Goal: Task Accomplishment & Management: Use online tool/utility

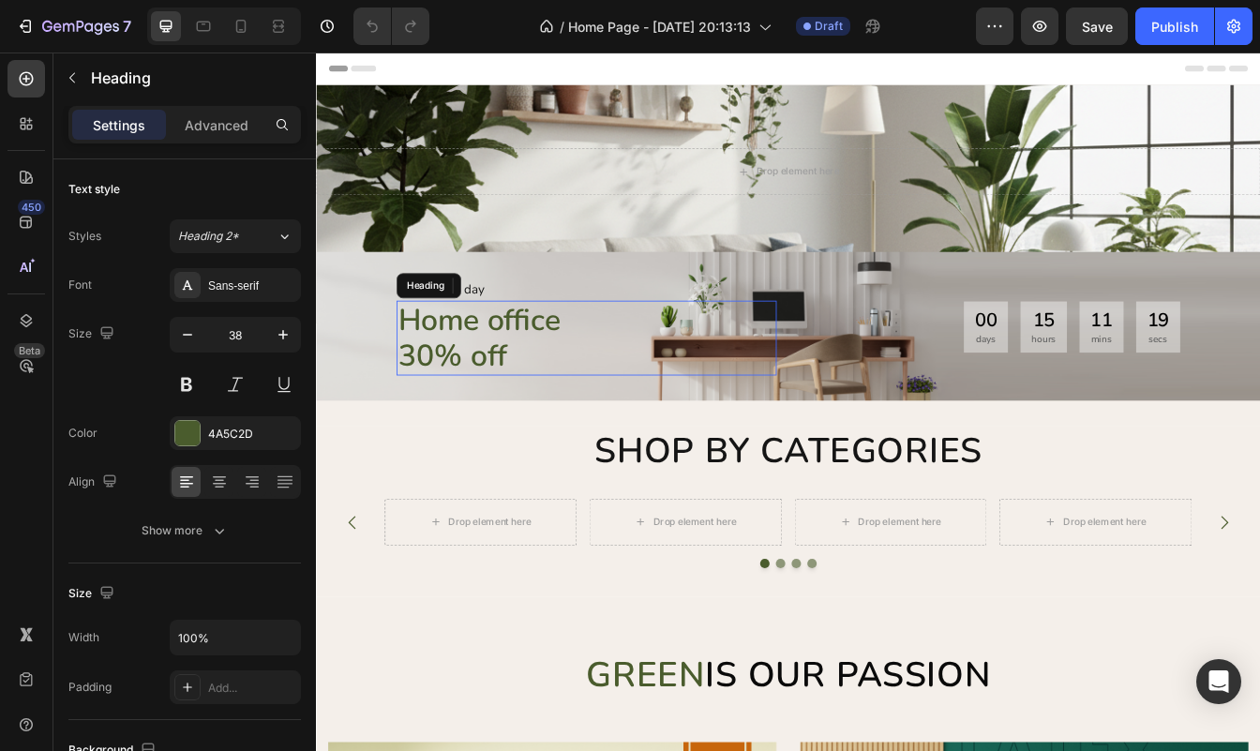
click at [577, 418] on p "30% off" at bounding box center [637, 414] width 449 height 43
click at [1060, 390] on div "00 days 15 hours 11 mins 16 secs" at bounding box center [1118, 379] width 453 height 61
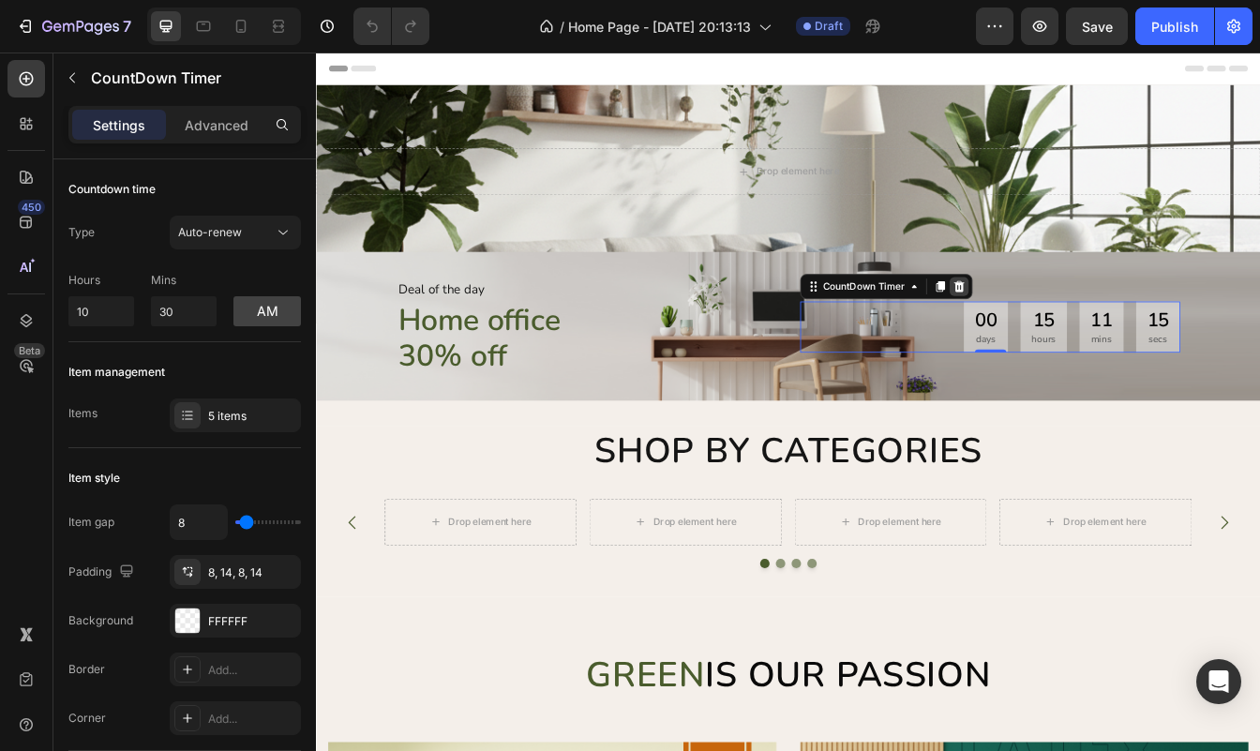
click at [1085, 325] on icon at bounding box center [1081, 330] width 15 height 15
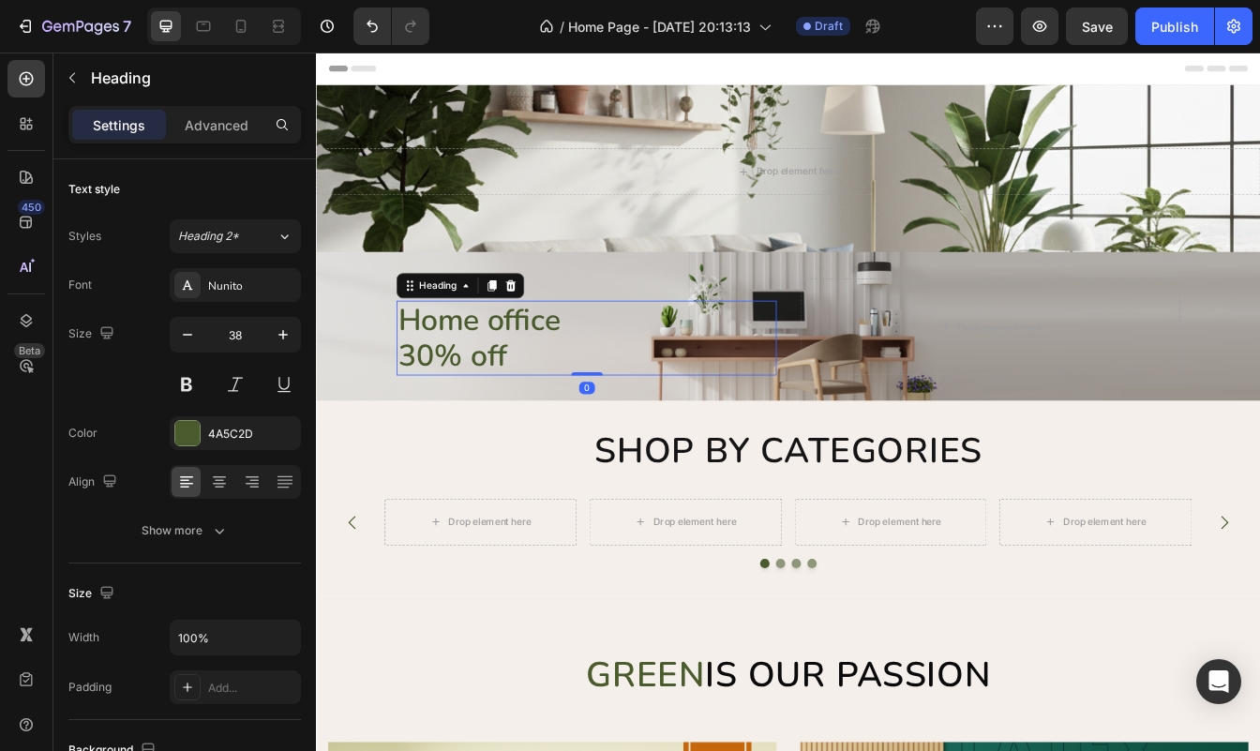
click at [641, 406] on p "30% off" at bounding box center [637, 414] width 449 height 43
click at [507, 407] on h2 "Home office 30% off" at bounding box center [638, 392] width 453 height 89
click at [507, 407] on p "30% off" at bounding box center [637, 414] width 449 height 43
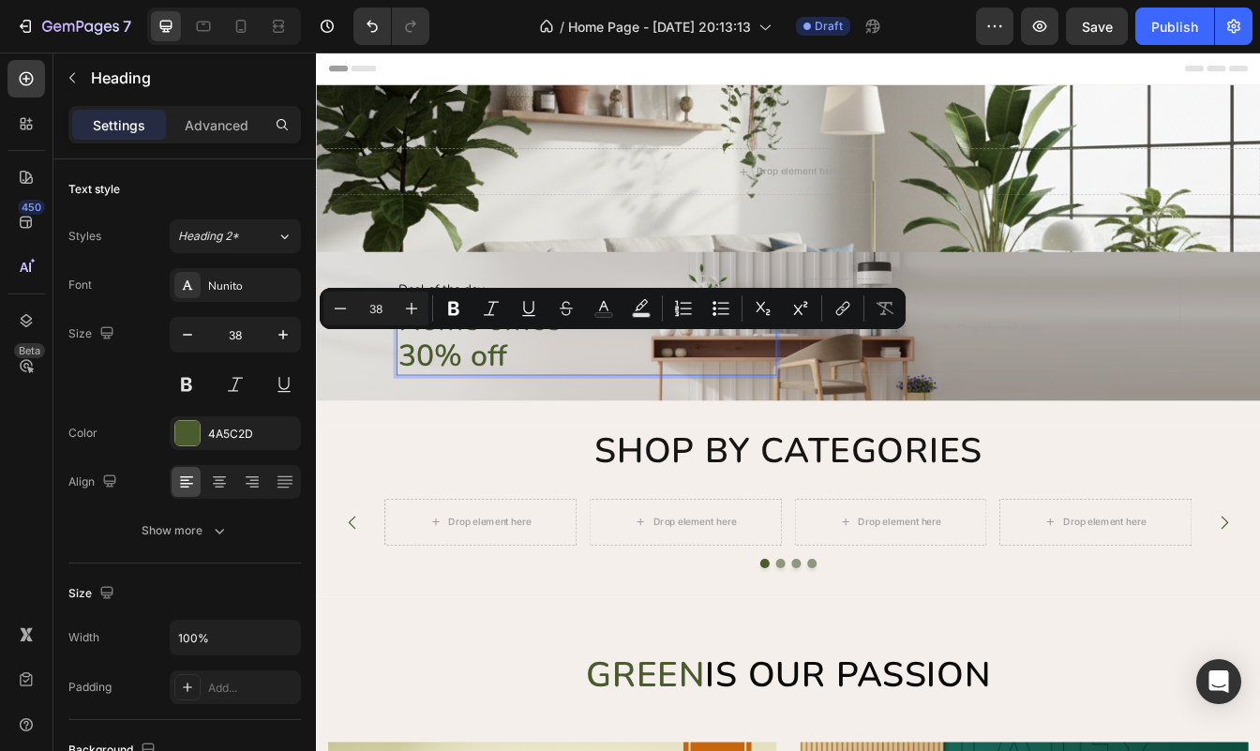
click at [573, 412] on p "30% off" at bounding box center [637, 414] width 449 height 43
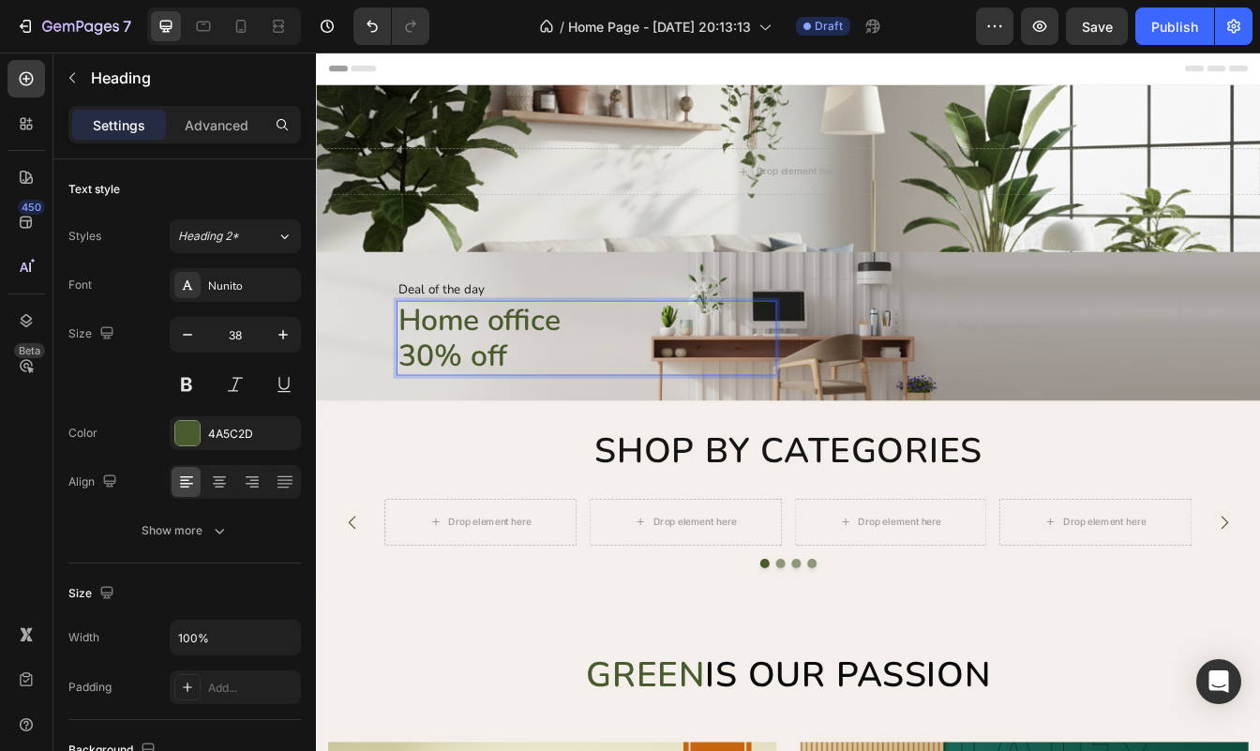
click at [573, 412] on p "30% off" at bounding box center [637, 414] width 449 height 43
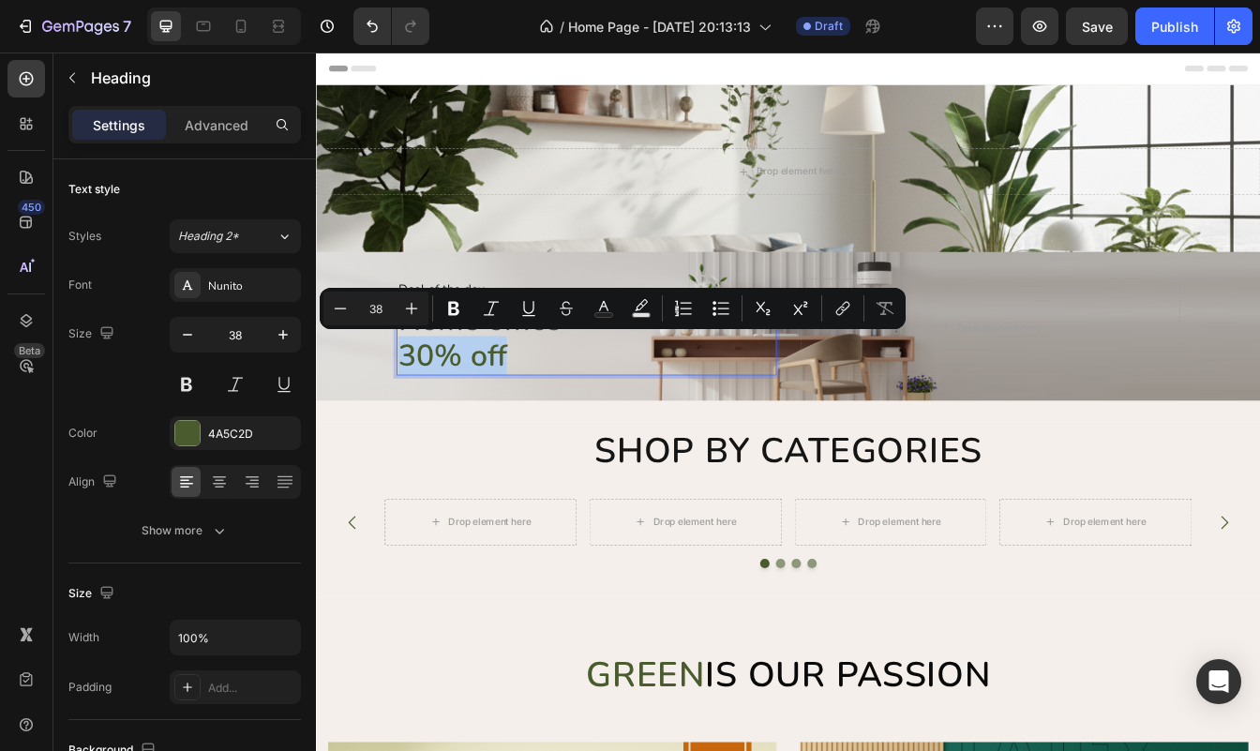
click at [573, 412] on p "30% off" at bounding box center [637, 414] width 449 height 43
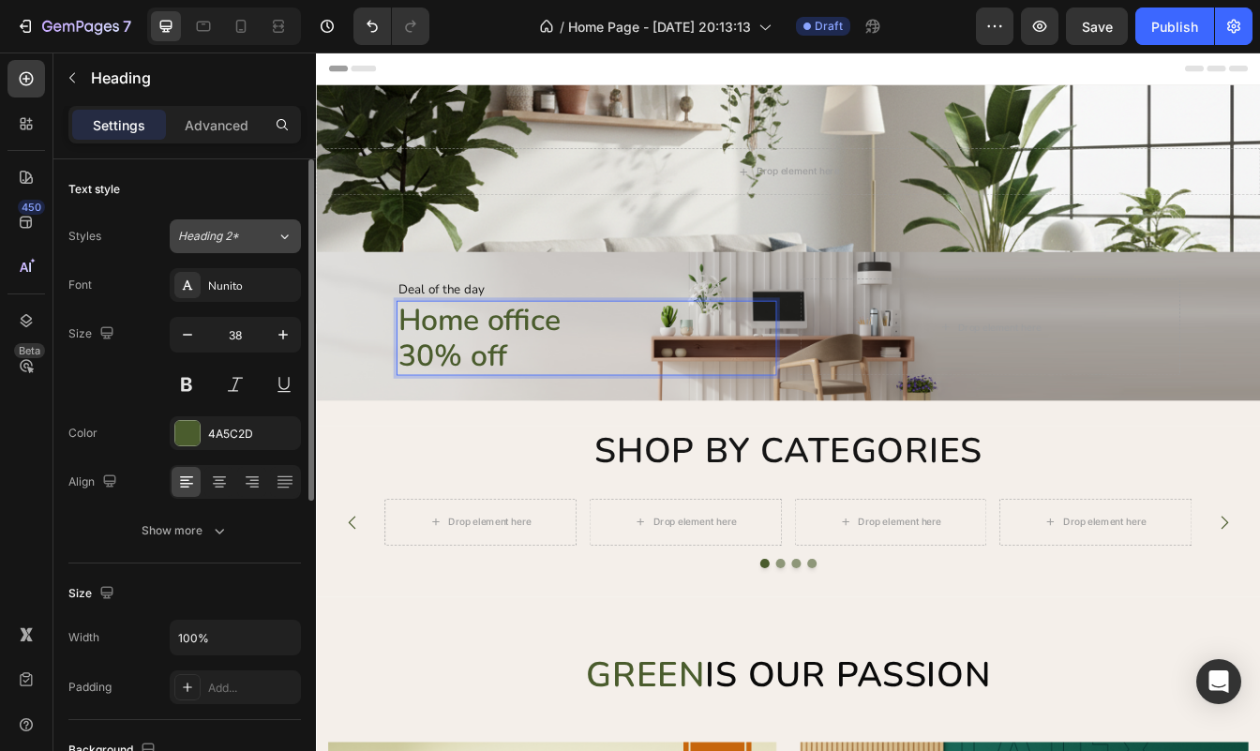
click at [237, 245] on button "Heading 2*" at bounding box center [235, 236] width 131 height 34
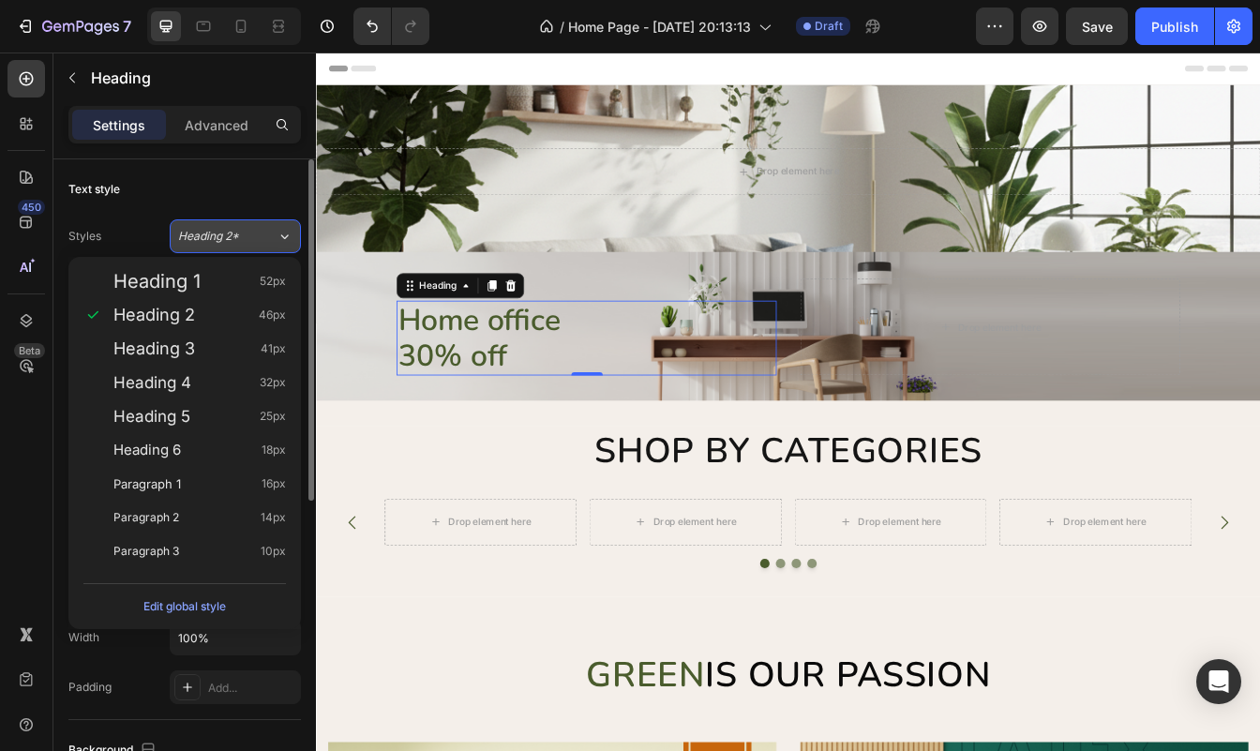
scroll to position [464, 0]
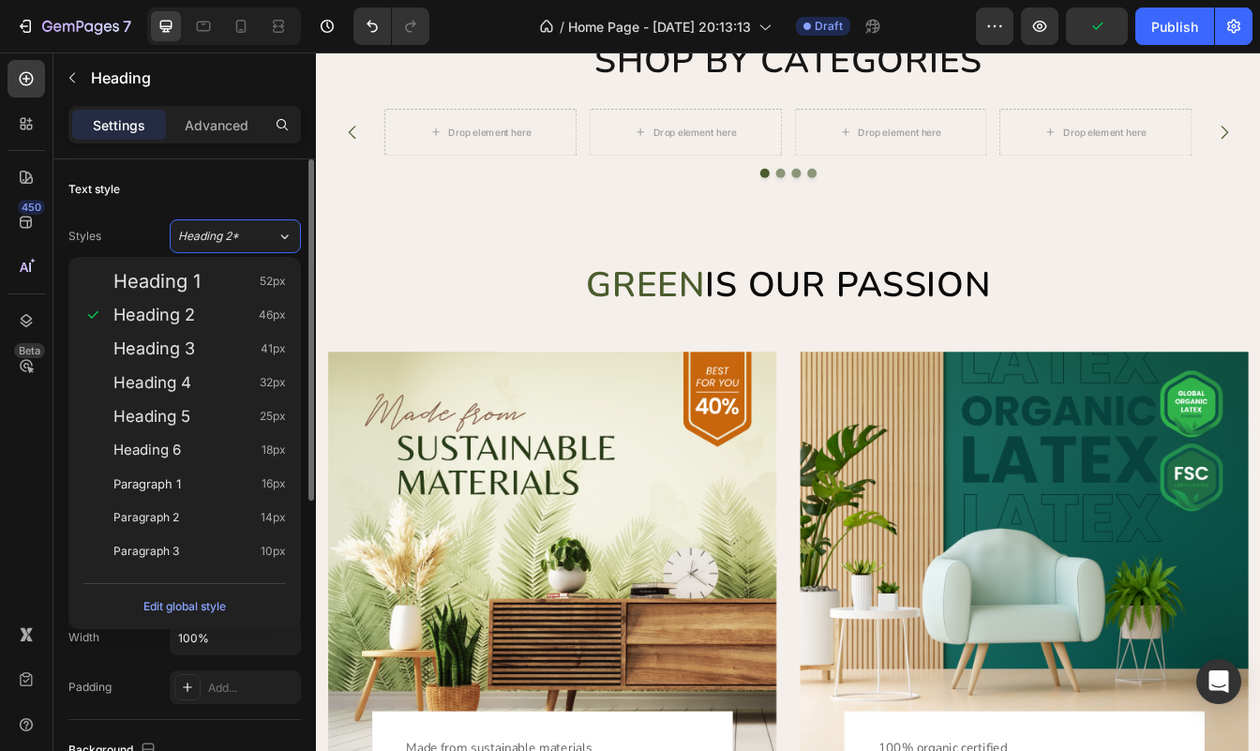
click at [151, 240] on div "Styles Heading 2*" at bounding box center [184, 236] width 232 height 34
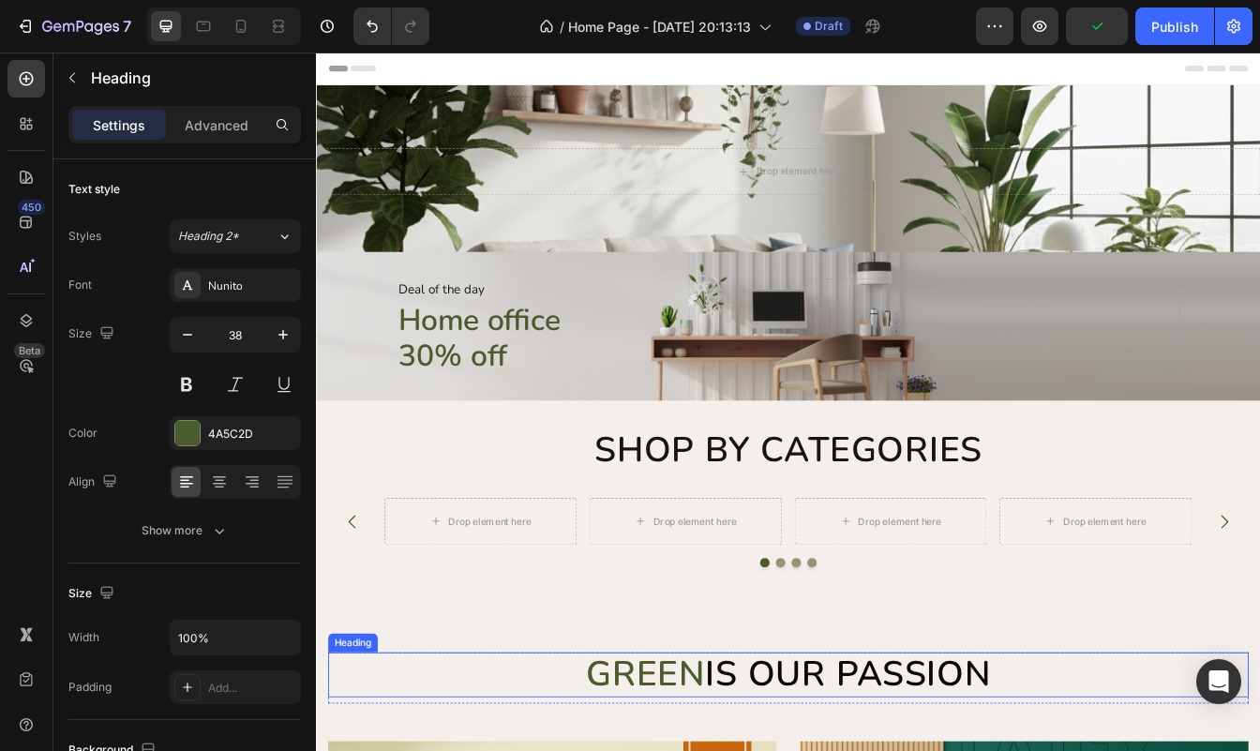
scroll to position [0, 0]
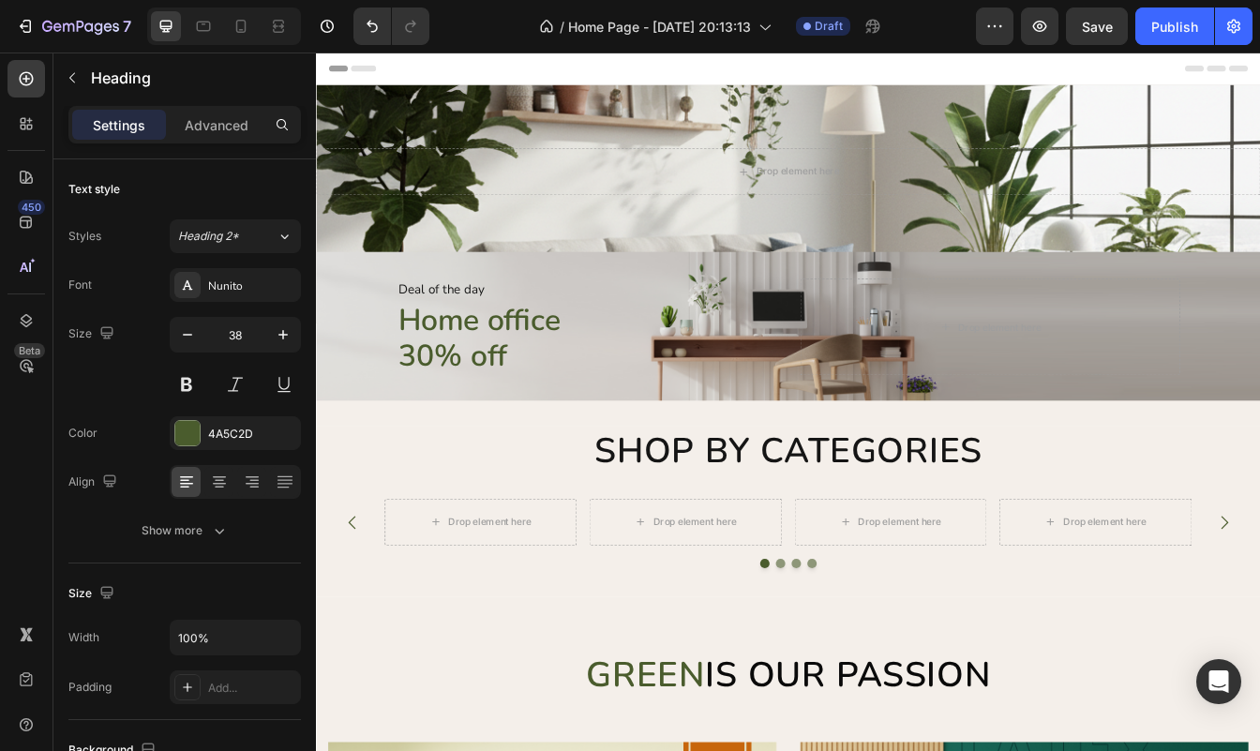
click at [495, 363] on p "Home office 30% off" at bounding box center [637, 392] width 449 height 85
click at [487, 383] on p "Home office 30% off" at bounding box center [637, 392] width 449 height 85
click at [468, 442] on div "Deal of the day Text Home office 30% off Heading Drop element here Row" at bounding box center [878, 378] width 1125 height 177
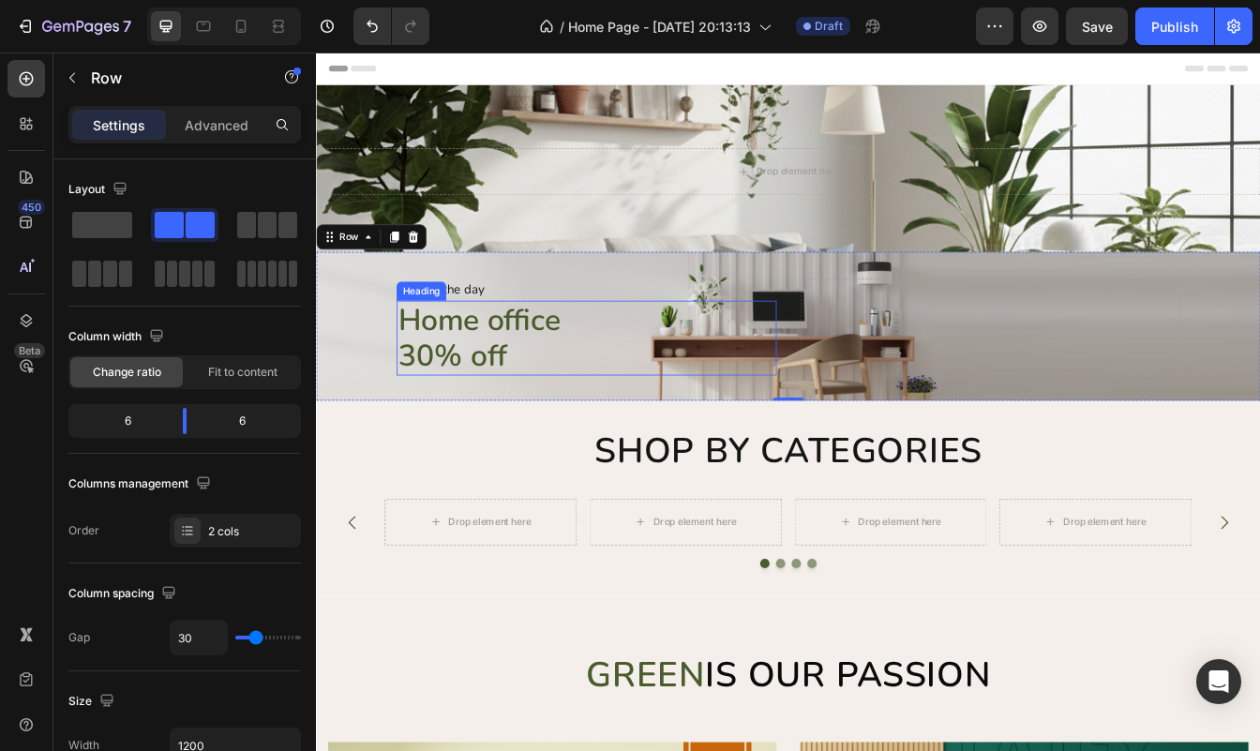
click at [480, 410] on p "Home office 30% off" at bounding box center [637, 392] width 449 height 85
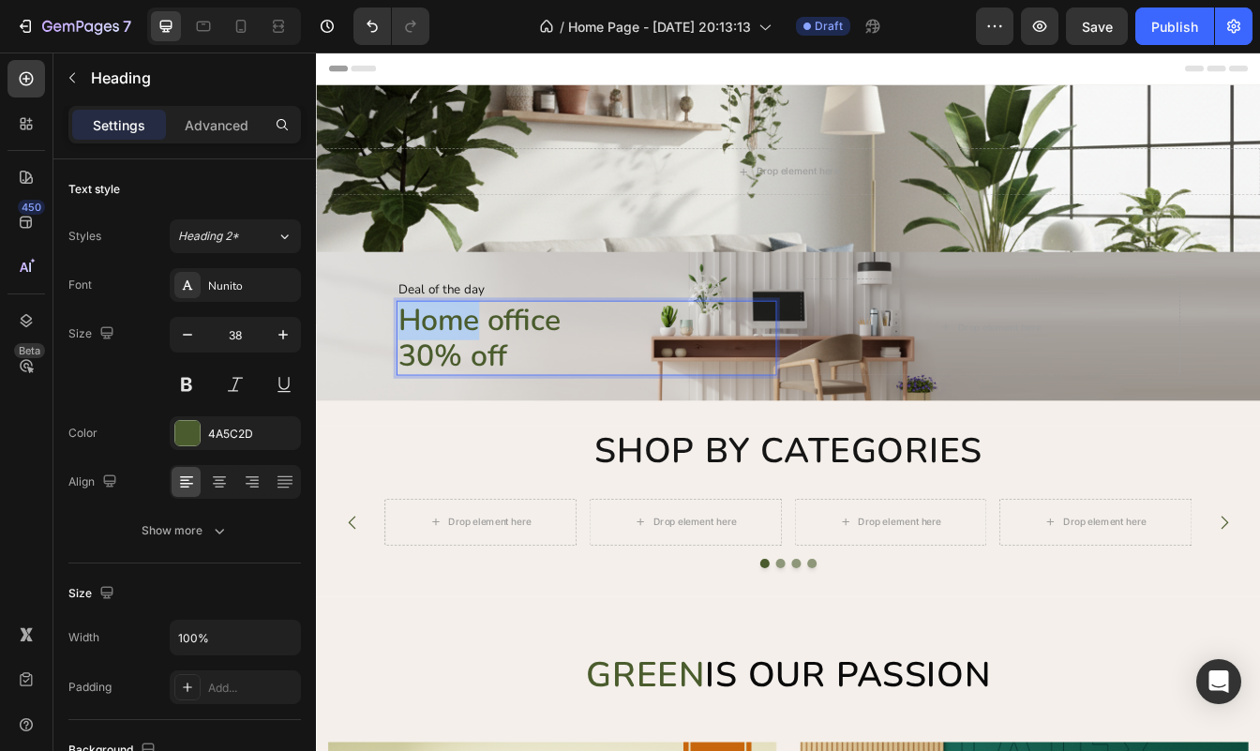
click at [473, 367] on p "Home office 30% off" at bounding box center [637, 392] width 449 height 85
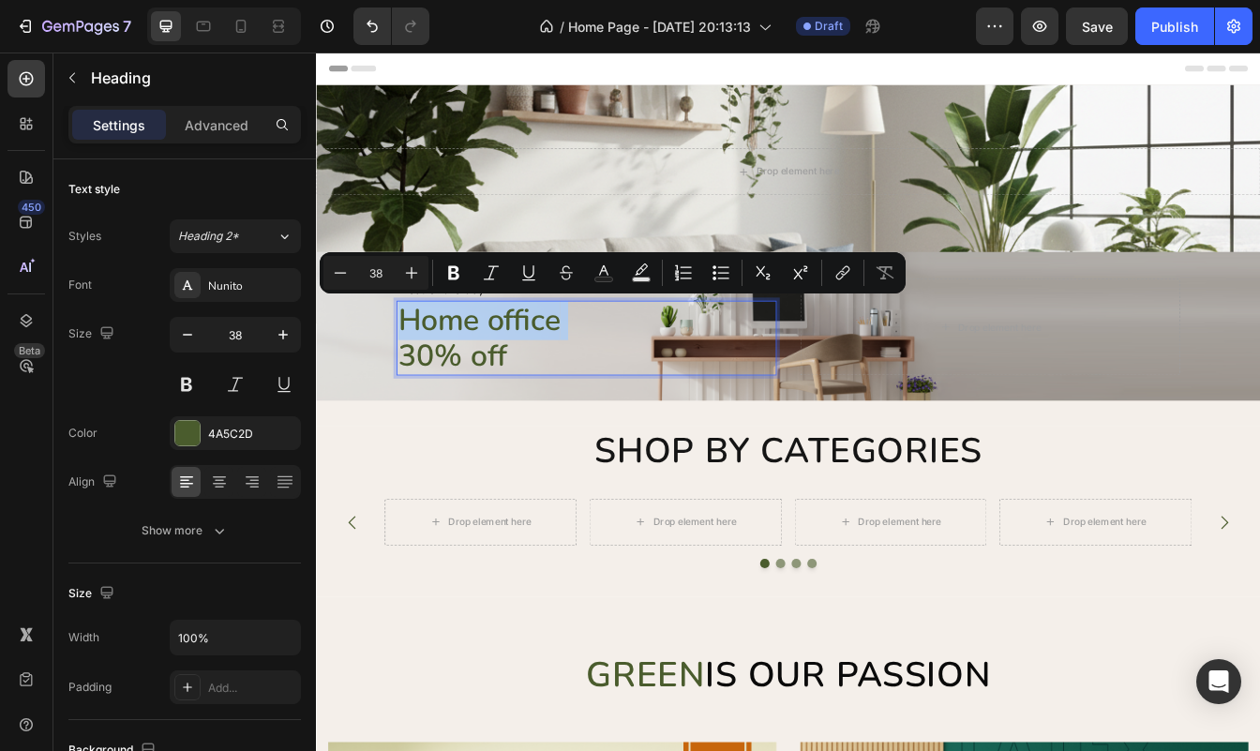
click at [473, 367] on p "Home office 30% off" at bounding box center [637, 392] width 449 height 85
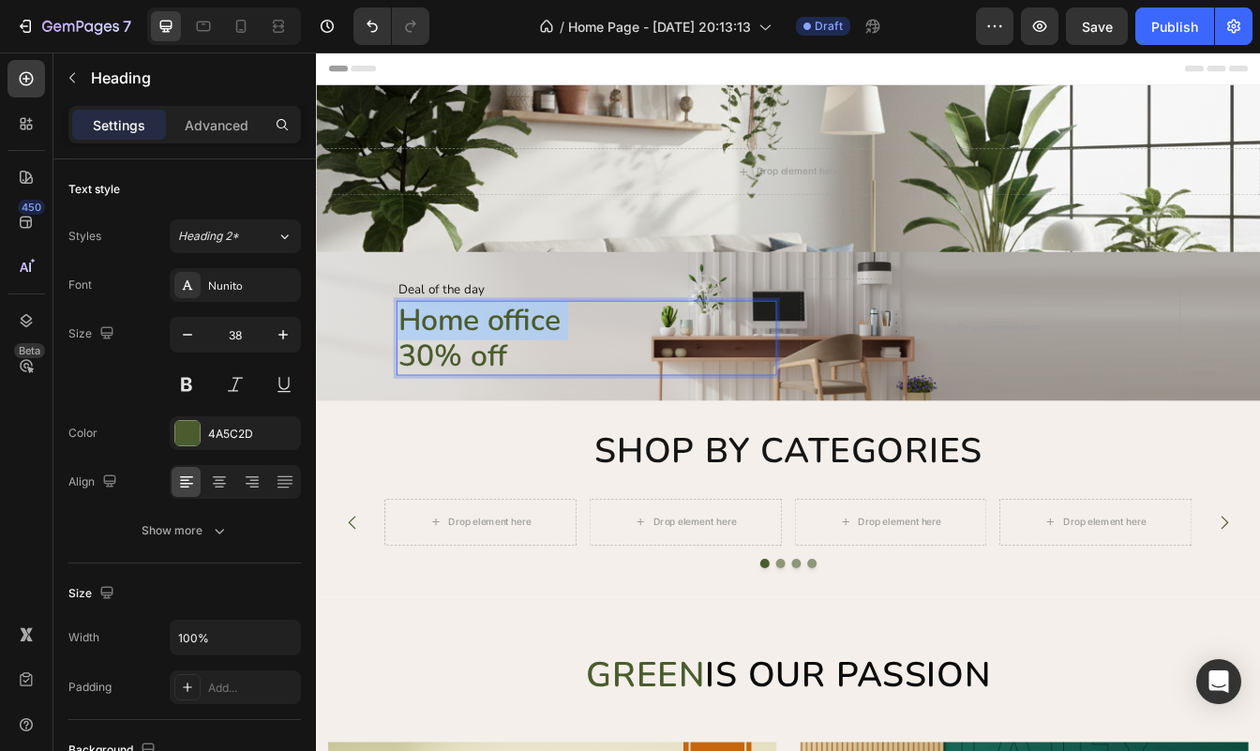
click at [473, 367] on p "Home office 30% off" at bounding box center [637, 392] width 449 height 85
drag, startPoint x: 548, startPoint y: 414, endPoint x: 405, endPoint y: 371, distance: 149.8
click at [405, 371] on div "Deal of the day Text Home office 30% off Heading 0 Drop element here Row" at bounding box center [878, 378] width 1125 height 177
drag, startPoint x: 1414, startPoint y: 502, endPoint x: 532, endPoint y: 375, distance: 891.3
click at [532, 375] on p "Home office 30% off" at bounding box center [637, 392] width 449 height 85
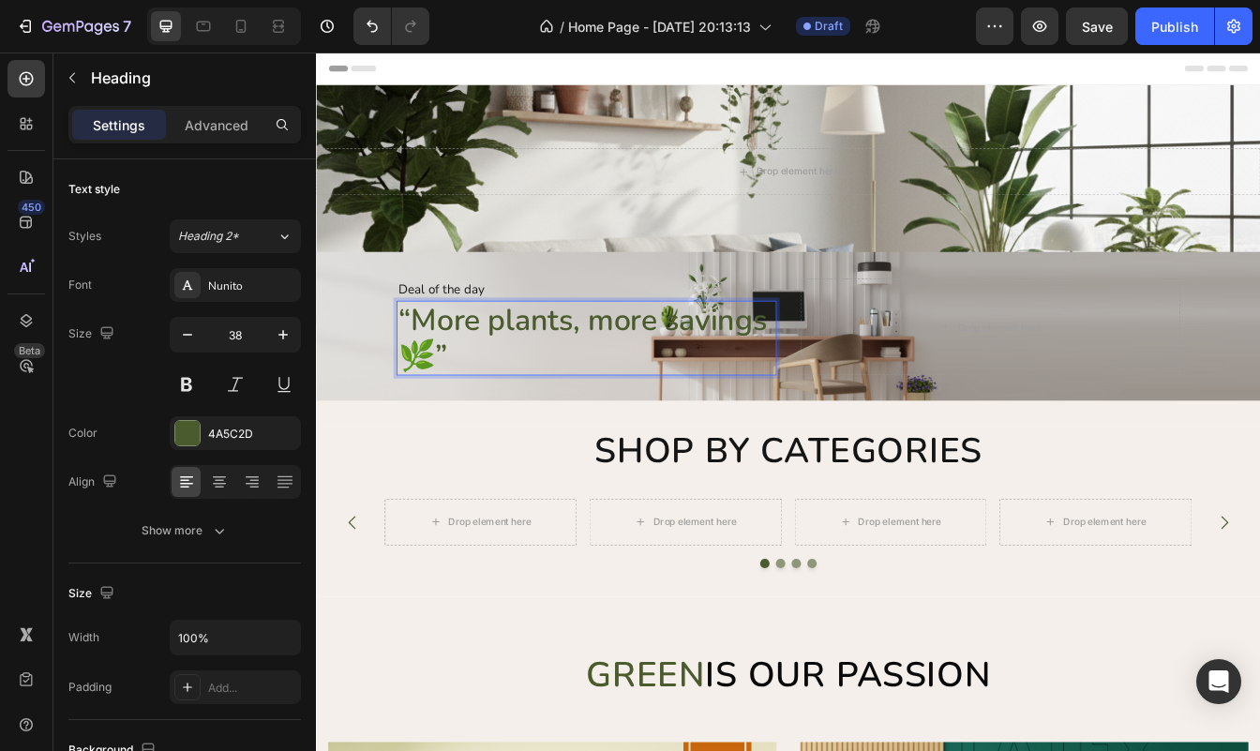
scroll to position [1, 0]
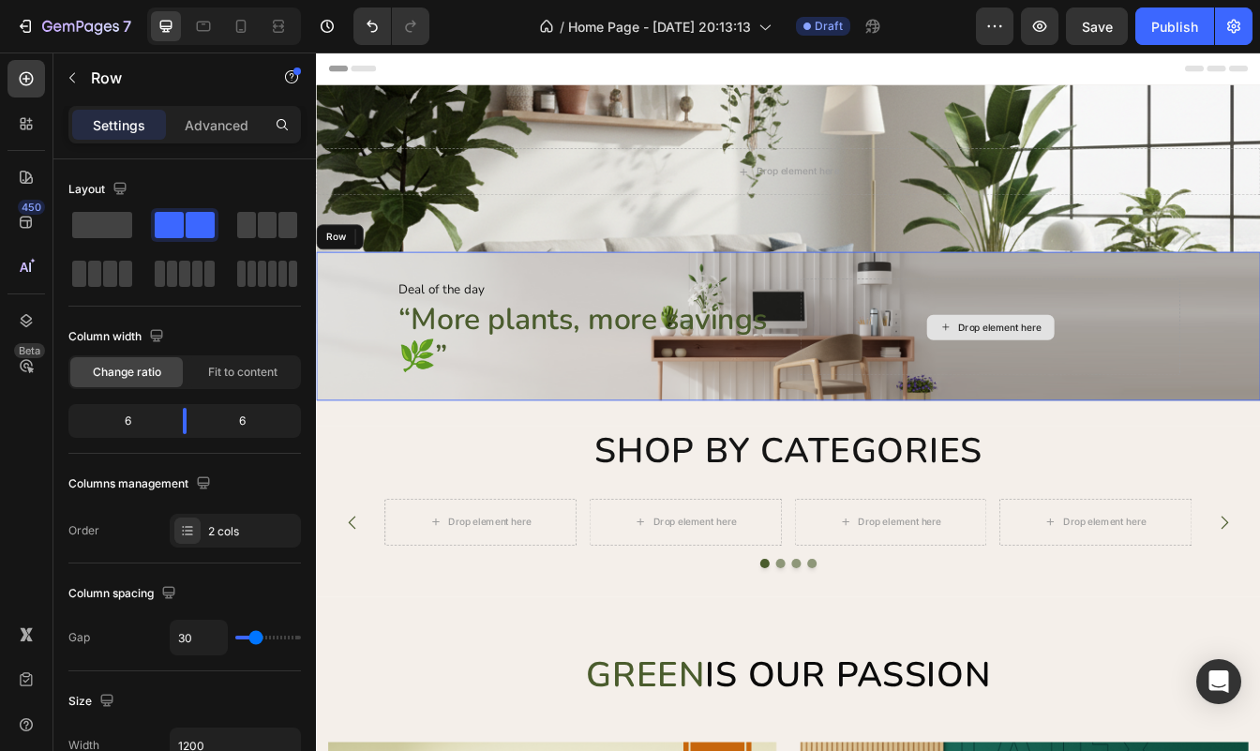
click at [972, 410] on div "Drop element here" at bounding box center [1118, 379] width 453 height 115
click at [910, 344] on div "Drop element here" at bounding box center [1118, 379] width 453 height 115
click at [1103, 379] on div "Drop element here" at bounding box center [1130, 379] width 99 height 15
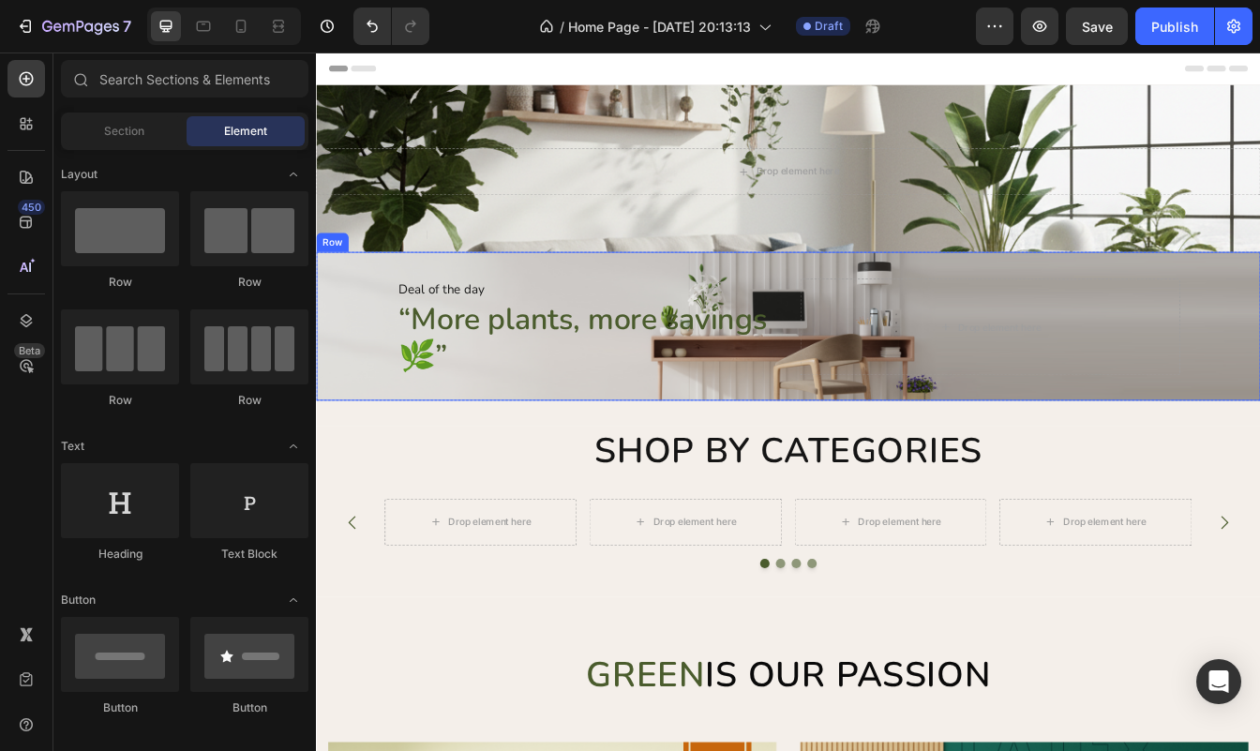
click at [916, 321] on div "Deal of the day Text ⁠⁠⁠⁠⁠⁠⁠ “More plants, more savings 🌿” Heading Drop element…" at bounding box center [878, 378] width 1125 height 177
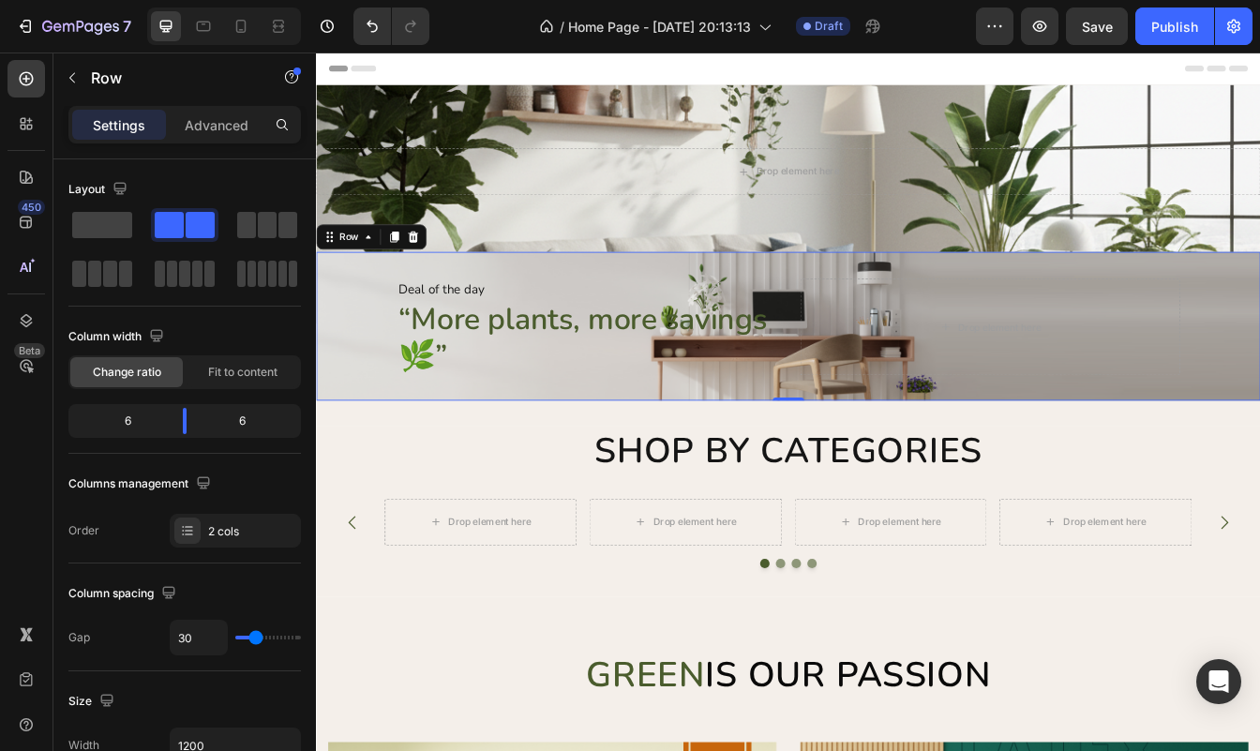
click at [891, 334] on div "Deal of the day Text ⁠⁠⁠⁠⁠⁠⁠ “More plants, more savings 🌿” Heading Drop element…" at bounding box center [878, 378] width 1125 height 177
click at [946, 364] on div "Drop element here" at bounding box center [1118, 379] width 453 height 115
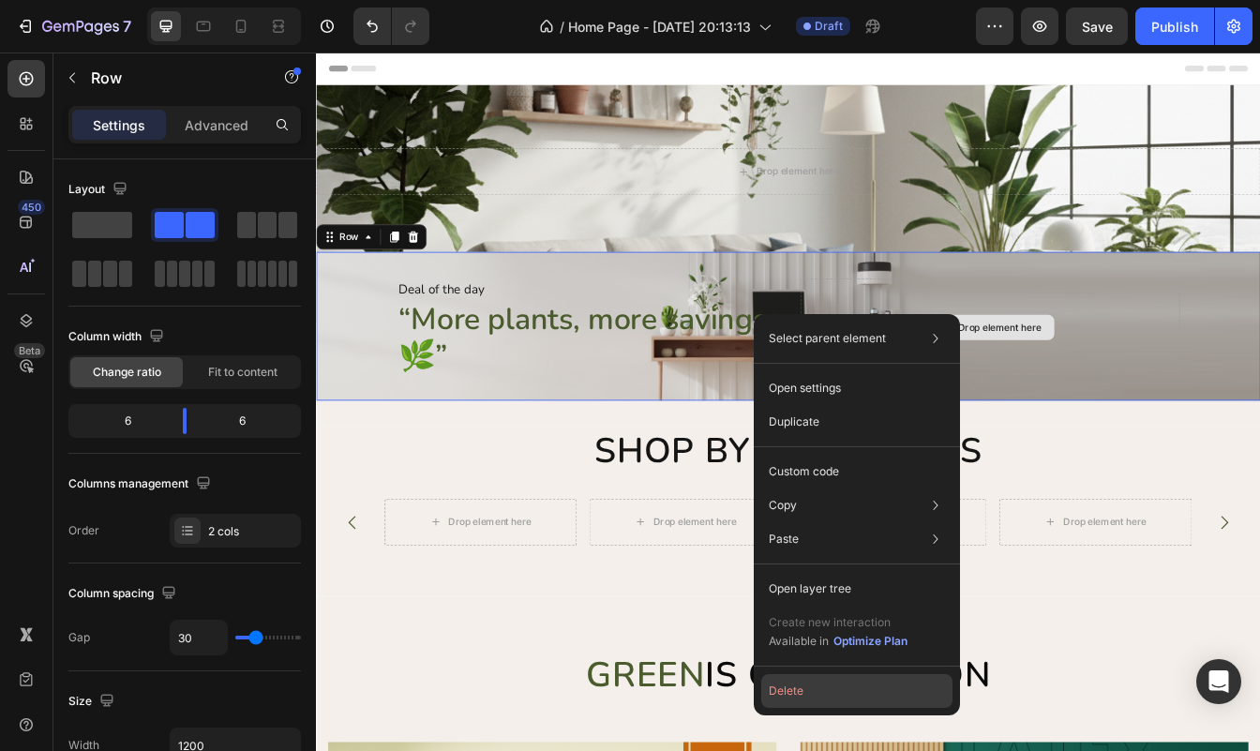
click at [814, 690] on button "Delete" at bounding box center [856, 691] width 191 height 34
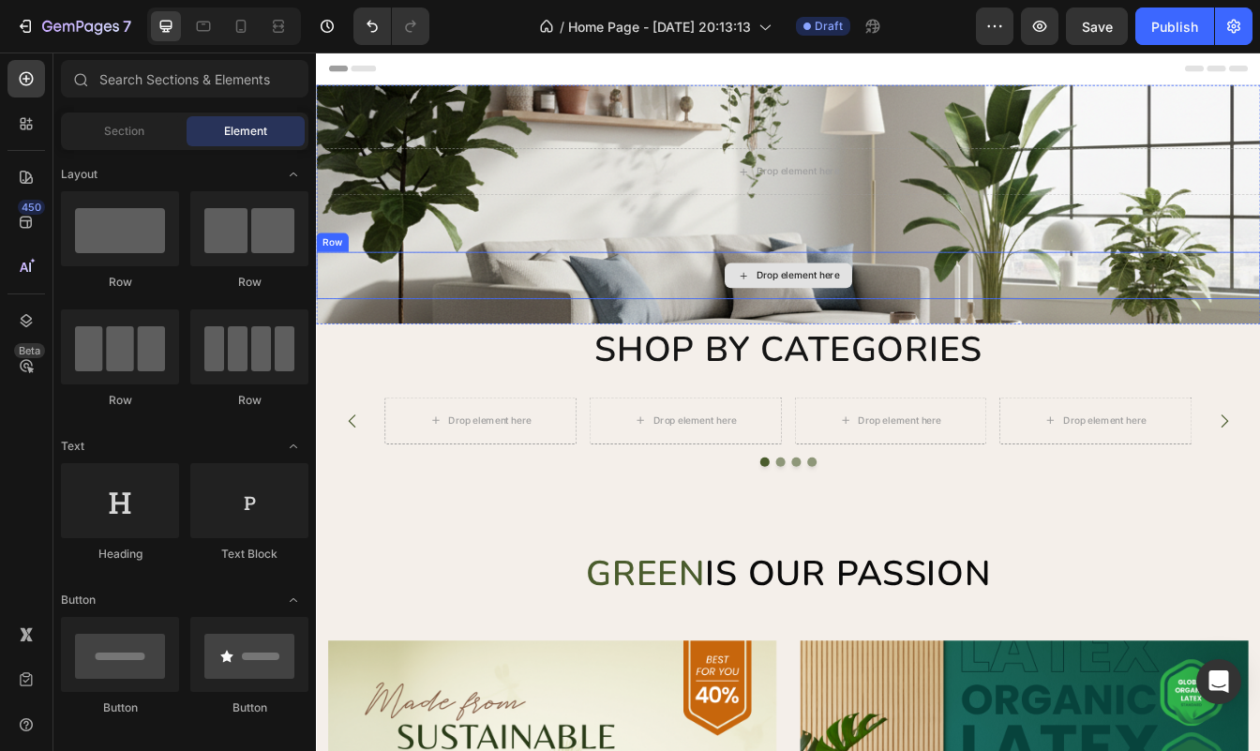
click at [906, 320] on div "Drop element here" at bounding box center [889, 317] width 99 height 15
click at [626, 326] on div "Drop element here" at bounding box center [878, 318] width 1125 height 56
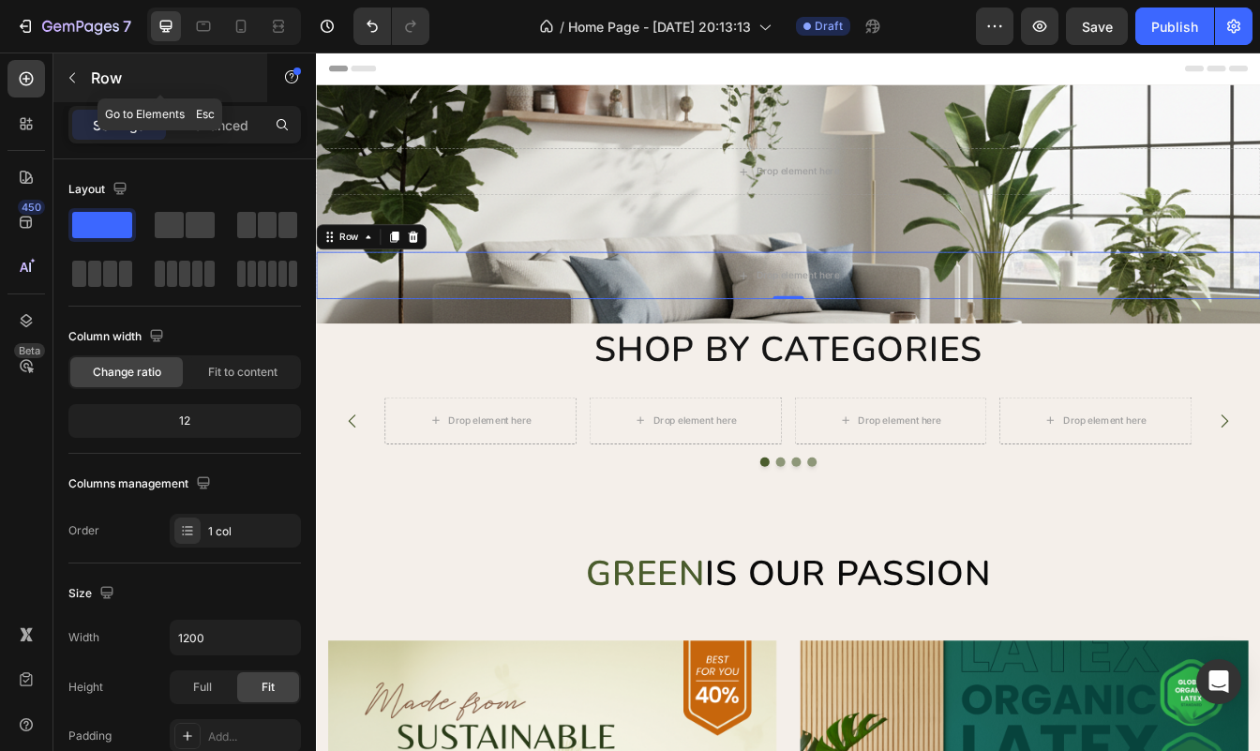
click at [80, 84] on button "button" at bounding box center [72, 78] width 30 height 30
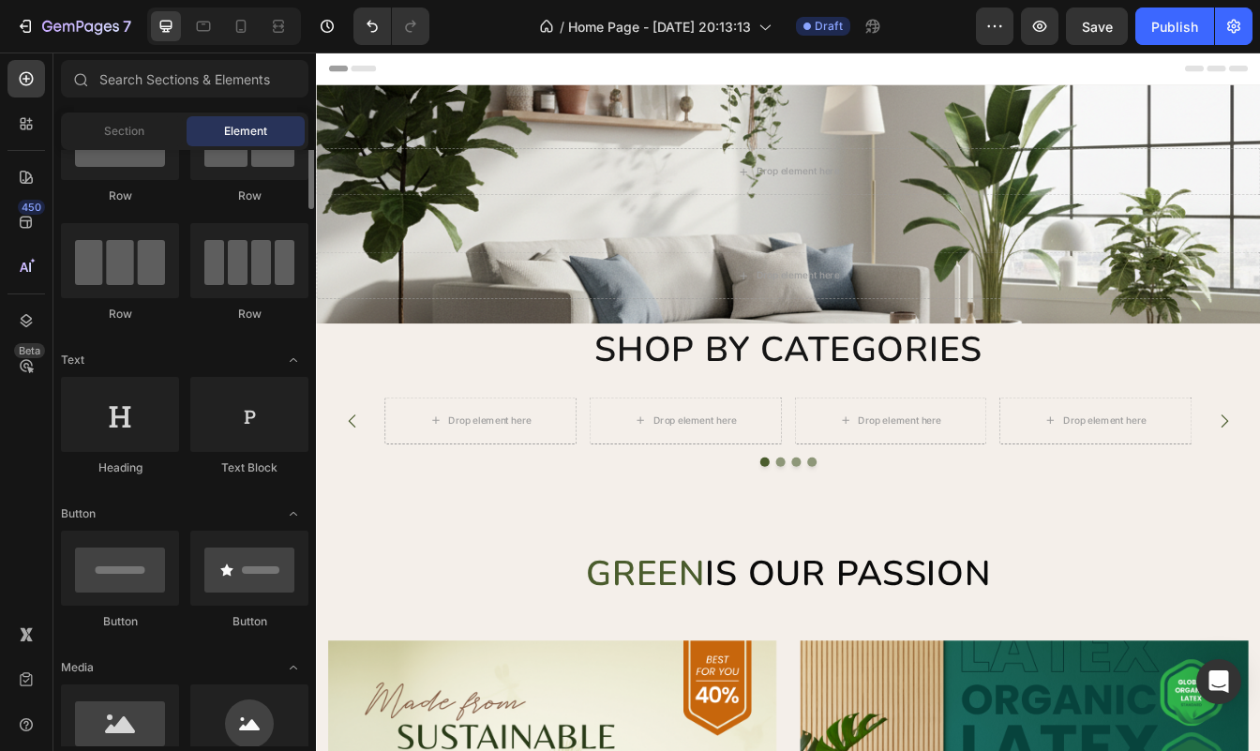
scroll to position [74, 0]
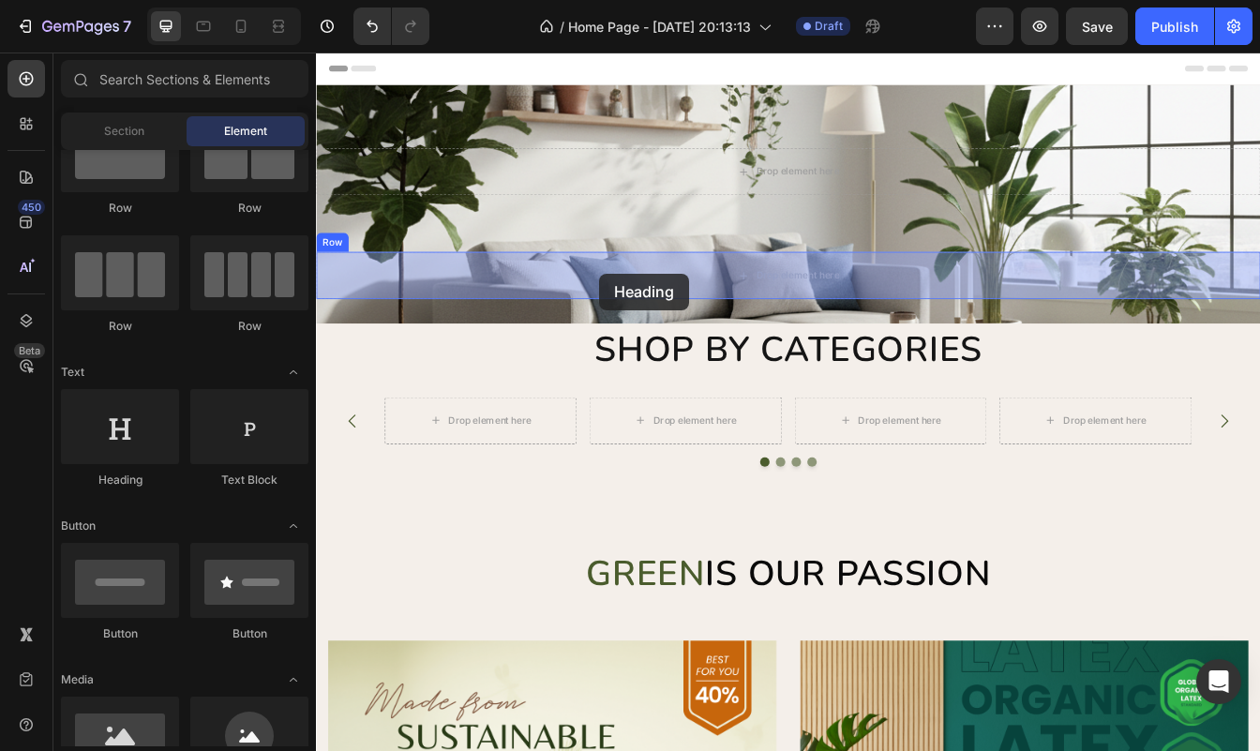
drag, startPoint x: 454, startPoint y: 500, endPoint x: 653, endPoint y: 316, distance: 271.4
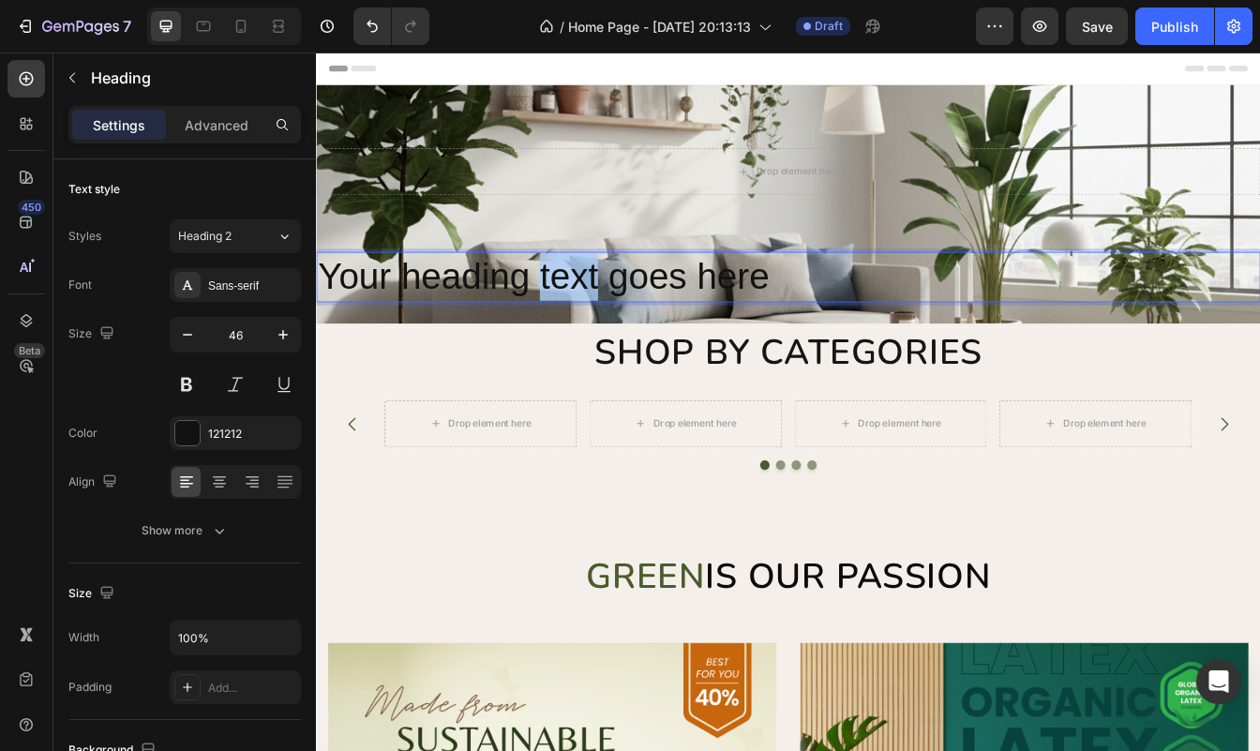
click at [622, 322] on p "Your heading text goes here" at bounding box center [878, 320] width 1121 height 56
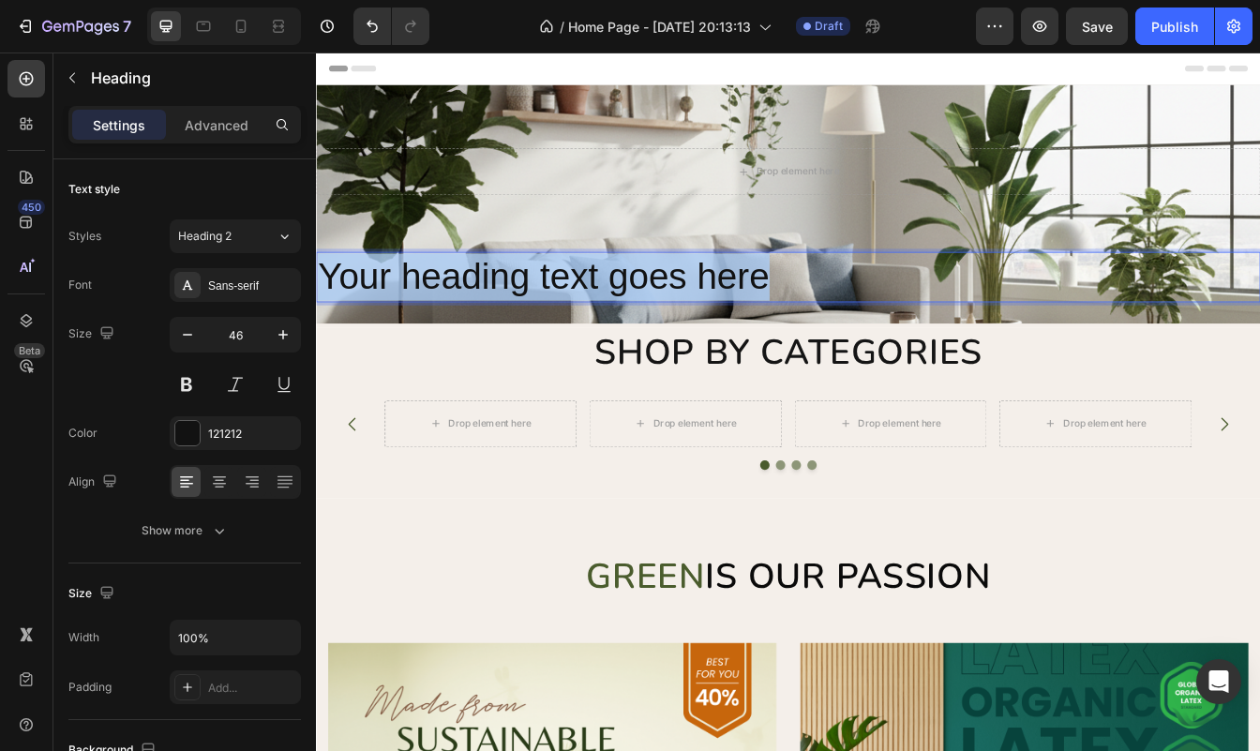
click at [622, 322] on p "Your heading text goes here" at bounding box center [878, 320] width 1121 height 56
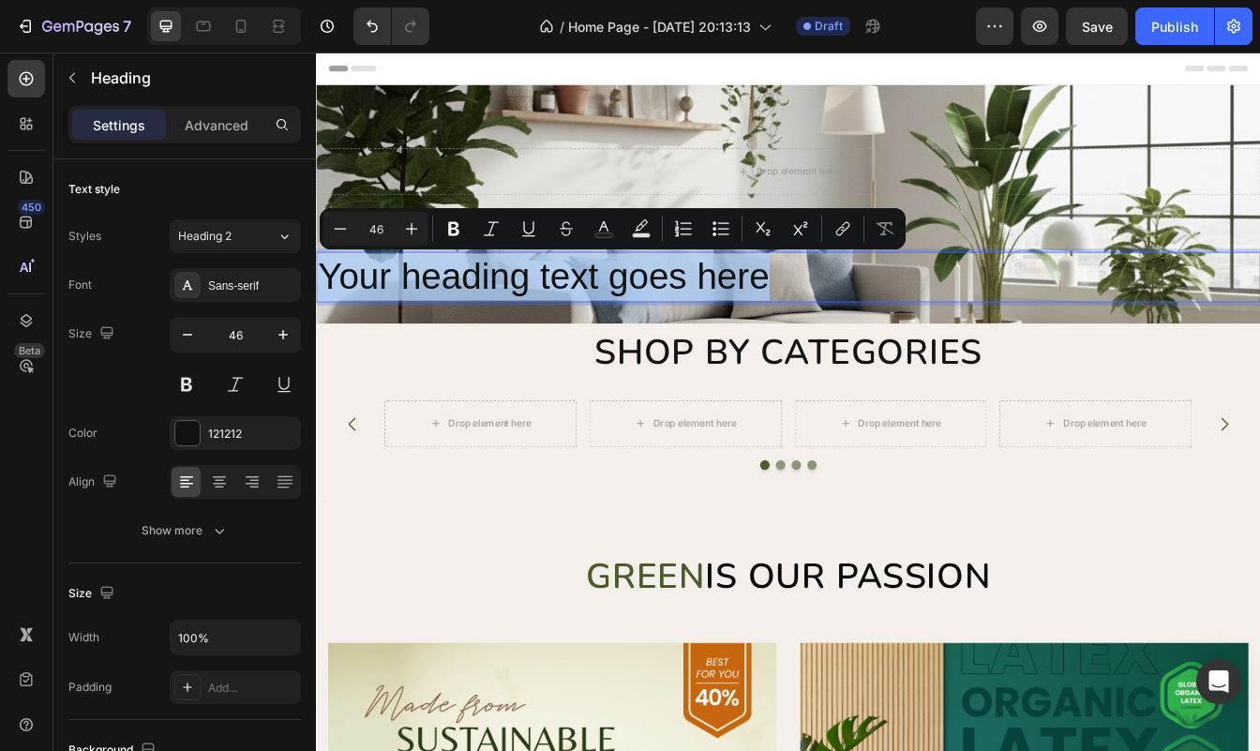
click at [622, 322] on p "Your heading text goes here" at bounding box center [878, 320] width 1121 height 56
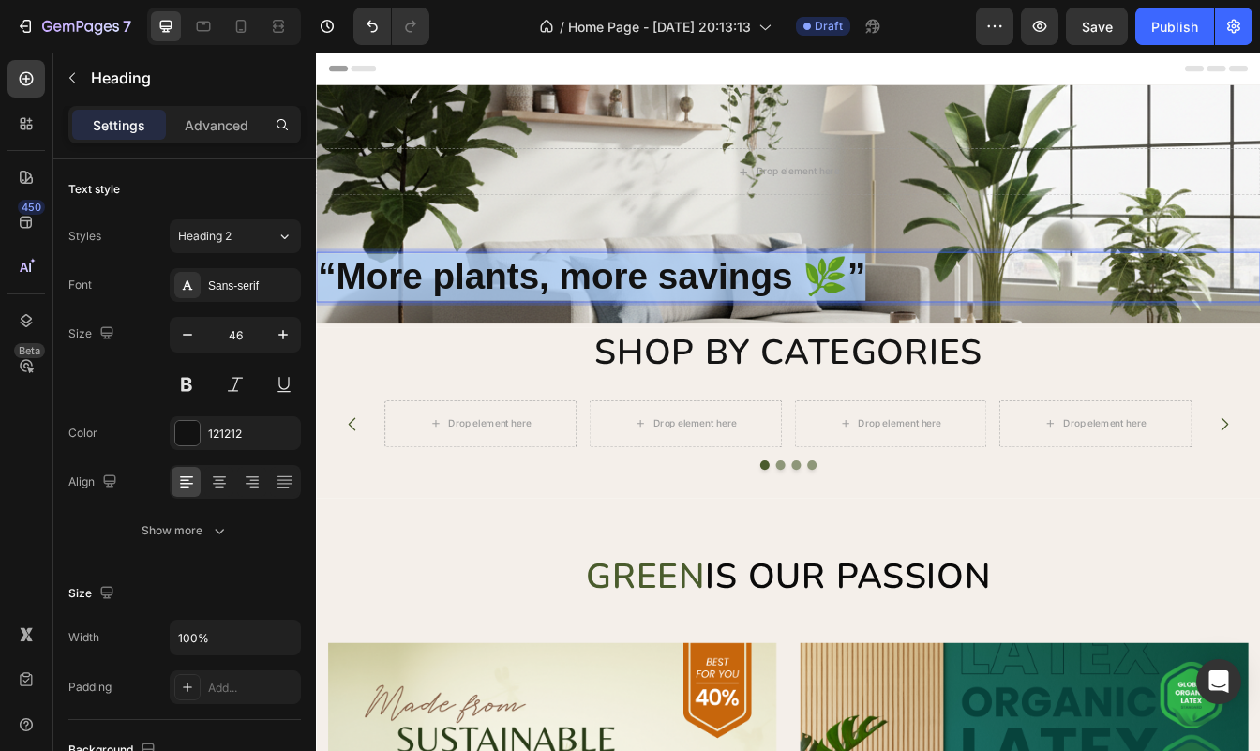
drag, startPoint x: 964, startPoint y: 322, endPoint x: 306, endPoint y: 322, distance: 658.1
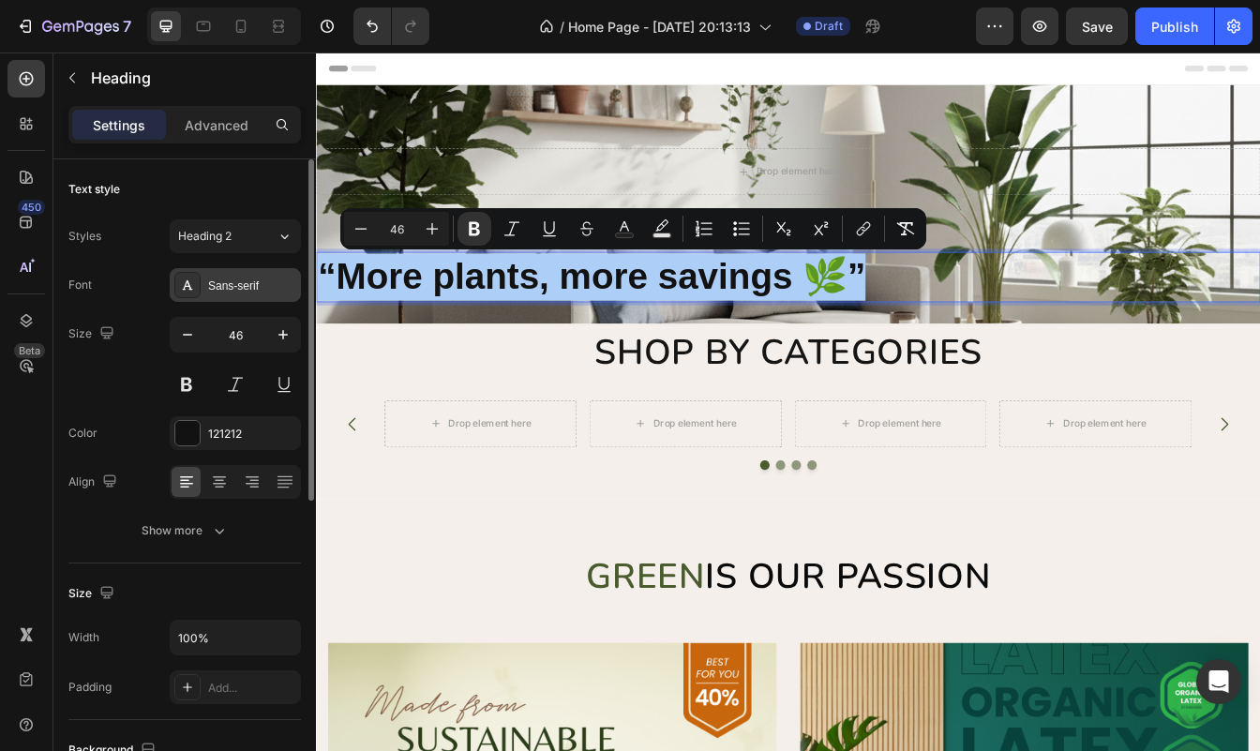
click at [240, 274] on div "Sans-serif" at bounding box center [235, 285] width 131 height 34
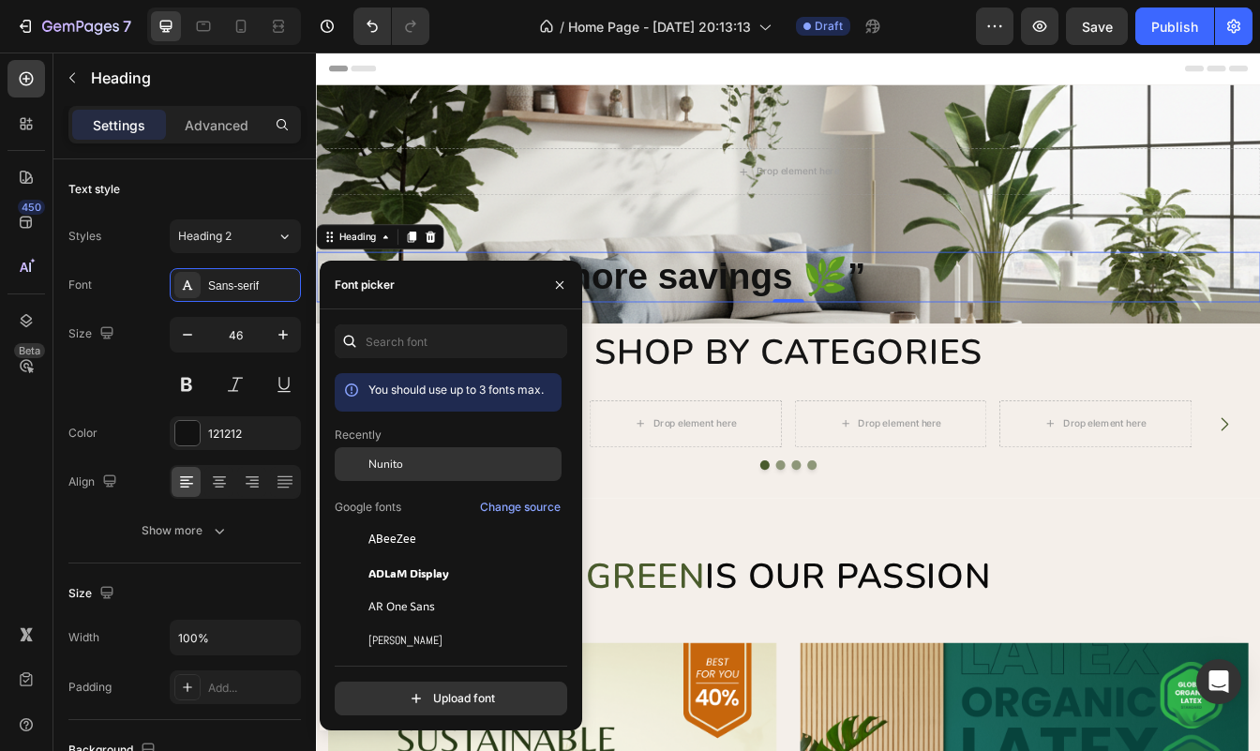
click at [378, 467] on span "Nunito" at bounding box center [385, 464] width 35 height 17
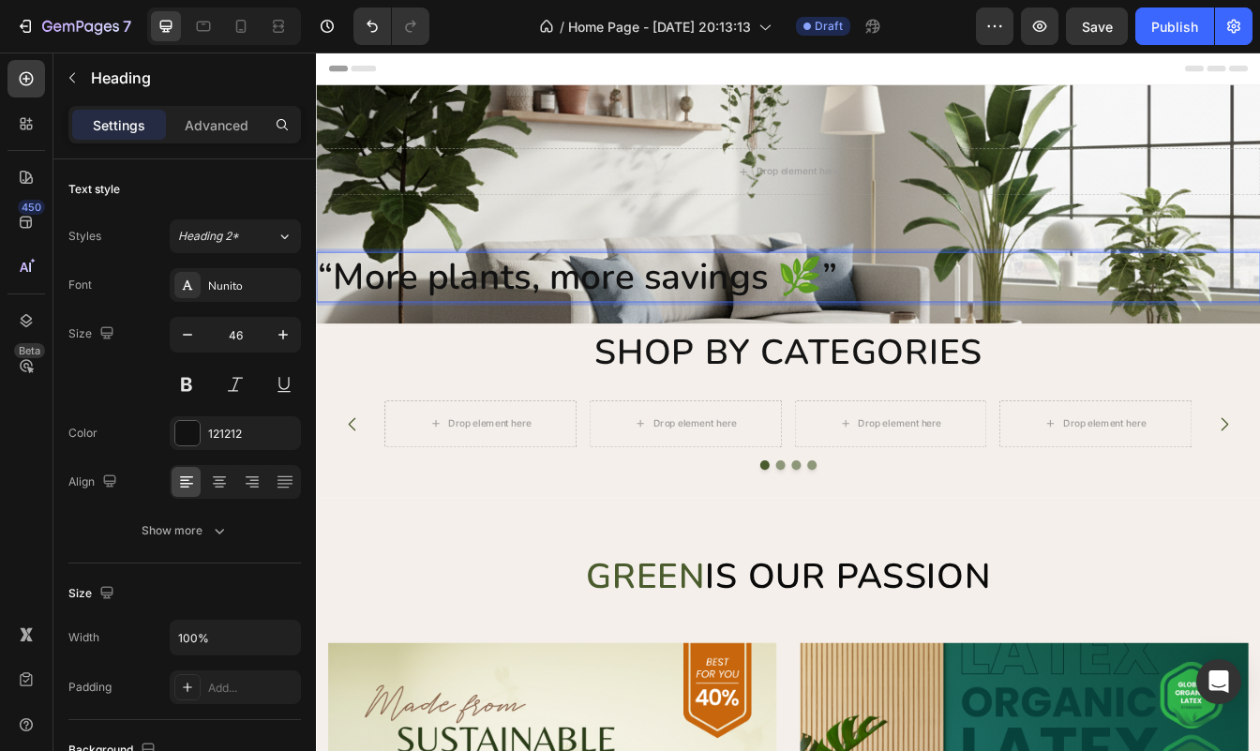
click at [935, 328] on p "“More plants, more savings 🌿”" at bounding box center [878, 320] width 1121 height 56
click at [217, 482] on icon at bounding box center [219, 481] width 19 height 19
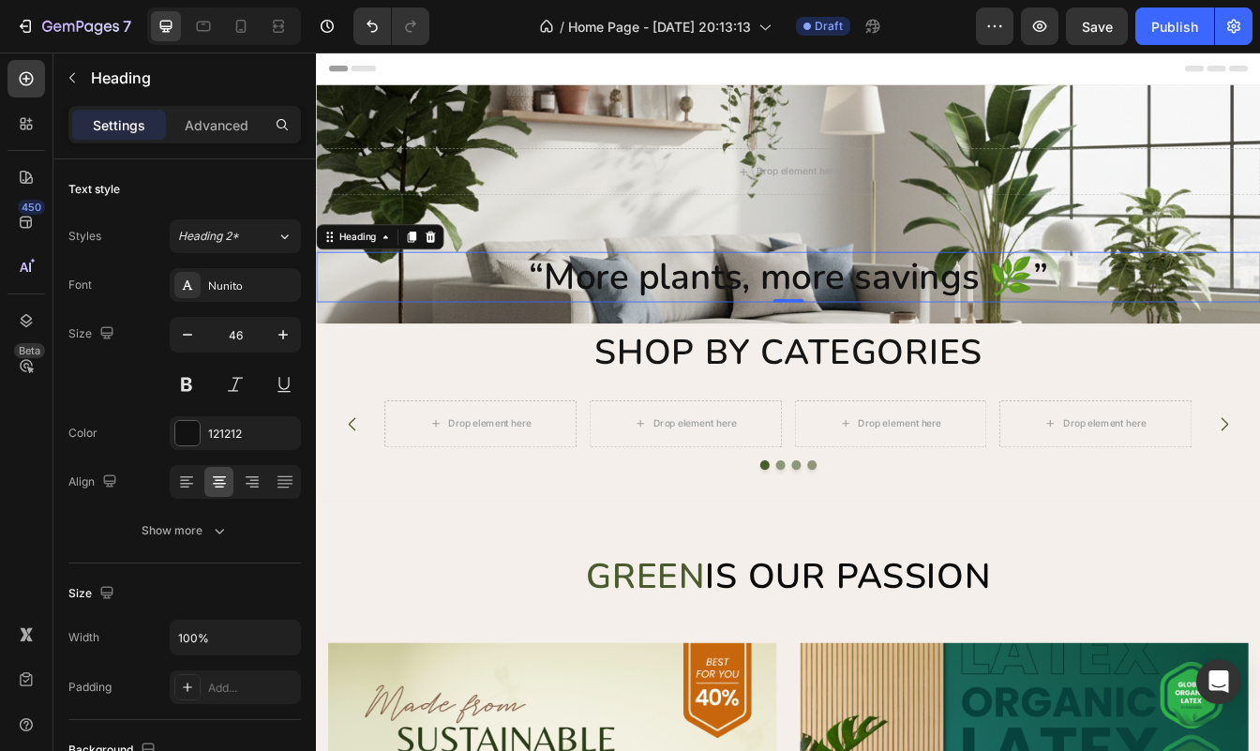
click at [1174, 339] on strong "“More plants, more savings 🌿”" at bounding box center [878, 319] width 619 height 59
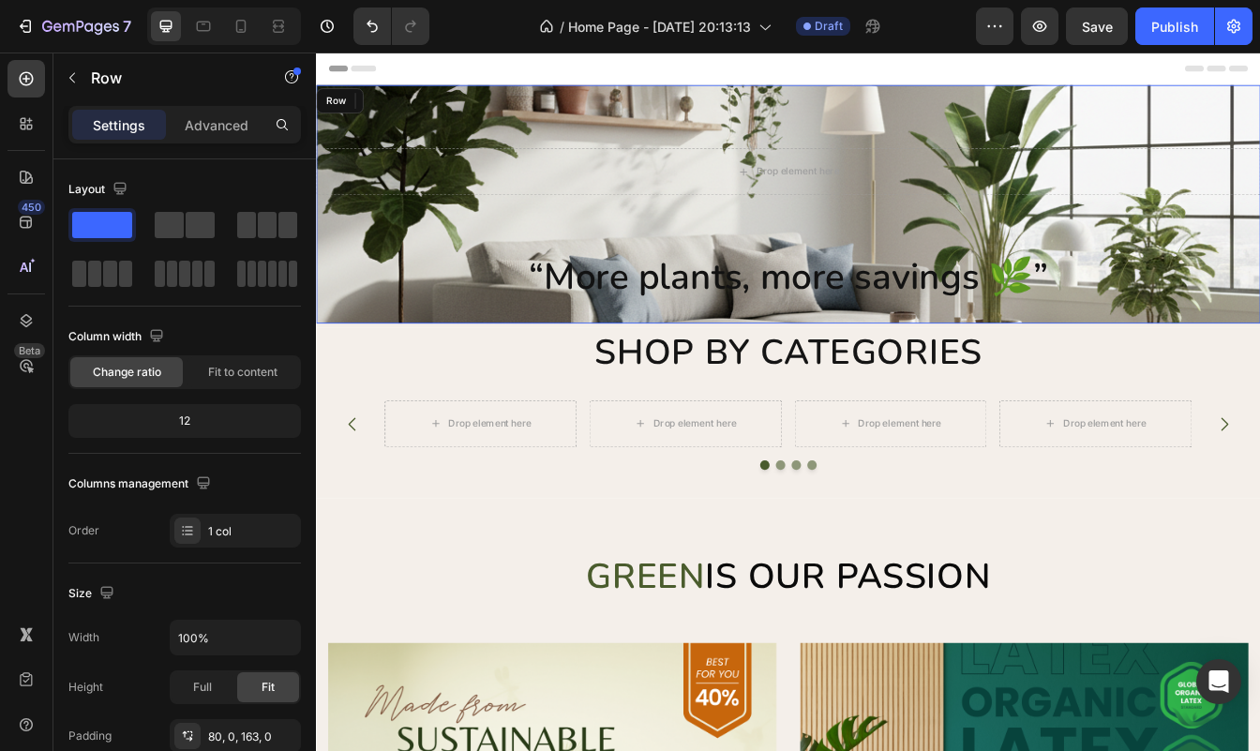
click at [1192, 360] on div "Drop element here Row" at bounding box center [878, 233] width 1125 height 284
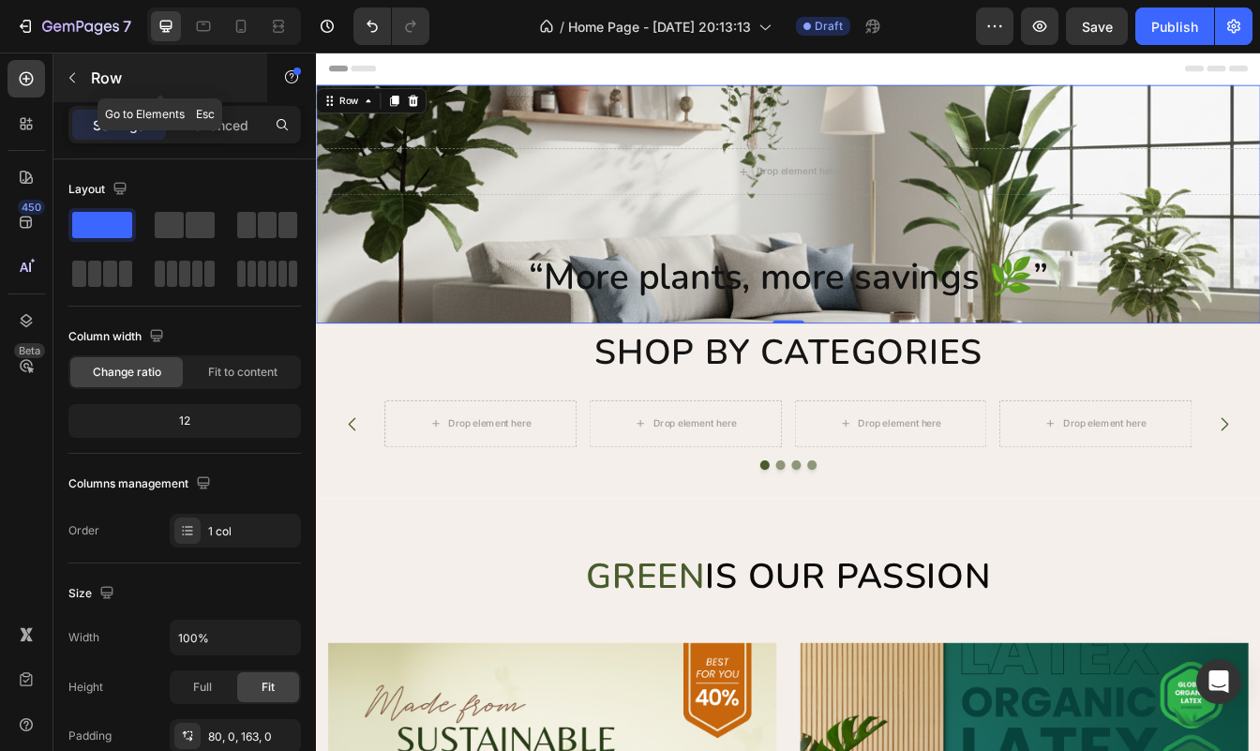
click at [80, 79] on button "button" at bounding box center [72, 78] width 30 height 30
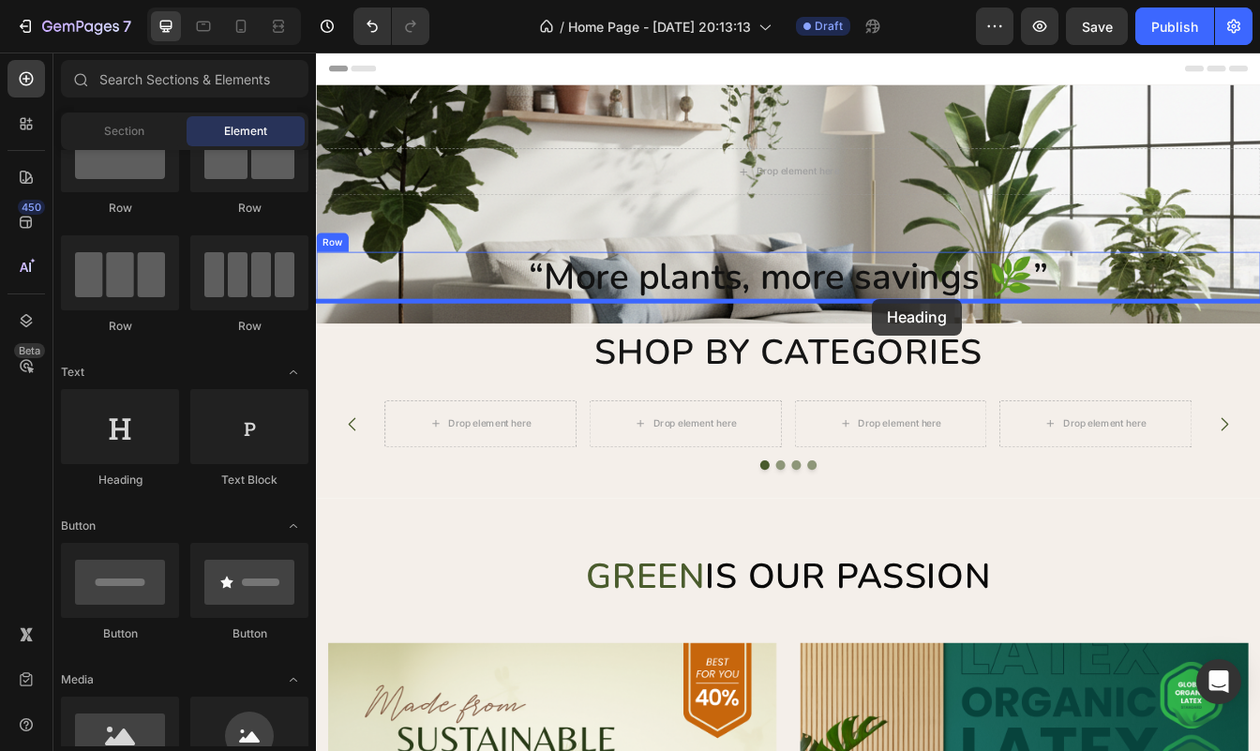
drag, startPoint x: 429, startPoint y: 502, endPoint x: 979, endPoint y: 346, distance: 571.2
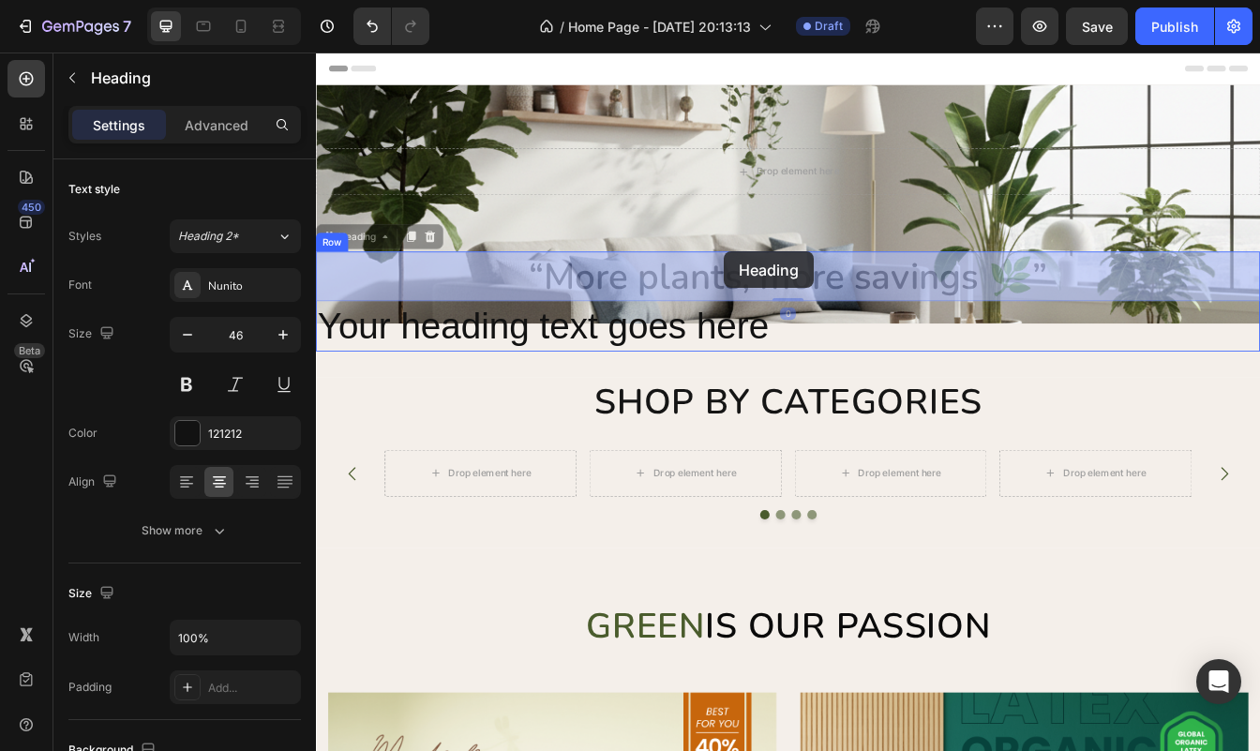
drag, startPoint x: 805, startPoint y: 319, endPoint x: 802, endPoint y: 290, distance: 29.3
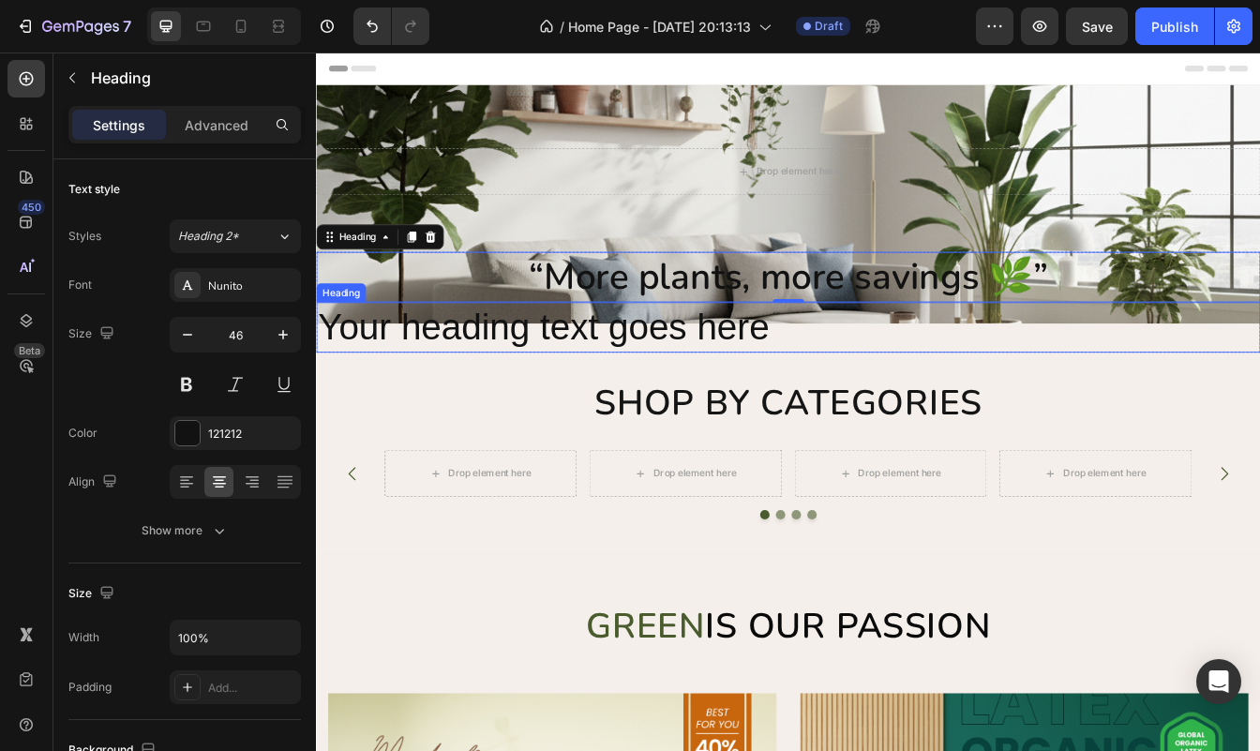
click at [763, 375] on h2 "Your heading text goes here" at bounding box center [878, 380] width 1125 height 60
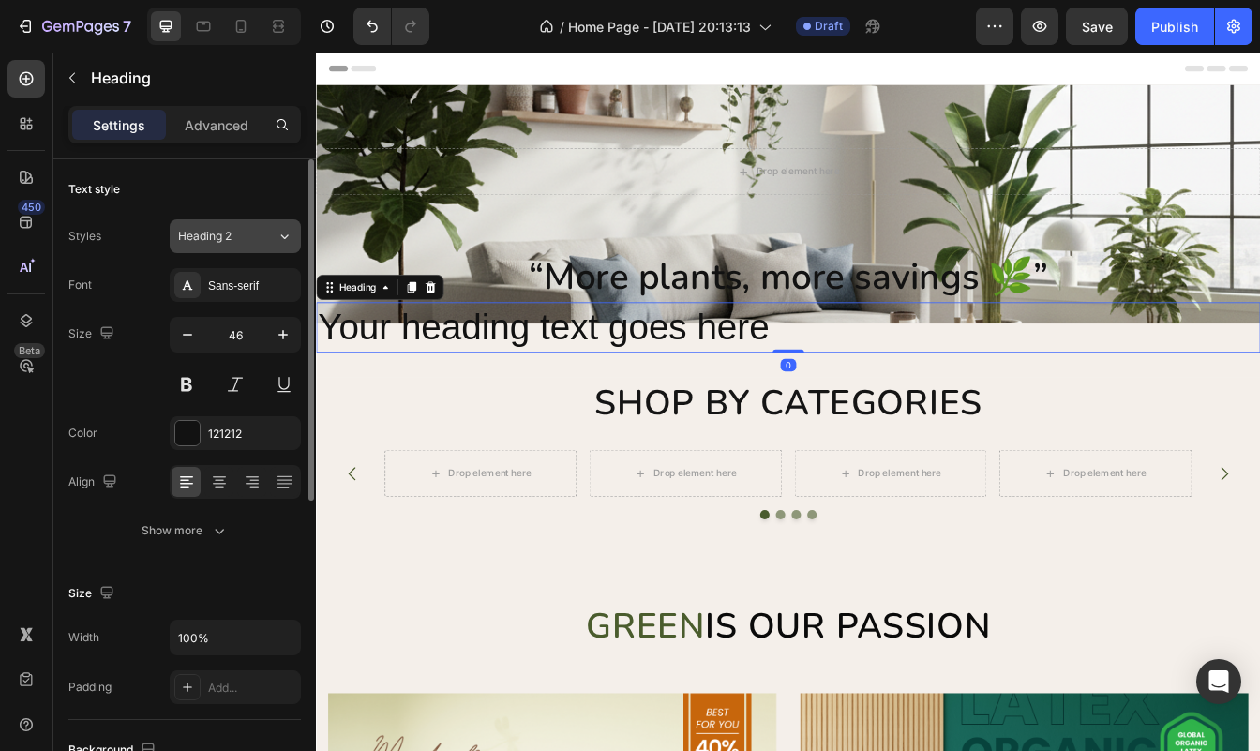
click at [187, 234] on span "Heading 2" at bounding box center [204, 236] width 53 height 17
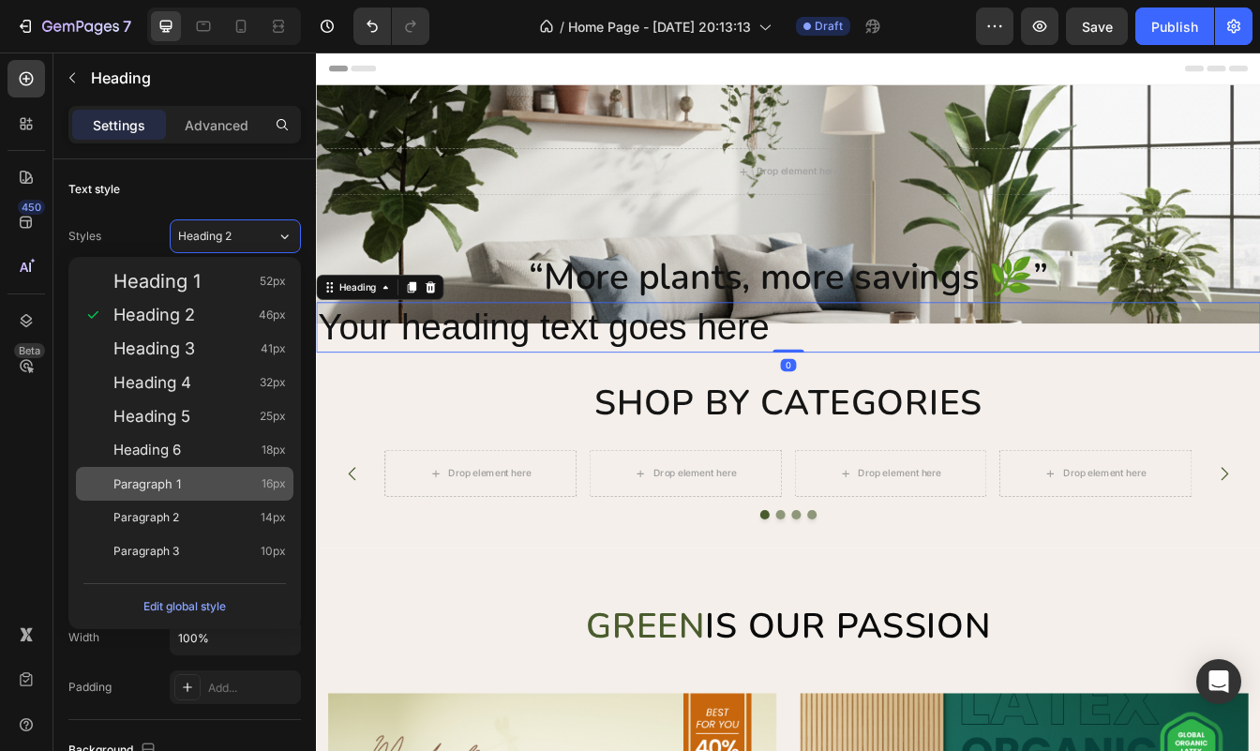
click at [181, 479] on span "Paragraph 1" at bounding box center [146, 483] width 67 height 19
type input "16"
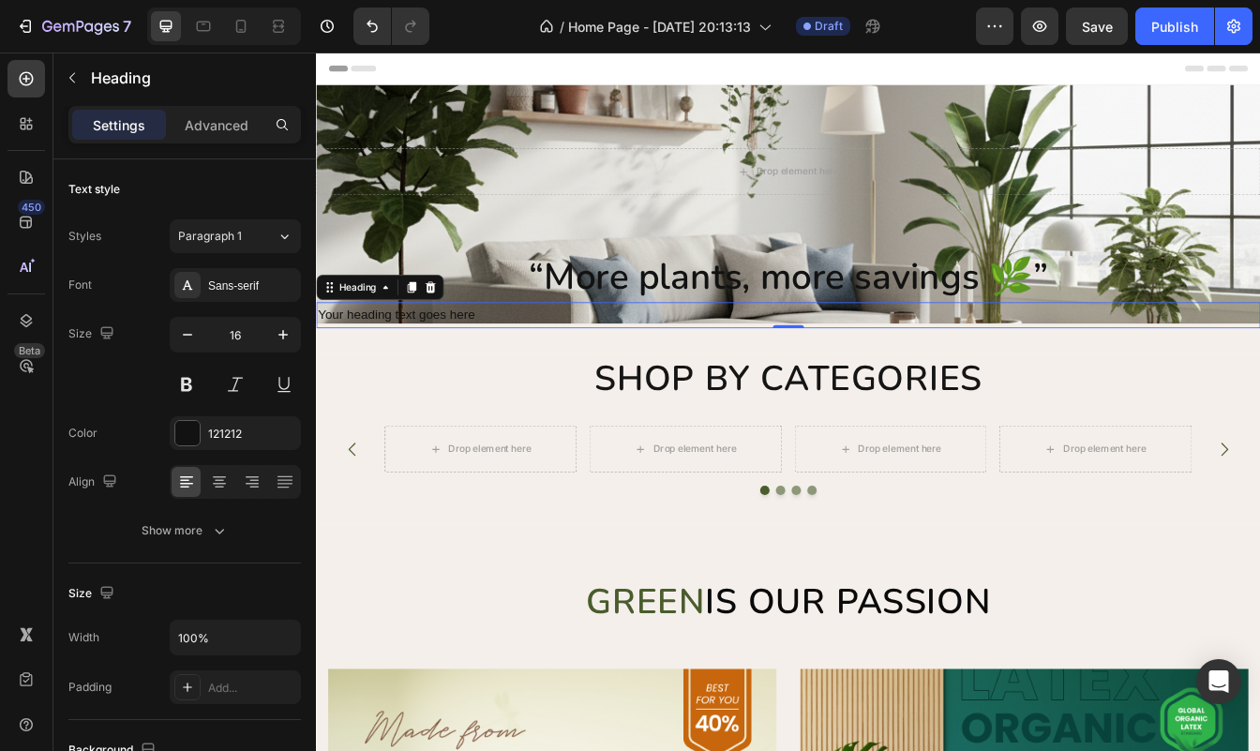
click at [510, 369] on h2 "Your heading text goes here" at bounding box center [878, 365] width 1125 height 31
click at [510, 369] on p "Your heading text goes here" at bounding box center [878, 365] width 1121 height 27
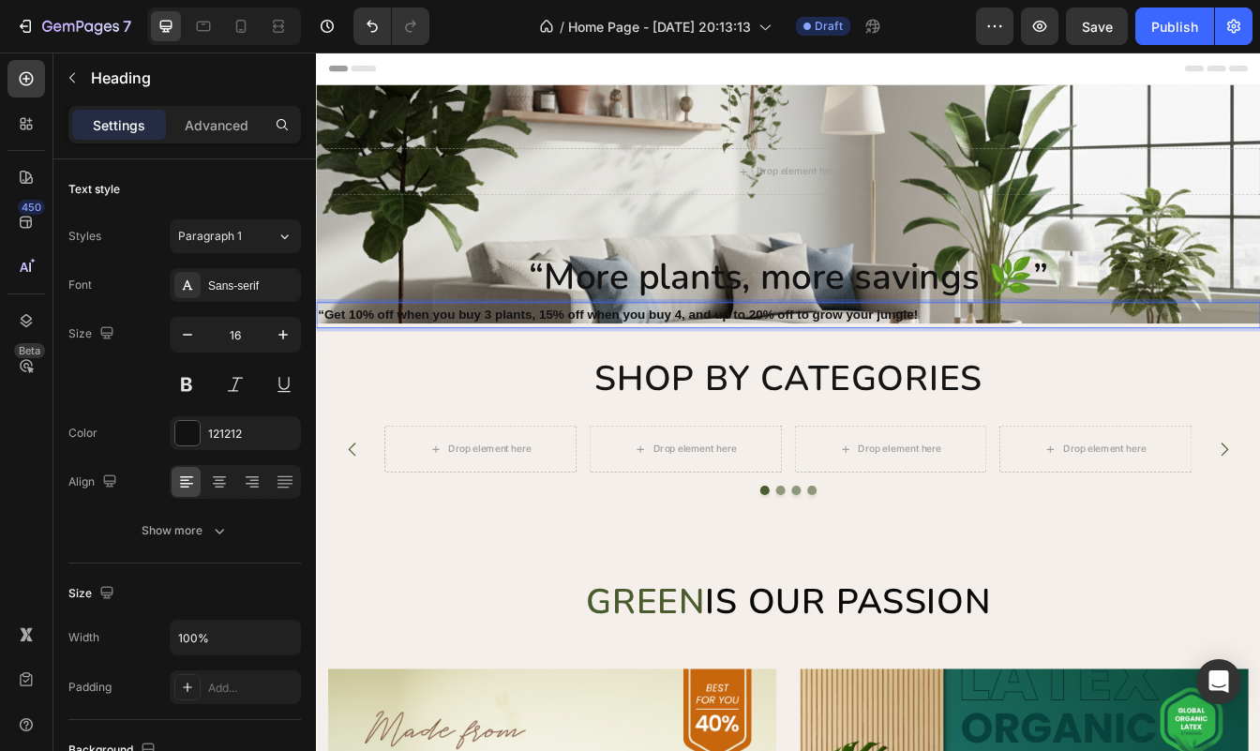
click at [327, 357] on strong "“Get 10% off when you buy 3 plants, 15% off when you buy 4, and up to 20% off t…" at bounding box center [675, 364] width 715 height 16
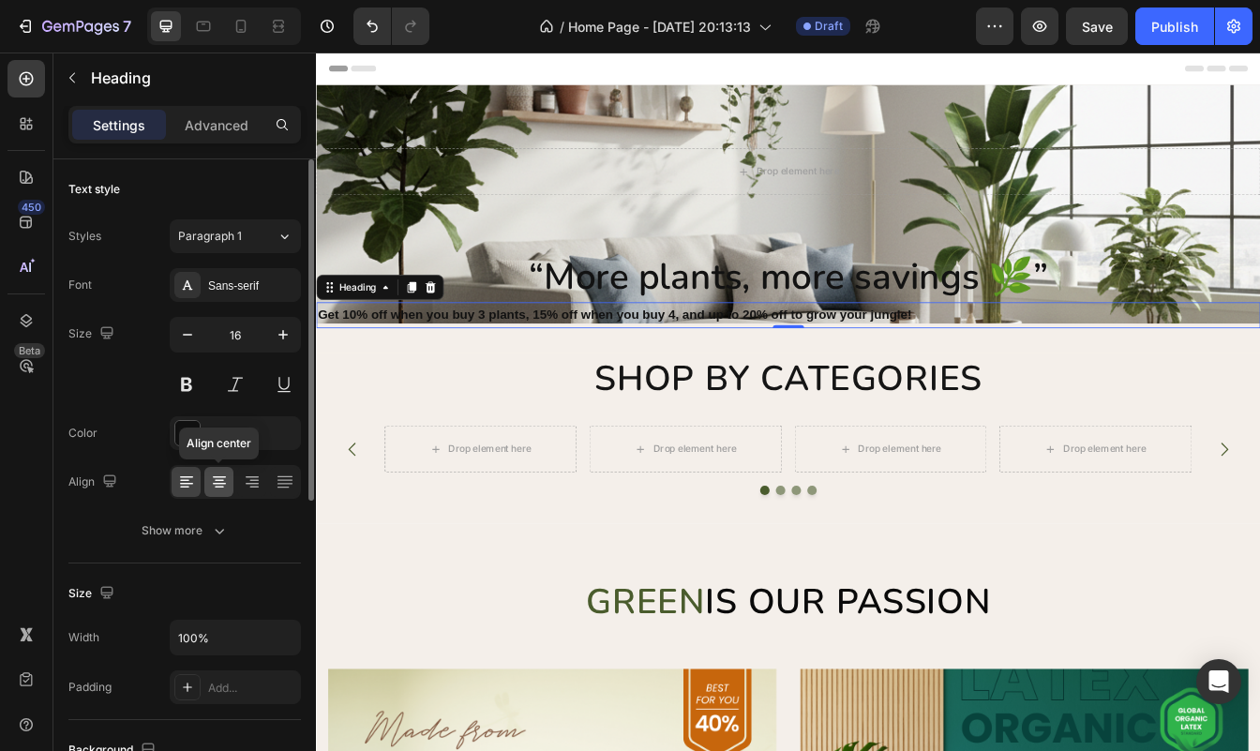
click at [222, 488] on icon at bounding box center [219, 481] width 19 height 19
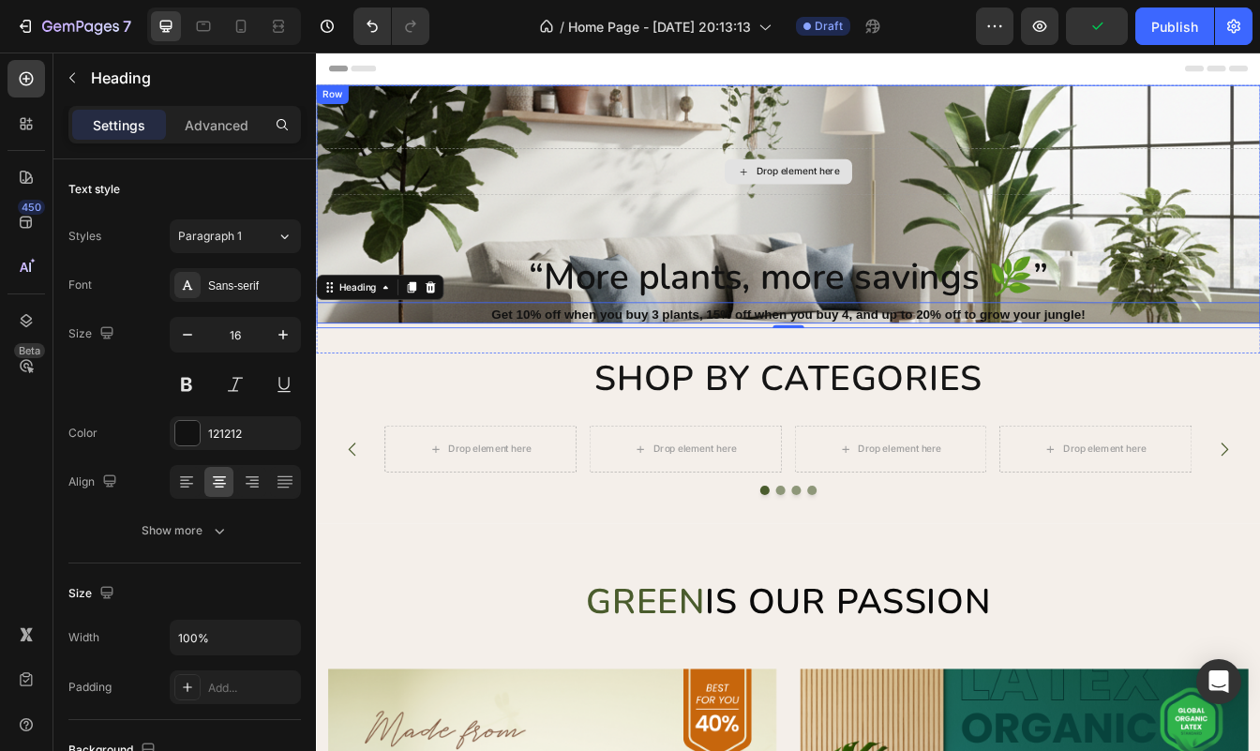
click at [743, 199] on div "Drop element here" at bounding box center [878, 194] width 1125 height 56
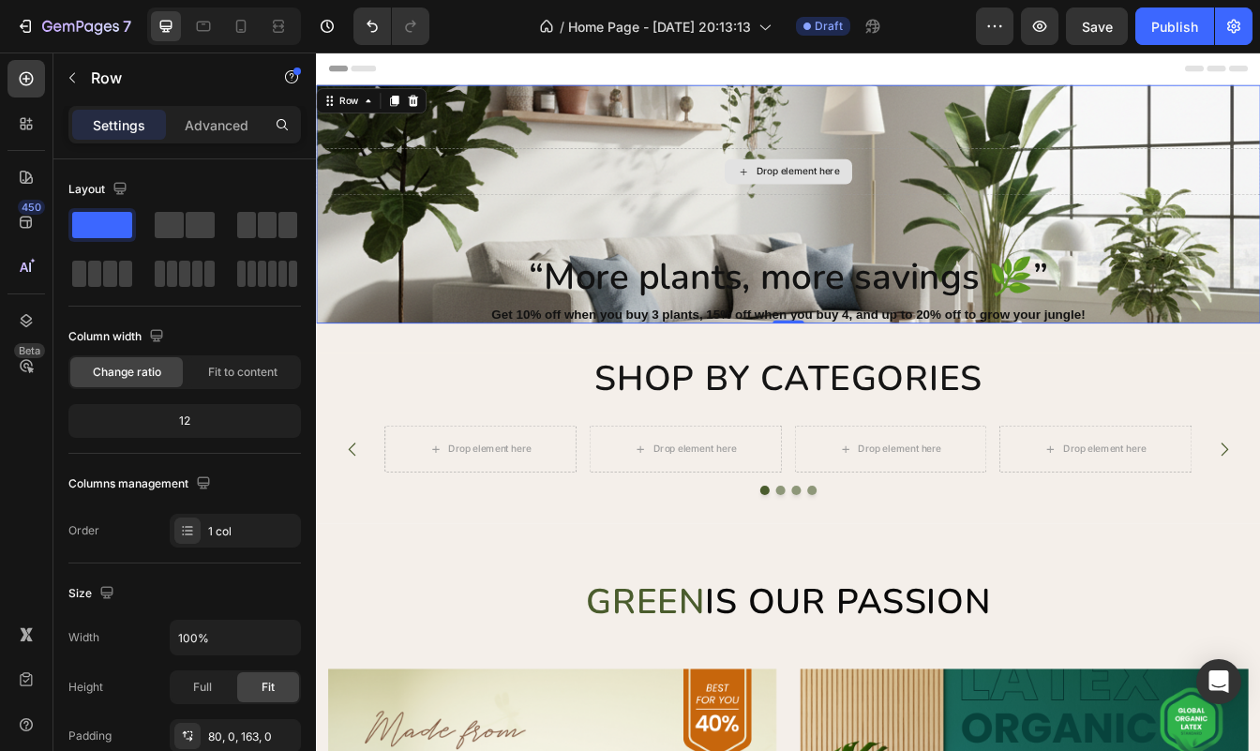
click at [427, 198] on div "Drop element here" at bounding box center [878, 194] width 1125 height 56
click at [391, 187] on div "Drop element here" at bounding box center [878, 194] width 1125 height 56
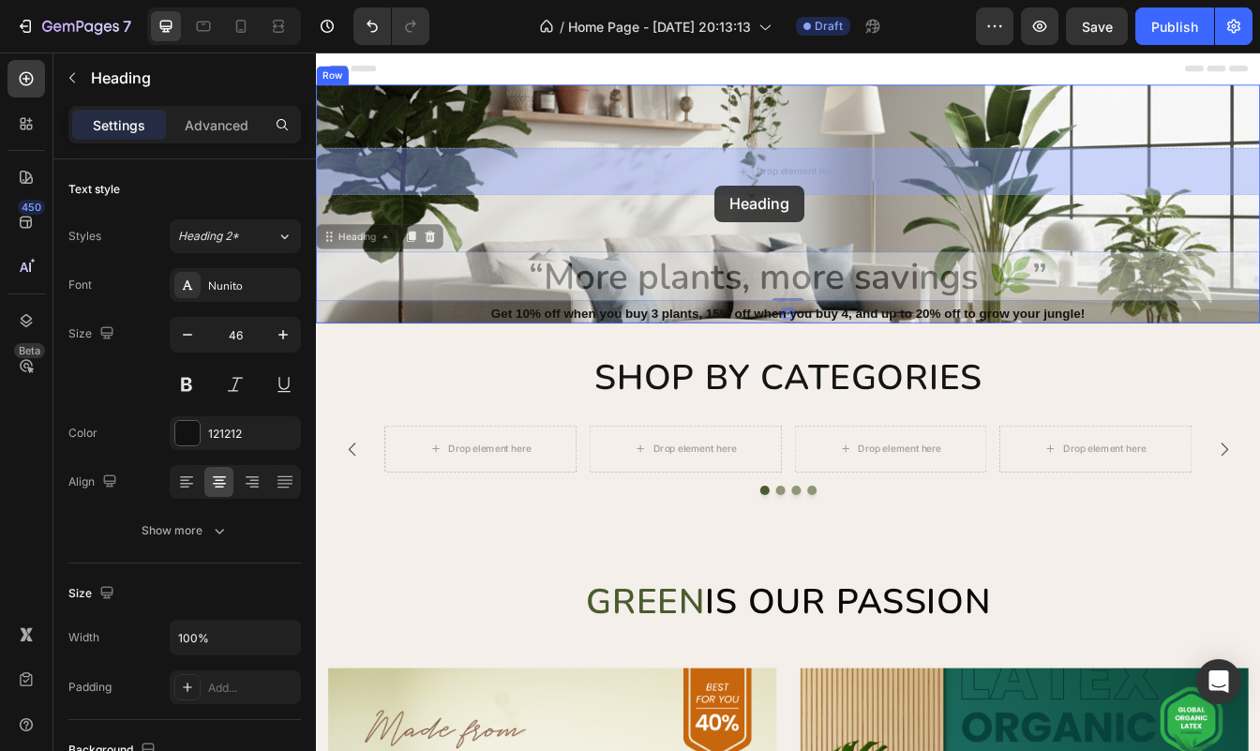
drag, startPoint x: 807, startPoint y: 330, endPoint x: 790, endPoint y: 212, distance: 119.3
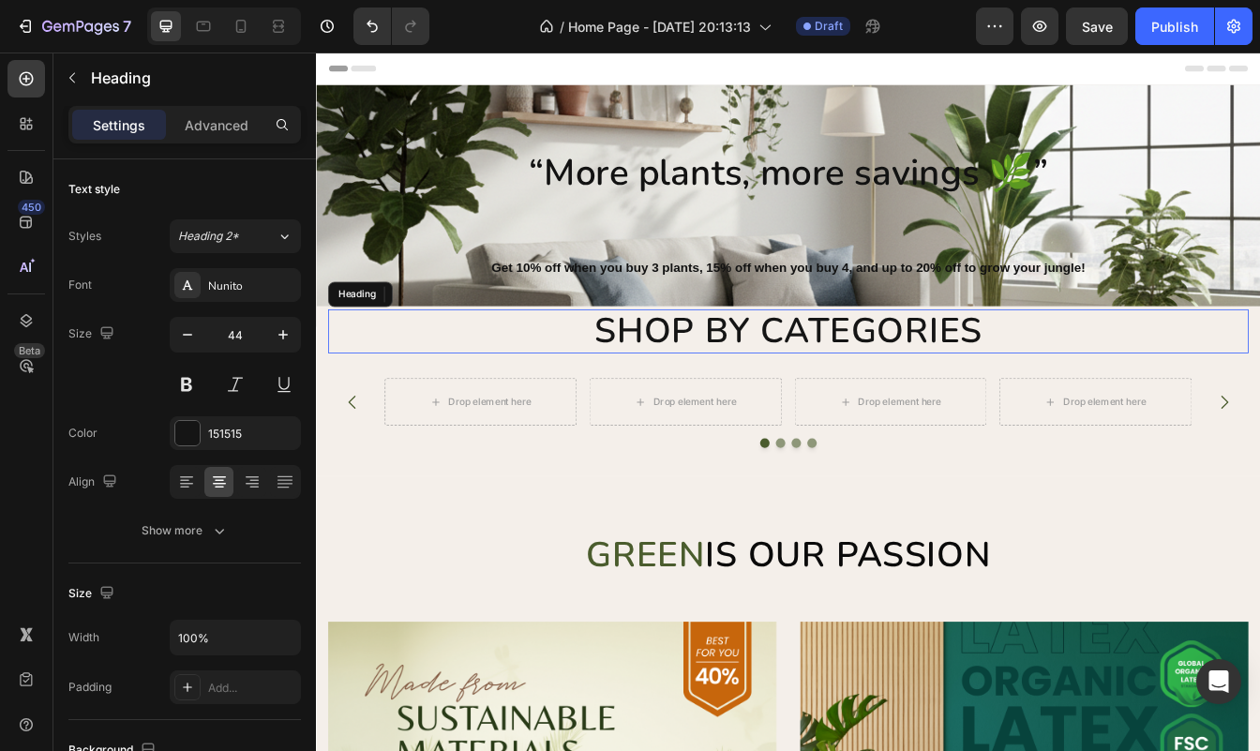
click at [510, 386] on h2 "Shop by categories" at bounding box center [878, 384] width 1097 height 53
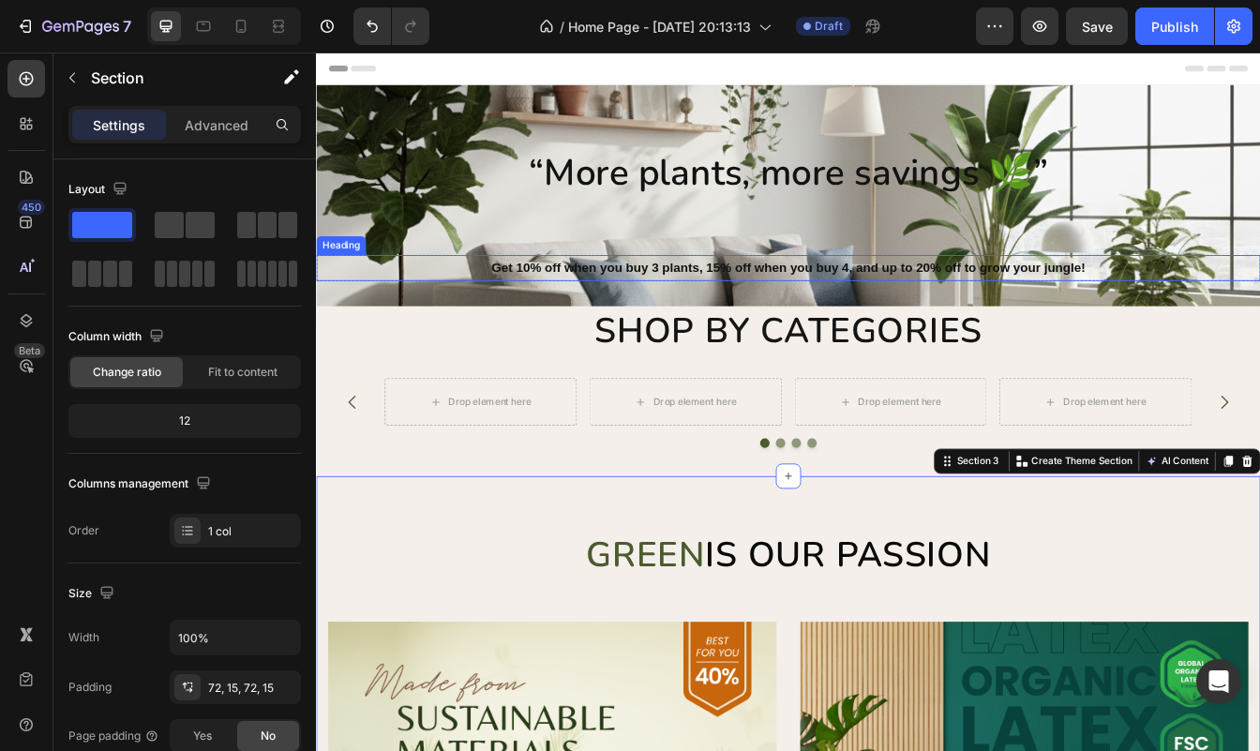
click at [835, 307] on strong "Get 10% off when you buy 3 plants, 15% off when you buy 4, and up to 20% off to…" at bounding box center [879, 308] width 708 height 16
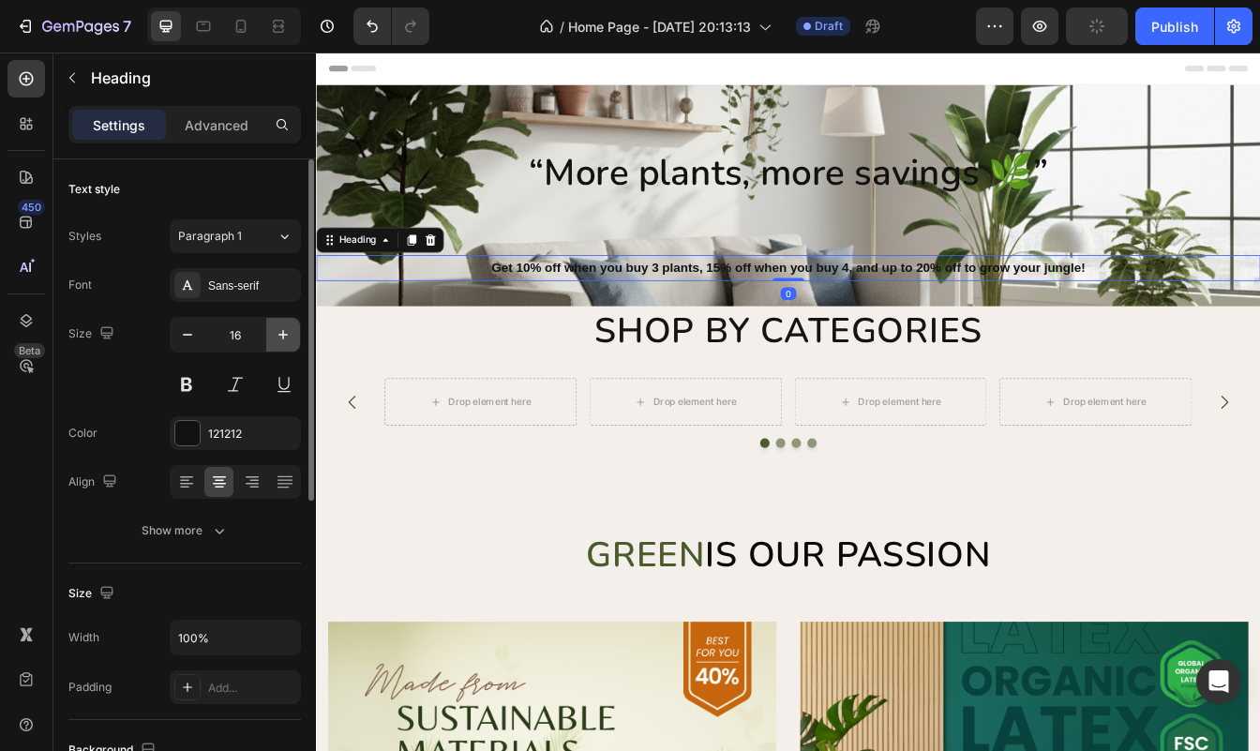
click at [285, 323] on button "button" at bounding box center [283, 335] width 34 height 34
type input "18"
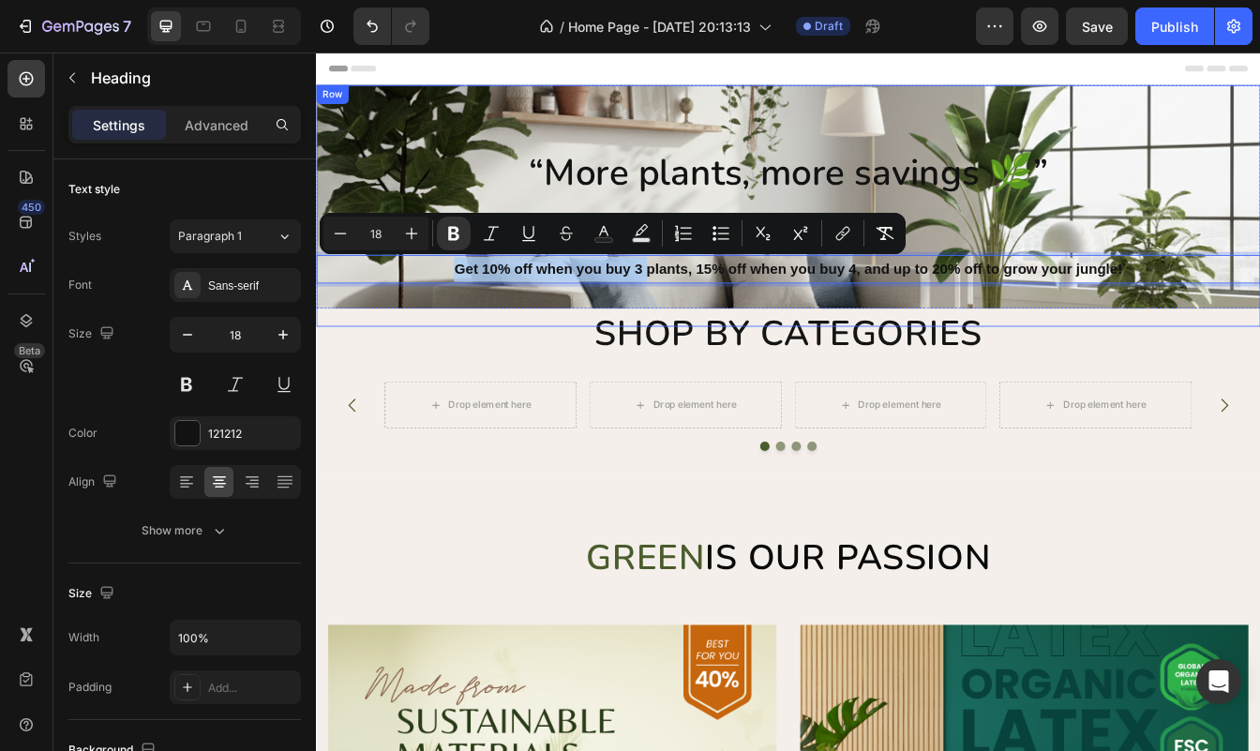
drag, startPoint x: 712, startPoint y: 304, endPoint x: 712, endPoint y: 257, distance: 46.9
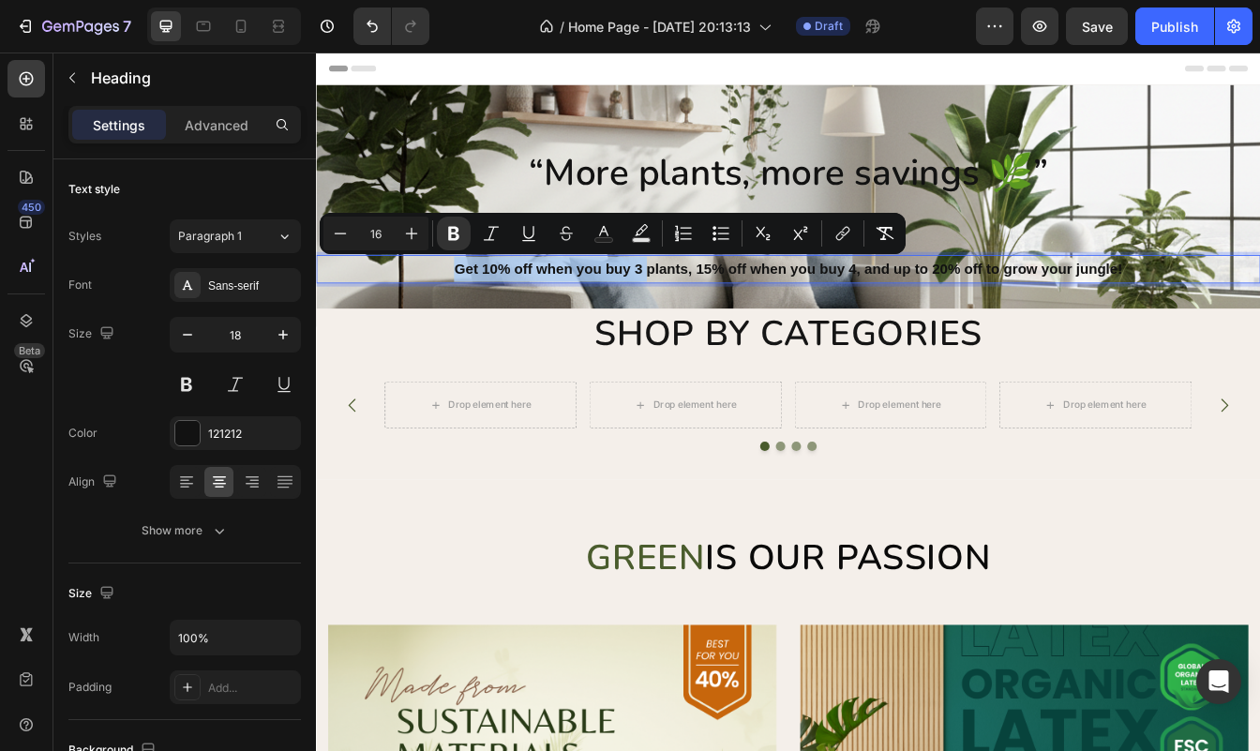
click at [977, 362] on h2 "Shop by categories" at bounding box center [878, 387] width 1097 height 53
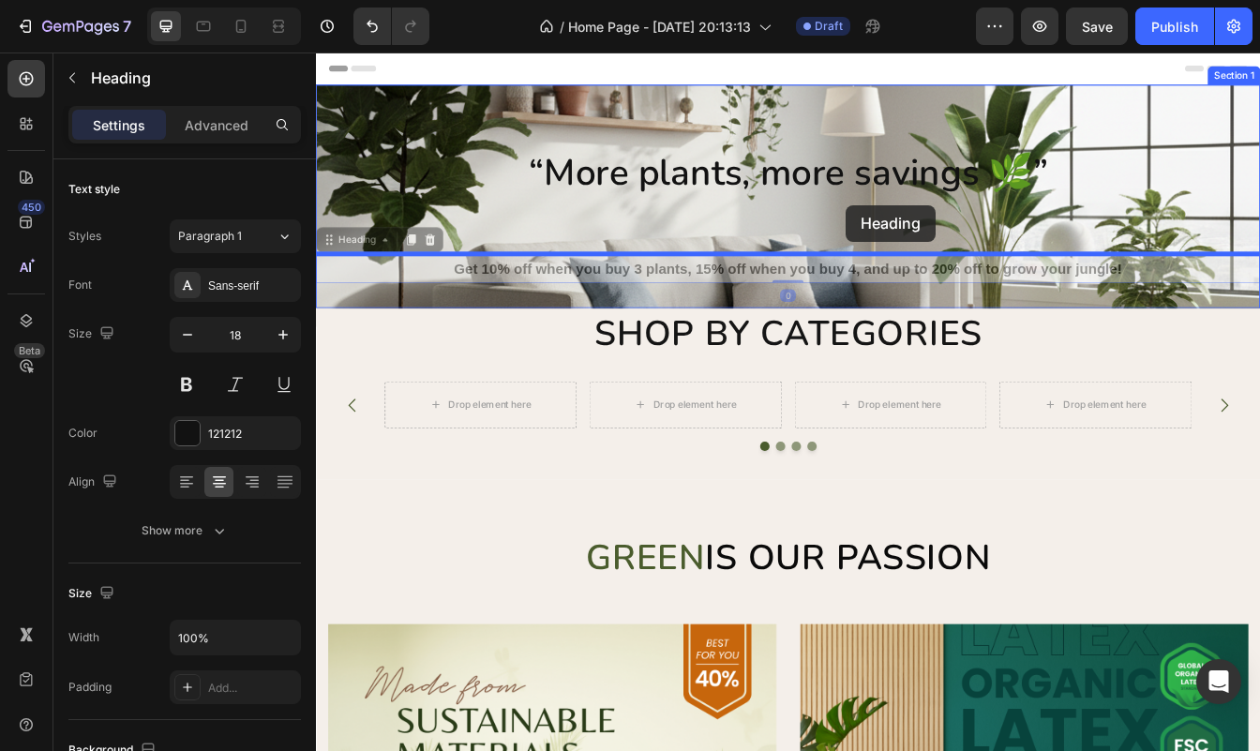
drag, startPoint x: 957, startPoint y: 306, endPoint x: 948, endPoint y: 235, distance: 70.9
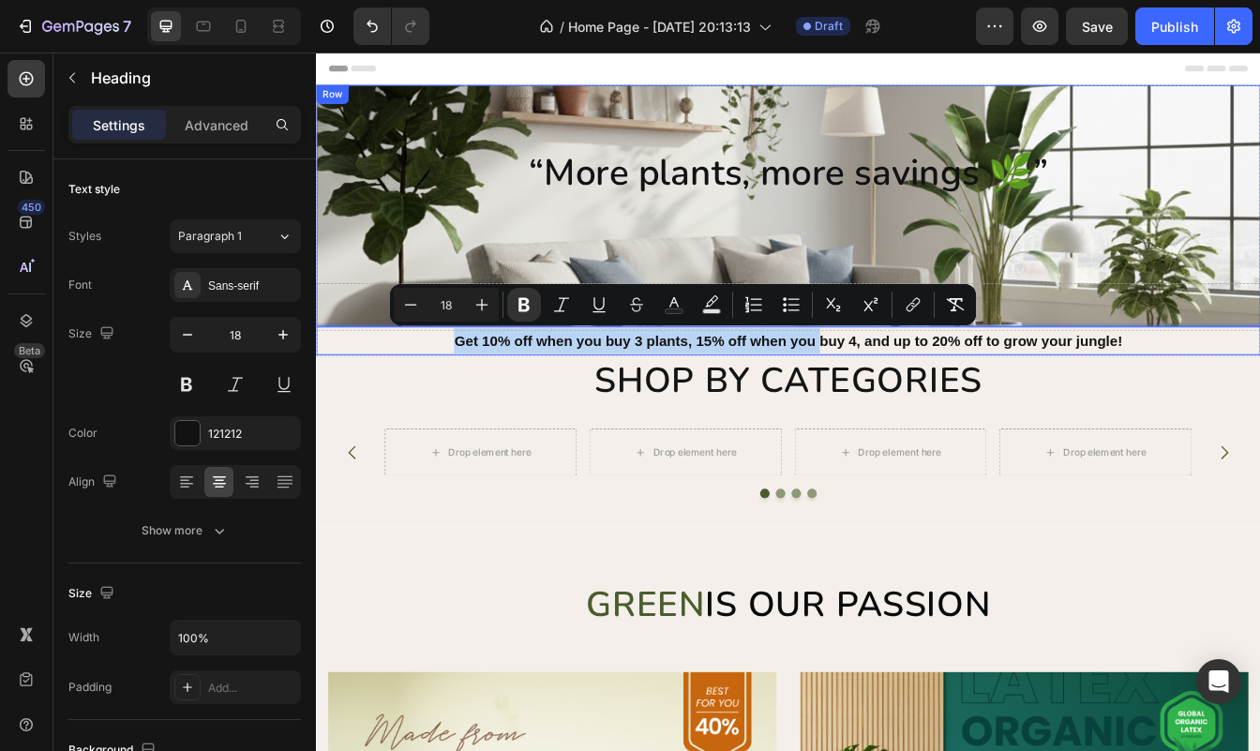
drag, startPoint x: 919, startPoint y: 386, endPoint x: 943, endPoint y: 232, distance: 155.7
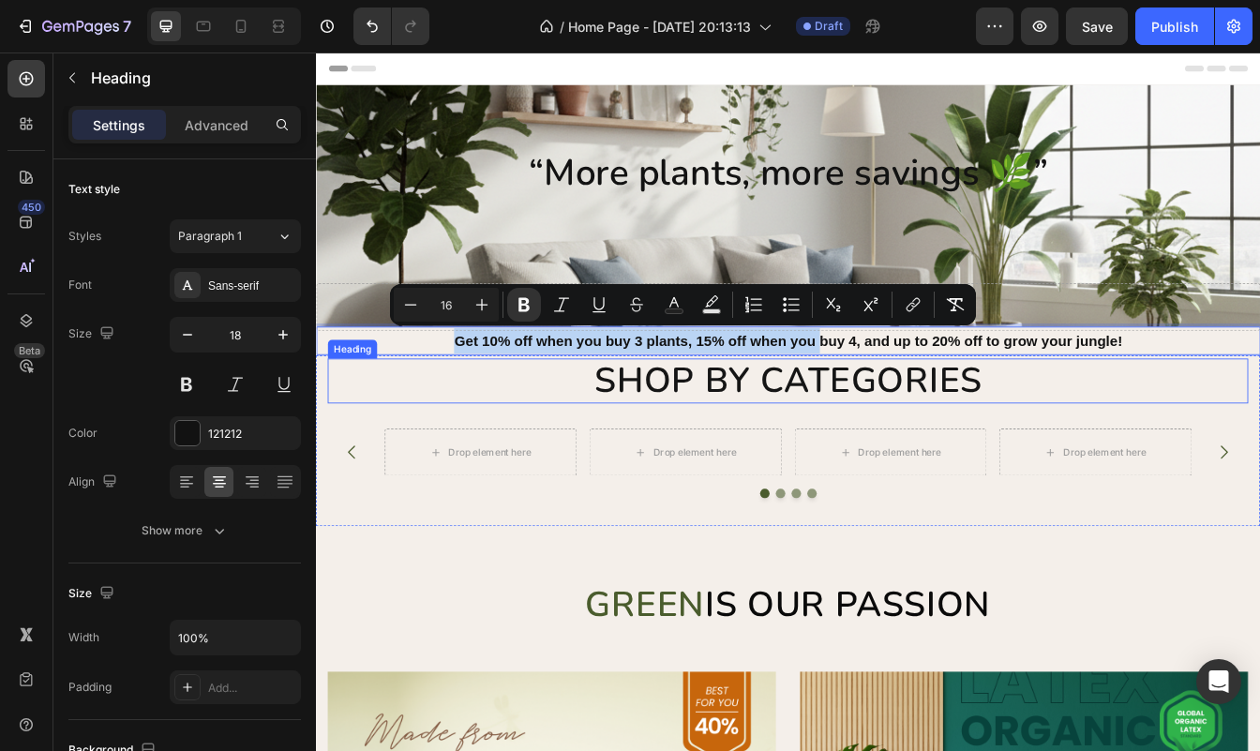
click at [1236, 460] on h2 "Shop by categories" at bounding box center [878, 443] width 1097 height 53
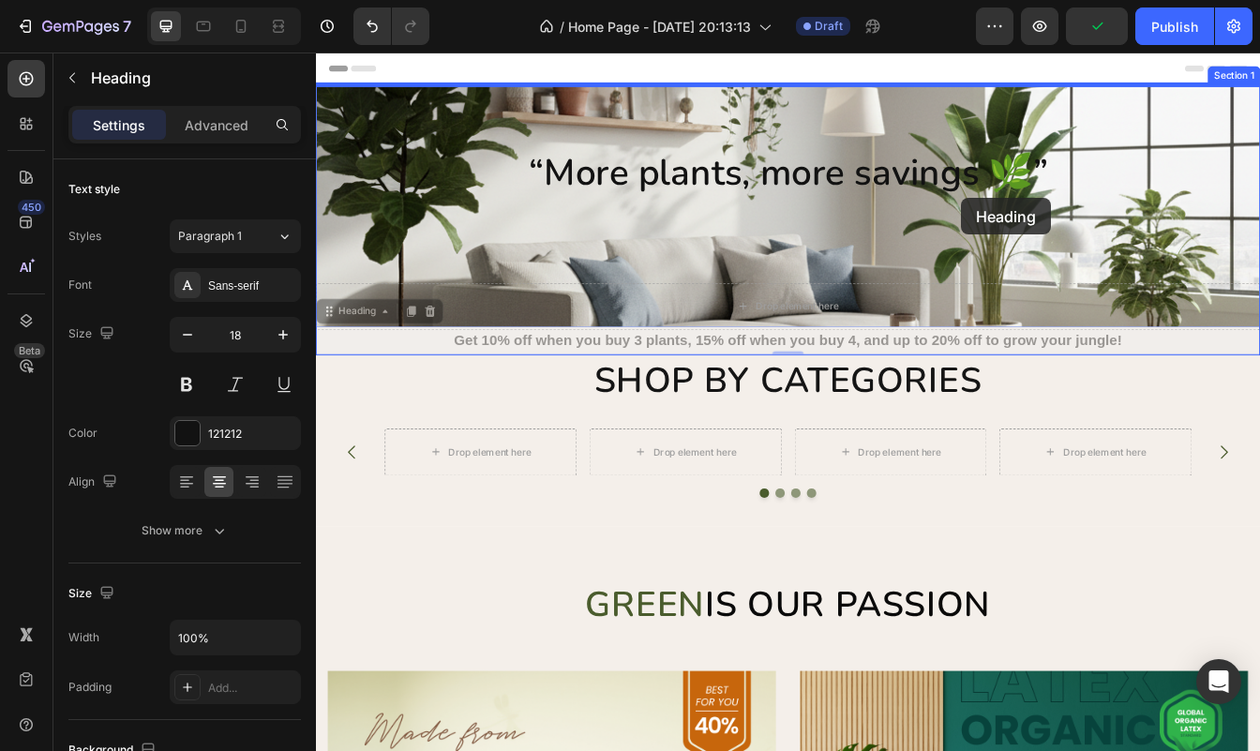
drag, startPoint x: 1207, startPoint y: 391, endPoint x: 1085, endPoint y: 226, distance: 205.7
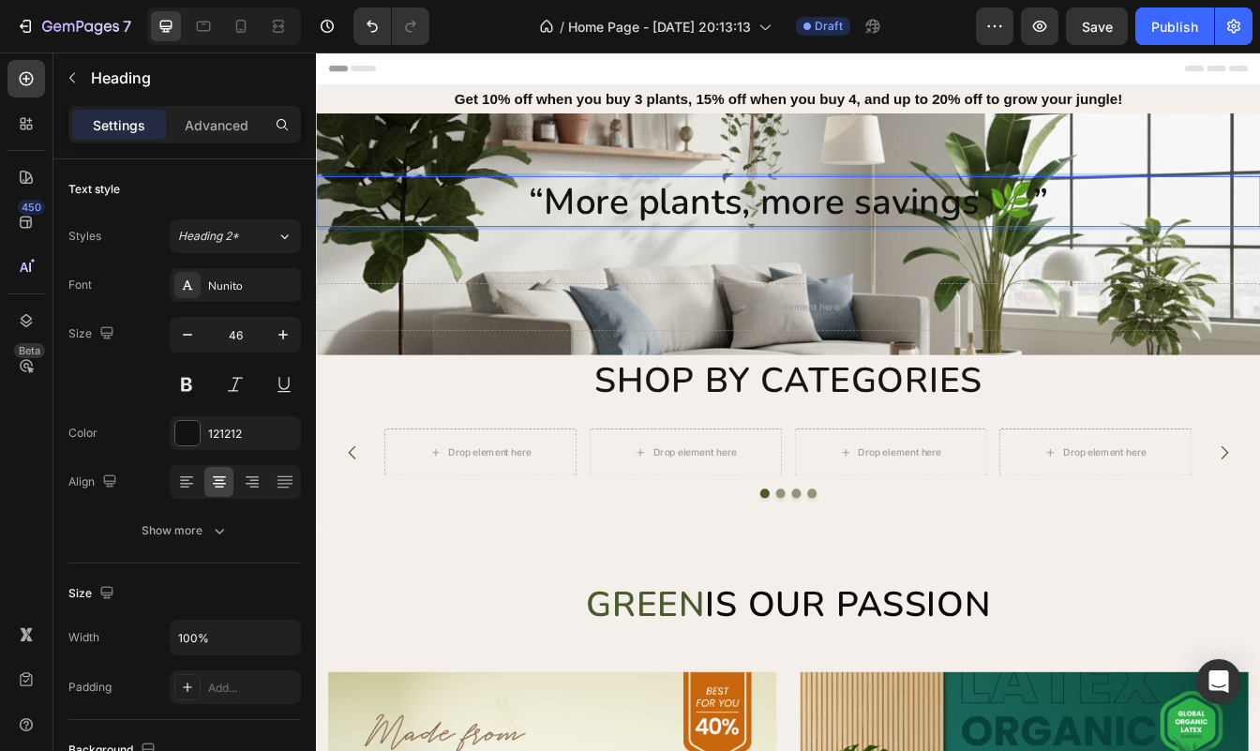
click at [1179, 227] on strong "“More plants, more savings 🌿”" at bounding box center [878, 229] width 619 height 59
click at [596, 223] on strong "“More plants, more savings 🌿" at bounding box center [878, 229] width 601 height 59
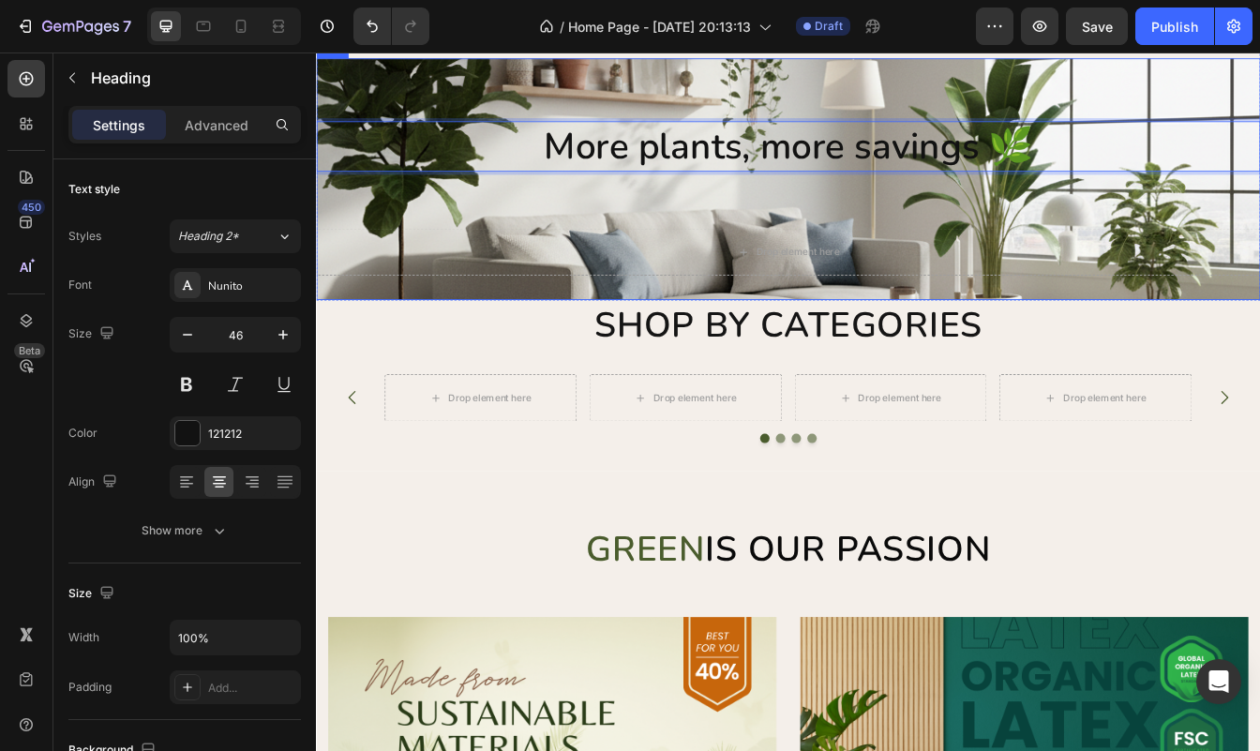
scroll to position [113, 0]
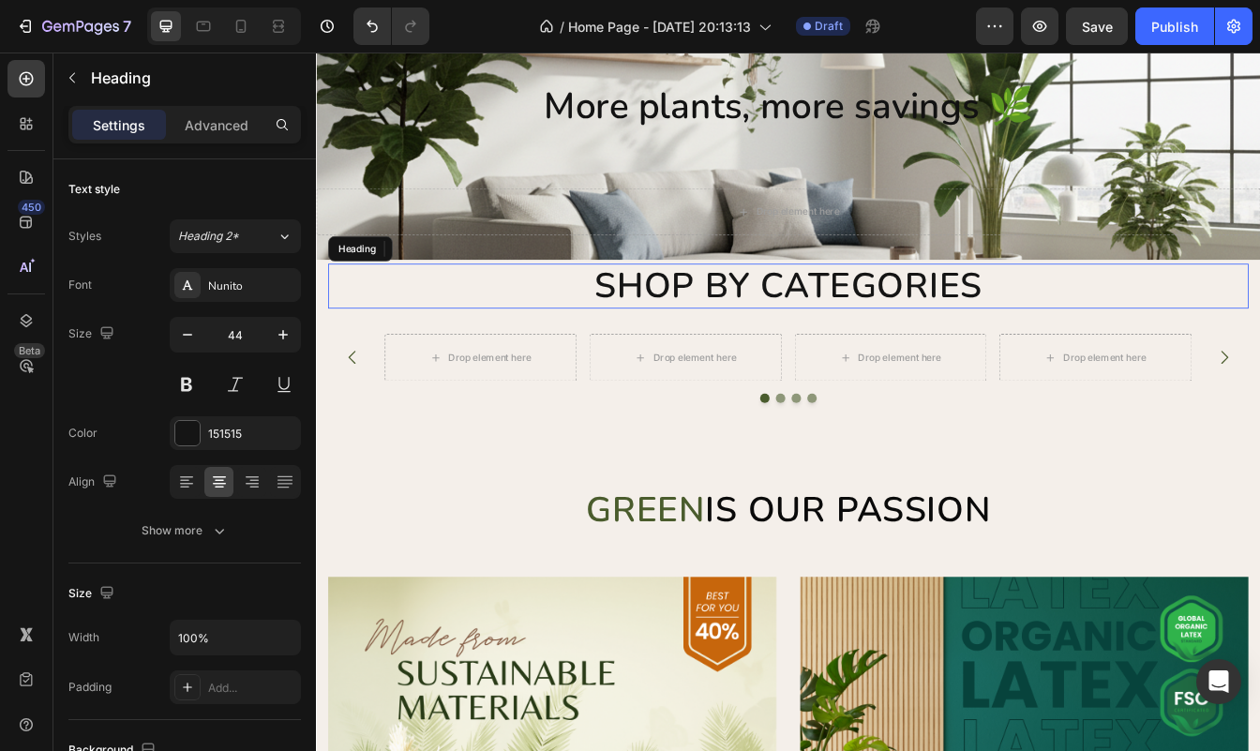
click at [1237, 328] on h2 "Shop by categories" at bounding box center [878, 330] width 1097 height 53
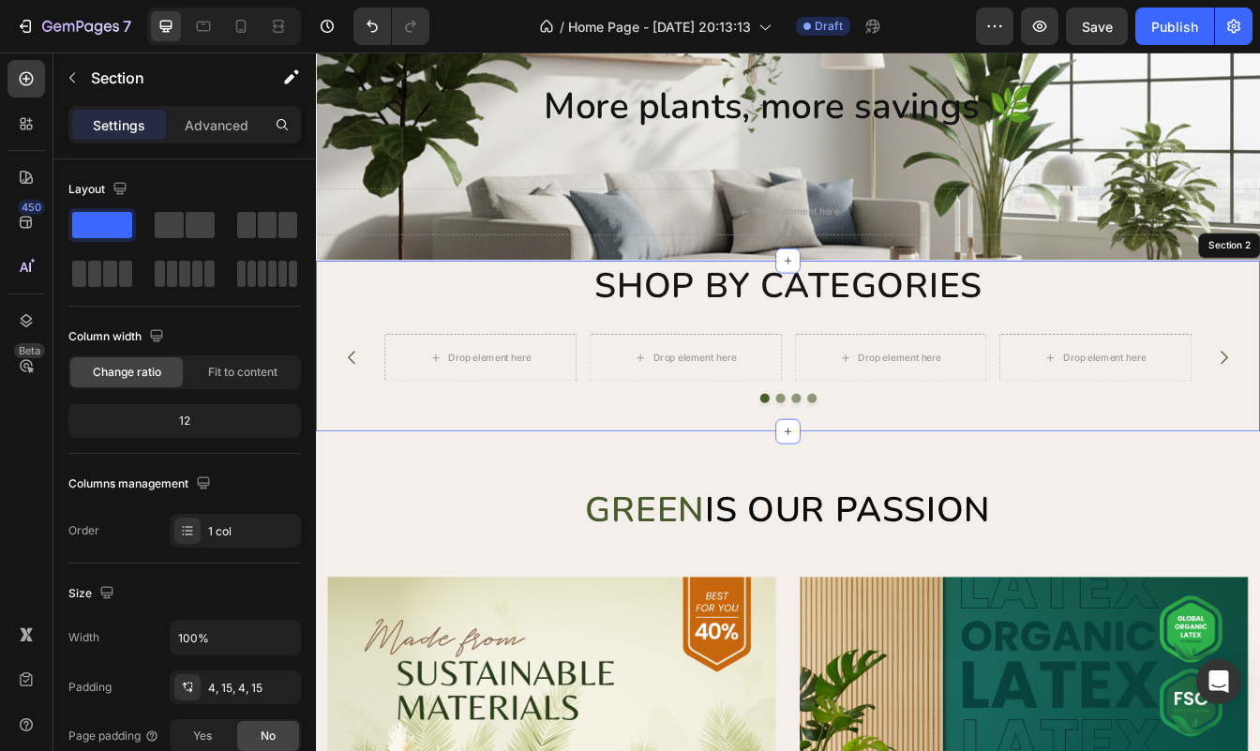
click at [1225, 473] on div "Shop by categories Heading 32 Drop element here Drop element here Drop element …" at bounding box center [878, 402] width 1097 height 196
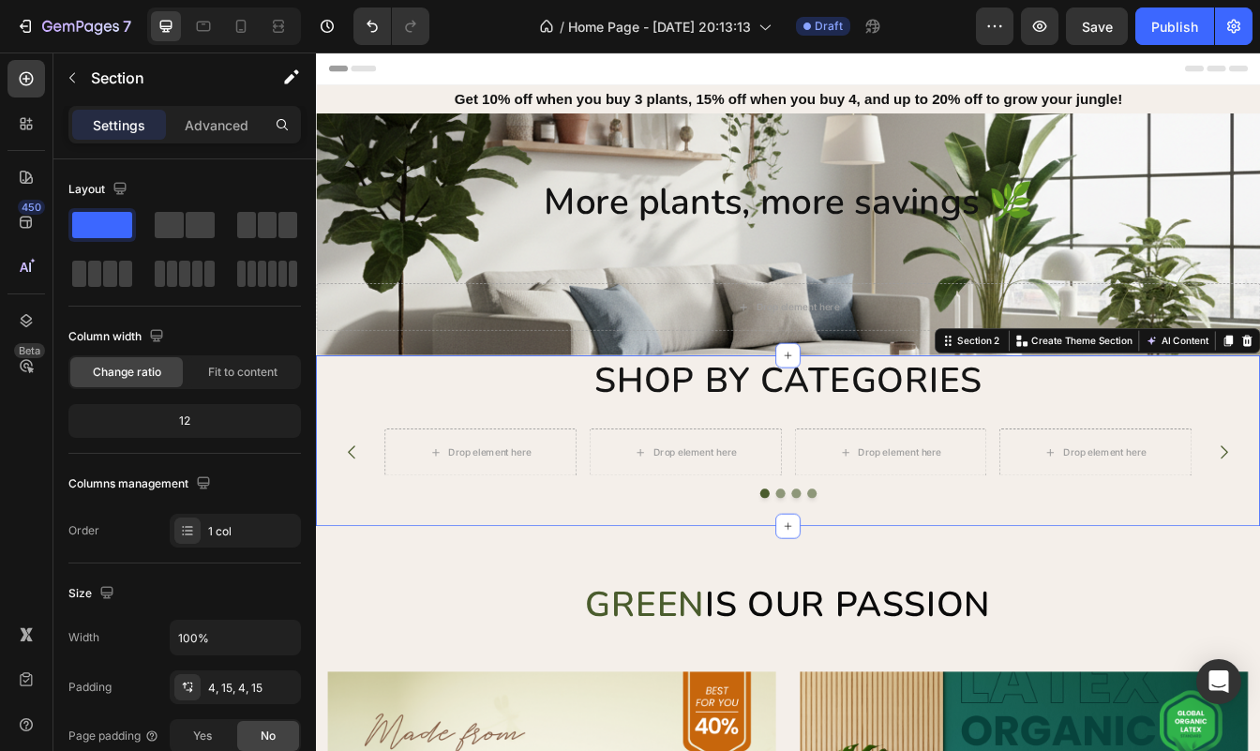
scroll to position [0, 0]
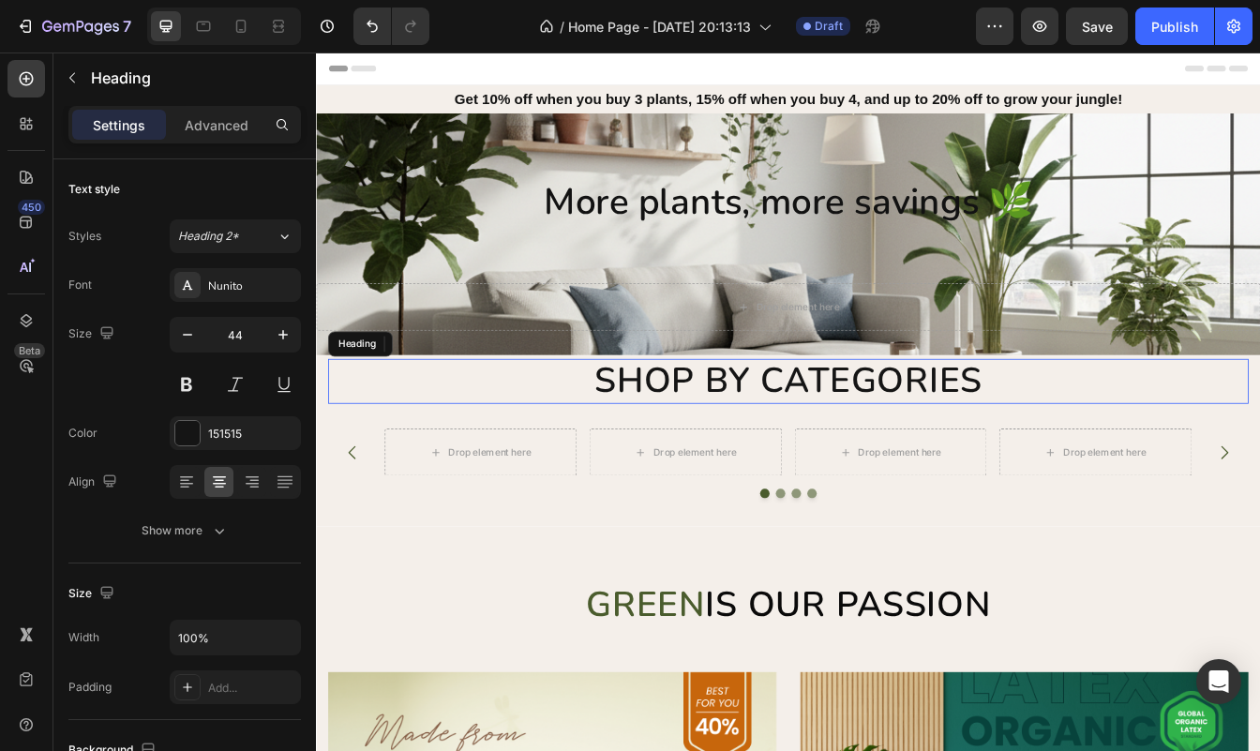
click at [1109, 438] on h2 "Shop by categories" at bounding box center [878, 443] width 1097 height 53
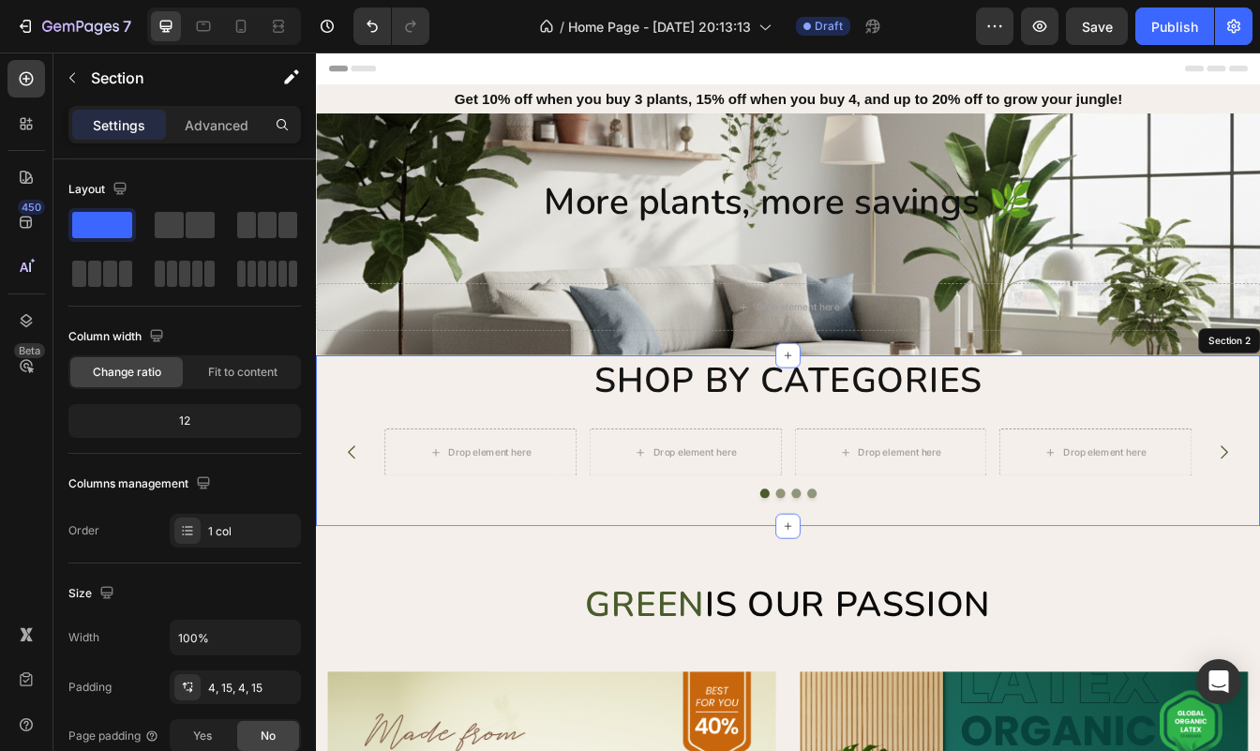
click at [968, 413] on div "Shop by categories Heading 32 Drop element here Drop element here Drop element …" at bounding box center [878, 514] width 1125 height 203
drag, startPoint x: 876, startPoint y: 414, endPoint x: 883, endPoint y: 462, distance: 48.4
click at [883, 466] on div "Shop by categories Heading Drop element here Drop element here Drop element her…" at bounding box center [878, 514] width 1125 height 203
click at [877, 414] on icon at bounding box center [878, 413] width 15 height 15
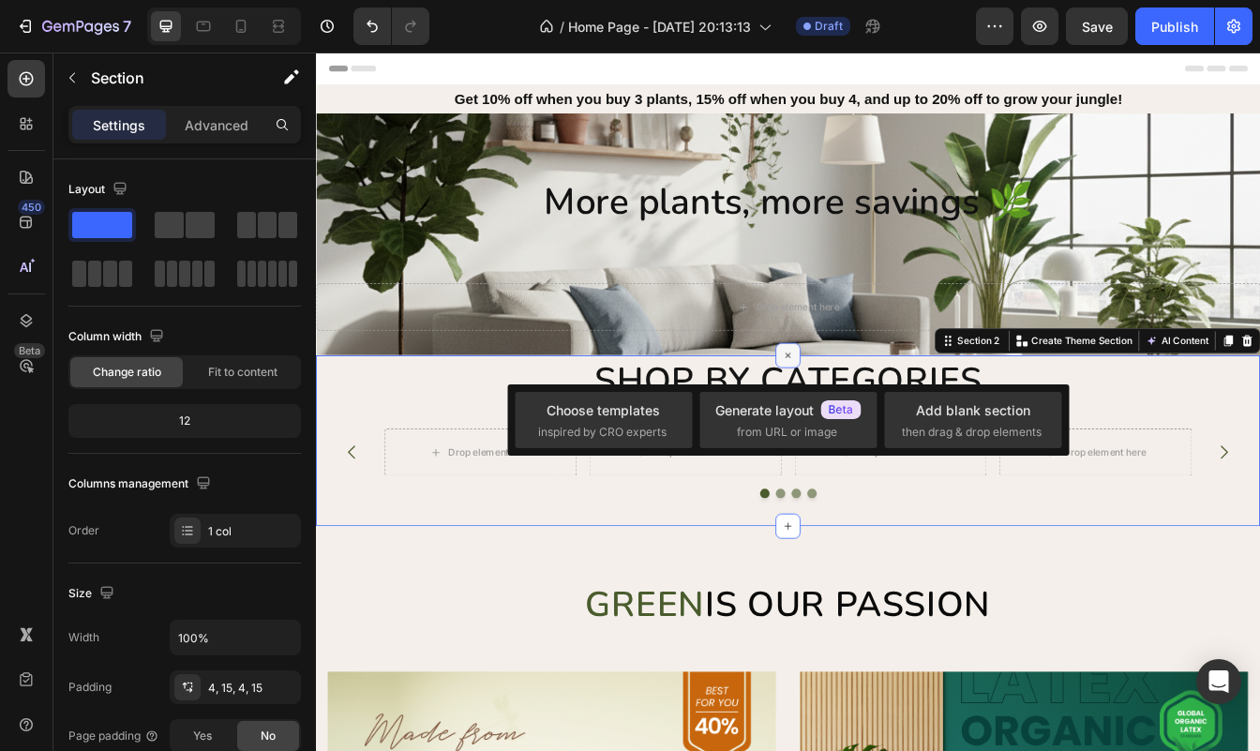
click at [877, 414] on icon at bounding box center [879, 414] width 22 height 22
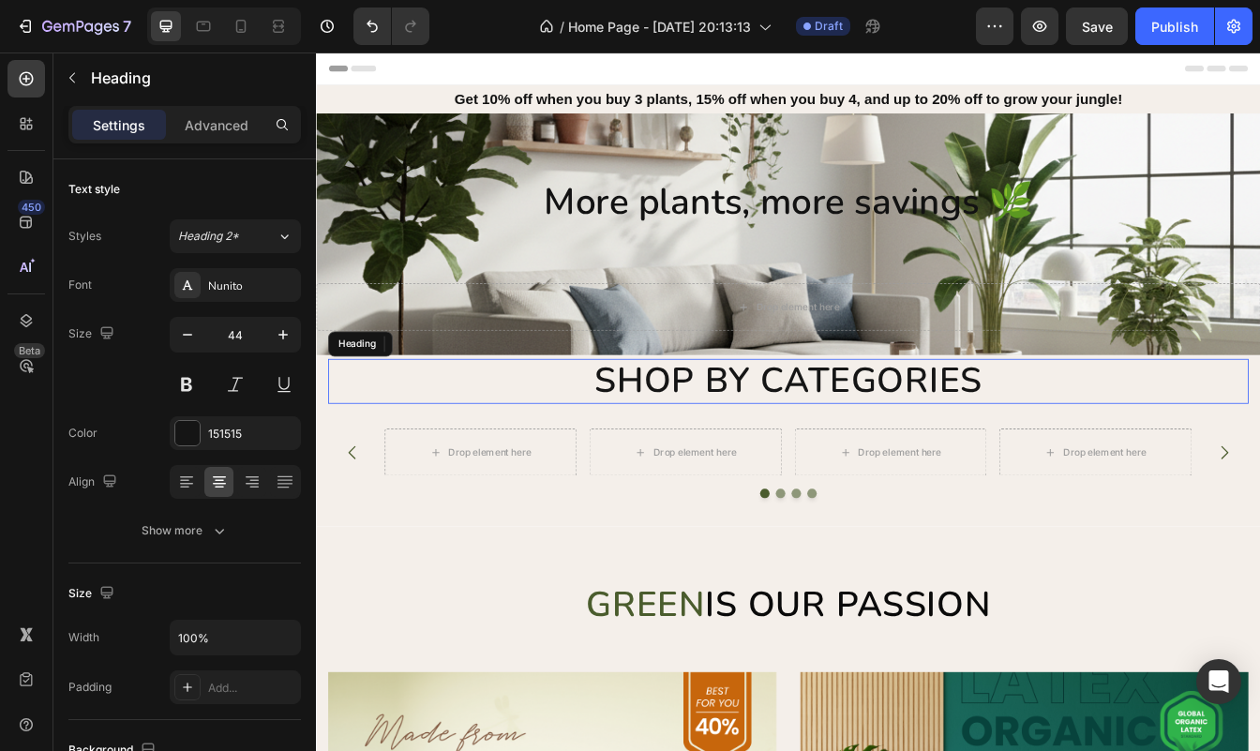
click at [463, 439] on h2 "Shop by categories" at bounding box center [878, 443] width 1097 height 53
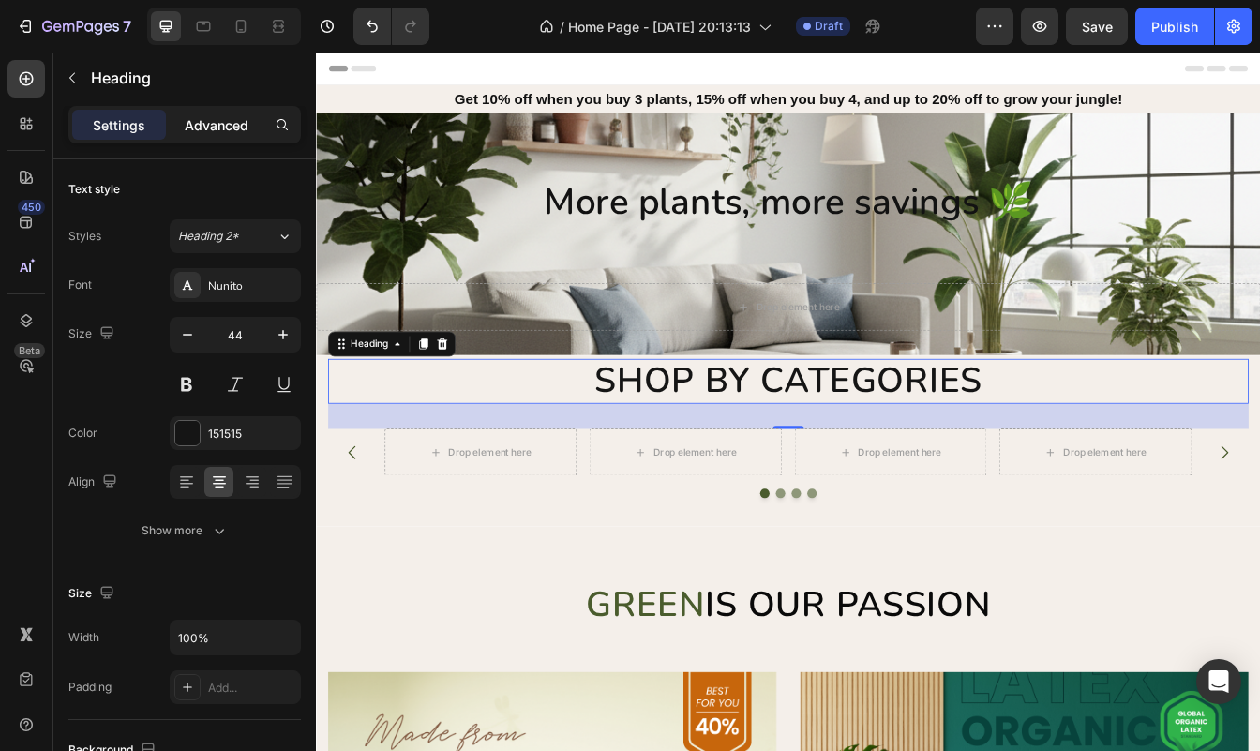
click at [213, 122] on p "Advanced" at bounding box center [217, 125] width 64 height 20
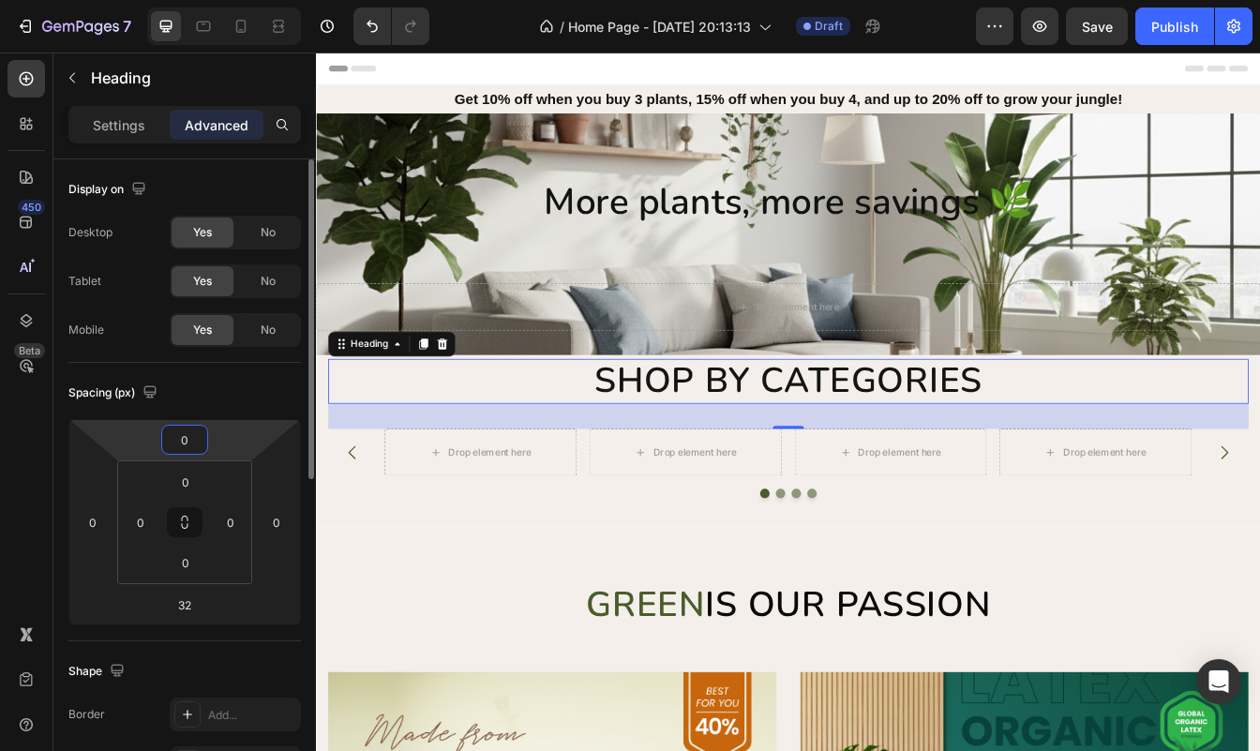
click at [242, 0] on html "7 / Home Page - Sep 23, 20:13:13 Draft Preview Save Publish 450 Beta Sections(1…" at bounding box center [630, 0] width 1260 height 0
click at [197, 442] on input "0" at bounding box center [184, 440] width 37 height 28
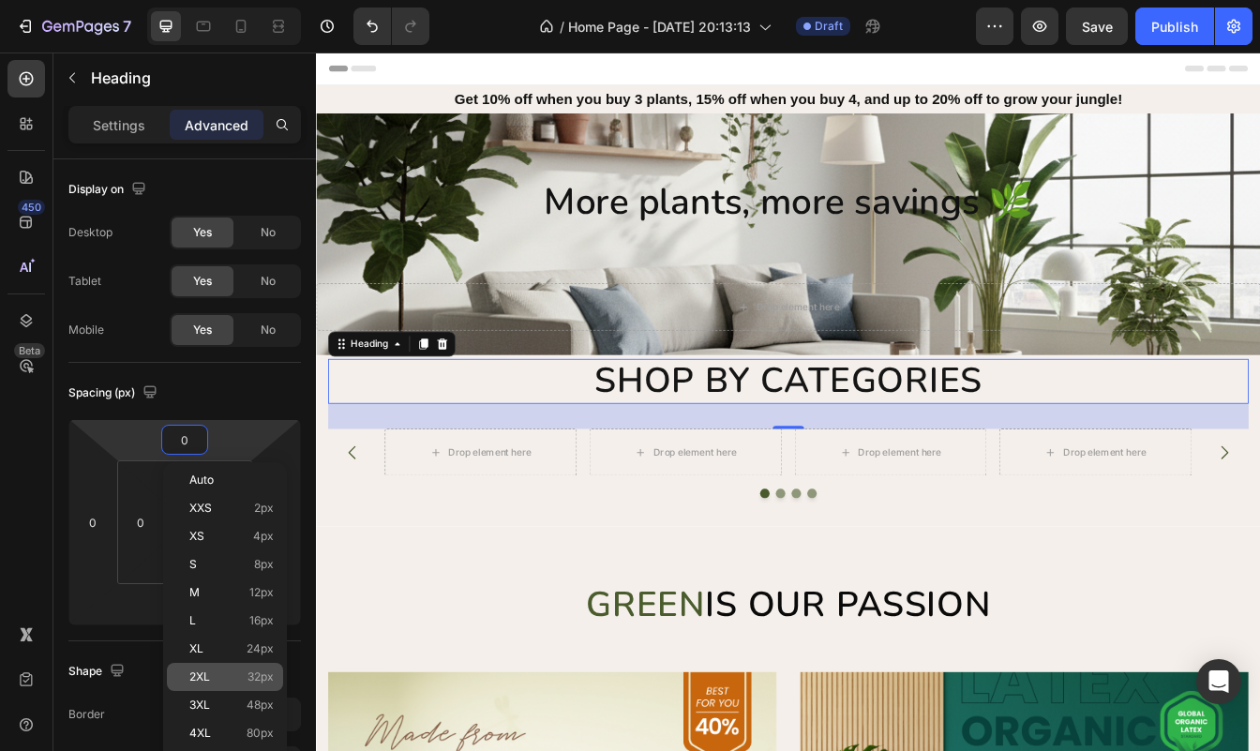
click at [208, 683] on div "2XL 32px" at bounding box center [225, 677] width 116 height 28
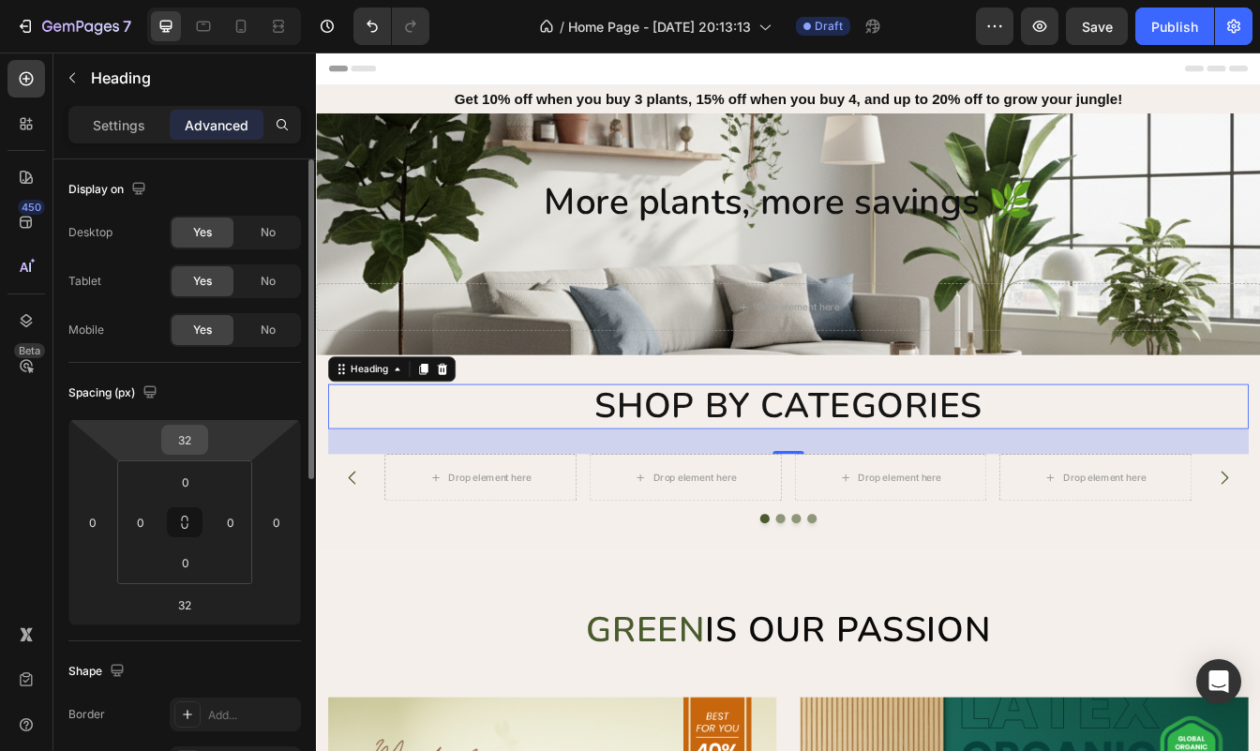
click at [196, 433] on input "32" at bounding box center [184, 440] width 37 height 28
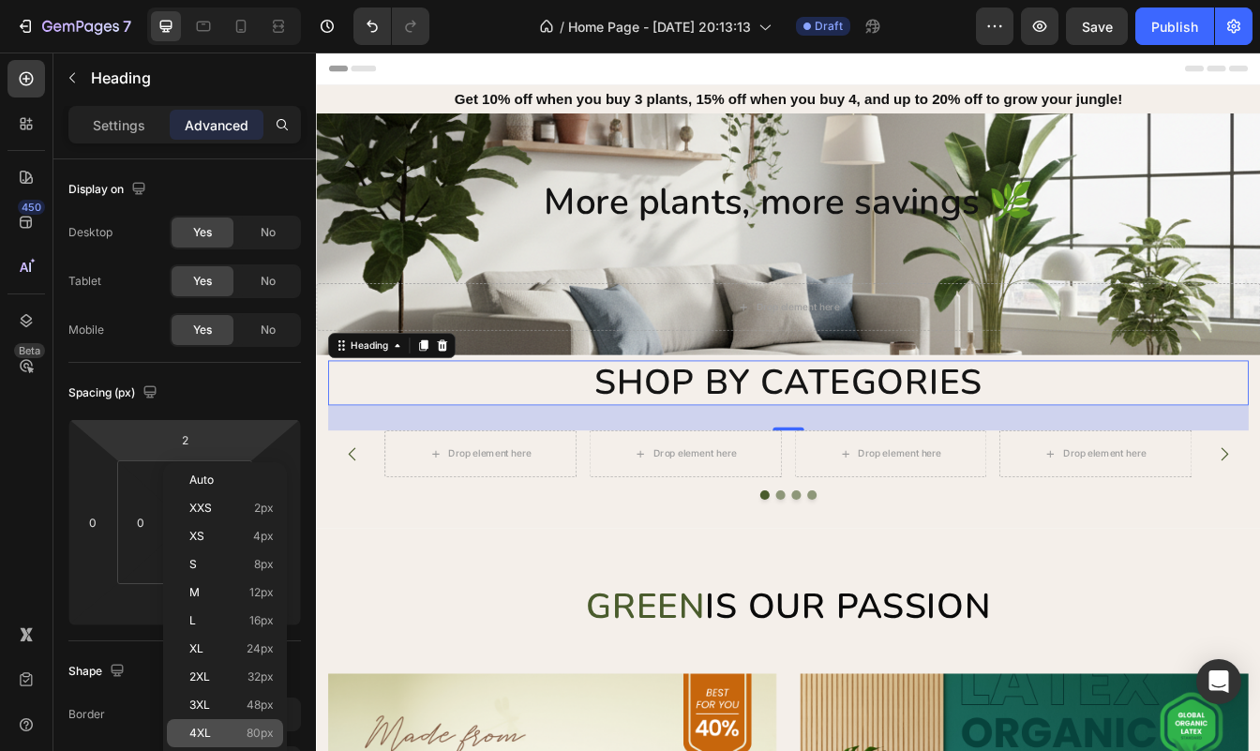
click at [203, 738] on span "4XL" at bounding box center [200, 733] width 22 height 13
type input "80"
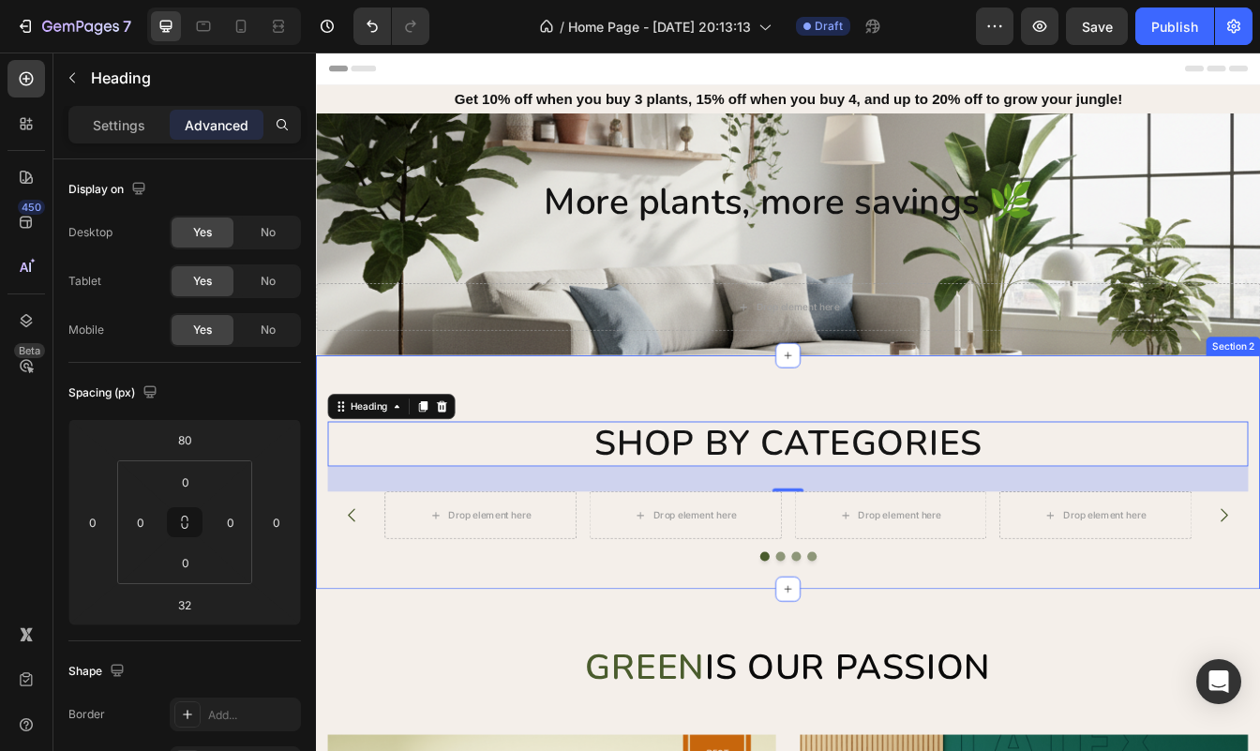
click at [792, 458] on div "Shop by categories Heading 32 Drop element here Drop element here Drop element …" at bounding box center [878, 552] width 1097 height 271
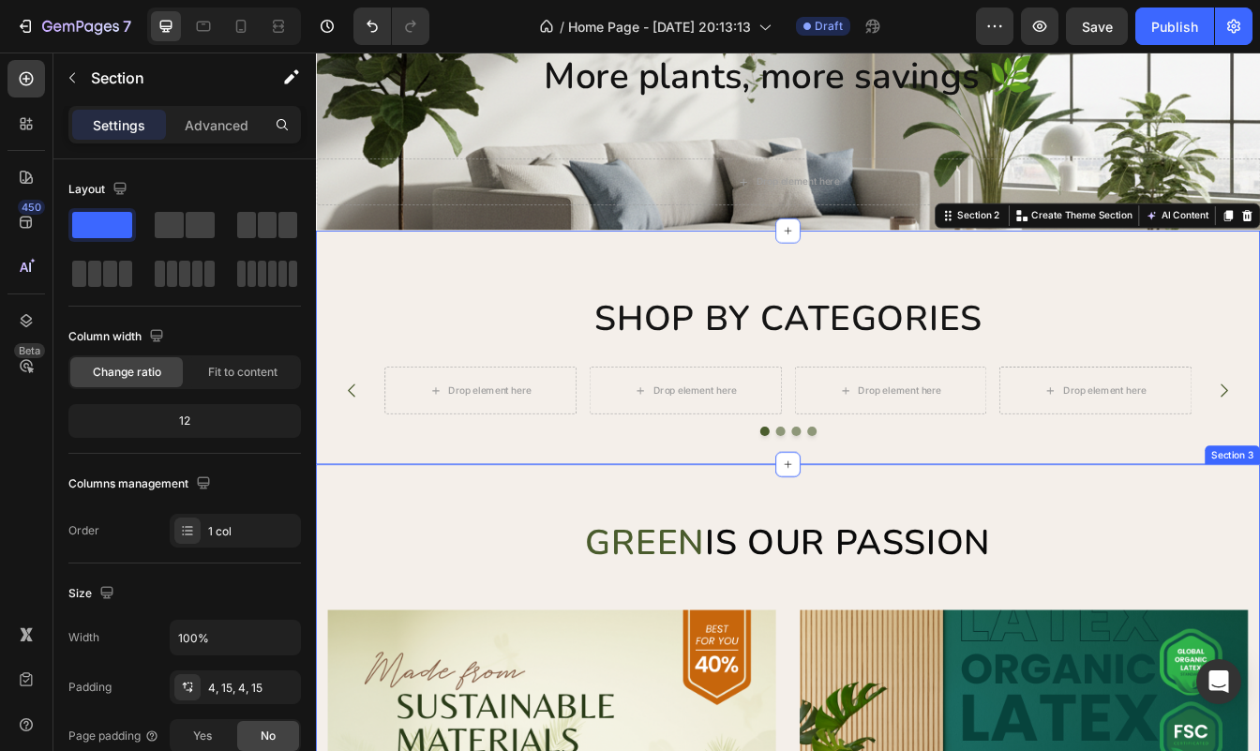
scroll to position [165, 0]
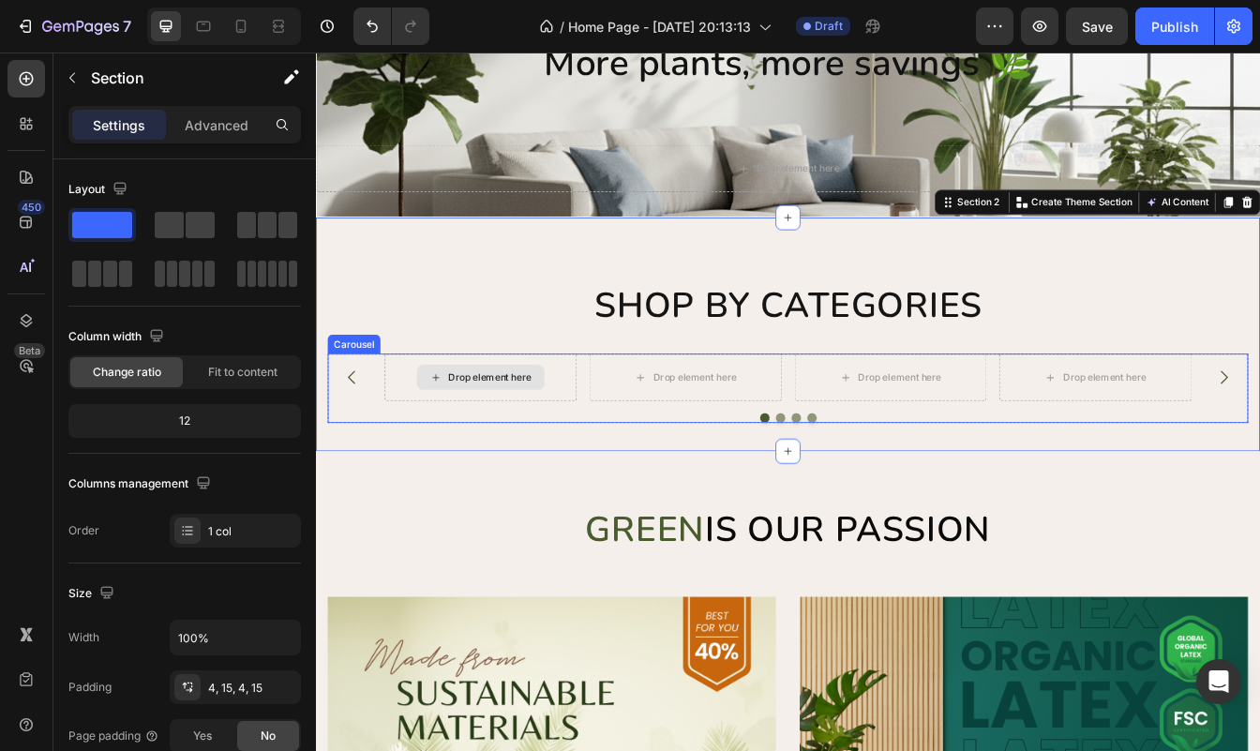
click at [545, 431] on div "Drop element here" at bounding box center [522, 438] width 99 height 15
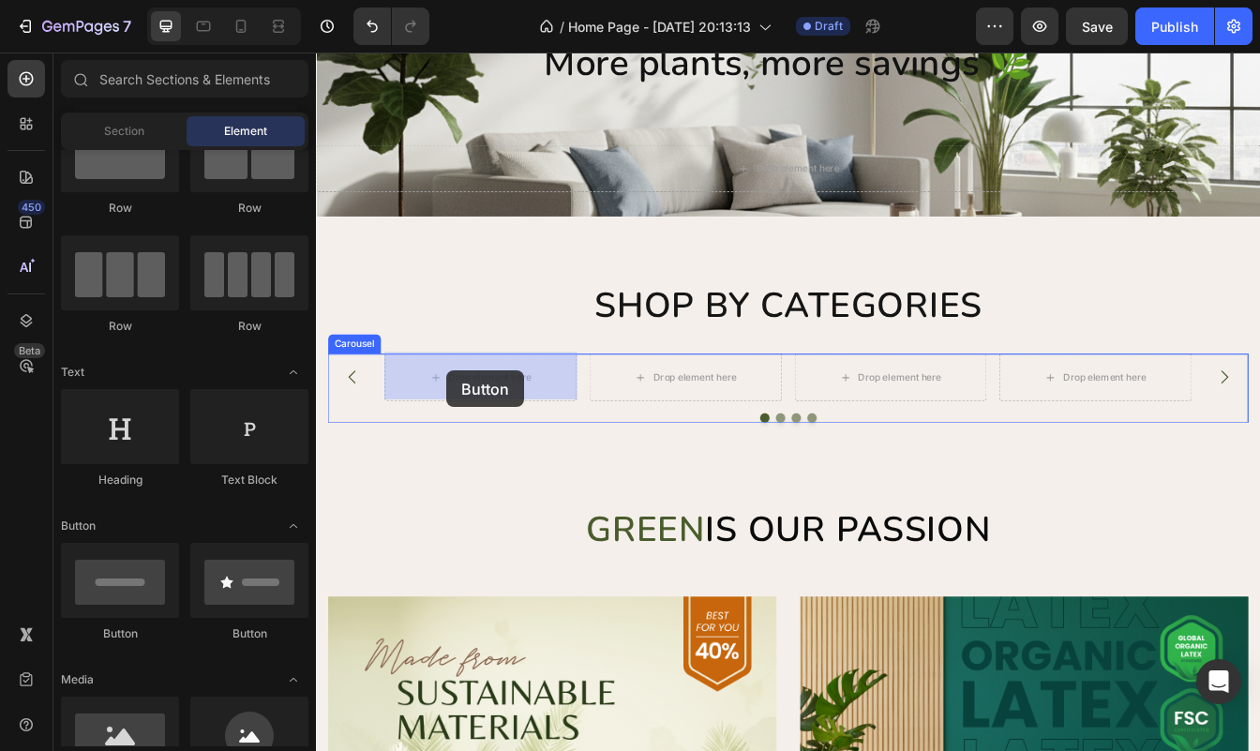
drag, startPoint x: 438, startPoint y: 626, endPoint x: 470, endPoint y: 427, distance: 202.2
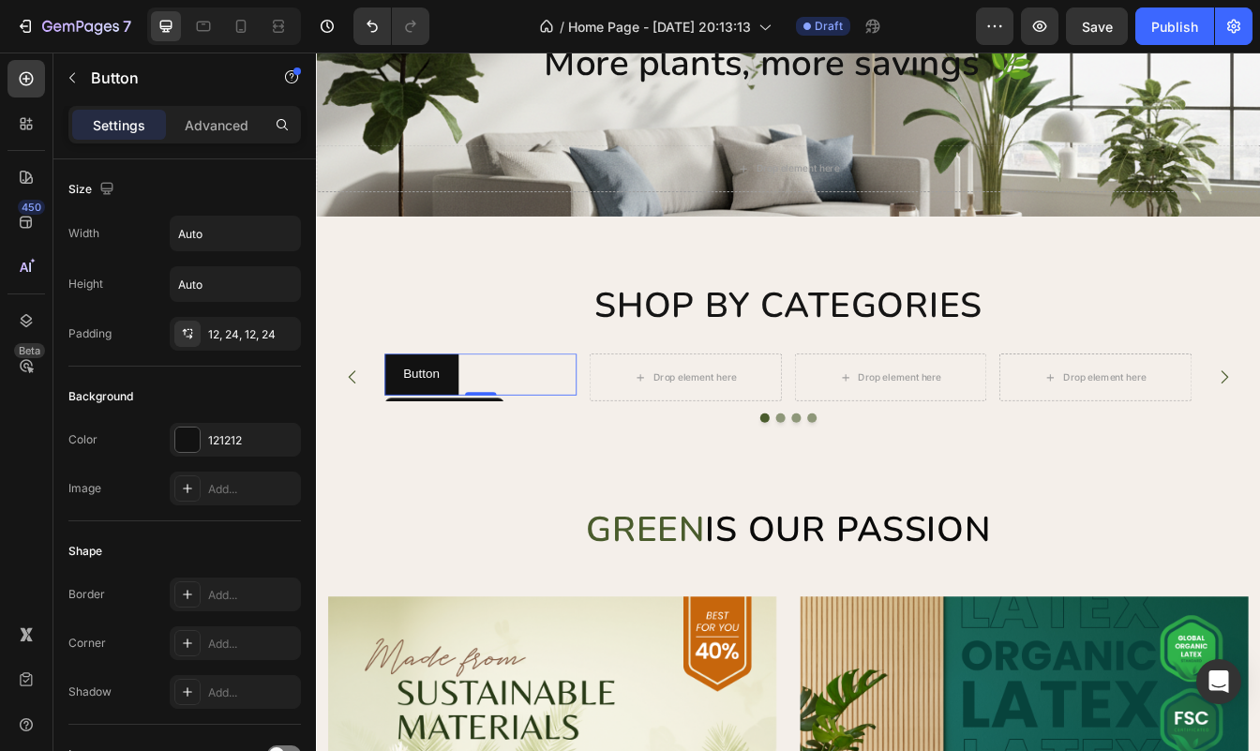
click at [548, 430] on div "Button Button 0" at bounding box center [512, 436] width 230 height 50
click at [528, 435] on div "Button Button 0" at bounding box center [512, 436] width 230 height 50
click at [455, 436] on p "Button" at bounding box center [441, 435] width 43 height 27
click at [427, 436] on p "Button" at bounding box center [441, 435] width 43 height 27
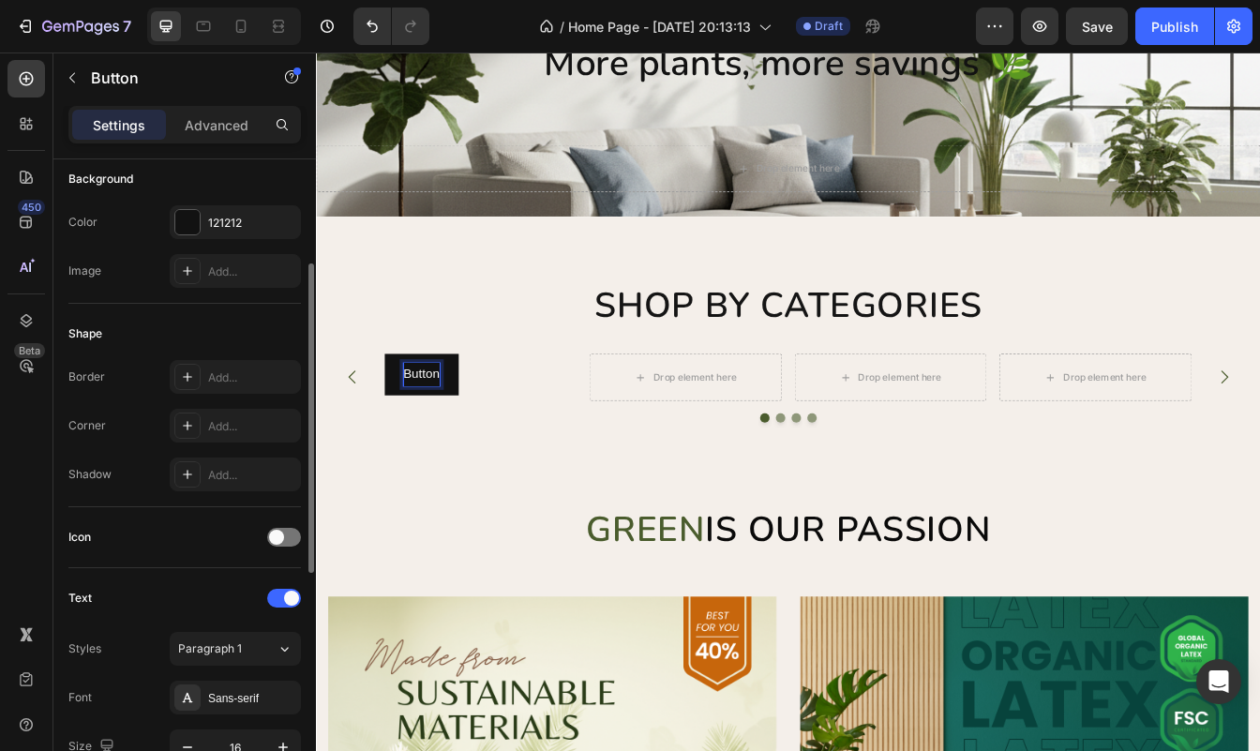
scroll to position [0, 0]
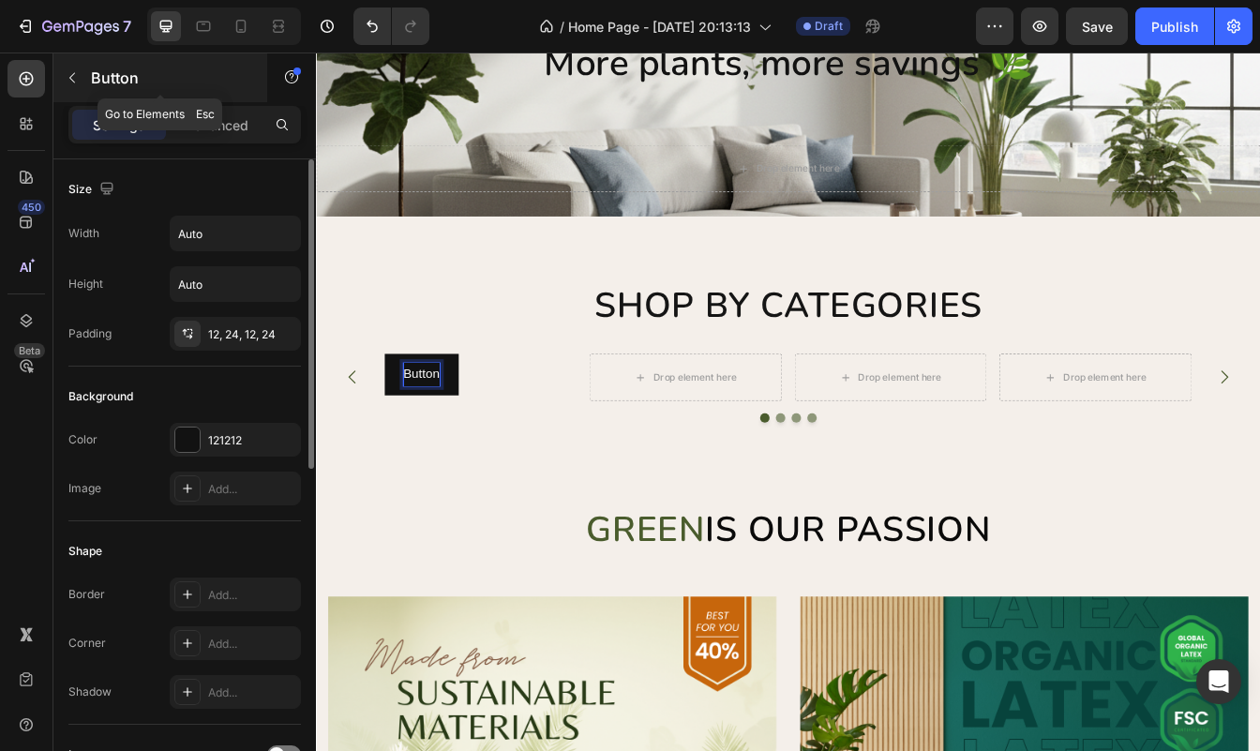
click at [79, 82] on icon "button" at bounding box center [72, 77] width 15 height 15
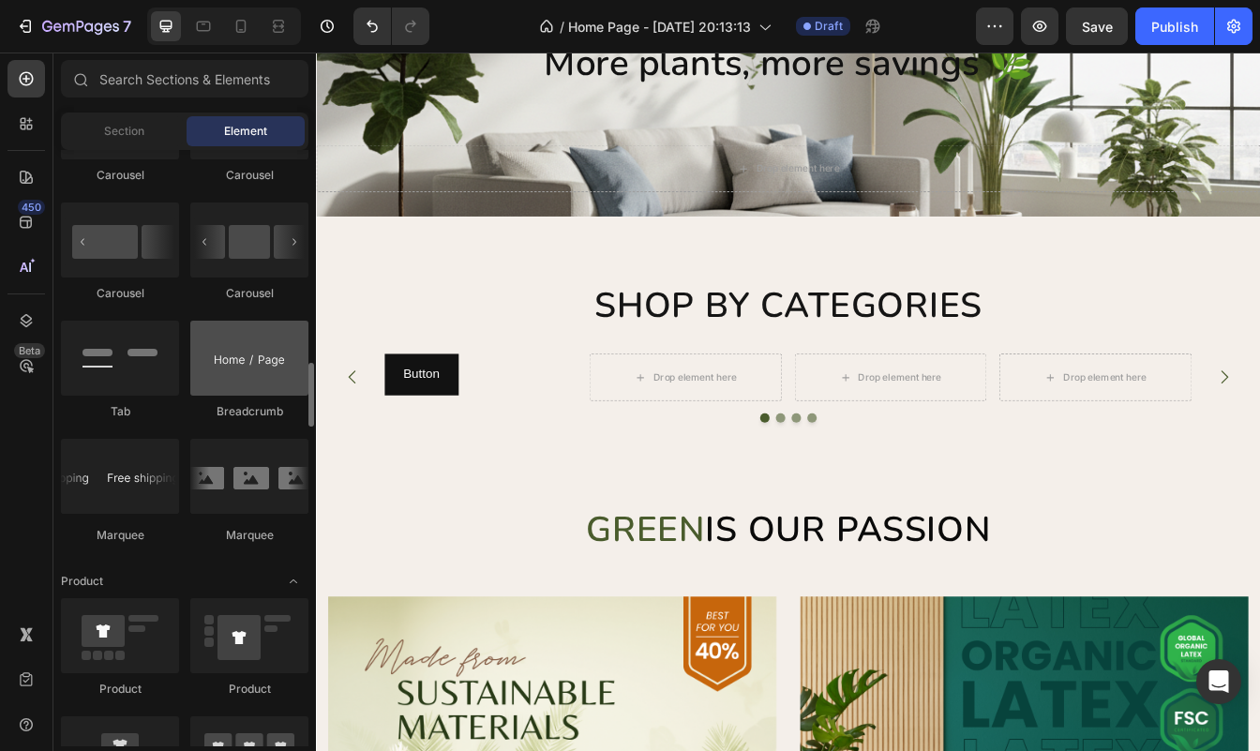
scroll to position [1981, 0]
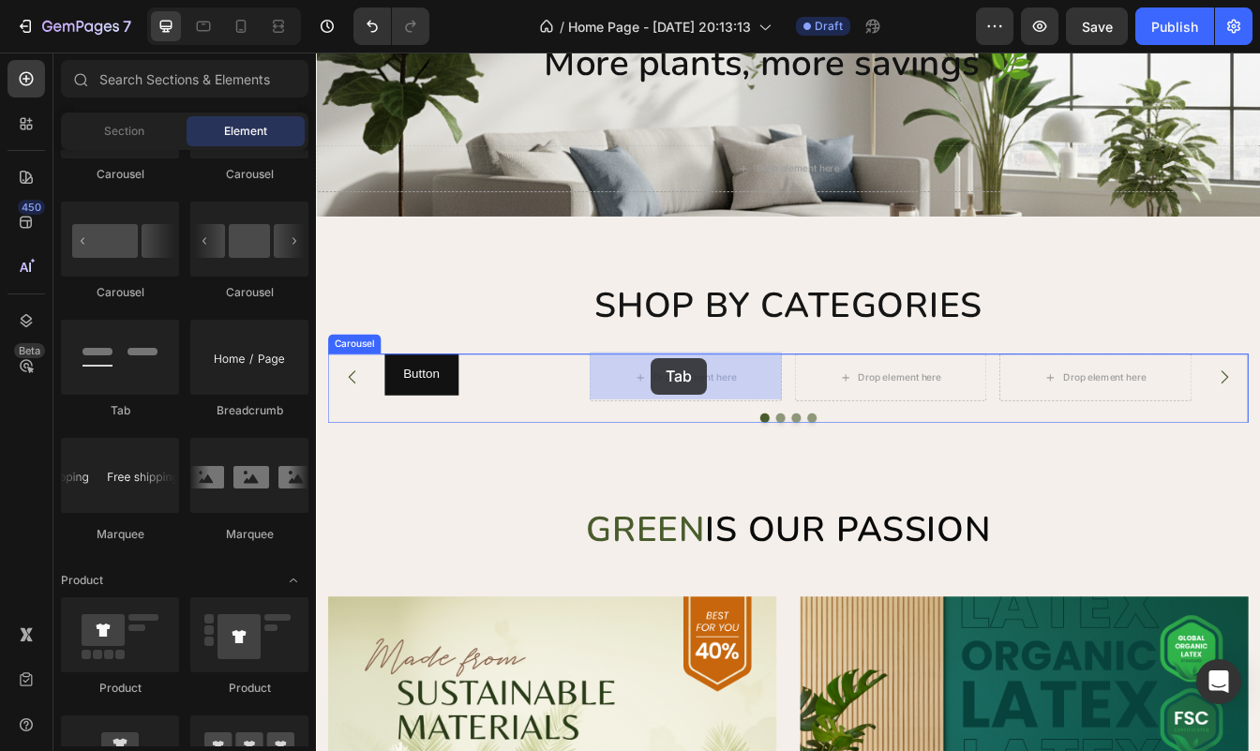
drag, startPoint x: 450, startPoint y: 429, endPoint x: 712, endPoint y: 427, distance: 261.6
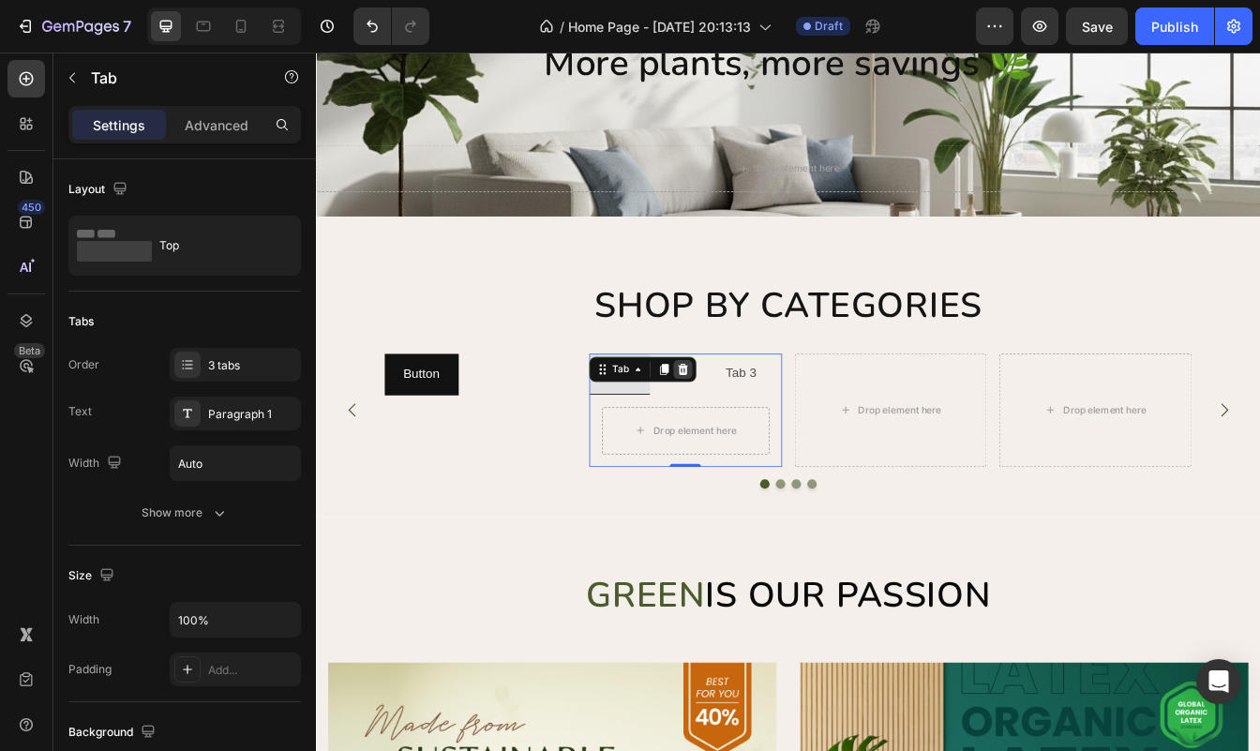
click at [757, 424] on icon at bounding box center [753, 429] width 12 height 13
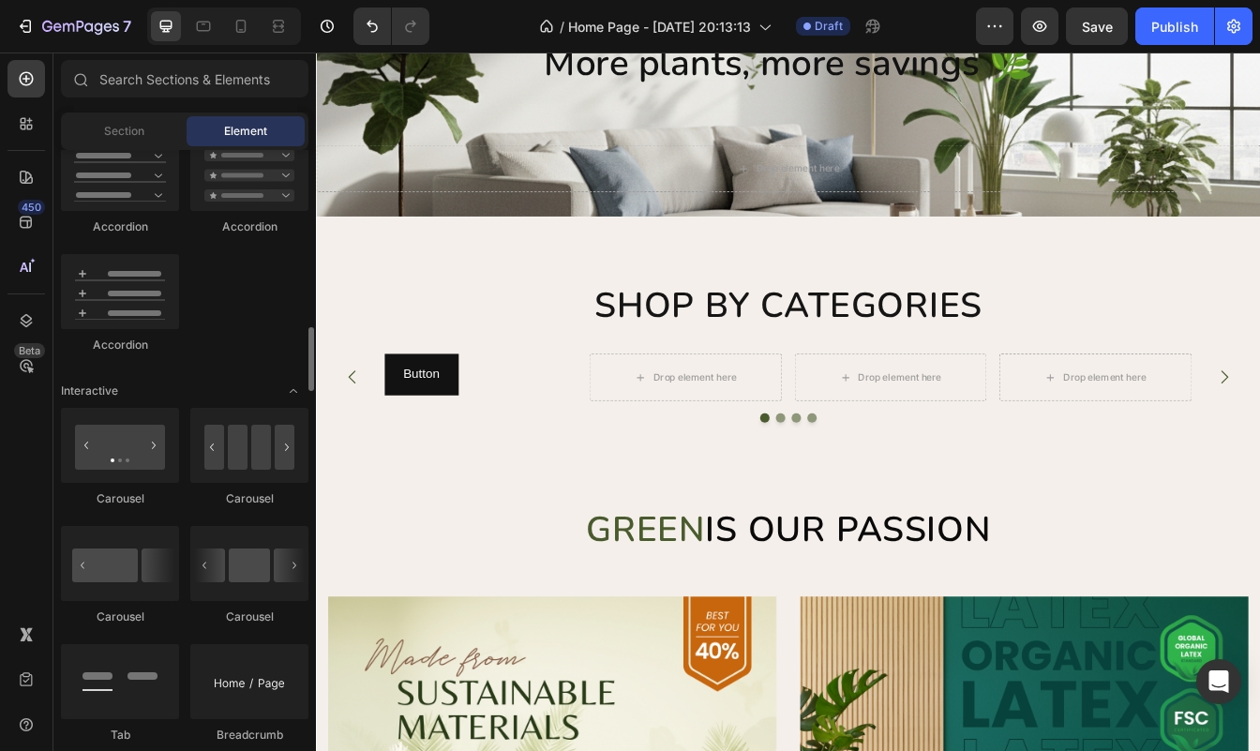
scroll to position [0, 0]
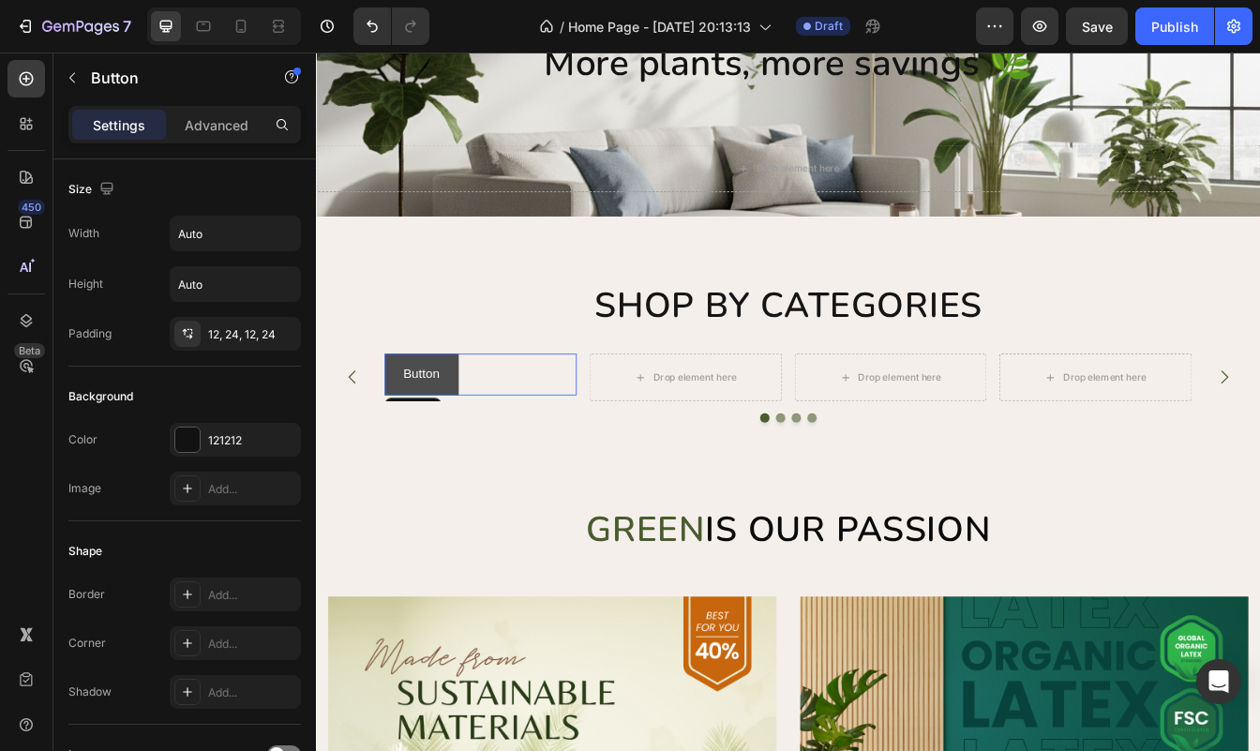
click at [474, 421] on button "Button" at bounding box center [441, 436] width 88 height 50
click at [199, 126] on p "Advanced" at bounding box center [217, 125] width 64 height 20
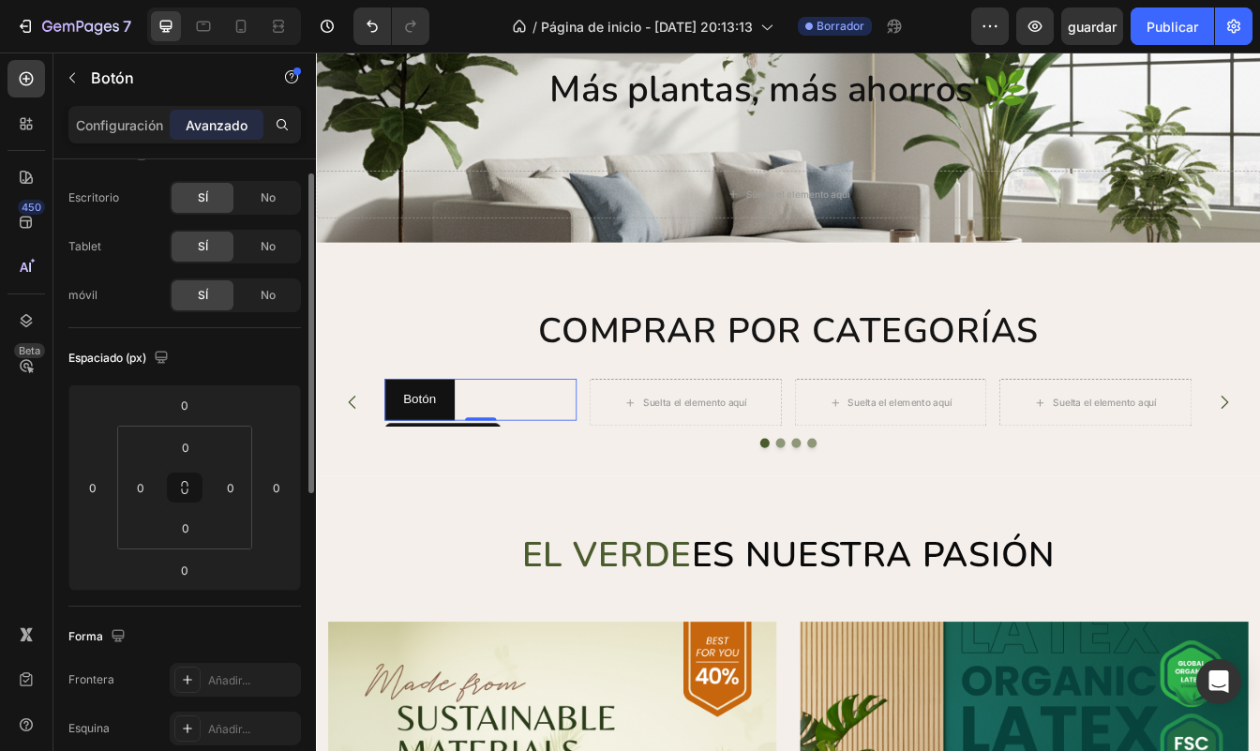
scroll to position [35, 0]
click at [266, 184] on div "No" at bounding box center [268, 198] width 62 height 30
click at [208, 189] on div "SÍ" at bounding box center [203, 198] width 62 height 30
click at [253, 231] on div "SÍ No" at bounding box center [235, 247] width 131 height 34
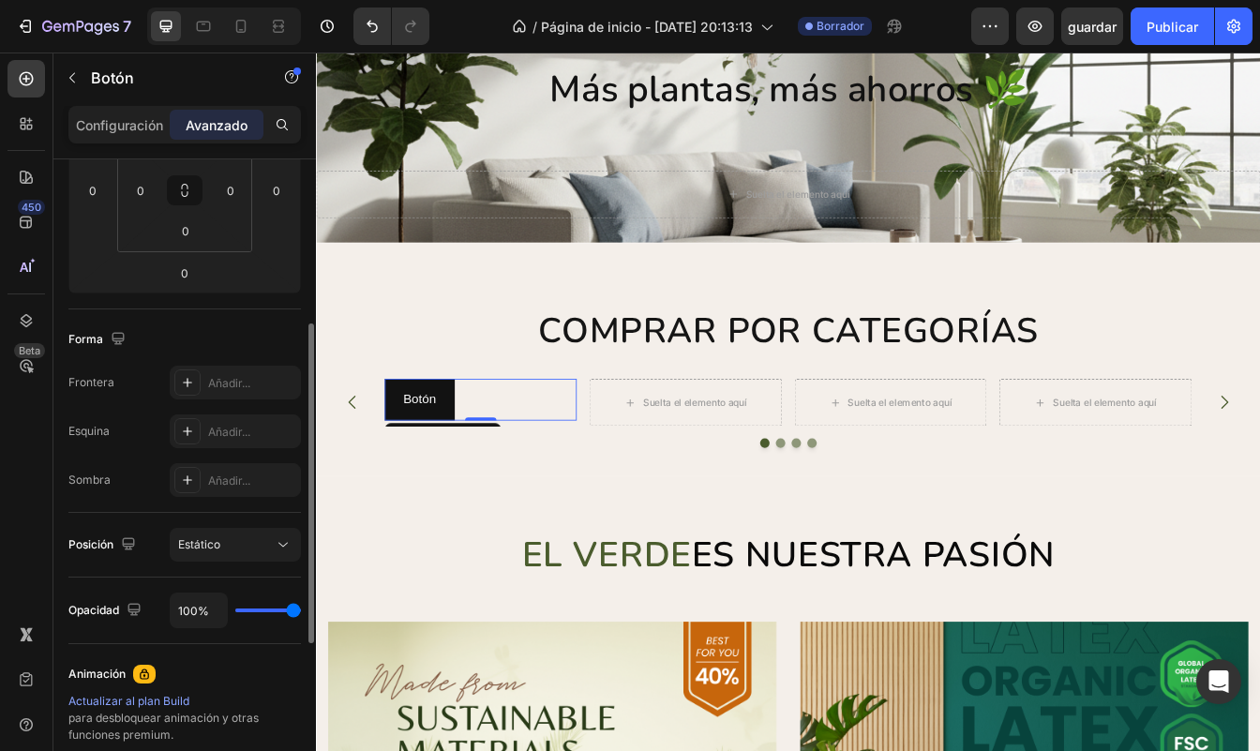
scroll to position [339, 0]
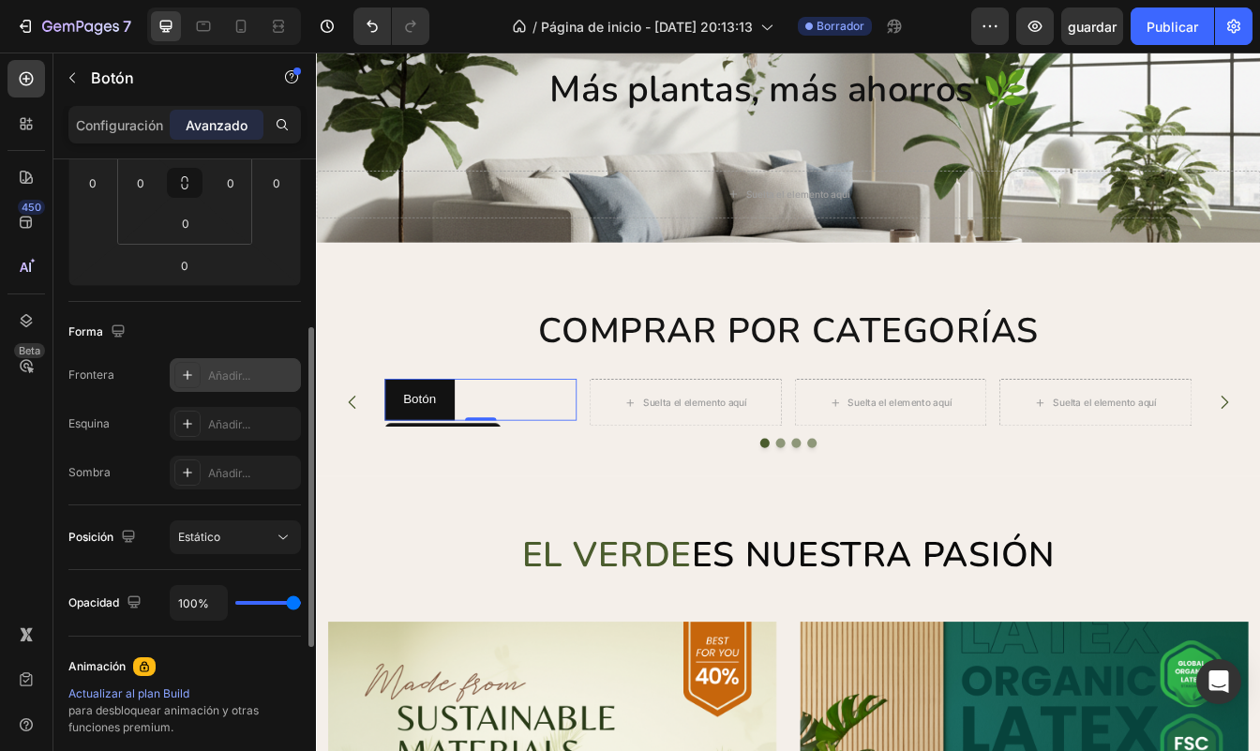
click at [230, 367] on div "Añadir..." at bounding box center [252, 375] width 88 height 17
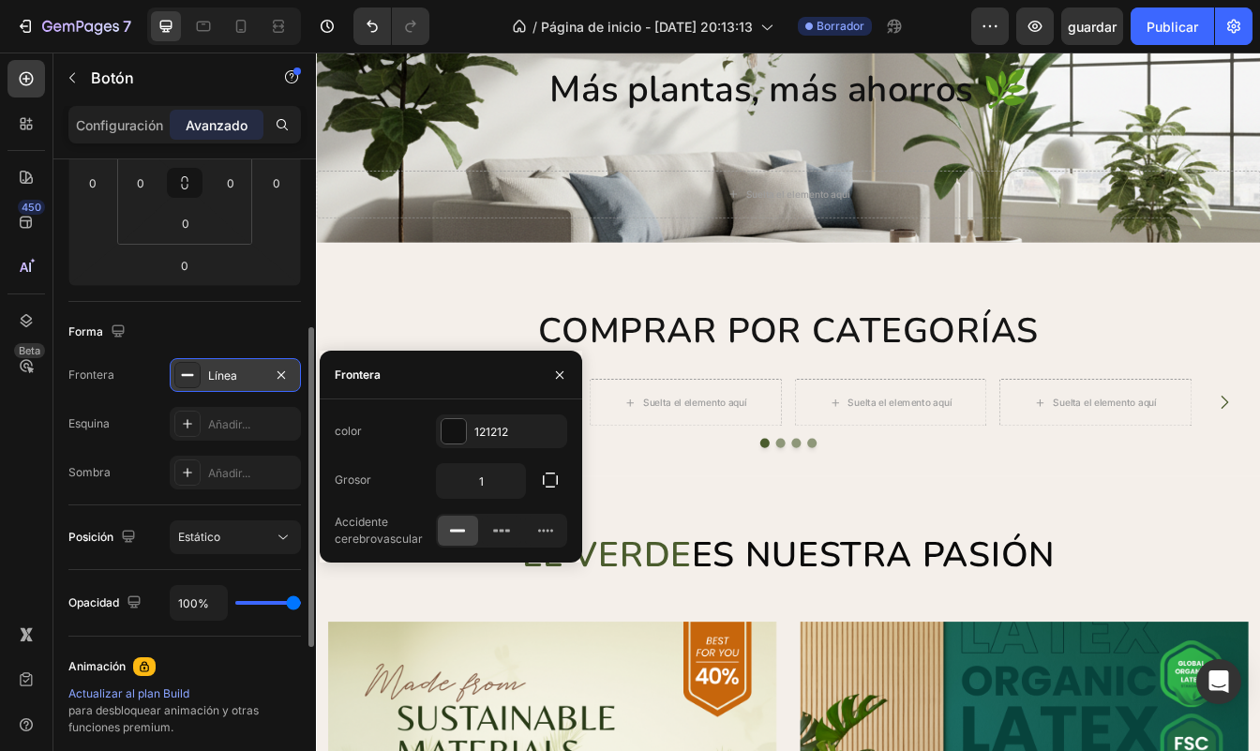
click at [142, 382] on div "Frontera Línea" at bounding box center [184, 375] width 232 height 34
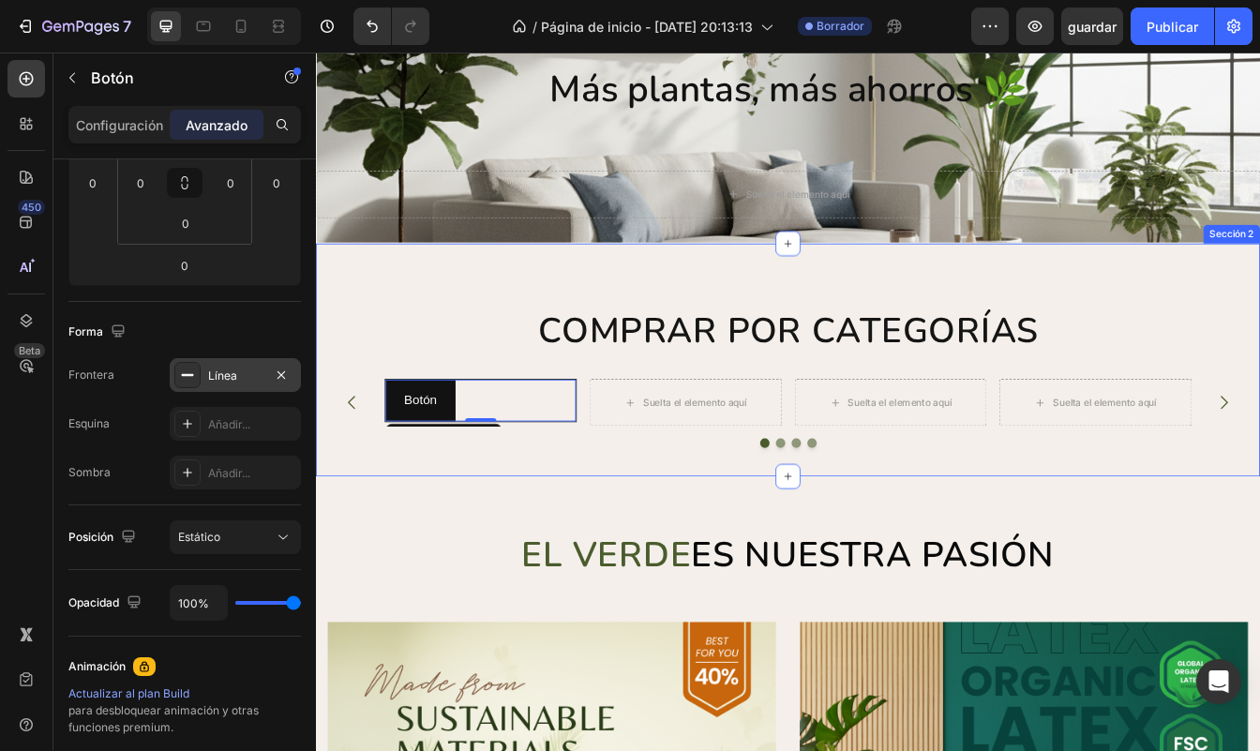
click at [427, 545] on div "COMPRAR POR CATEGORÍAS Encabezado Suelta el elemento aquí Suelta el elemento aq…" at bounding box center [878, 418] width 1097 height 271
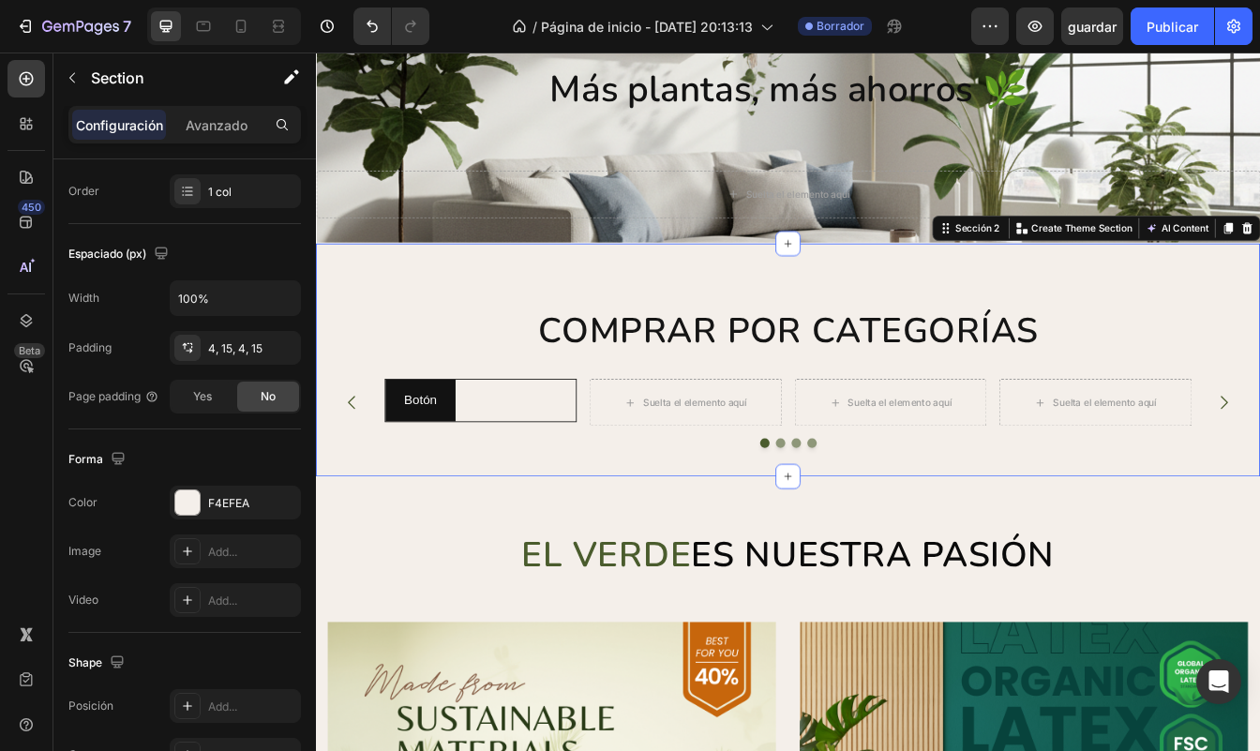
scroll to position [0, 0]
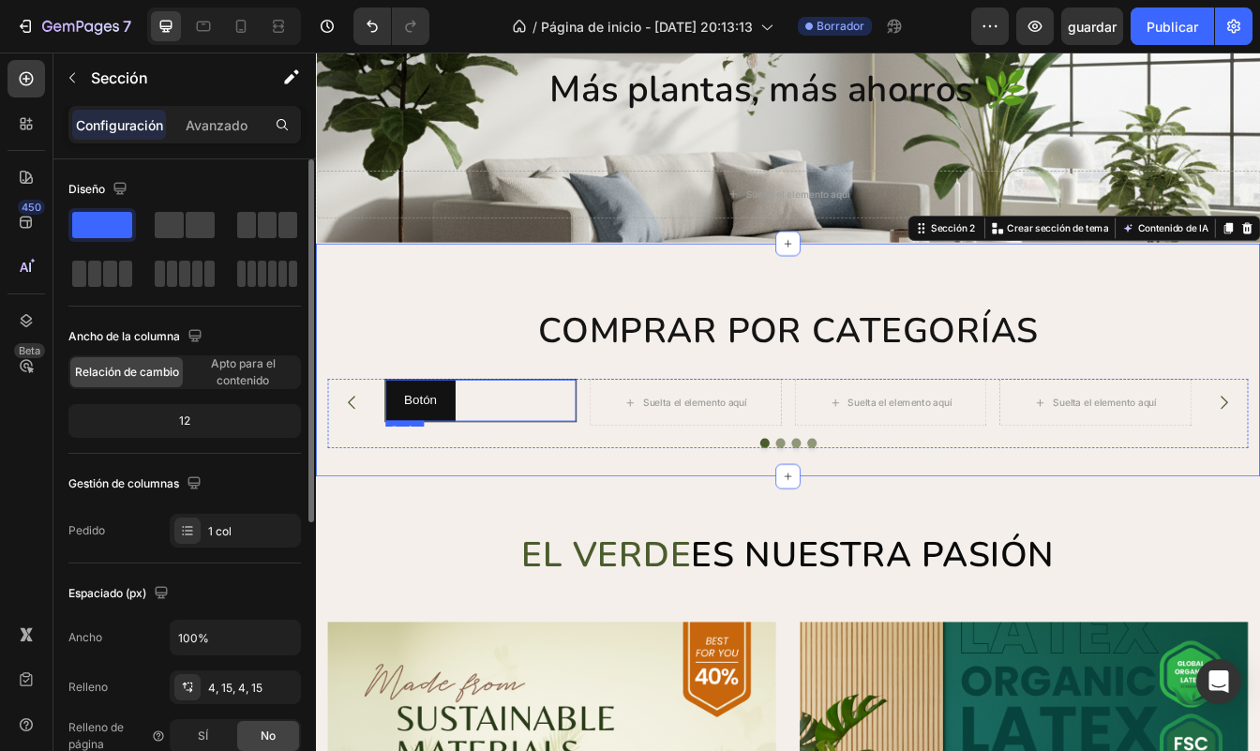
click at [566, 459] on div "Botón Botón" at bounding box center [512, 467] width 230 height 52
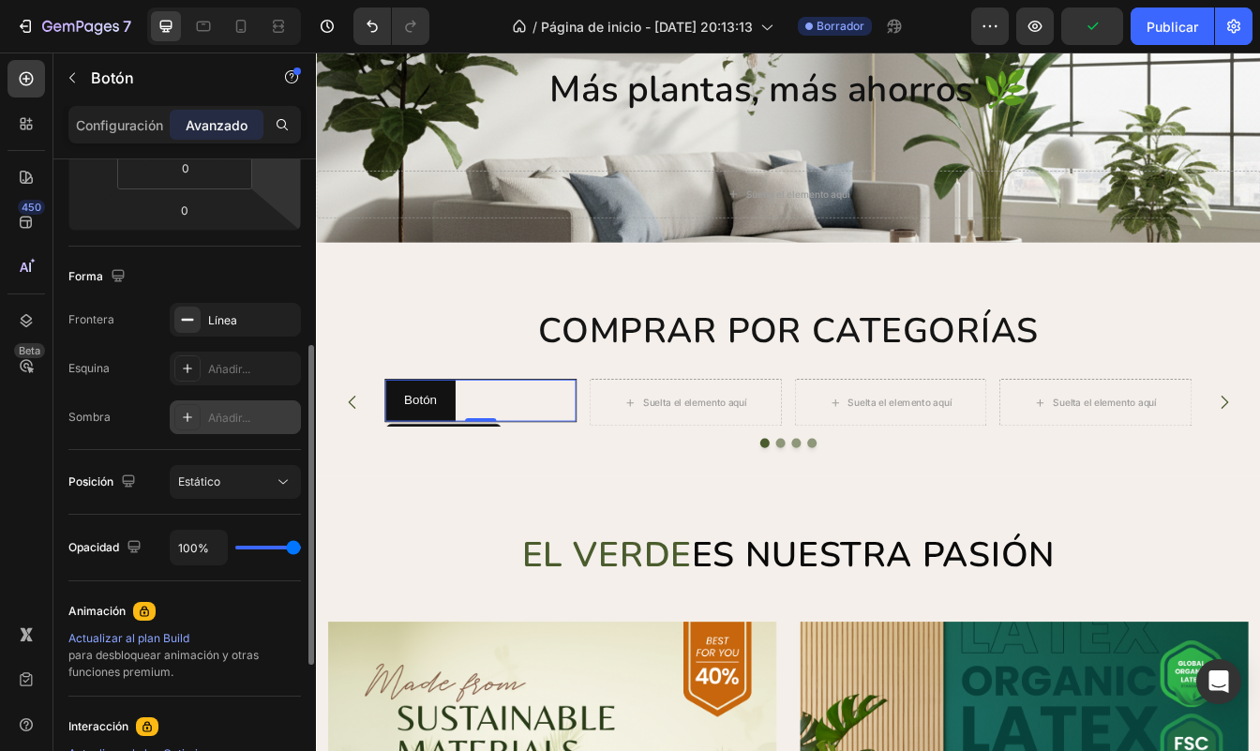
scroll to position [403, 0]
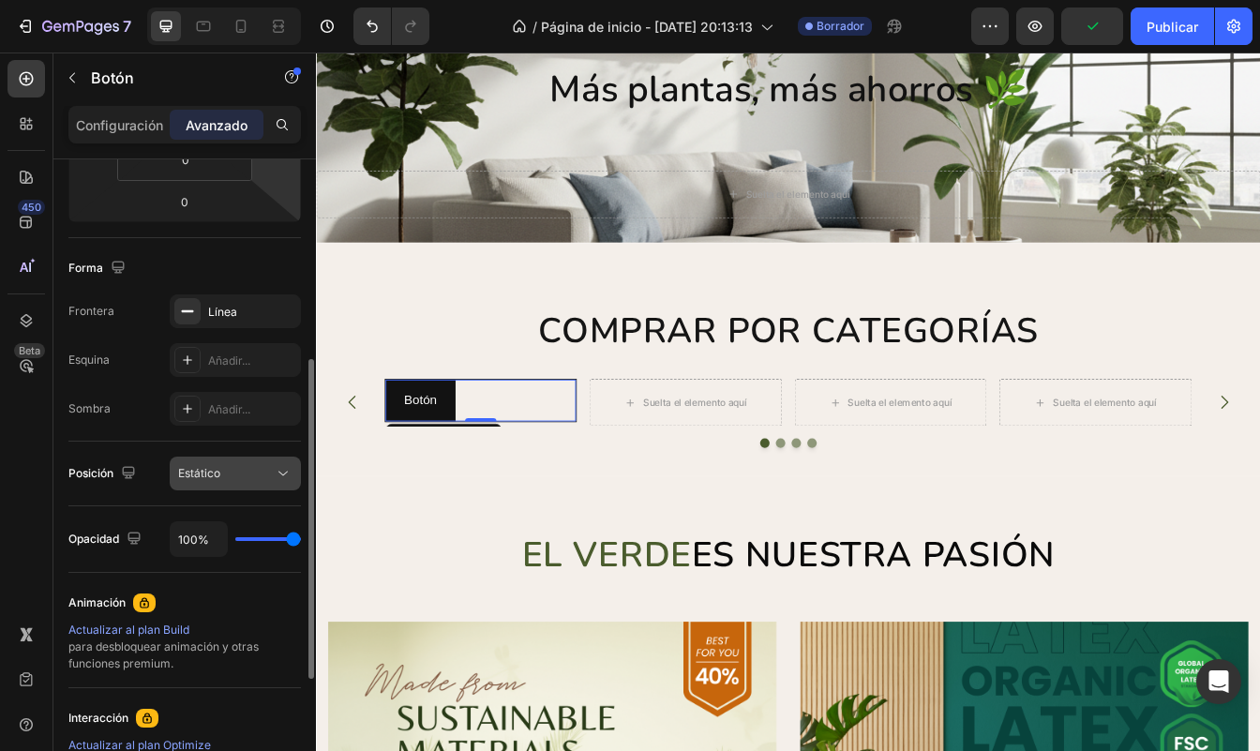
click at [233, 468] on div "Estático" at bounding box center [226, 473] width 96 height 17
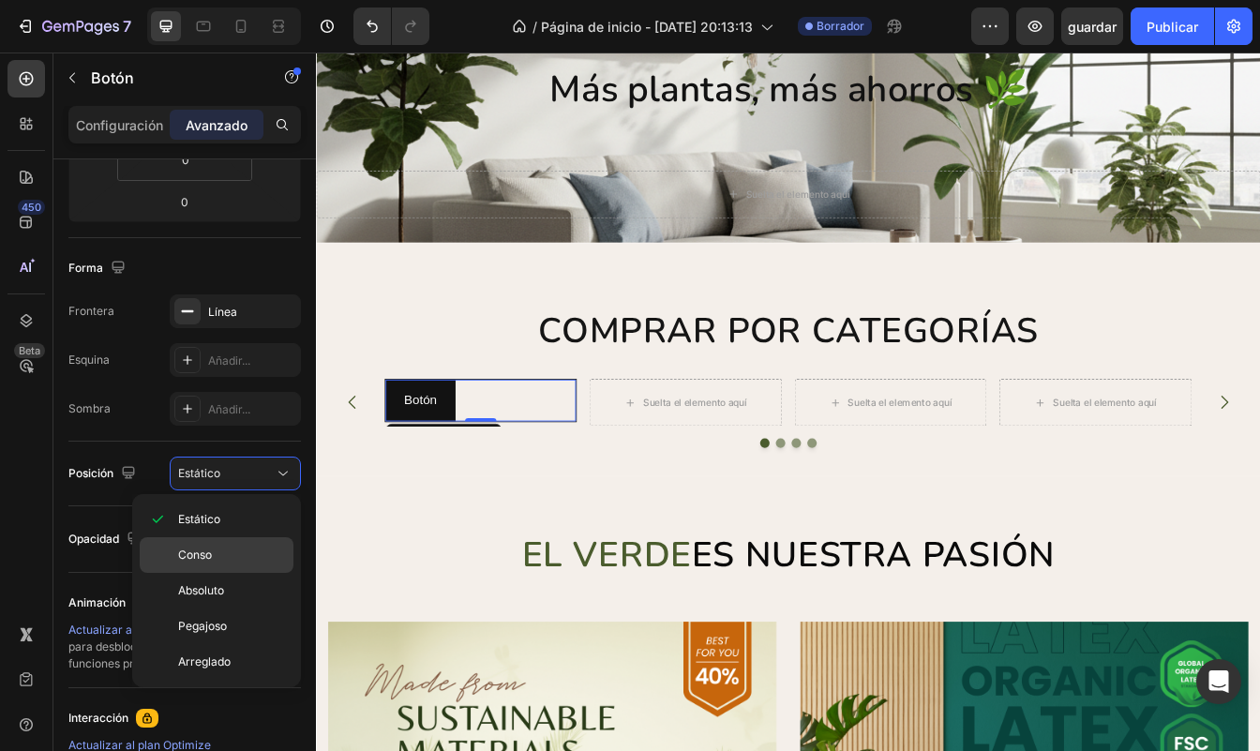
click at [242, 563] on div "Conso" at bounding box center [217, 555] width 154 height 36
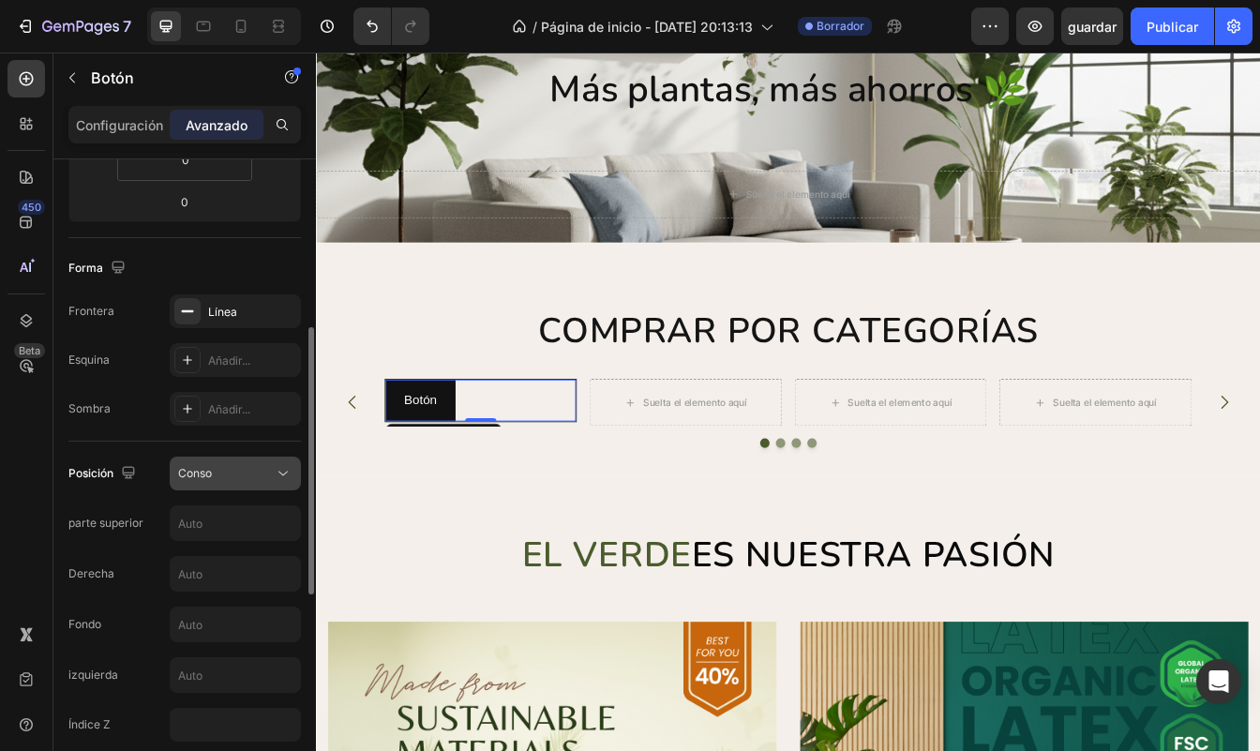
click at [256, 473] on div "Conso" at bounding box center [226, 473] width 96 height 17
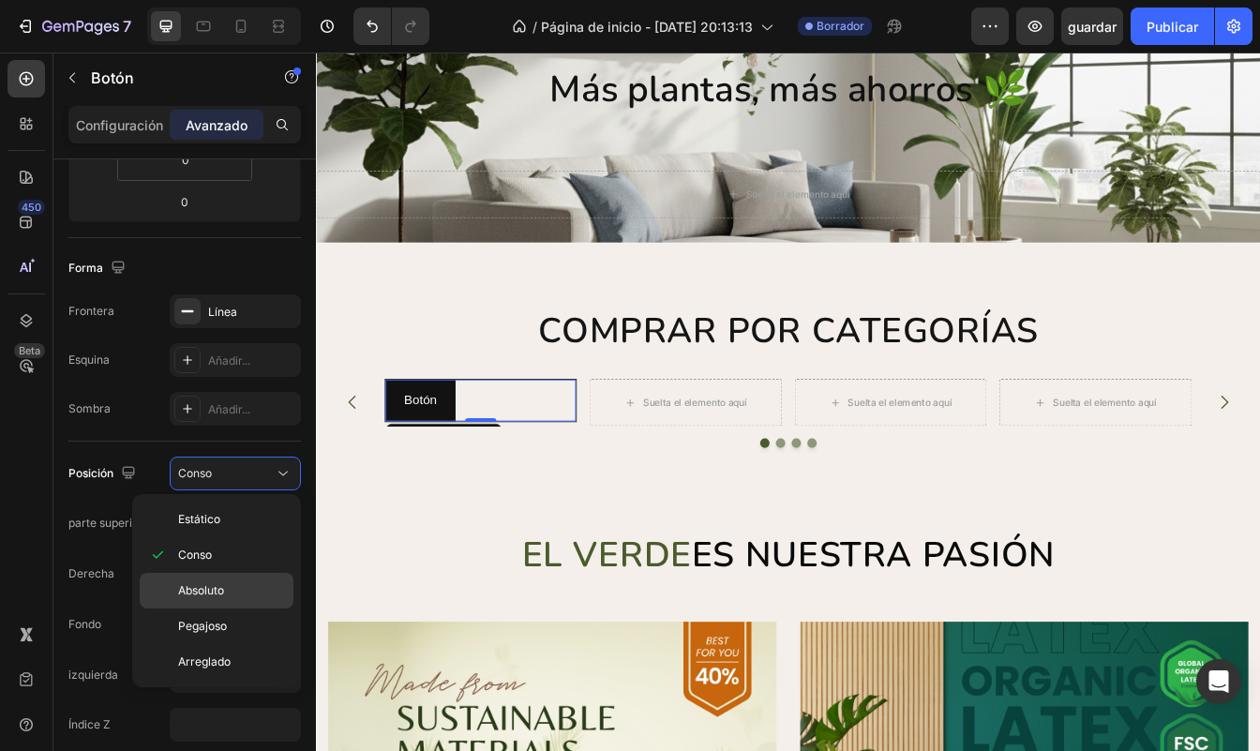
click at [228, 595] on p "Absoluto" at bounding box center [231, 590] width 107 height 17
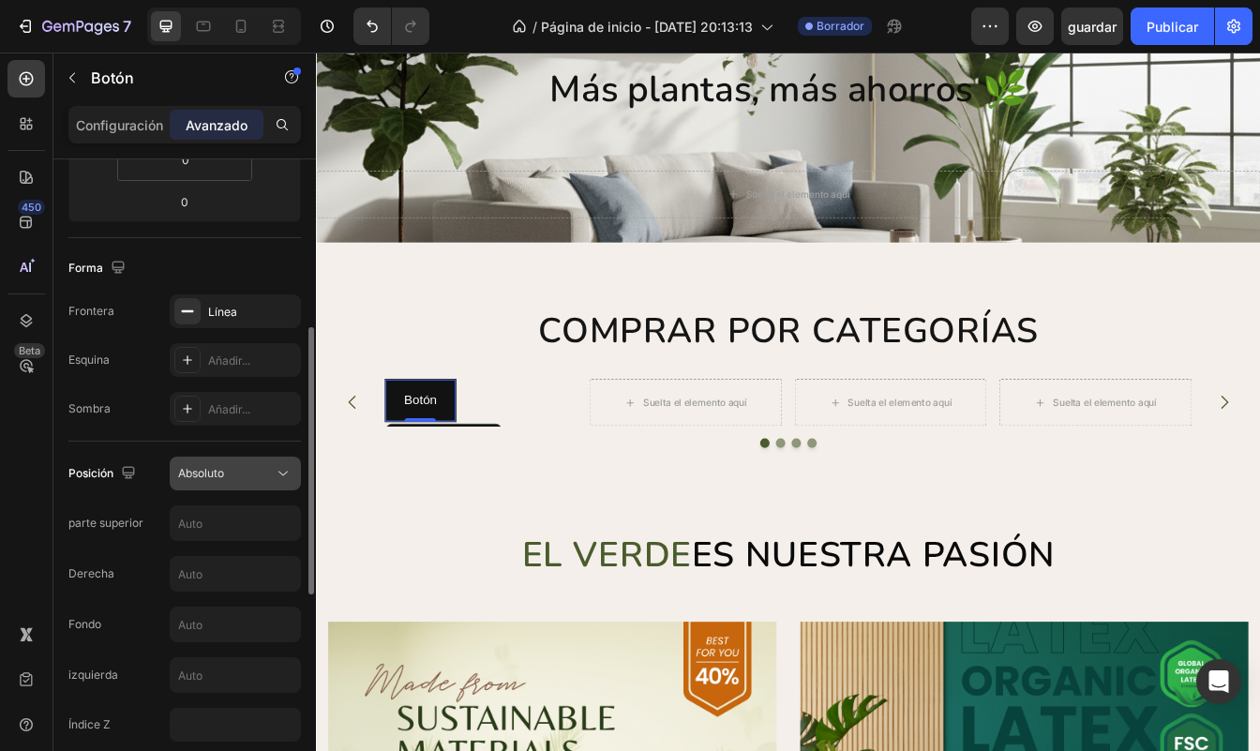
click at [257, 465] on div "Absoluto" at bounding box center [226, 473] width 96 height 17
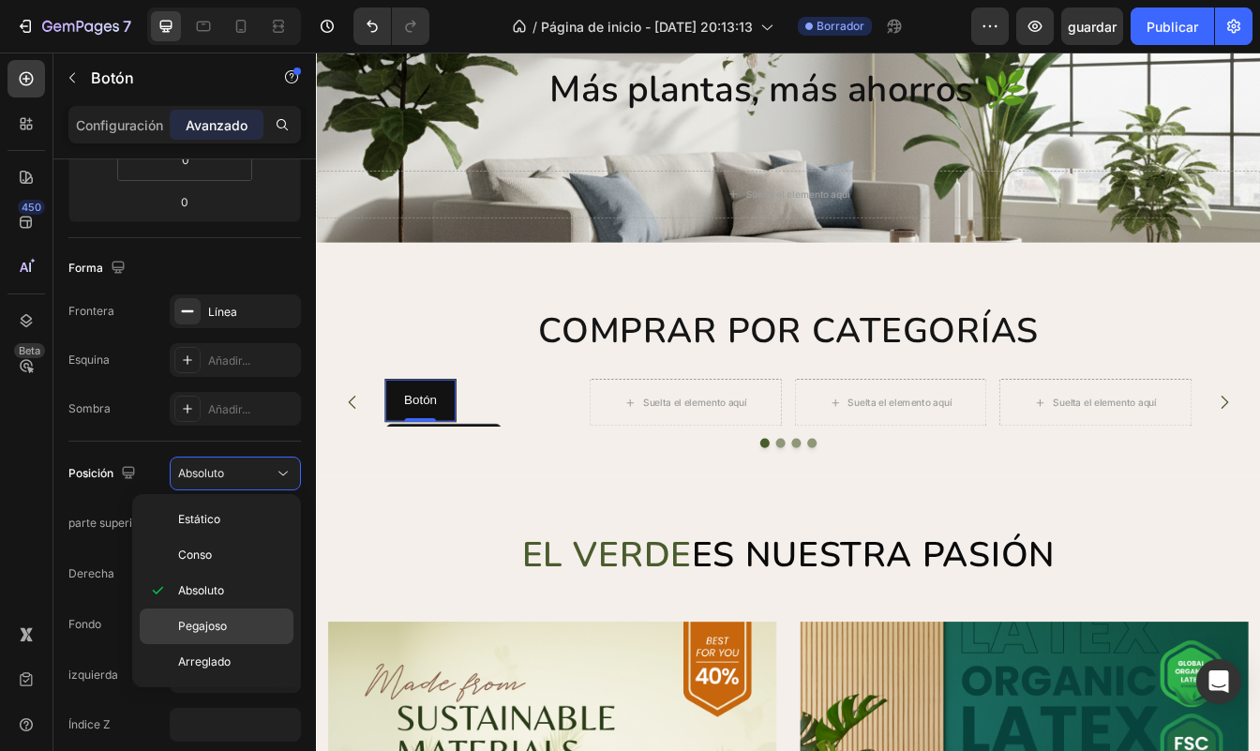
click at [243, 626] on p "Pegajoso" at bounding box center [231, 626] width 107 height 17
type input "0"
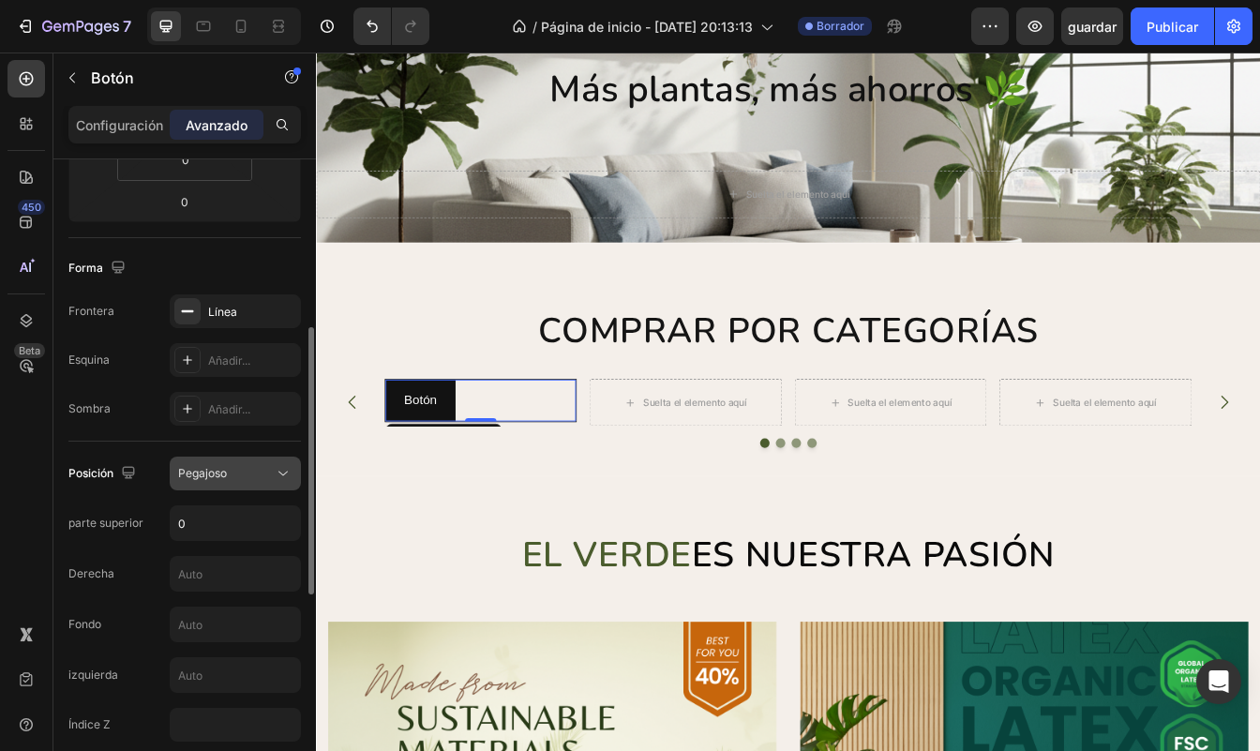
click at [247, 460] on button "Pegajoso" at bounding box center [235, 474] width 131 height 34
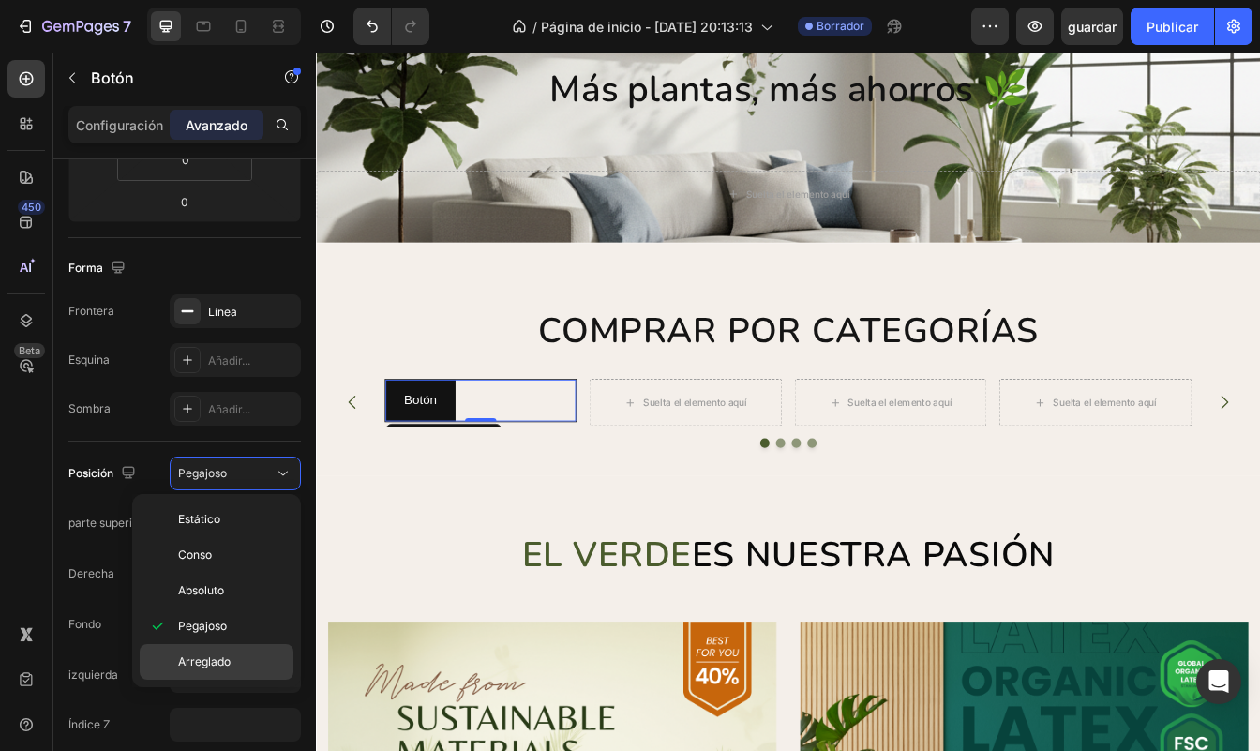
click at [228, 663] on span "Arreglado" at bounding box center [204, 661] width 52 height 17
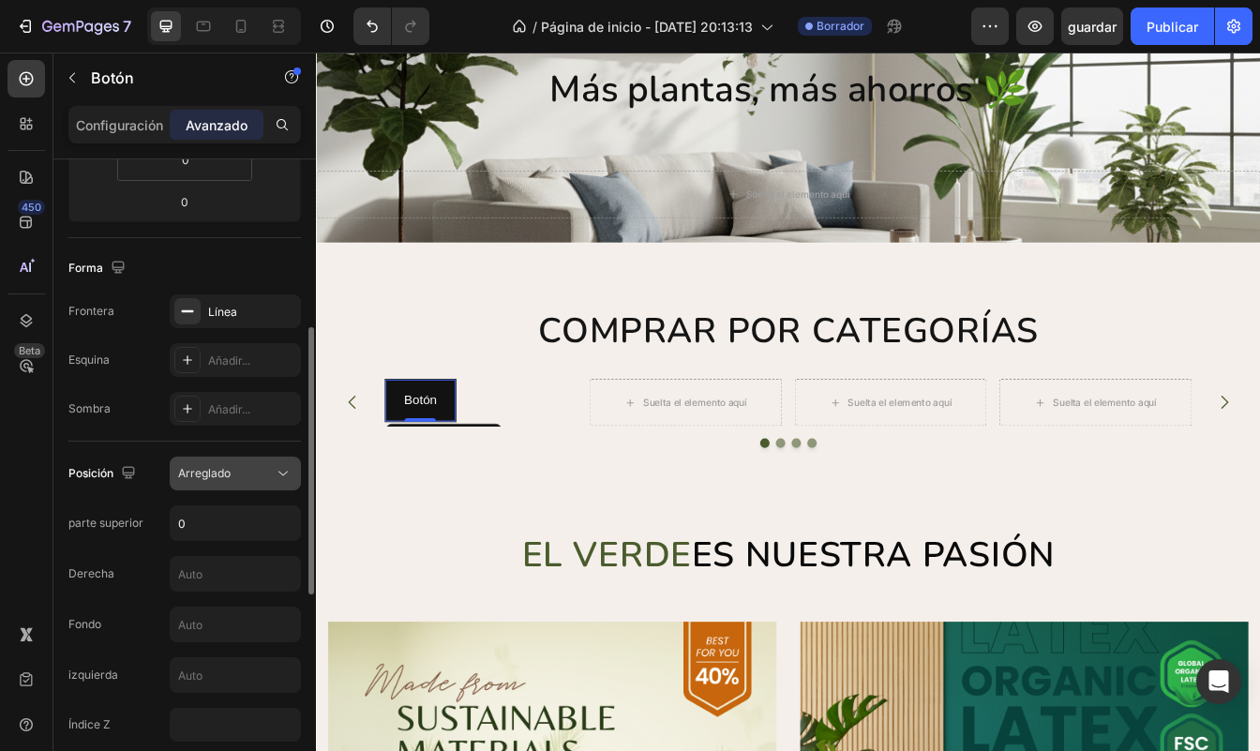
click at [251, 473] on div "Arreglado" at bounding box center [226, 473] width 96 height 17
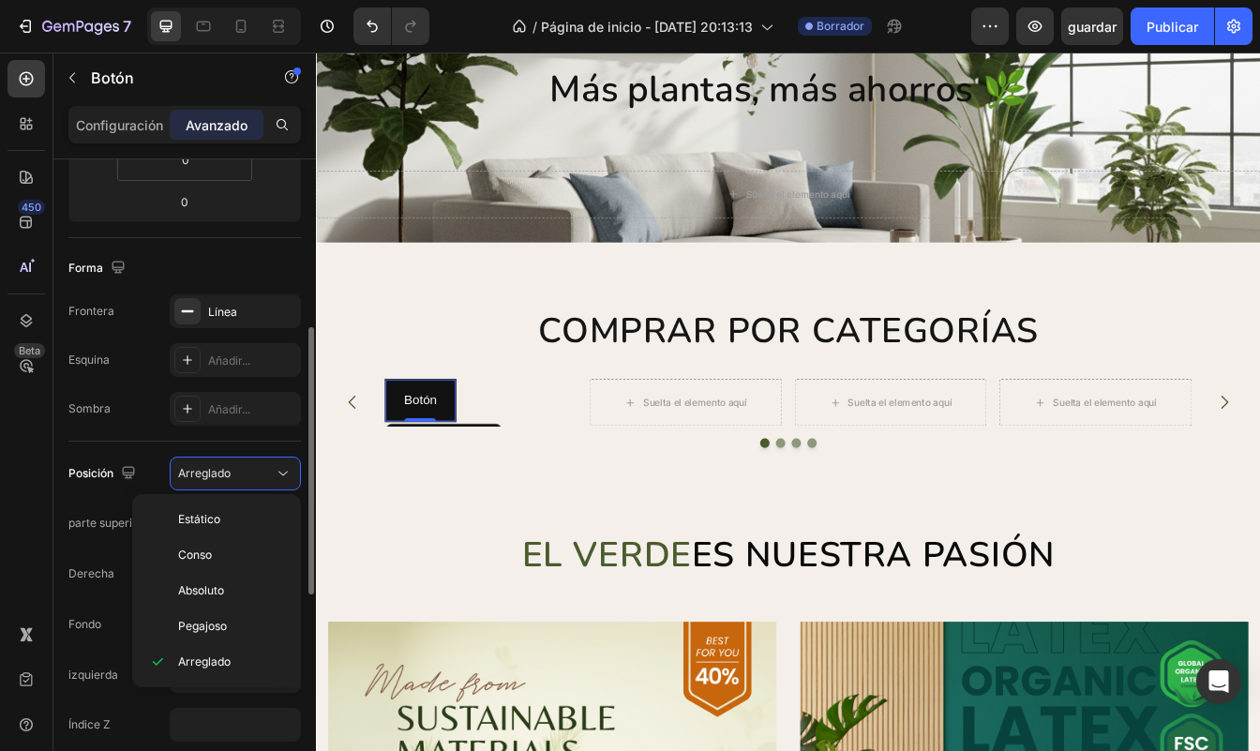
click at [149, 462] on div "Posición Arreglado" at bounding box center [184, 474] width 232 height 34
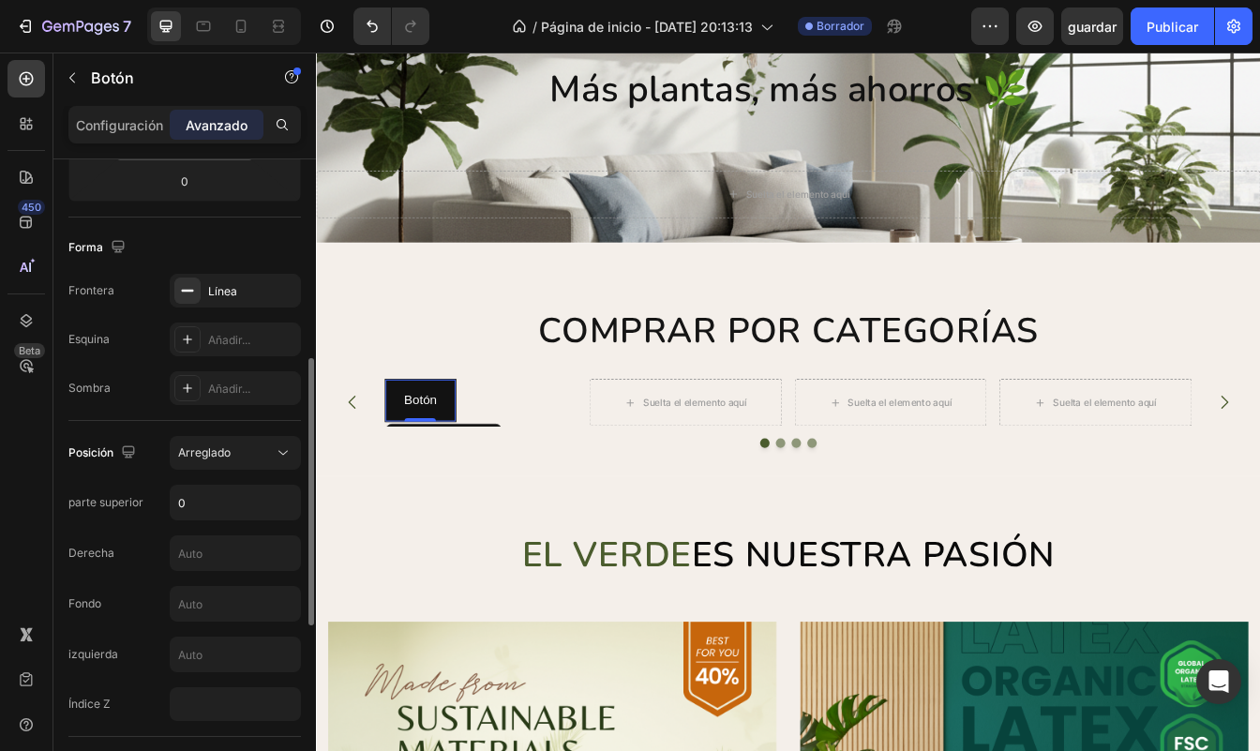
scroll to position [444, 0]
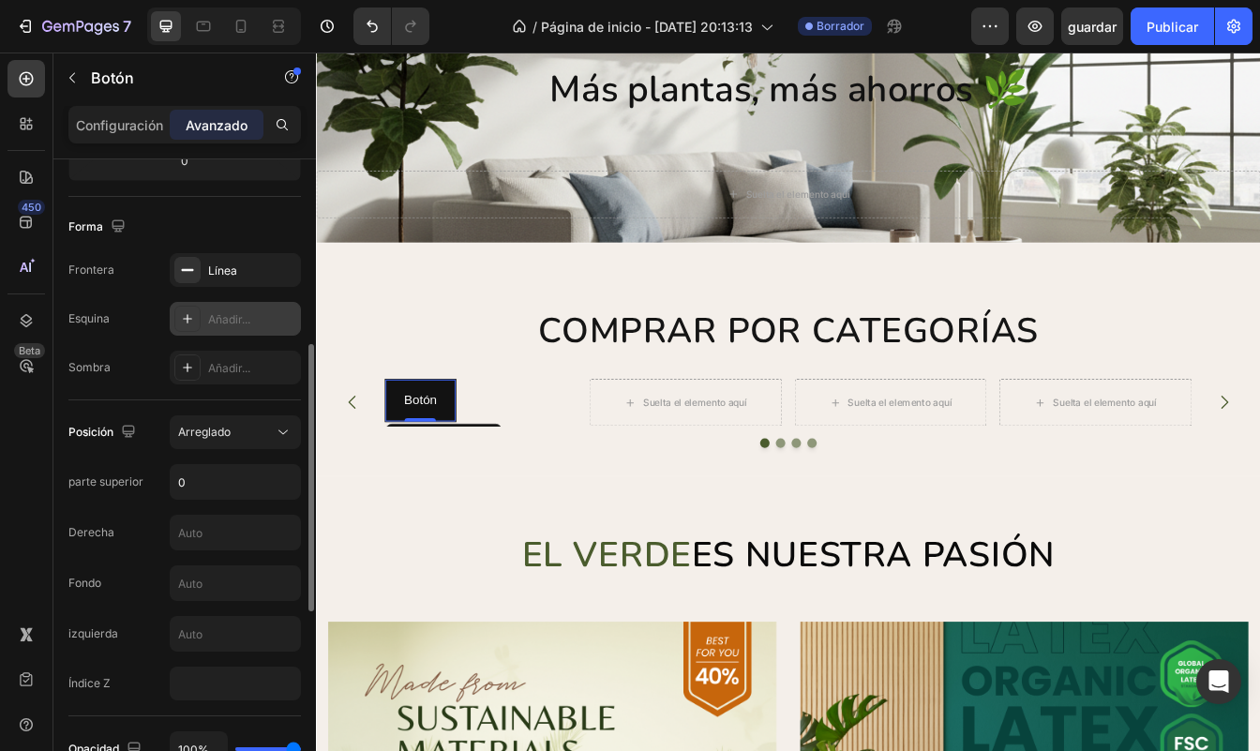
click at [218, 322] on div "Añadir..." at bounding box center [252, 319] width 88 height 17
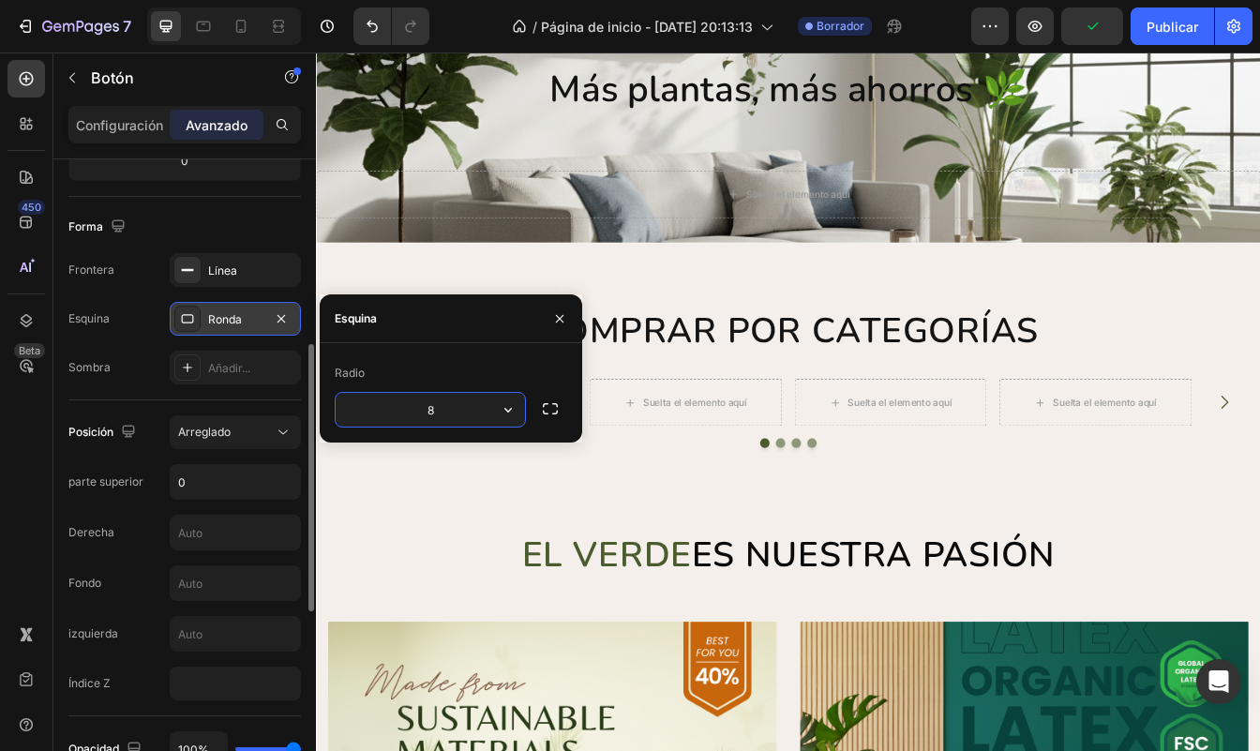
click at [447, 415] on input "8" at bounding box center [430, 410] width 189 height 34
type input "6"
click at [159, 379] on div "Sombra Añadir..." at bounding box center [184, 368] width 232 height 34
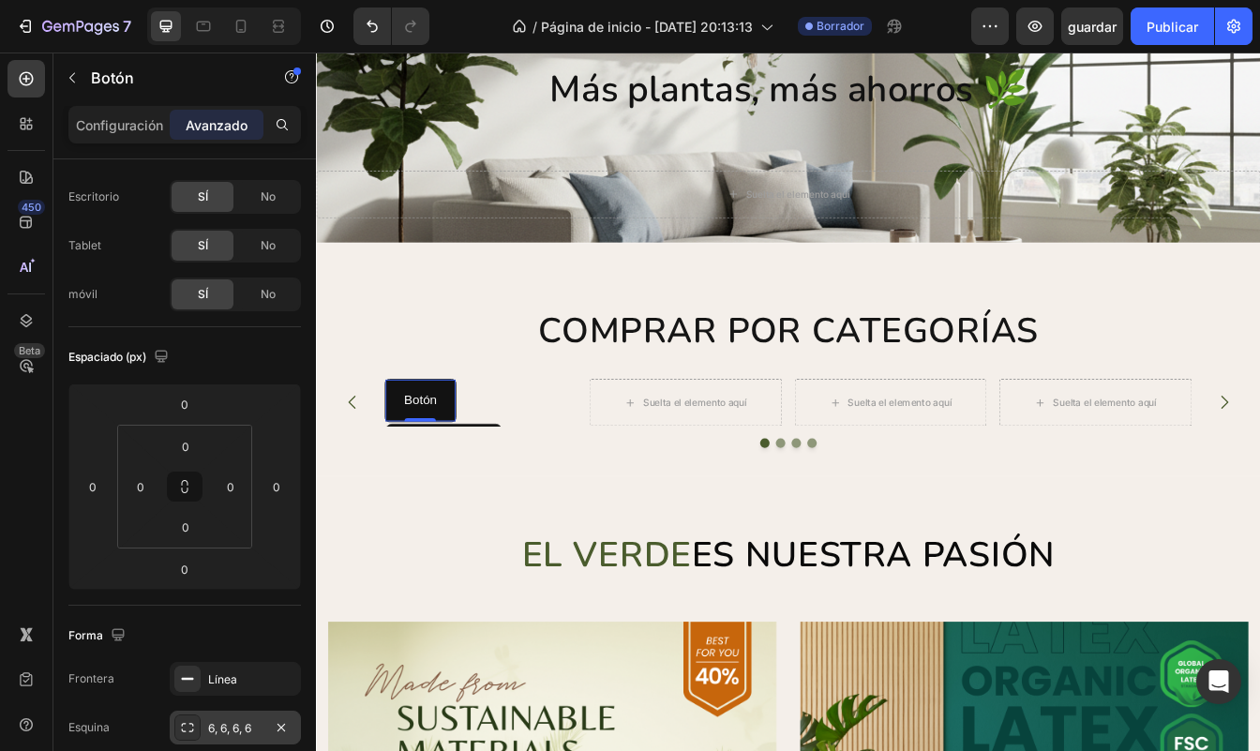
scroll to position [0, 0]
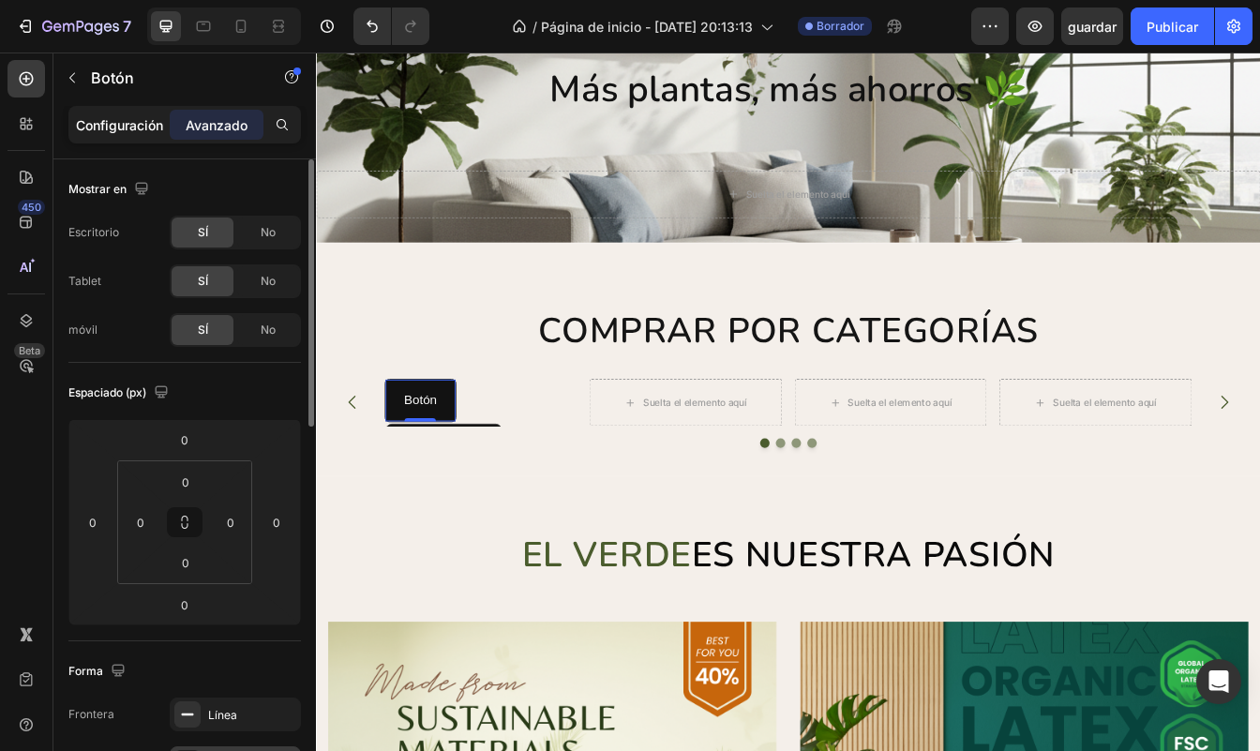
click at [129, 118] on p "Configuración" at bounding box center [119, 125] width 87 height 20
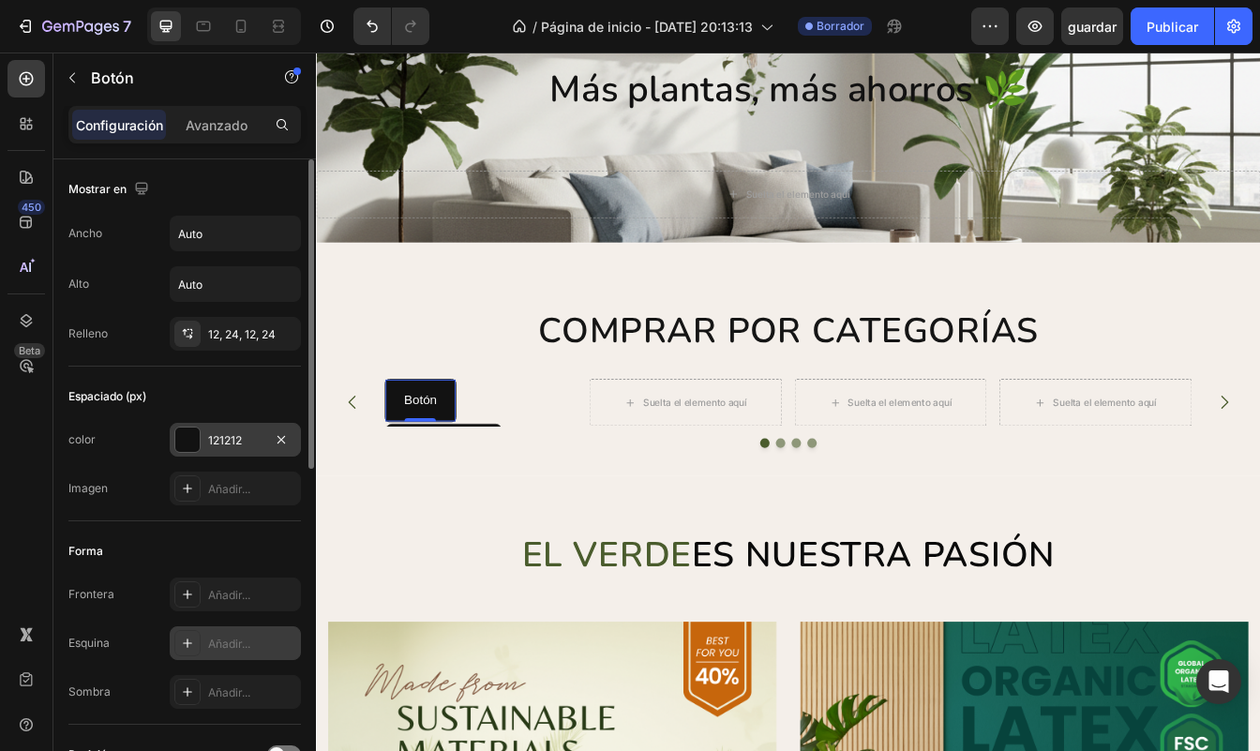
click at [236, 440] on div "121212" at bounding box center [235, 440] width 54 height 17
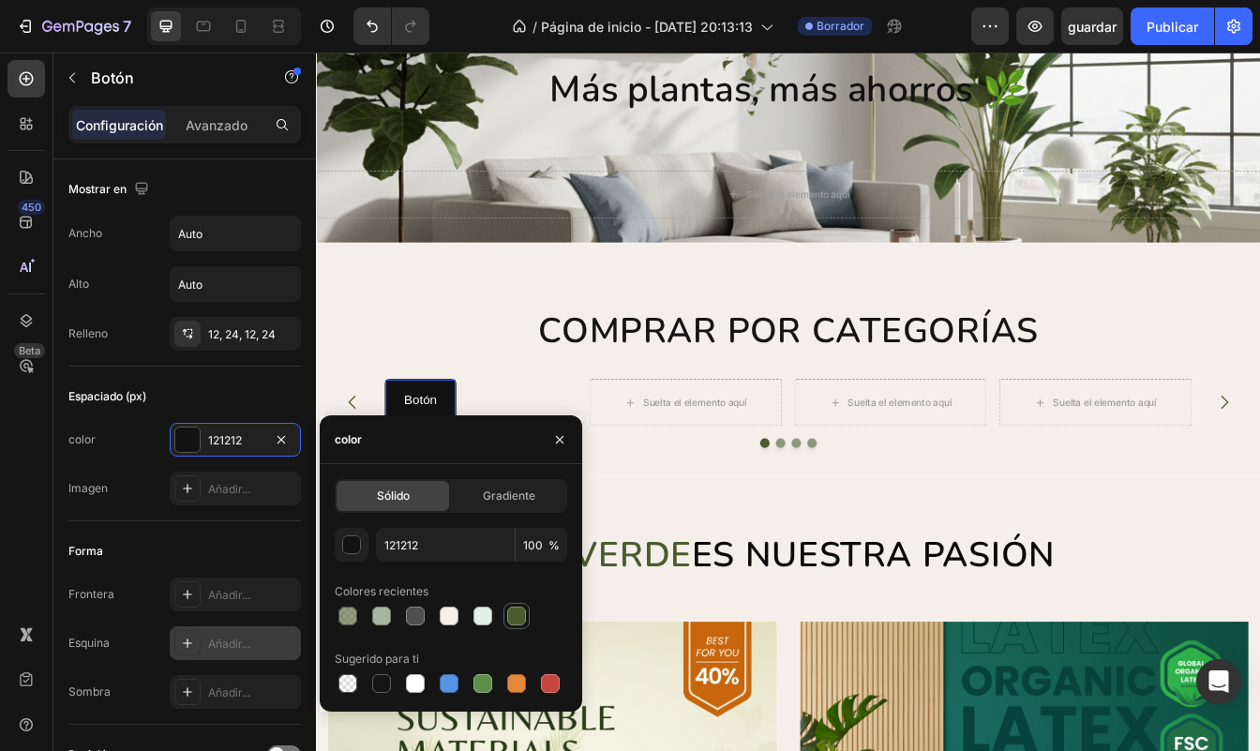
click at [514, 622] on div at bounding box center [516, 616] width 19 height 19
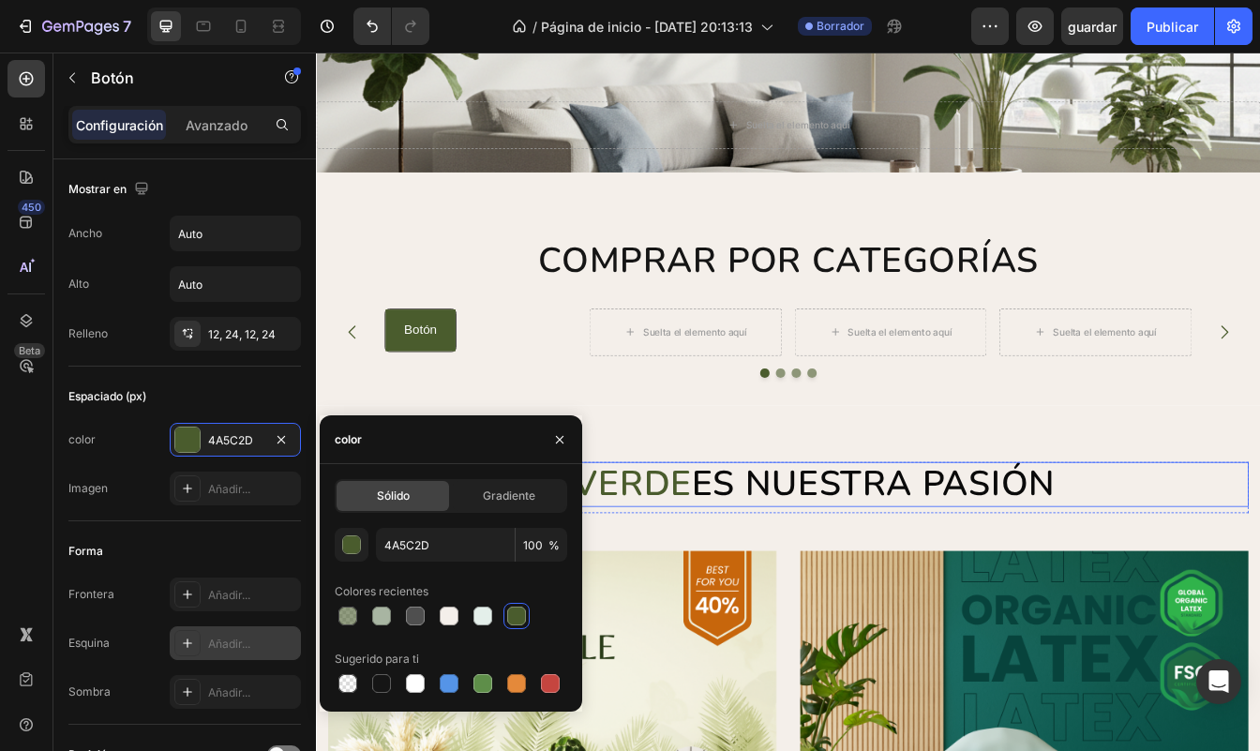
scroll to position [240, 0]
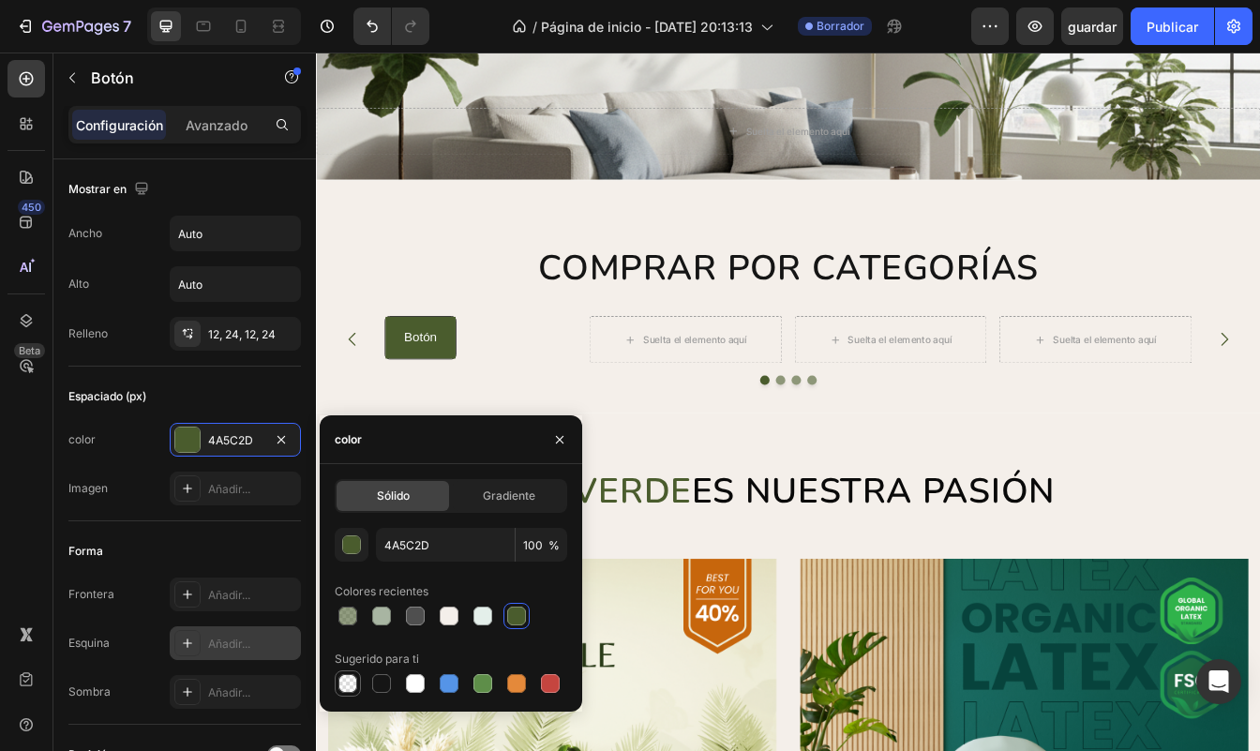
click at [352, 686] on div at bounding box center [347, 683] width 19 height 19
type input "000000"
type input "0"
click at [444, 385] on p "Botón" at bounding box center [440, 391] width 39 height 27
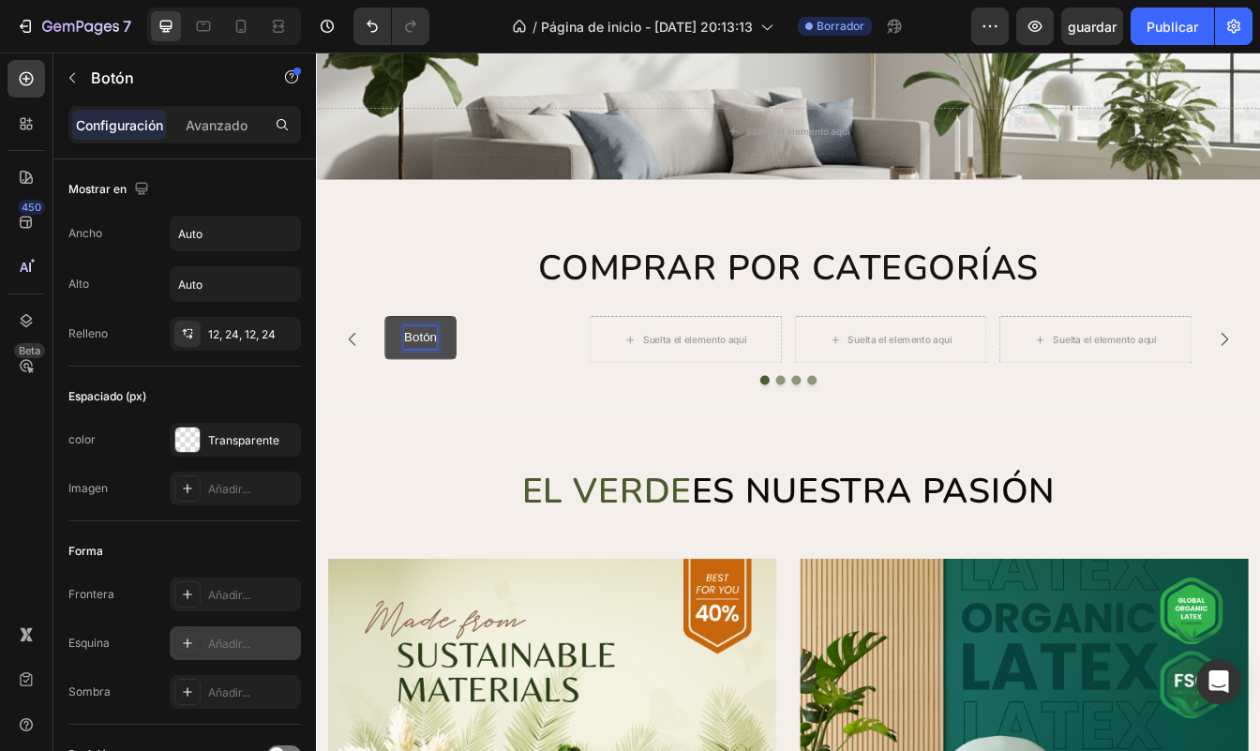
click at [439, 389] on p "Botón" at bounding box center [440, 391] width 39 height 27
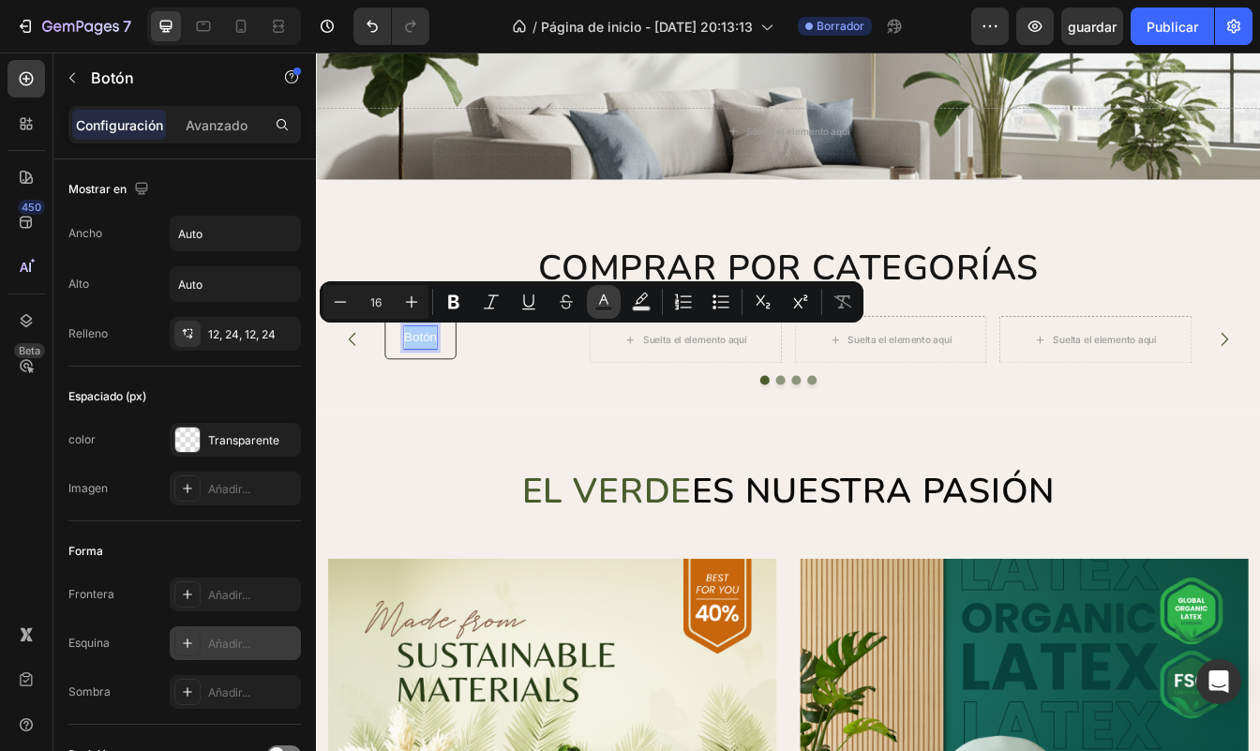
click at [609, 305] on icon "Barra de herramientas contextual del editor" at bounding box center [603, 301] width 19 height 19
type input "FFFFFF"
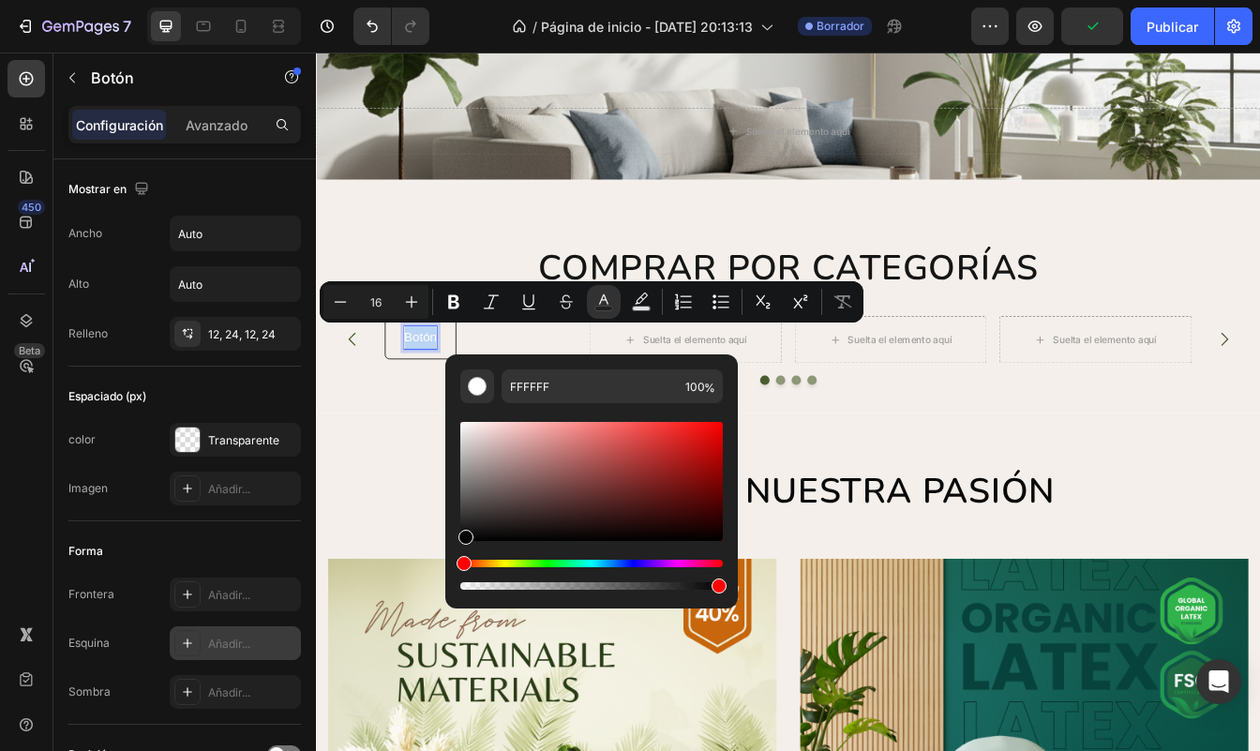
type input "000000"
drag, startPoint x: 464, startPoint y: 428, endPoint x: 464, endPoint y: 562, distance: 133.1
click at [464, 562] on div "Barra de herramientas contextual del editor" at bounding box center [591, 505] width 262 height 175
click at [611, 390] on input "000000" at bounding box center [590, 386] width 176 height 34
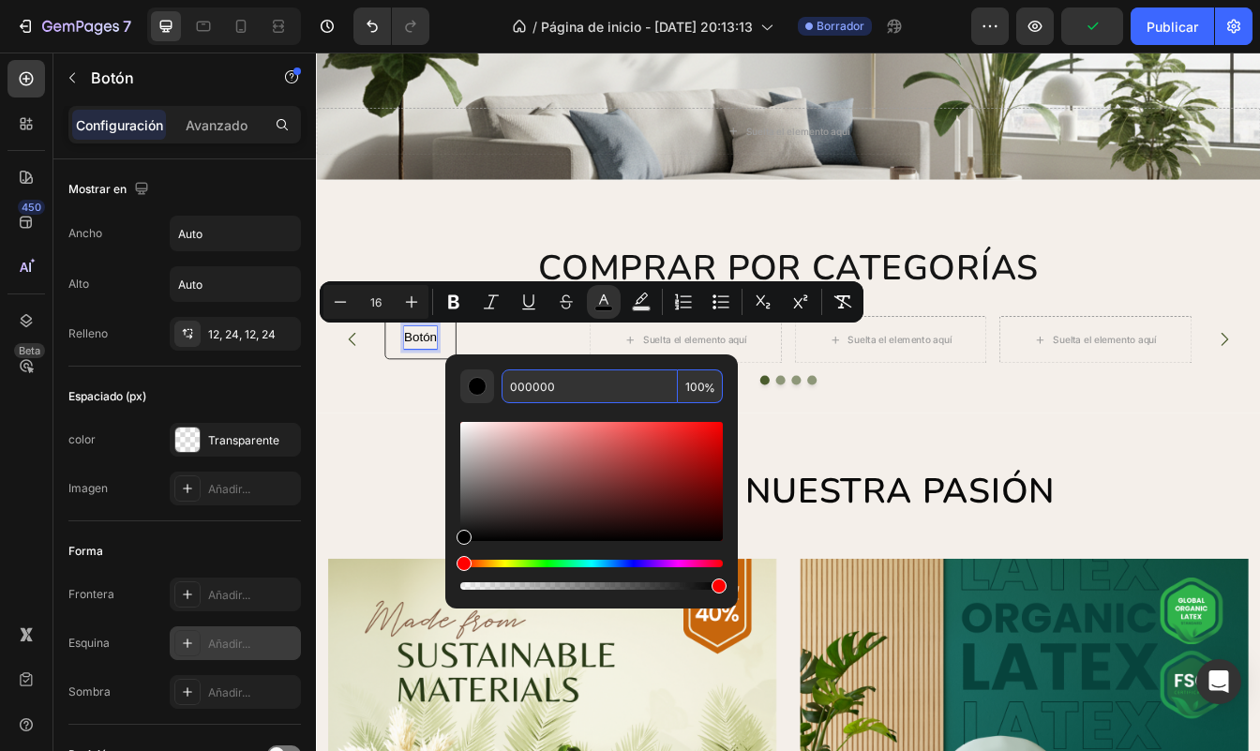
click at [611, 390] on input "000000" at bounding box center [590, 386] width 176 height 34
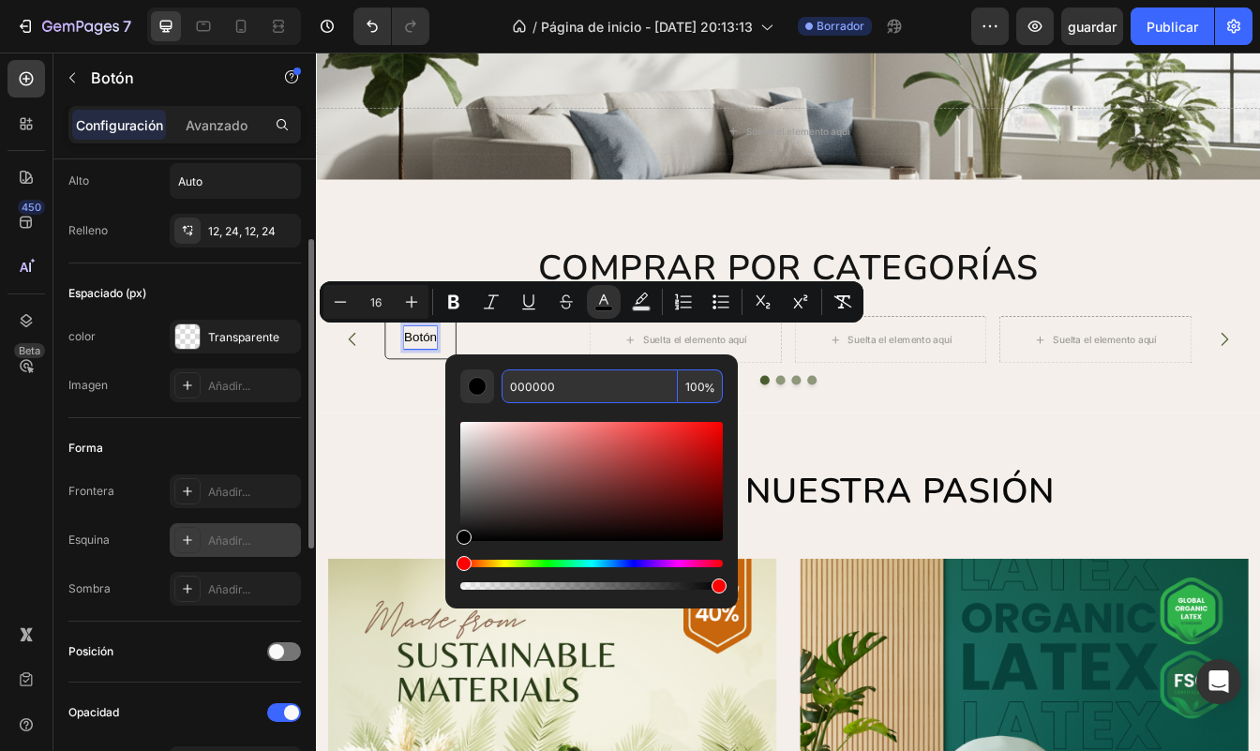
scroll to position [141, 0]
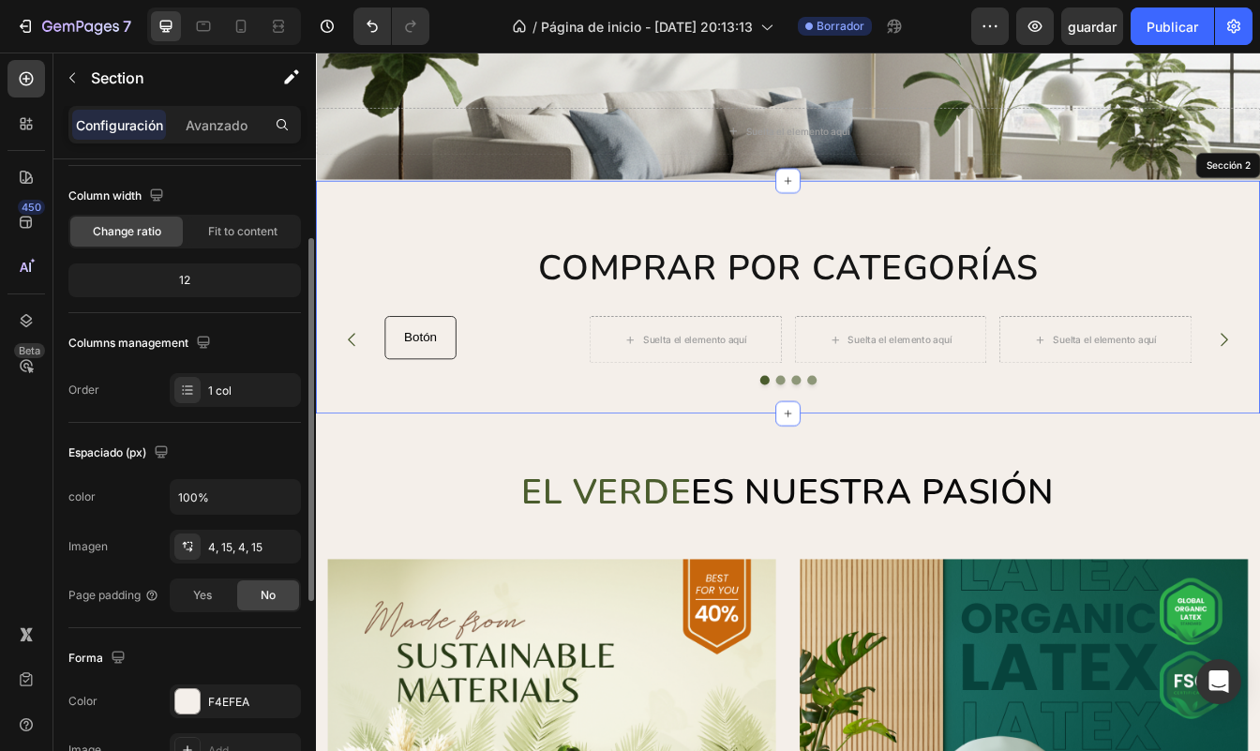
click at [403, 472] on div "COMPRAR POR CATEGORÍAS Encabezado Suelta el elemento aquí Suelta el elemento aq…" at bounding box center [878, 343] width 1097 height 271
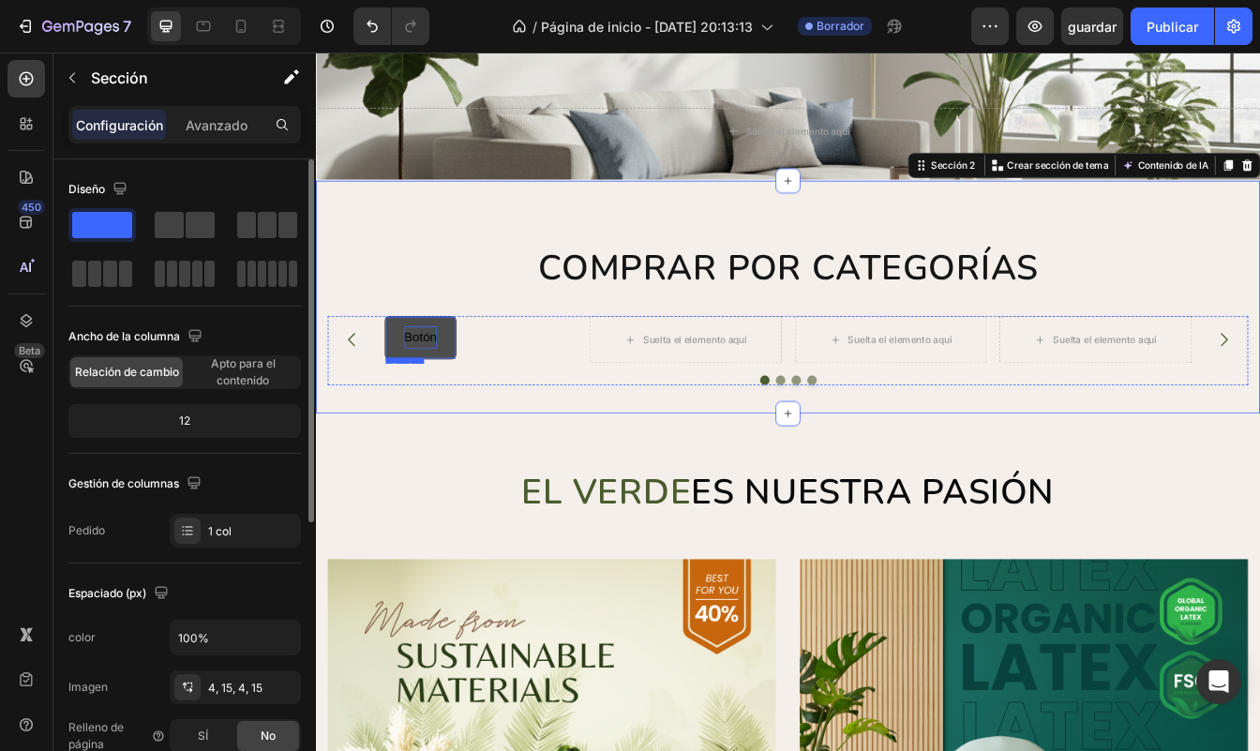
click at [448, 387] on span "Botón" at bounding box center [440, 390] width 39 height 16
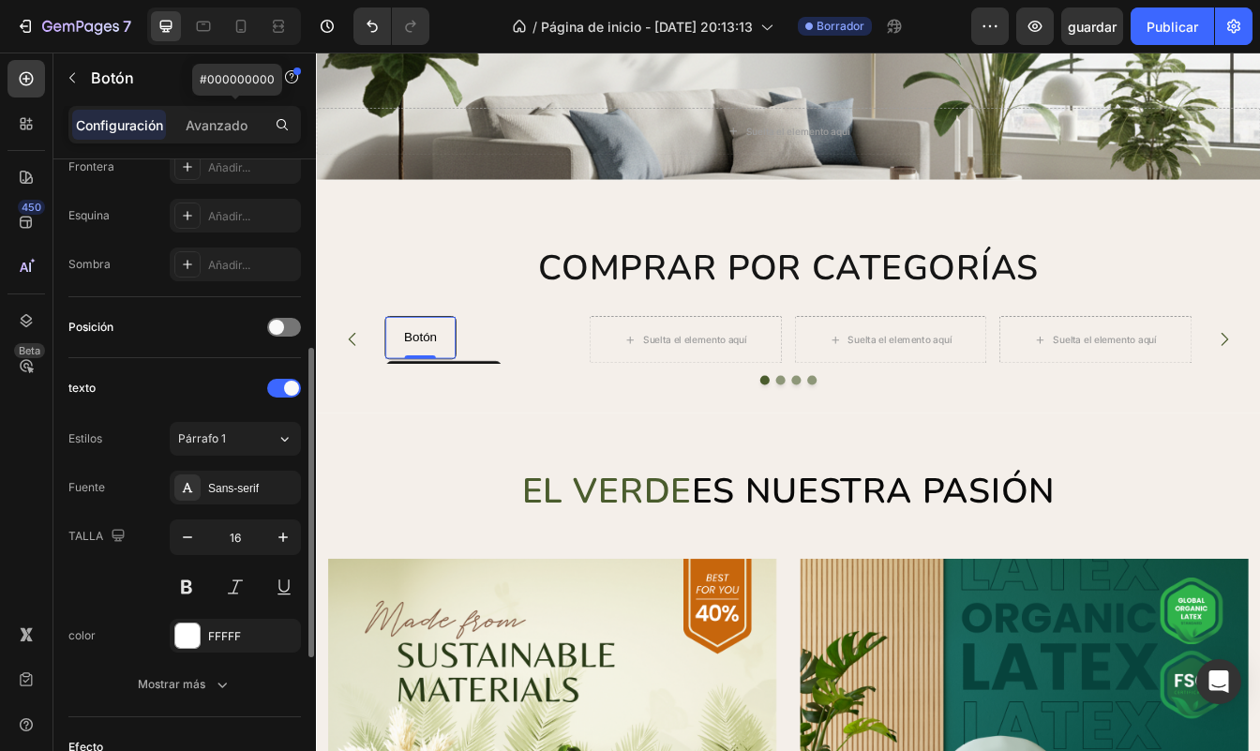
scroll to position [487, 0]
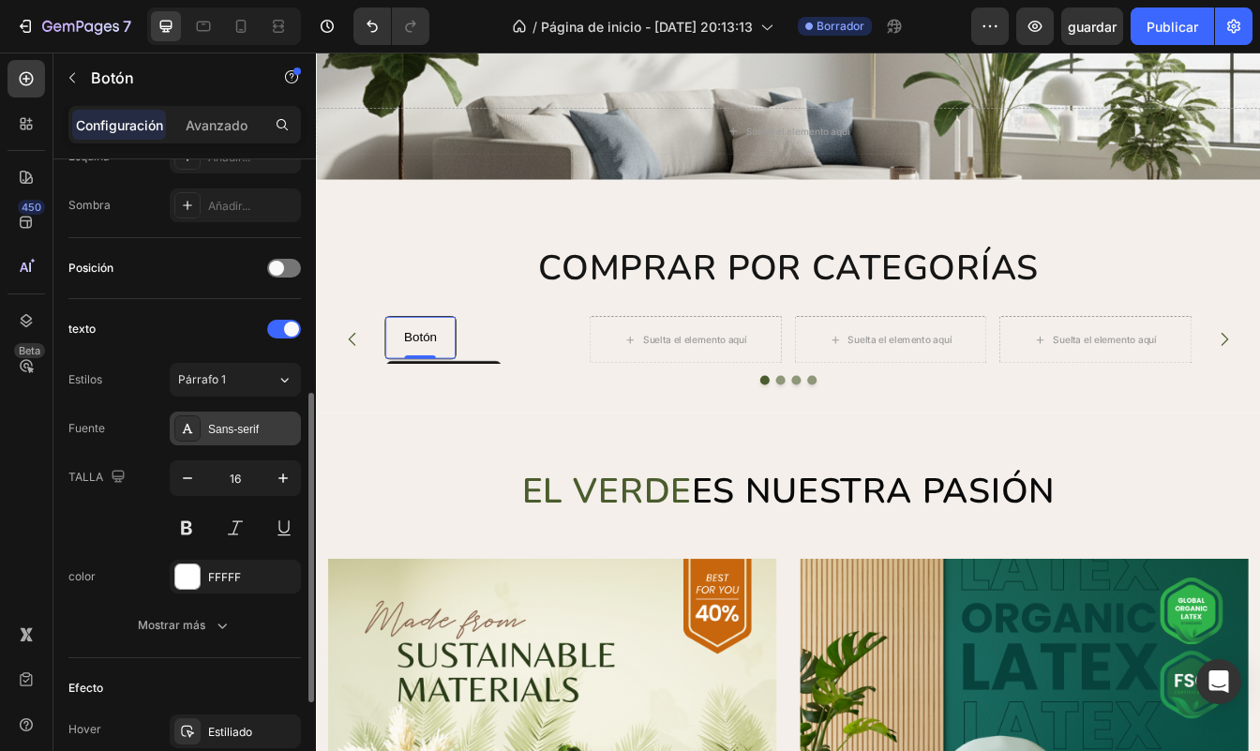
click at [243, 428] on div "Sans-serif" at bounding box center [252, 429] width 88 height 17
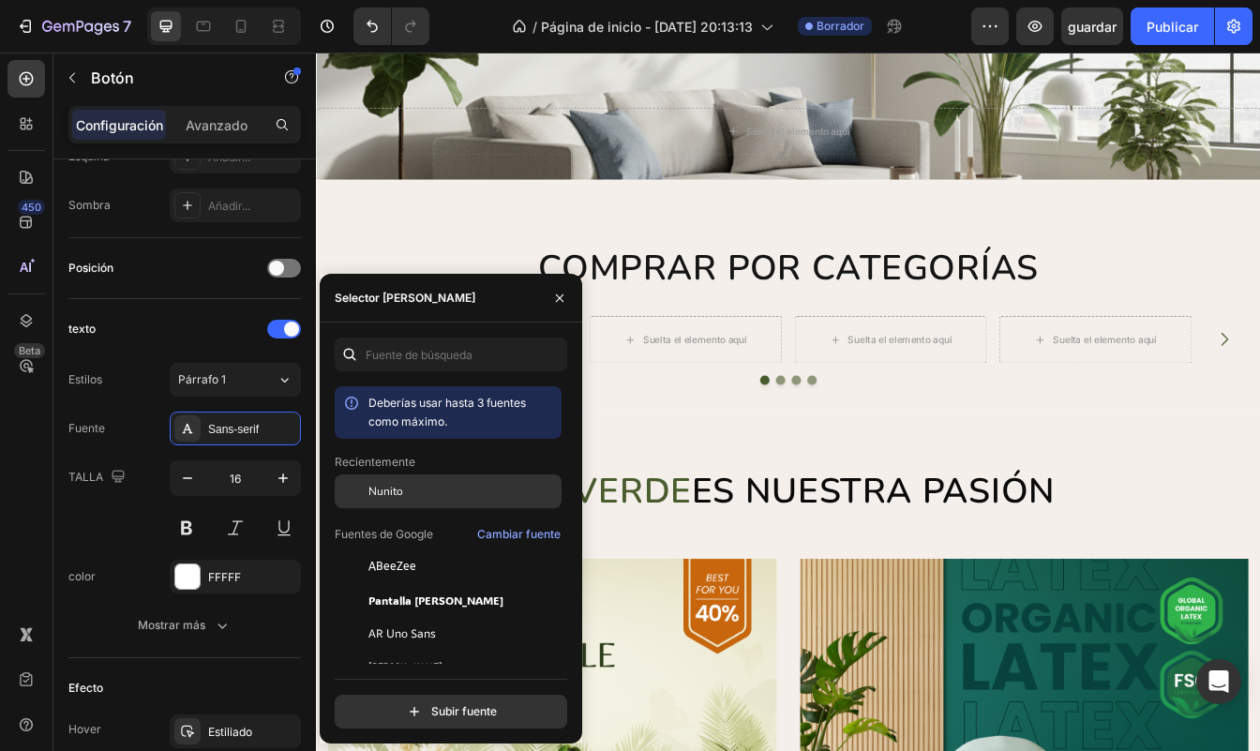
click at [345, 487] on div at bounding box center [352, 491] width 34 height 34
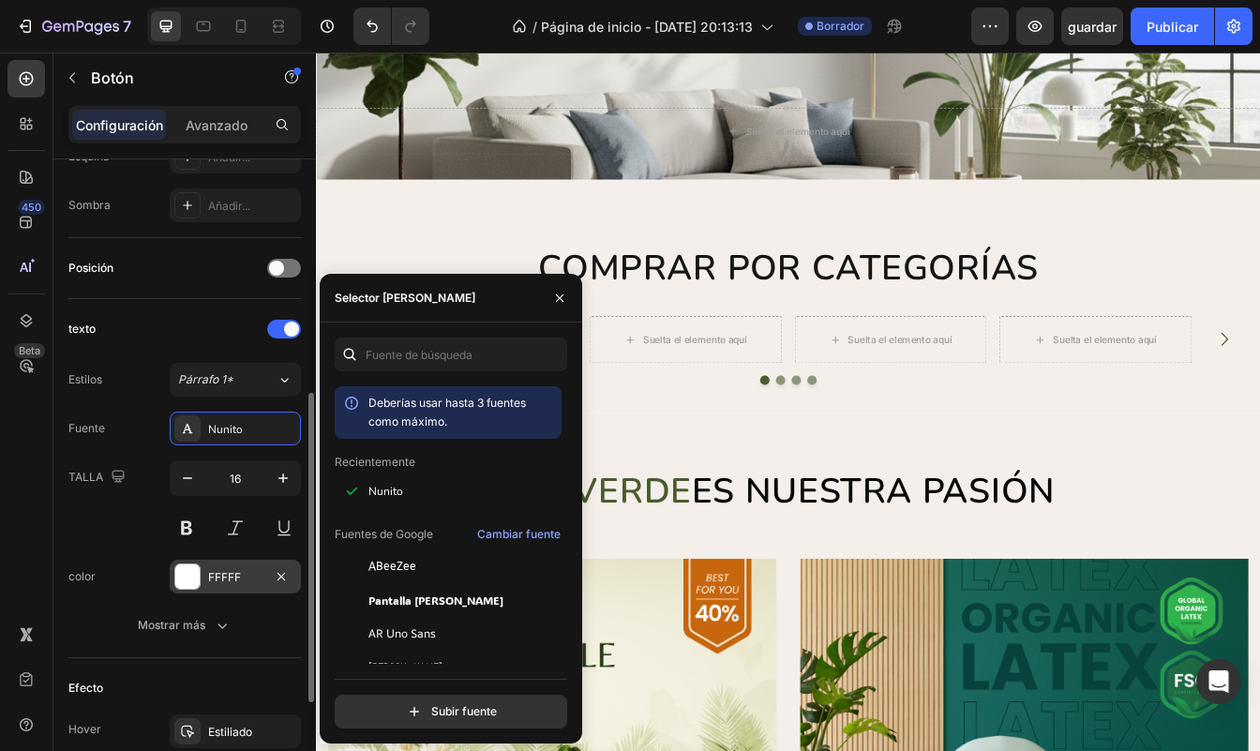
click at [194, 579] on div at bounding box center [187, 576] width 24 height 24
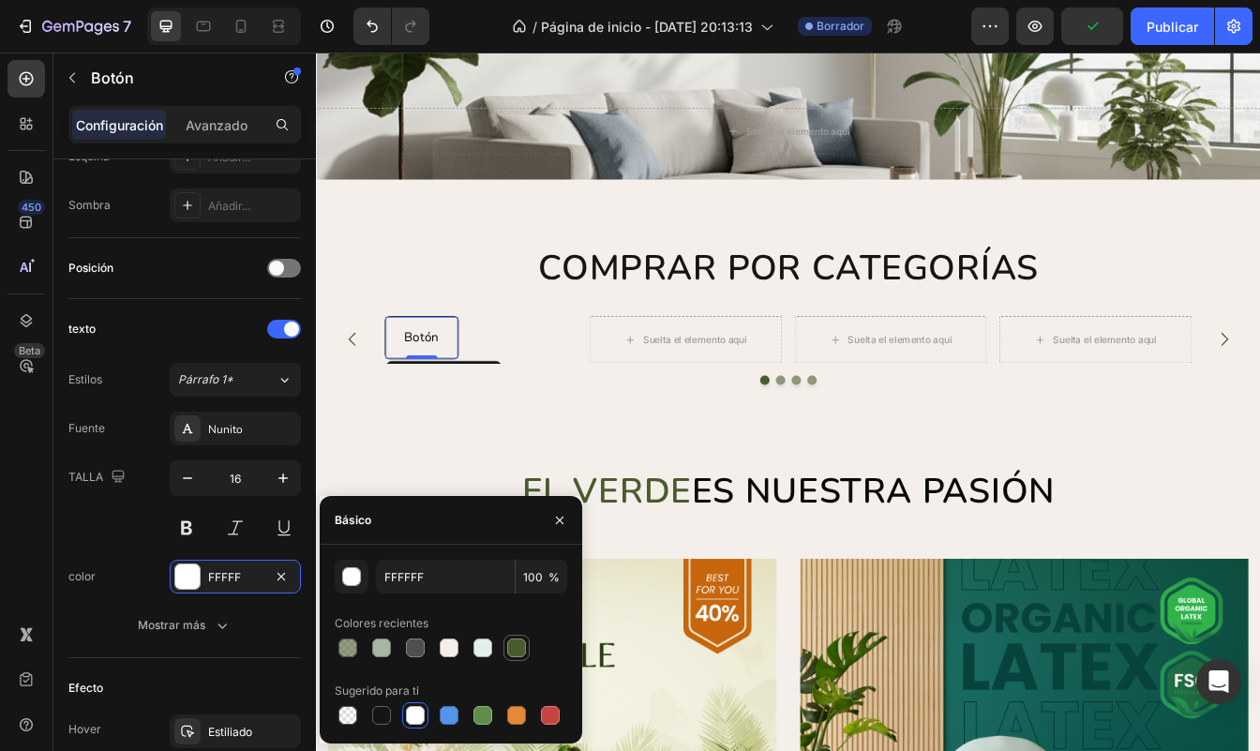
click at [513, 646] on div at bounding box center [516, 647] width 19 height 19
type input "4A5C2D"
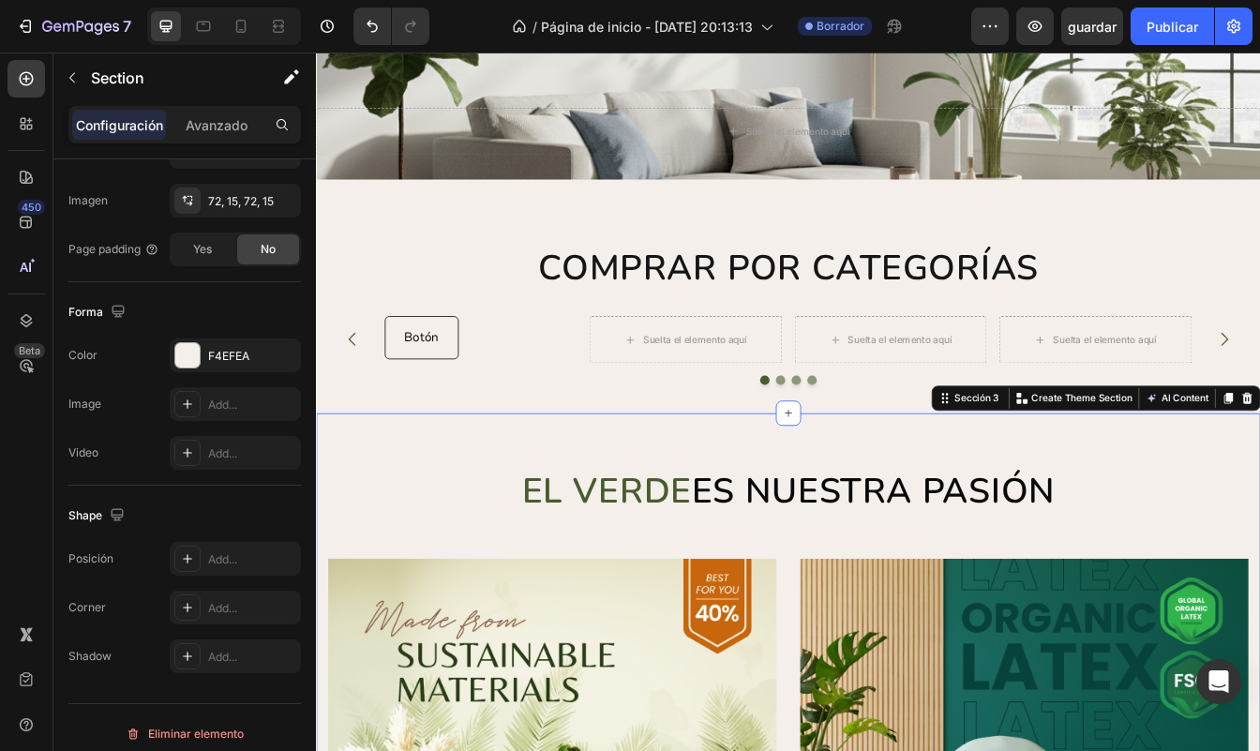
scroll to position [0, 0]
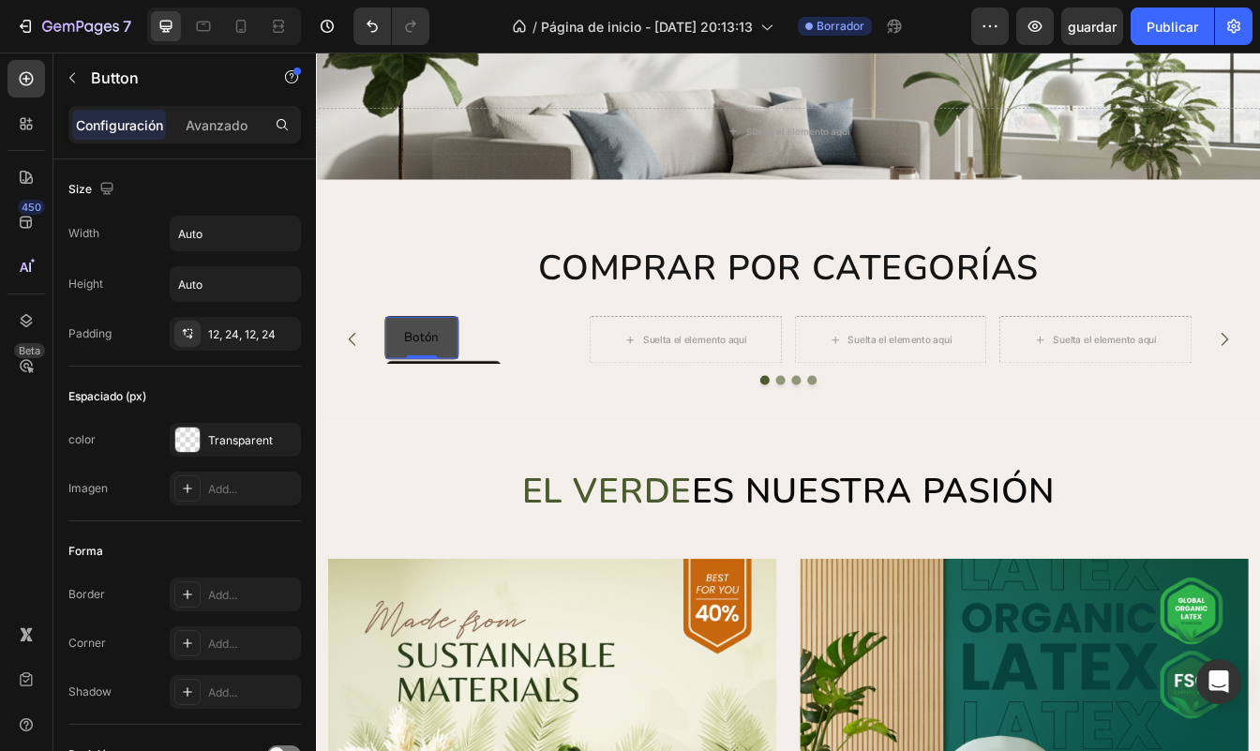
click at [404, 390] on button "Botón" at bounding box center [441, 392] width 86 height 50
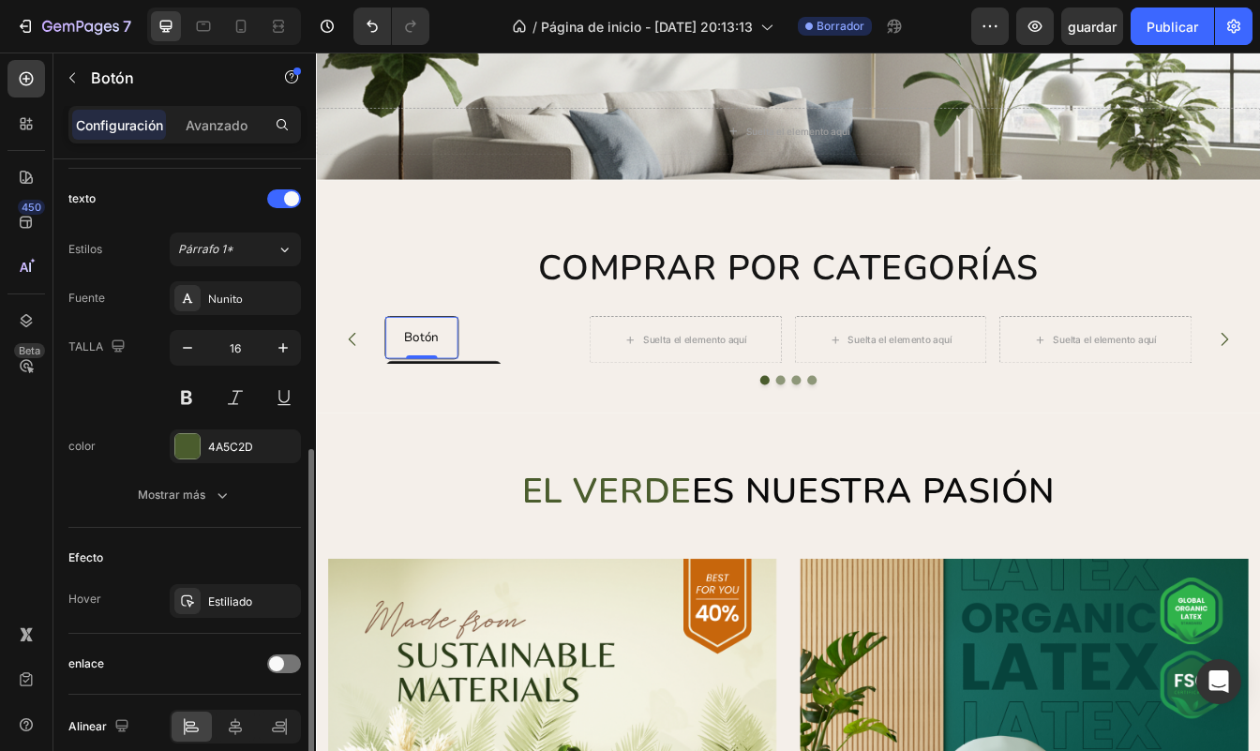
scroll to position [618, 0]
click at [251, 247] on div "Párrafo 1*" at bounding box center [216, 248] width 76 height 17
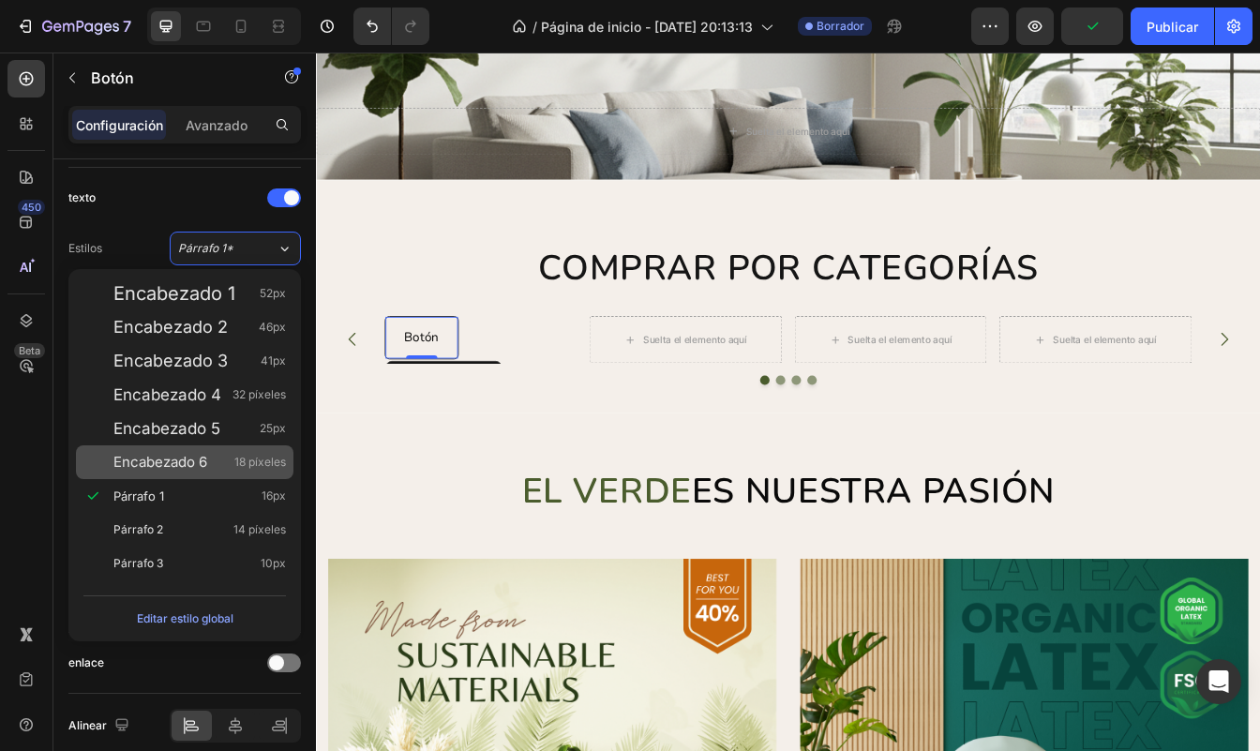
click at [188, 457] on span "Encabezado 6" at bounding box center [160, 462] width 94 height 19
type input "18"
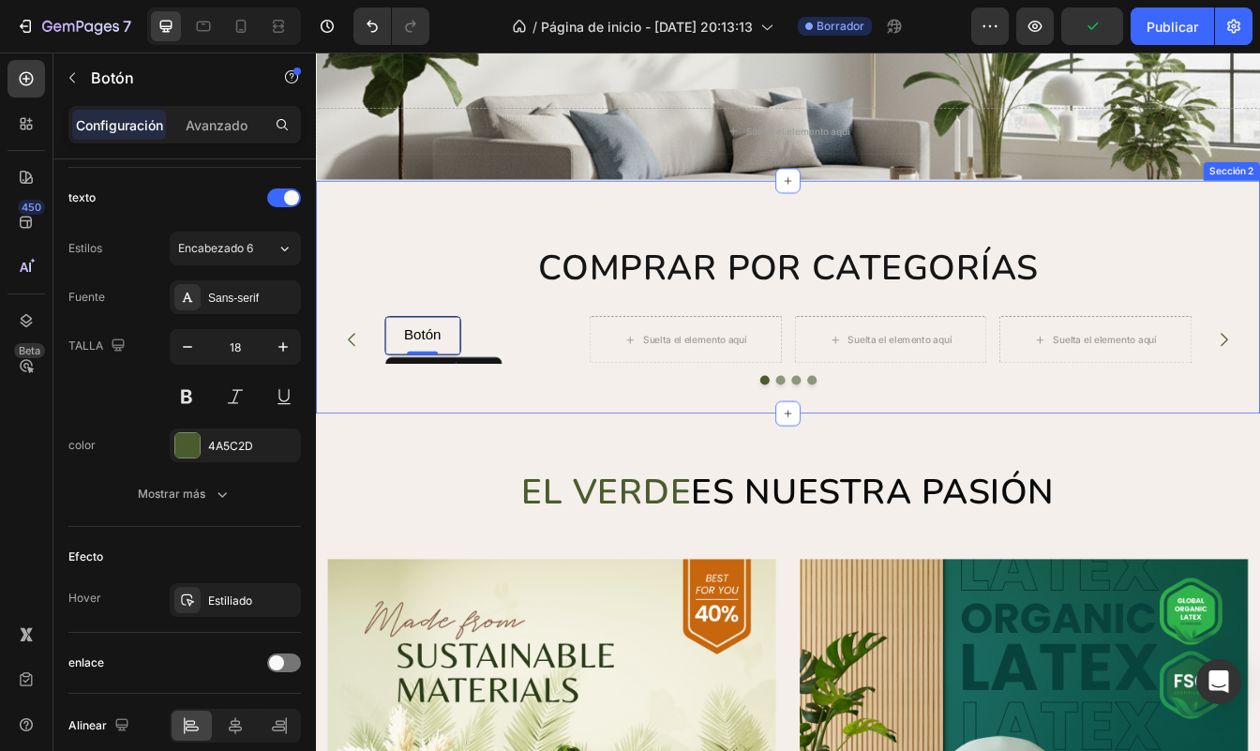
click at [480, 466] on div "COMPRAR POR CATEGORÍAS Encabezado Suelta el elemento aquí Suelta el elemento aq…" at bounding box center [878, 343] width 1097 height 271
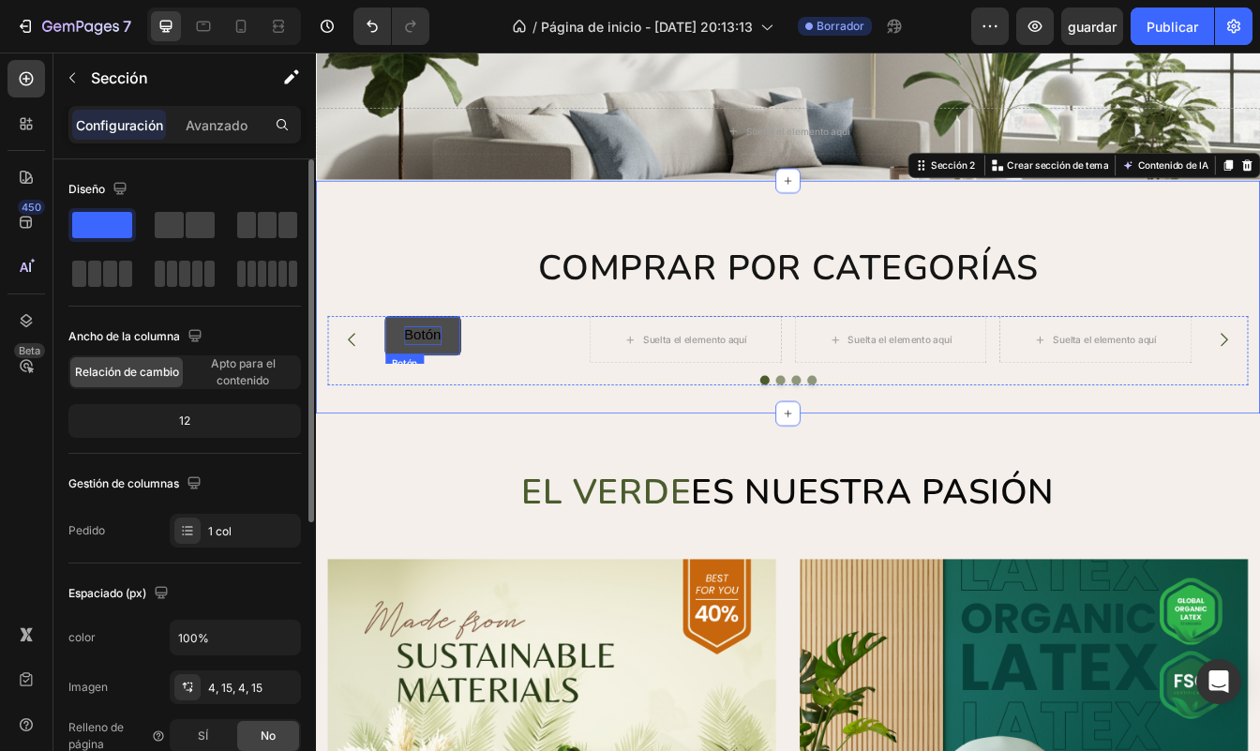
click at [445, 392] on span "Botón" at bounding box center [443, 388] width 44 height 19
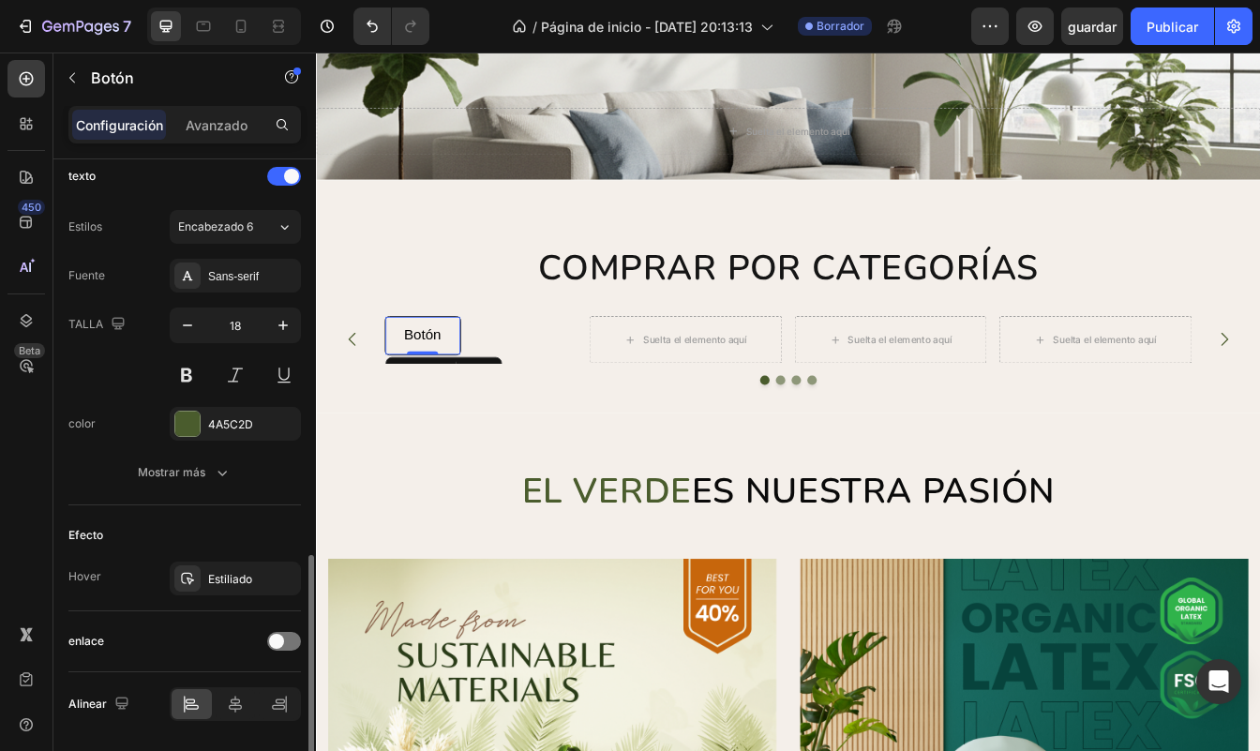
scroll to position [699, 0]
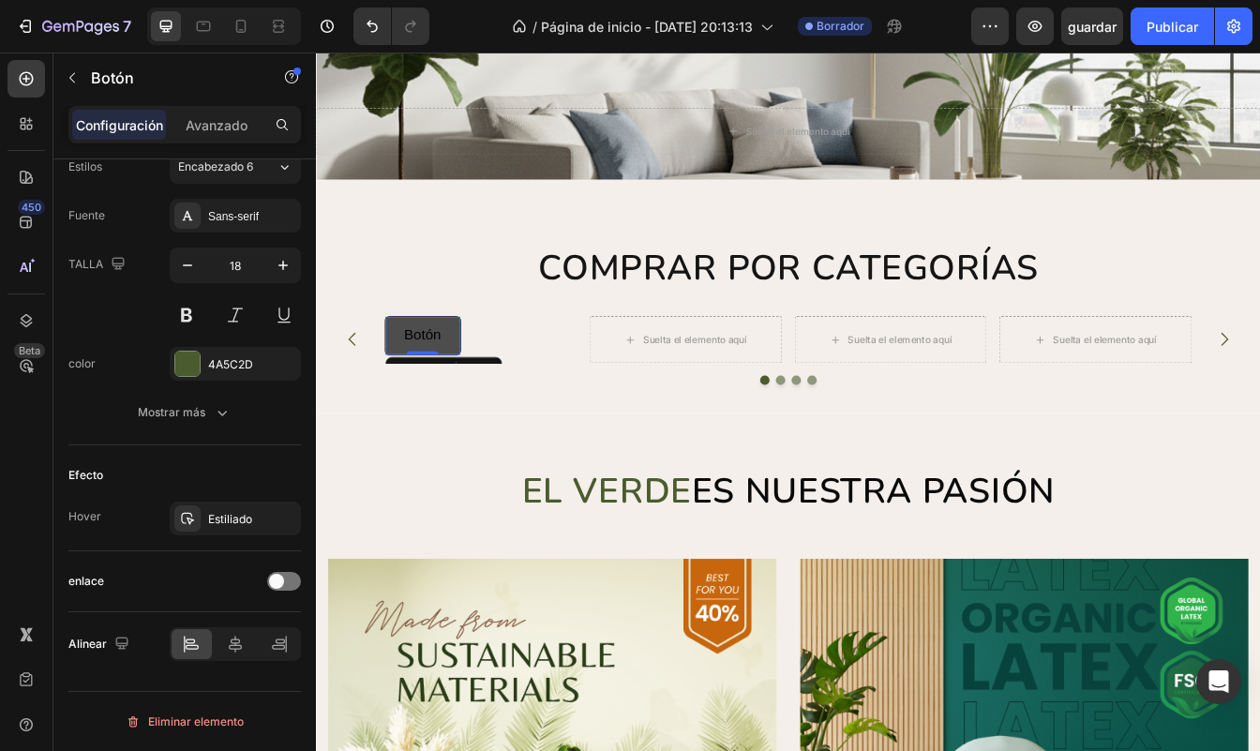
click at [404, 401] on button "Botón" at bounding box center [442, 389] width 89 height 44
click at [399, 380] on button "Botón" at bounding box center [442, 389] width 89 height 44
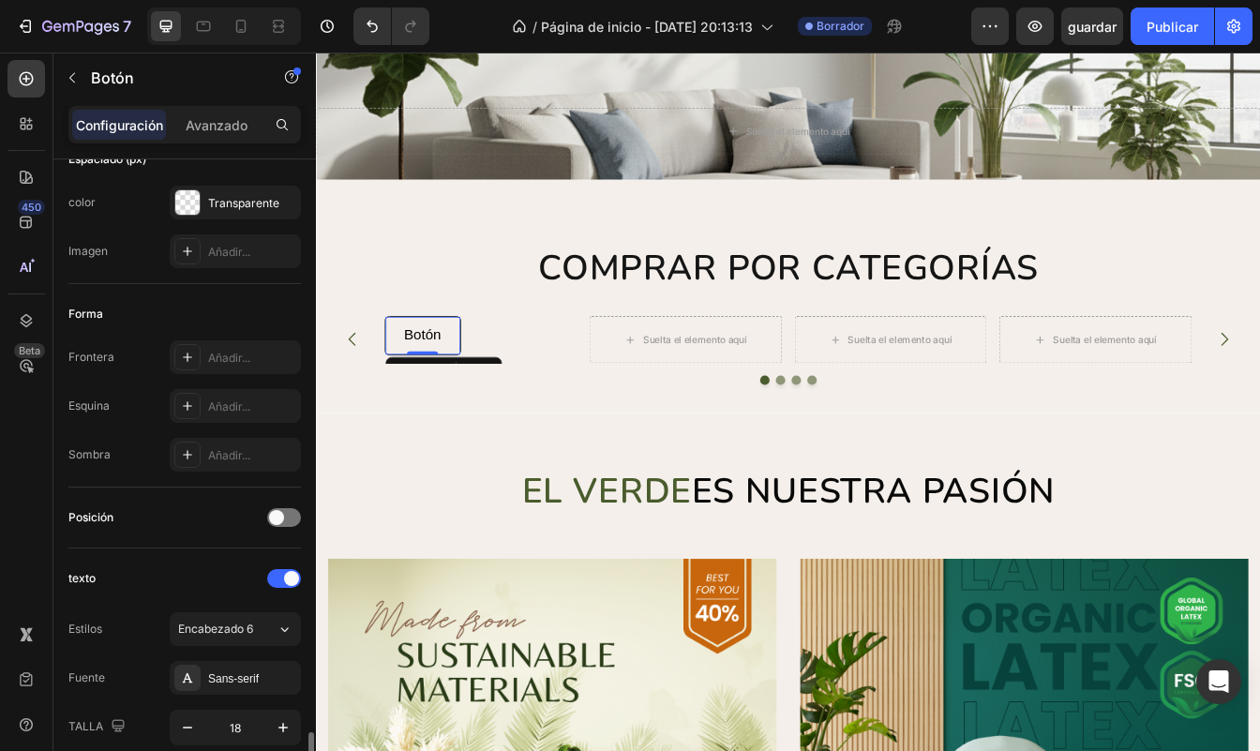
scroll to position [0, 0]
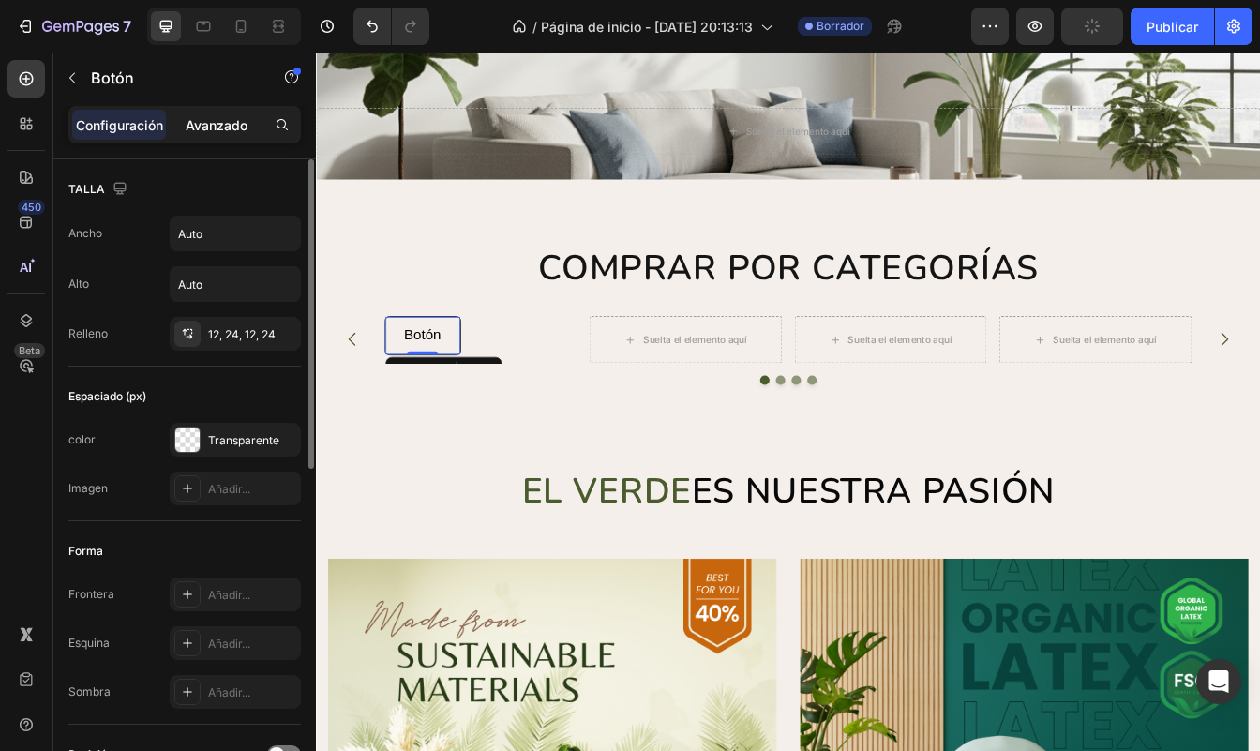
click at [223, 133] on p "Avanzado" at bounding box center [217, 125] width 62 height 20
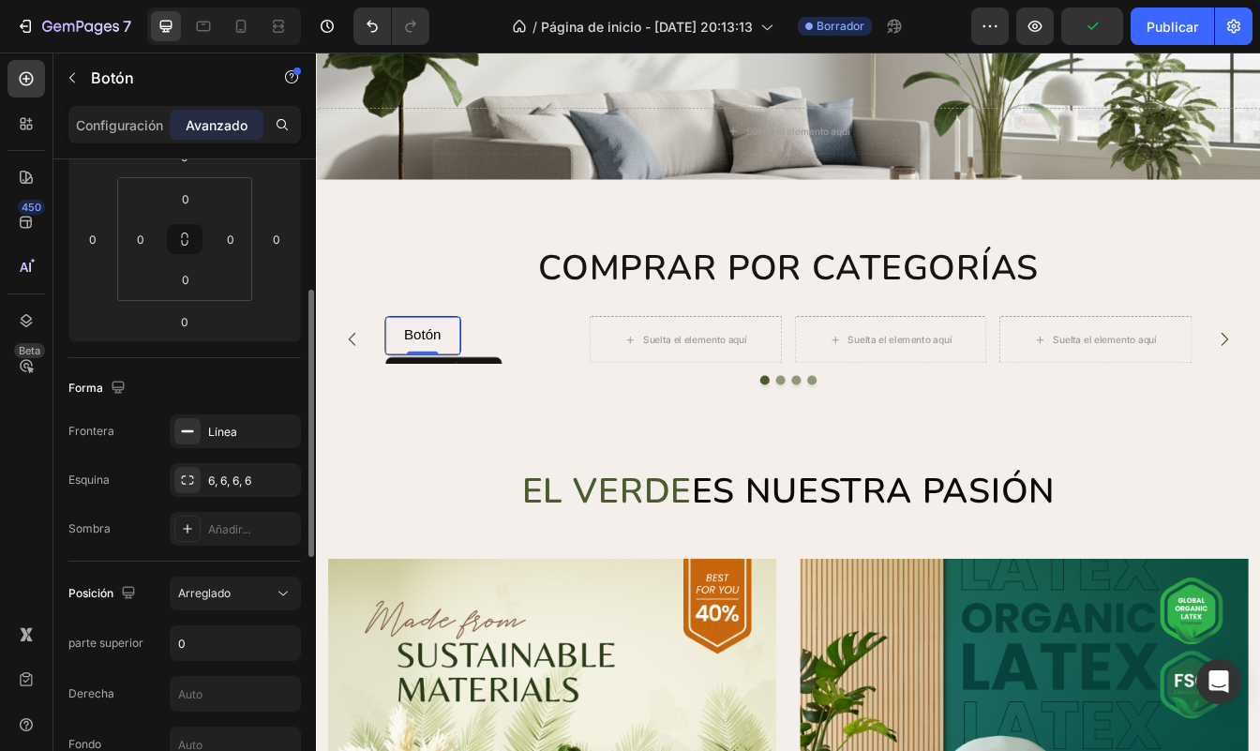
scroll to position [321, 0]
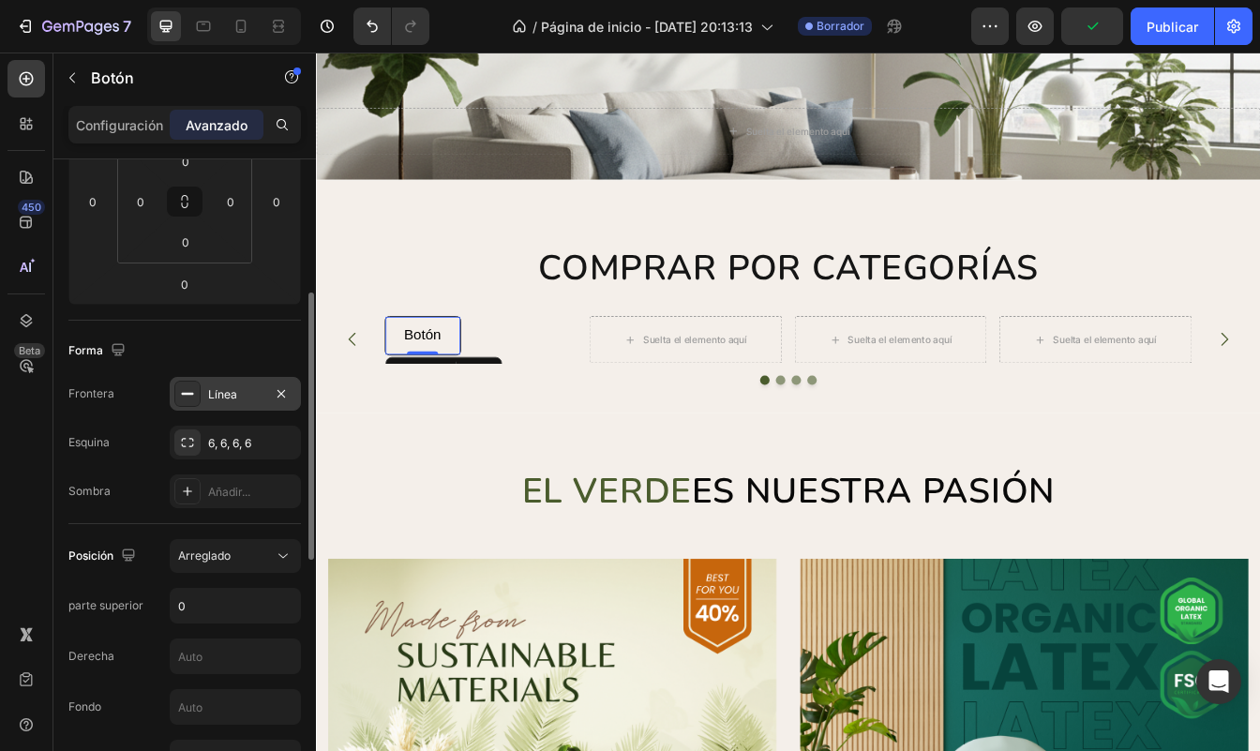
click at [220, 399] on div "Línea" at bounding box center [235, 394] width 54 height 17
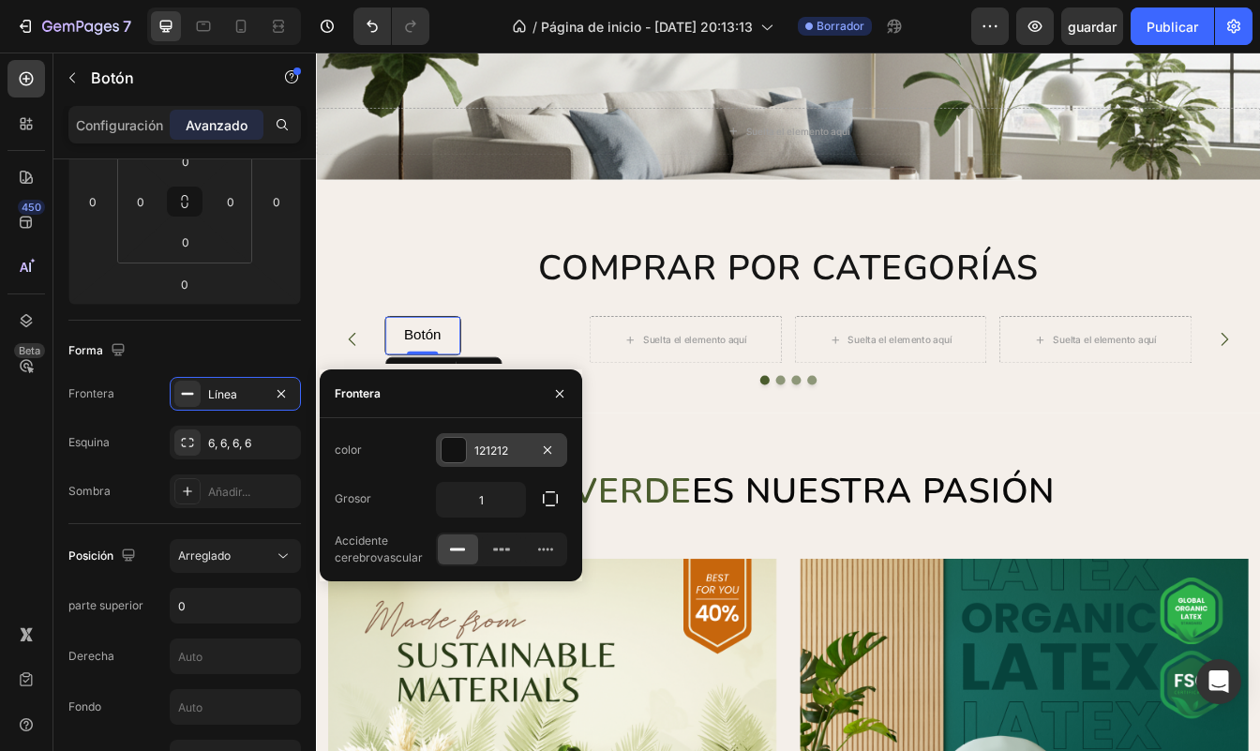
click at [487, 451] on div "121212" at bounding box center [501, 450] width 54 height 17
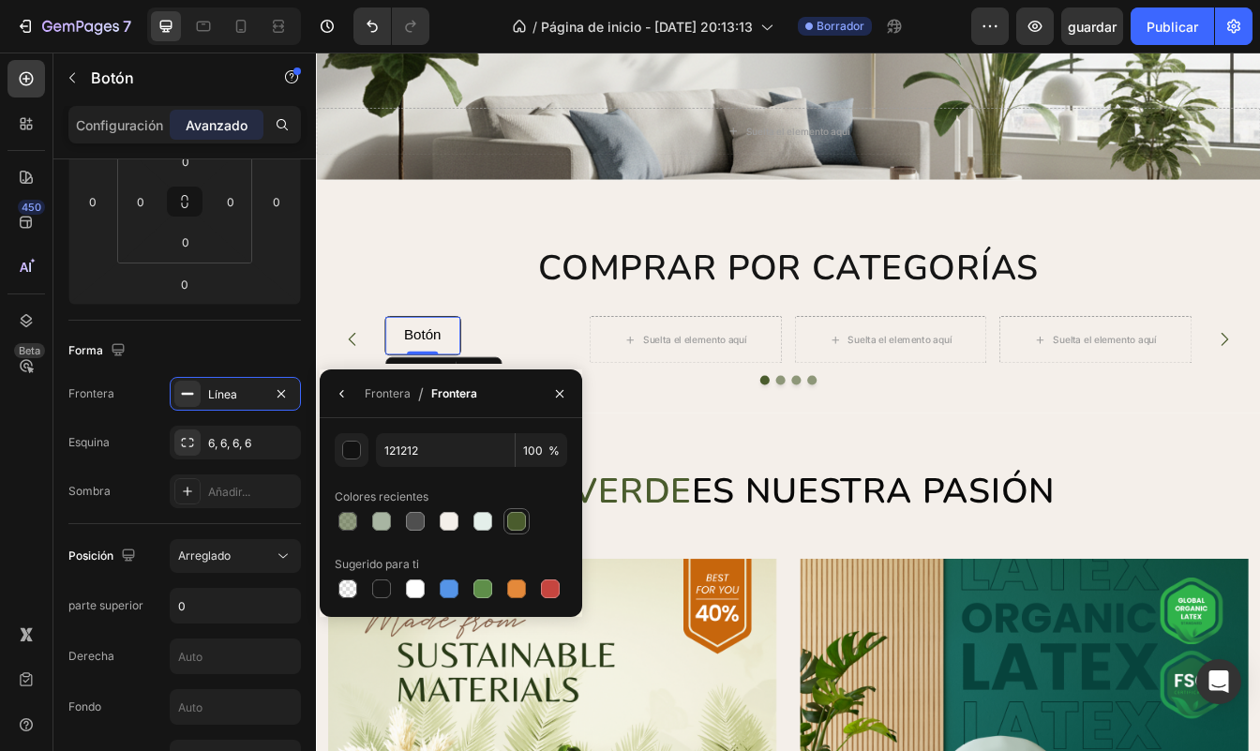
click at [516, 518] on div at bounding box center [516, 521] width 19 height 19
type input "4A5C2D"
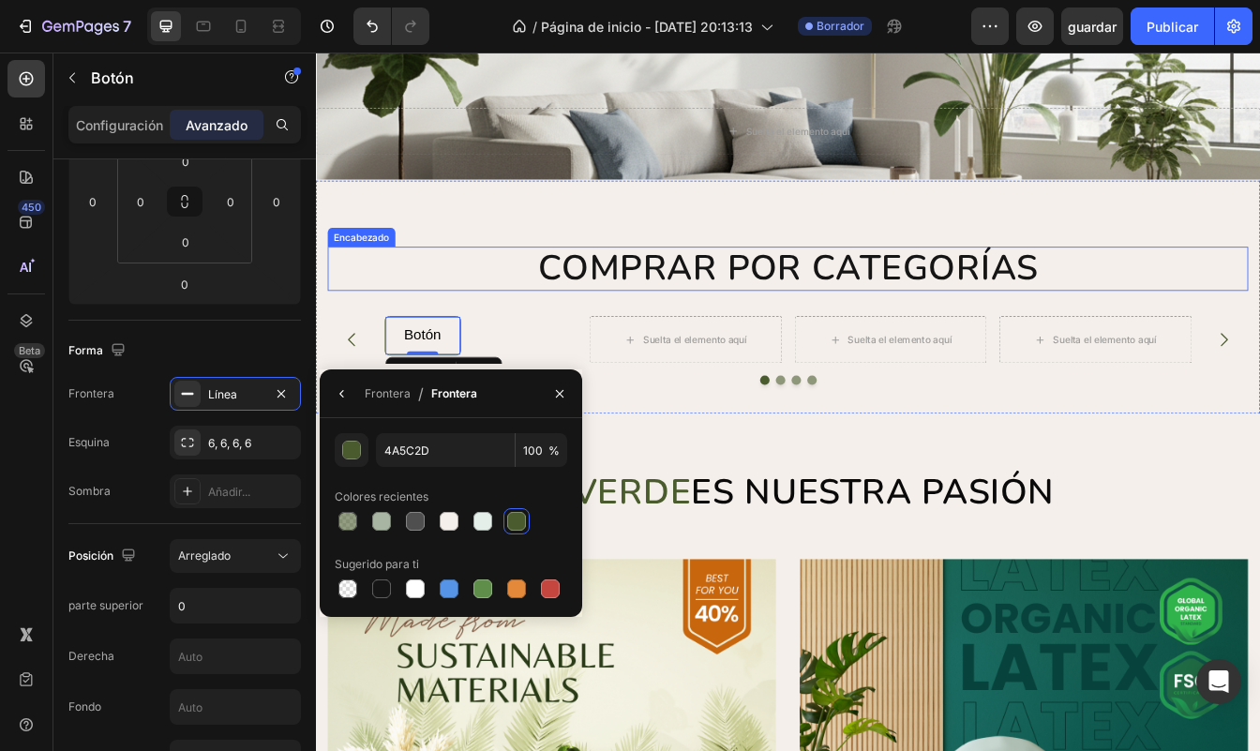
click at [597, 295] on h2 "COMPRAR POR CATEGORÍAS" at bounding box center [878, 309] width 1097 height 53
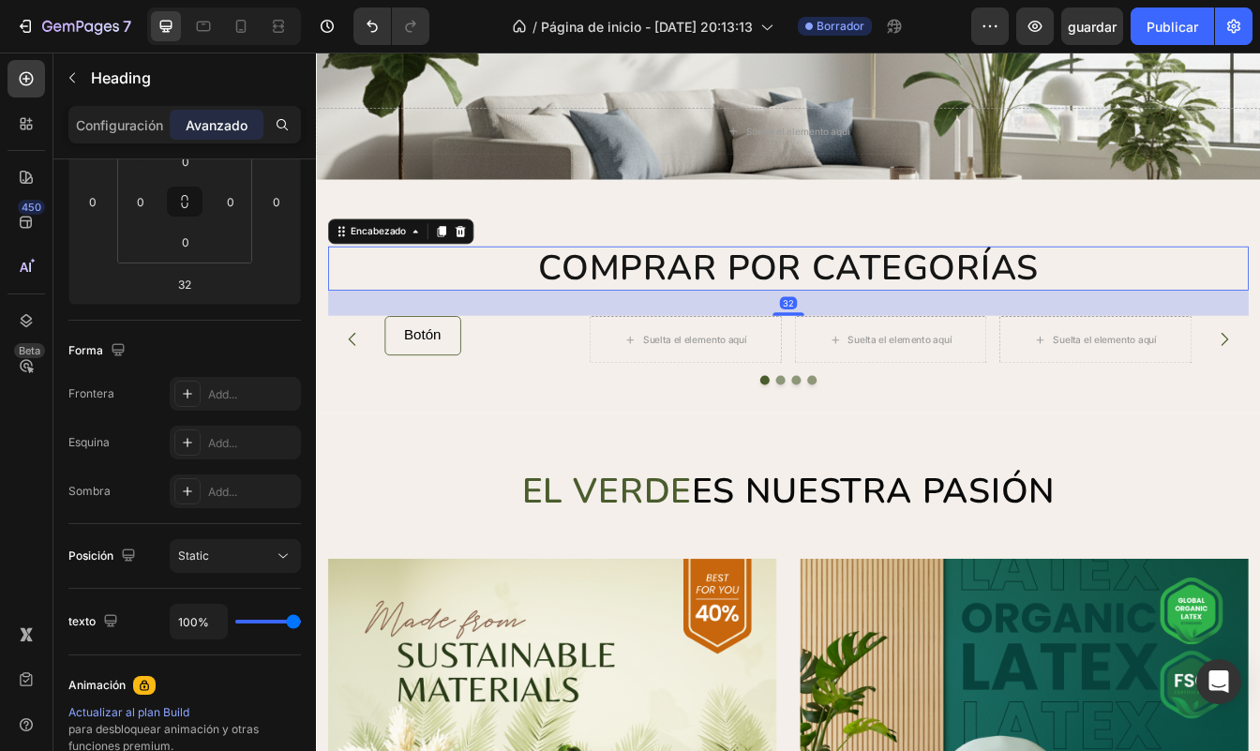
scroll to position [0, 0]
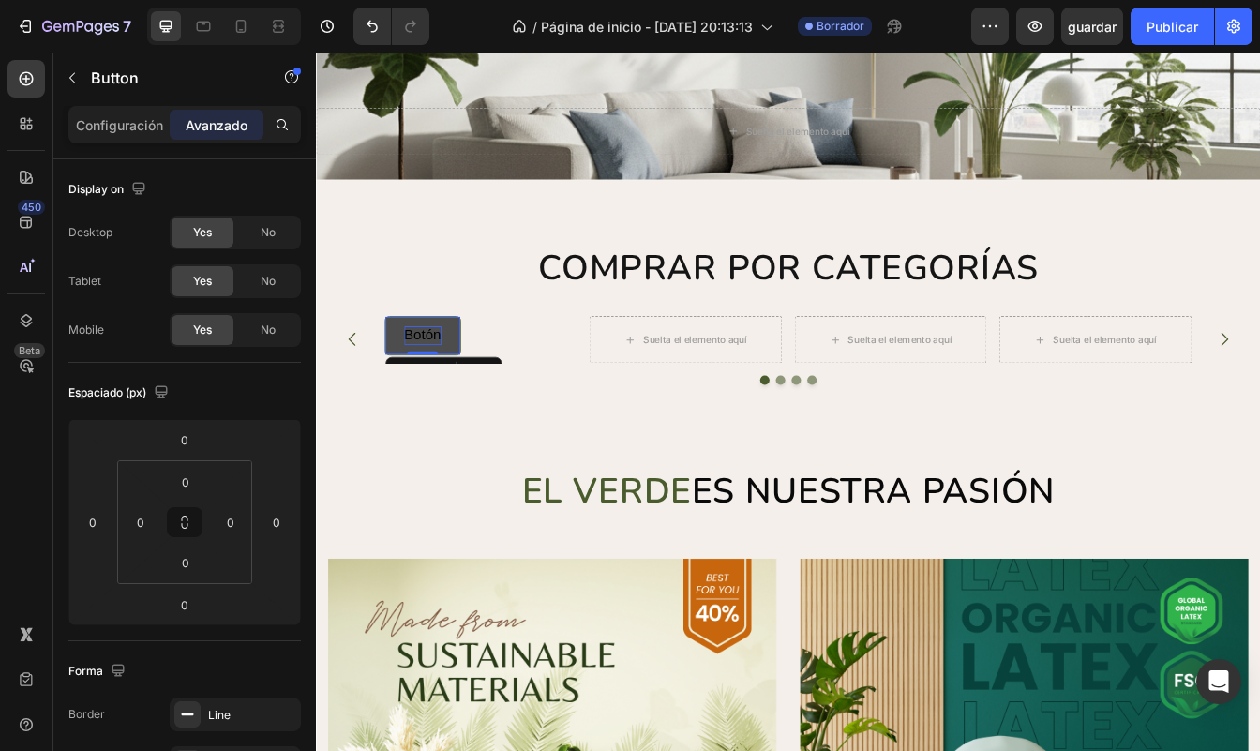
click at [440, 392] on span "Botón" at bounding box center [443, 388] width 44 height 19
click at [120, 137] on div "Configuración" at bounding box center [119, 125] width 94 height 30
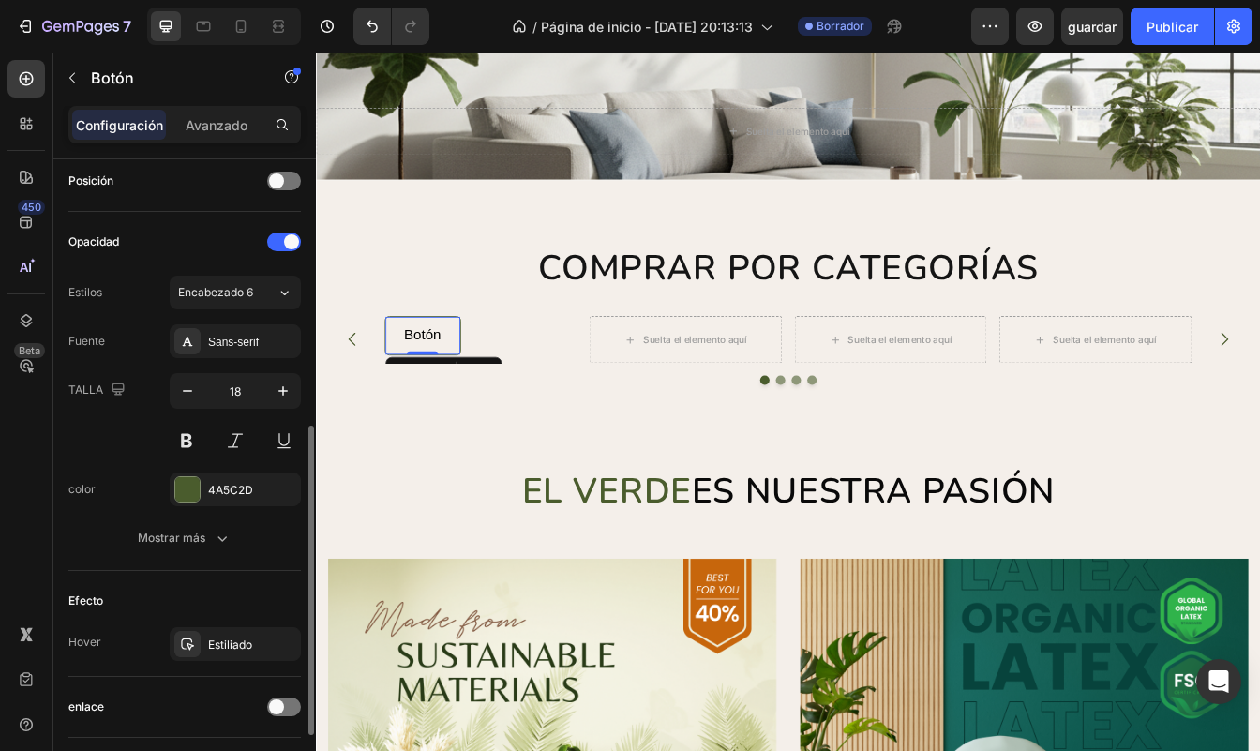
scroll to position [574, 0]
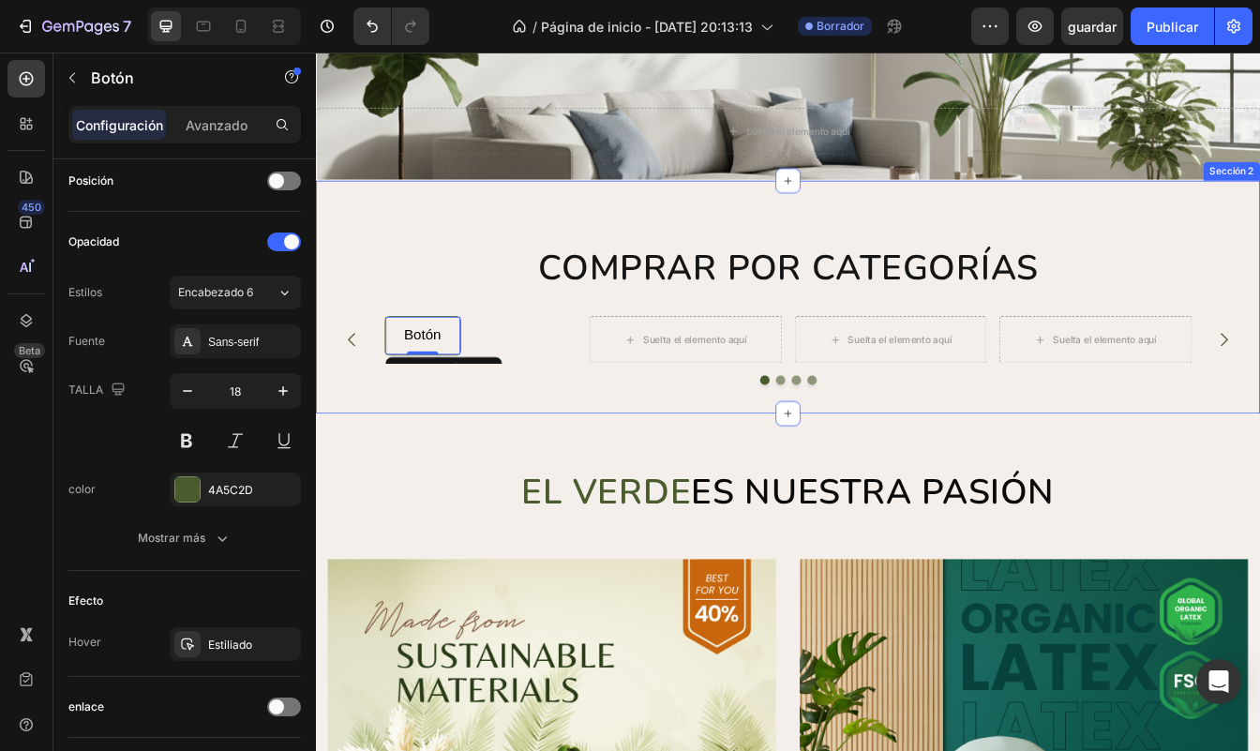
click at [515, 468] on div "COMPRAR POR CATEGORÍAS Encabezado Suelta el elemento aquí Suelta el elemento aq…" at bounding box center [878, 343] width 1097 height 271
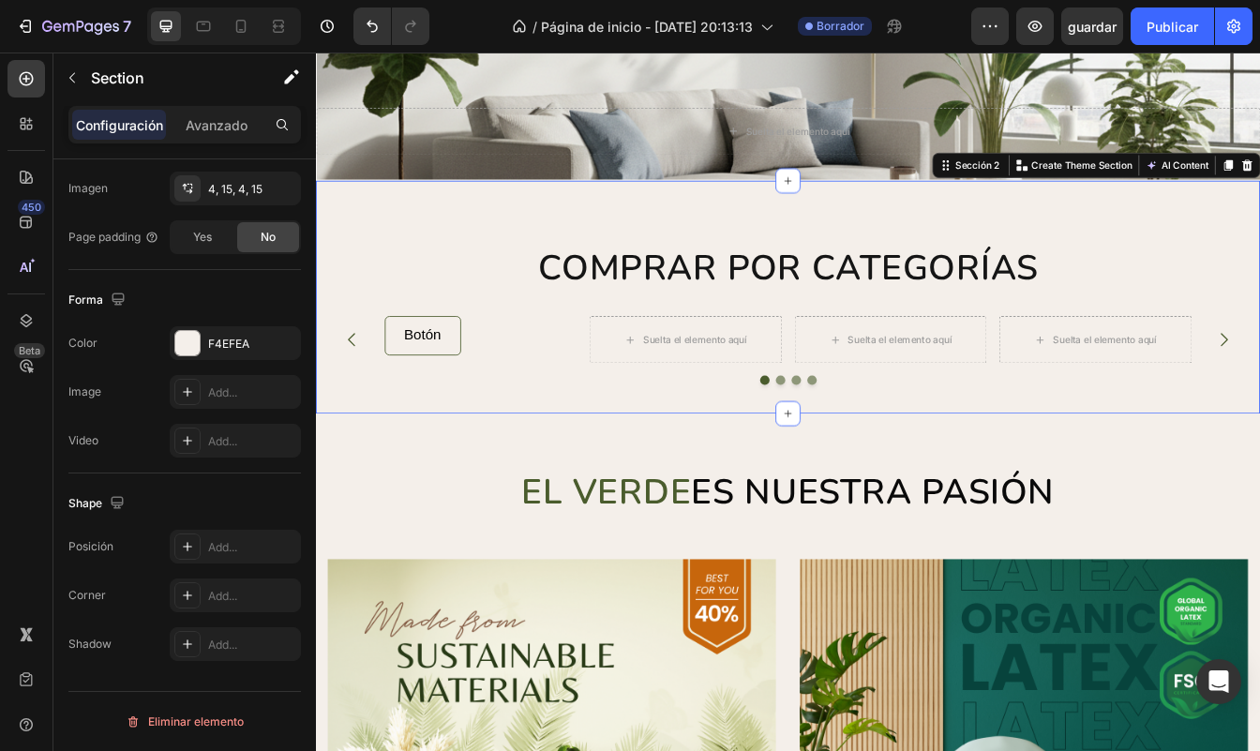
scroll to position [0, 0]
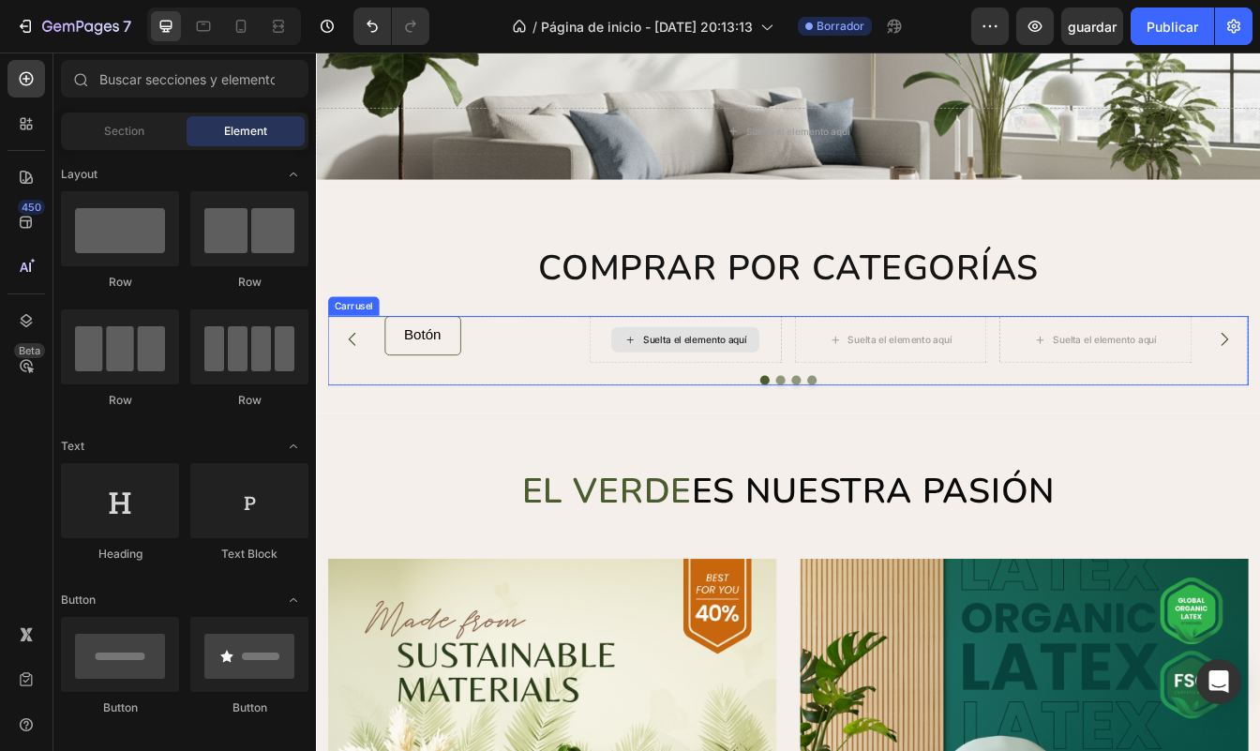
click at [695, 387] on icon at bounding box center [690, 394] width 15 height 16
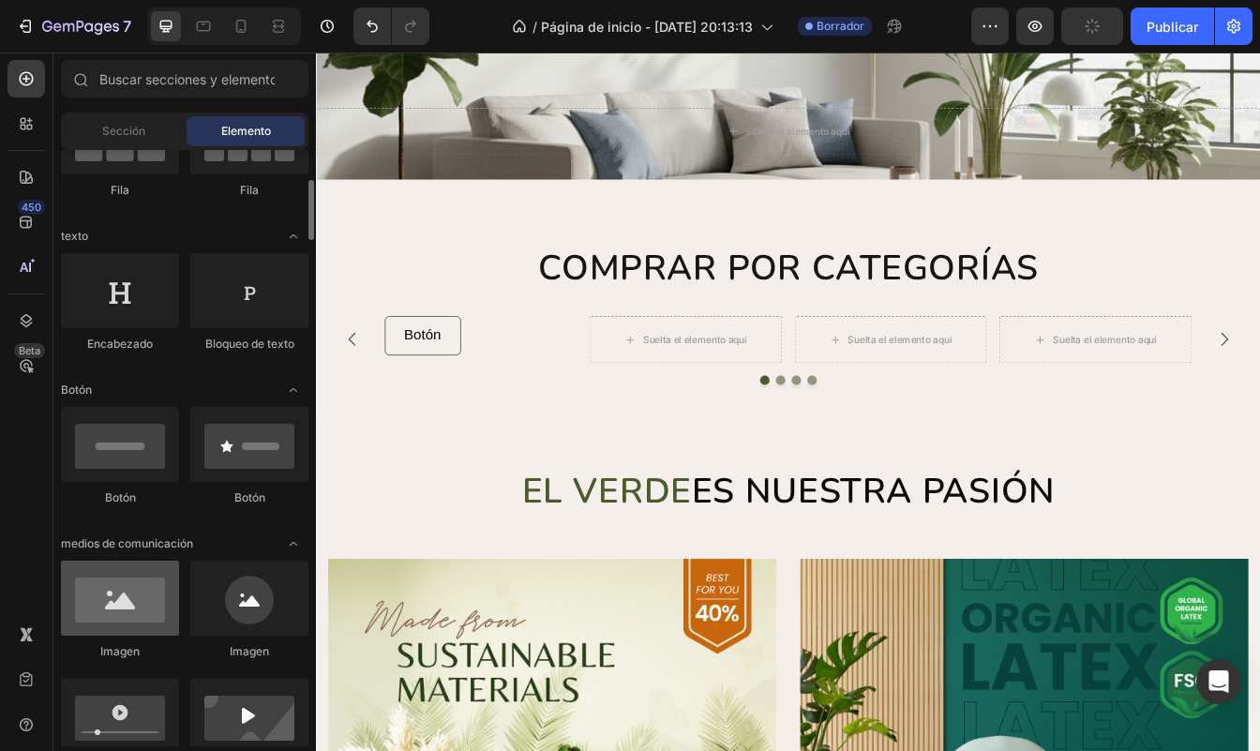
scroll to position [218, 0]
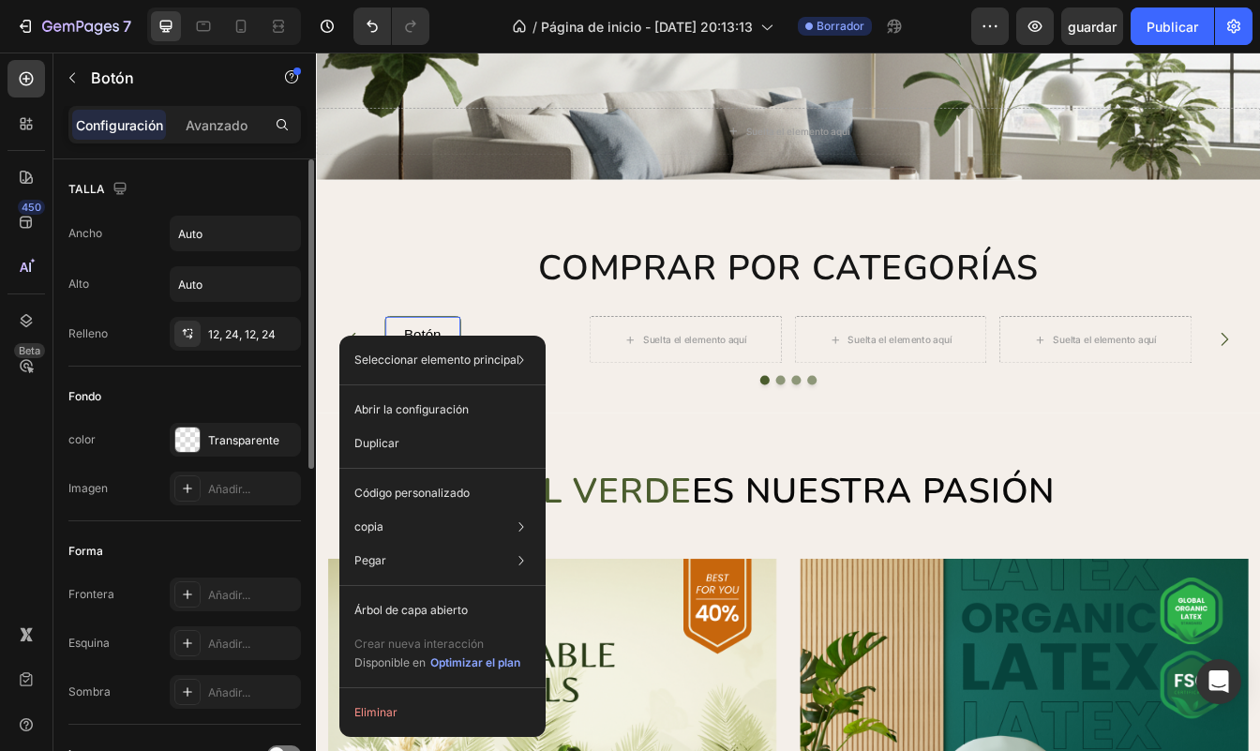
click at [213, 381] on div "Fondo color Transparente Imagen Añadir..." at bounding box center [184, 444] width 232 height 155
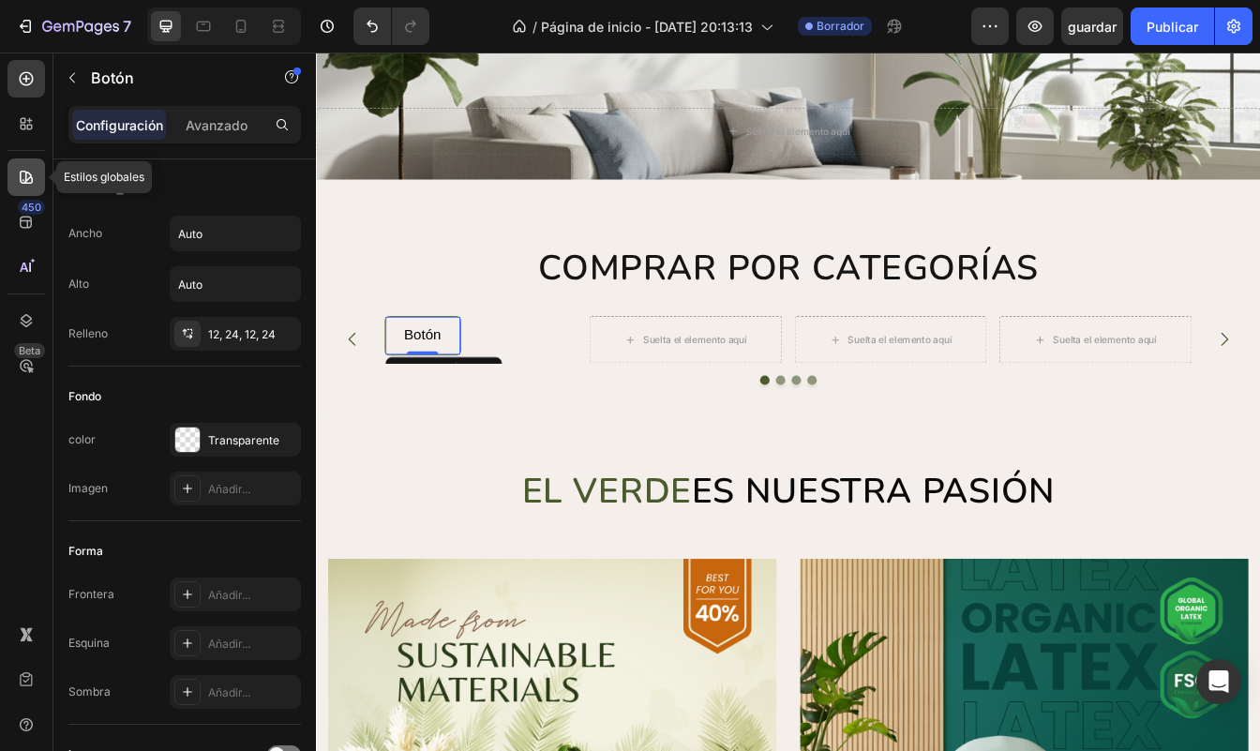
click at [37, 180] on div at bounding box center [25, 176] width 37 height 37
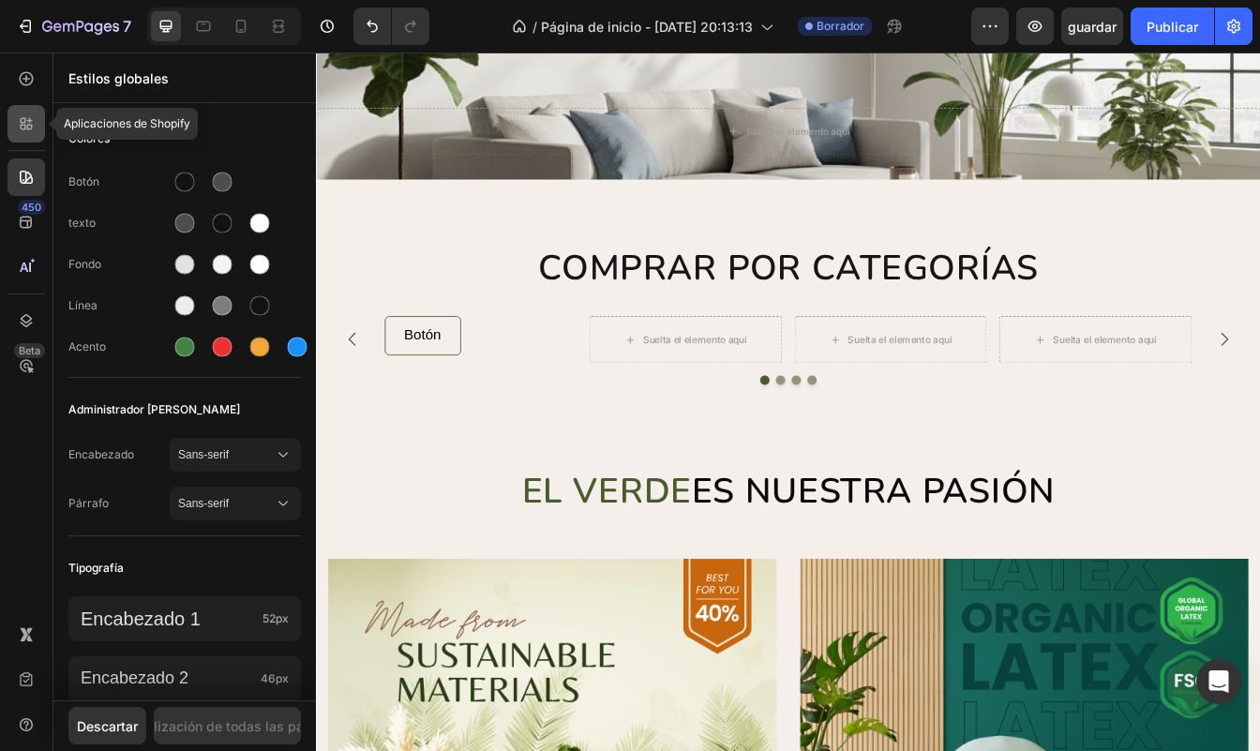
click at [29, 139] on div at bounding box center [25, 123] width 37 height 37
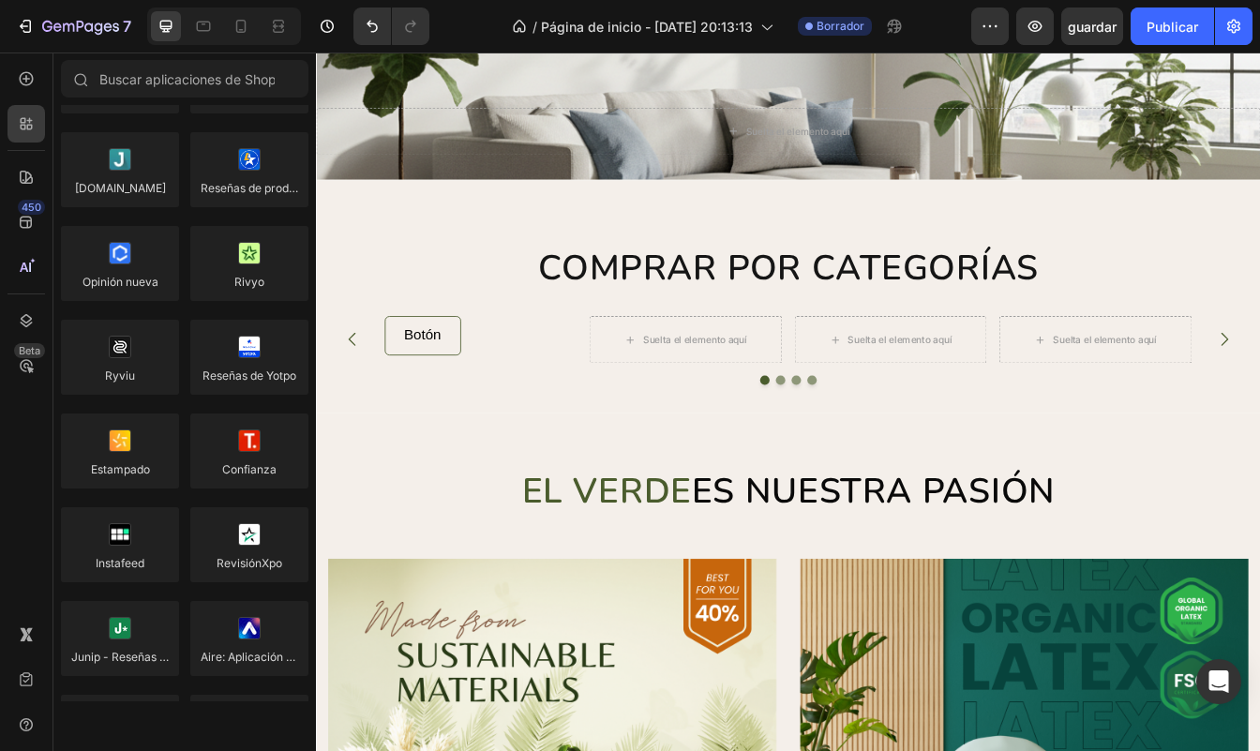
scroll to position [0, 0]
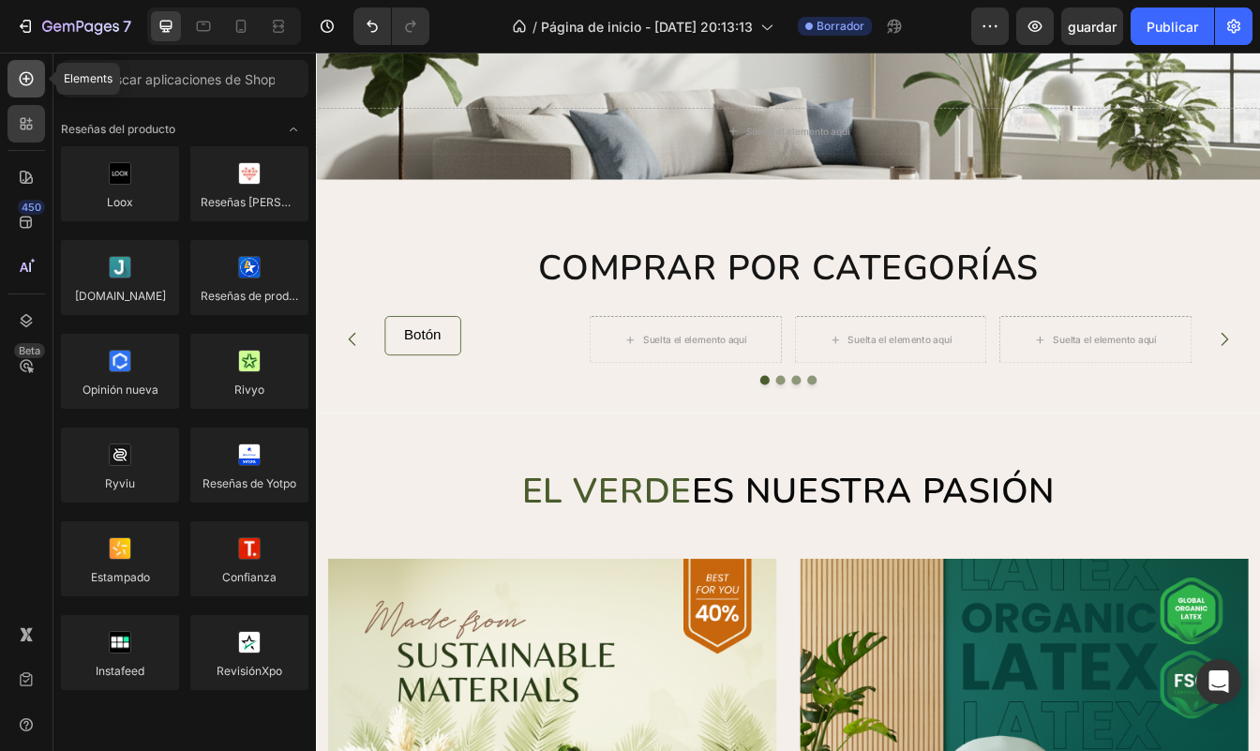
click at [33, 81] on icon at bounding box center [27, 79] width 14 height 14
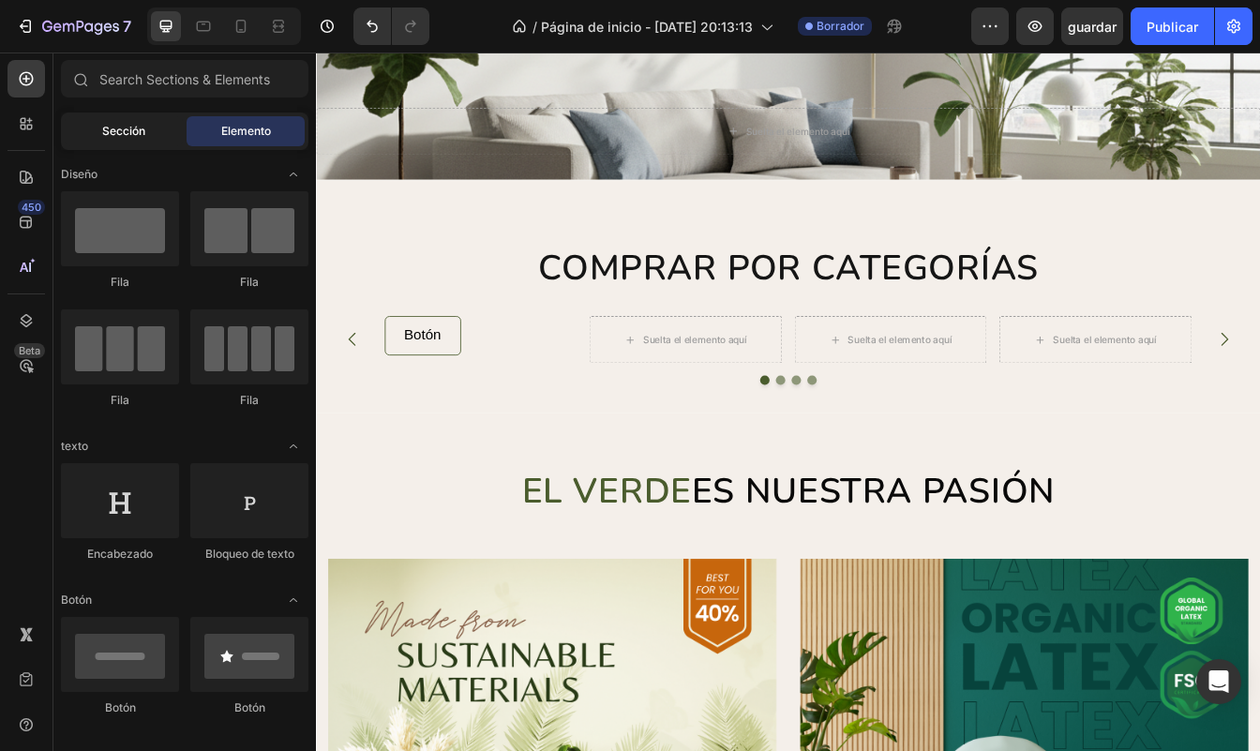
click at [124, 141] on div "Sección" at bounding box center [124, 131] width 118 height 30
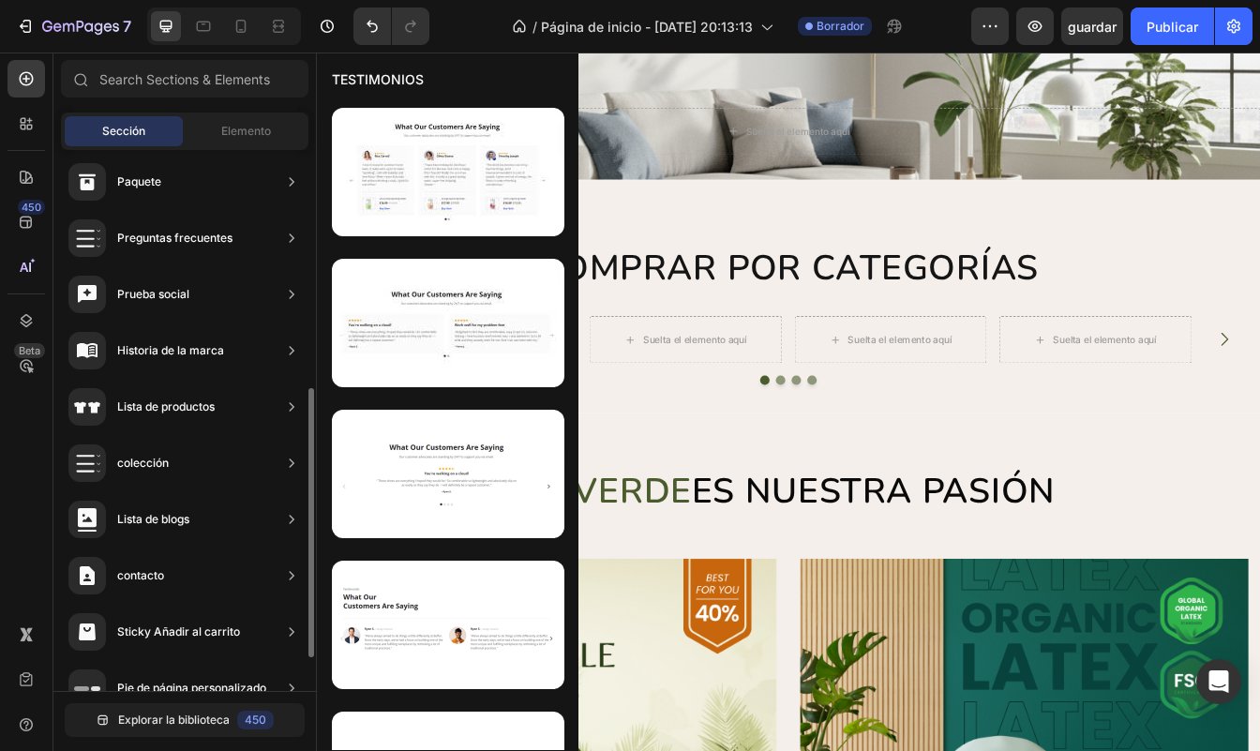
scroll to position [547, 0]
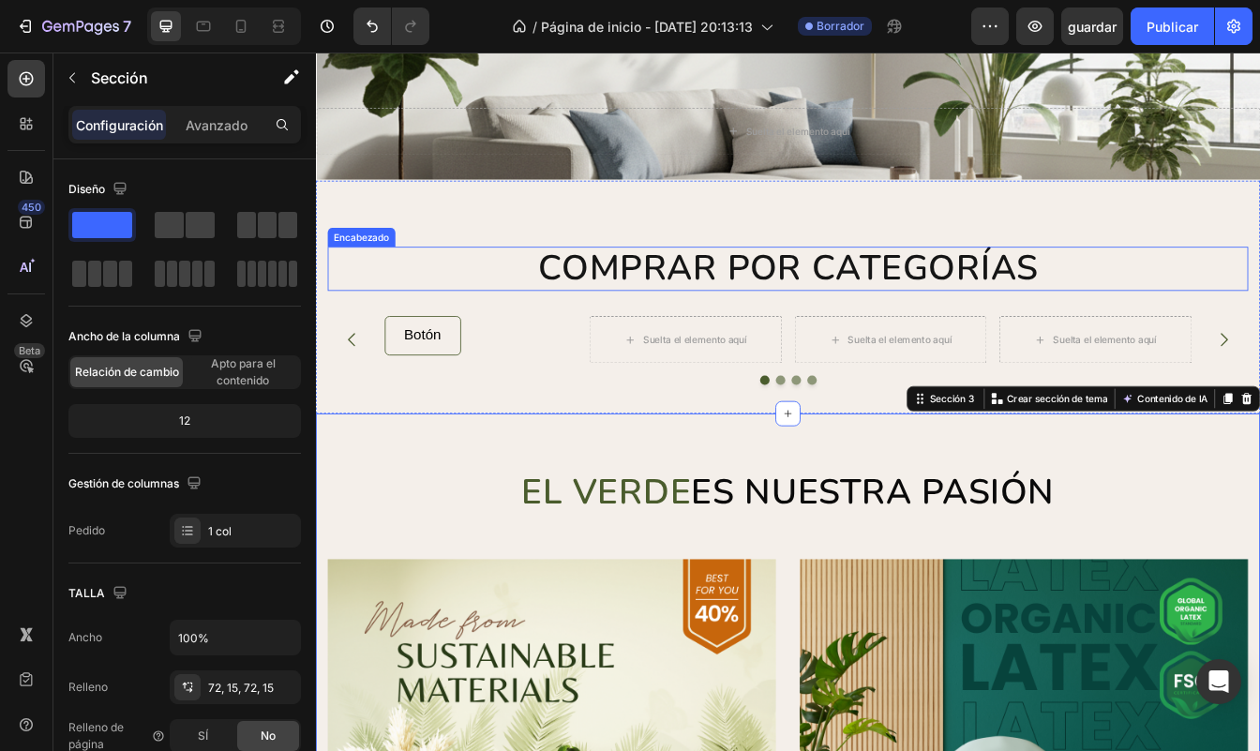
click at [527, 307] on h2 "COMPRAR POR CATEGORÍAS" at bounding box center [878, 309] width 1097 height 53
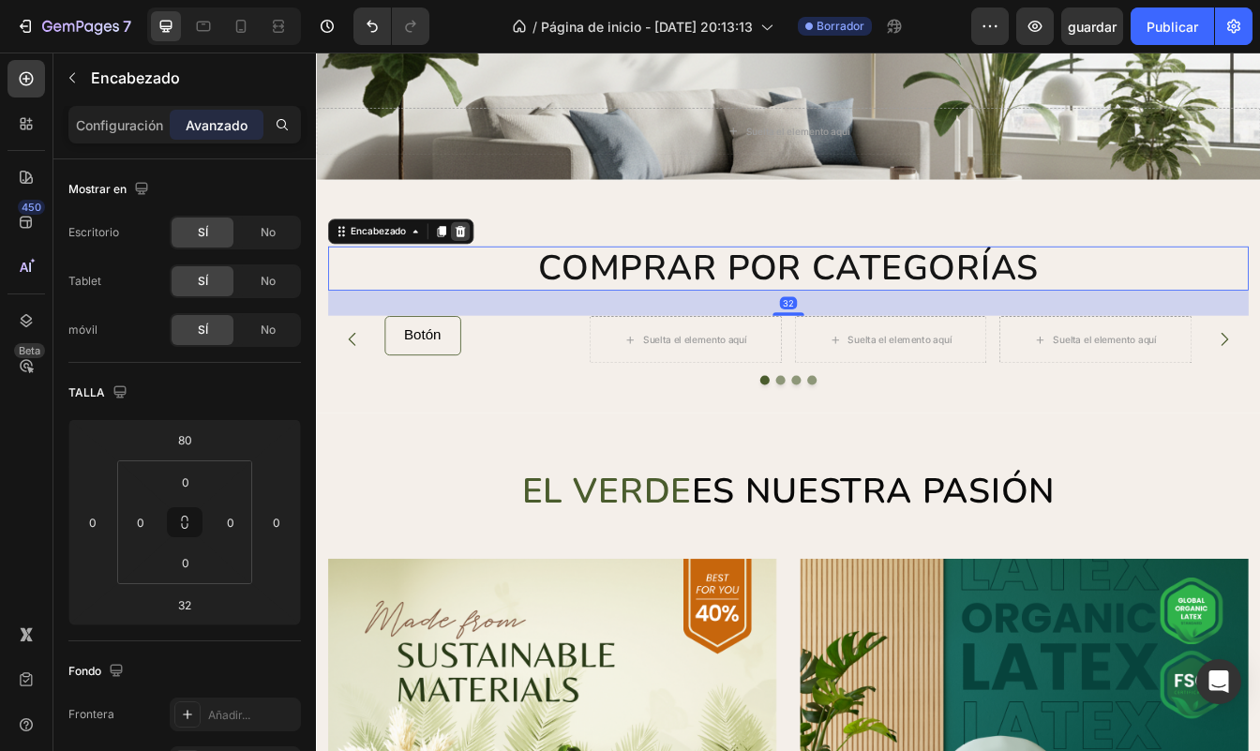
click at [485, 262] on icon at bounding box center [488, 264] width 12 height 13
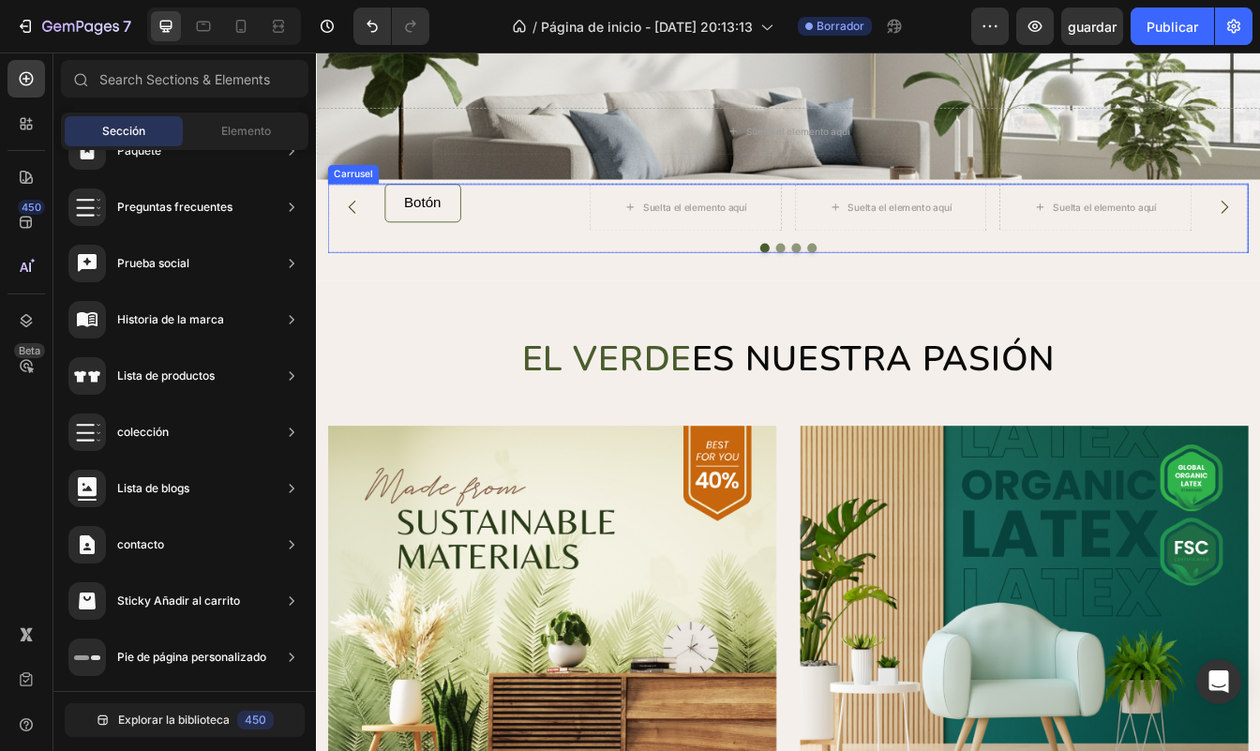
click at [506, 232] on div "Botón Botón" at bounding box center [512, 236] width 230 height 56
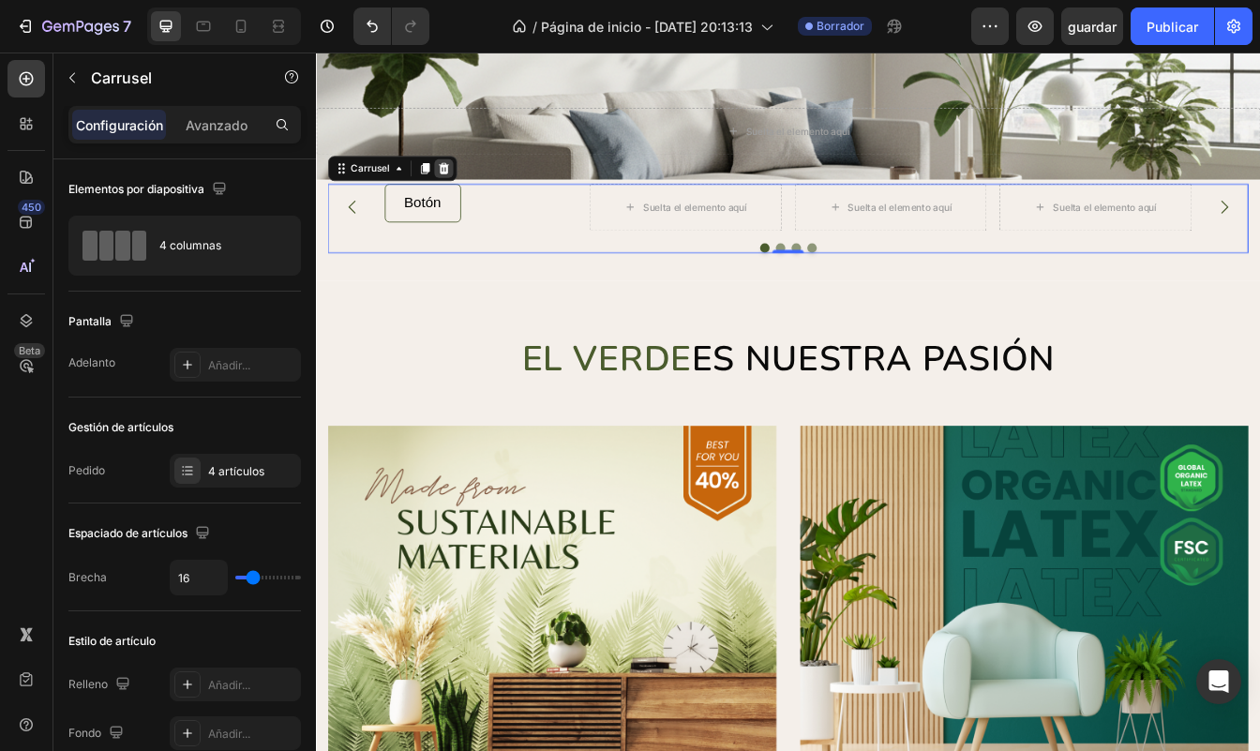
click at [457, 187] on div at bounding box center [468, 190] width 22 height 22
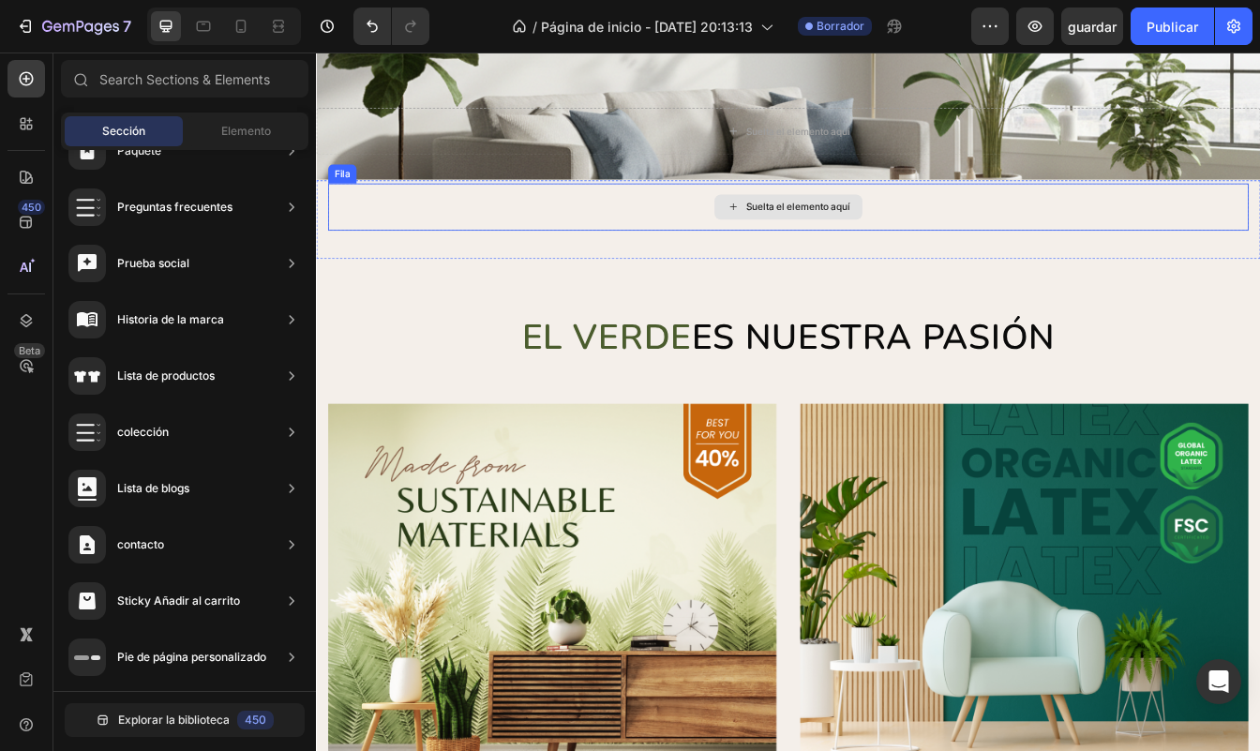
click at [689, 247] on div "Suelta el elemento aquí" at bounding box center [878, 236] width 1097 height 56
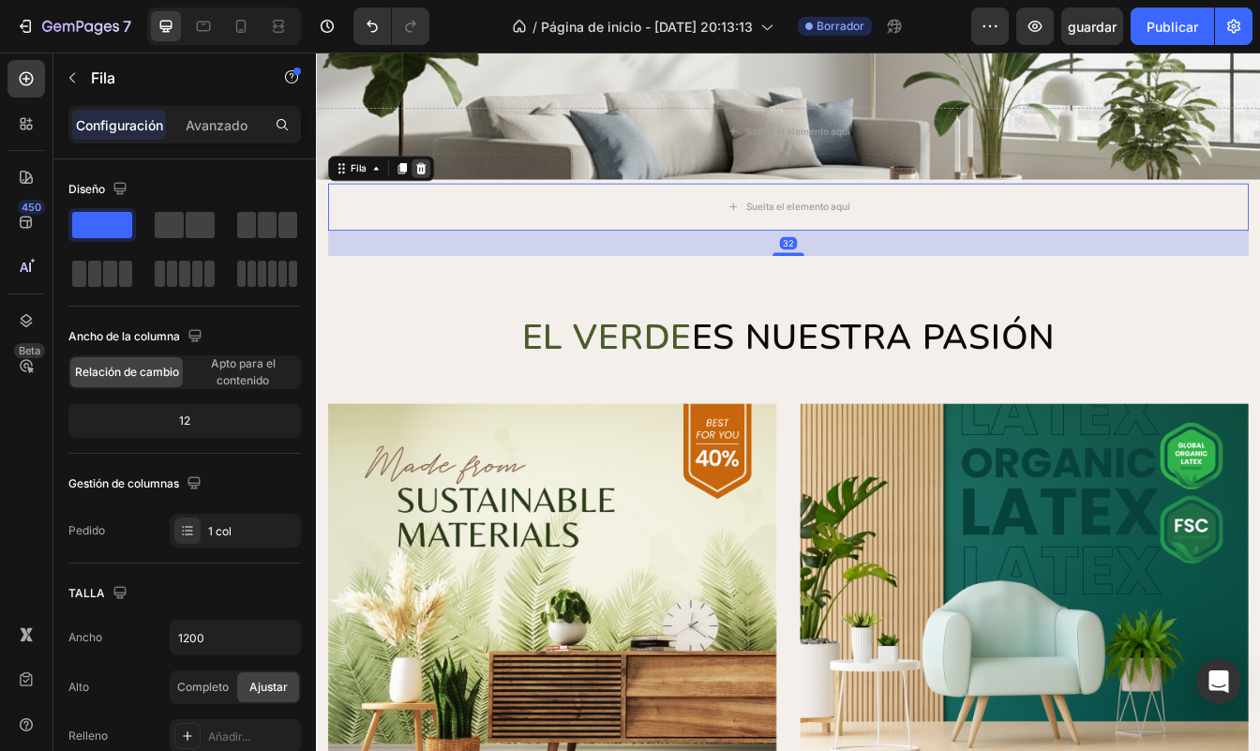
click at [444, 187] on icon at bounding box center [441, 189] width 12 height 13
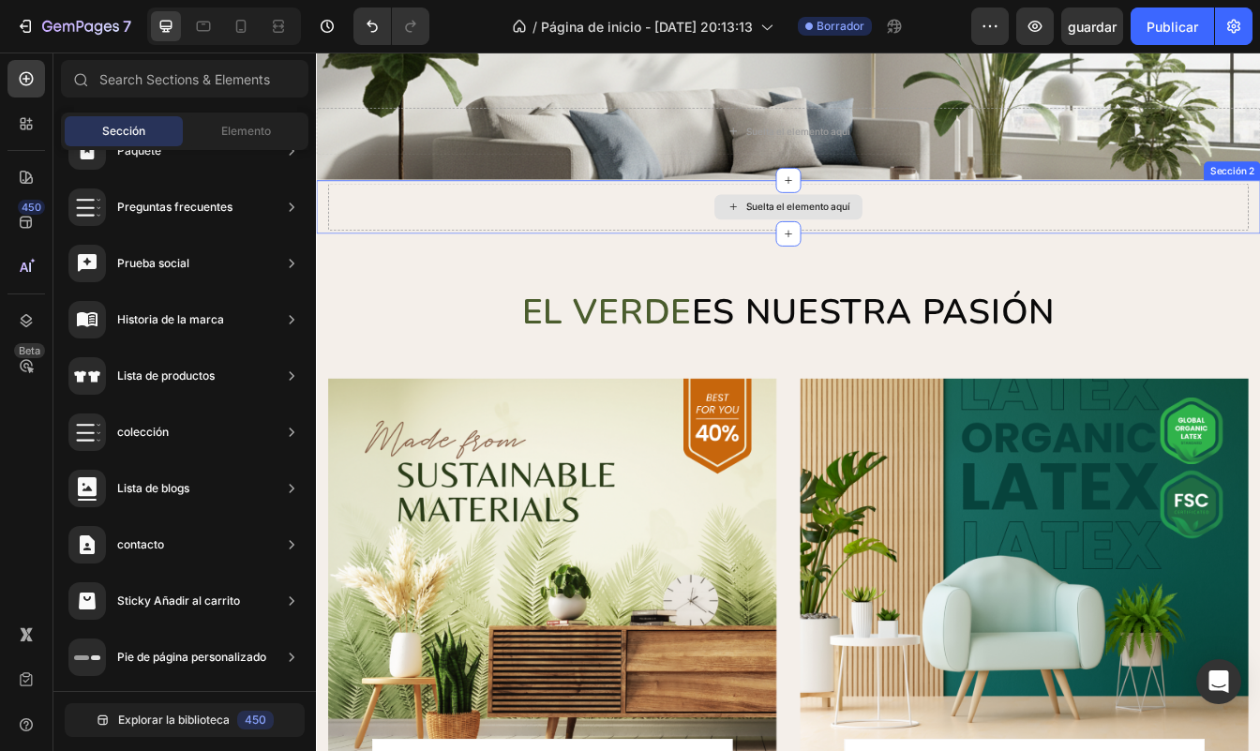
click at [516, 241] on div "Suelta el elemento aquí" at bounding box center [878, 236] width 1097 height 56
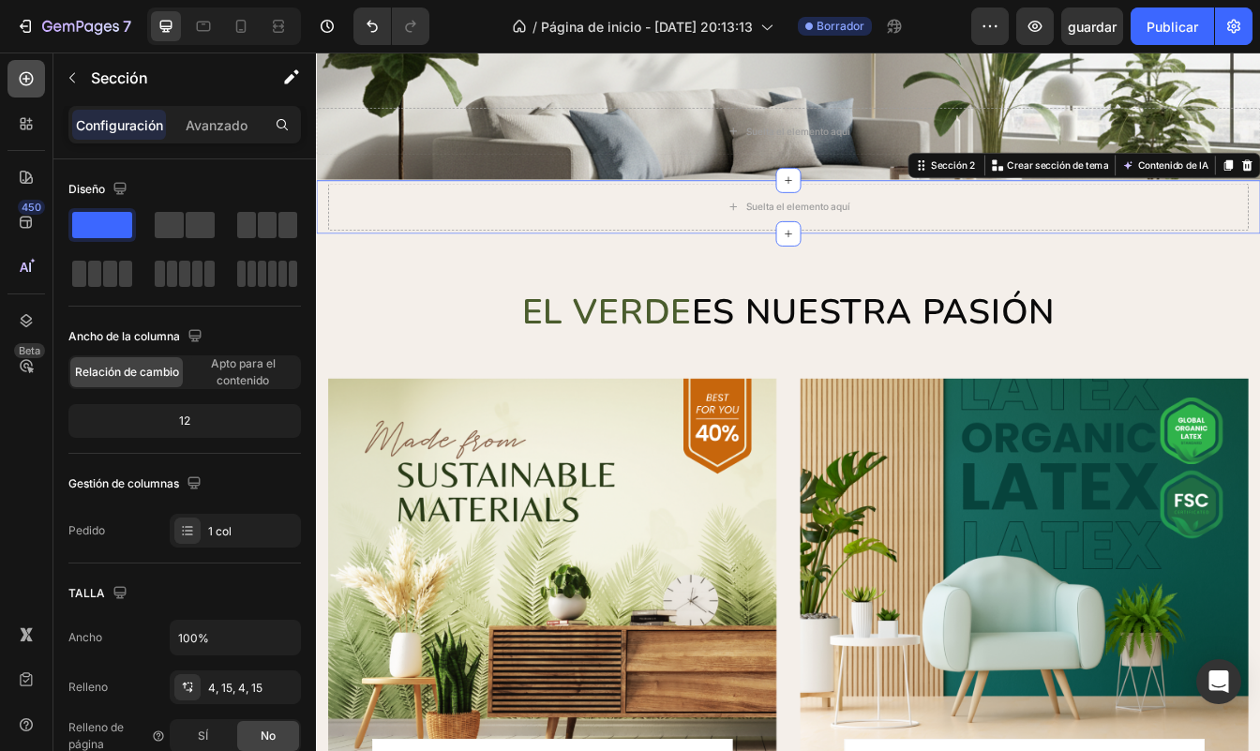
click at [30, 78] on icon at bounding box center [26, 78] width 19 height 19
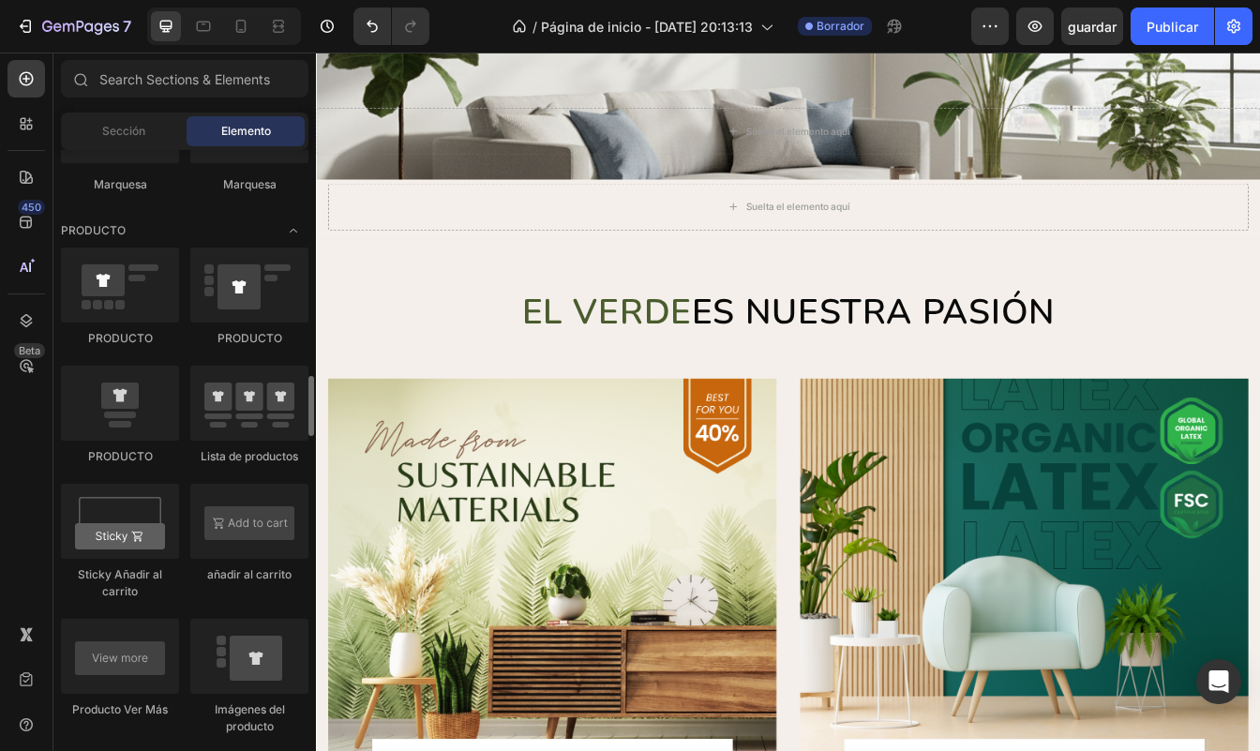
scroll to position [2351, 0]
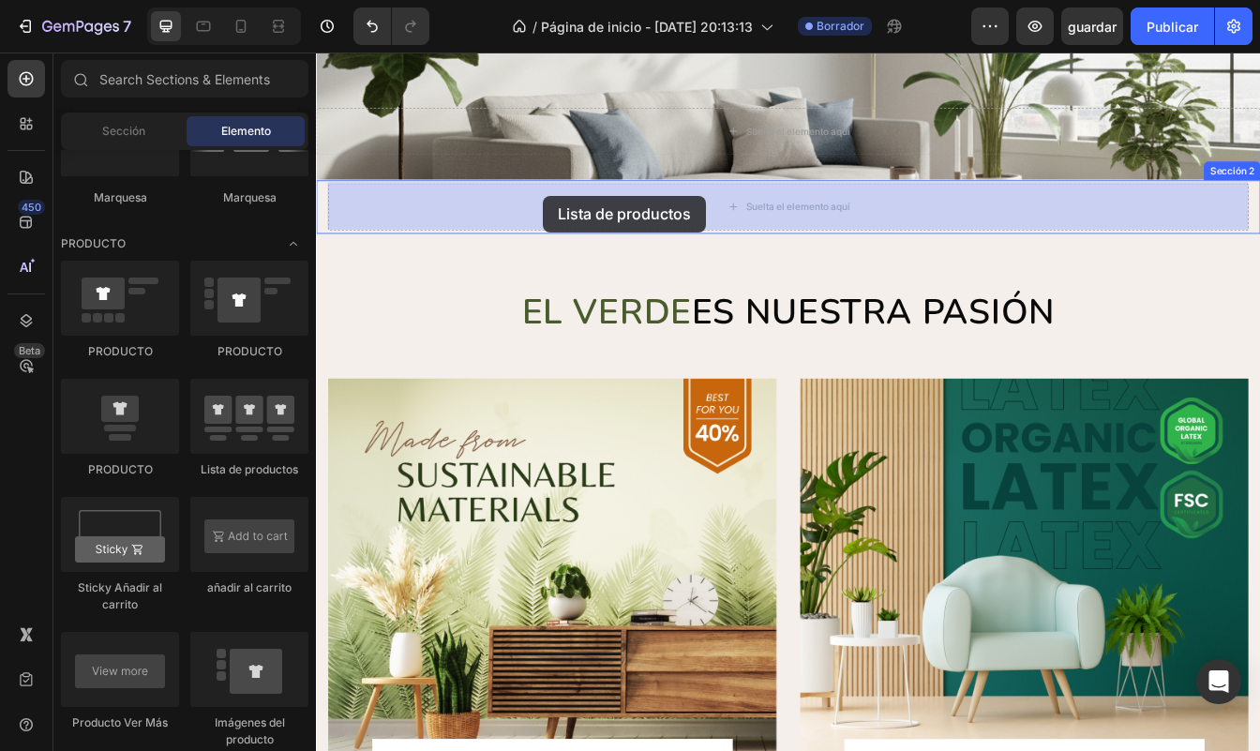
drag, startPoint x: 551, startPoint y: 478, endPoint x: 586, endPoint y: 223, distance: 257.3
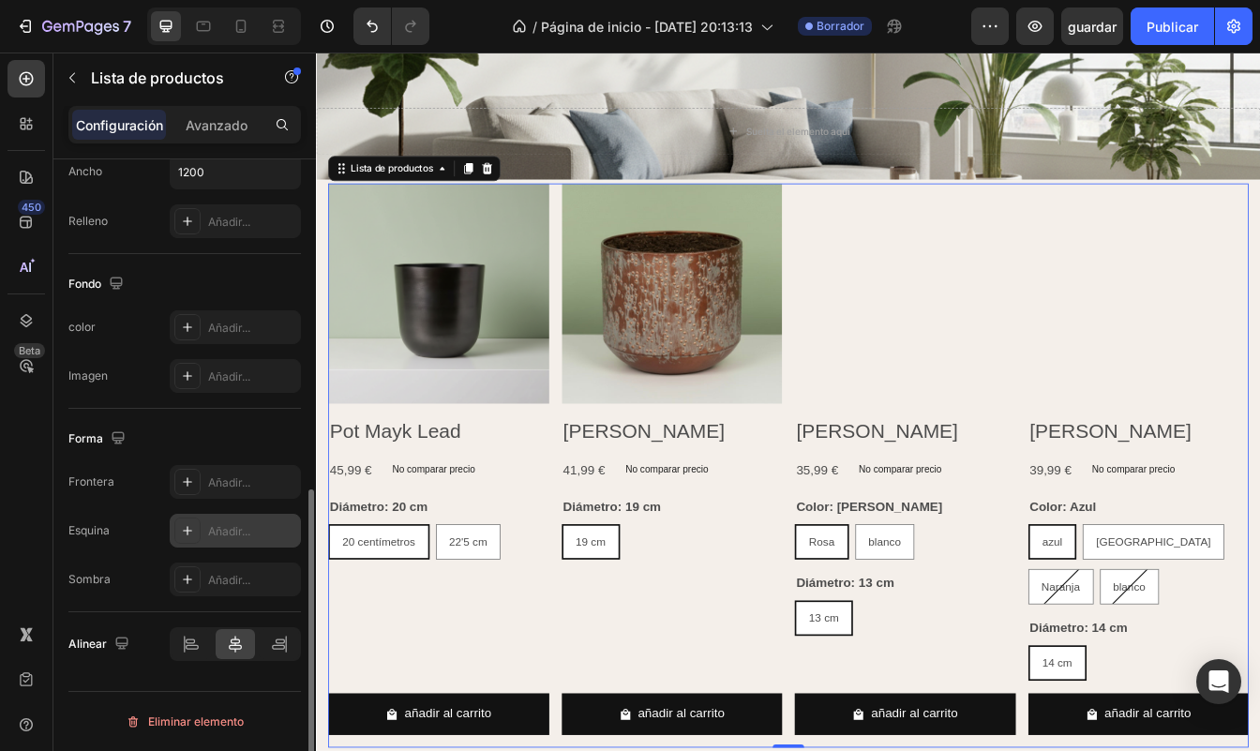
scroll to position [0, 0]
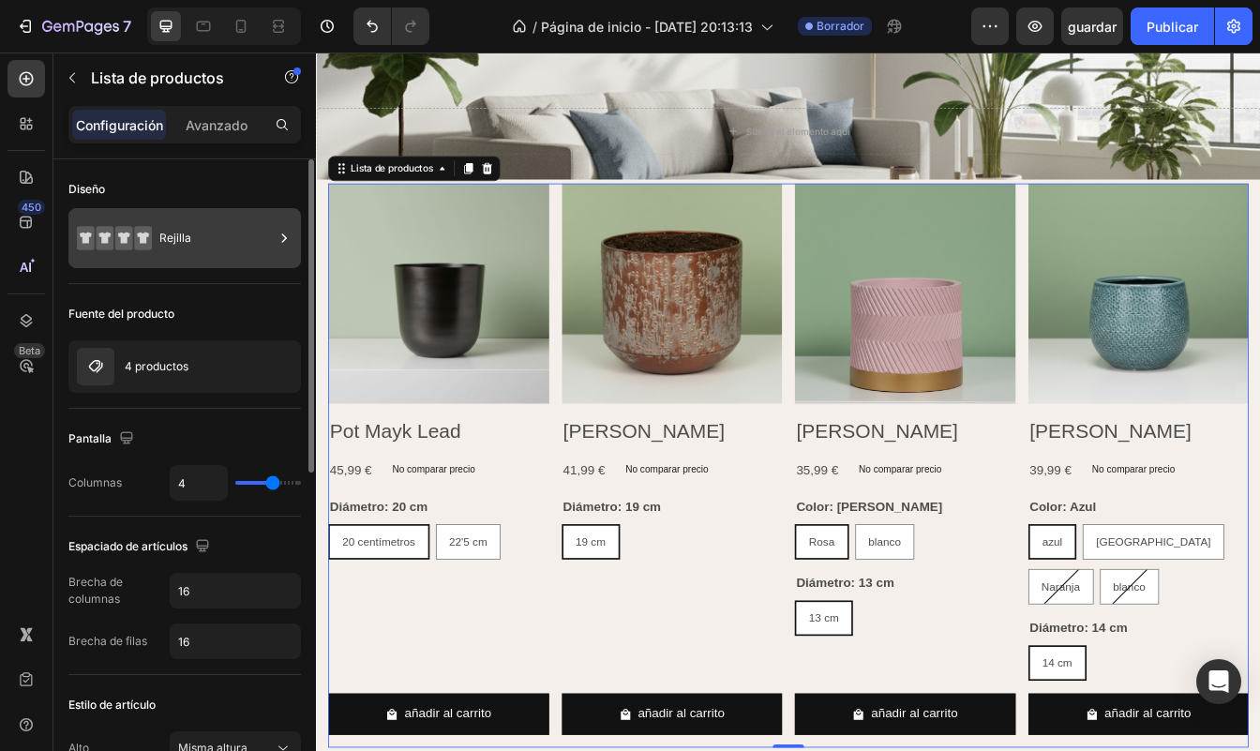
click at [183, 216] on div "Rejilla" at bounding box center [184, 238] width 232 height 60
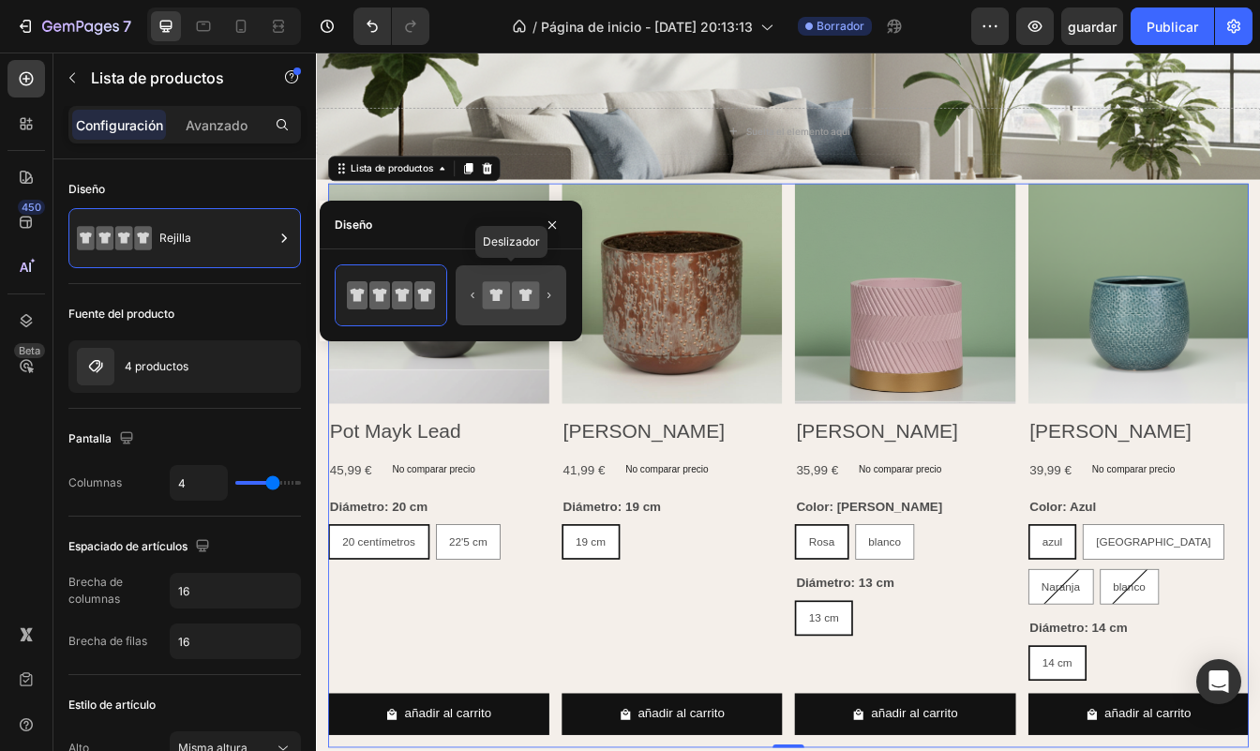
click at [506, 292] on icon at bounding box center [496, 294] width 27 height 27
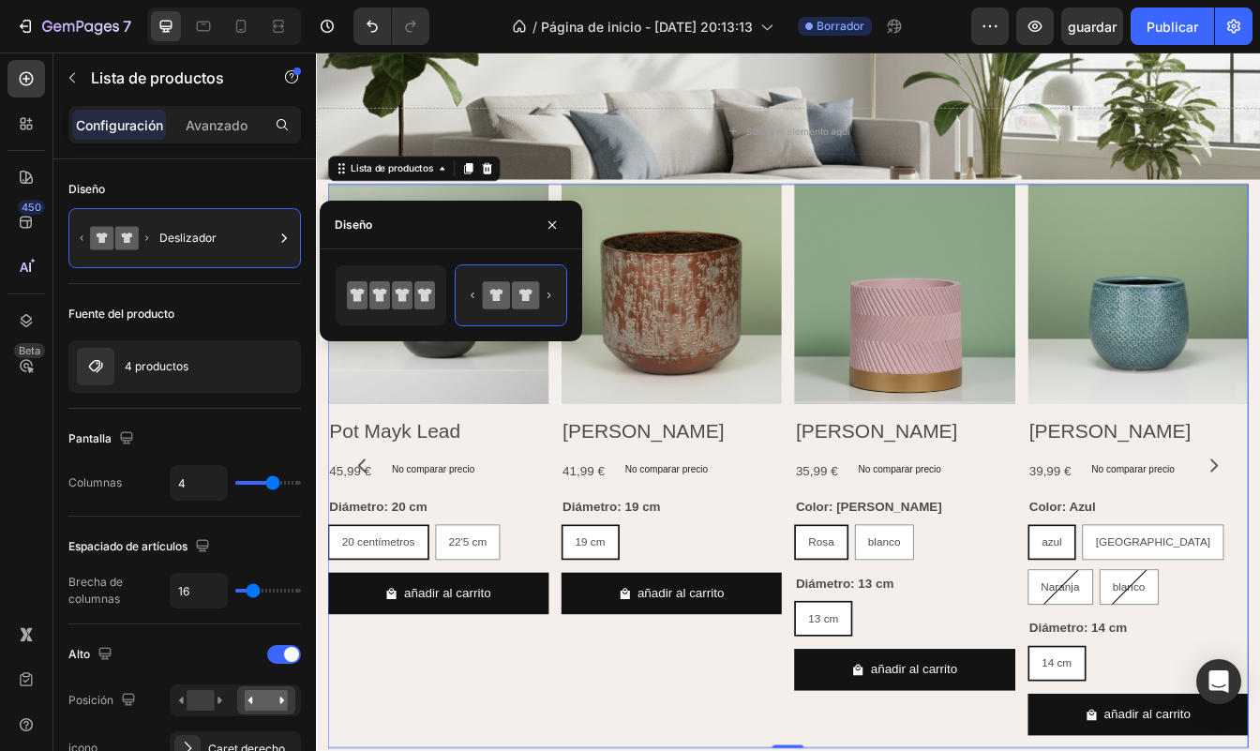
click at [212, 140] on div "Configuración Avanzado" at bounding box center [184, 124] width 232 height 37
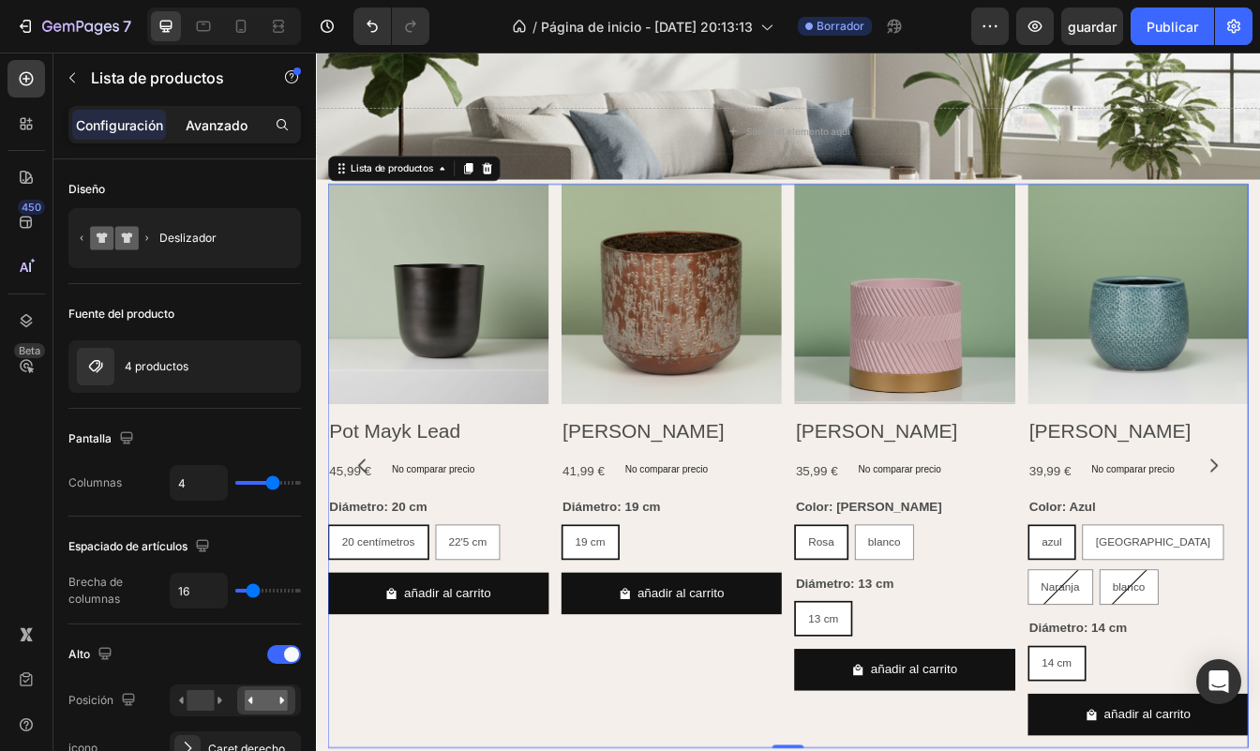
click at [209, 131] on p "Avanzado" at bounding box center [217, 125] width 62 height 20
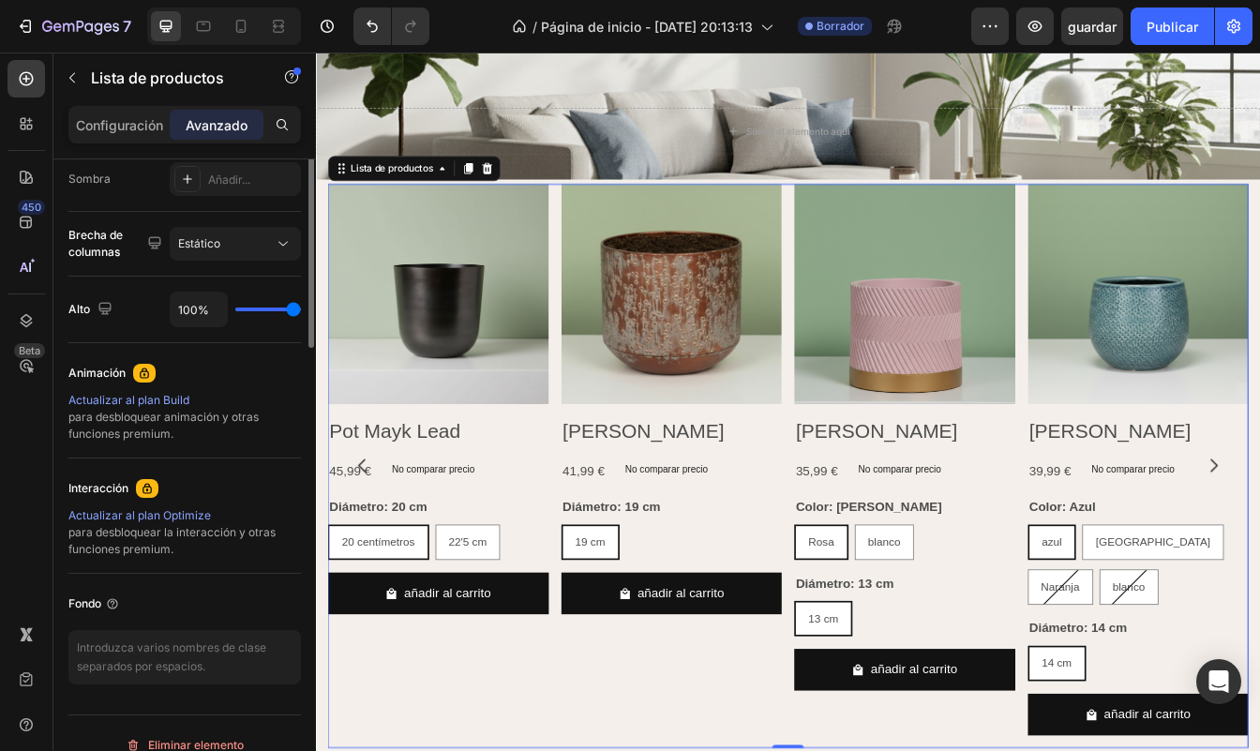
scroll to position [656, 0]
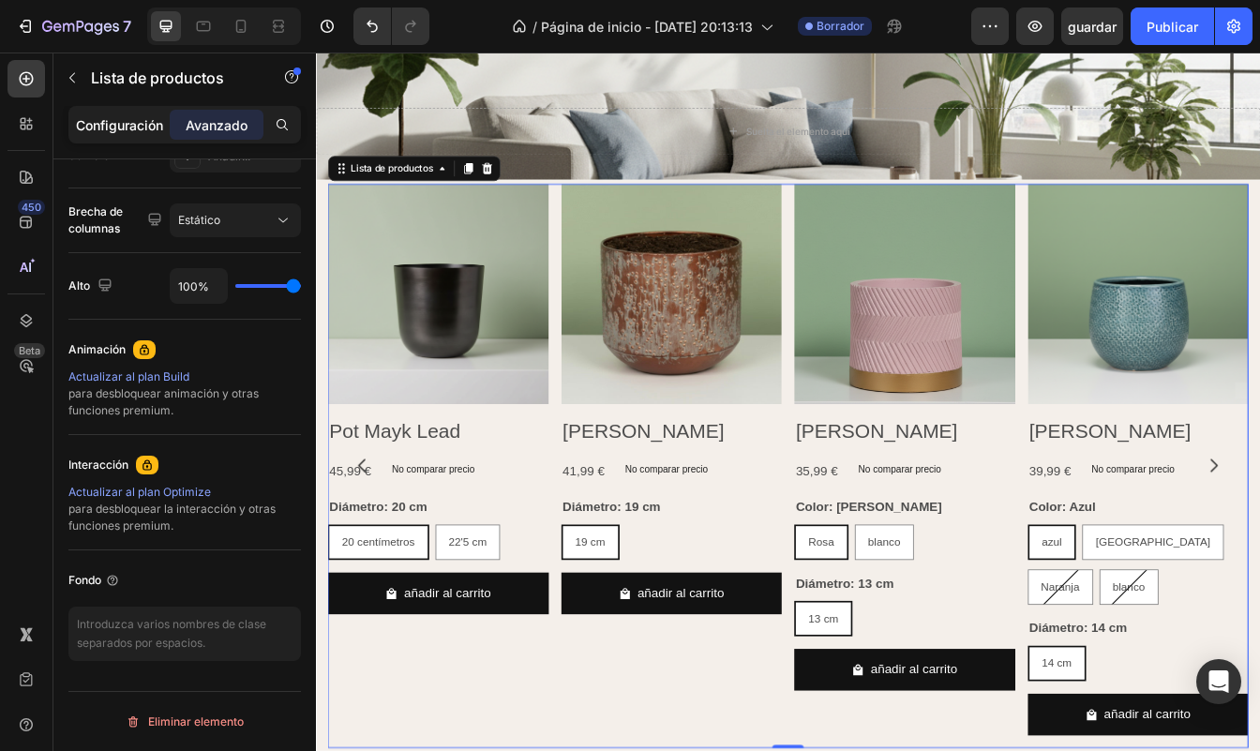
click at [150, 115] on p "Configuración" at bounding box center [119, 125] width 87 height 20
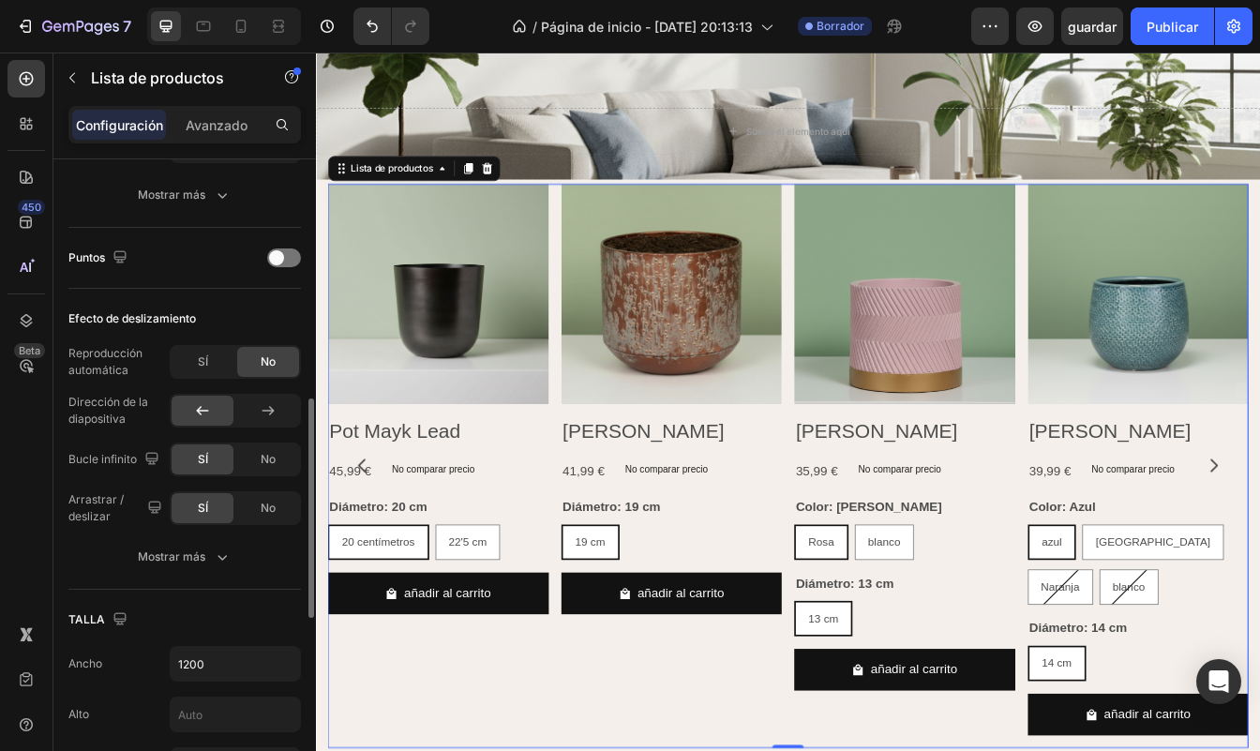
scroll to position [694, 0]
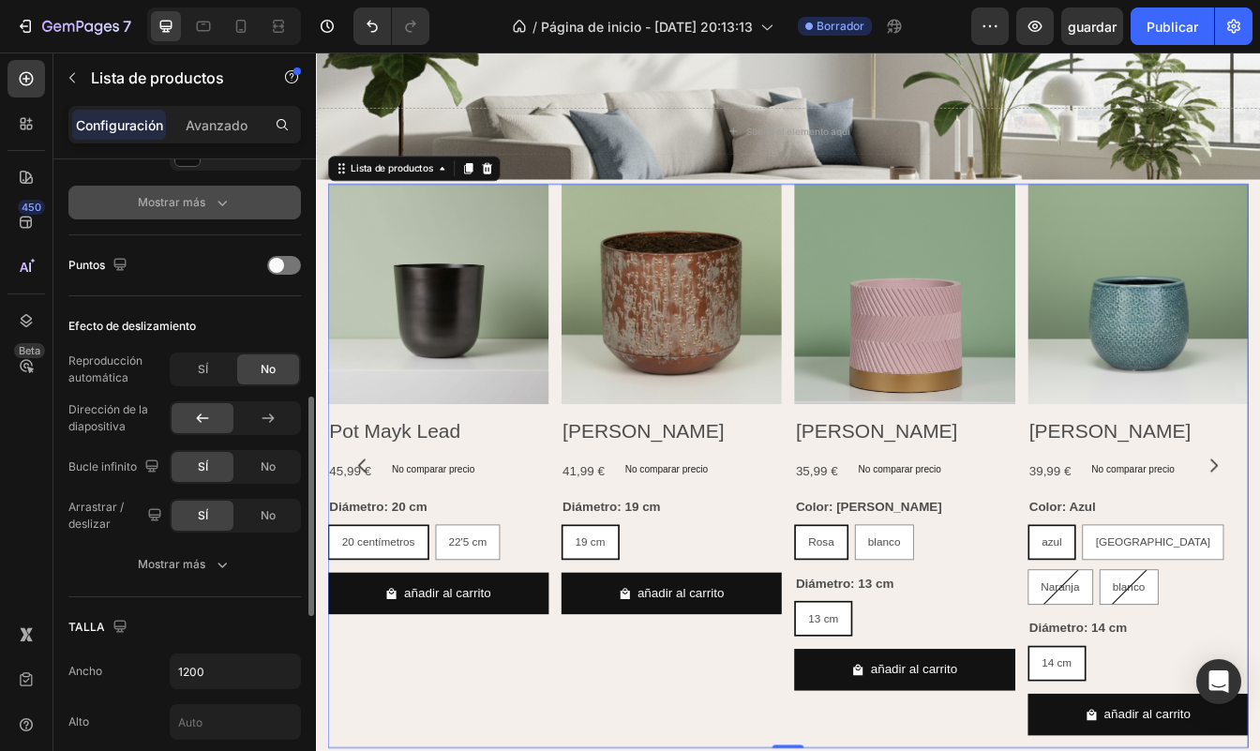
click at [210, 191] on button "Mostrar más" at bounding box center [184, 203] width 232 height 34
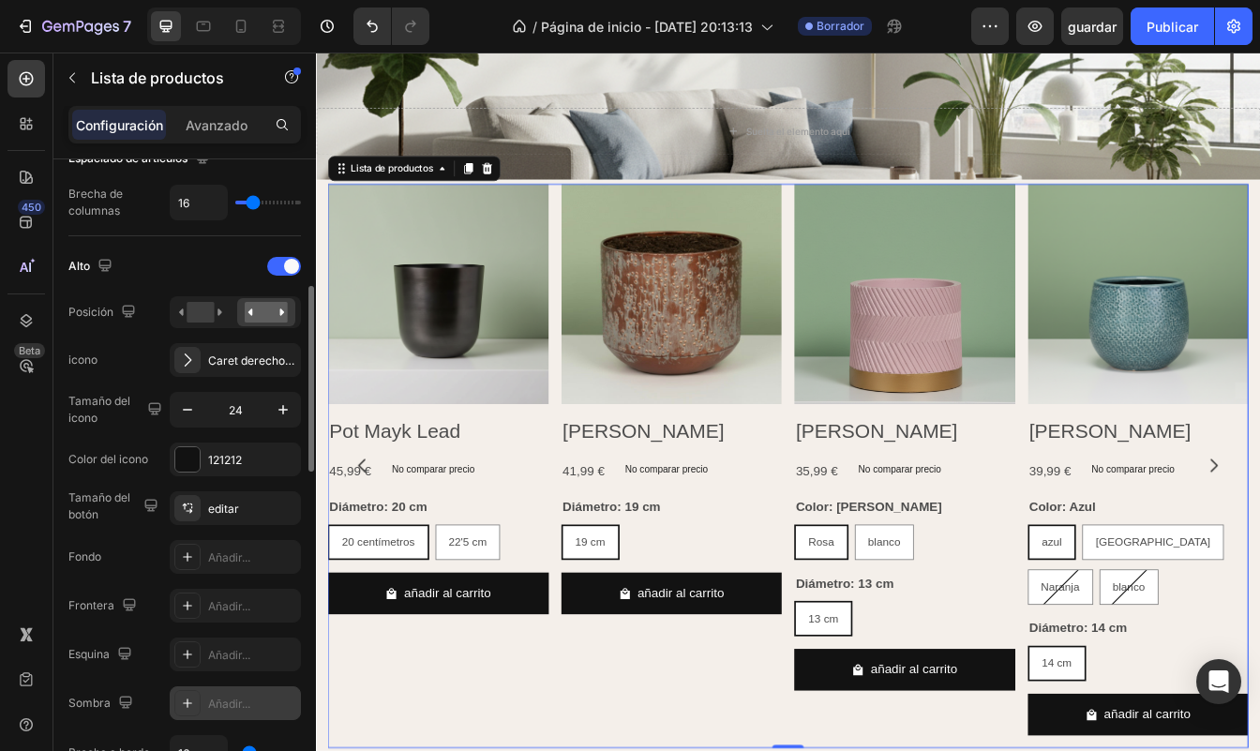
scroll to position [382, 0]
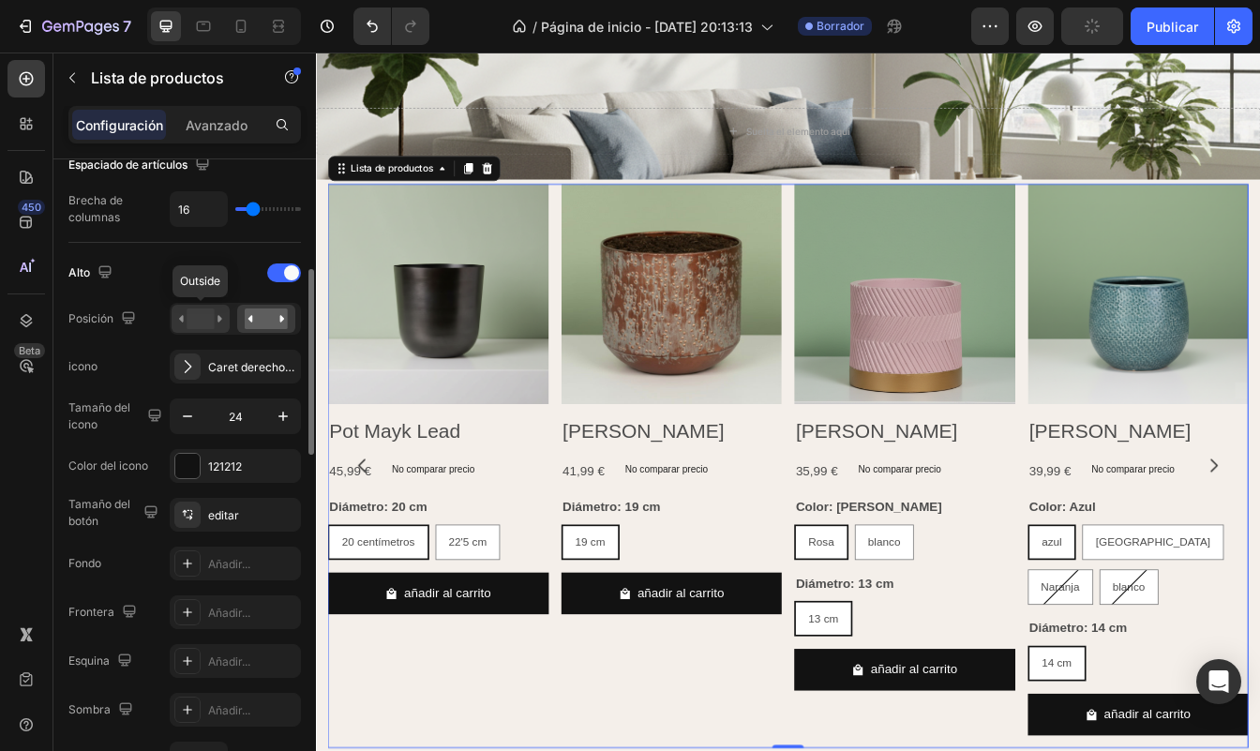
click at [209, 322] on rect at bounding box center [200, 318] width 27 height 21
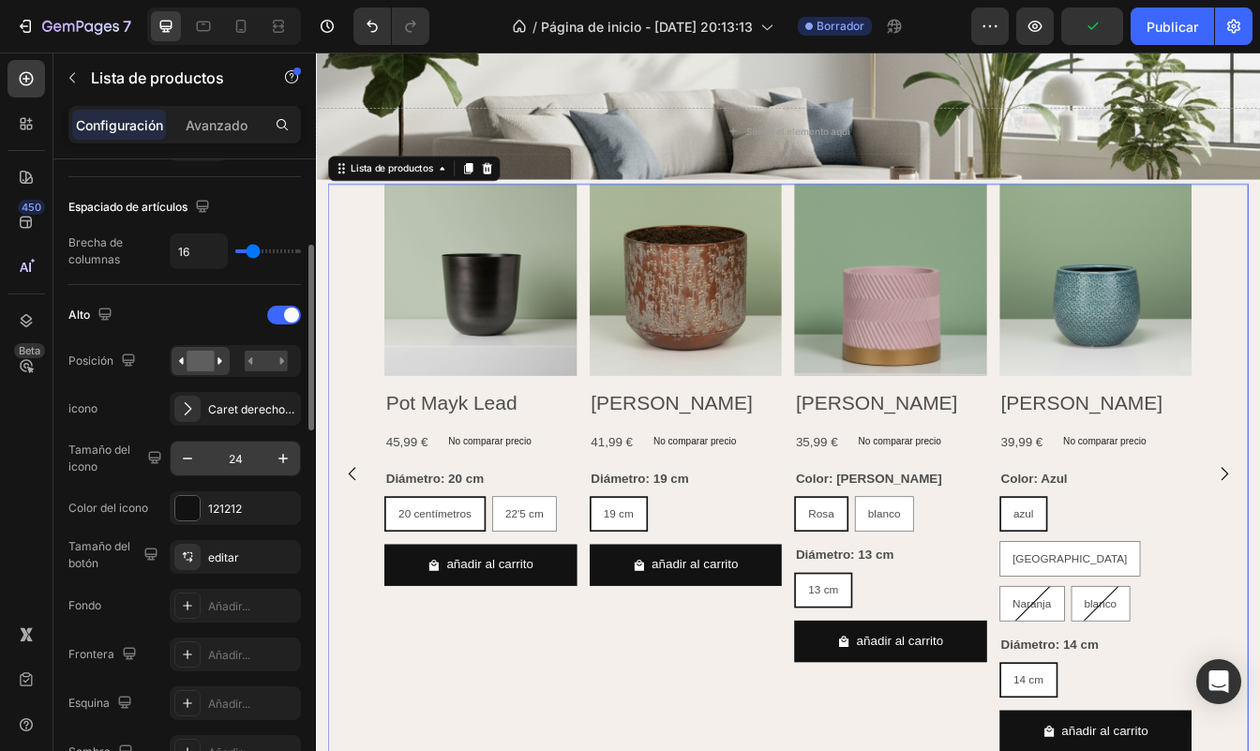
scroll to position [328, 0]
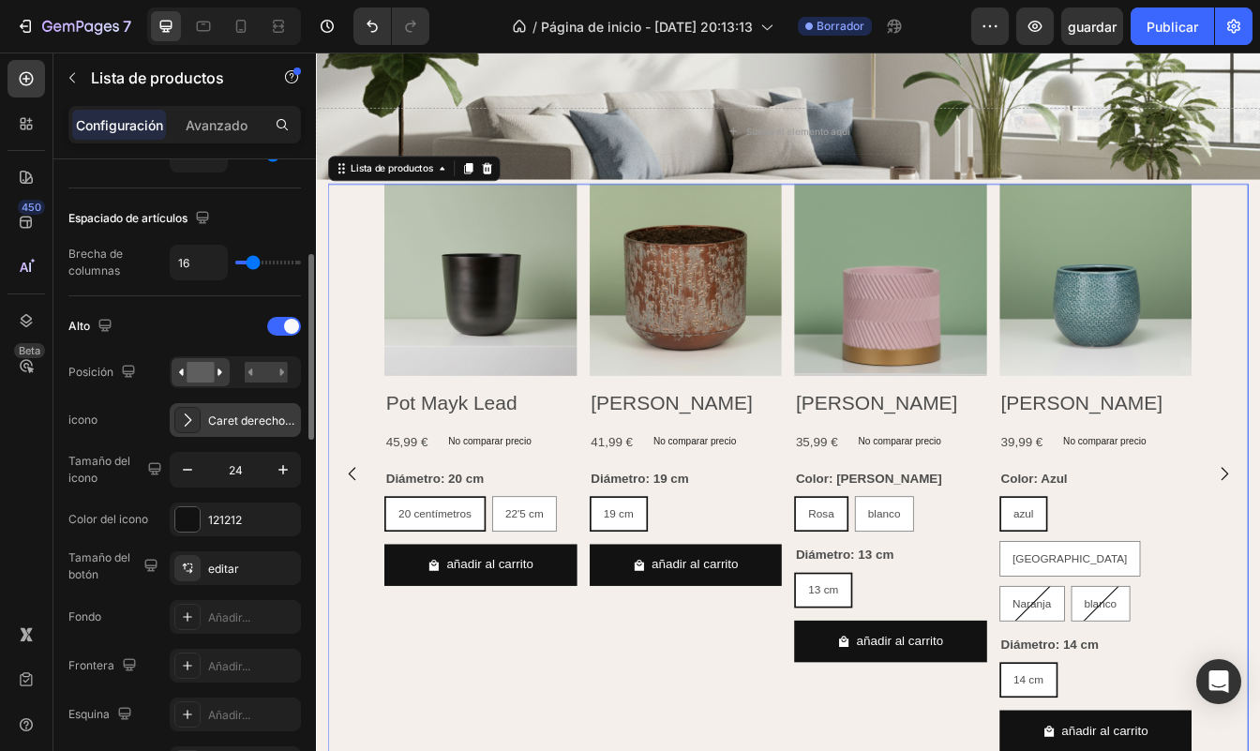
click at [226, 423] on div "Caret derecho regular" at bounding box center [252, 420] width 88 height 17
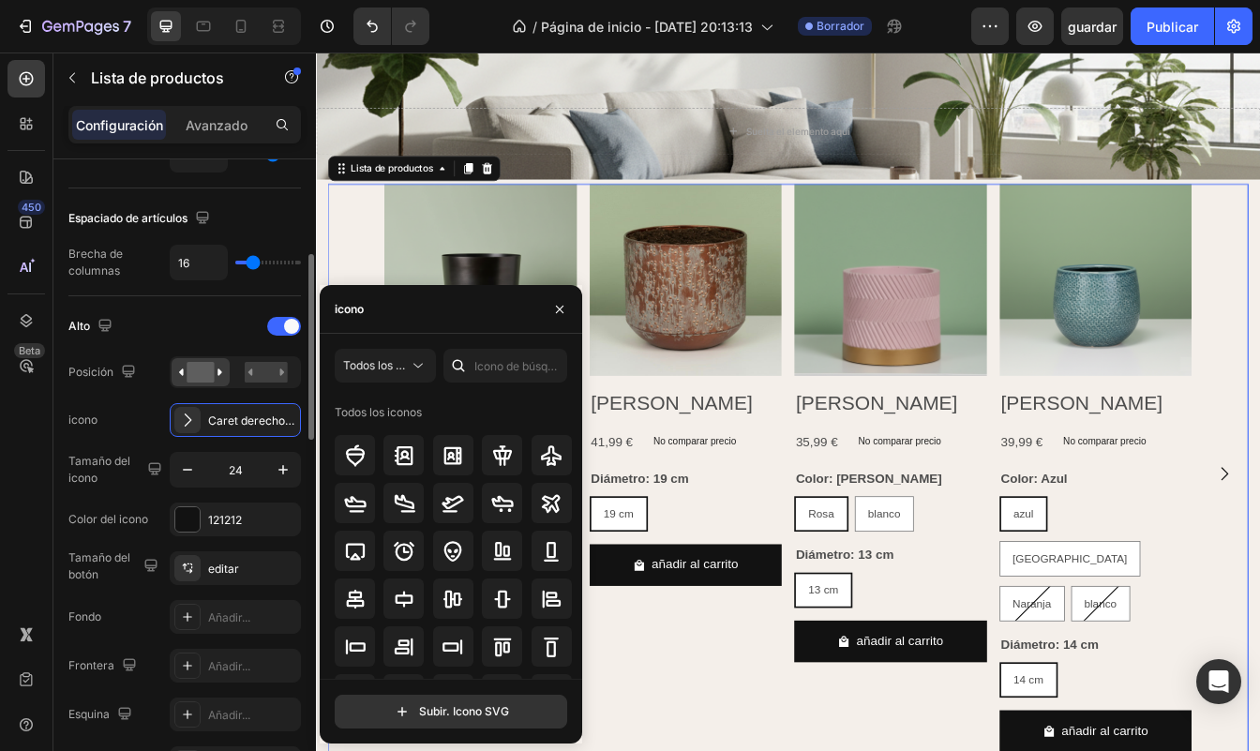
scroll to position [0, 0]
click at [118, 414] on div "icono Caret derecho regular" at bounding box center [184, 420] width 232 height 34
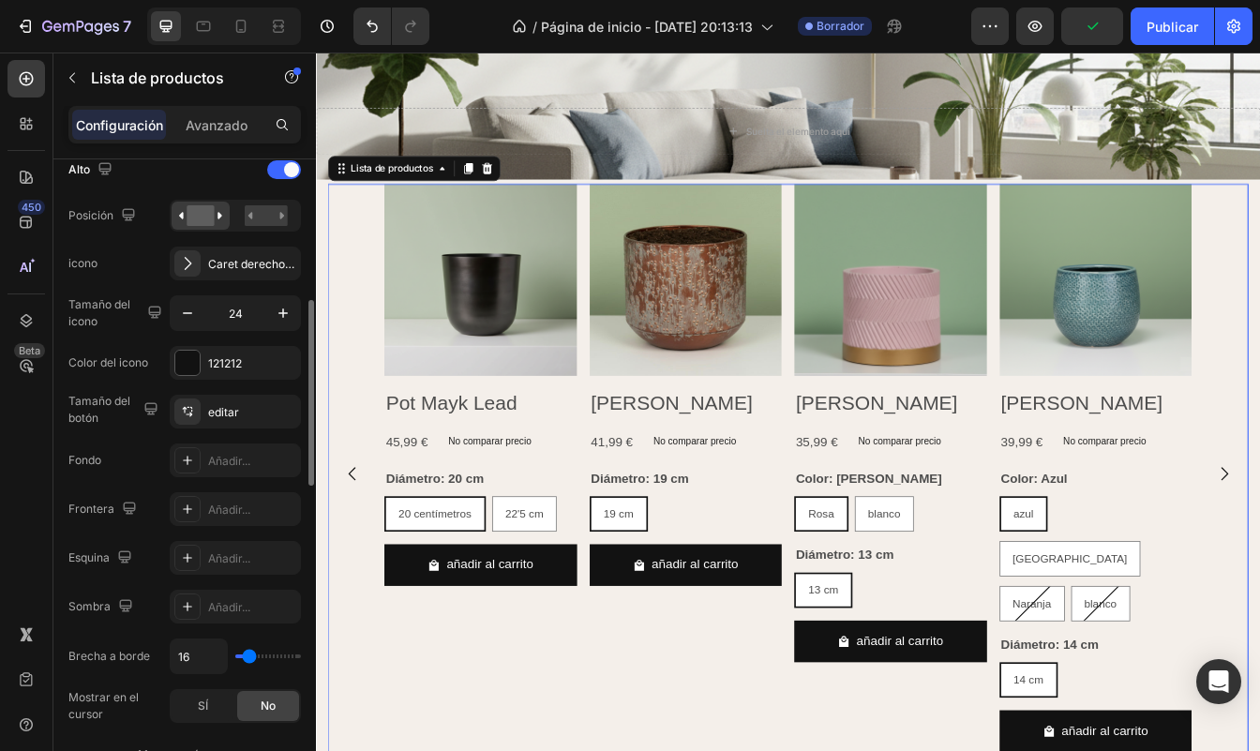
scroll to position [489, 0]
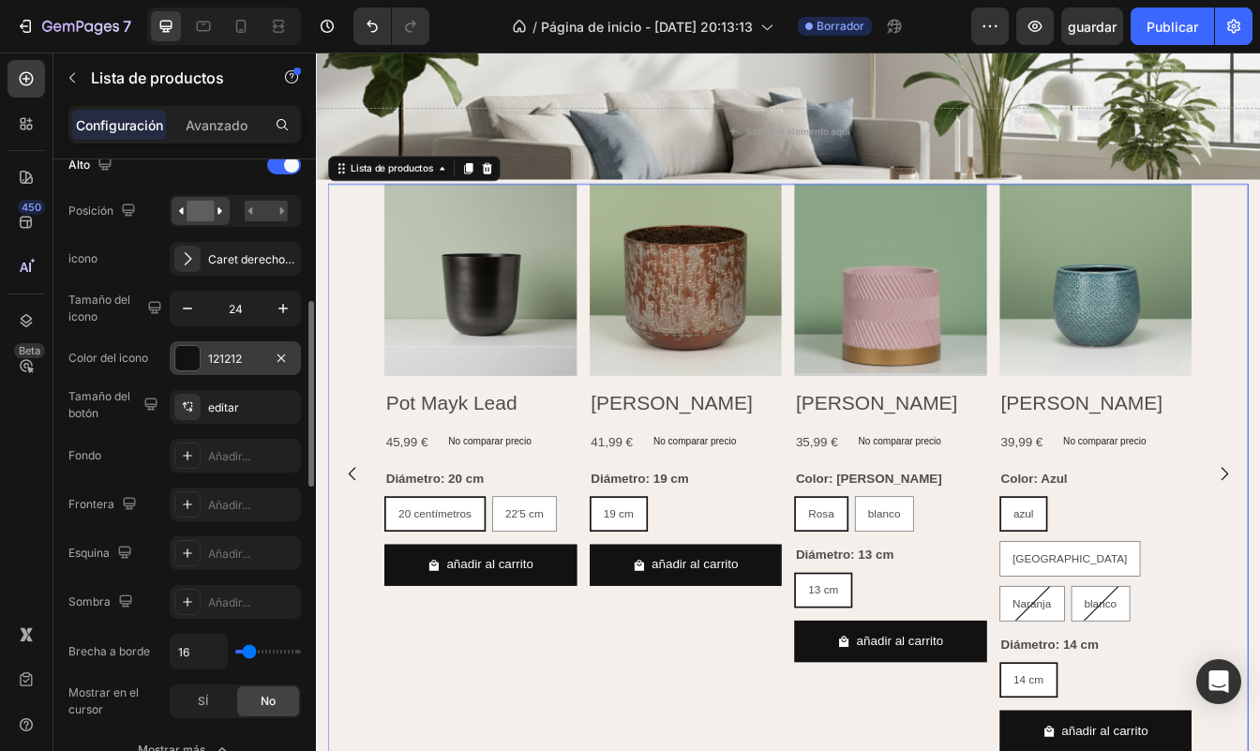
click at [226, 357] on div "121212" at bounding box center [235, 359] width 54 height 17
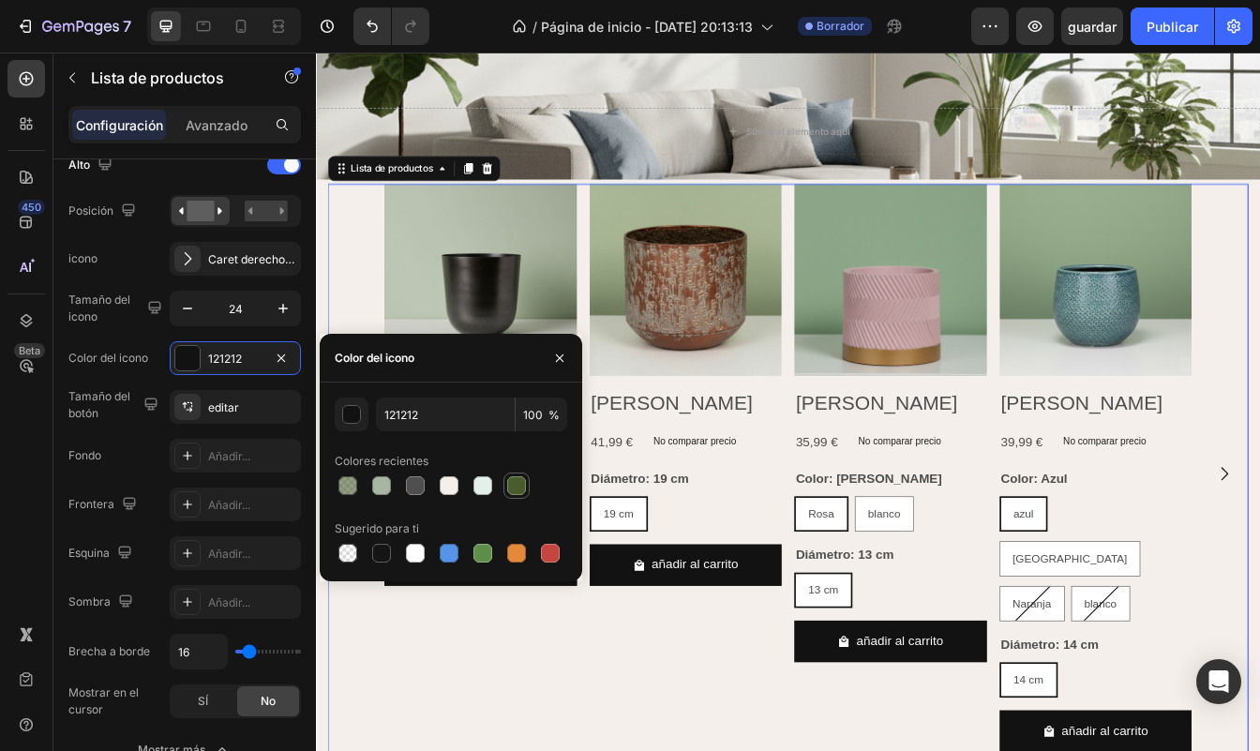
click at [510, 487] on div at bounding box center [516, 485] width 19 height 19
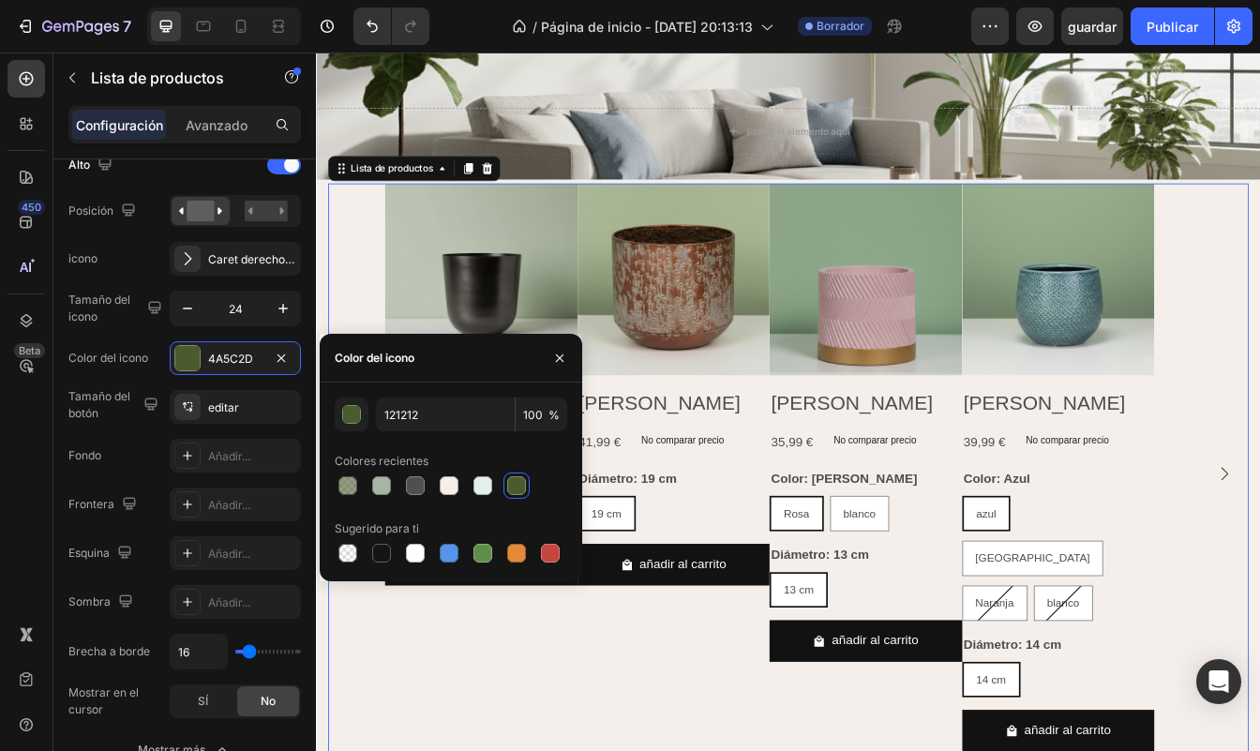
type input "4A5C2D"
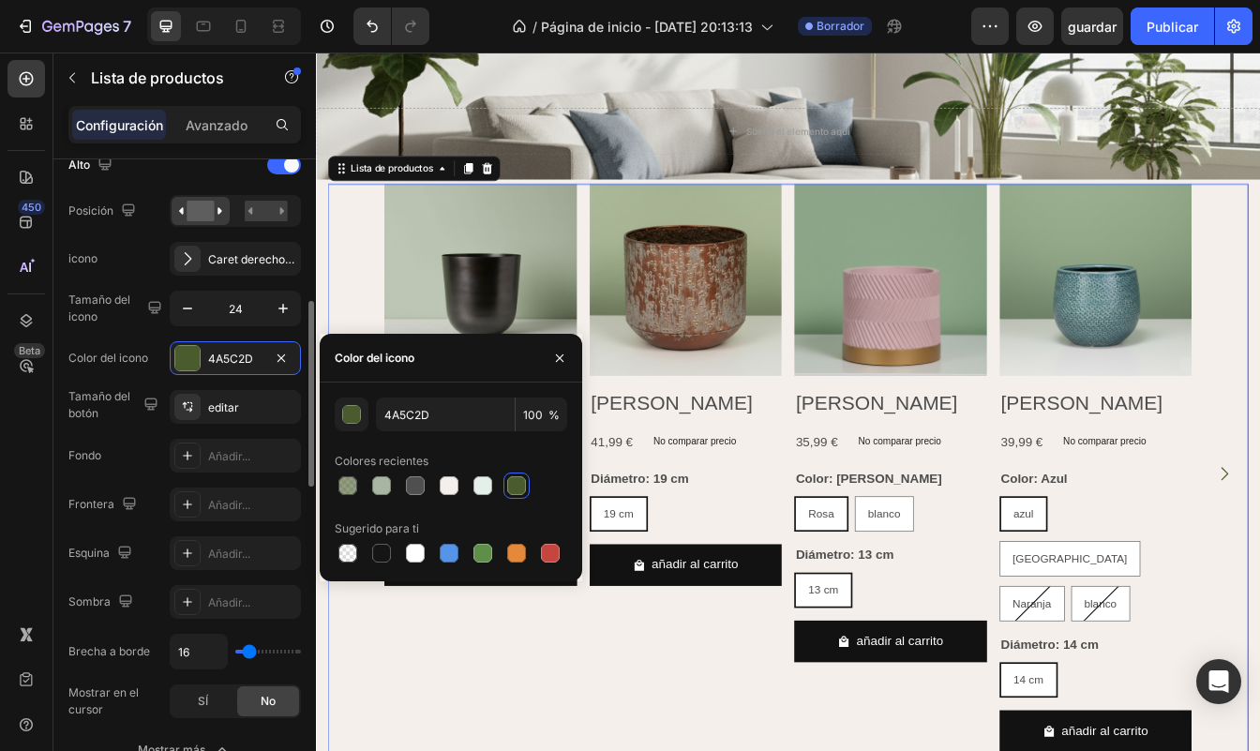
click at [93, 510] on div "Frontera" at bounding box center [104, 504] width 72 height 25
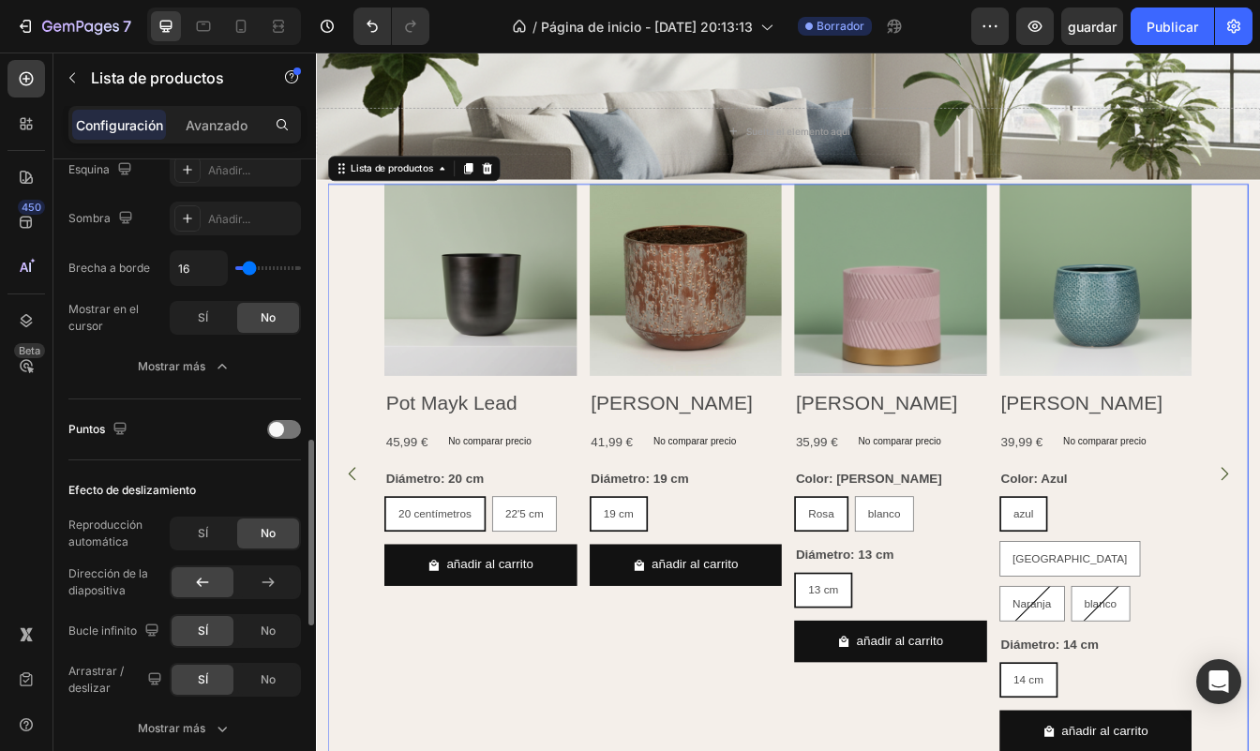
scroll to position [904, 0]
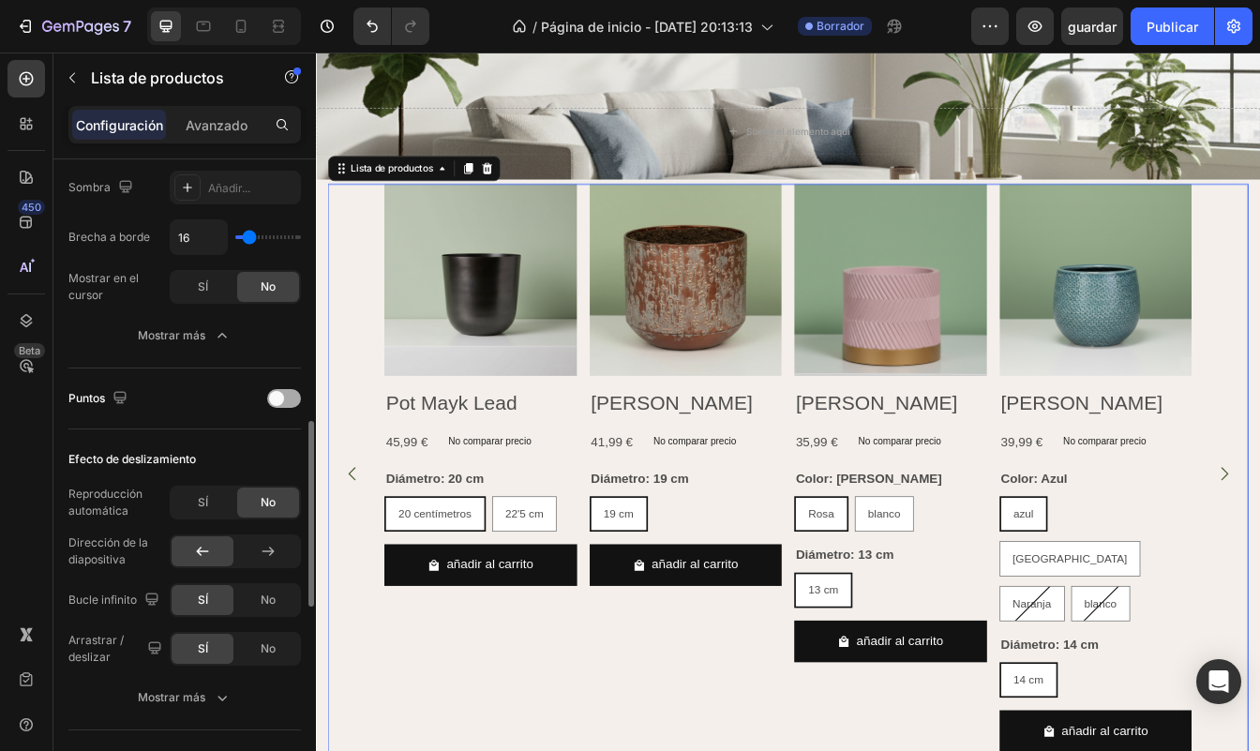
click at [276, 391] on div at bounding box center [284, 398] width 34 height 19
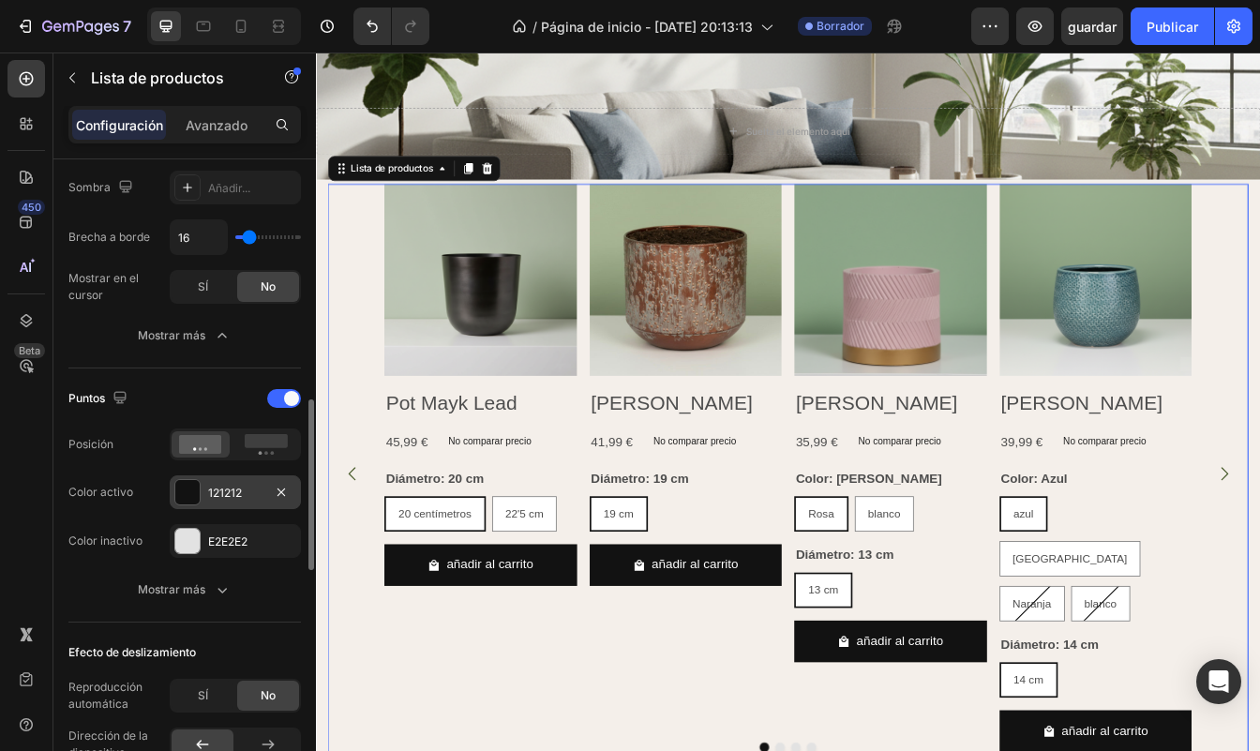
click at [259, 502] on div "121212" at bounding box center [235, 492] width 131 height 34
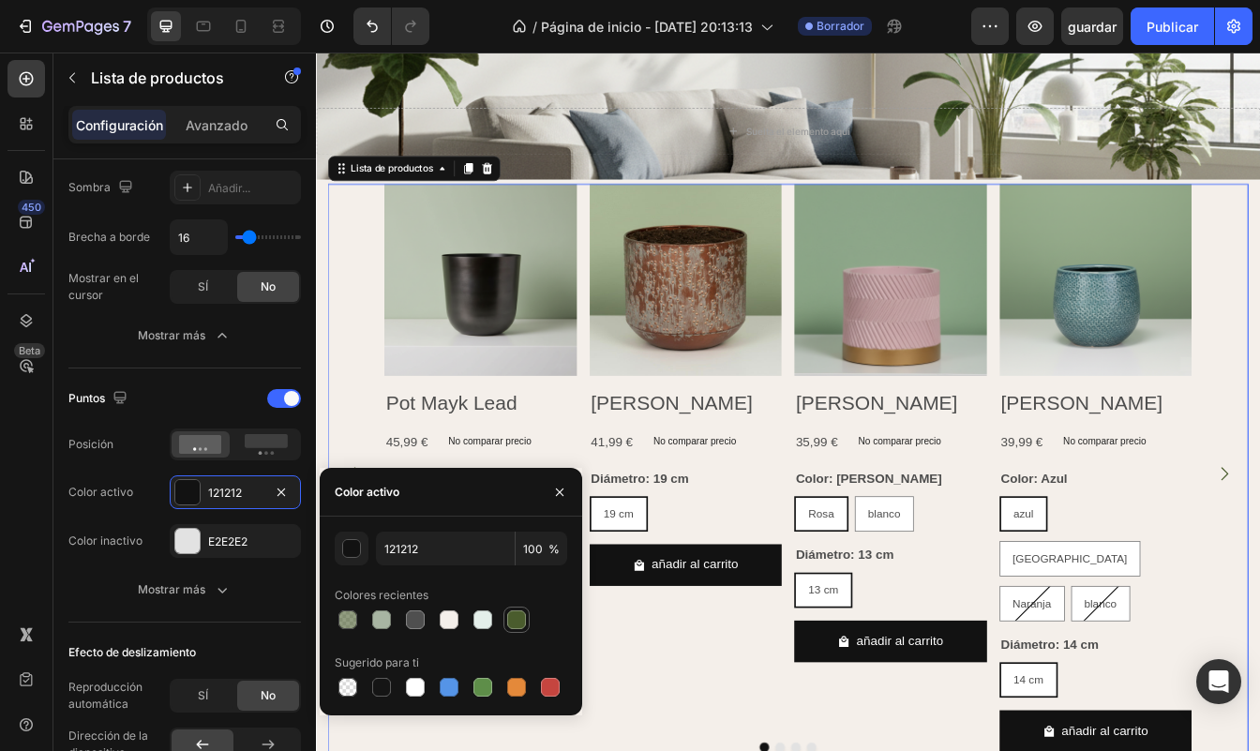
click at [516, 622] on div at bounding box center [516, 619] width 19 height 19
type input "4A5C2D"
click at [274, 402] on div at bounding box center [284, 398] width 34 height 19
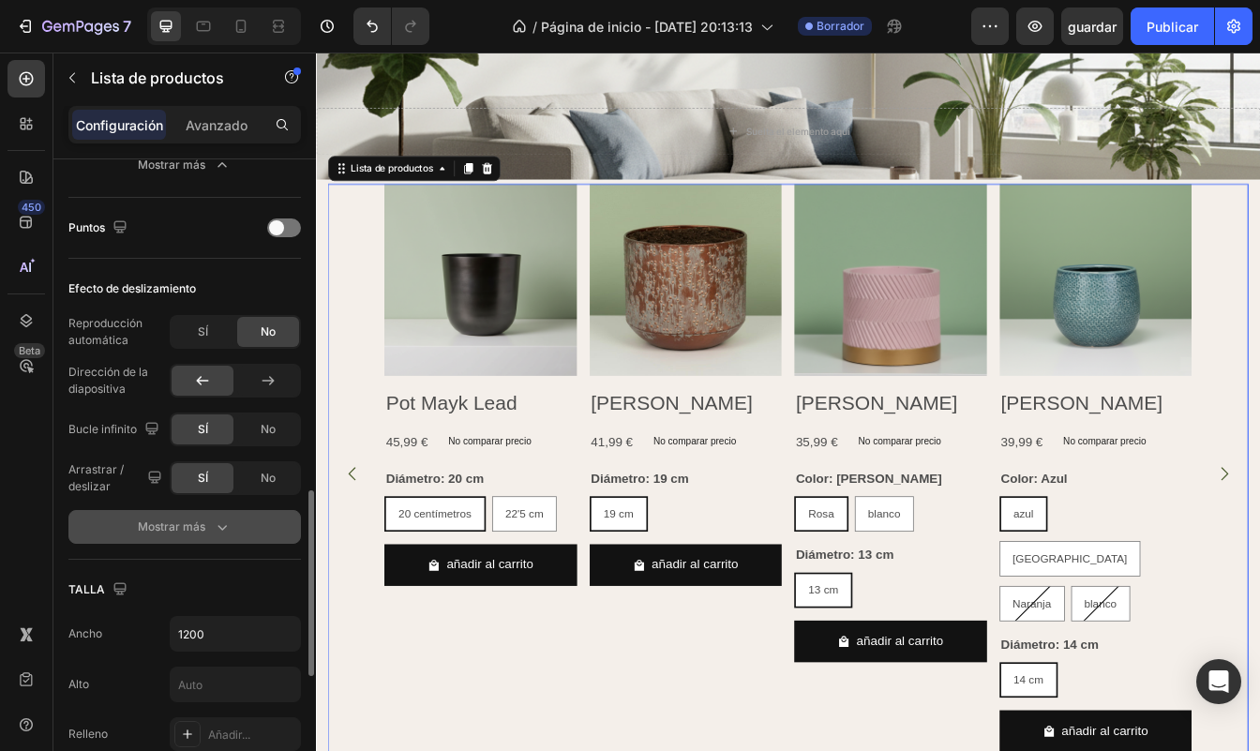
scroll to position [1091, 0]
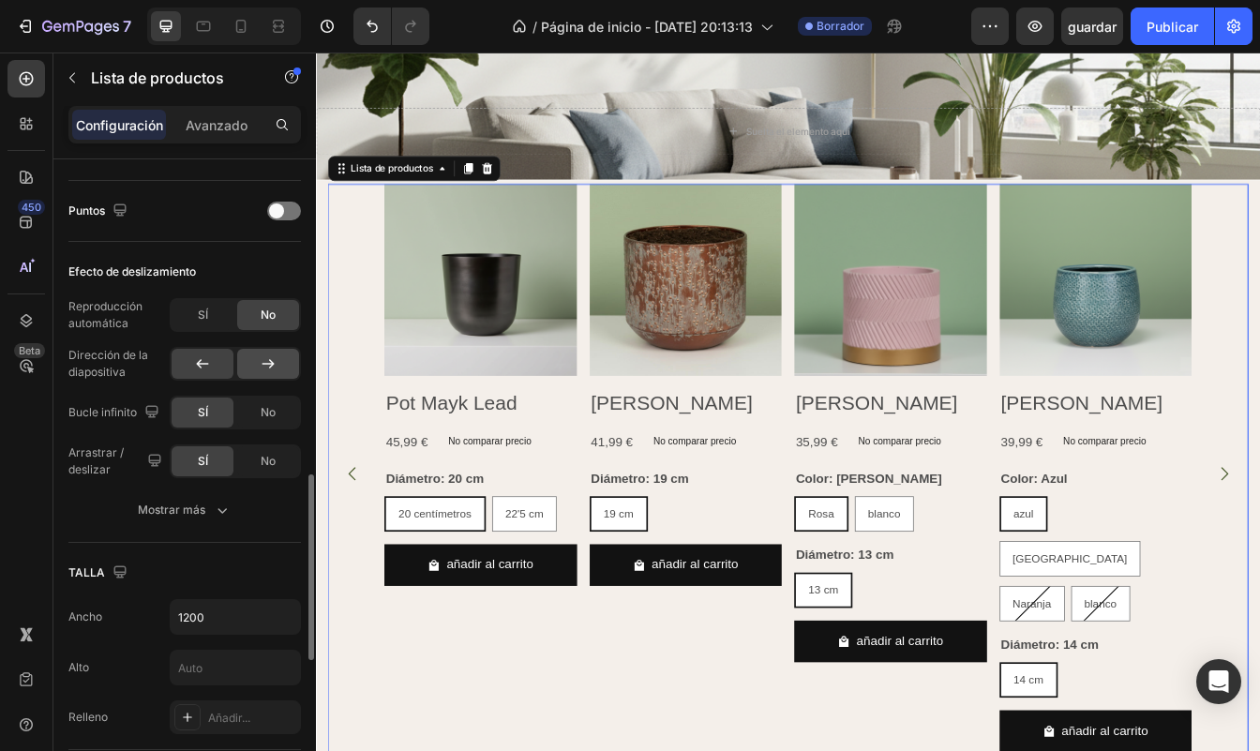
click at [273, 359] on icon at bounding box center [268, 363] width 19 height 19
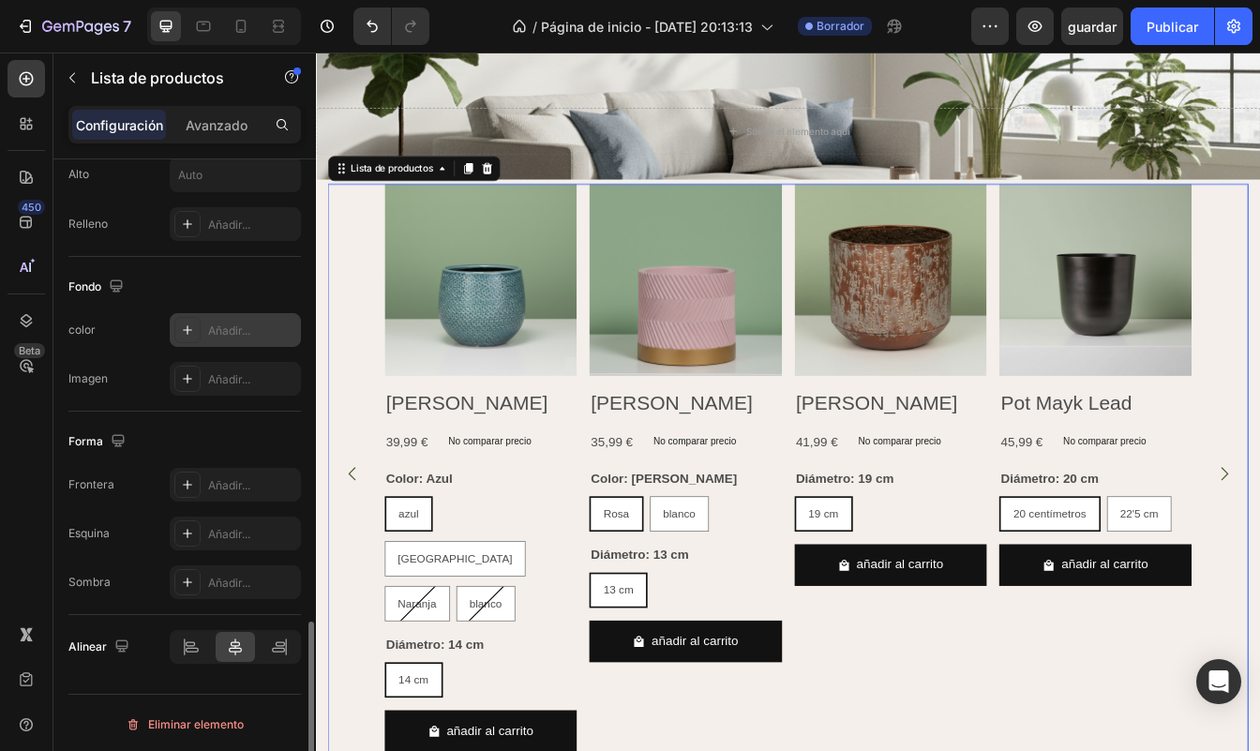
scroll to position [1587, 0]
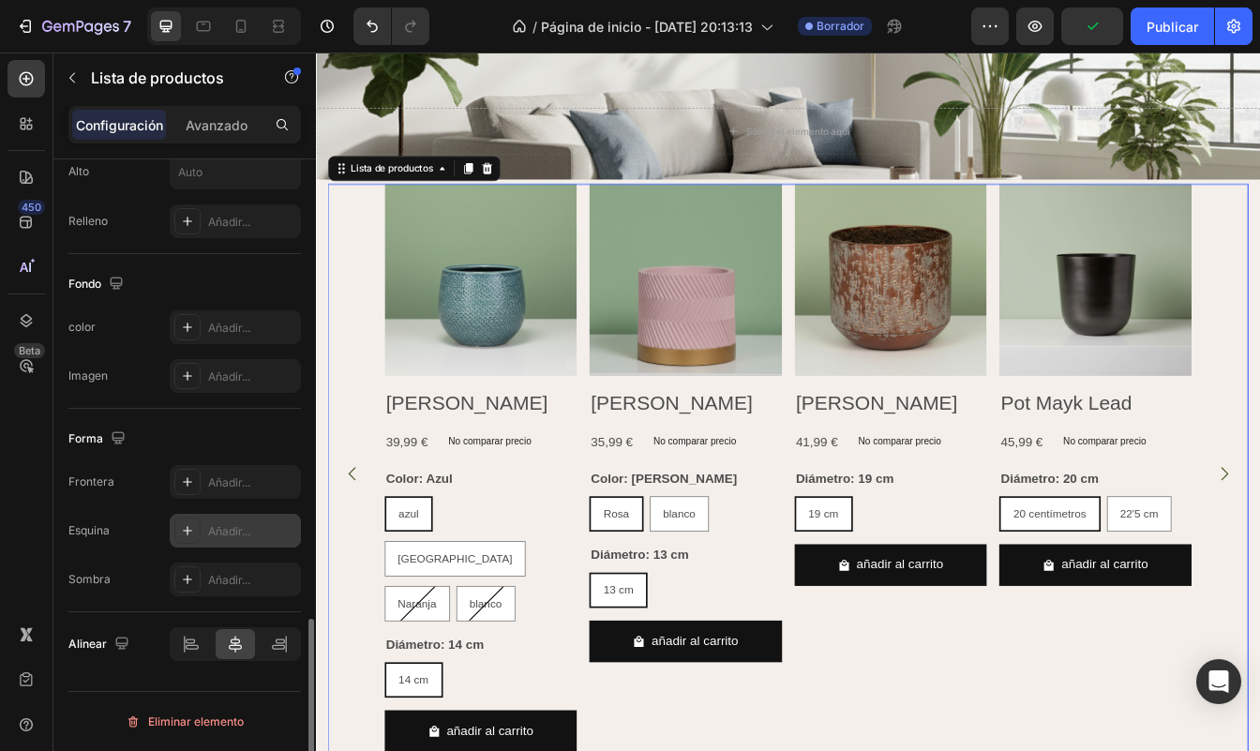
click at [226, 540] on div "Añadir..." at bounding box center [235, 531] width 131 height 34
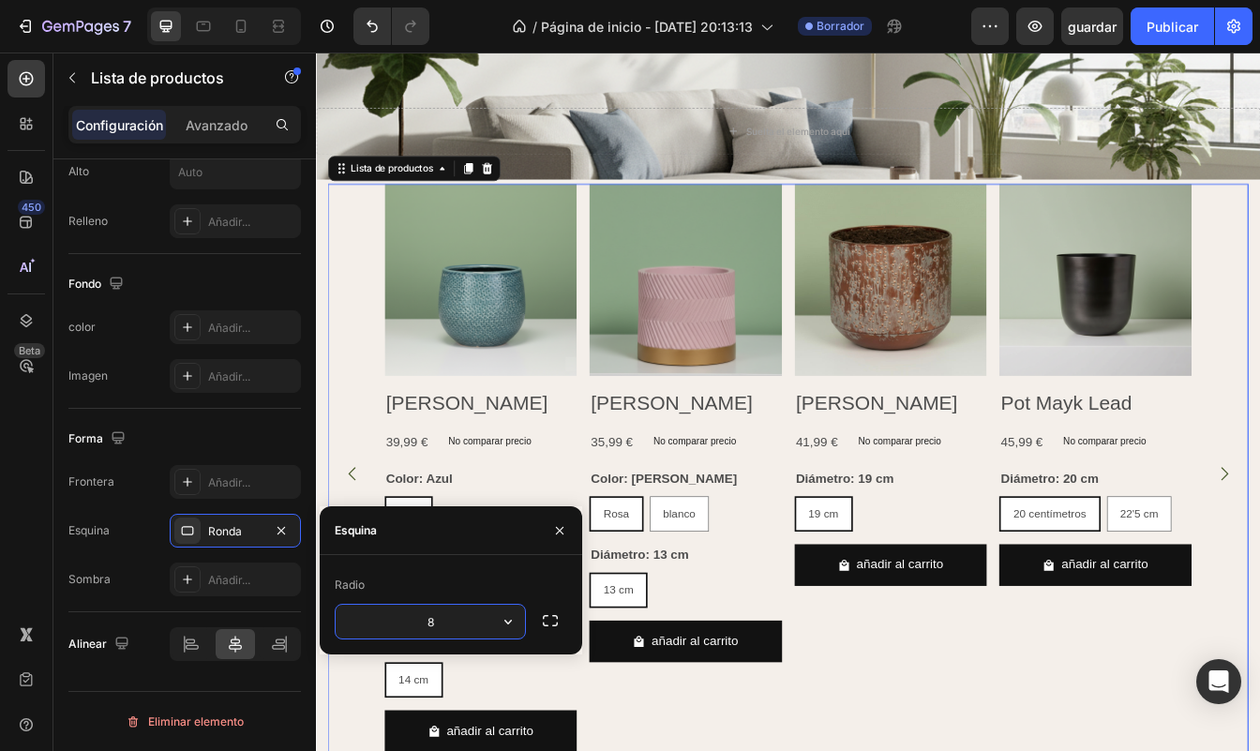
click at [429, 625] on input "8" at bounding box center [430, 622] width 189 height 34
click at [462, 620] on input "8" at bounding box center [430, 622] width 189 height 34
type input "6"
click at [149, 571] on div "Sombra Añadir..." at bounding box center [184, 579] width 232 height 34
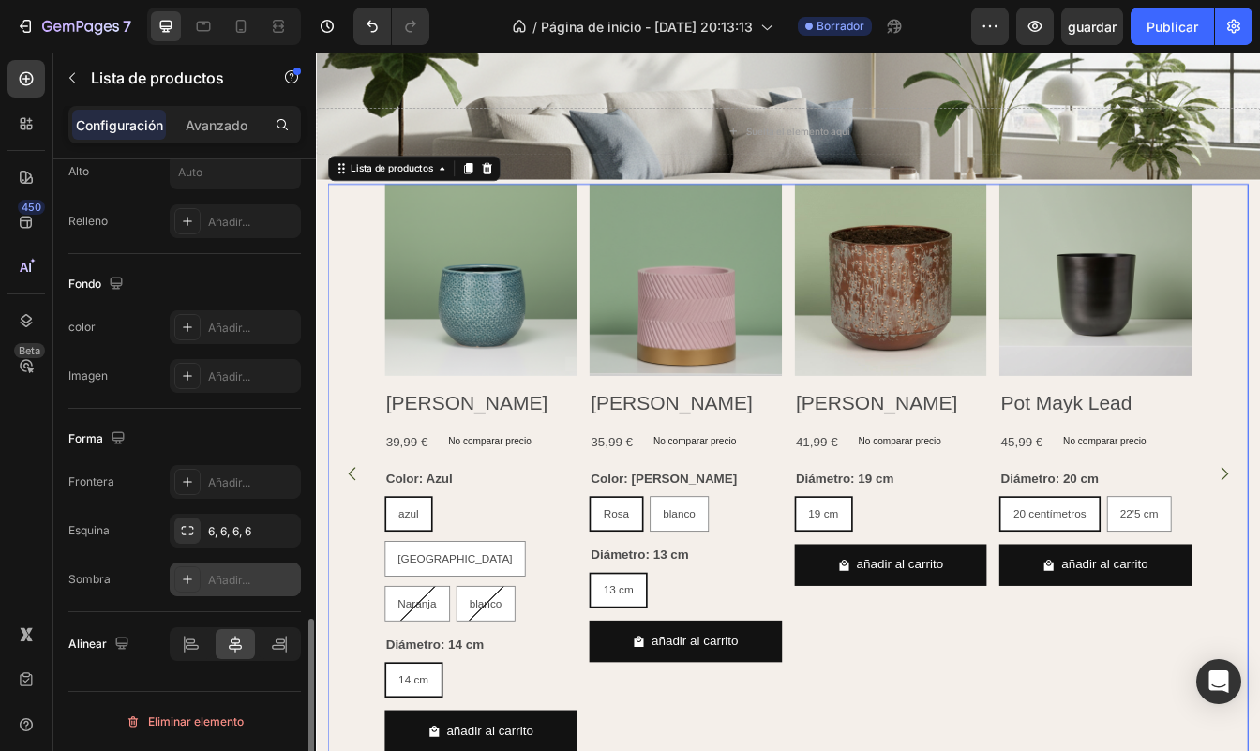
click at [209, 589] on div "Añadir..." at bounding box center [235, 579] width 131 height 34
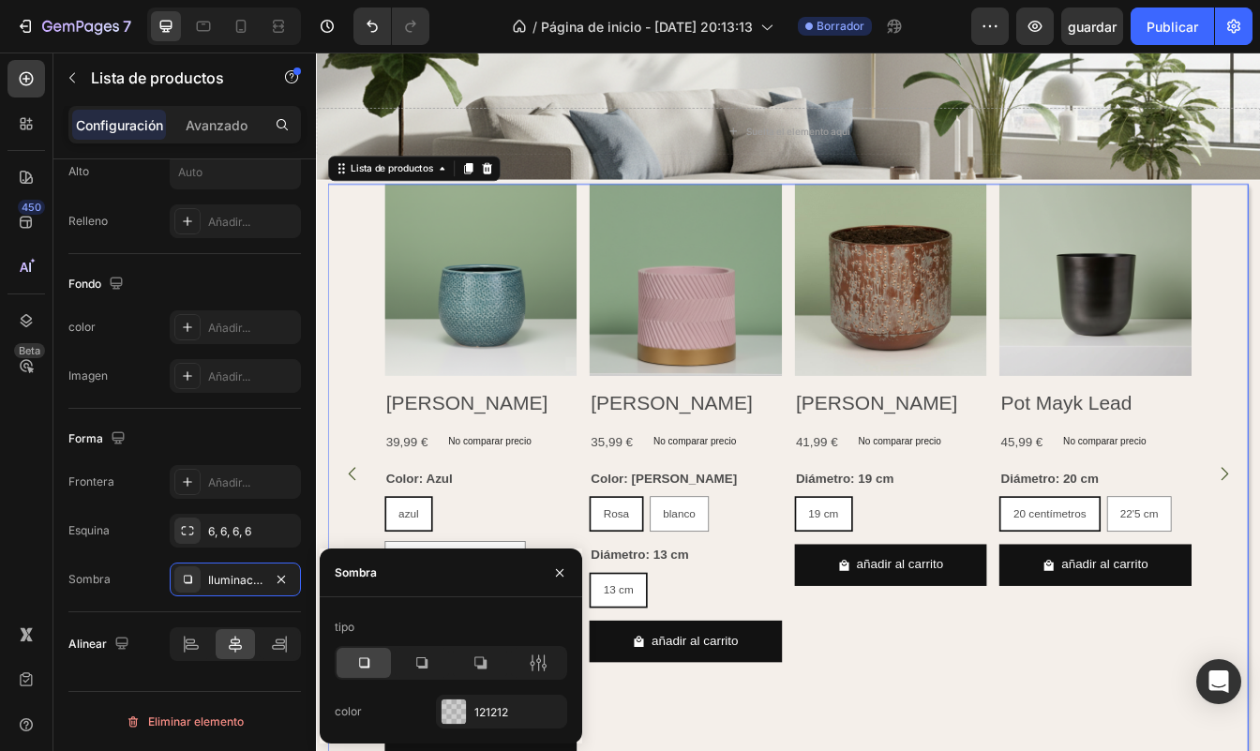
click at [367, 663] on icon at bounding box center [363, 662] width 19 height 19
click at [126, 576] on div "Sombra Iluminación" at bounding box center [184, 579] width 232 height 34
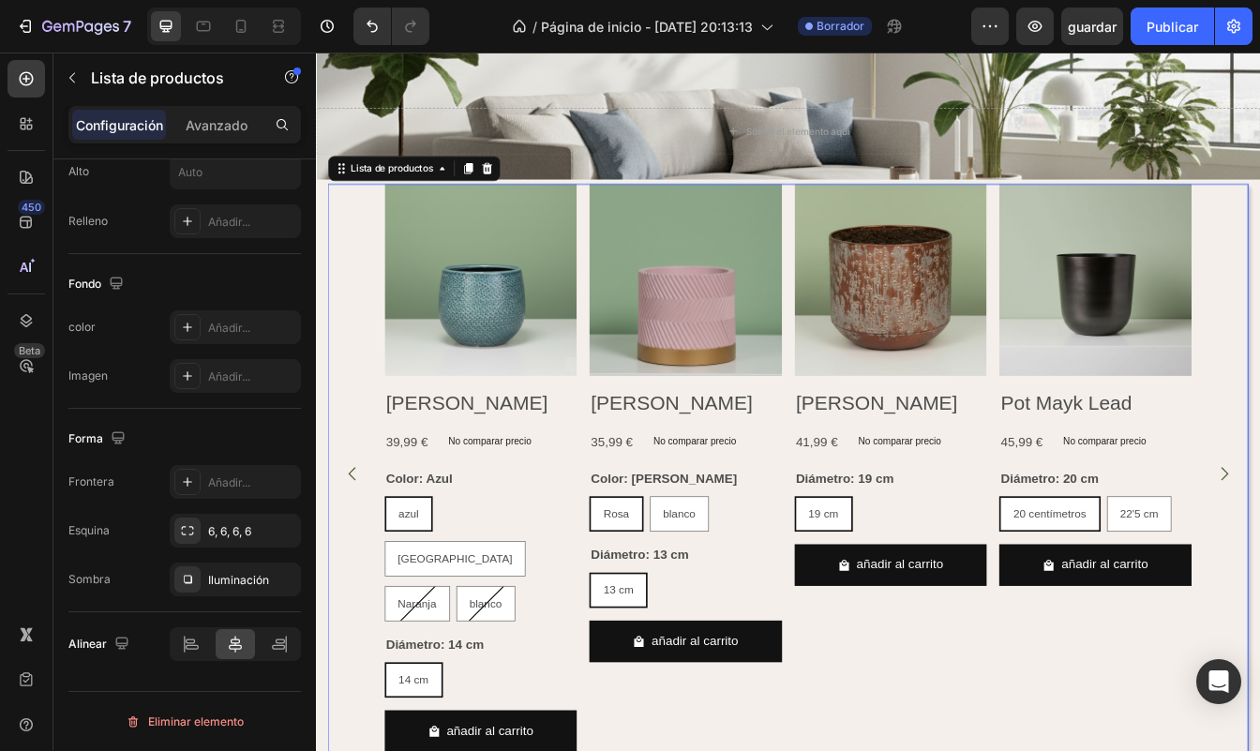
click at [948, 750] on div "Imágenes del producto Olla Lian Koper Título del producto 41,99 € Precio del pr…" at bounding box center [1001, 554] width 230 height 693
click at [225, 478] on div "Añadir..." at bounding box center [252, 482] width 88 height 17
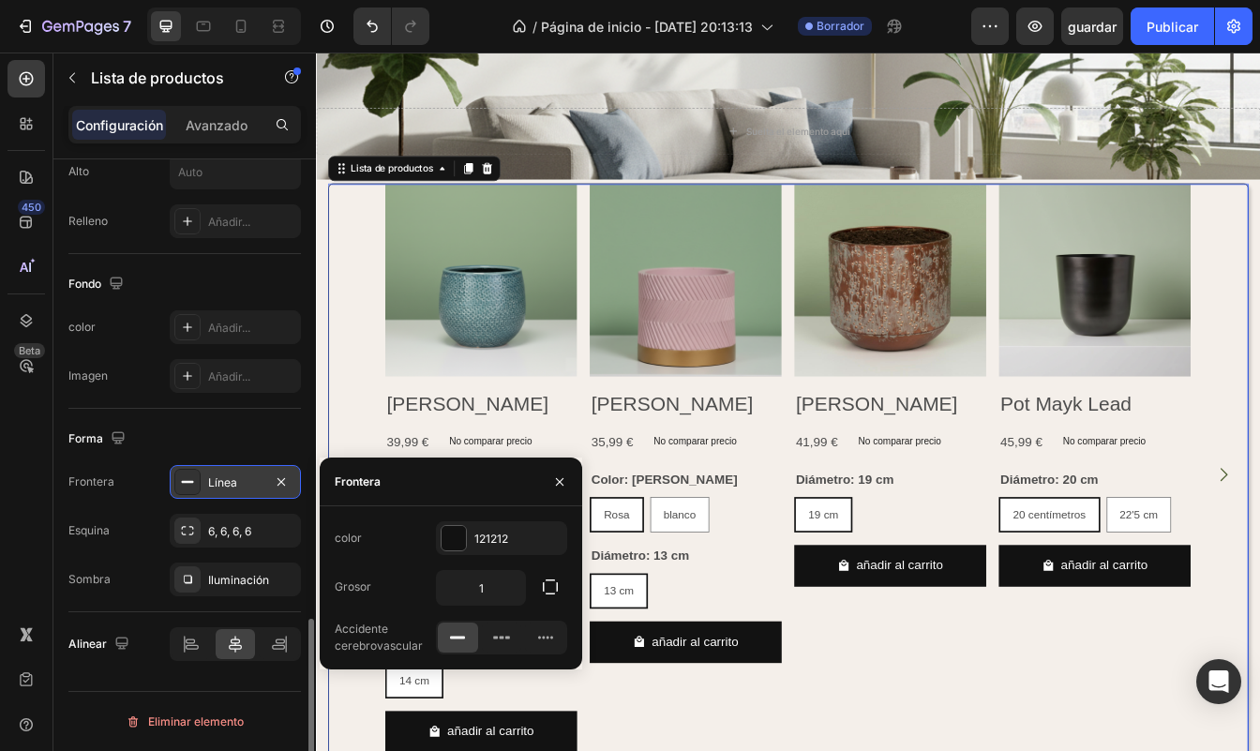
click at [201, 434] on div "Forma" at bounding box center [184, 439] width 232 height 30
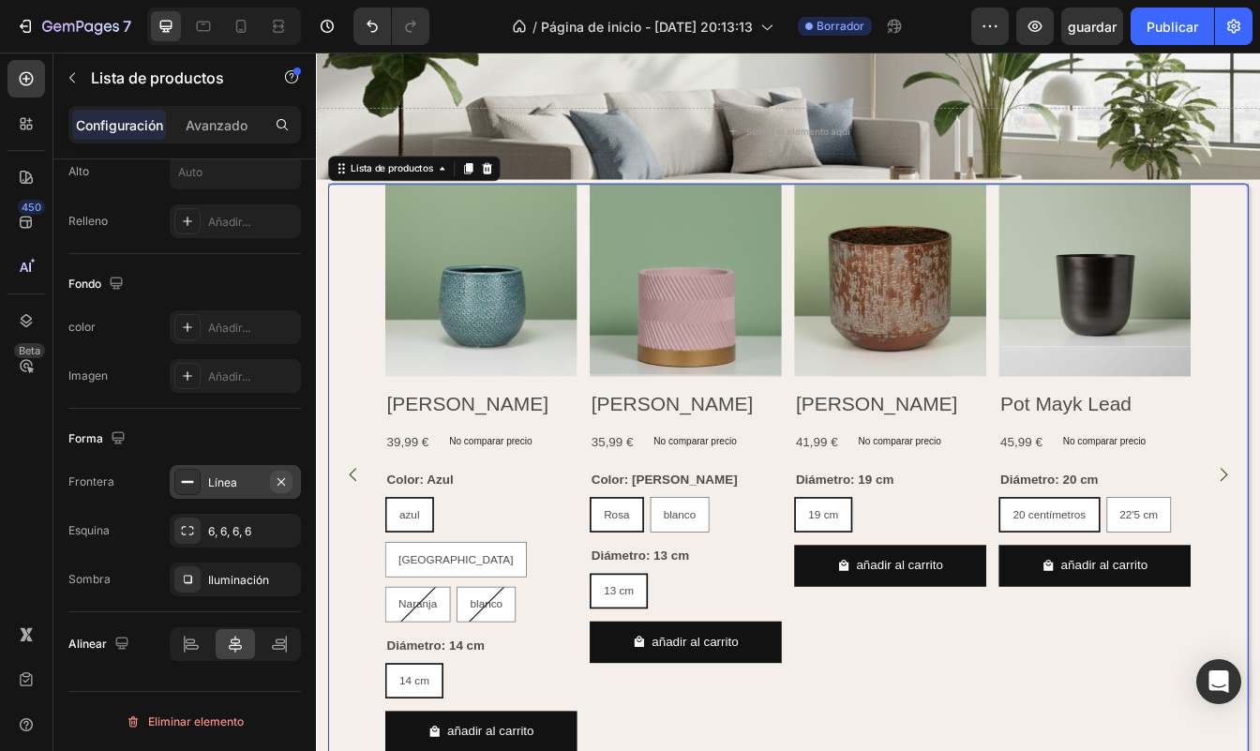
click at [282, 479] on icon "button" at bounding box center [281, 481] width 15 height 15
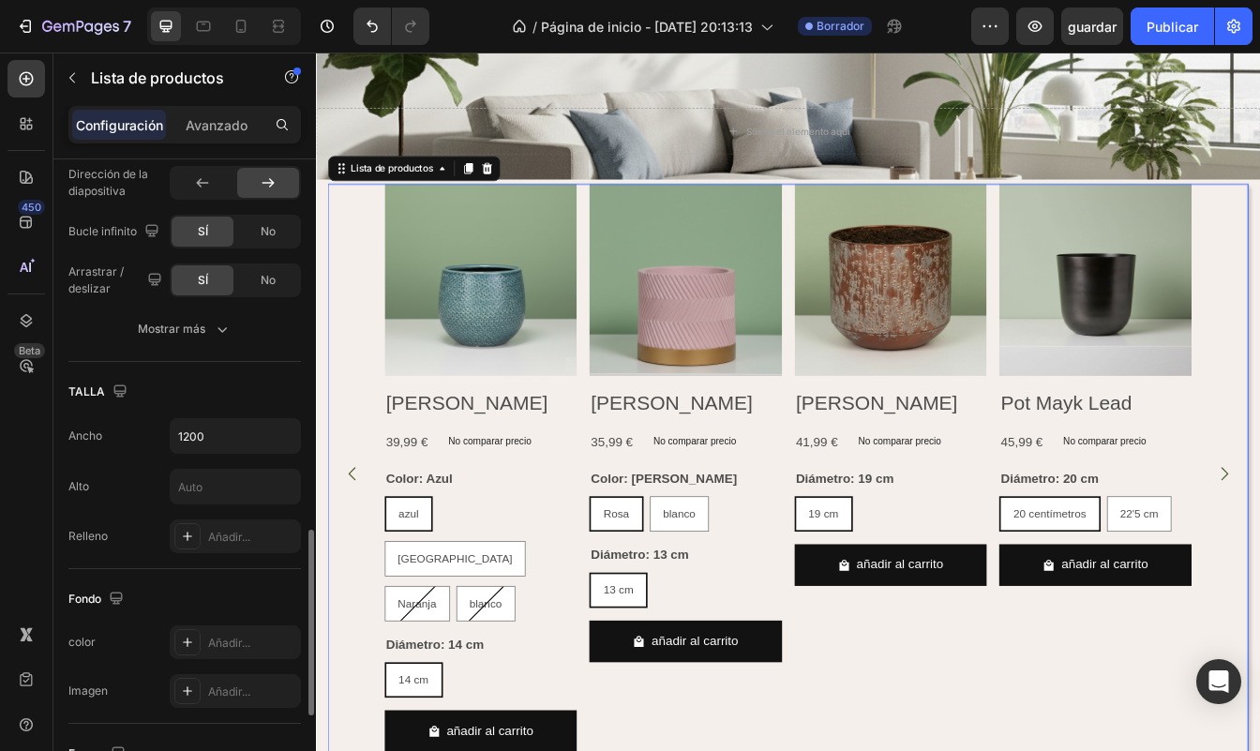
scroll to position [1267, 0]
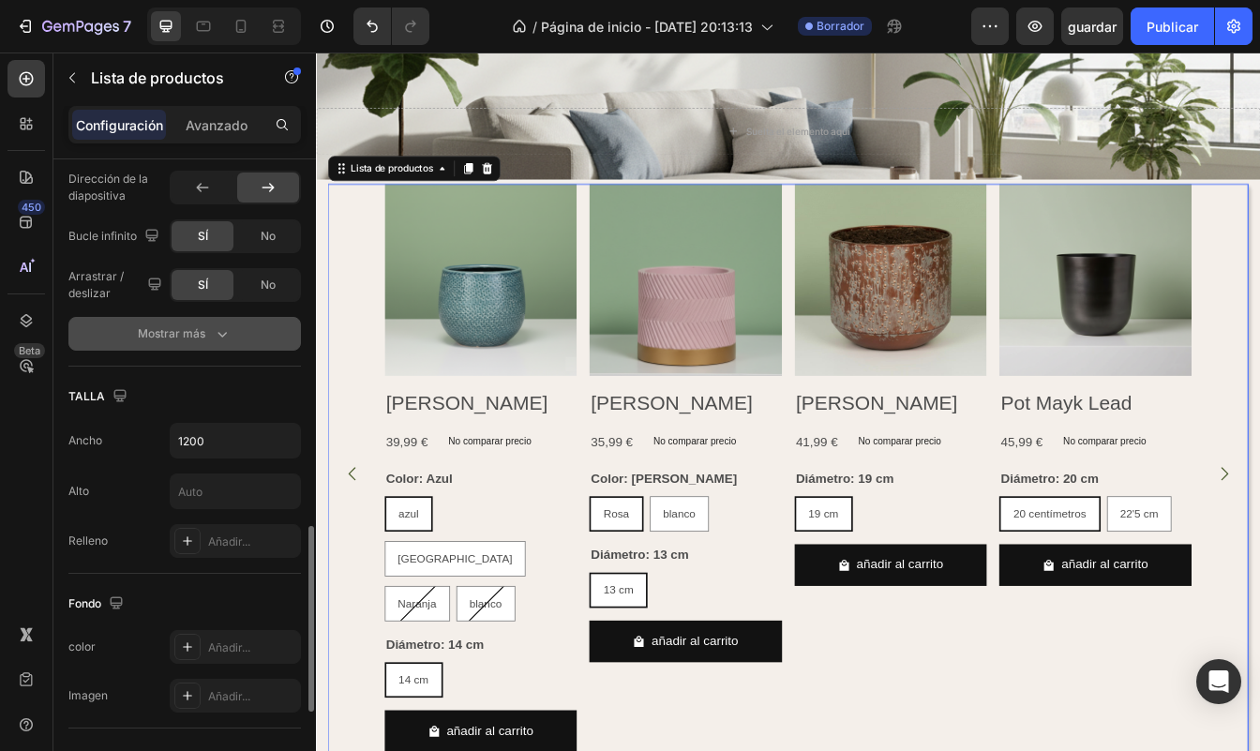
click at [202, 337] on div "Mostrar más" at bounding box center [185, 333] width 94 height 19
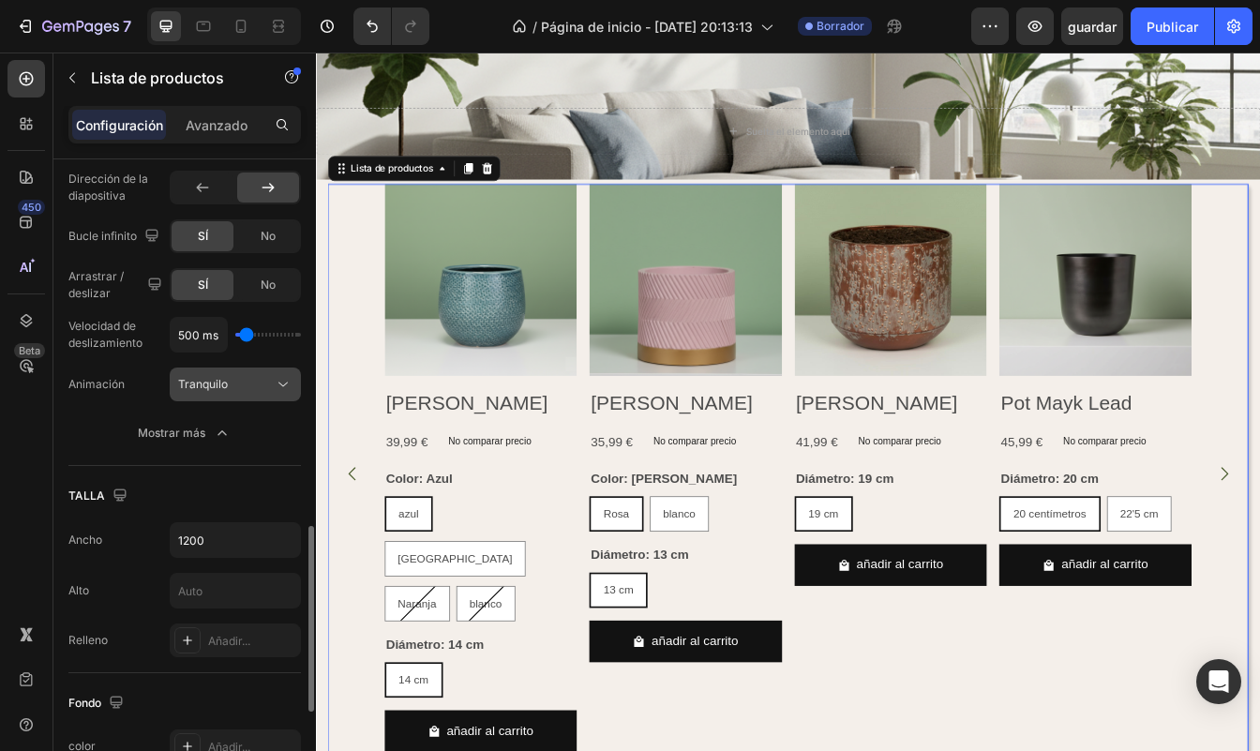
click at [241, 395] on button "Tranquilo" at bounding box center [235, 384] width 131 height 34
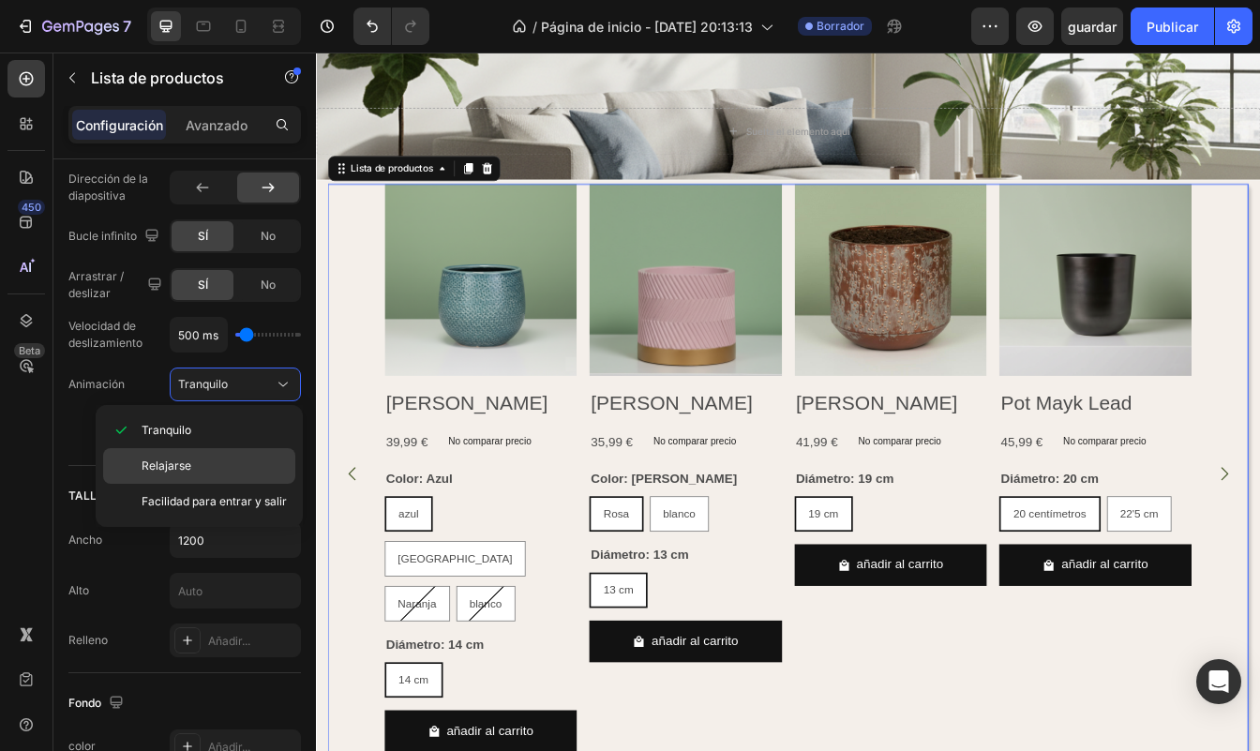
click at [241, 471] on p "Relajarse" at bounding box center [214, 465] width 145 height 17
type input "500ms"
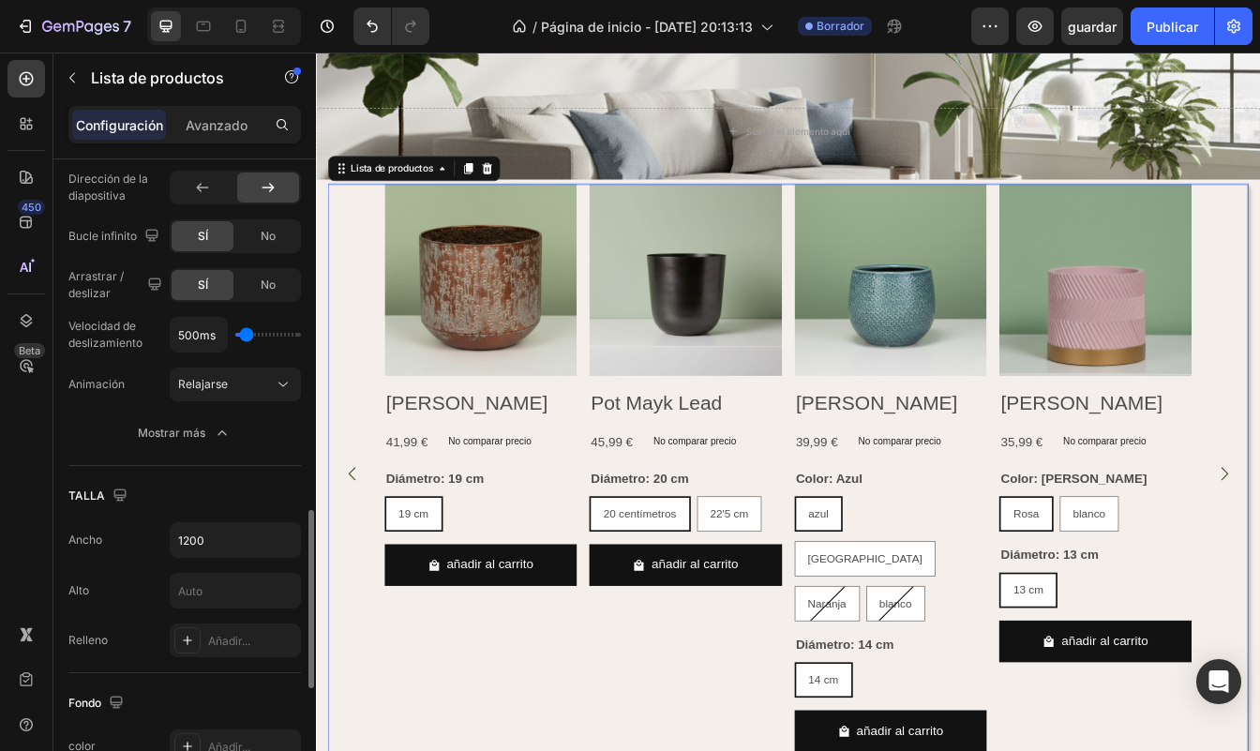
click at [277, 185] on icon at bounding box center [268, 187] width 19 height 19
click at [267, 187] on icon at bounding box center [268, 187] width 19 height 19
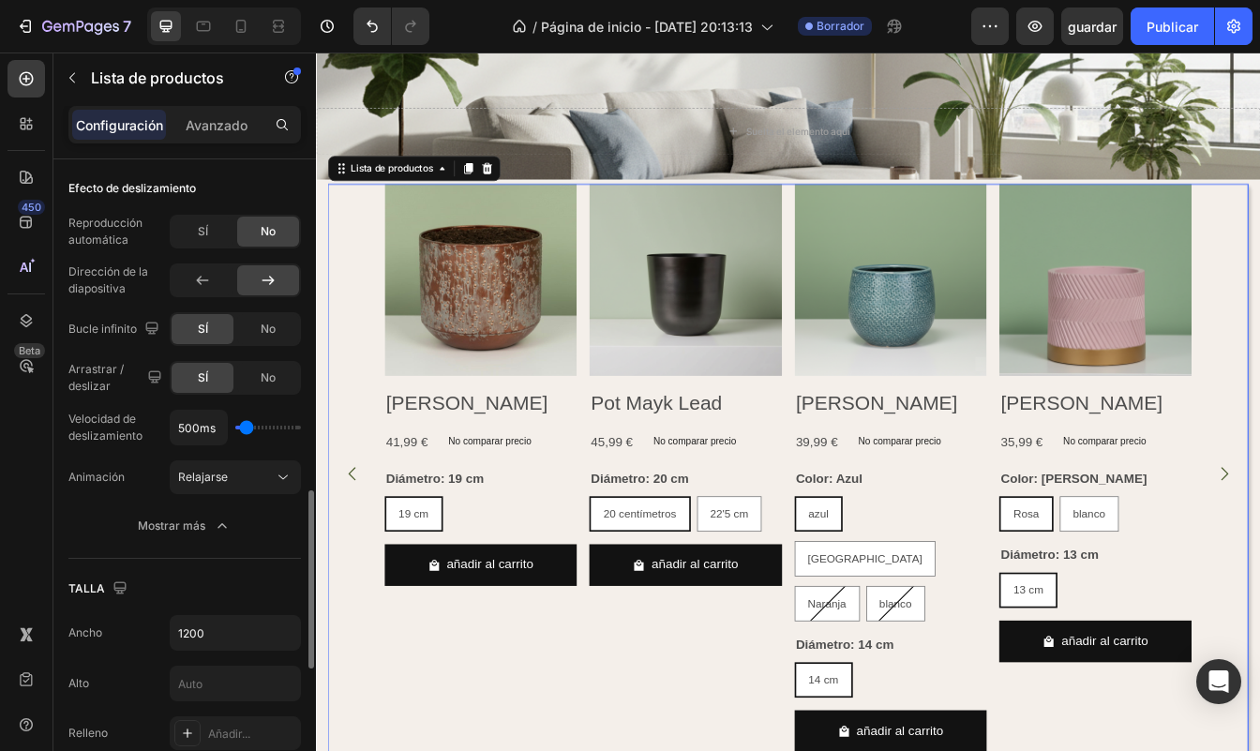
scroll to position [1167, 0]
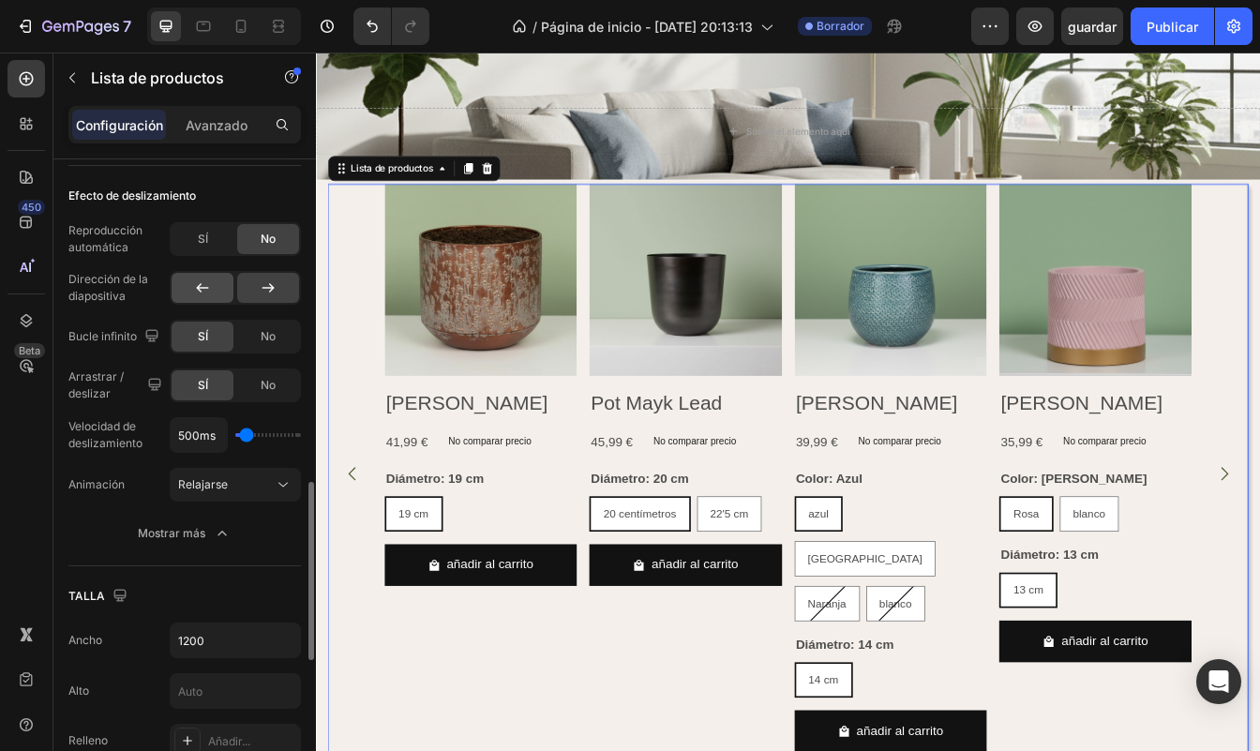
click at [201, 291] on icon at bounding box center [203, 287] width 12 height 9
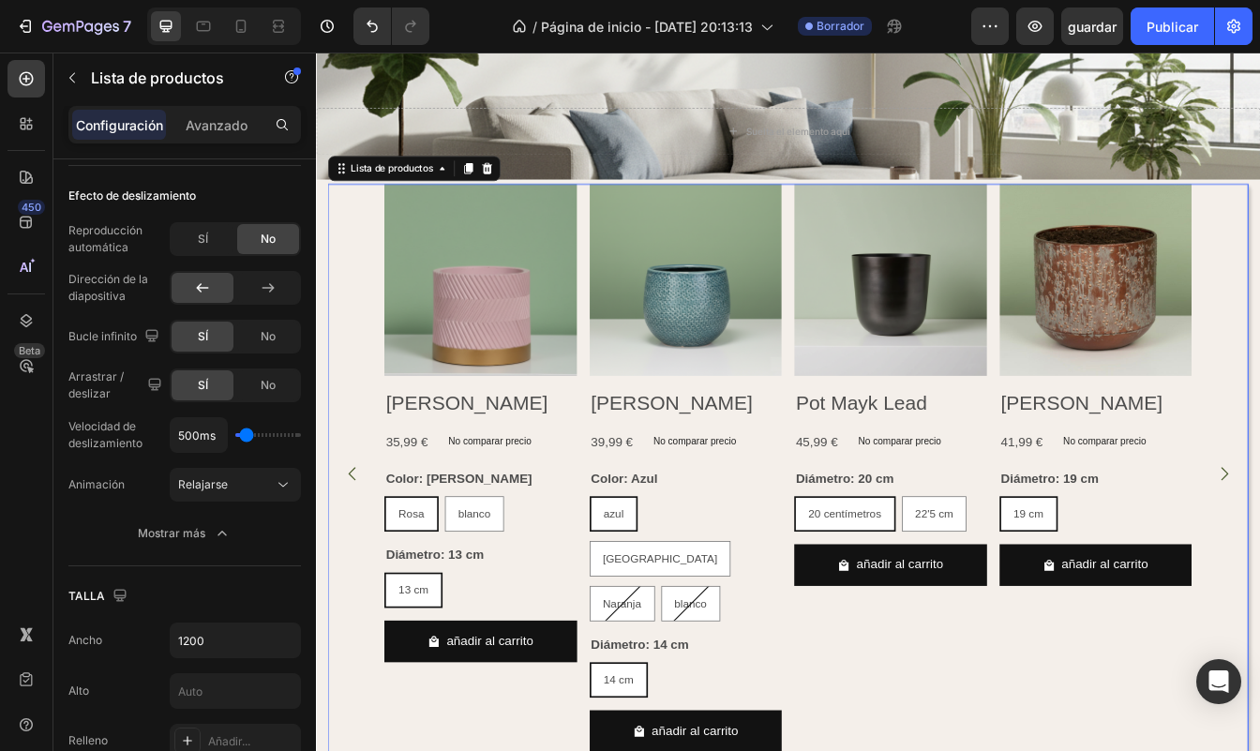
click at [362, 543] on icon "Flecha hacia atrás del carrusel" at bounding box center [359, 554] width 22 height 22
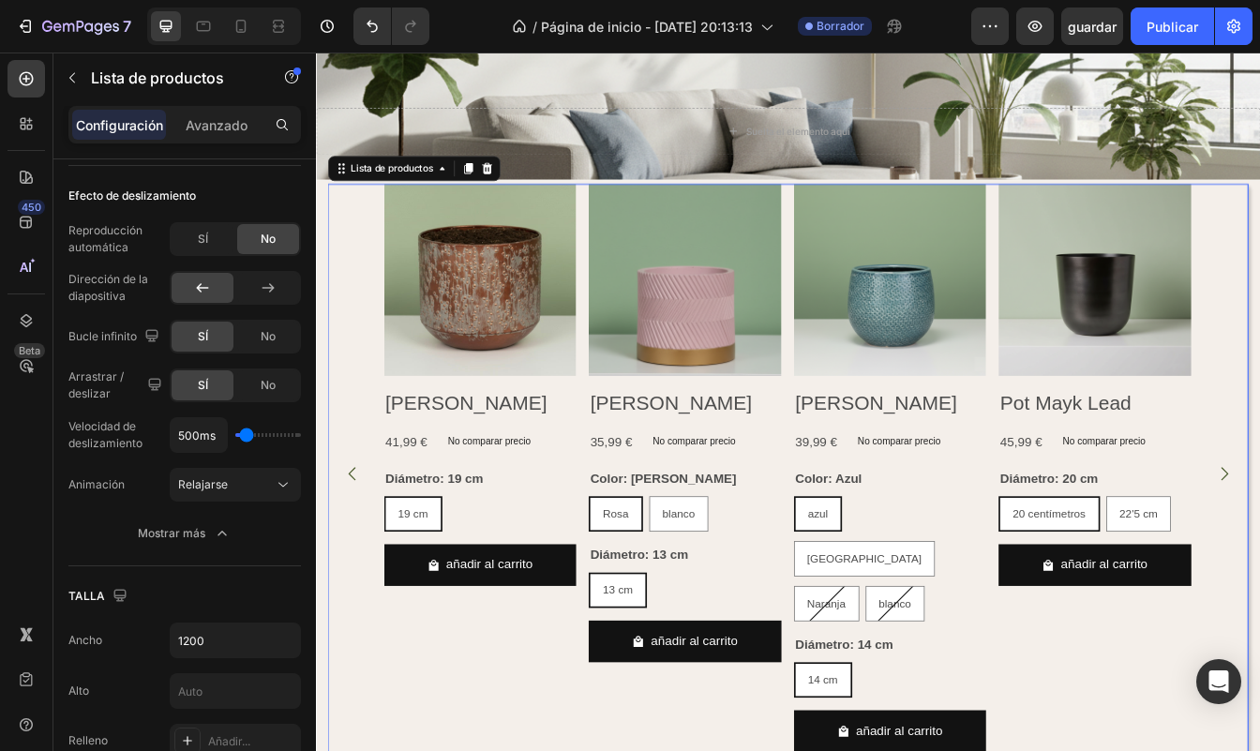
click at [362, 543] on icon "Flecha hacia atrás del carrusel" at bounding box center [359, 554] width 22 height 22
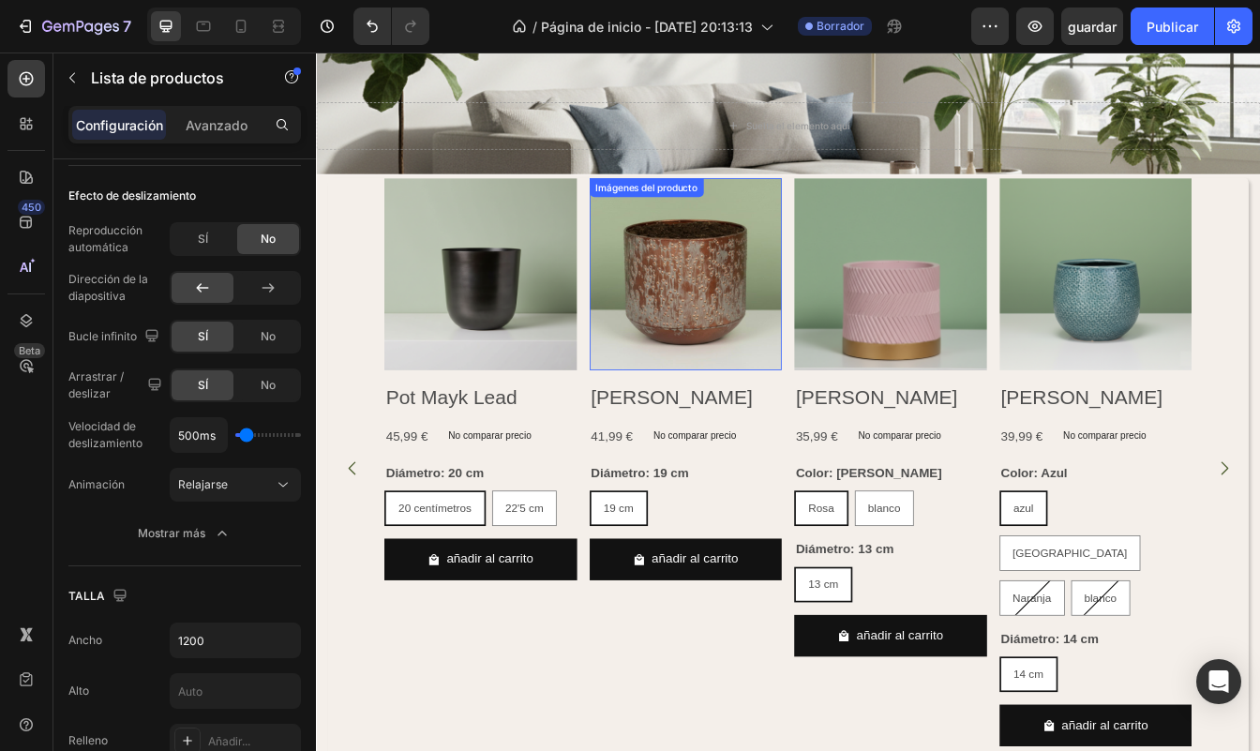
scroll to position [232, 0]
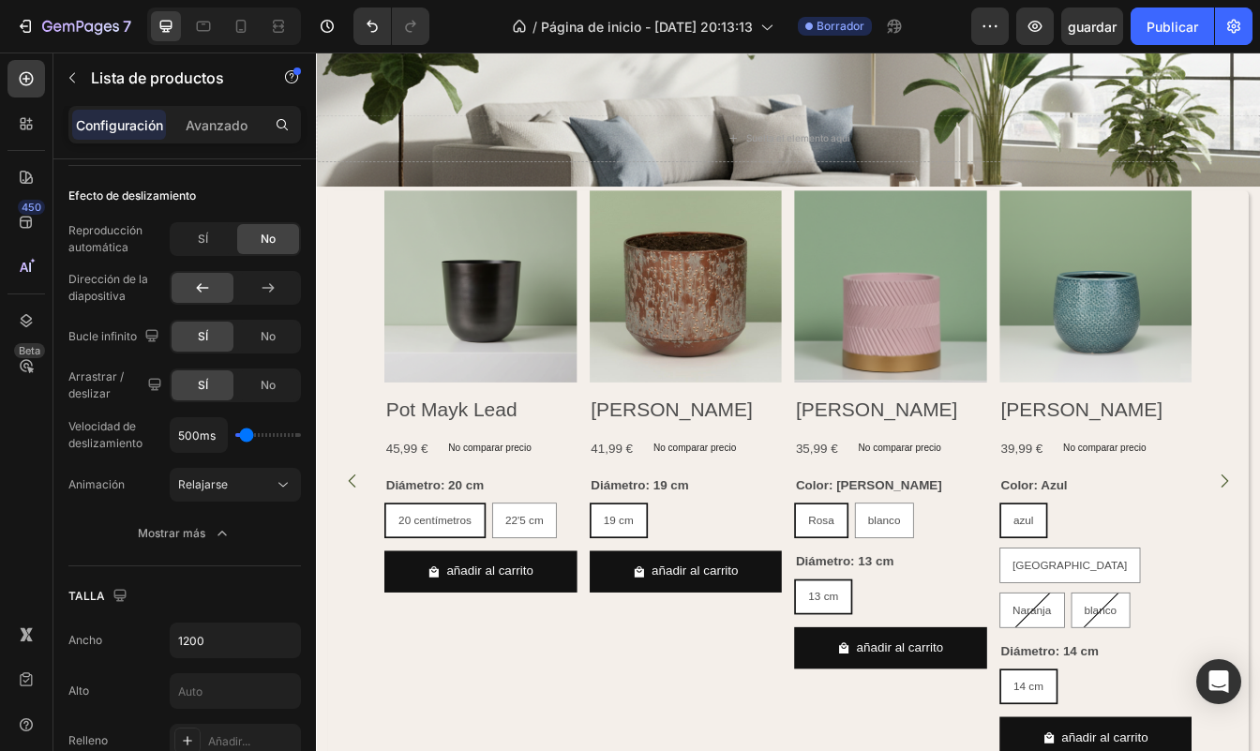
click at [369, 227] on div "Imágenes del producto Pot Mayk Lead Título del producto 45,99 € Precio del prod…" at bounding box center [878, 563] width 1097 height 693
click at [382, 577] on div "Imágenes del producto Pot Mayk Lead Título del producto 45,99 € Precio del prod…" at bounding box center [878, 563] width 1097 height 693
click at [621, 547] on div "Imágenes del producto Pot Mayk Lead Título del producto 45,99 € Precio del prod…" at bounding box center [512, 464] width 230 height 495
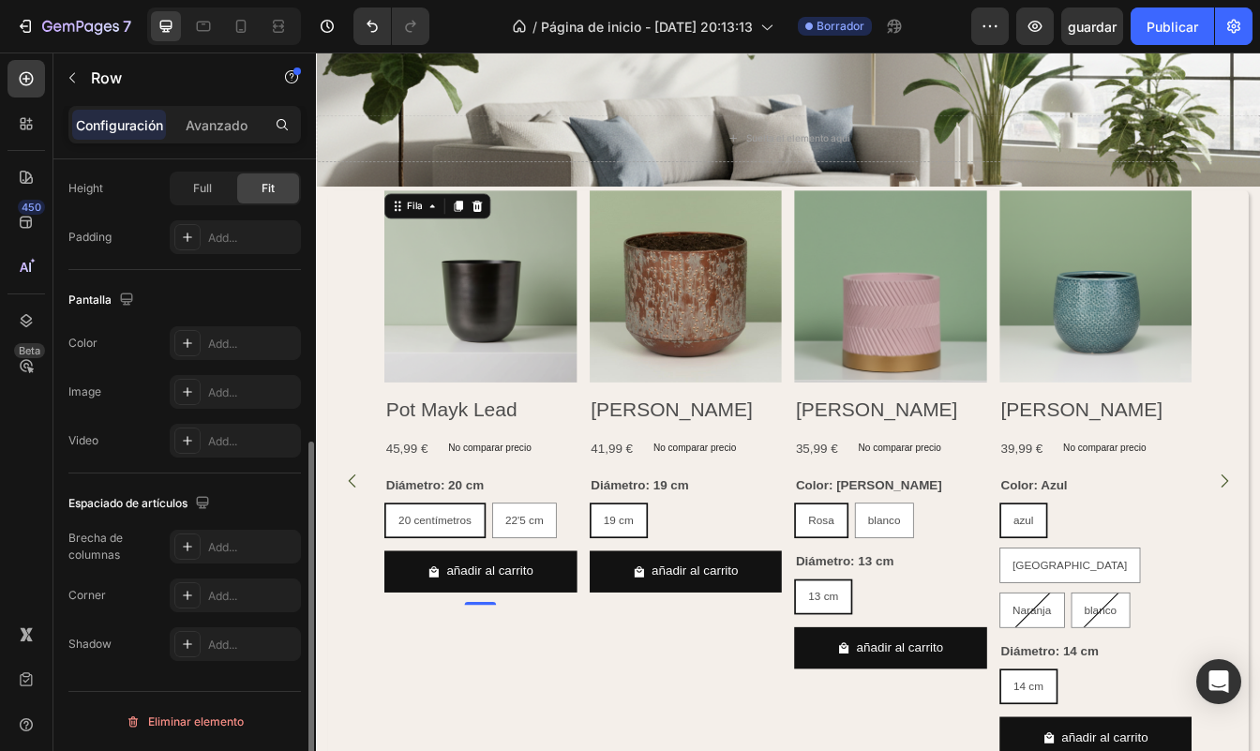
scroll to position [0, 0]
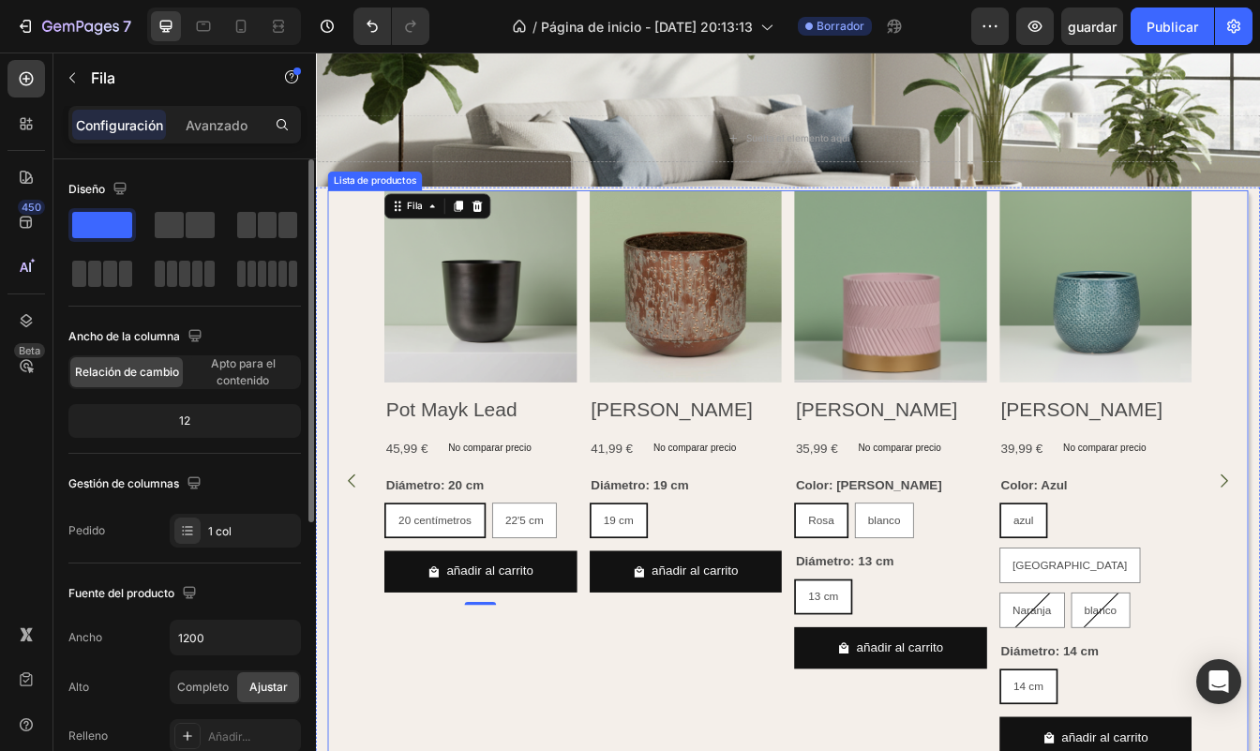
click at [355, 366] on div "Imágenes del producto Pot Mayk Lead Título del producto 45,99 € Precio del prod…" at bounding box center [878, 563] width 1097 height 693
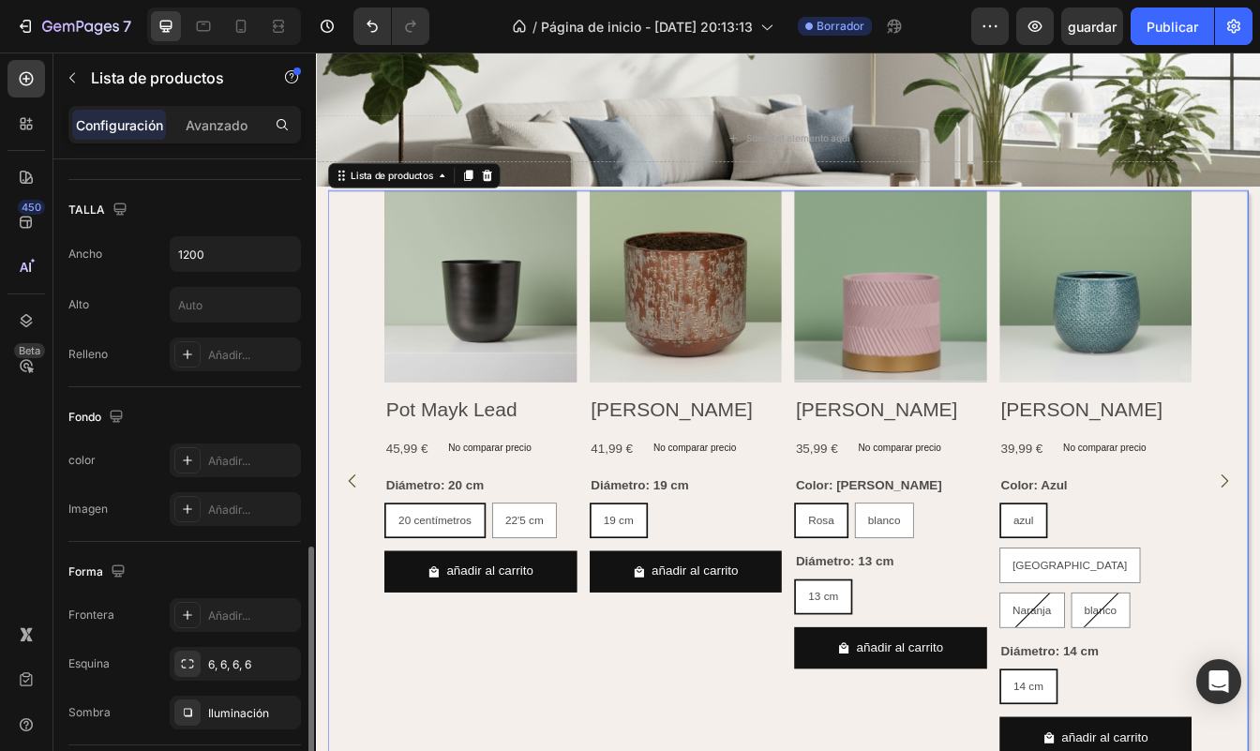
scroll to position [1118, 0]
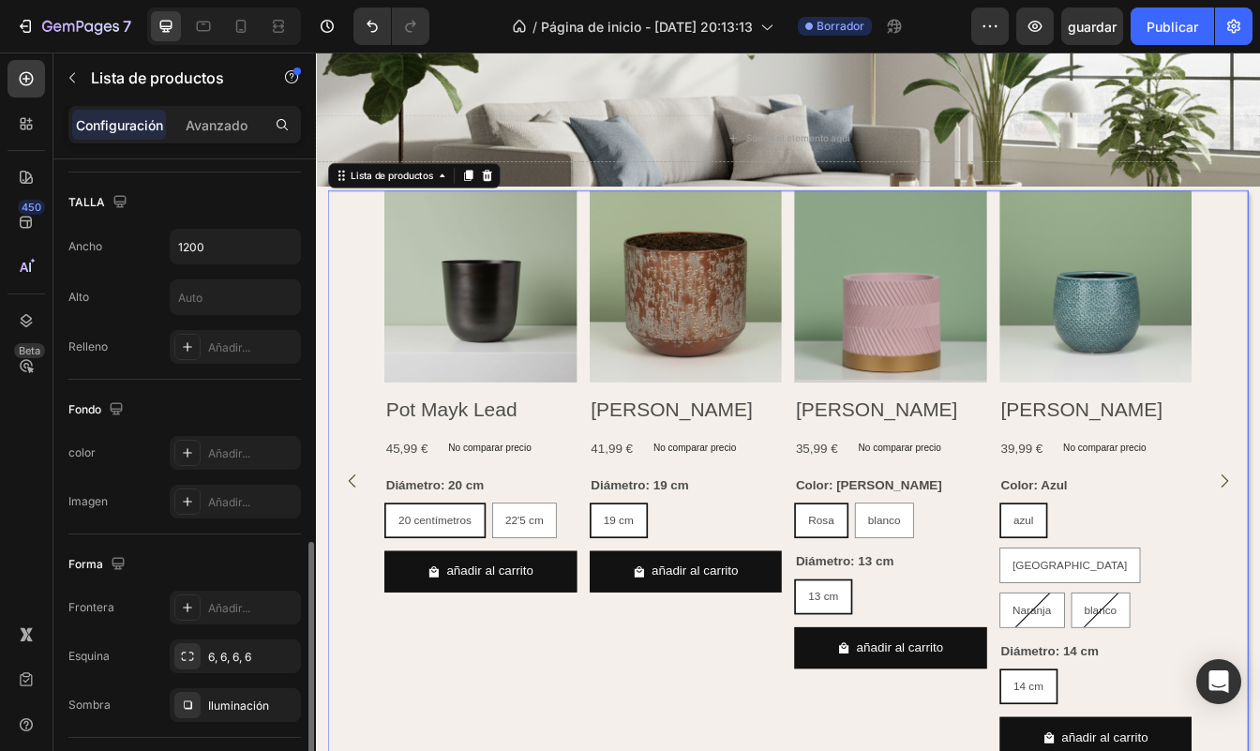
click at [207, 140] on div "Configuración Avanzado" at bounding box center [184, 124] width 232 height 37
click at [207, 109] on div "Configuración Avanzado" at bounding box center [184, 124] width 232 height 37
click at [213, 125] on p "Avanzado" at bounding box center [217, 125] width 62 height 20
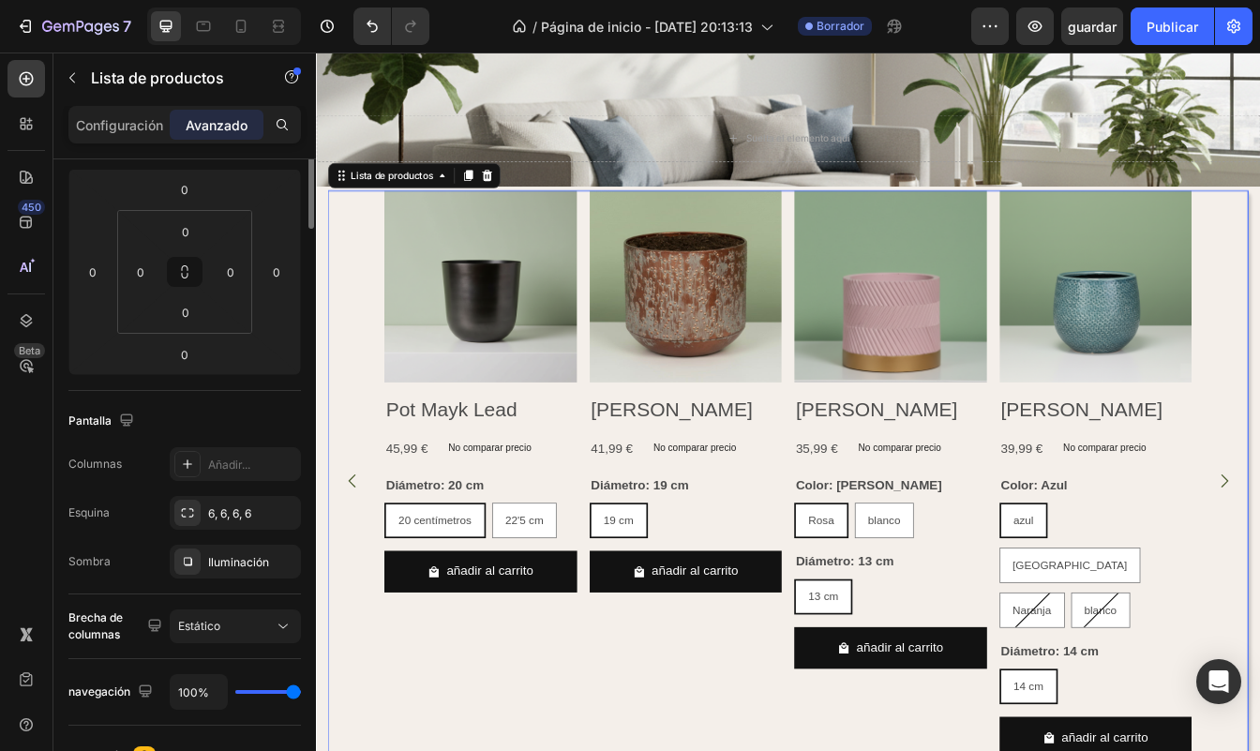
scroll to position [0, 0]
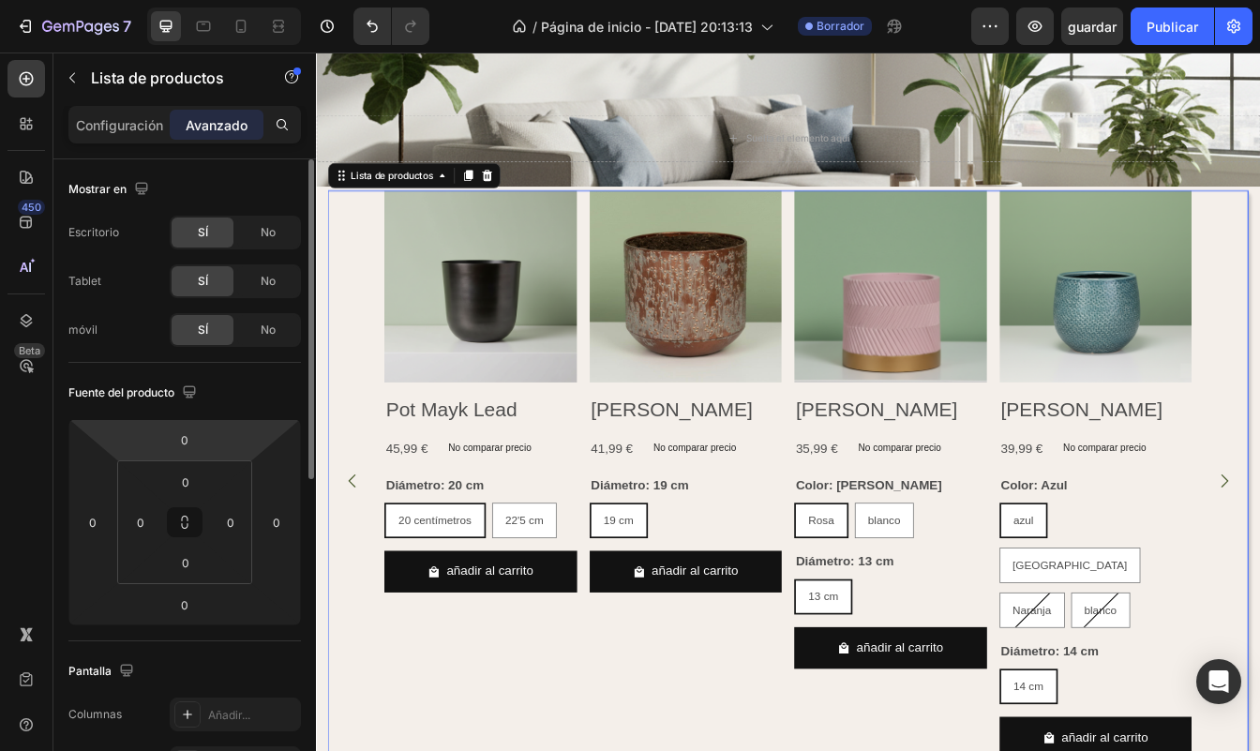
click at [232, 0] on html "7 / Página de inicio - 23 de septiembre, 20:13:13 Borrador Preview guardar Publ…" at bounding box center [630, 0] width 1260 height 0
click at [222, 0] on html "7 / Página de inicio - 23 de septiembre, 20:13:13 Borrador Preview guardar Publ…" at bounding box center [630, 0] width 1260 height 0
click at [198, 444] on input "0" at bounding box center [184, 440] width 37 height 28
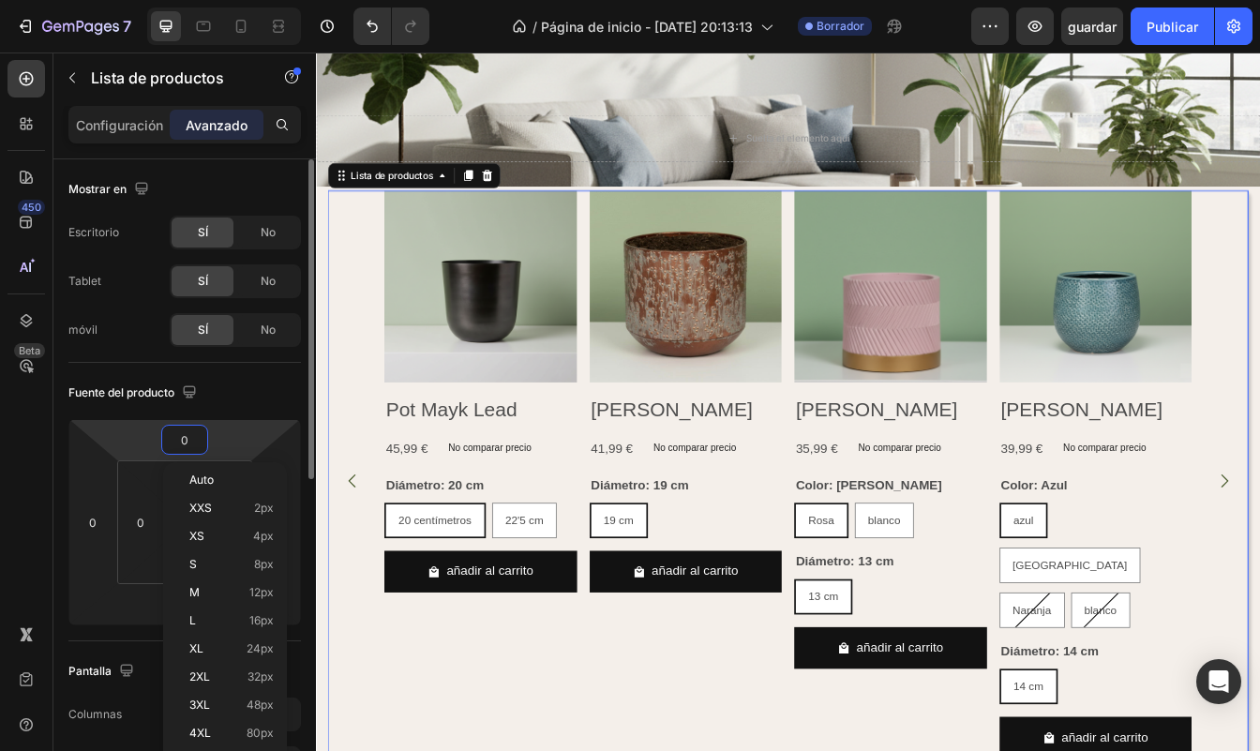
click at [198, 444] on input "0" at bounding box center [184, 440] width 37 height 28
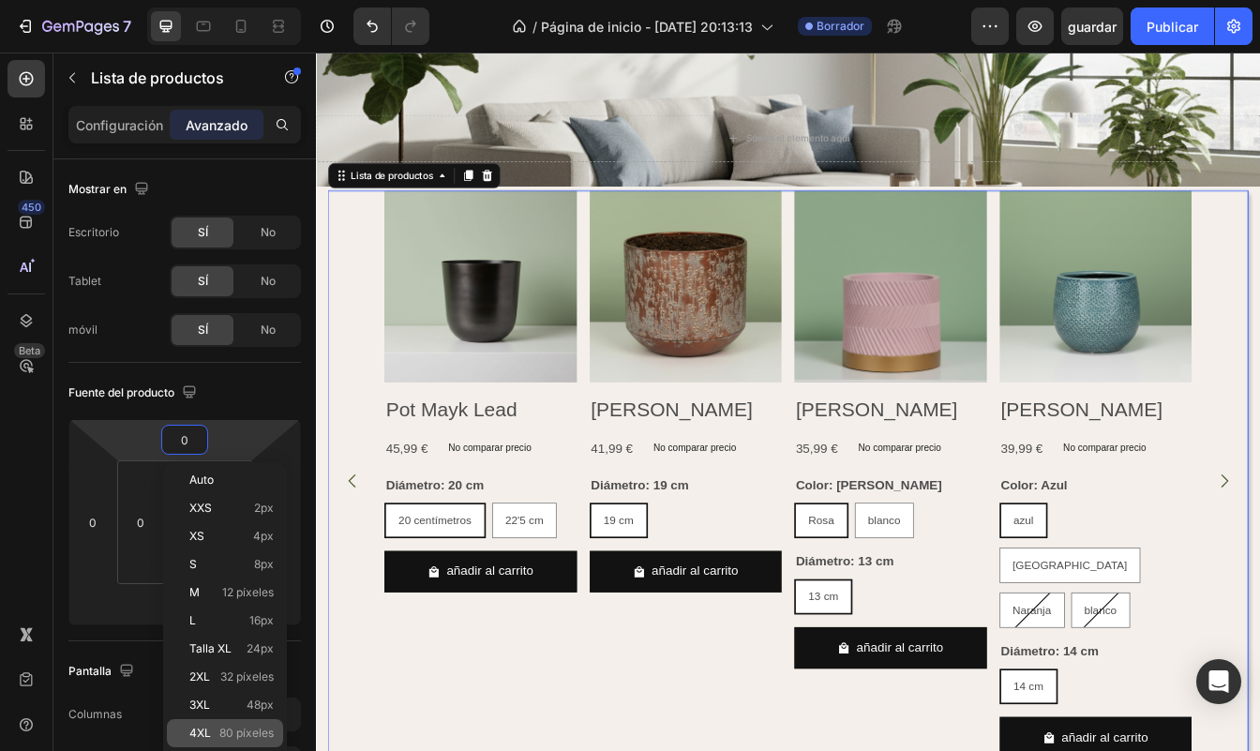
click at [238, 730] on span "80 píxeles" at bounding box center [246, 733] width 54 height 13
type input "80"
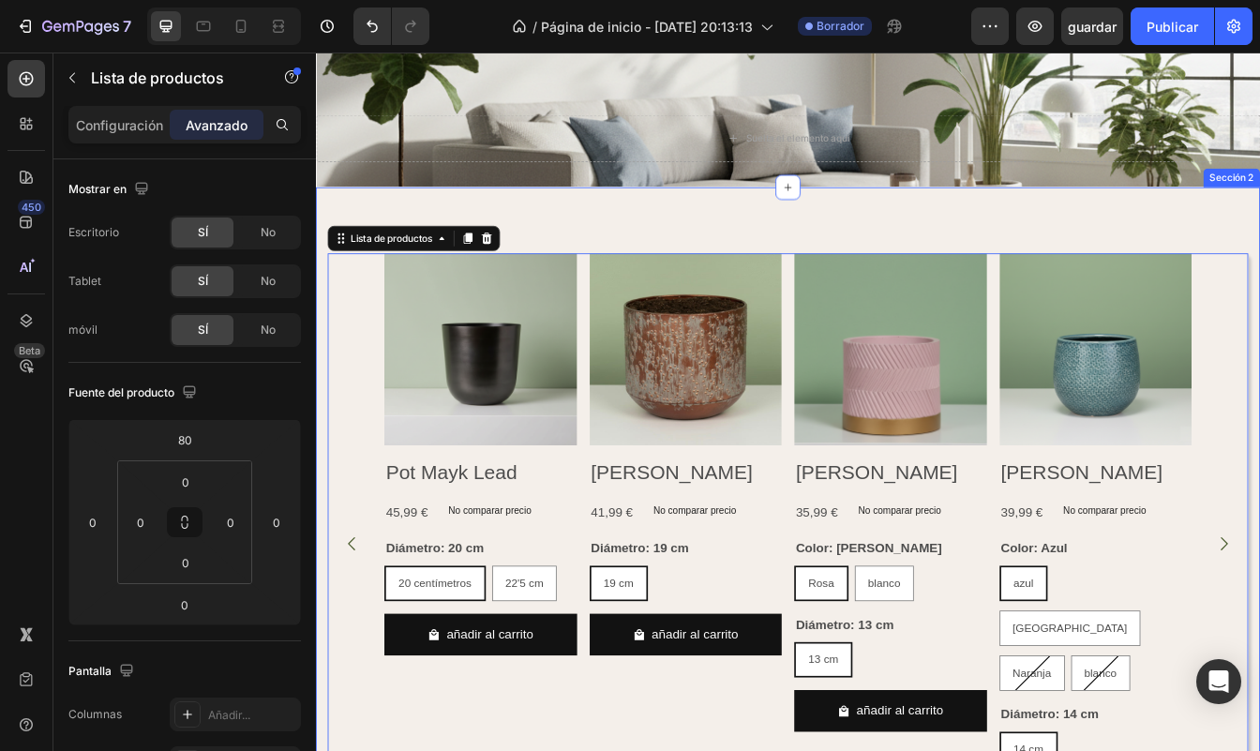
click at [608, 255] on div "Imágenes del producto Pot Mayk Lead Título del producto 45,99 € Precio del prod…" at bounding box center [878, 601] width 1097 height 768
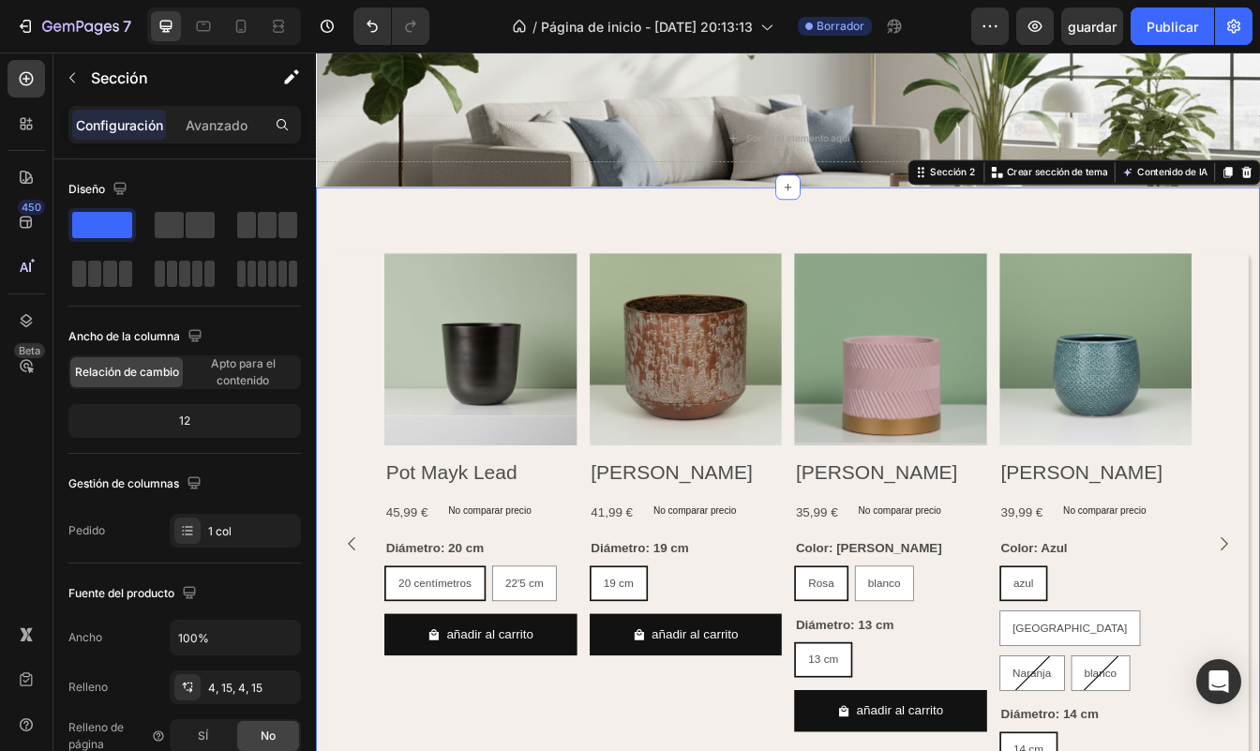
click at [737, 276] on div "Imágenes del producto Pot Mayk Lead Título del producto 45,99 € Precio del prod…" at bounding box center [878, 601] width 1097 height 768
click at [595, 558] on h2 "Pot Mayk Lead" at bounding box center [512, 552] width 230 height 35
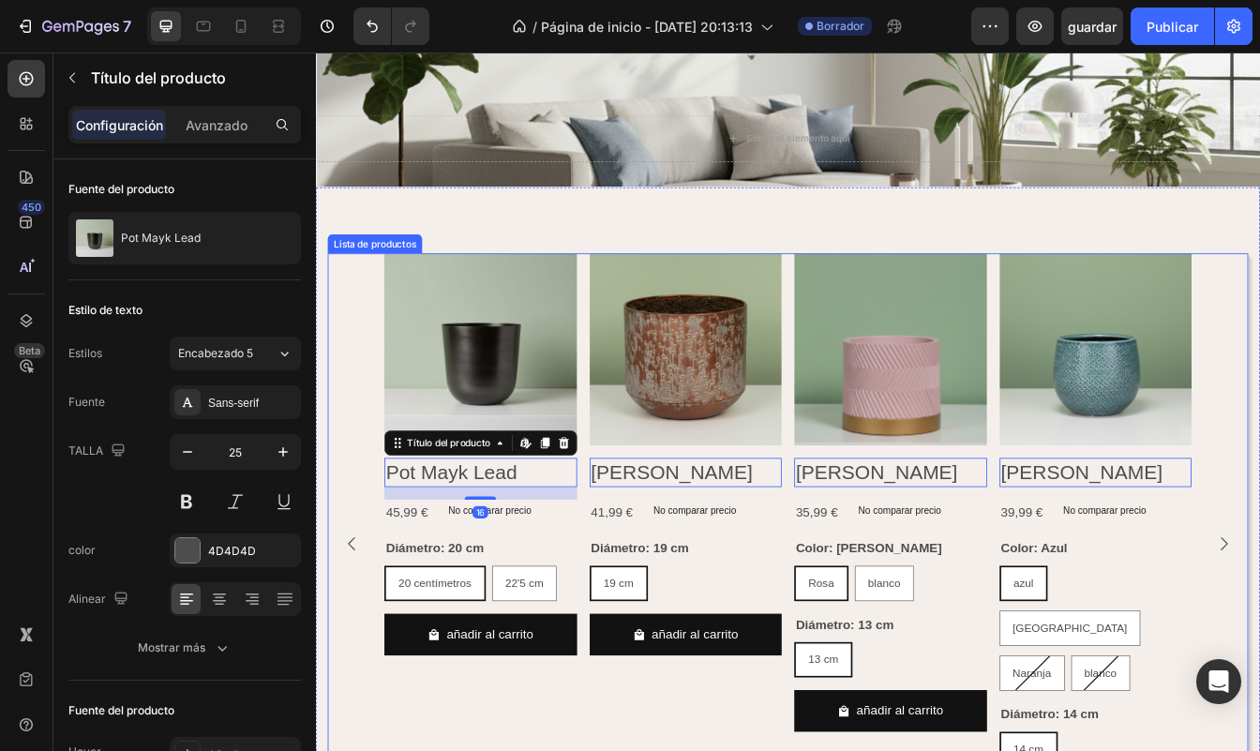
click at [373, 472] on div "Imágenes del producto Pot Mayk Lead Título del producto Editar contenido en Sho…" at bounding box center [878, 638] width 1097 height 693
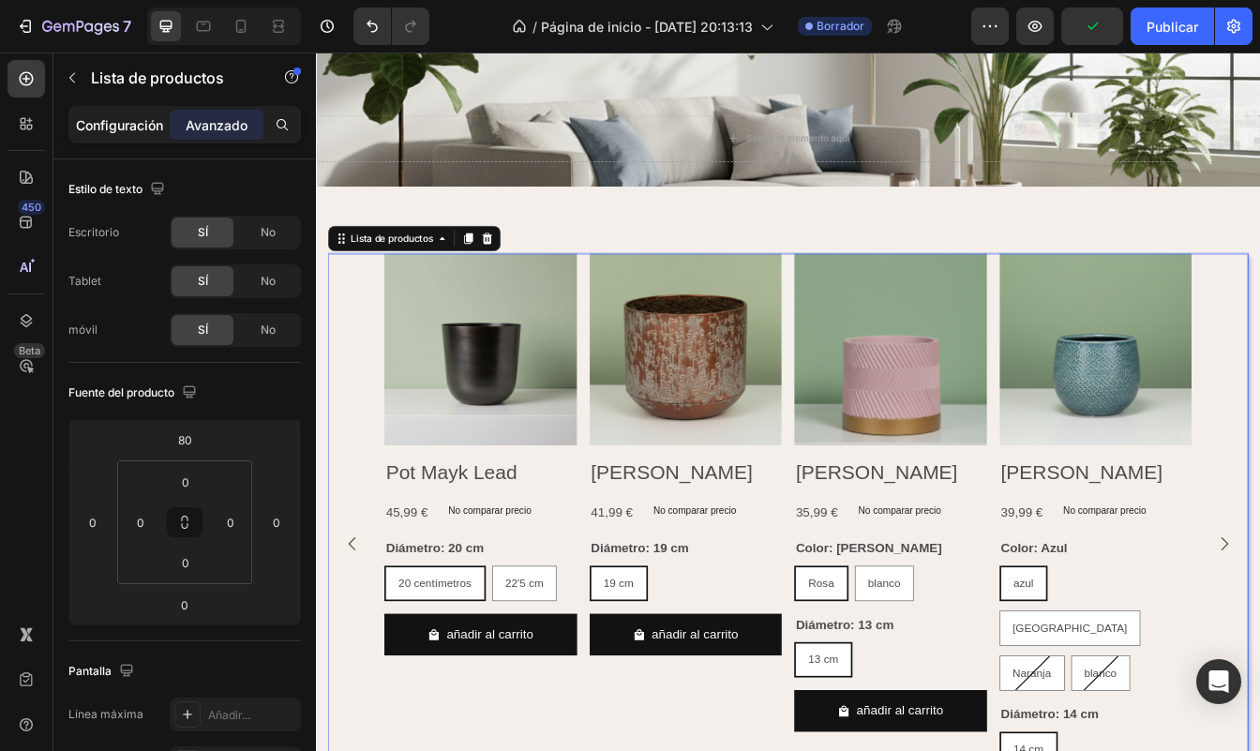
click at [85, 139] on div "Configuración" at bounding box center [119, 125] width 94 height 30
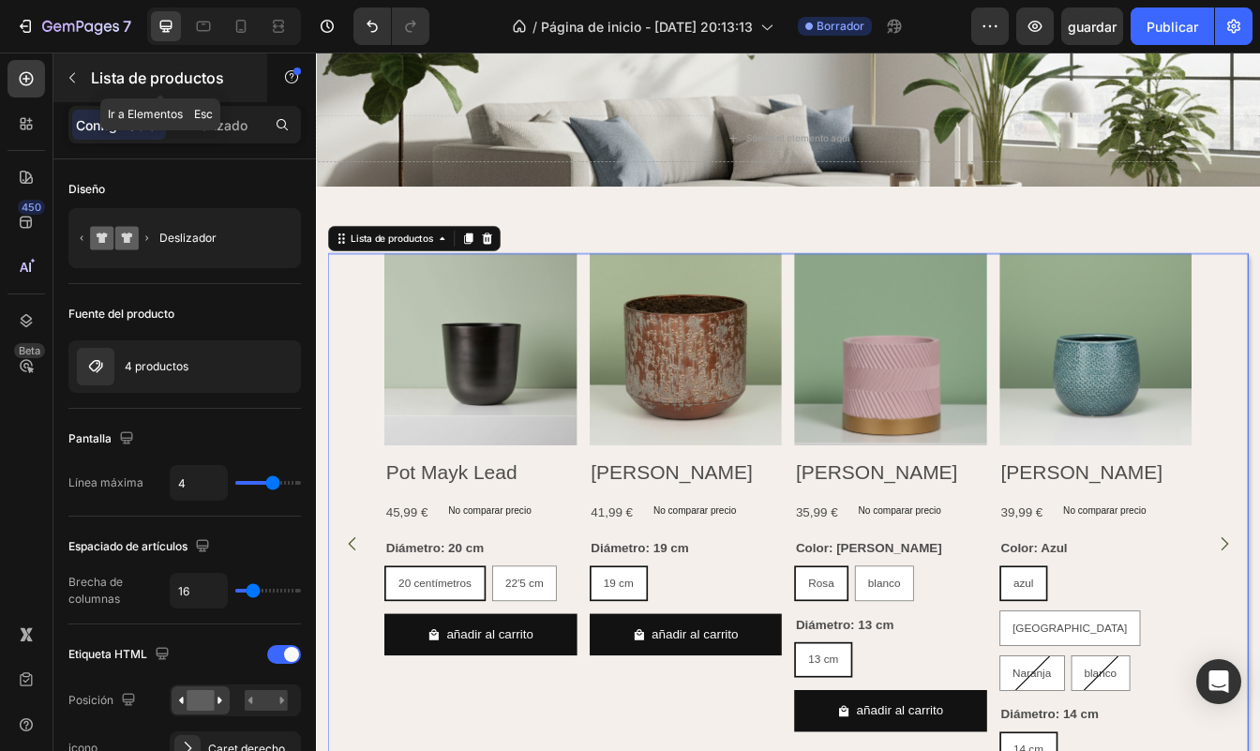
click at [71, 80] on icon "button" at bounding box center [72, 78] width 6 height 10
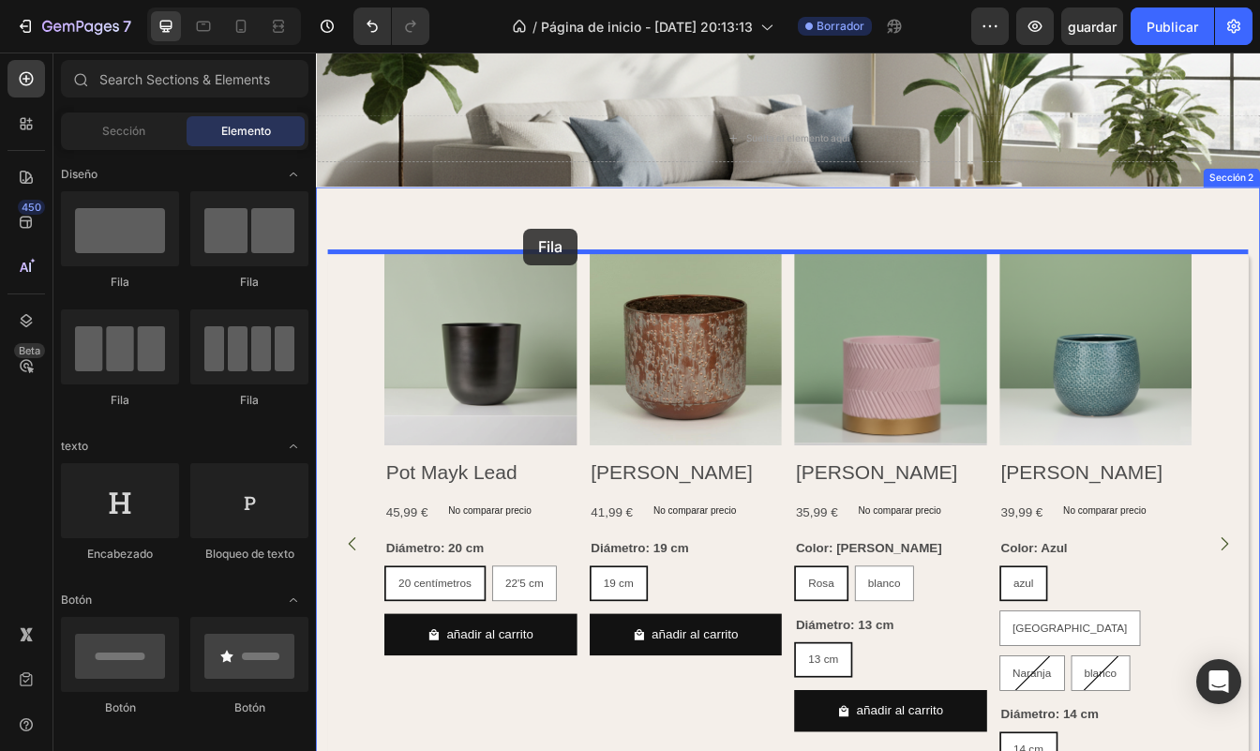
drag, startPoint x: 445, startPoint y: 294, endPoint x: 561, endPoint y: 266, distance: 118.7
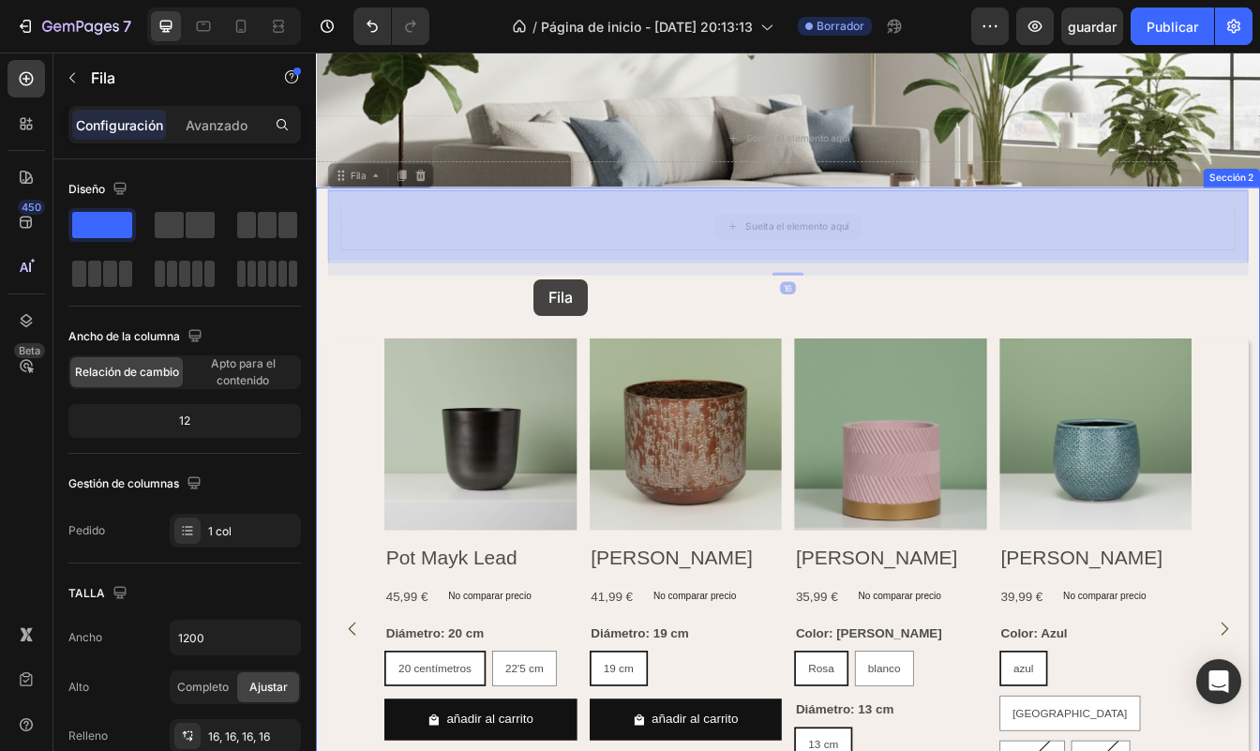
drag, startPoint x: 573, startPoint y: 272, endPoint x: 577, endPoint y: 319, distance: 47.0
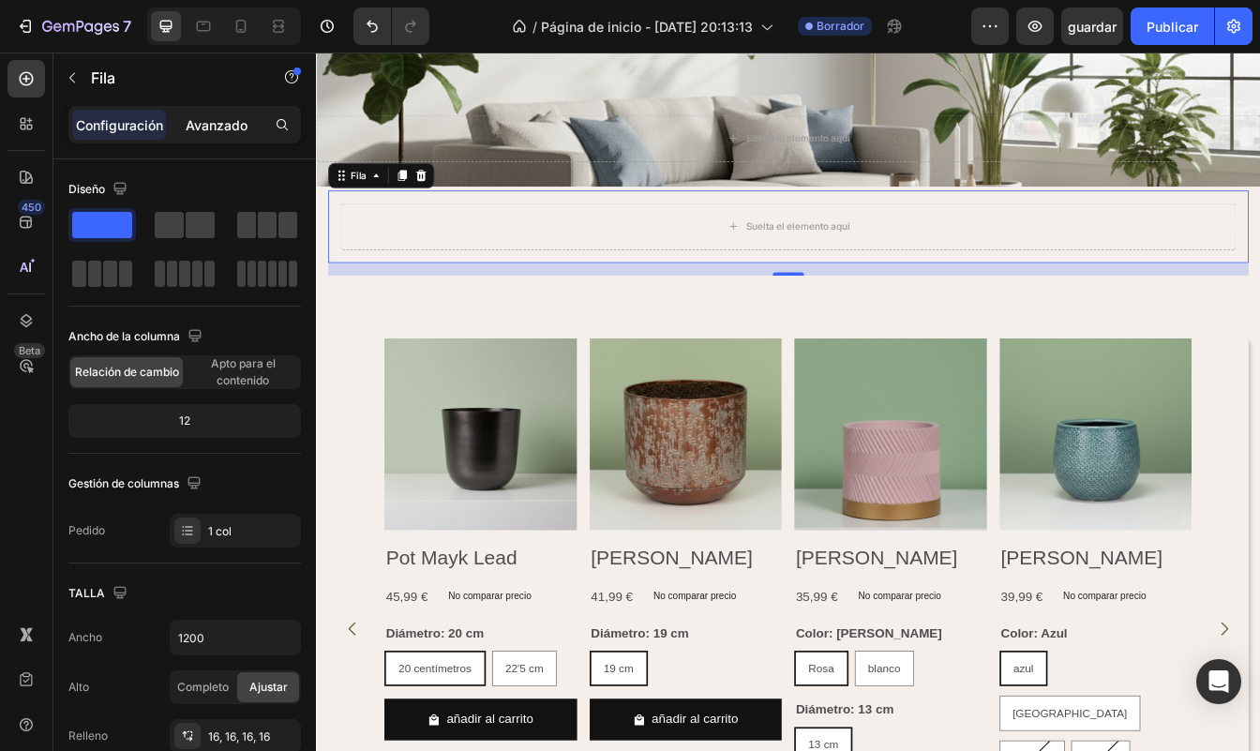
click at [209, 131] on p "Avanzado" at bounding box center [217, 125] width 62 height 20
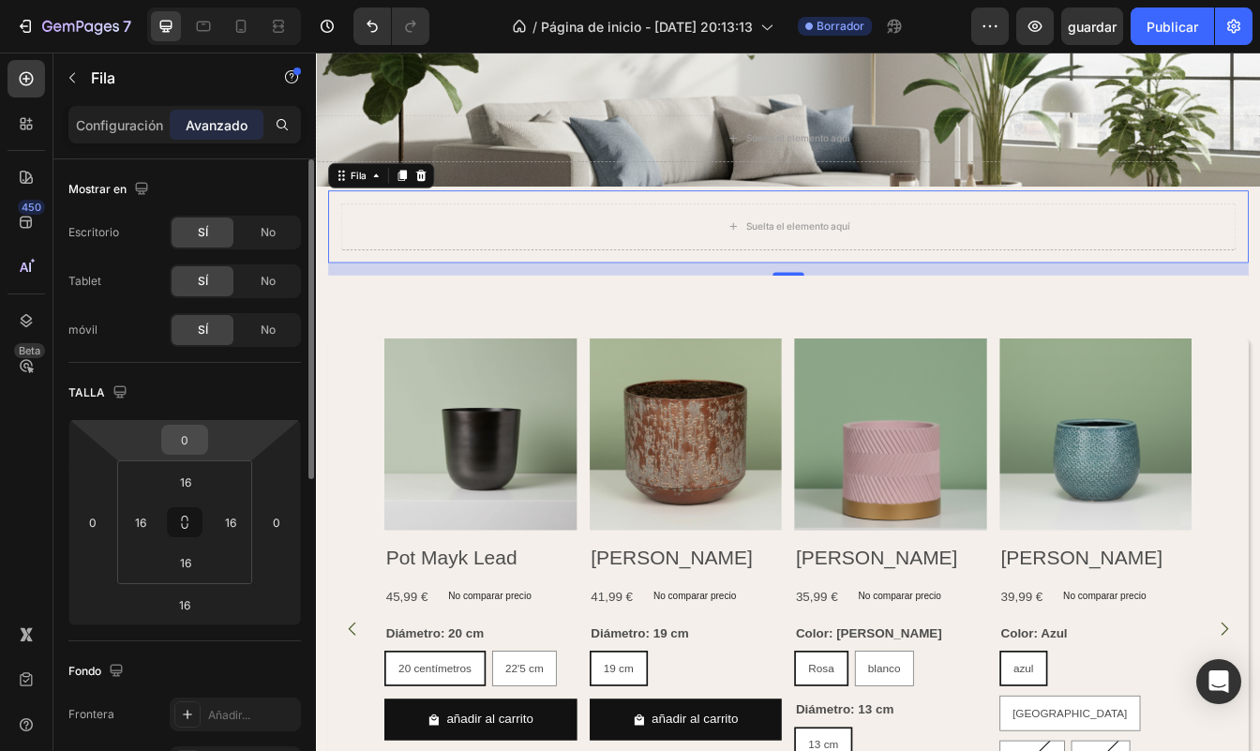
click at [194, 445] on input "0" at bounding box center [184, 440] width 37 height 28
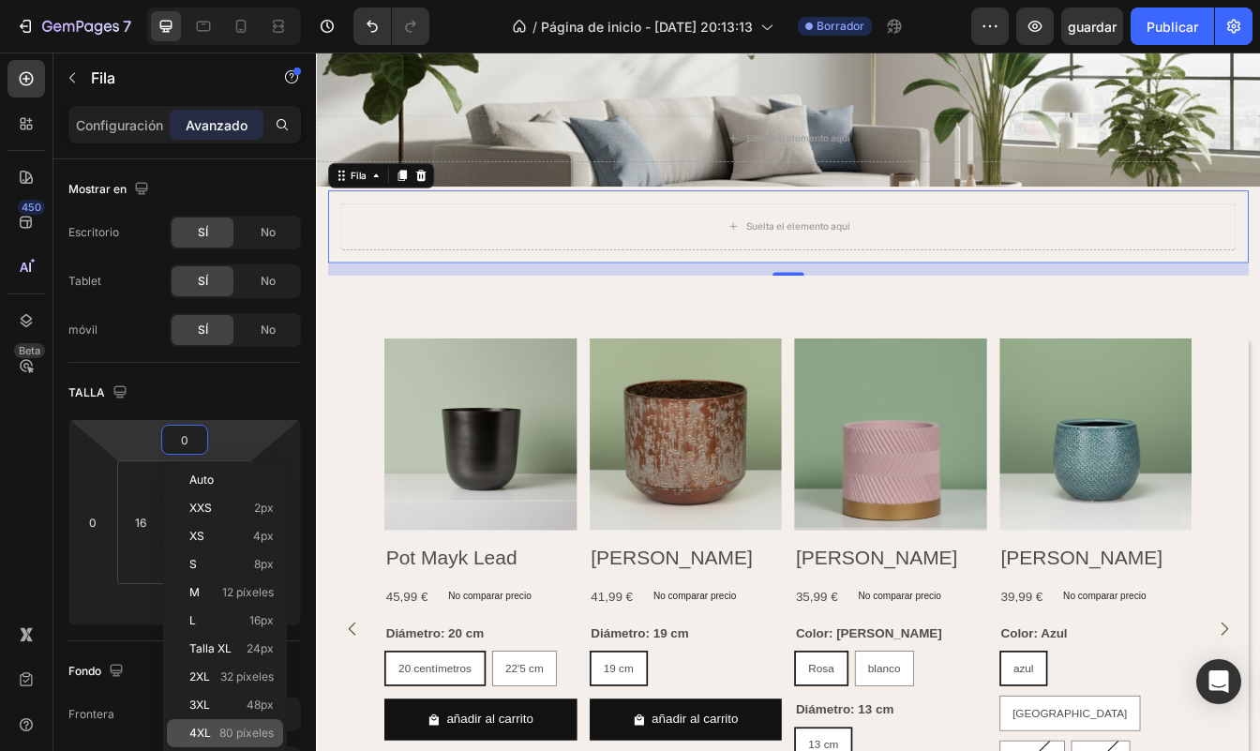
click at [221, 736] on span "80 píxeles" at bounding box center [246, 733] width 54 height 13
type input "80"
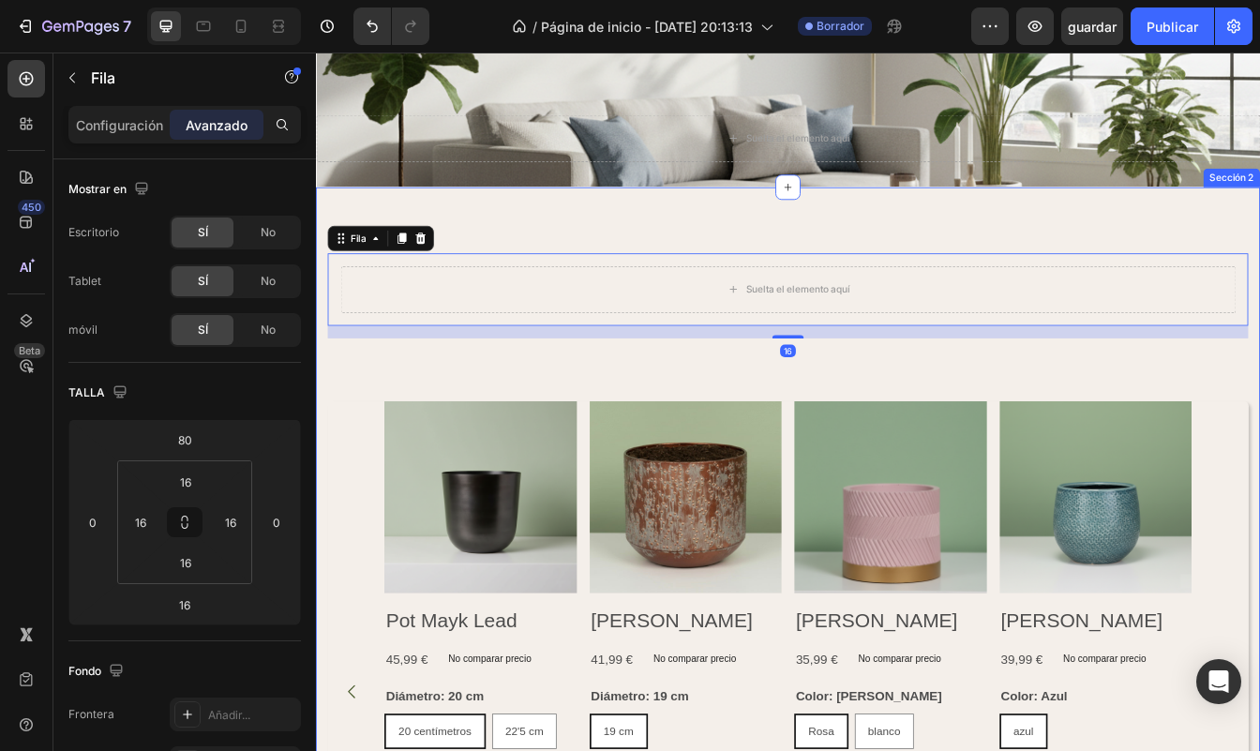
click at [682, 429] on div "Suelta el elemento aquí Fila 16 Imágenes del producto Pot Mayk Lead Título del …" at bounding box center [878, 689] width 1097 height 944
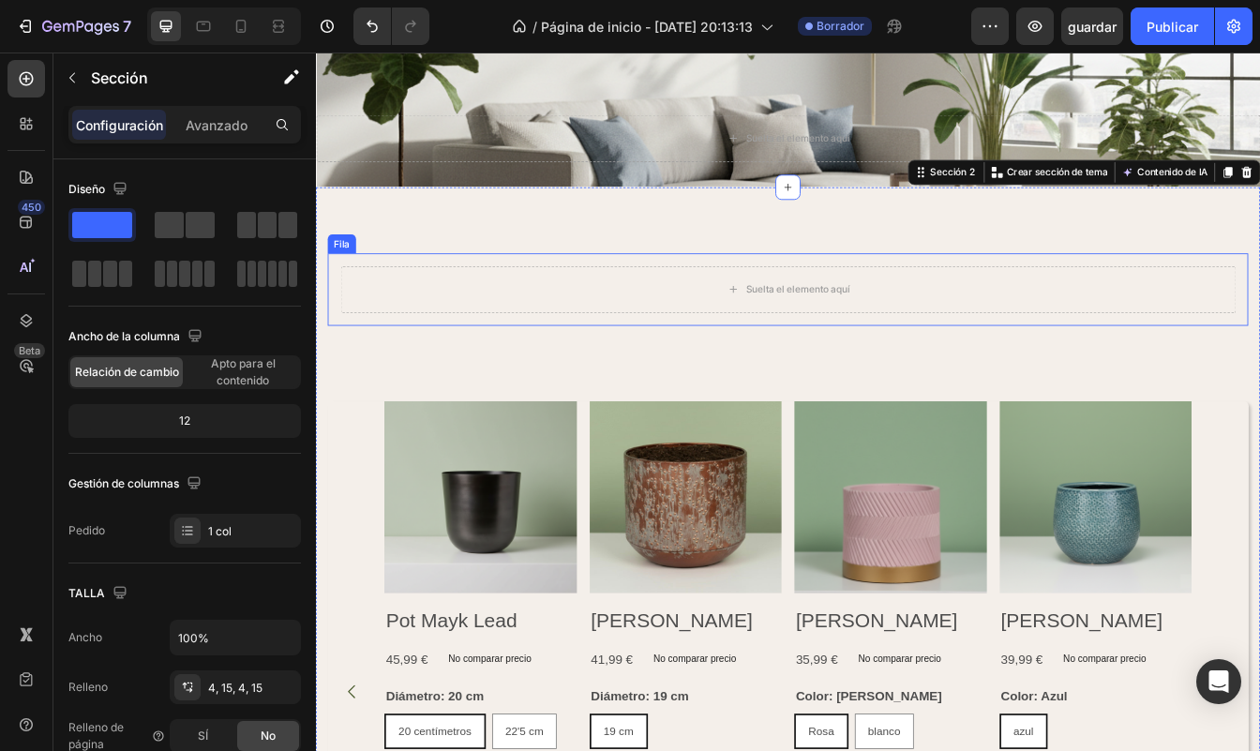
click at [588, 357] on div "Suelta el elemento aquí" at bounding box center [878, 335] width 1067 height 56
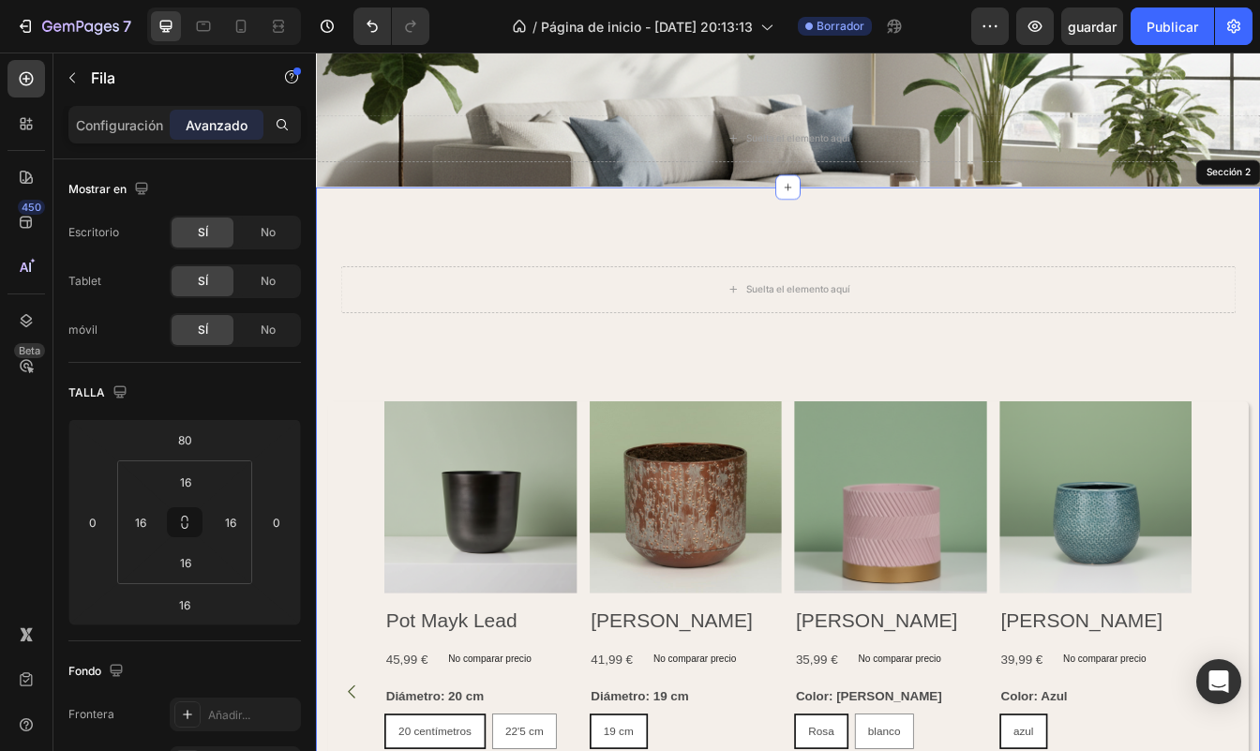
click at [567, 424] on div "Suelta el elemento aquí Fila 16 Imágenes del producto Pot Mayk Lead Título del …" at bounding box center [878, 689] width 1097 height 944
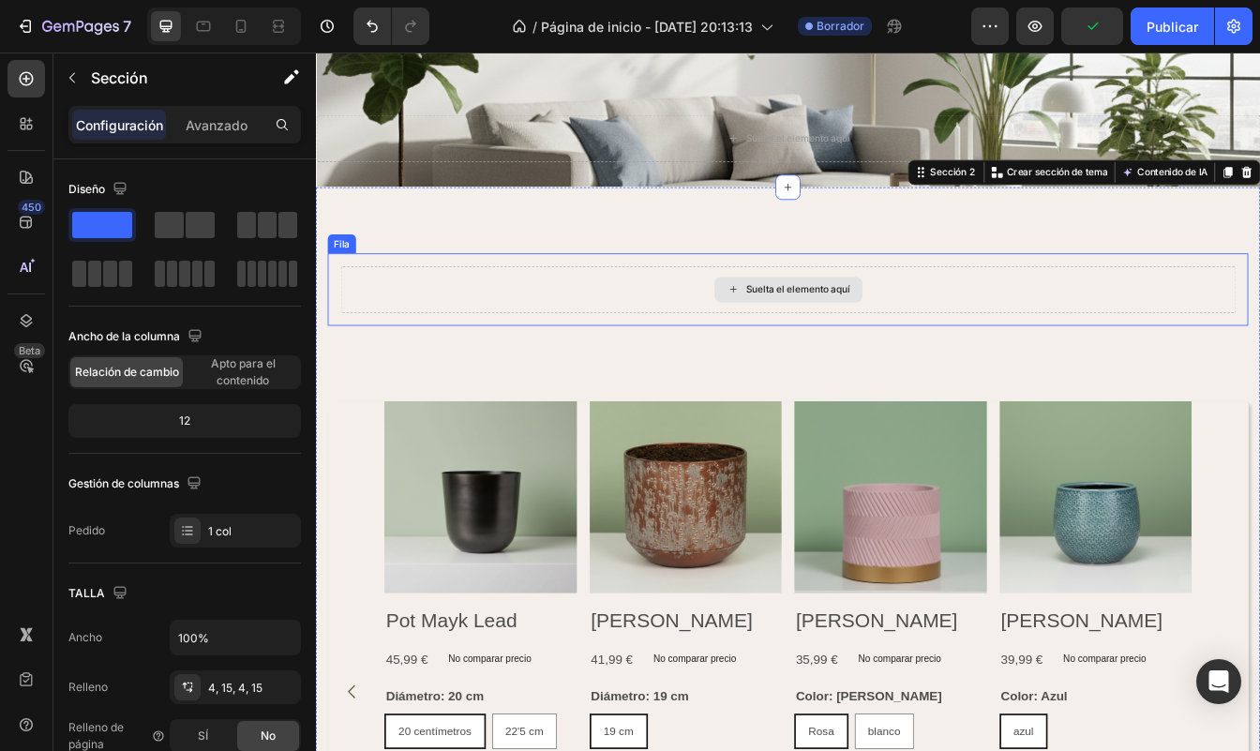
click at [504, 342] on div "Suelta el elemento aquí" at bounding box center [878, 335] width 1067 height 56
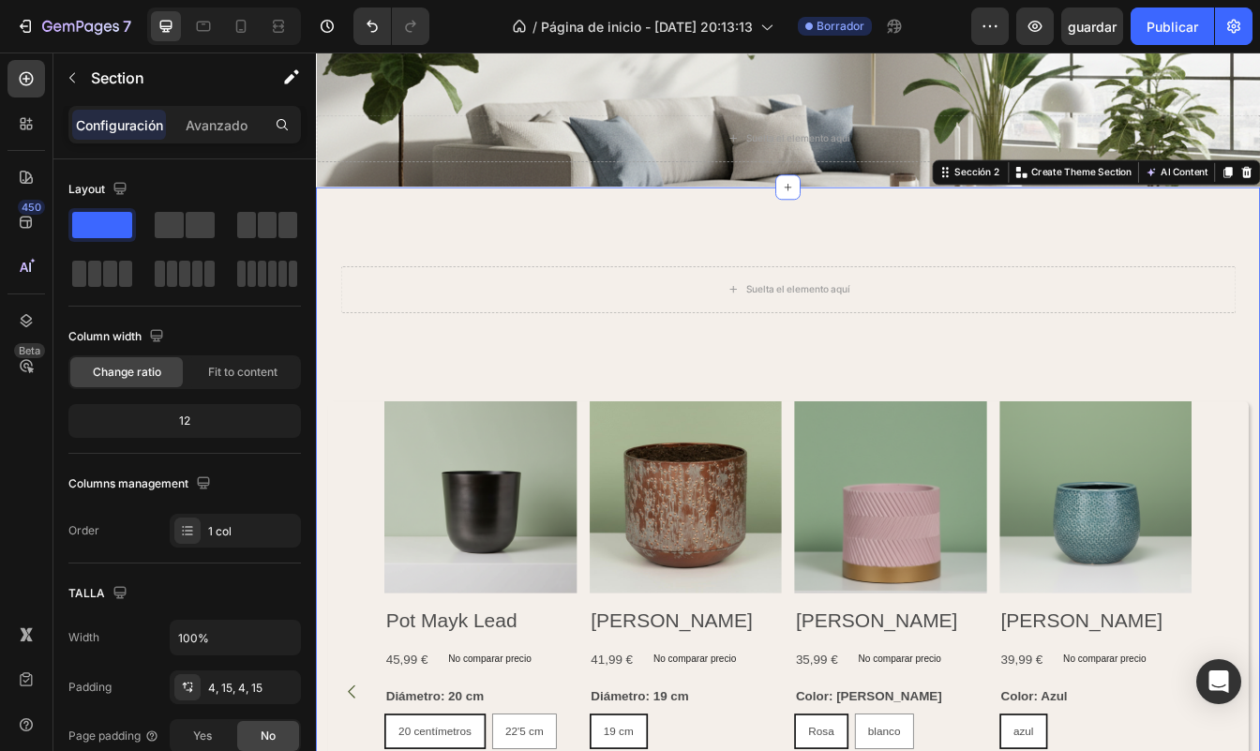
click at [825, 447] on div "Suelta el elemento aquí Fila Imágenes del producto Pot Mayk Lead Título del pro…" at bounding box center [878, 689] width 1097 height 944
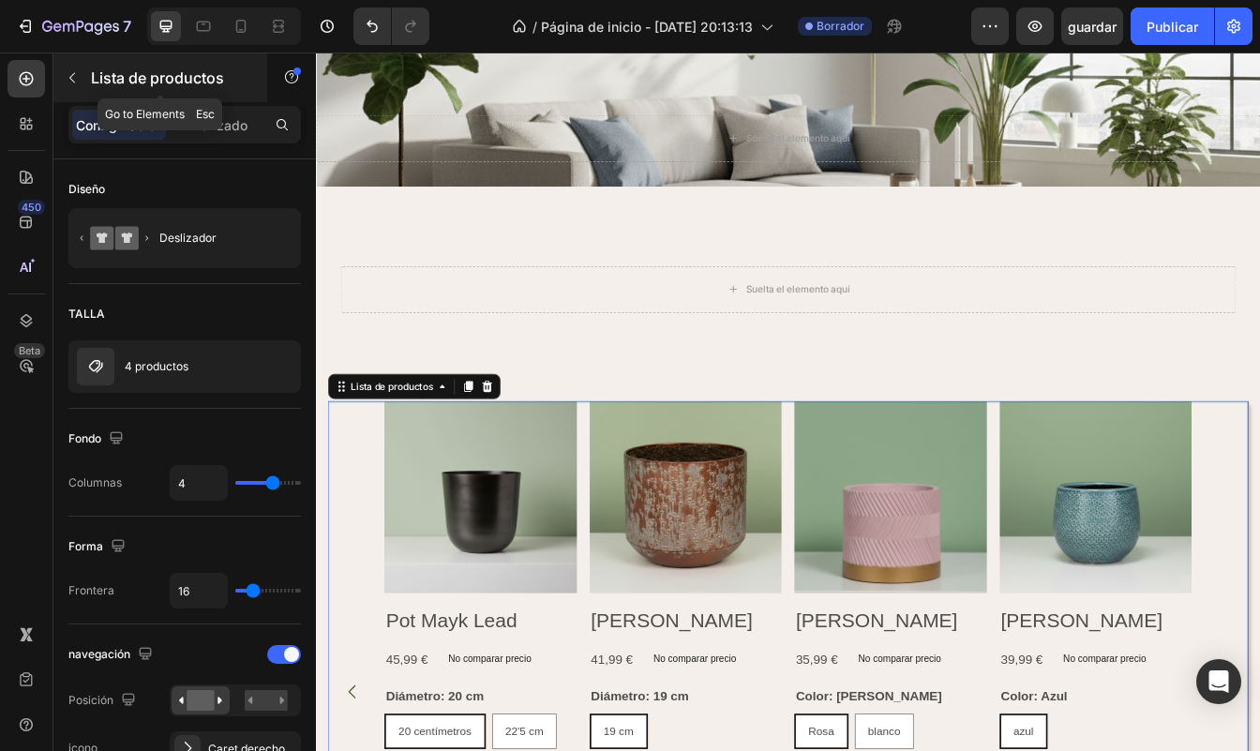
click at [214, 92] on div "Lista de productos" at bounding box center [160, 77] width 214 height 49
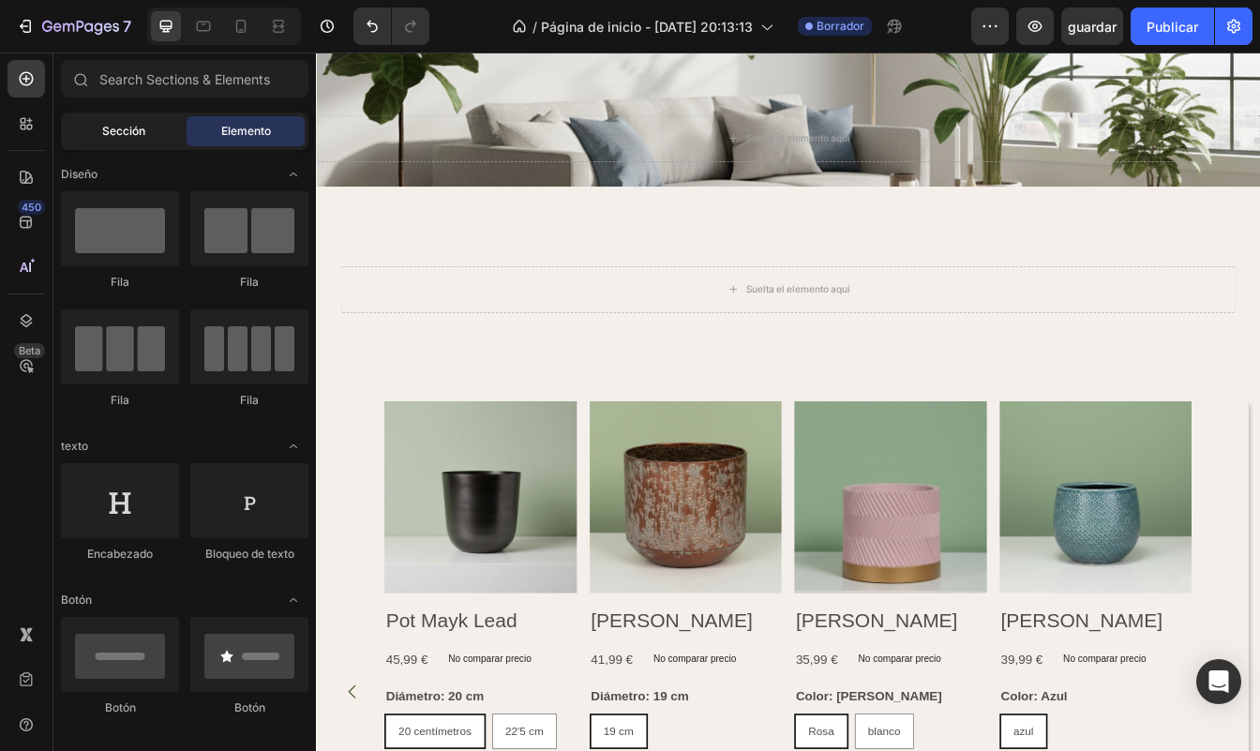
click at [123, 137] on span "Sección" at bounding box center [123, 131] width 43 height 17
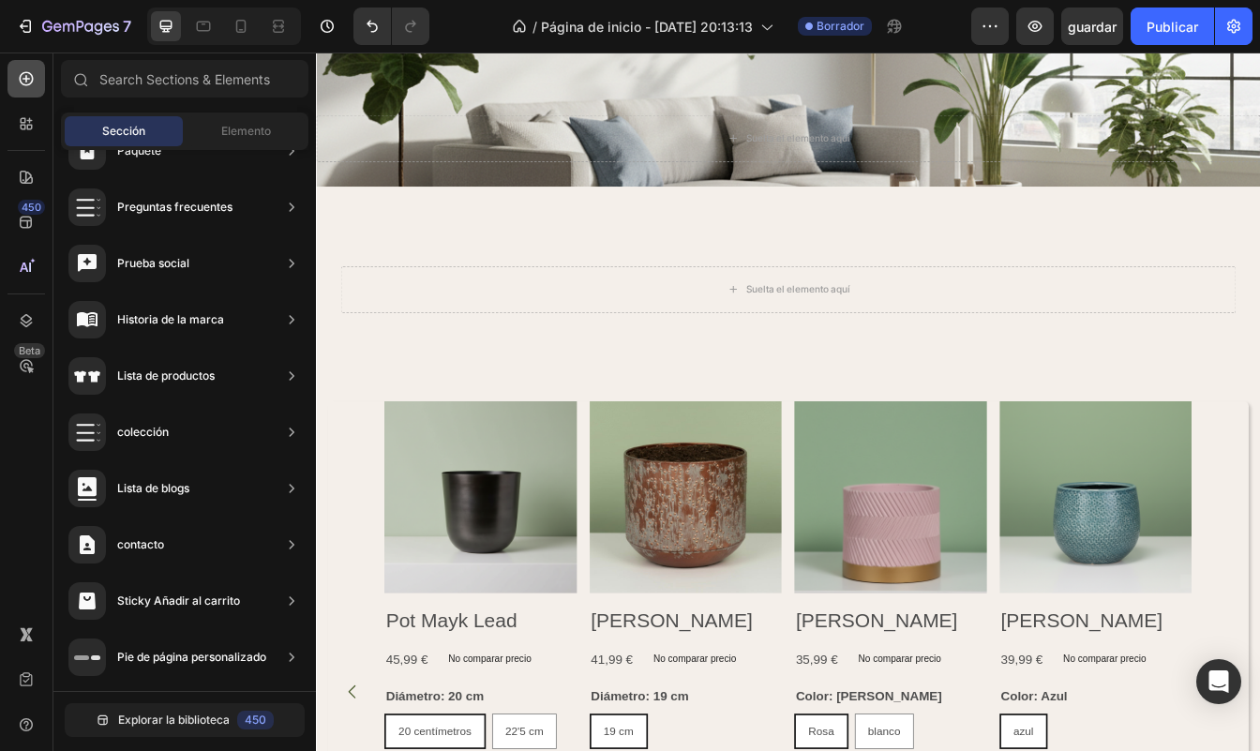
click at [18, 88] on div at bounding box center [25, 78] width 37 height 37
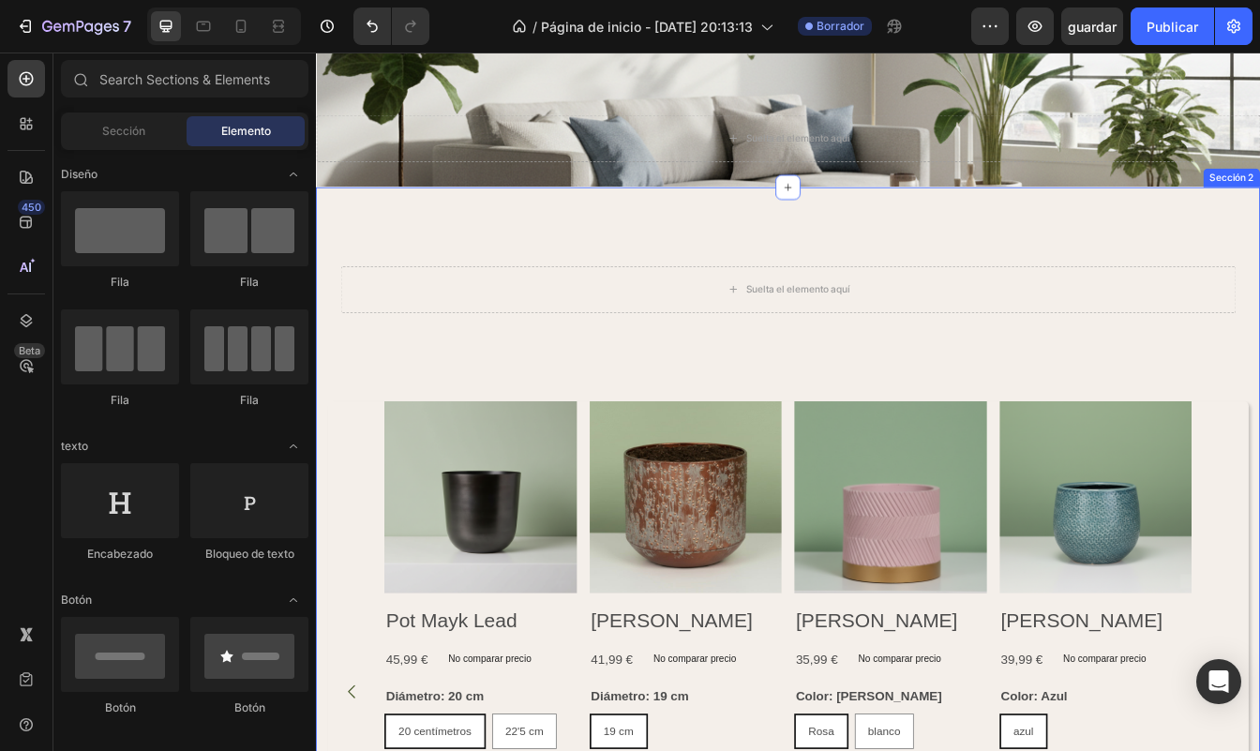
click at [455, 450] on div "Suelta el elemento aquí Fila Imágenes del producto Pot Mayk Lead Título del pro…" at bounding box center [878, 689] width 1097 height 944
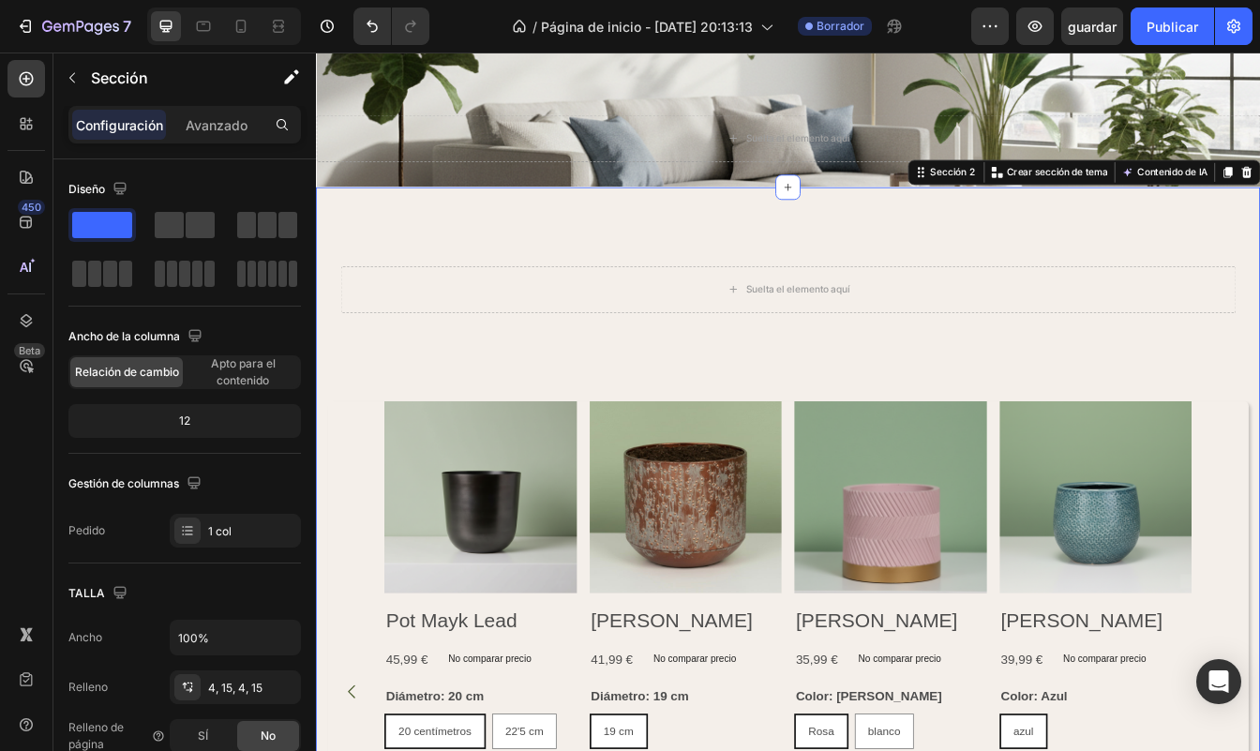
click at [363, 449] on div "Suelta el elemento aquí Fila Imágenes del producto Pot Mayk Lead Título del pro…" at bounding box center [878, 689] width 1097 height 944
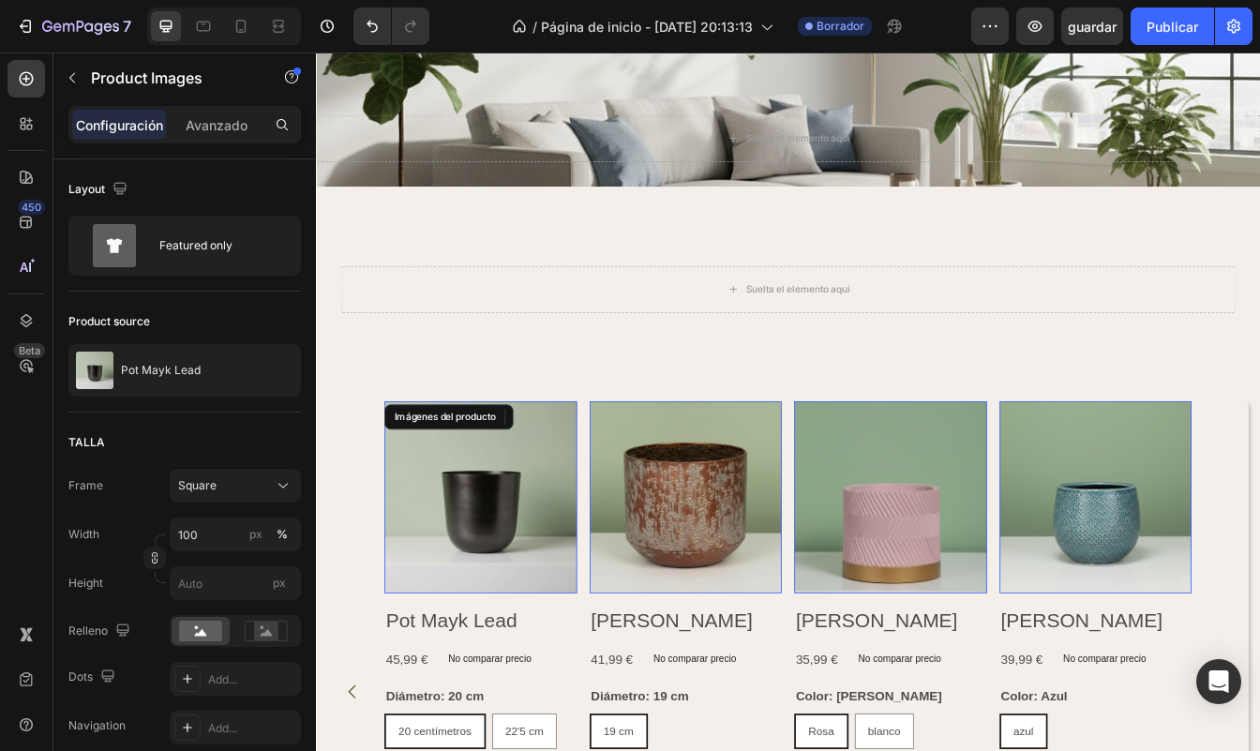
click at [446, 560] on img at bounding box center [512, 583] width 230 height 230
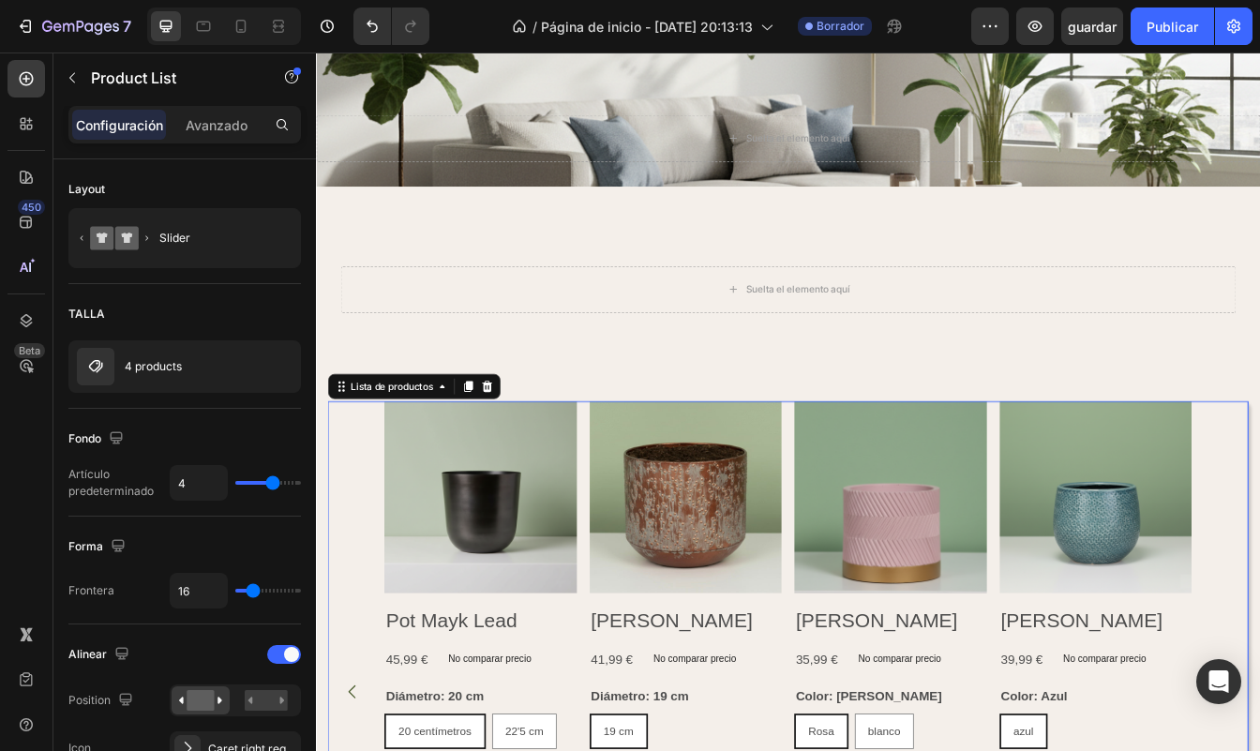
click at [207, 117] on p "Avanzado" at bounding box center [217, 125] width 62 height 20
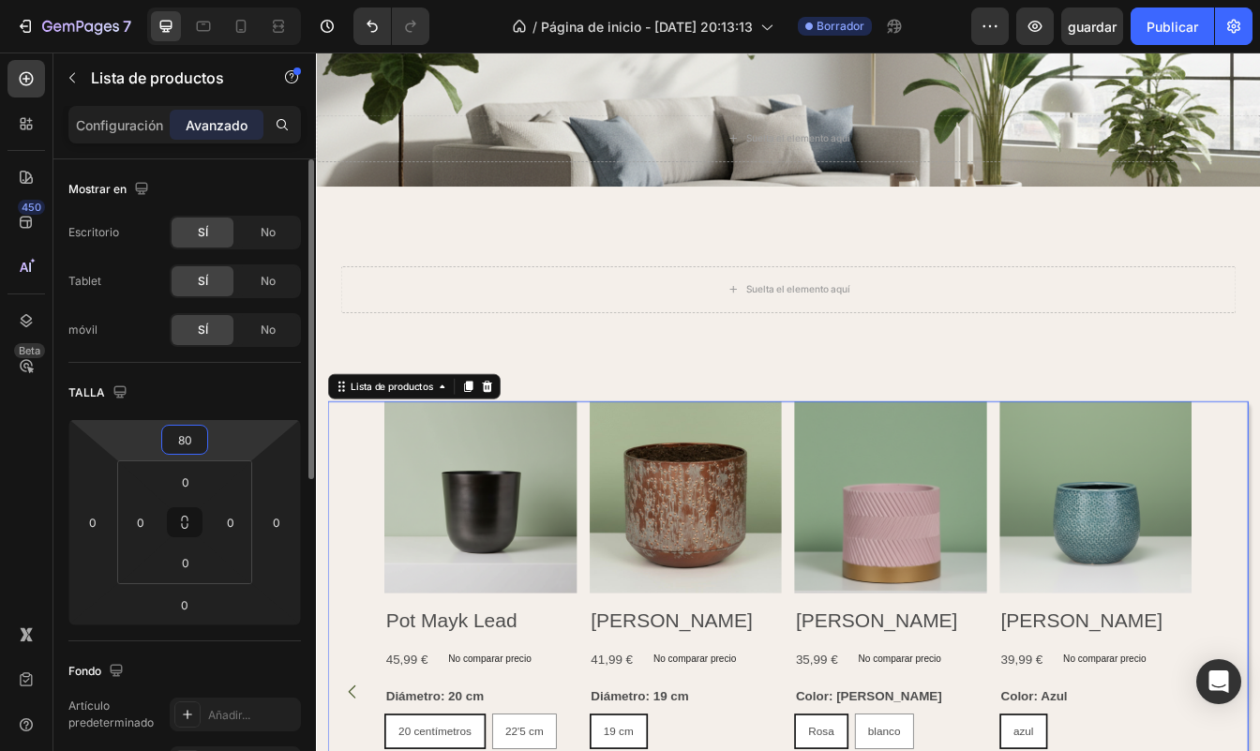
click at [174, 436] on input "80" at bounding box center [184, 440] width 37 height 28
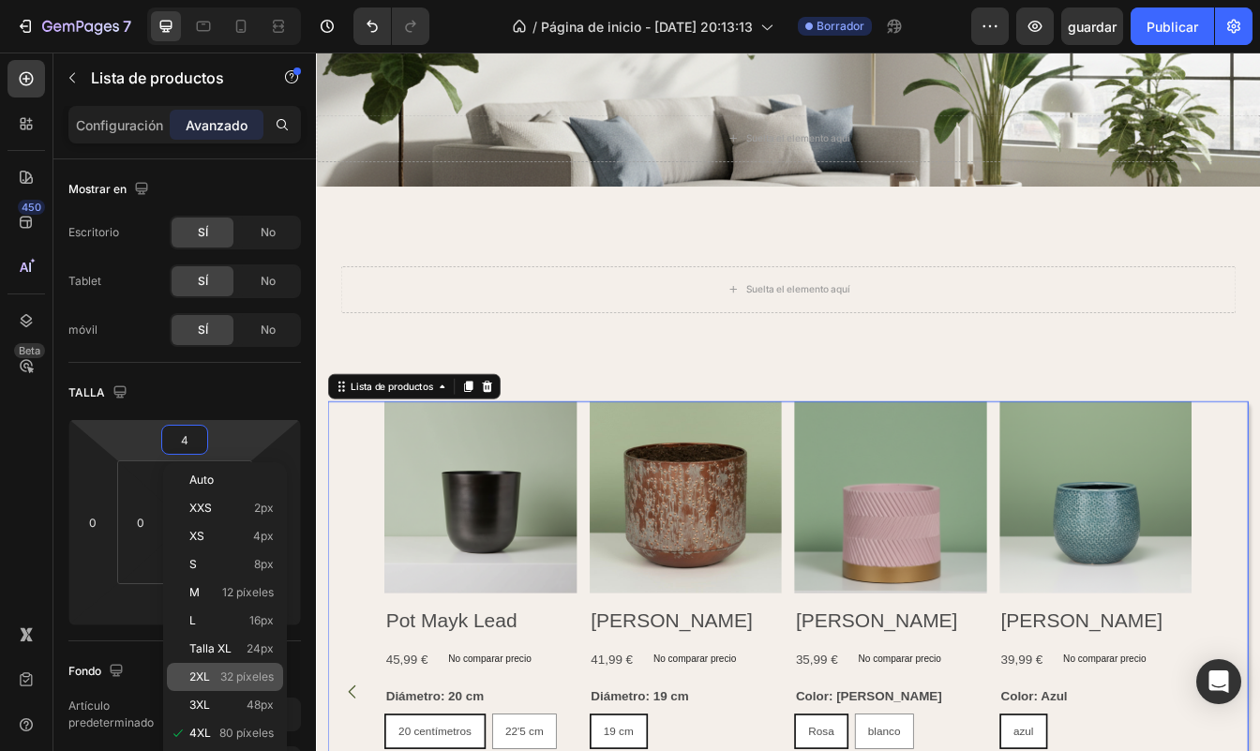
click at [218, 681] on p "2XL 32 píxeles" at bounding box center [231, 676] width 84 height 13
type input "32"
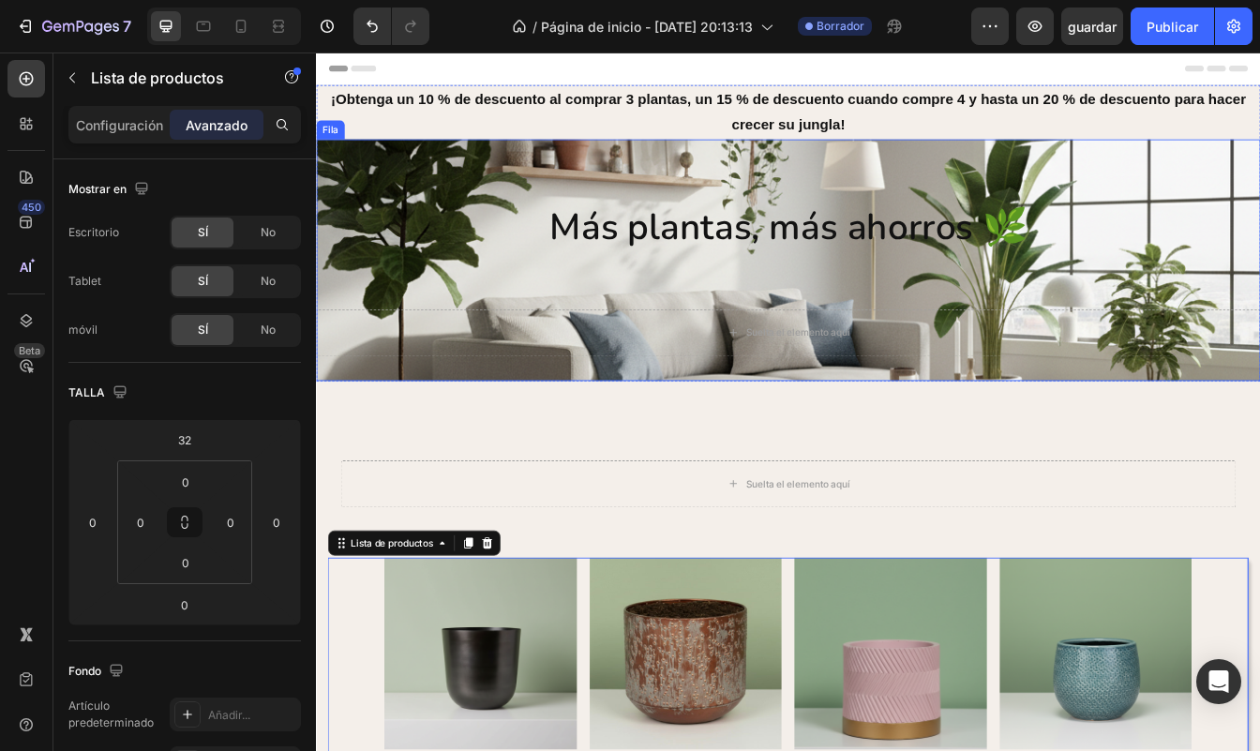
click at [532, 223] on div "Más plantas, más ahorros 🌿 Encabezado Fila" at bounding box center [878, 300] width 1125 height 288
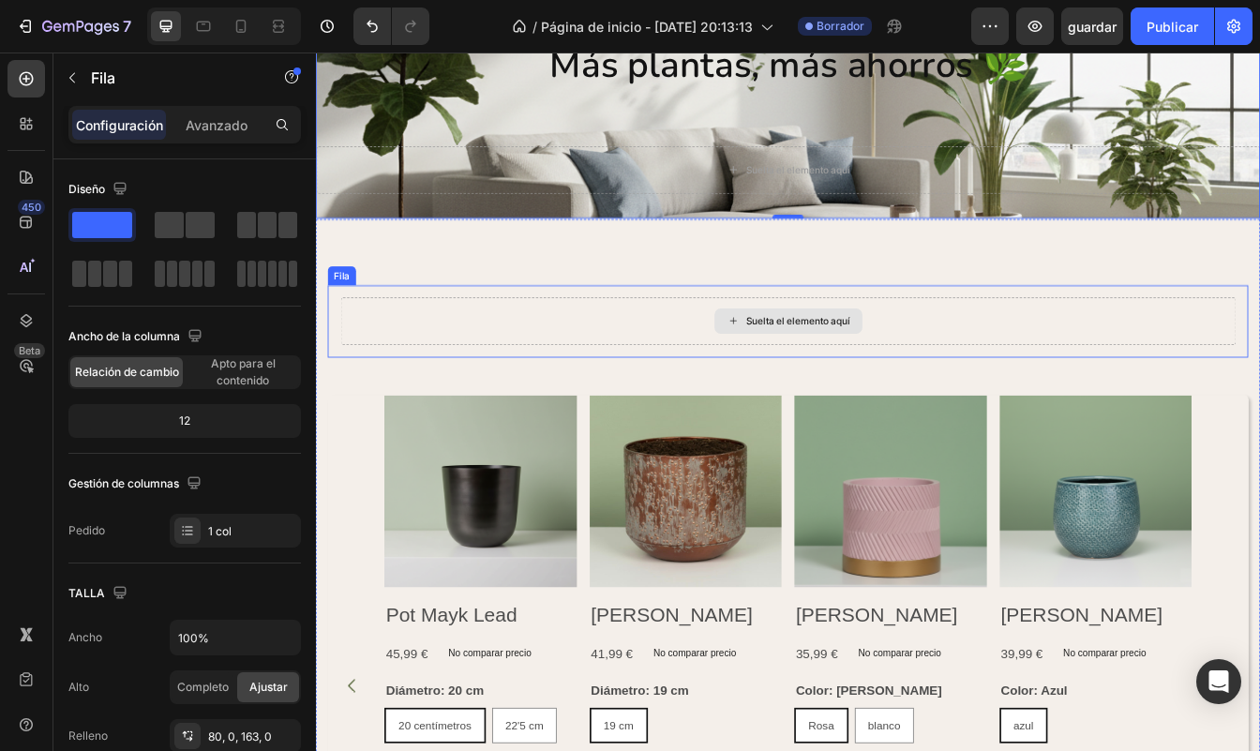
scroll to position [197, 0]
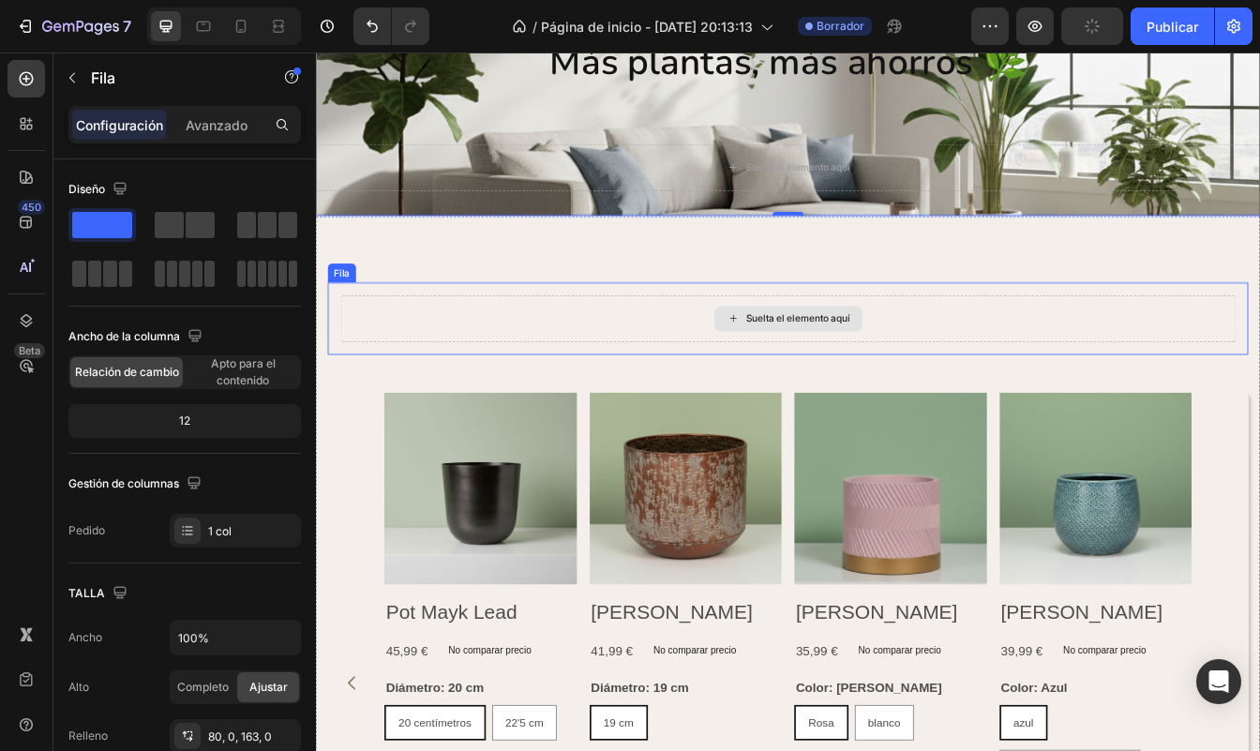
click at [824, 358] on div "Suelta el elemento aquí" at bounding box center [878, 369] width 176 height 30
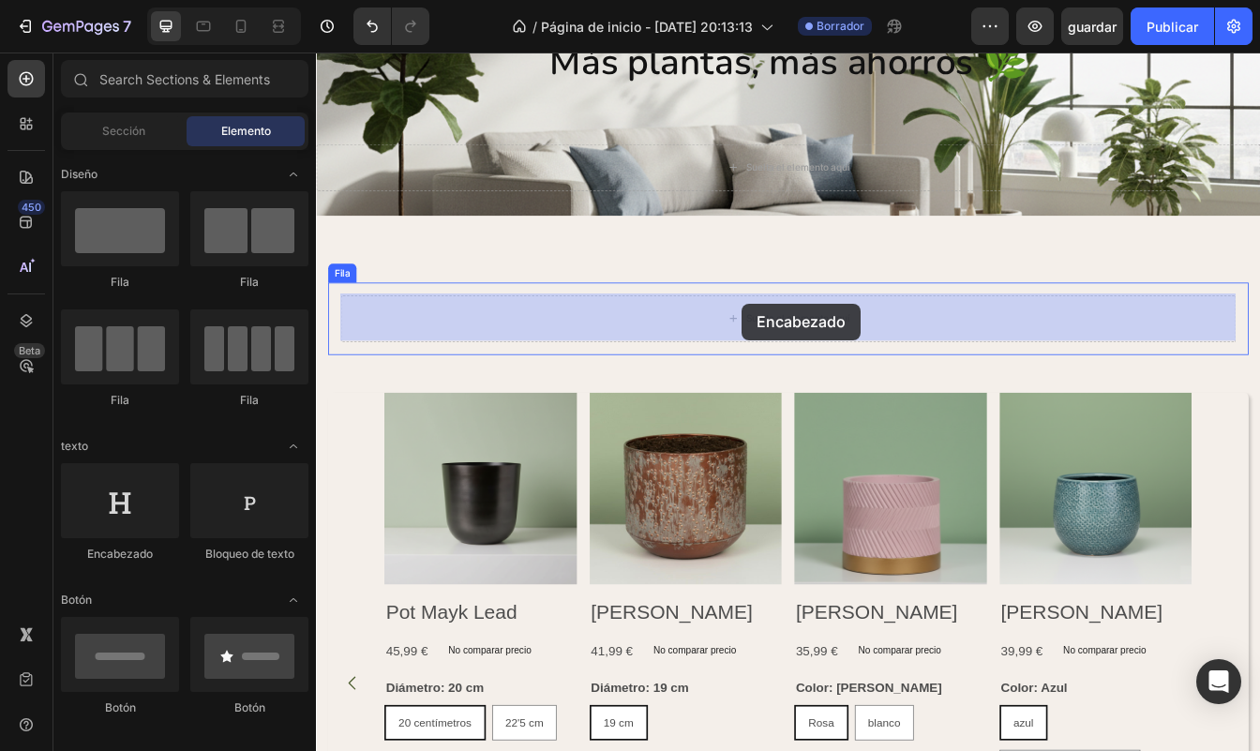
drag, startPoint x: 414, startPoint y: 570, endPoint x: 823, endPoint y: 352, distance: 463.4
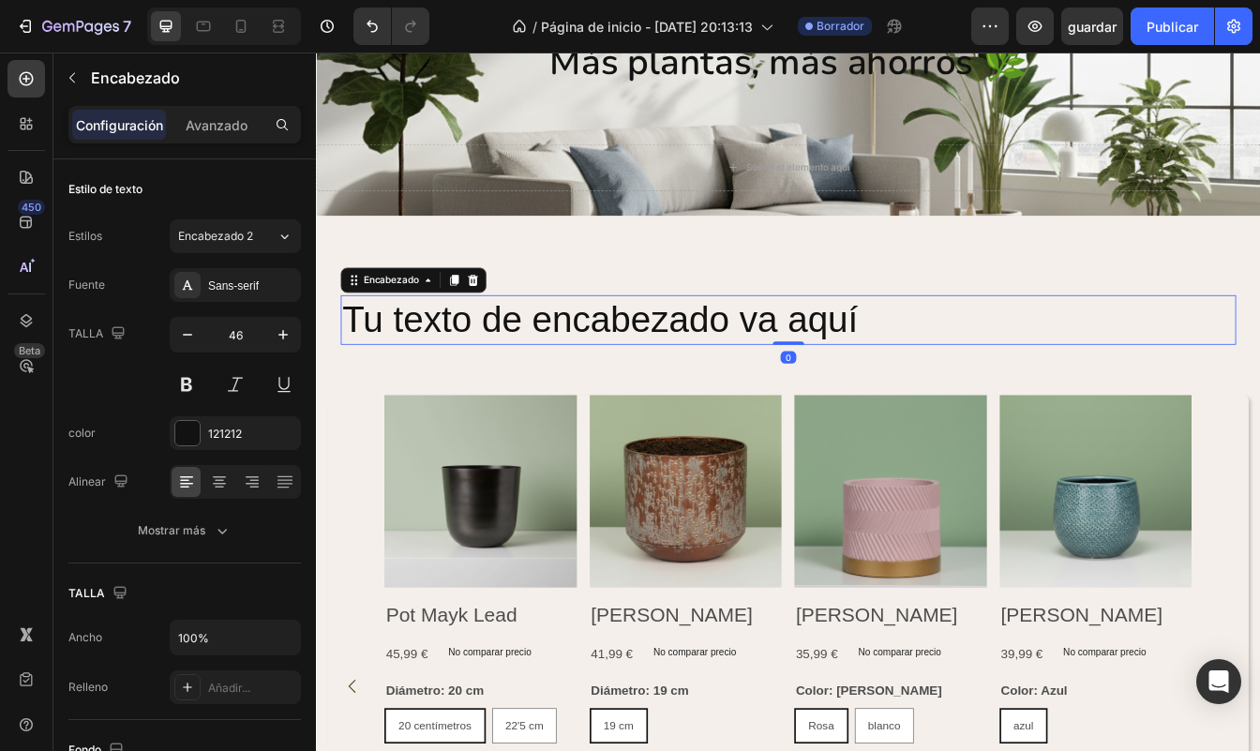
click at [968, 363] on h2 "Tu texto de encabezado va aquí" at bounding box center [878, 371] width 1067 height 60
click at [968, 363] on p "Tu texto de encabezado va aquí" at bounding box center [878, 371] width 1063 height 56
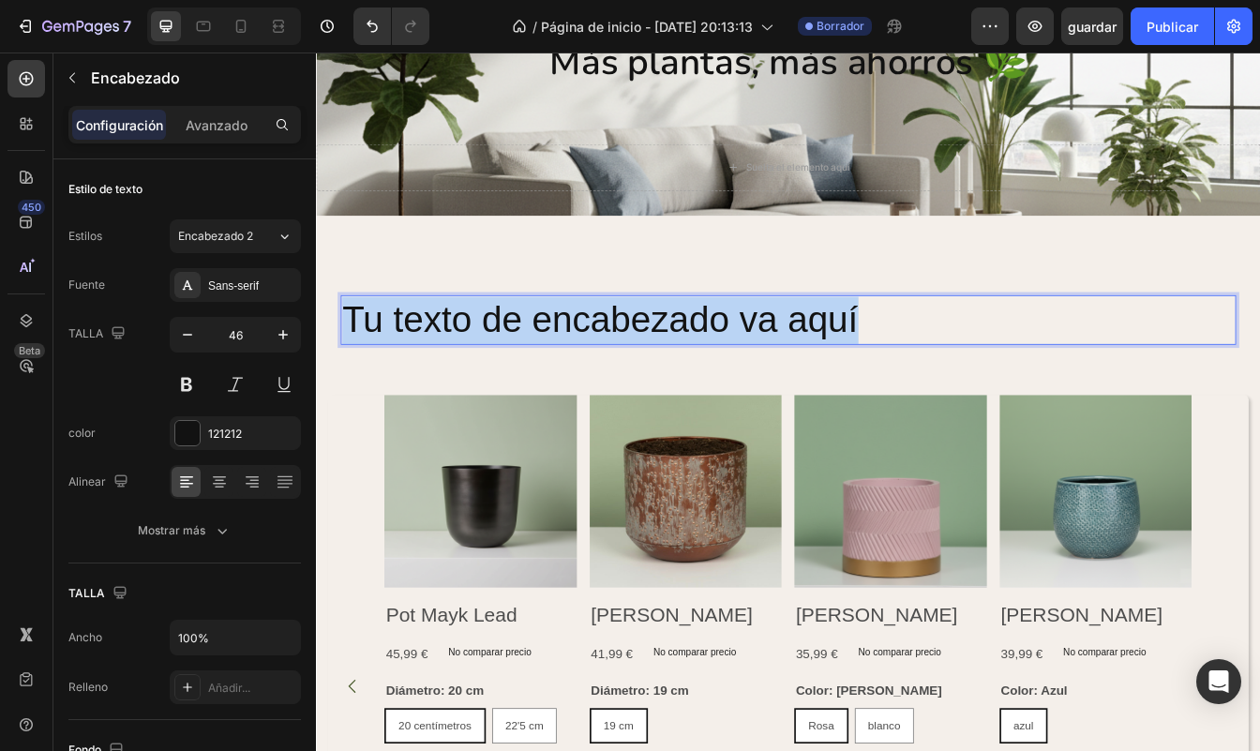
click at [968, 363] on p "Tu texto de encabezado va aquí" at bounding box center [878, 371] width 1063 height 56
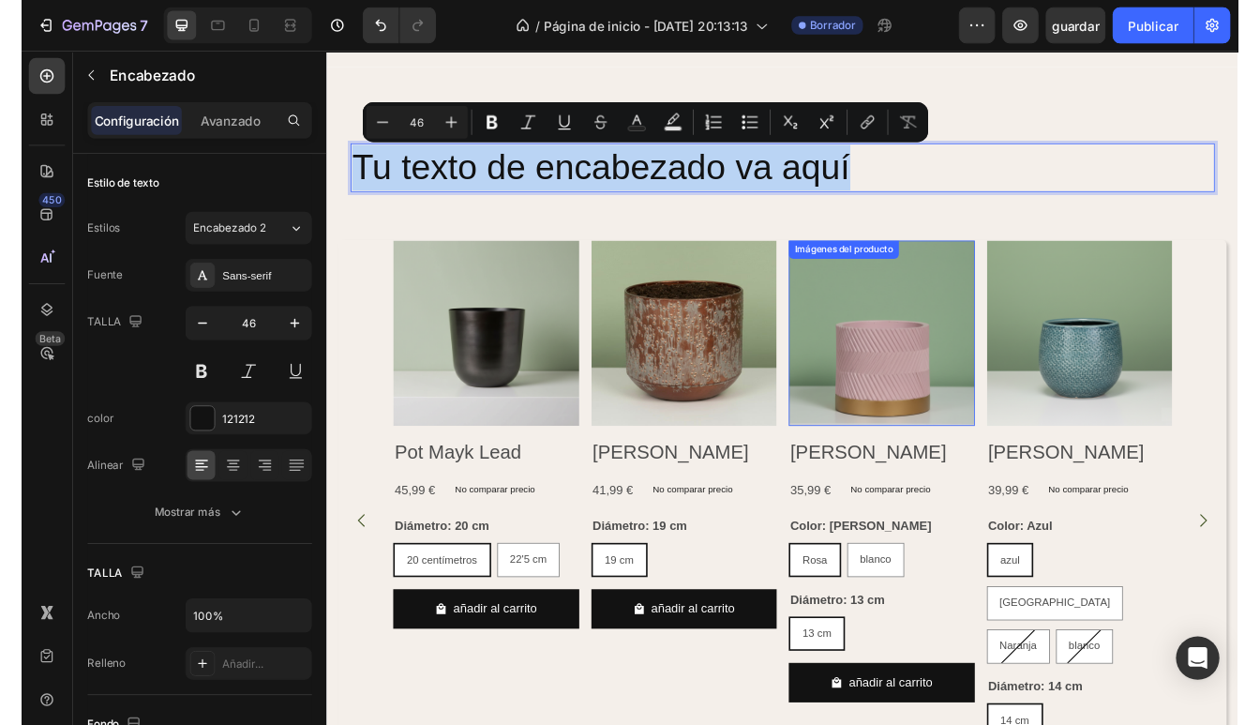
scroll to position [364, 0]
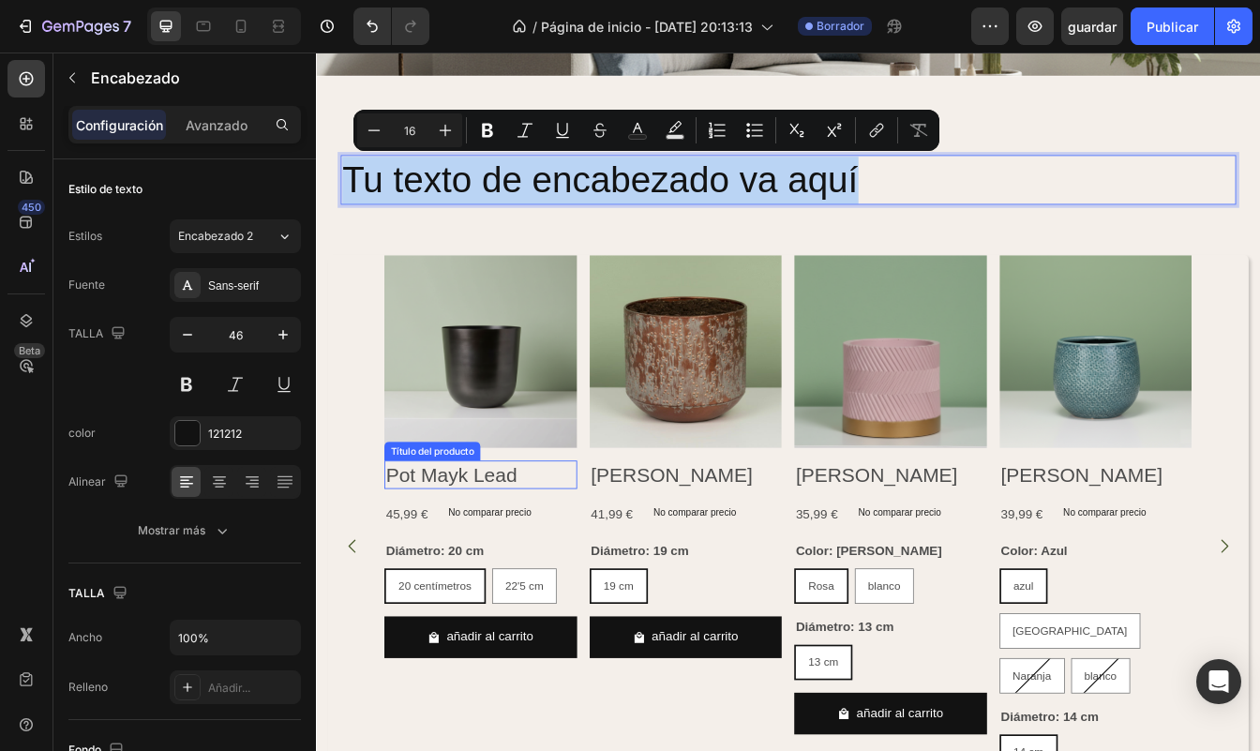
click at [514, 550] on h2 "Pot Mayk Lead" at bounding box center [512, 555] width 230 height 35
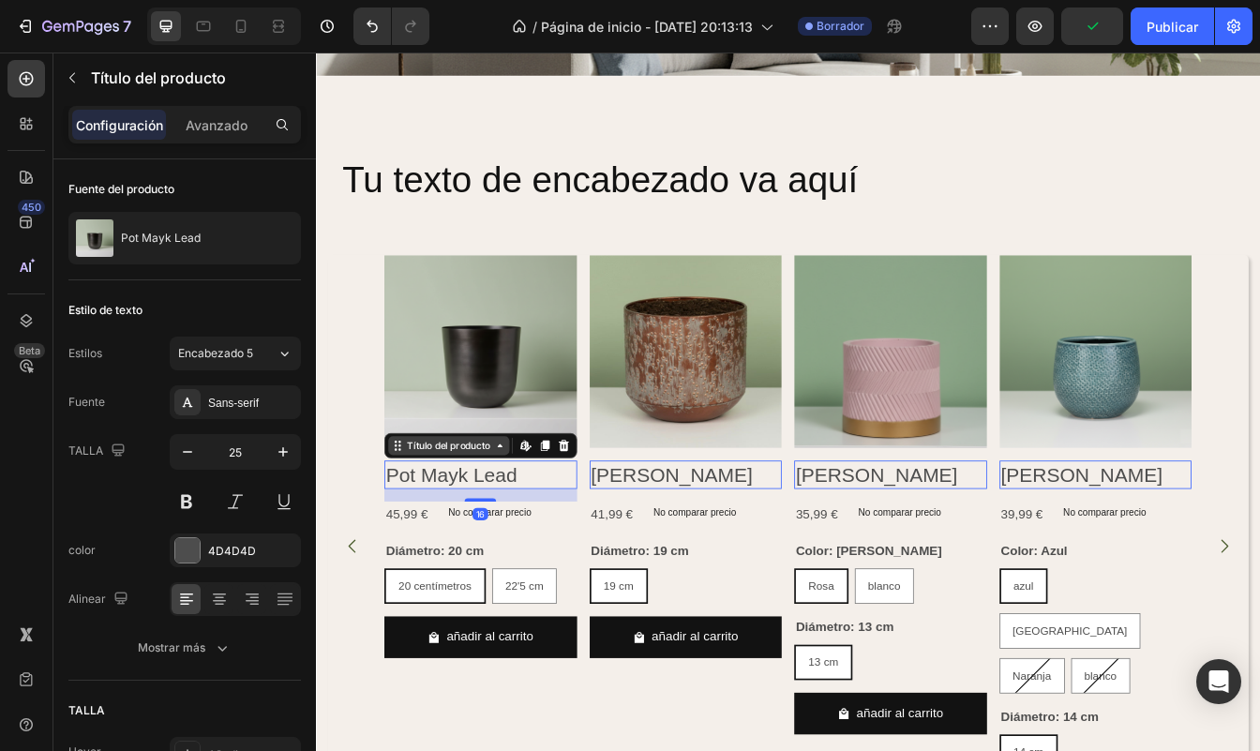
click at [516, 521] on div "Título del producto" at bounding box center [474, 520] width 107 height 17
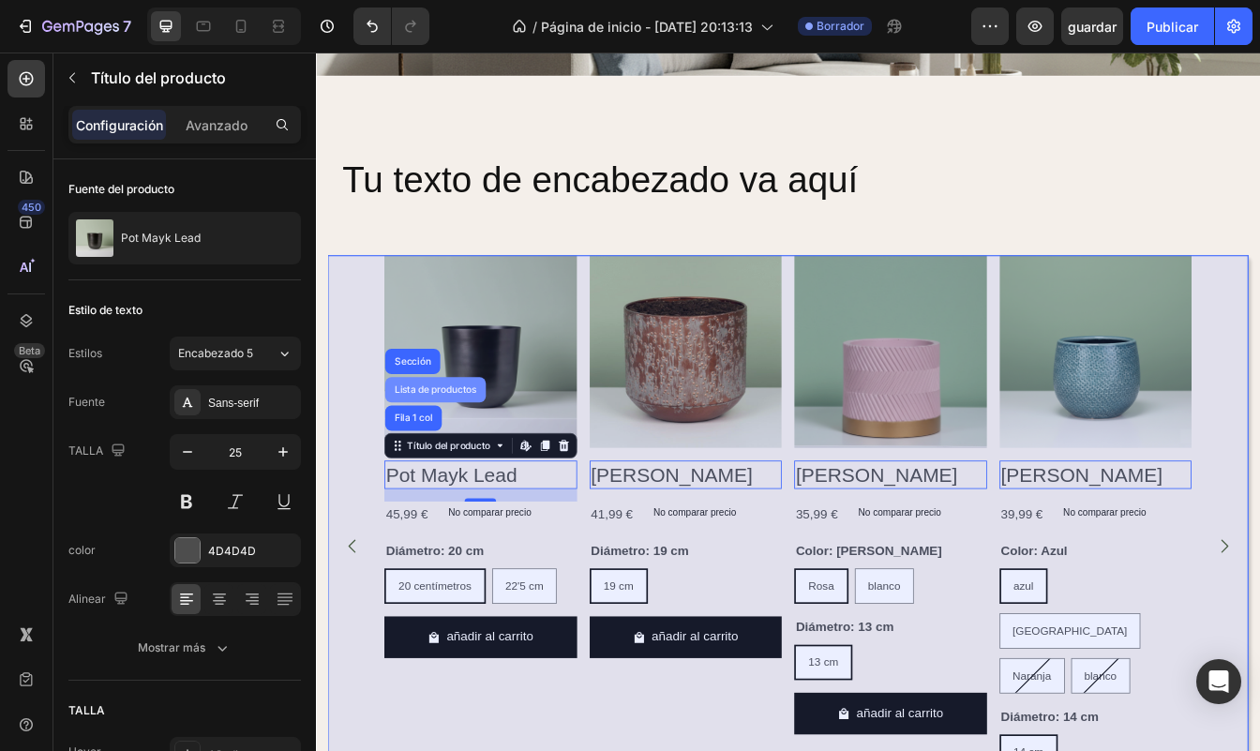
click at [480, 448] on div "Lista de productos" at bounding box center [458, 453] width 105 height 11
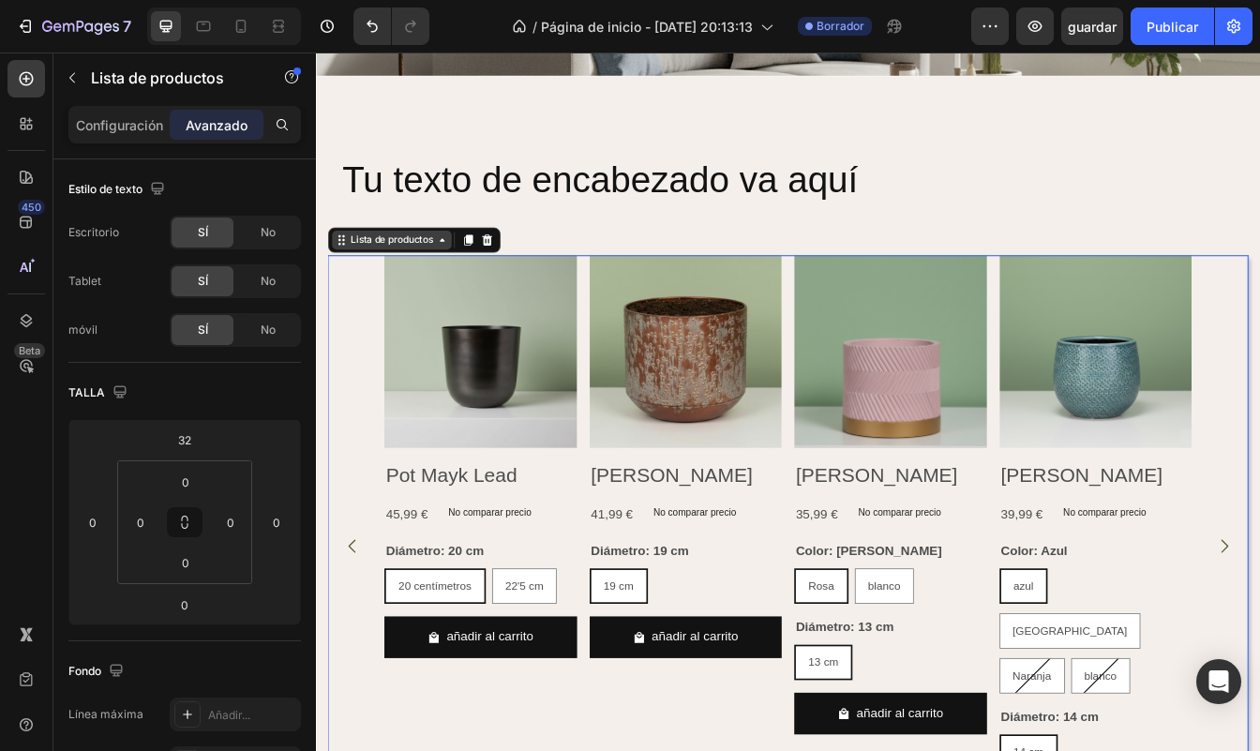
click at [442, 274] on div "Lista de productos" at bounding box center [405, 275] width 105 height 17
click at [443, 279] on div "Lista de productos" at bounding box center [405, 275] width 105 height 17
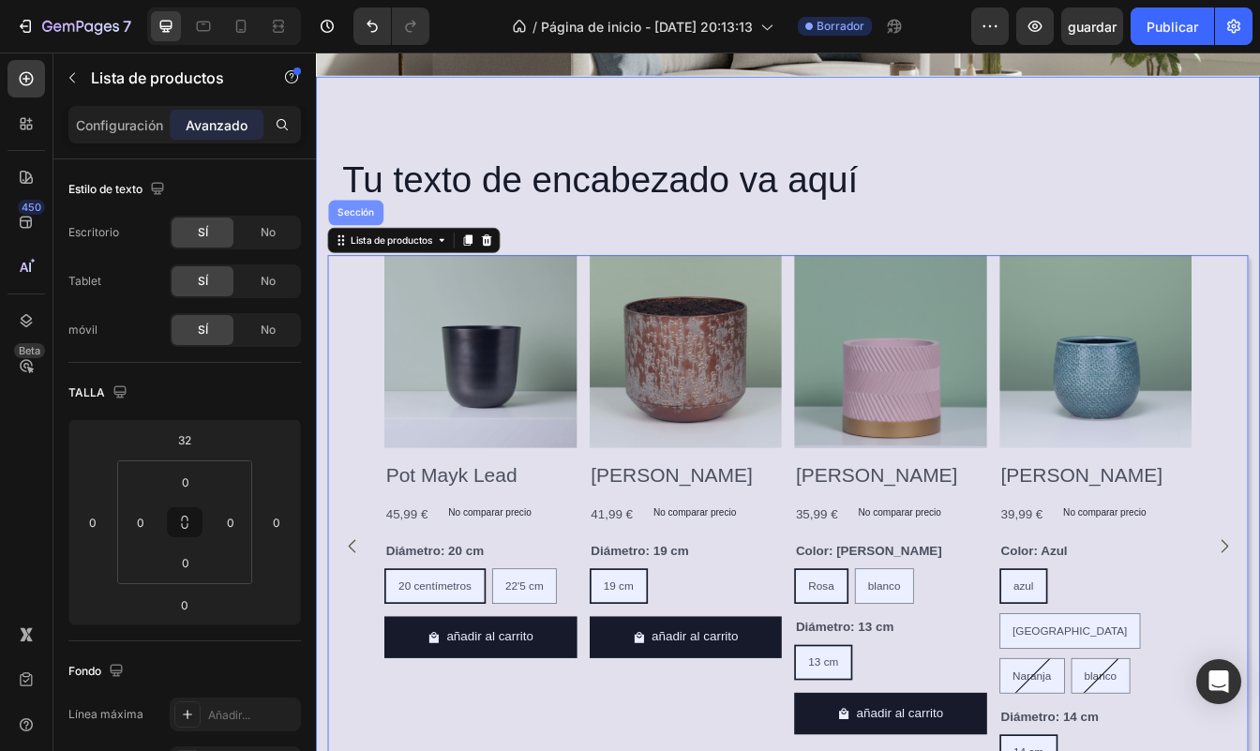
click at [367, 249] on div "Sección" at bounding box center [364, 243] width 66 height 30
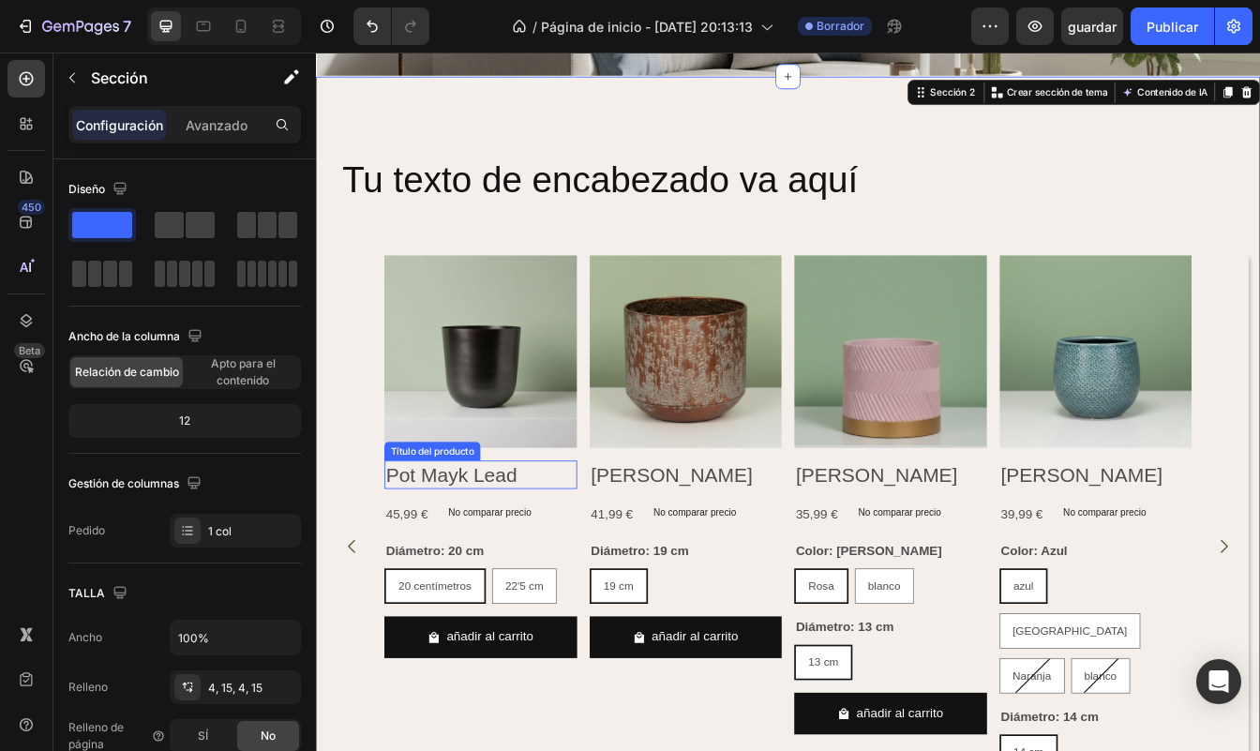
click at [513, 559] on h2 "Pot Mayk Lead" at bounding box center [512, 555] width 230 height 35
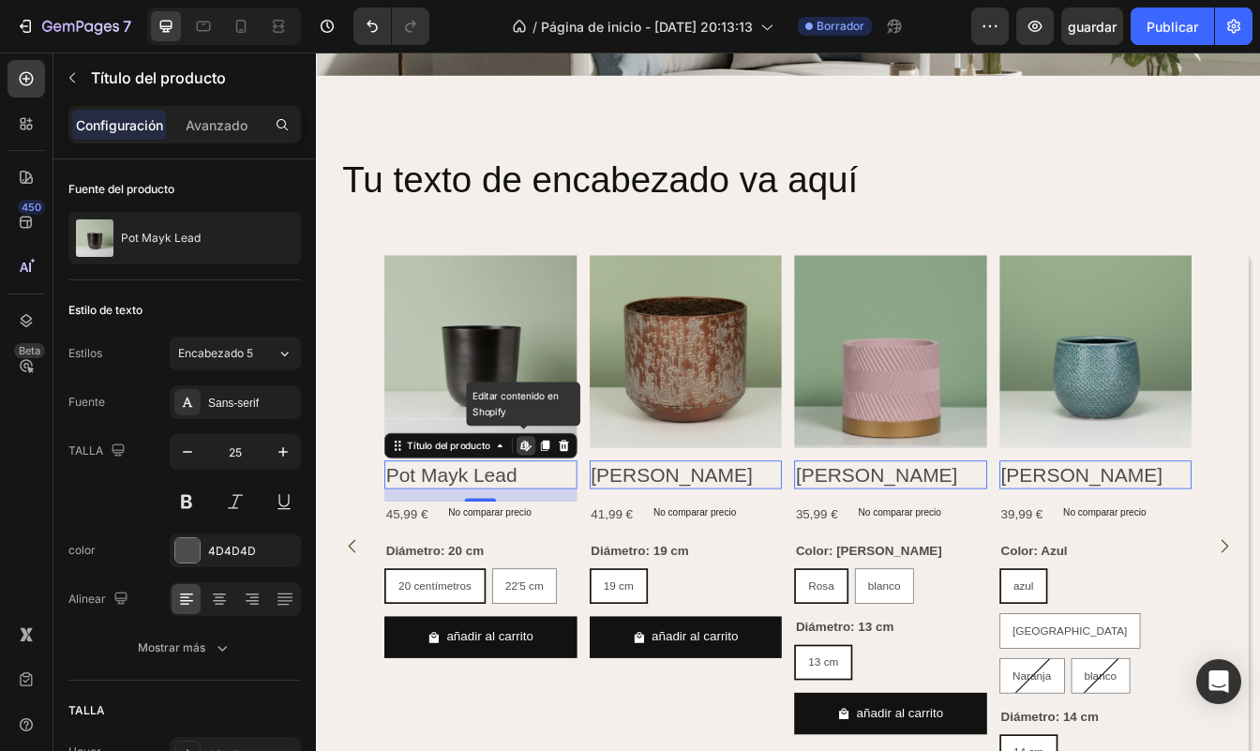
click at [567, 518] on icon at bounding box center [563, 519] width 7 height 11
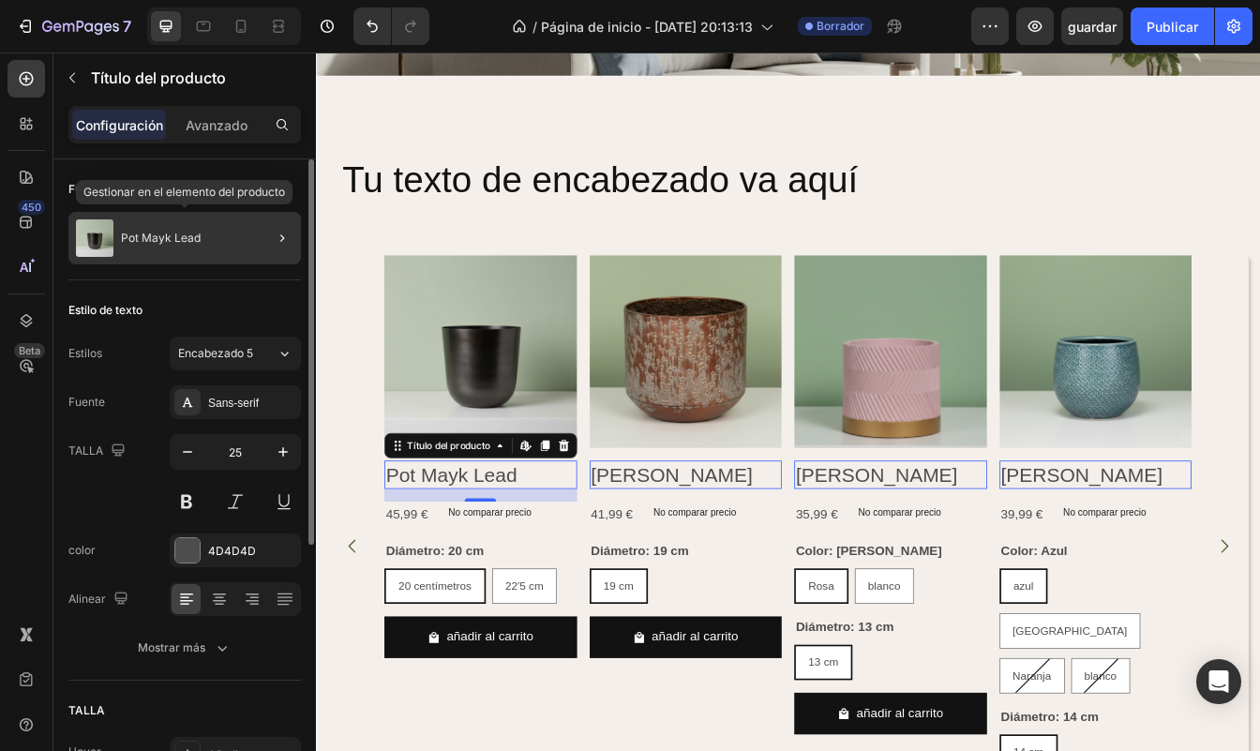
click at [178, 243] on p "Pot Mayk Lead" at bounding box center [161, 238] width 80 height 13
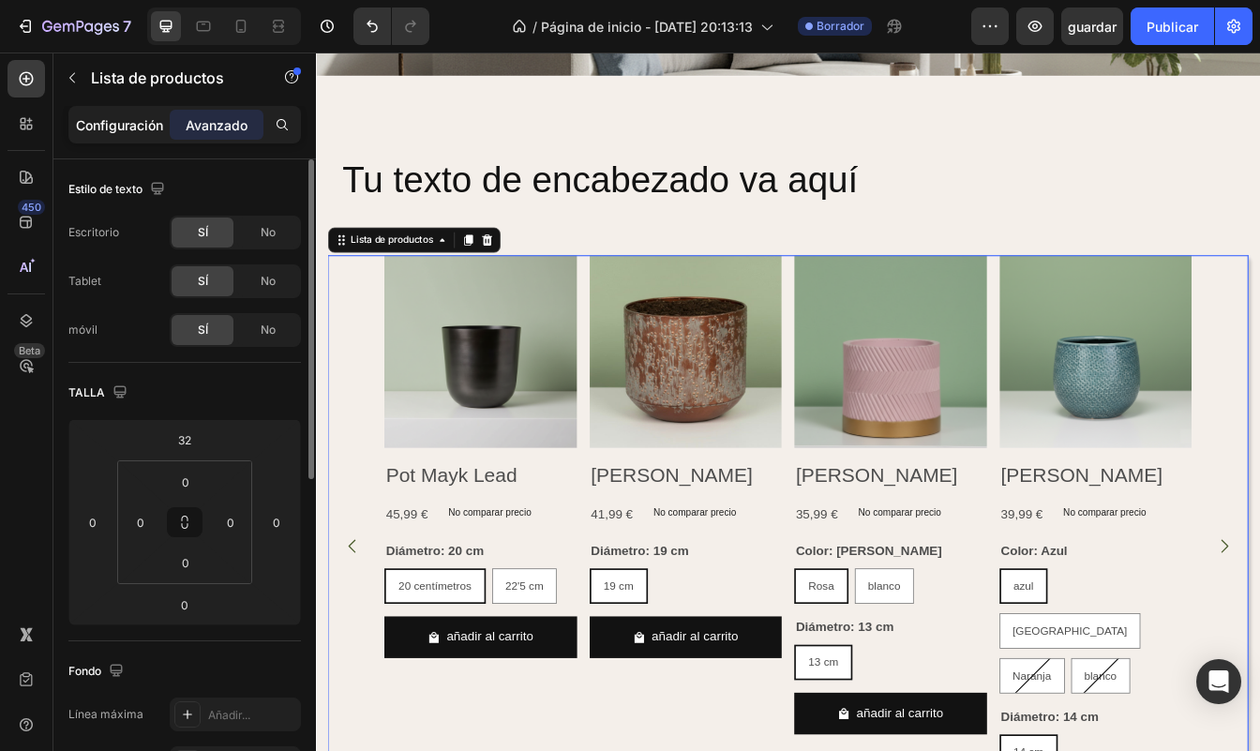
click at [134, 116] on p "Configuración" at bounding box center [119, 125] width 87 height 20
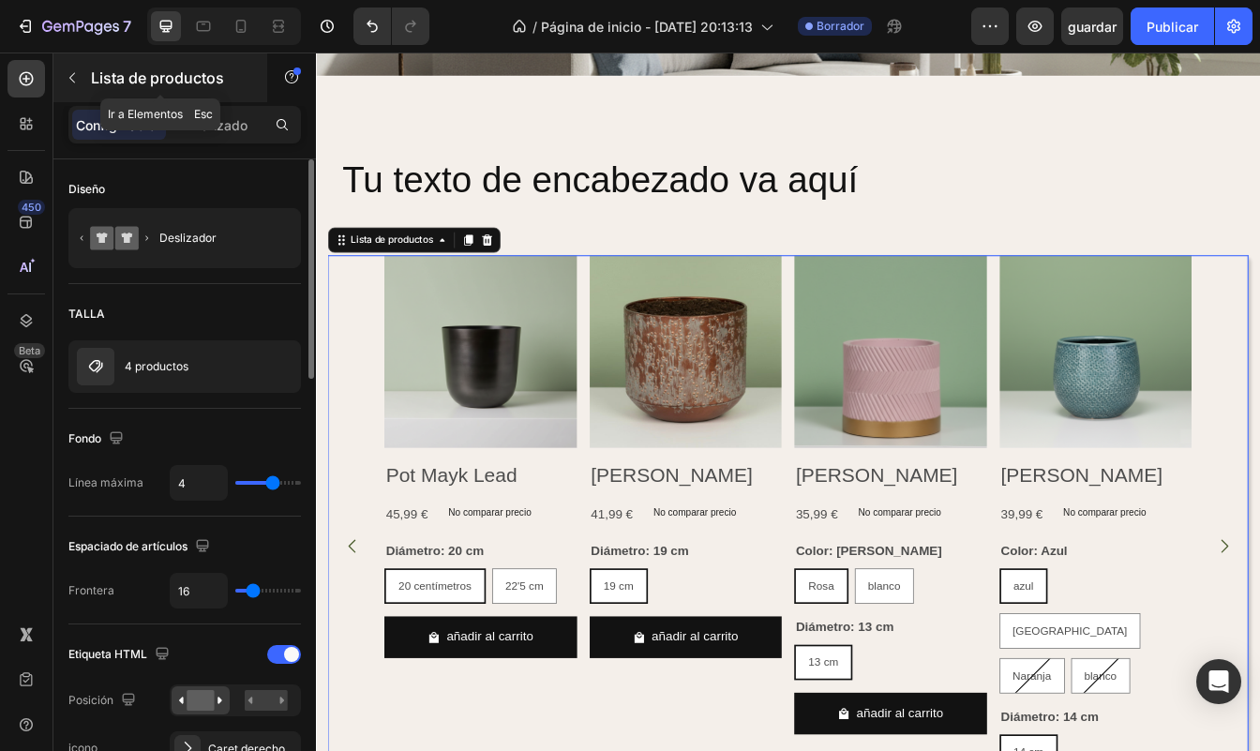
click at [71, 77] on icon "button" at bounding box center [72, 78] width 6 height 10
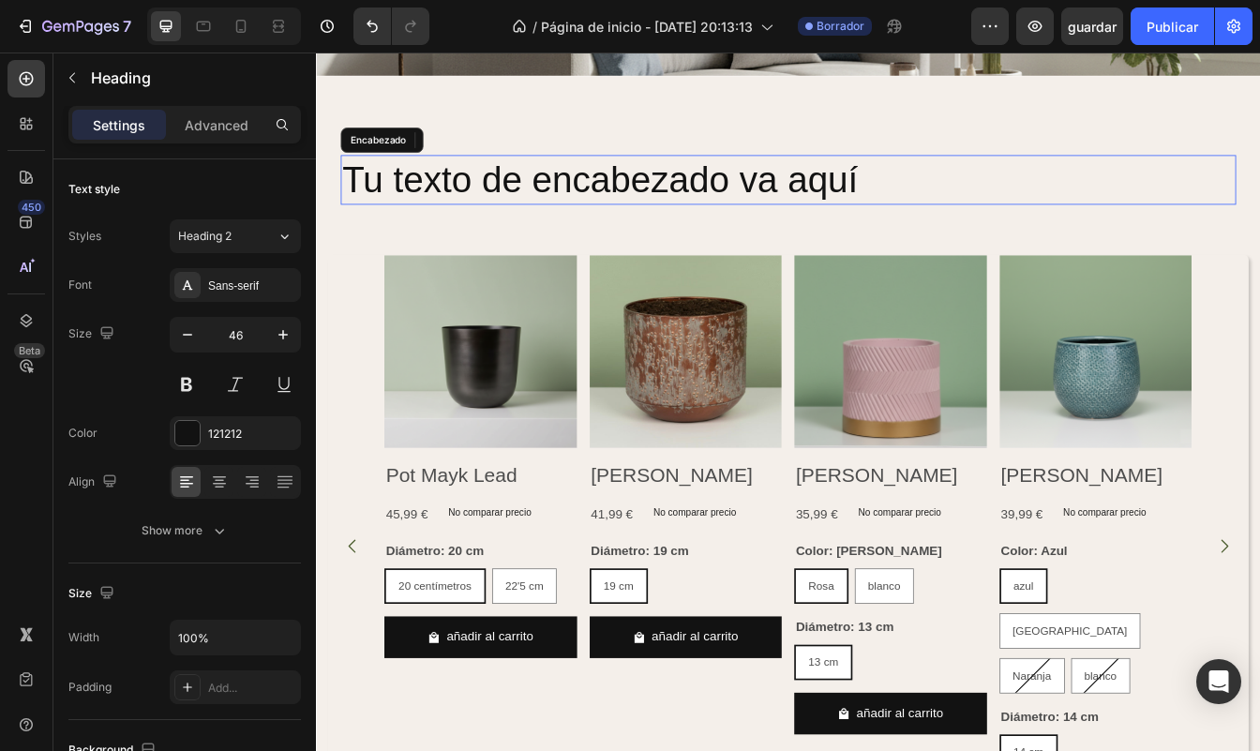
click at [629, 212] on p "Tu texto de encabezado va aquí" at bounding box center [878, 204] width 1063 height 56
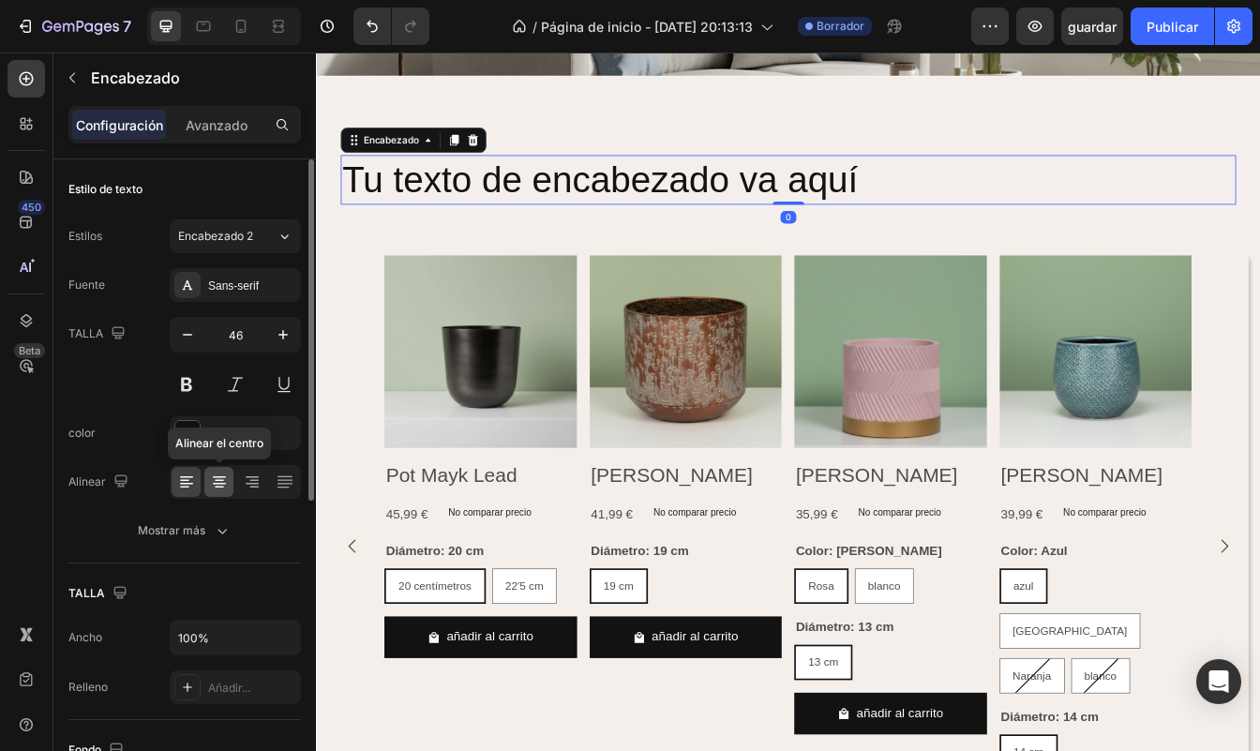
click at [223, 487] on icon at bounding box center [219, 488] width 9 height 2
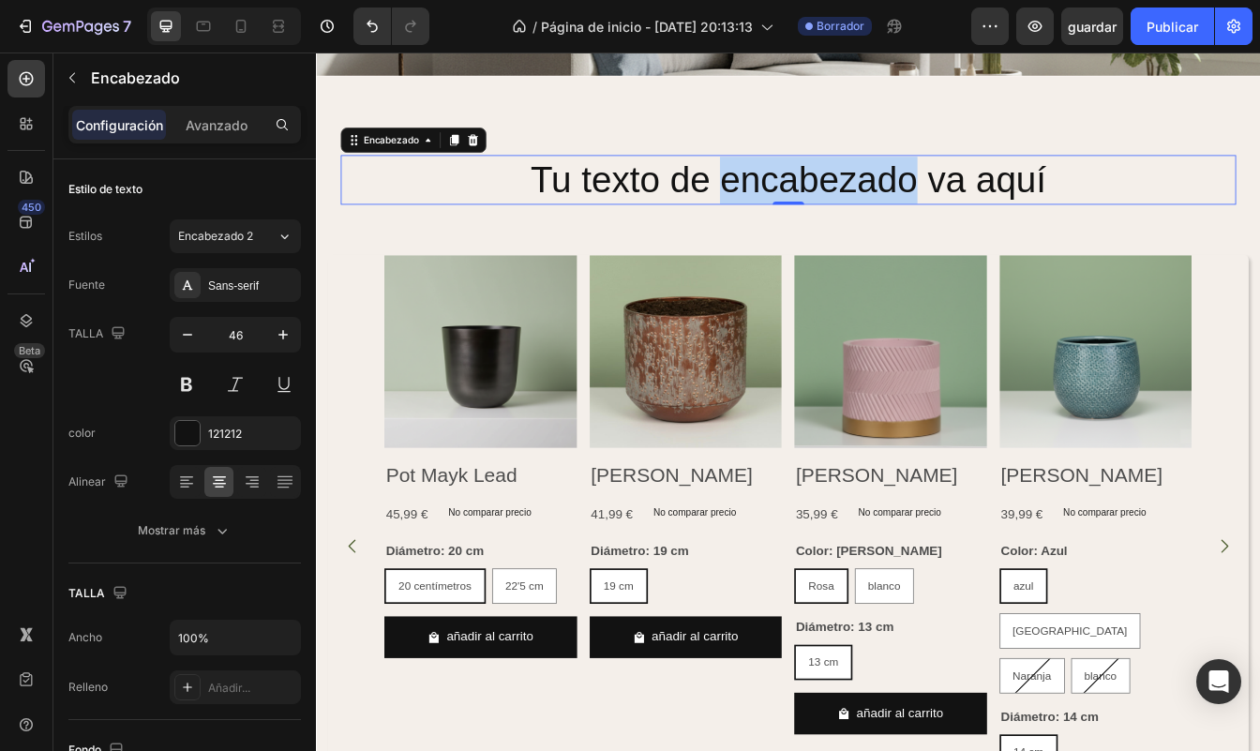
click at [847, 208] on p "Tu texto de encabezado va aquí" at bounding box center [878, 204] width 1063 height 56
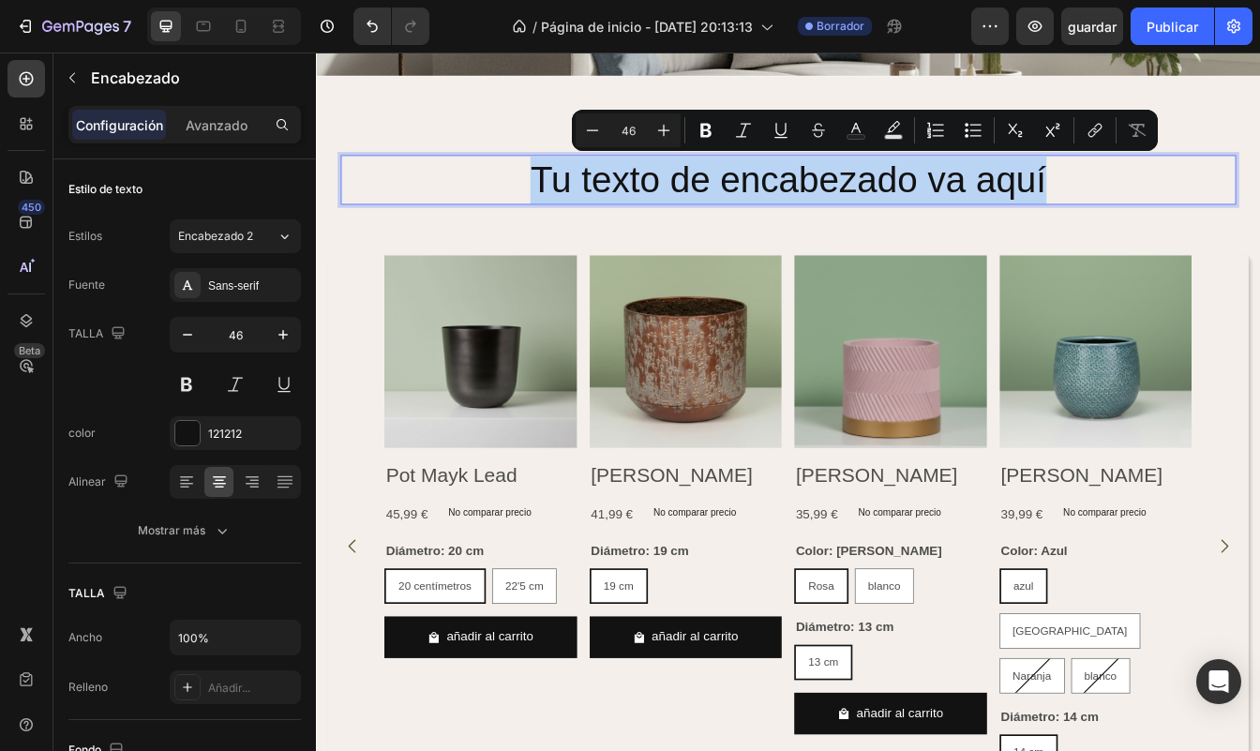
click at [847, 208] on p "Tu texto de encabezado va aquí" at bounding box center [878, 204] width 1063 height 56
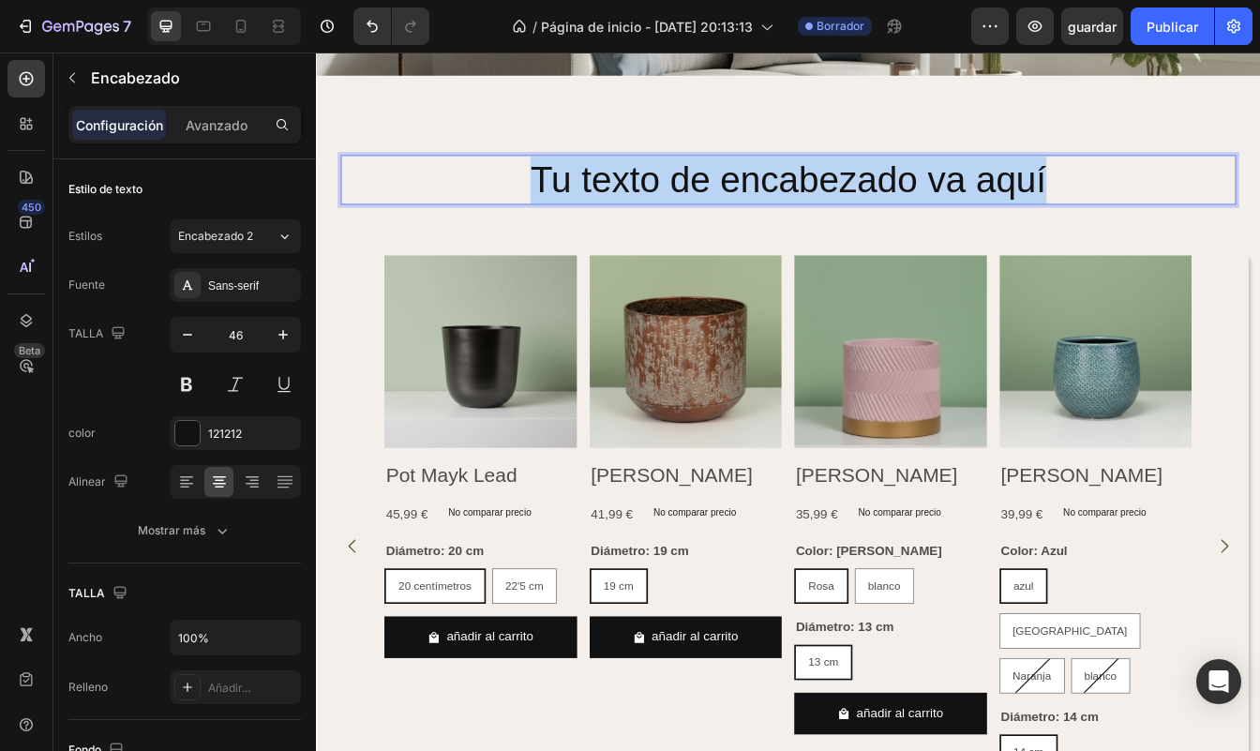
click at [847, 208] on p "Tu texto de encabezado va aquí" at bounding box center [878, 204] width 1063 height 56
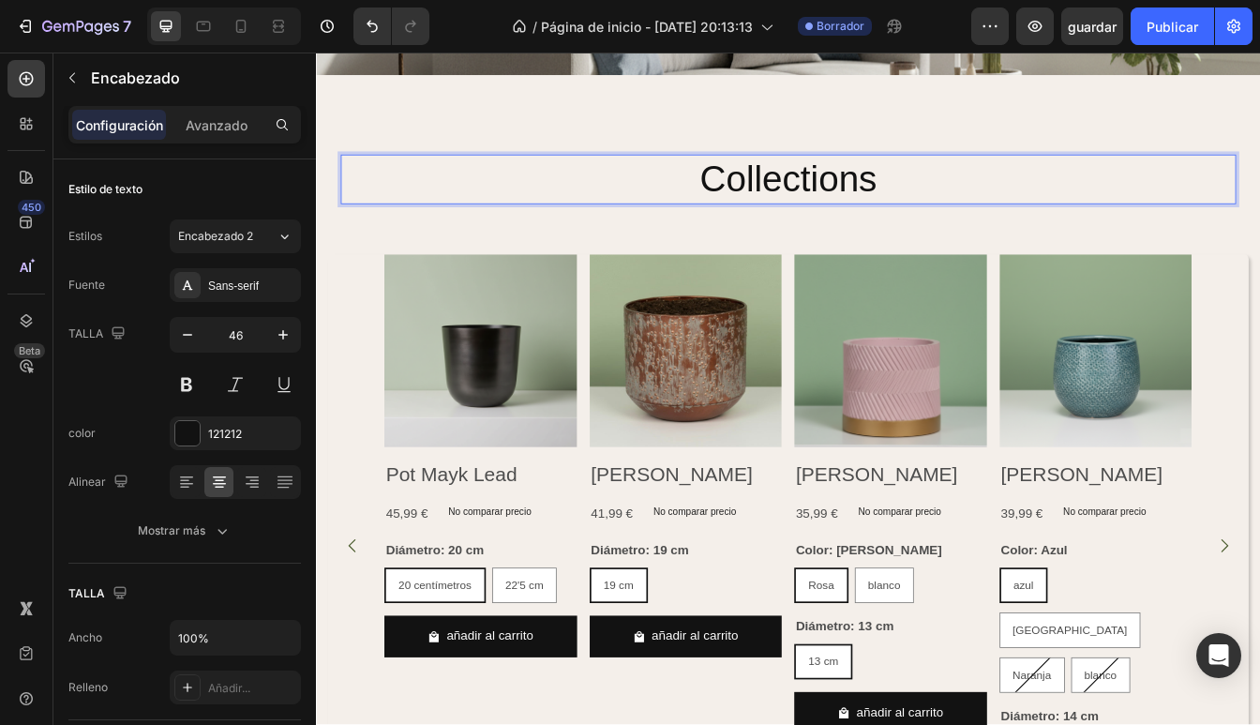
click at [800, 198] on p "Collections" at bounding box center [878, 204] width 1063 height 56
click at [996, 232] on div "Our collections Encabezado 0 Fila" at bounding box center [878, 204] width 1097 height 90
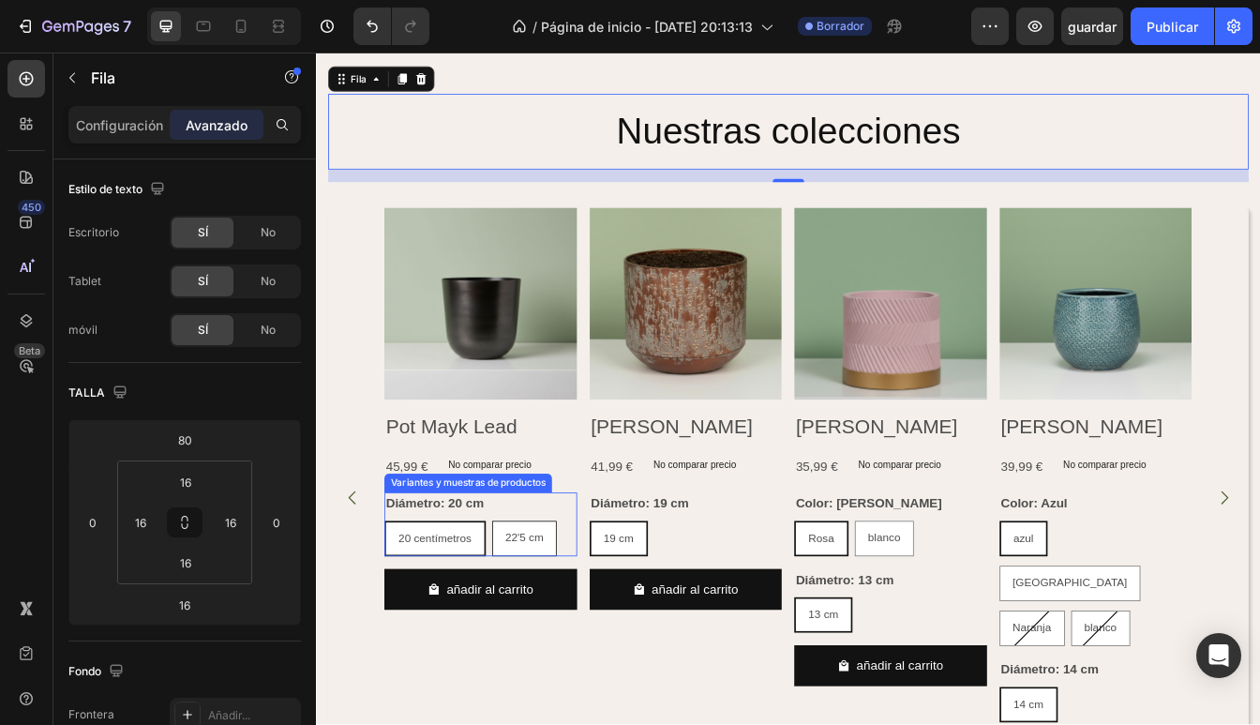
scroll to position [402, 0]
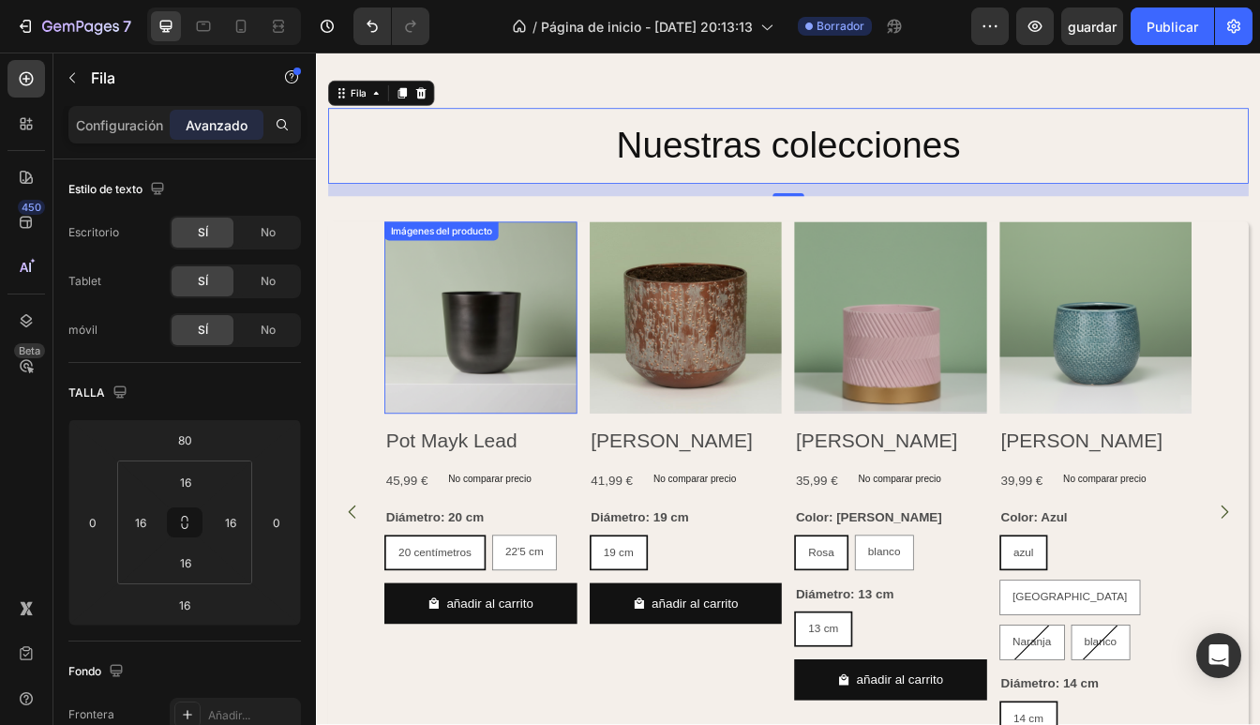
click at [492, 387] on img at bounding box center [512, 369] width 230 height 230
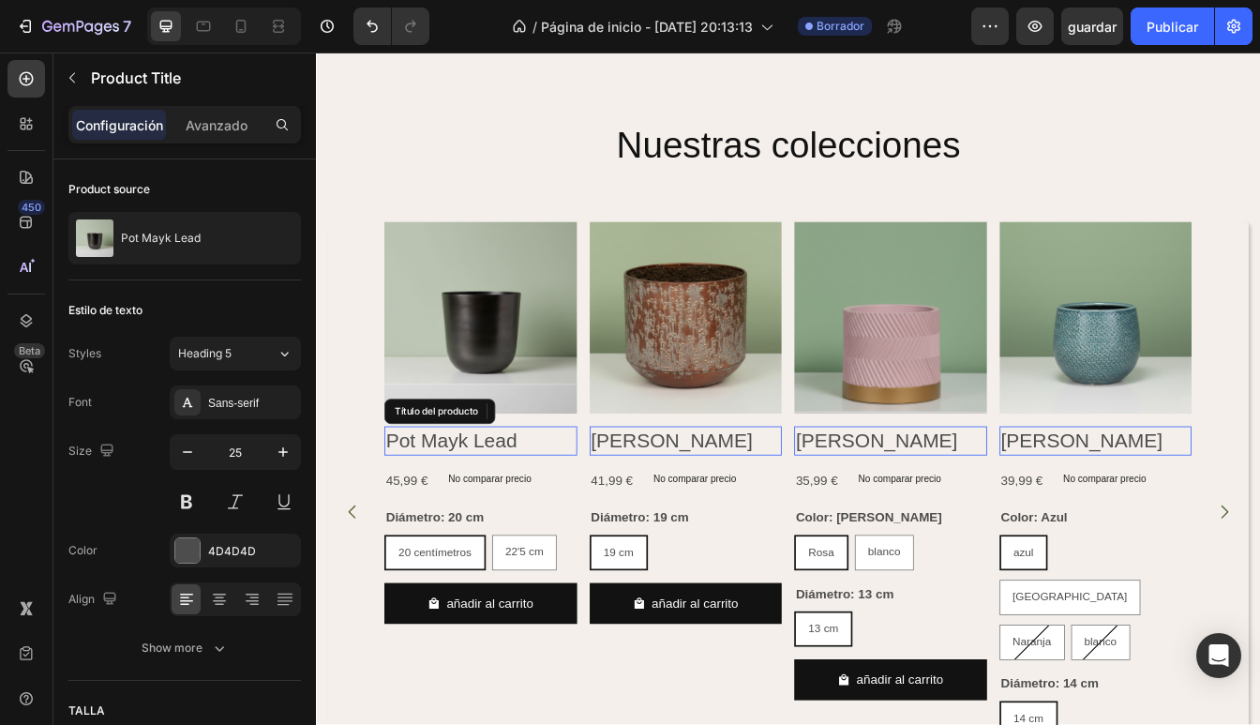
click at [477, 521] on h2 "Pot Mayk Lead" at bounding box center [512, 515] width 230 height 35
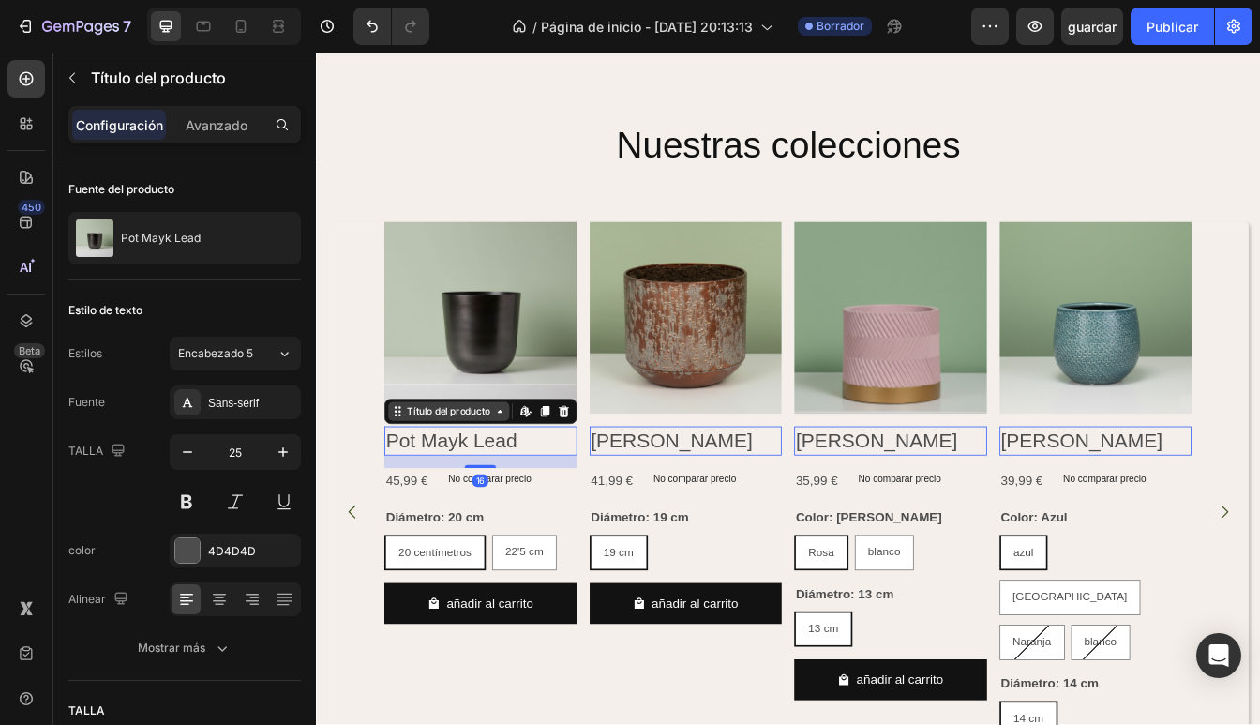
click at [497, 487] on div "Título del producto" at bounding box center [474, 480] width 107 height 17
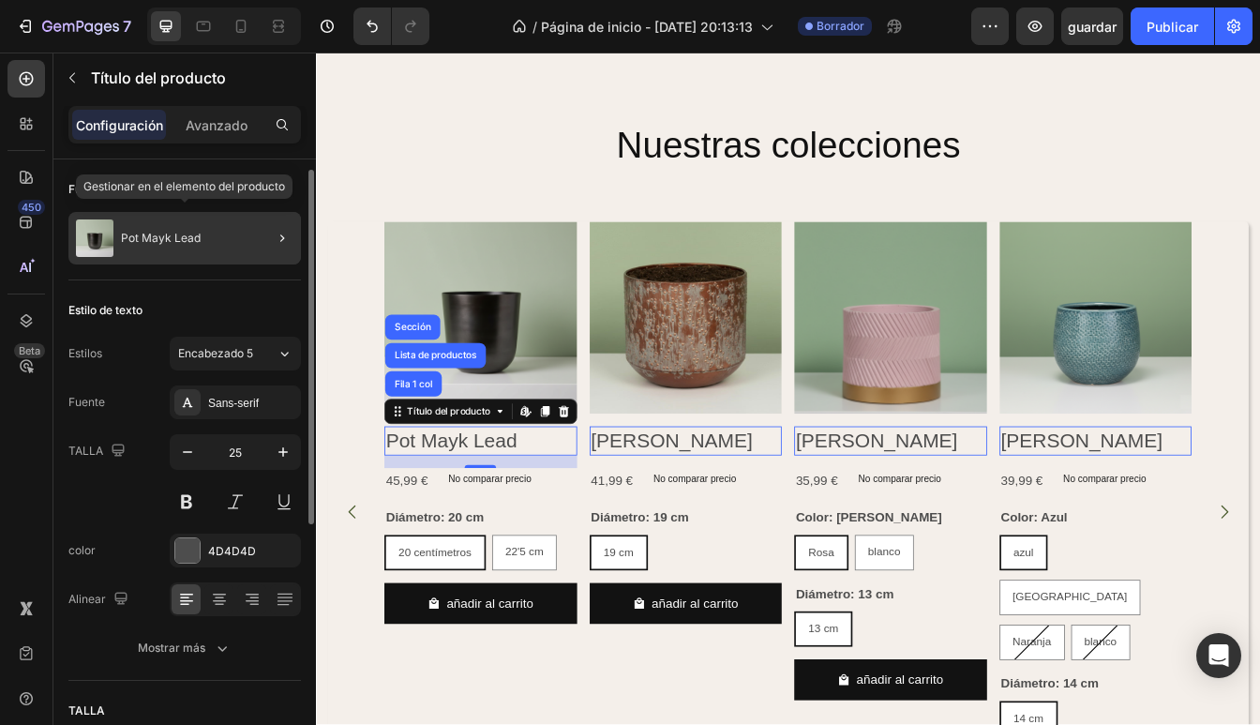
scroll to position [9, 0]
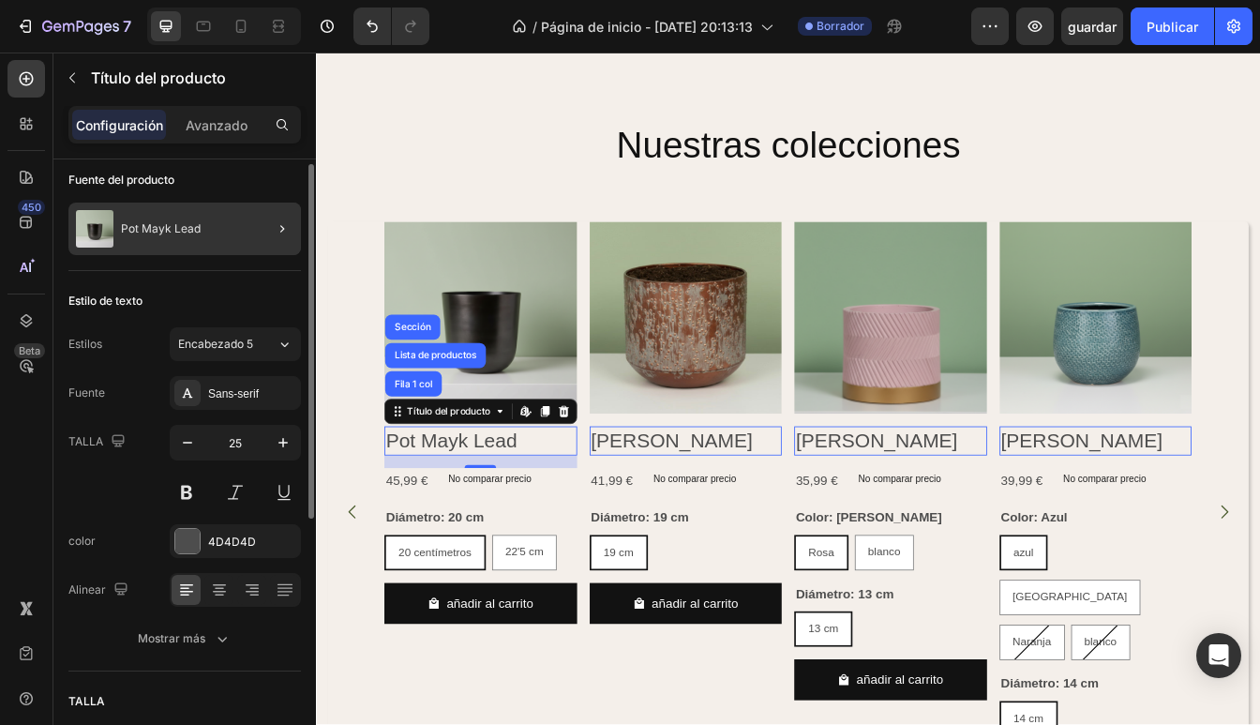
click at [264, 232] on div at bounding box center [274, 228] width 52 height 52
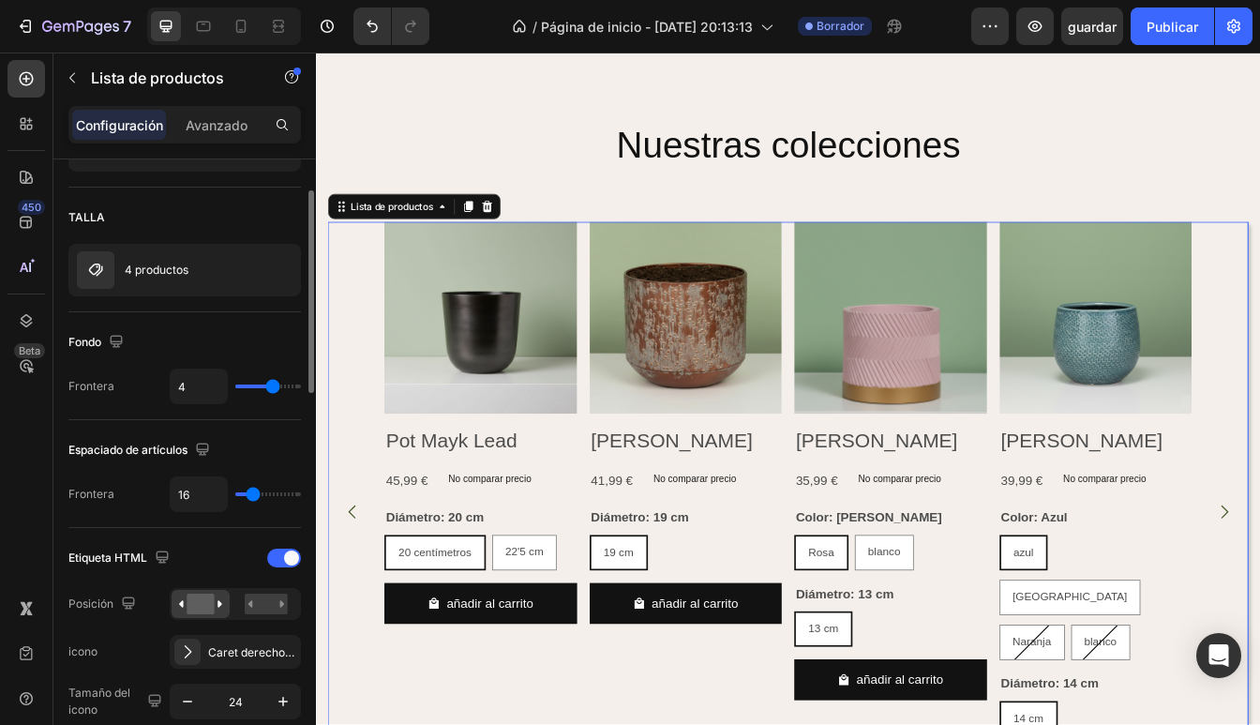
scroll to position [0, 0]
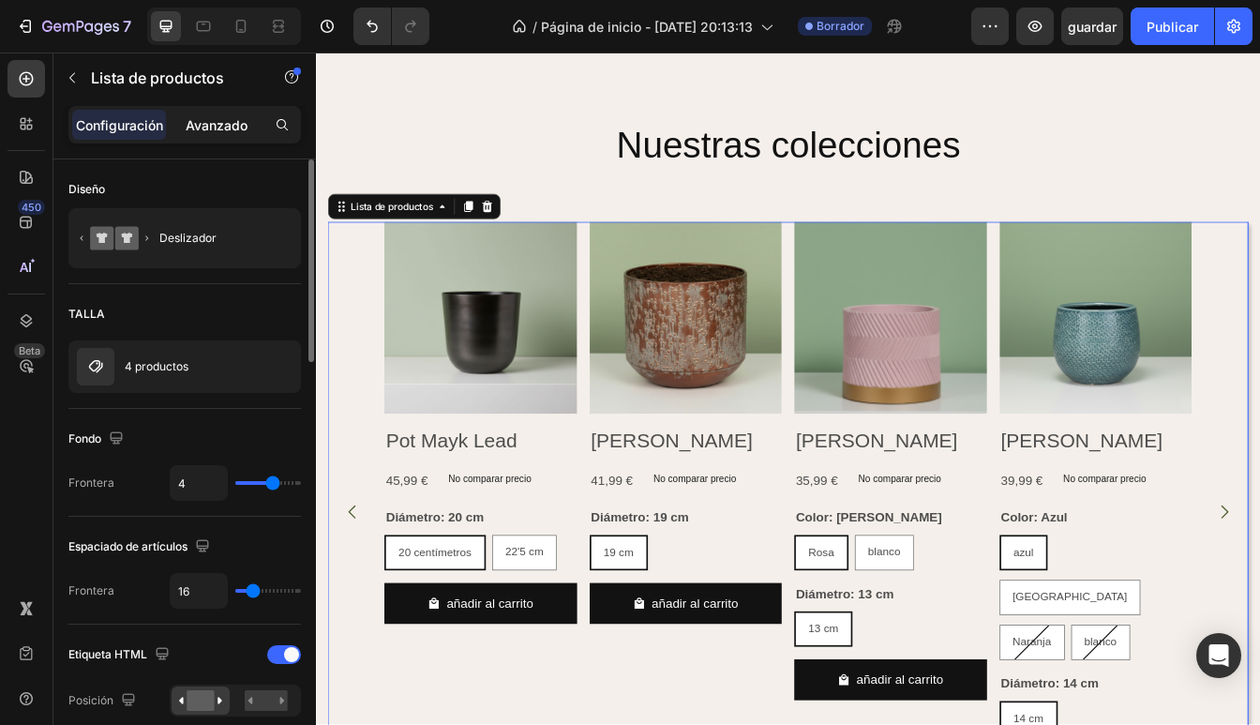
click at [198, 116] on p "Avanzado" at bounding box center [217, 125] width 62 height 20
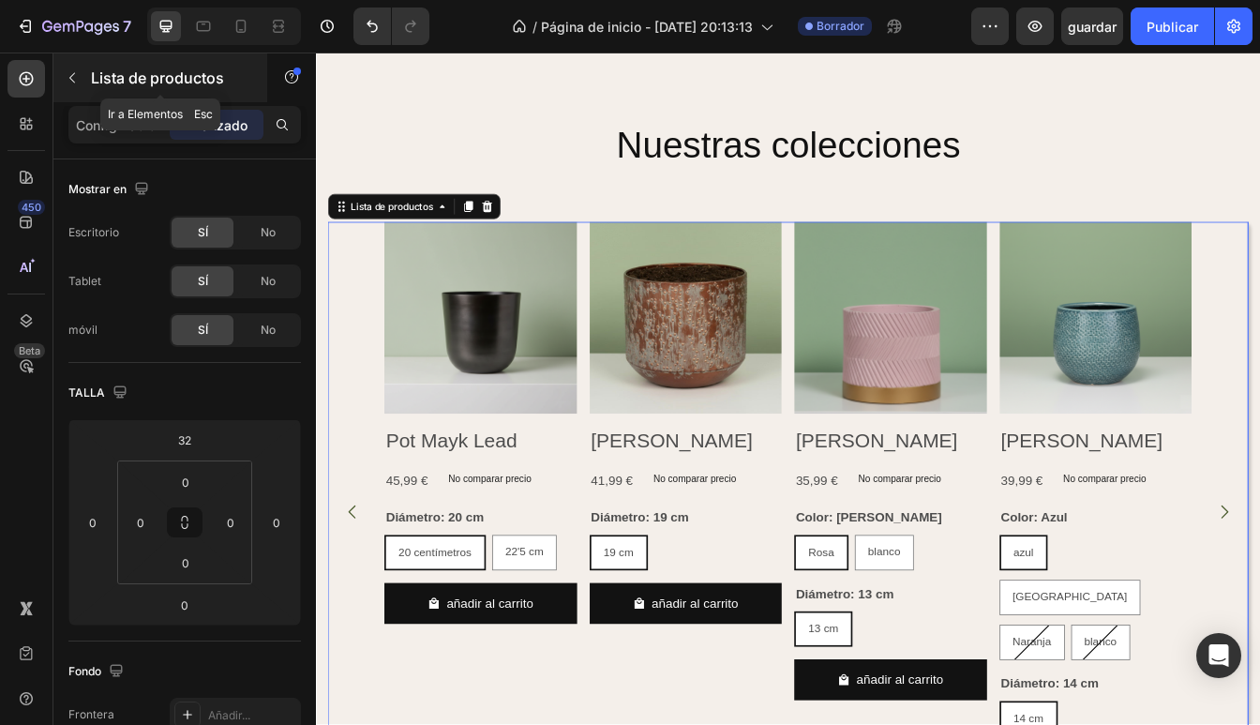
click at [77, 72] on icon "button" at bounding box center [72, 77] width 15 height 15
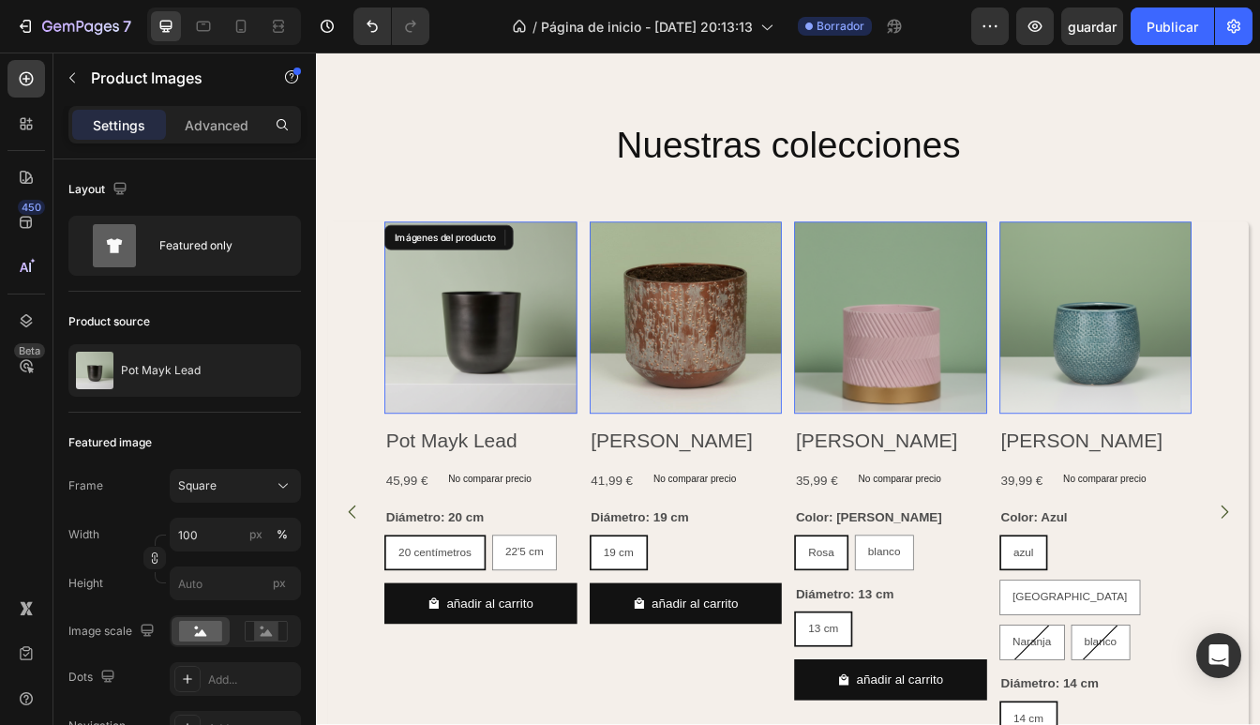
click at [525, 379] on img at bounding box center [512, 369] width 230 height 230
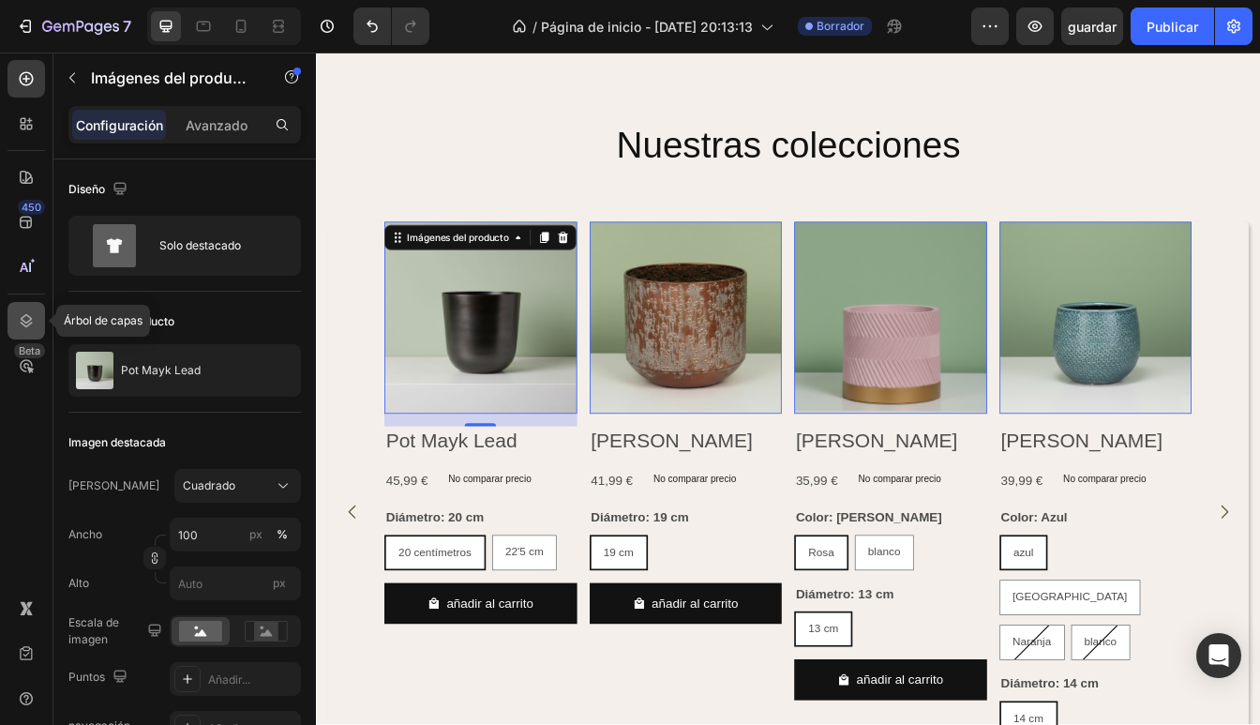
click at [22, 321] on icon at bounding box center [27, 320] width 12 height 13
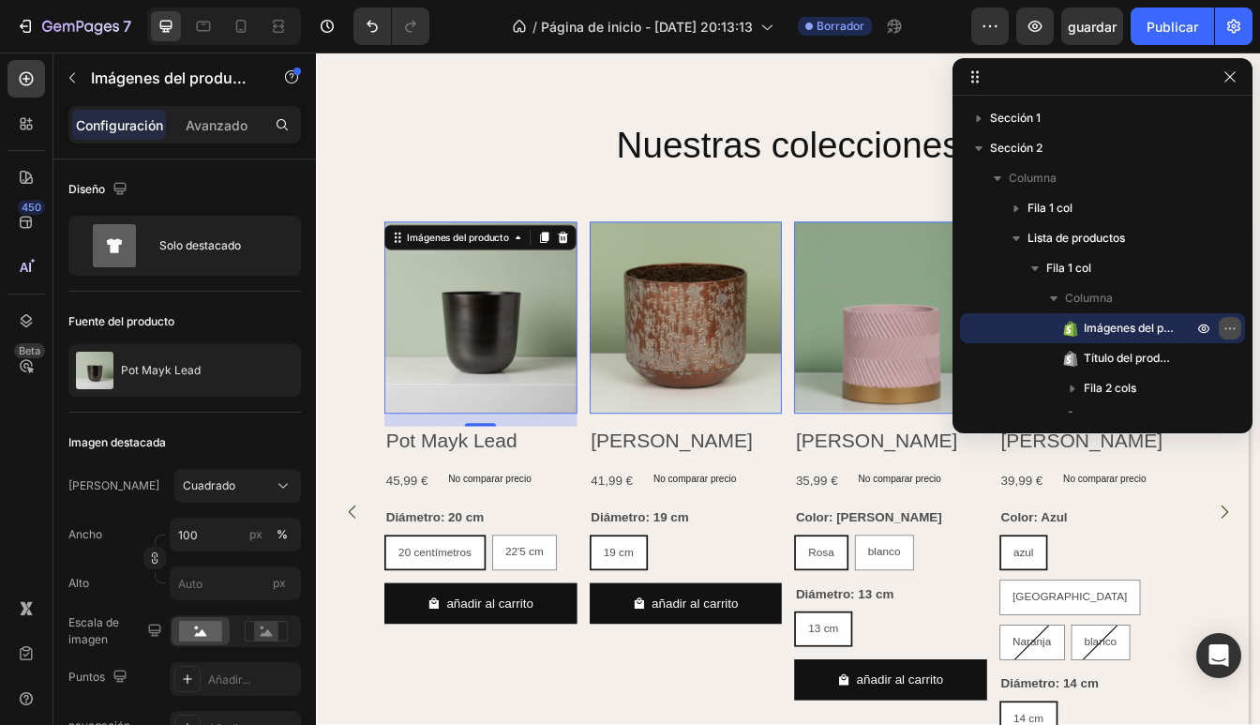
click at [1235, 321] on icon "button" at bounding box center [1229, 328] width 15 height 15
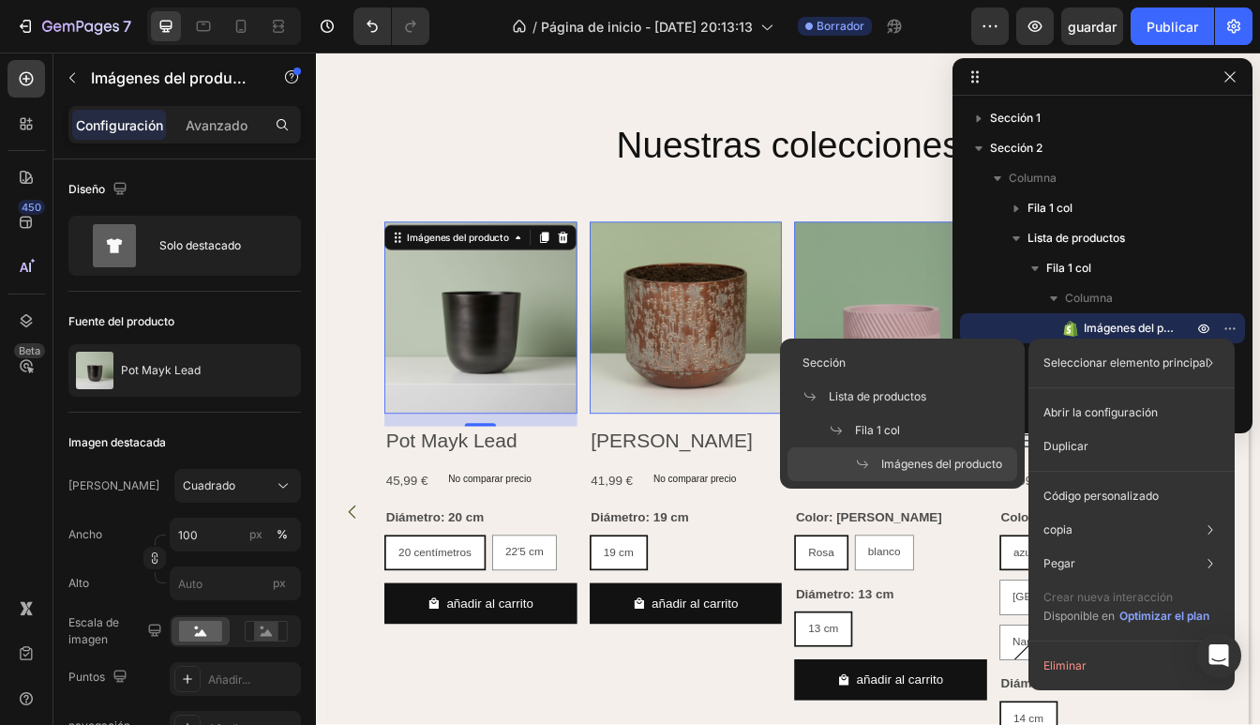
click at [1081, 362] on p "Seleccionar elemento principal" at bounding box center [1125, 362] width 165 height 17
click at [1215, 362] on icon at bounding box center [1210, 362] width 19 height 19
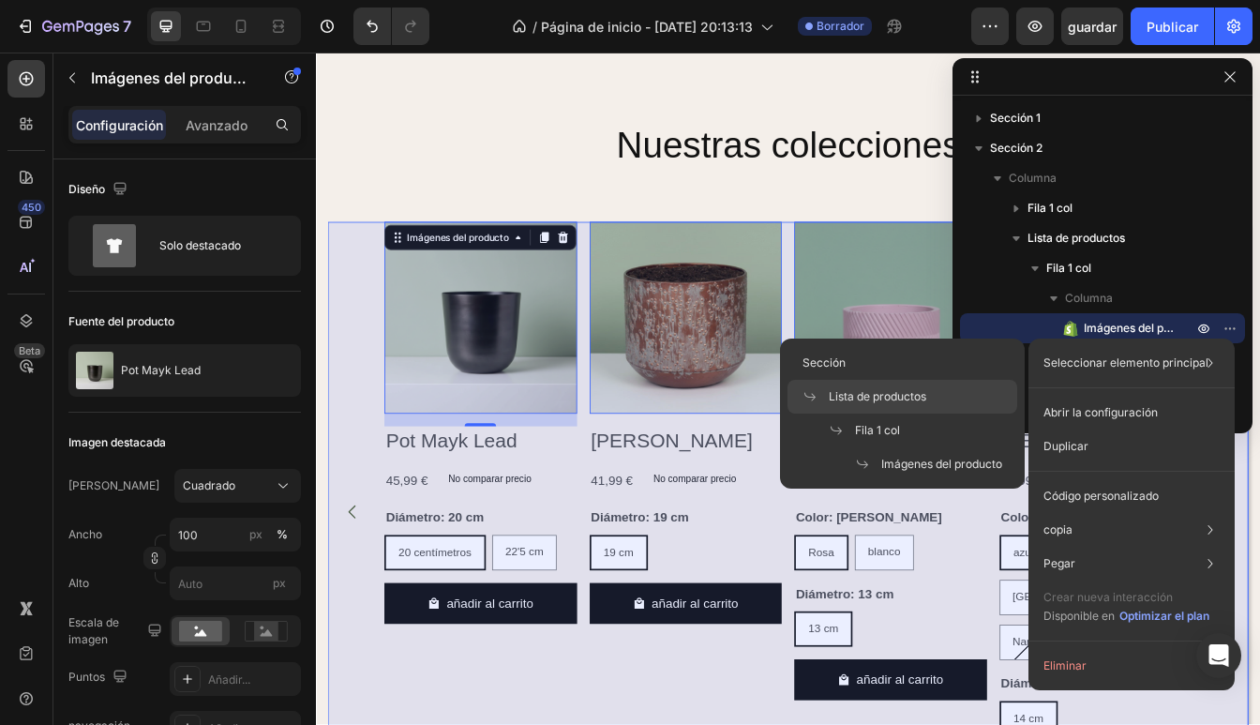
click at [894, 402] on span "Lista de productos" at bounding box center [877, 396] width 97 height 17
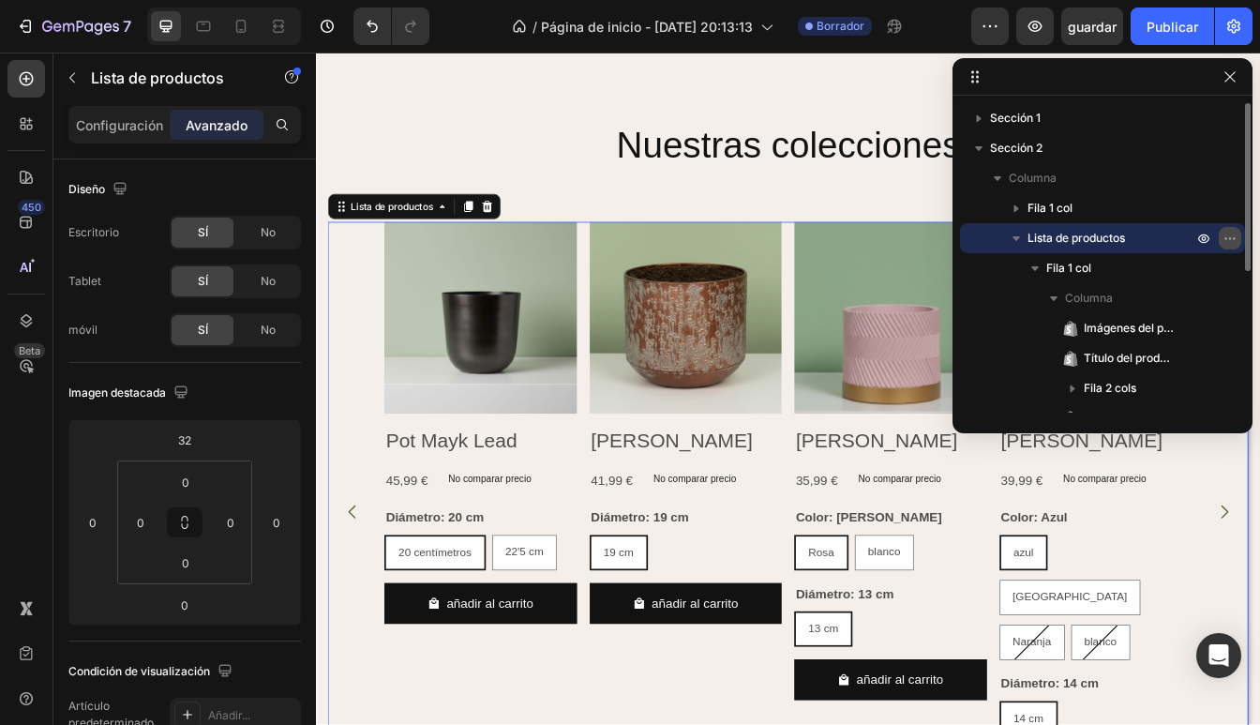
click at [1229, 242] on icon "button" at bounding box center [1229, 238] width 15 height 15
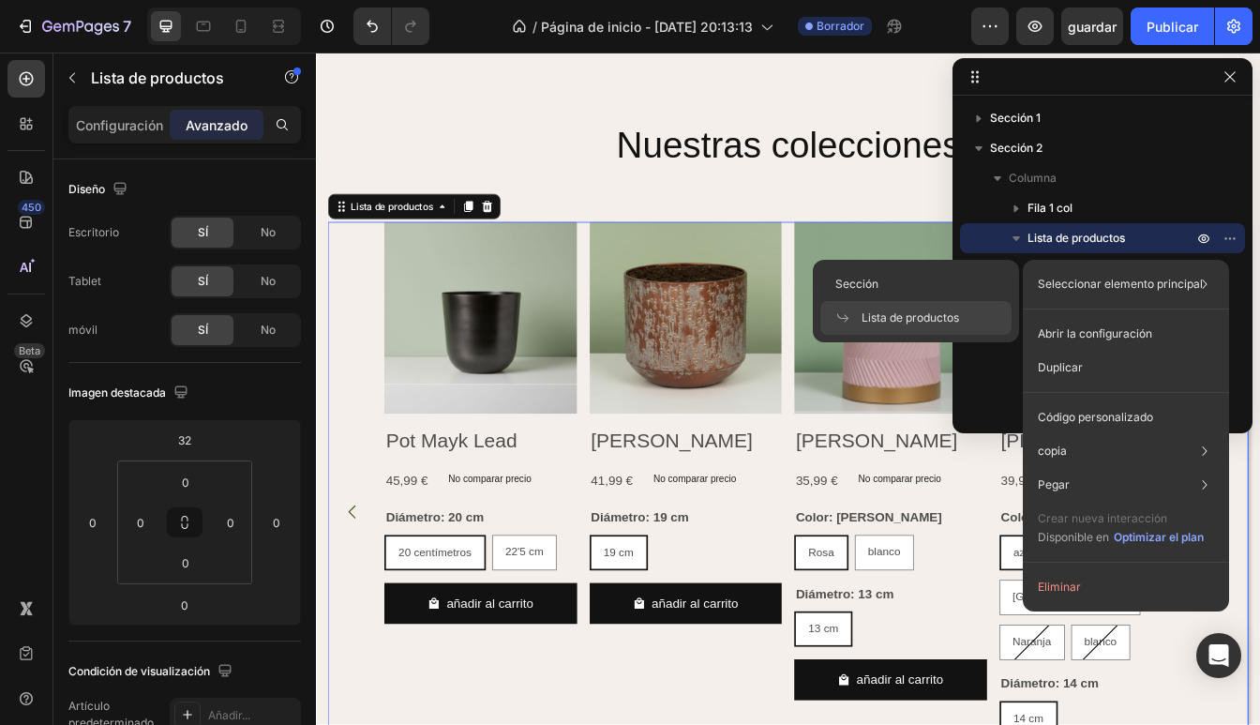
click at [1186, 284] on p "Seleccionar elemento principal" at bounding box center [1120, 284] width 165 height 17
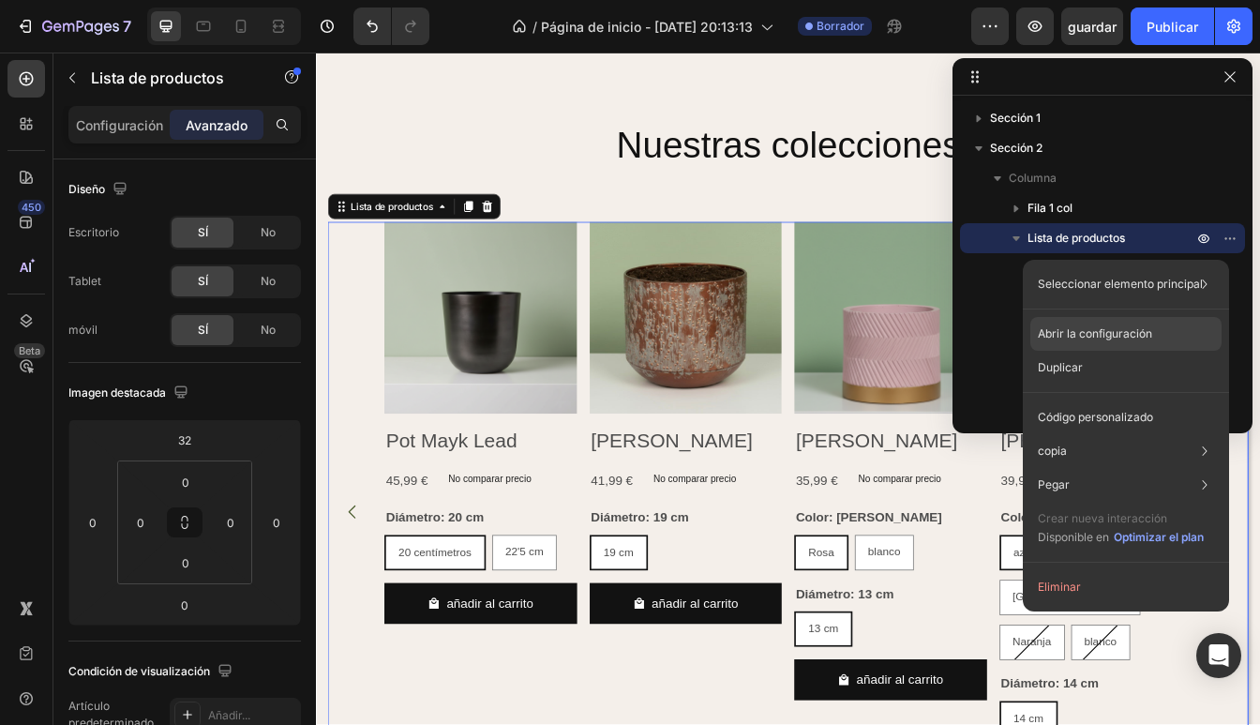
click at [1091, 339] on p "Abrir la configuración" at bounding box center [1095, 333] width 114 height 17
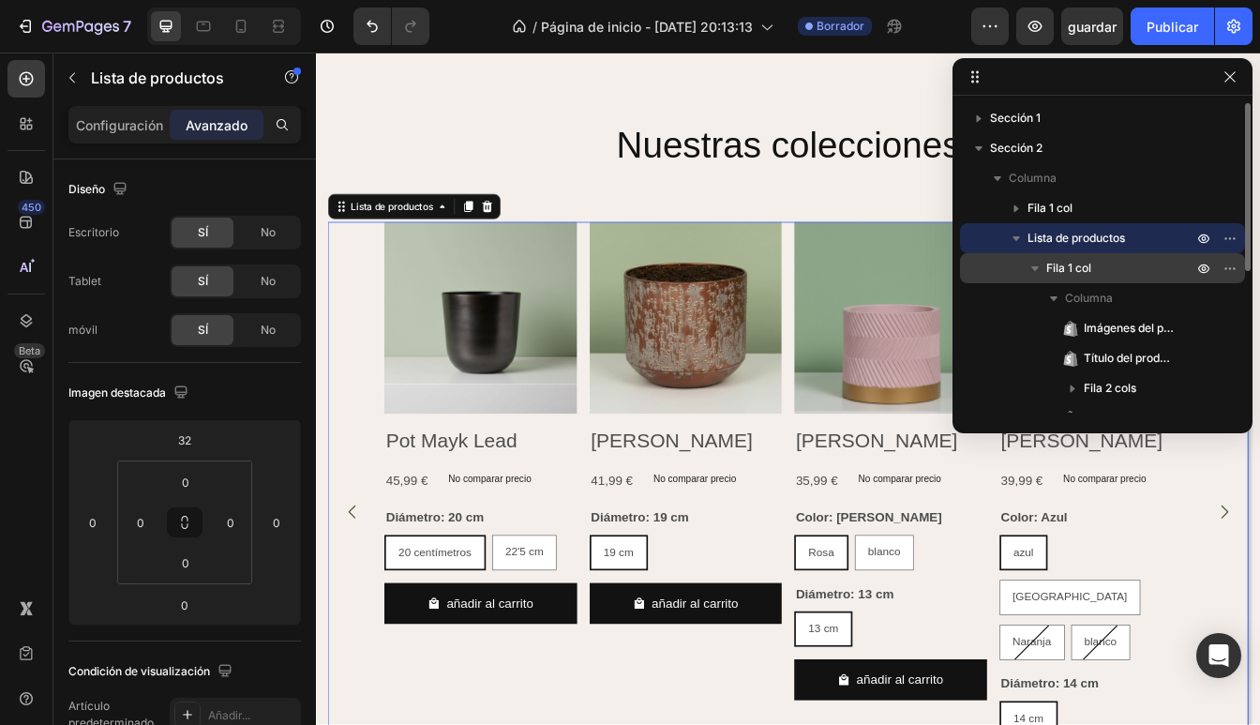
click at [1054, 268] on span "Fila 1 col" at bounding box center [1068, 268] width 45 height 19
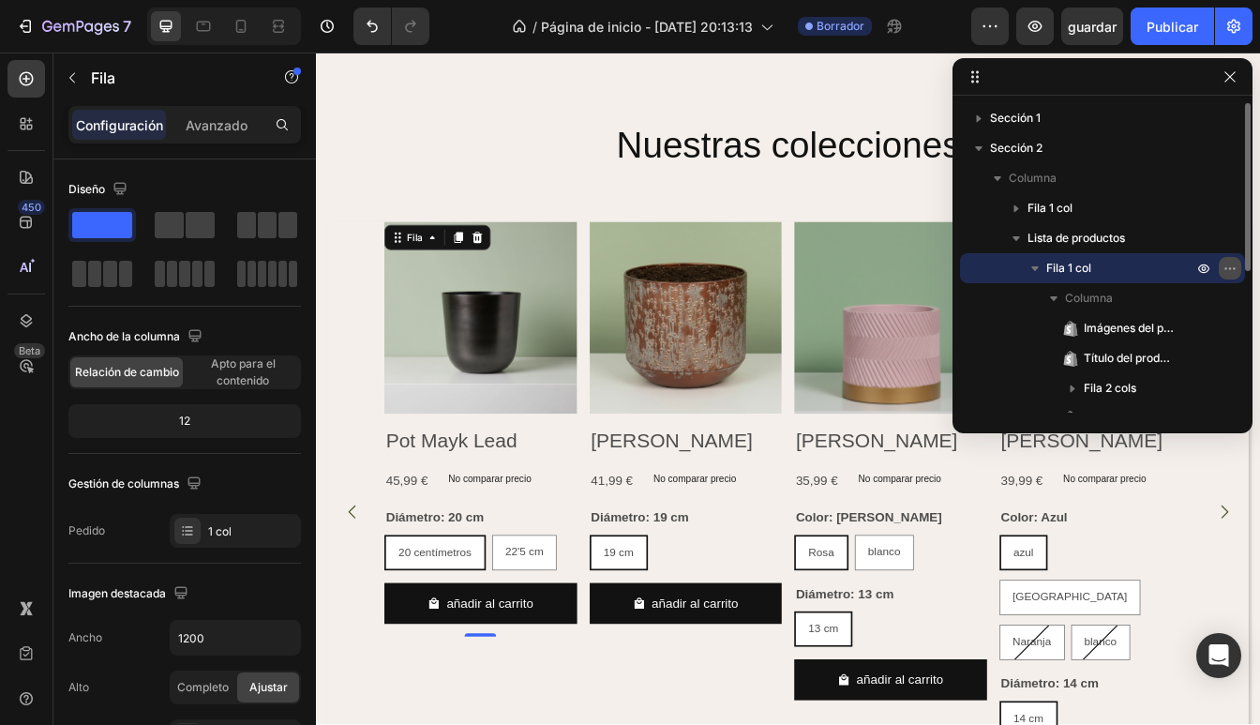
click at [1229, 264] on icon "button" at bounding box center [1229, 268] width 15 height 15
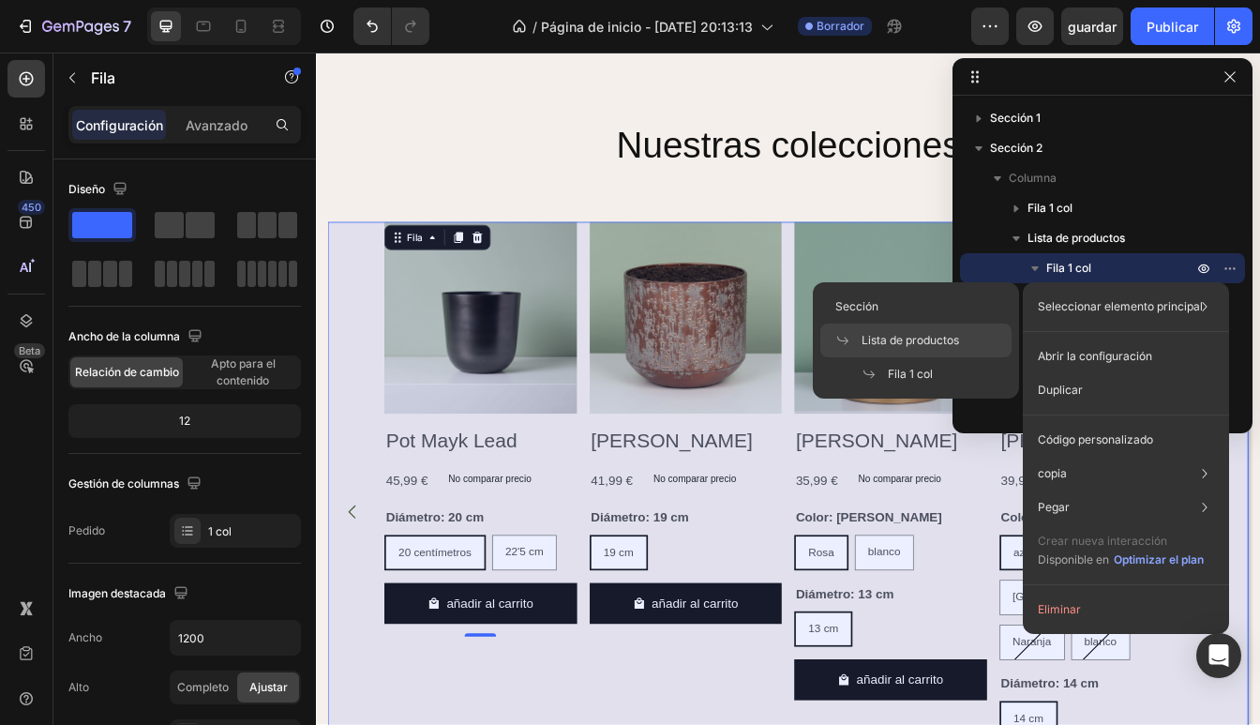
click at [1004, 340] on div "Lista de productos" at bounding box center [915, 340] width 191 height 34
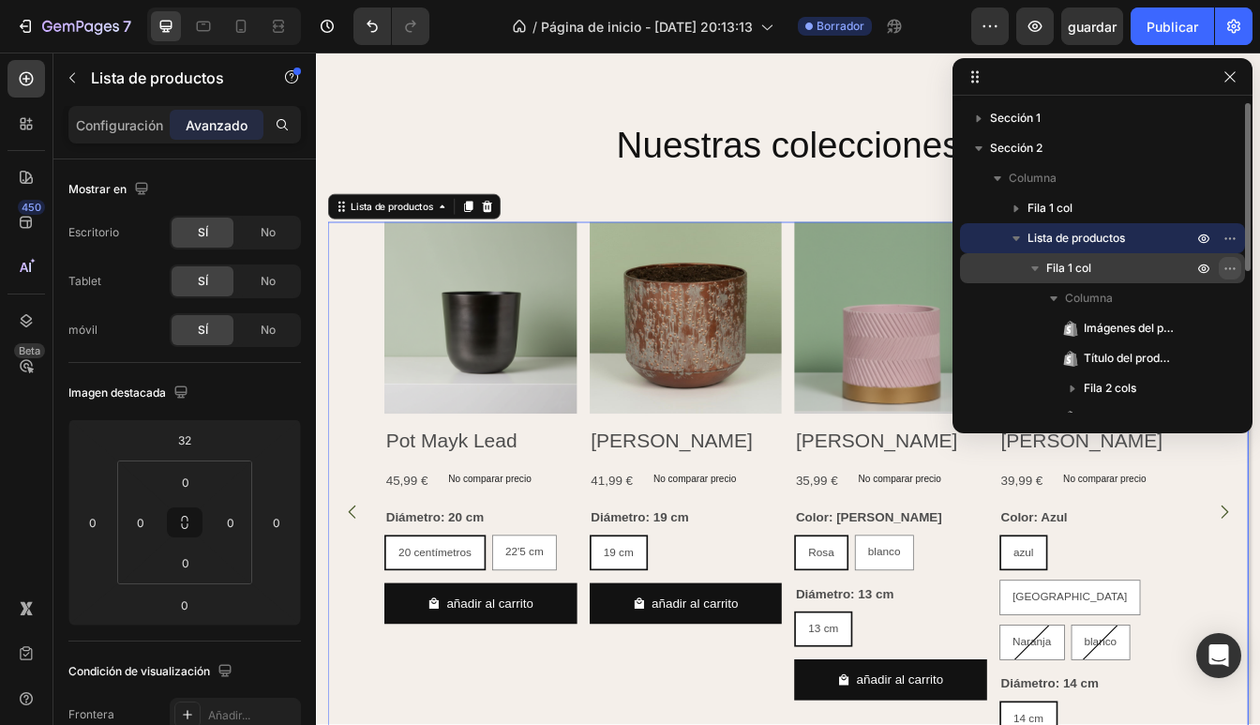
click at [1226, 268] on icon "button" at bounding box center [1225, 268] width 2 height 2
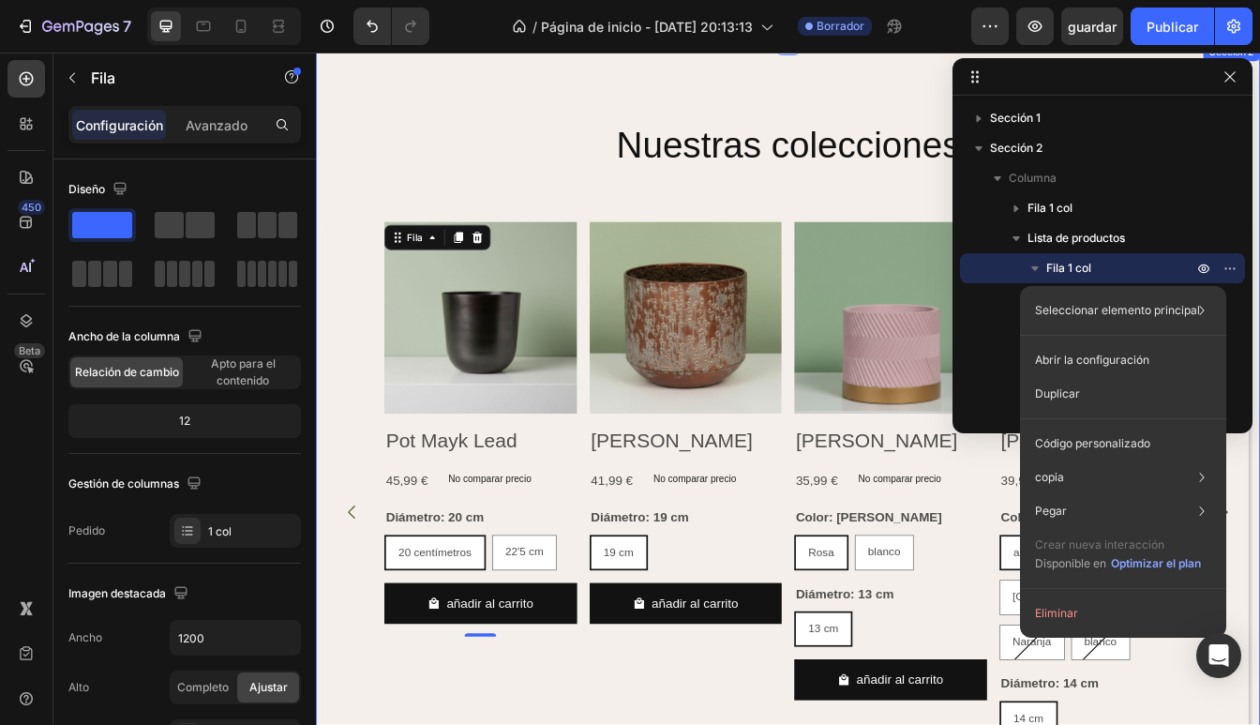
click at [883, 111] on div "Nuestras colecciones Encabezado Fila Imágenes del producto Pot Mayk Lead Título…" at bounding box center [878, 495] width 1097 height 902
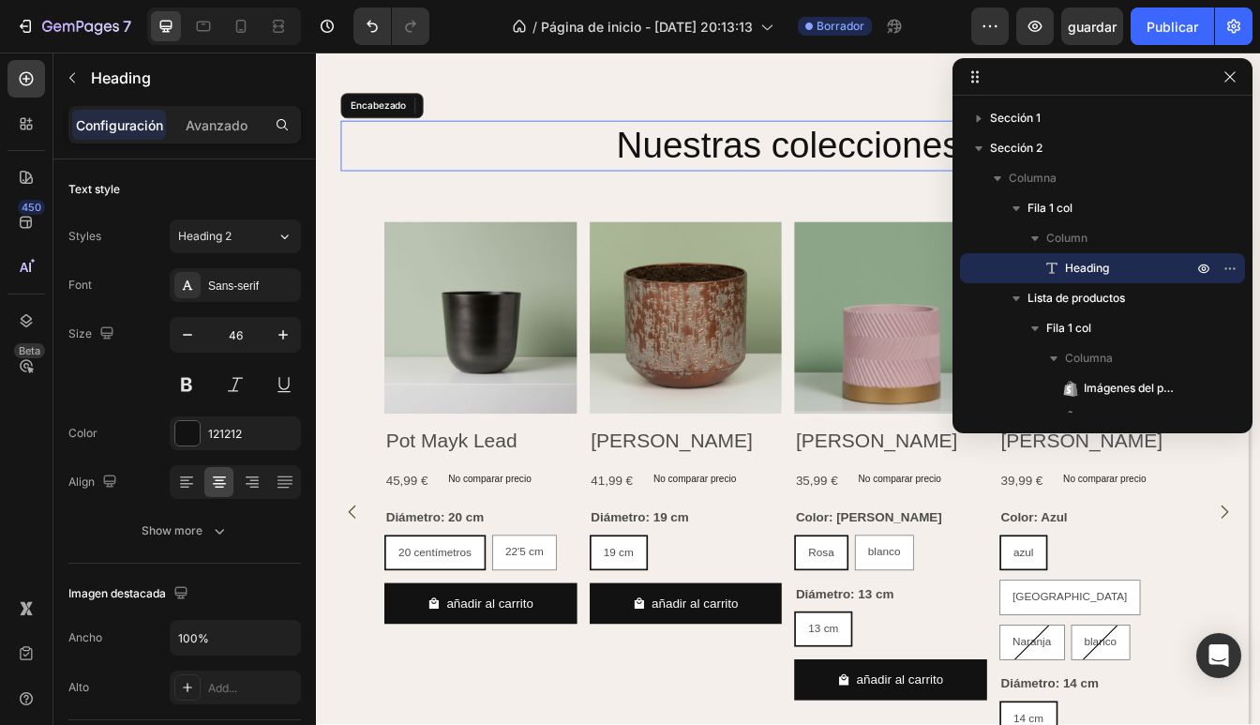
click at [655, 144] on p "Nuestras colecciones" at bounding box center [878, 164] width 1063 height 56
click at [1232, 87] on button "button" at bounding box center [1230, 77] width 22 height 22
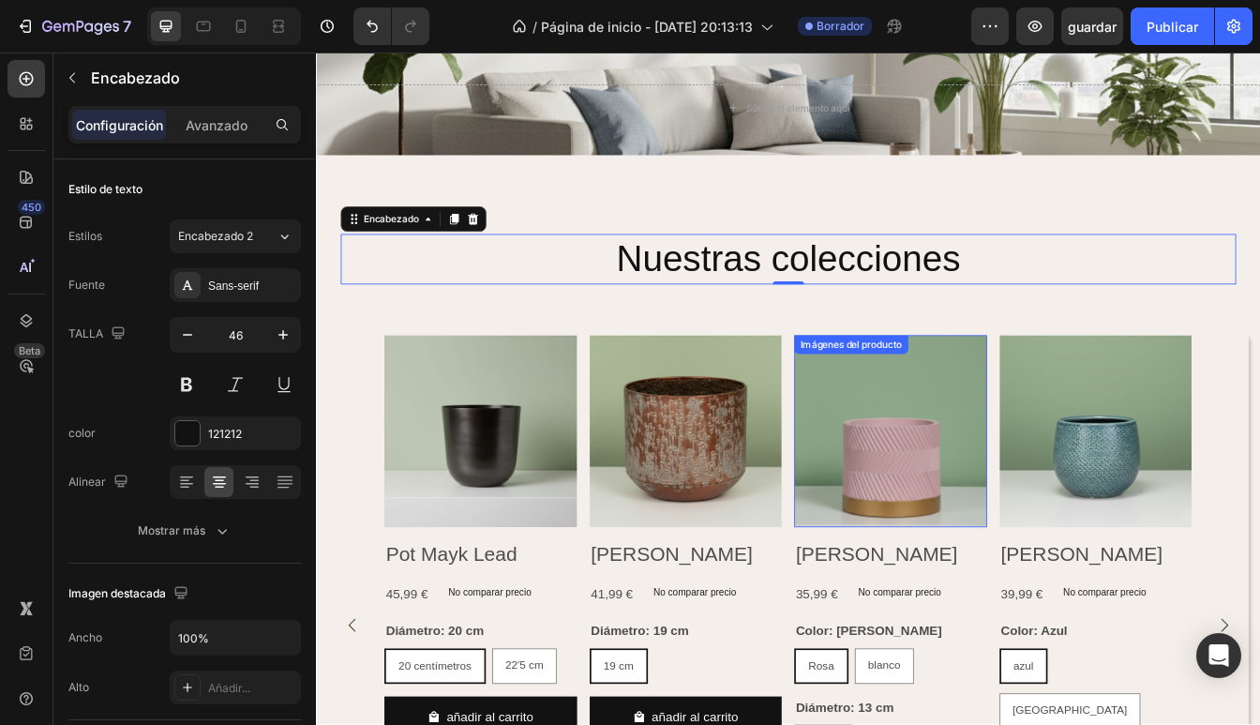
scroll to position [261, 0]
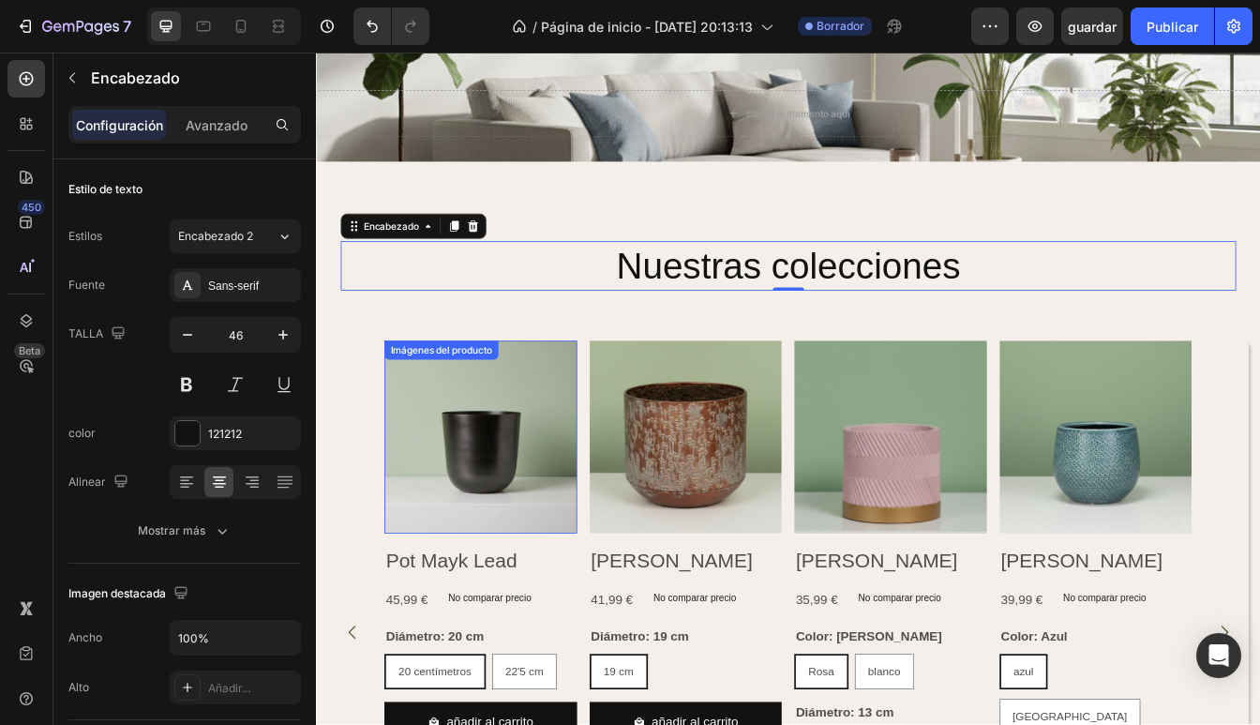
click at [545, 547] on img at bounding box center [512, 512] width 230 height 230
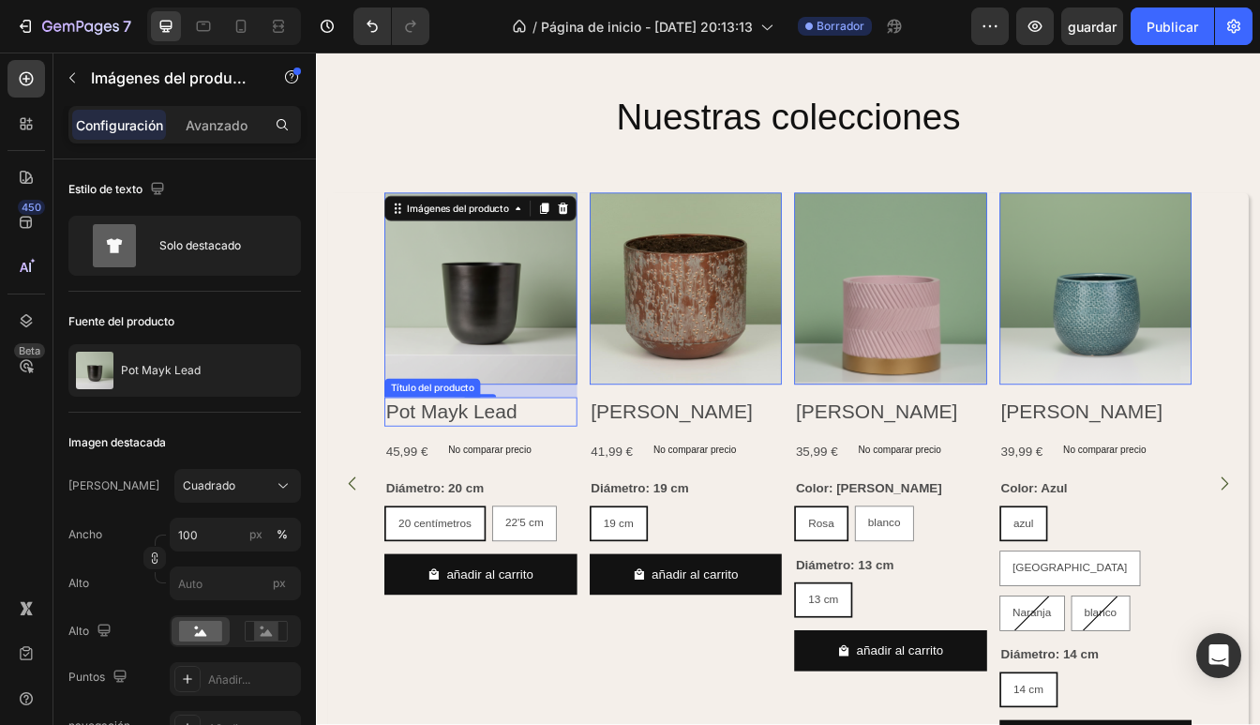
scroll to position [440, 0]
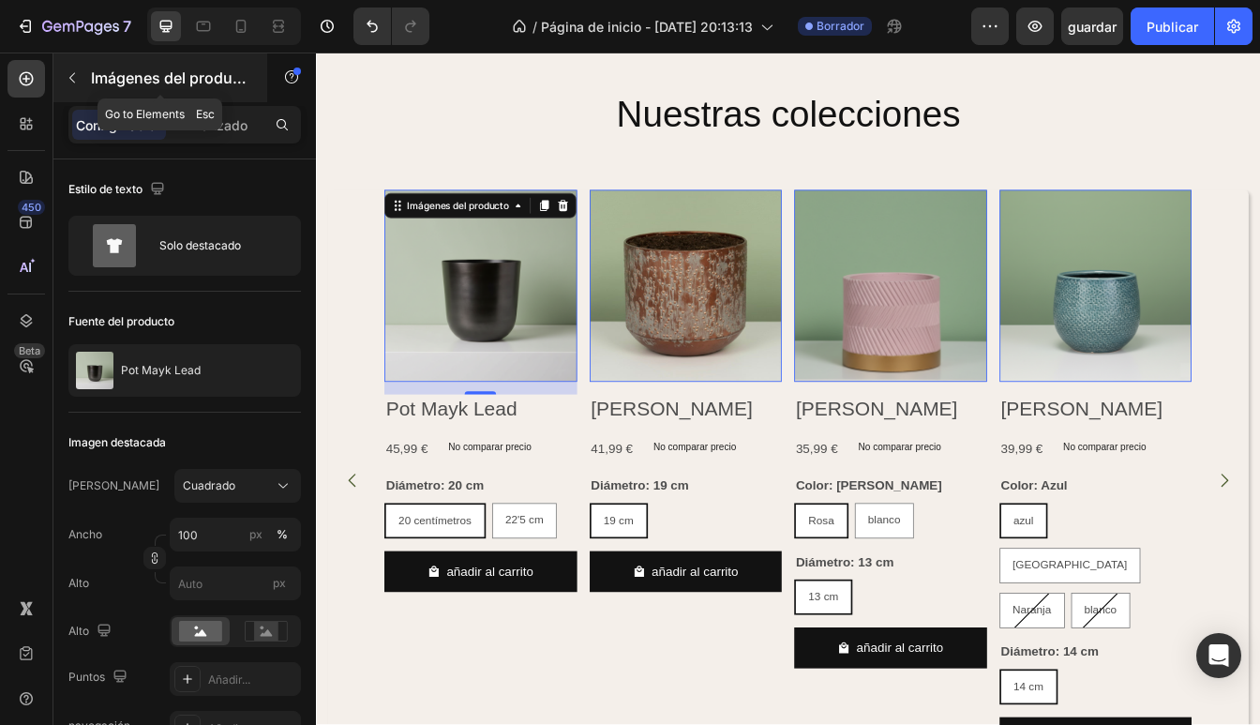
click at [71, 77] on icon "button" at bounding box center [72, 78] width 6 height 10
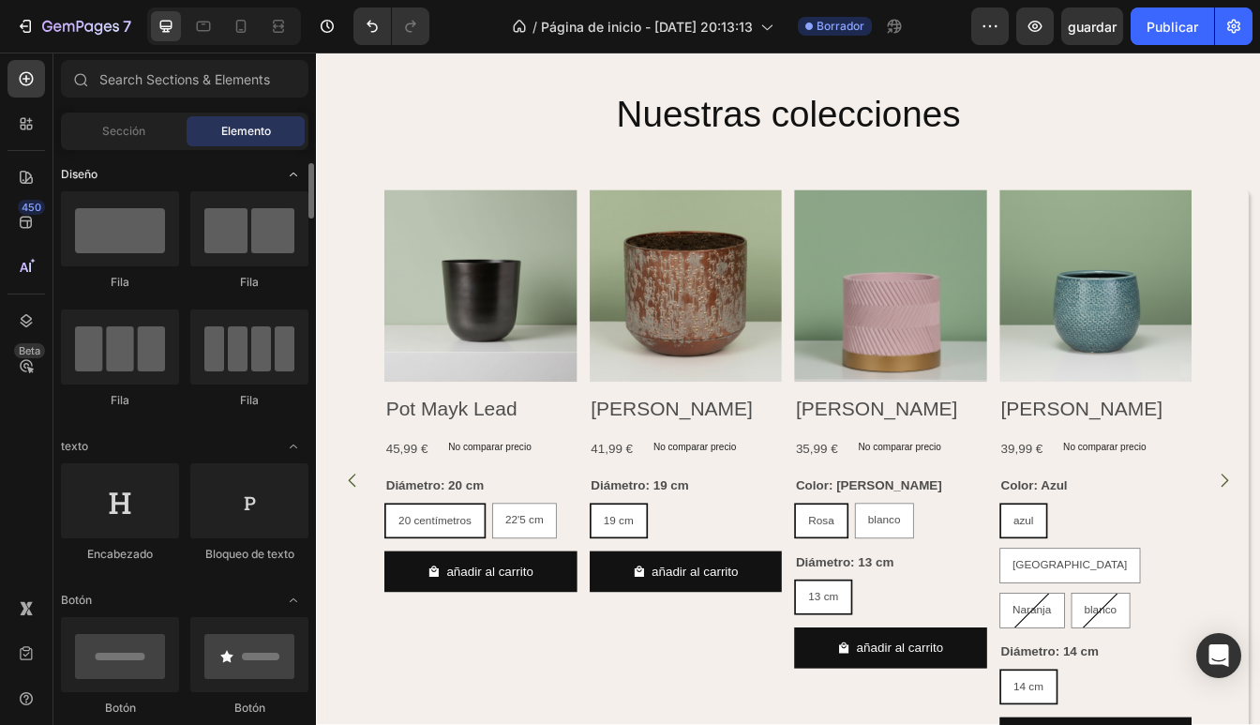
scroll to position [15, 0]
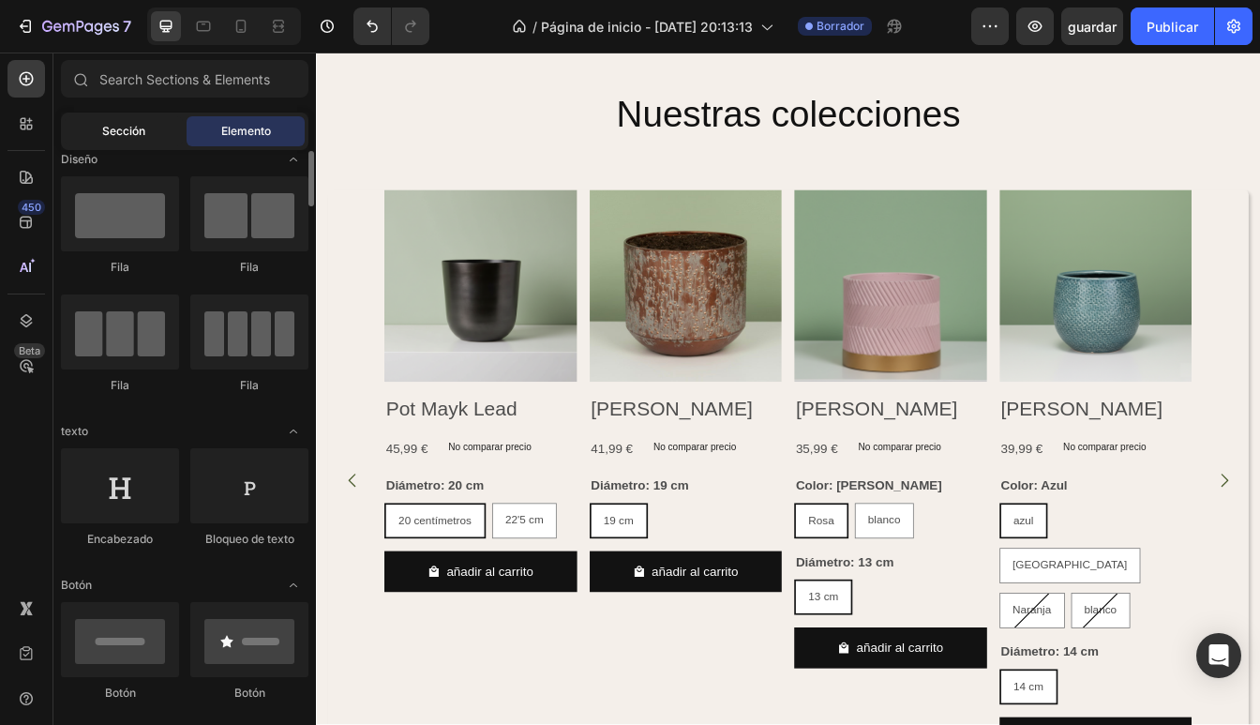
click at [122, 140] on div "Sección" at bounding box center [124, 131] width 118 height 30
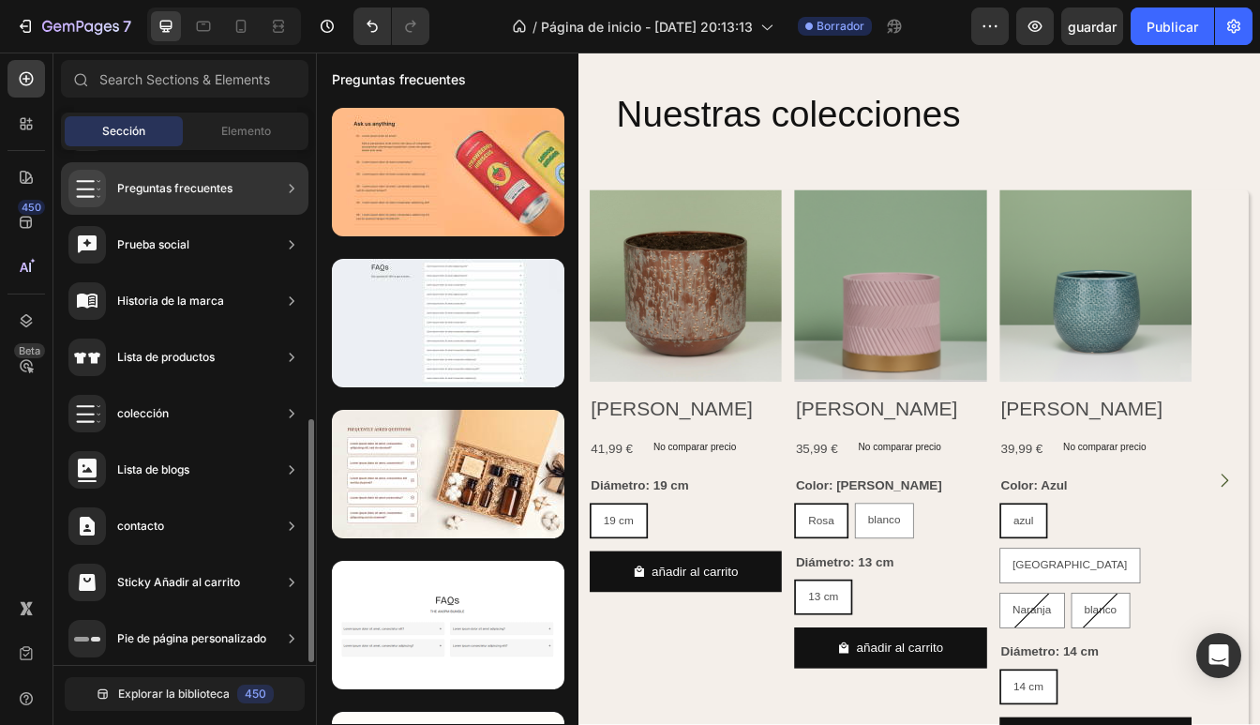
scroll to position [573, 0]
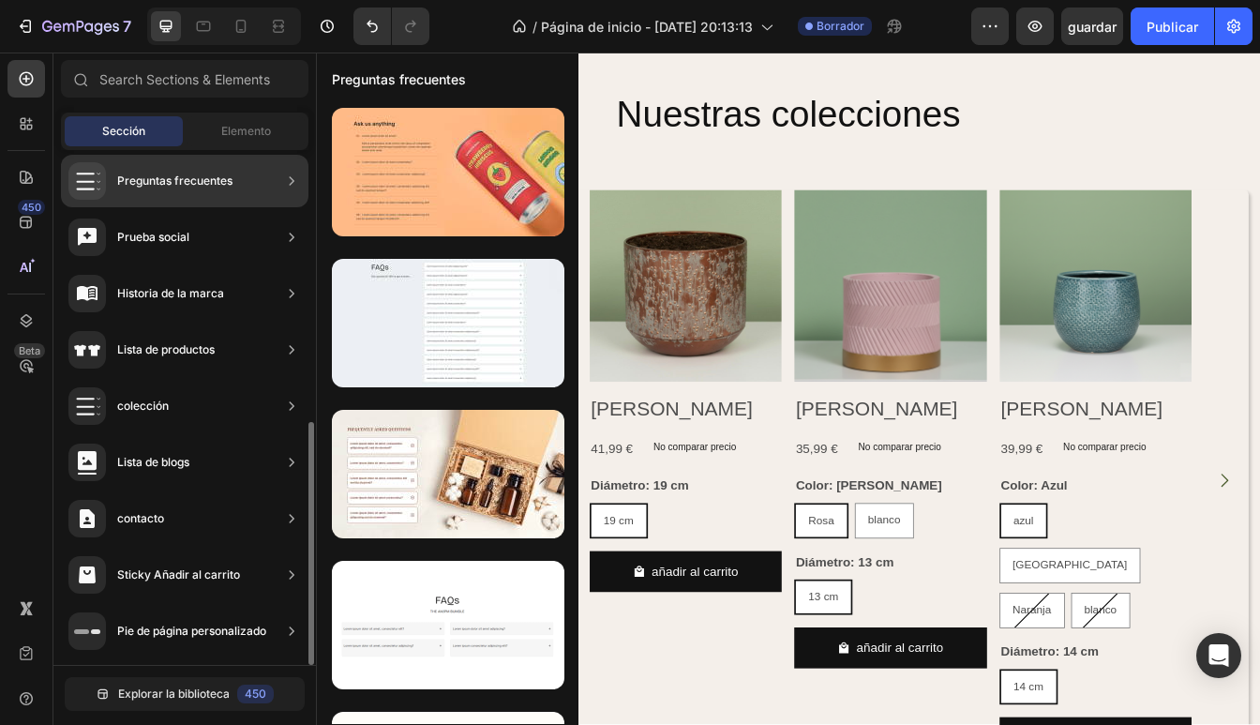
click at [281, 404] on div "colección" at bounding box center [184, 406] width 247 height 52
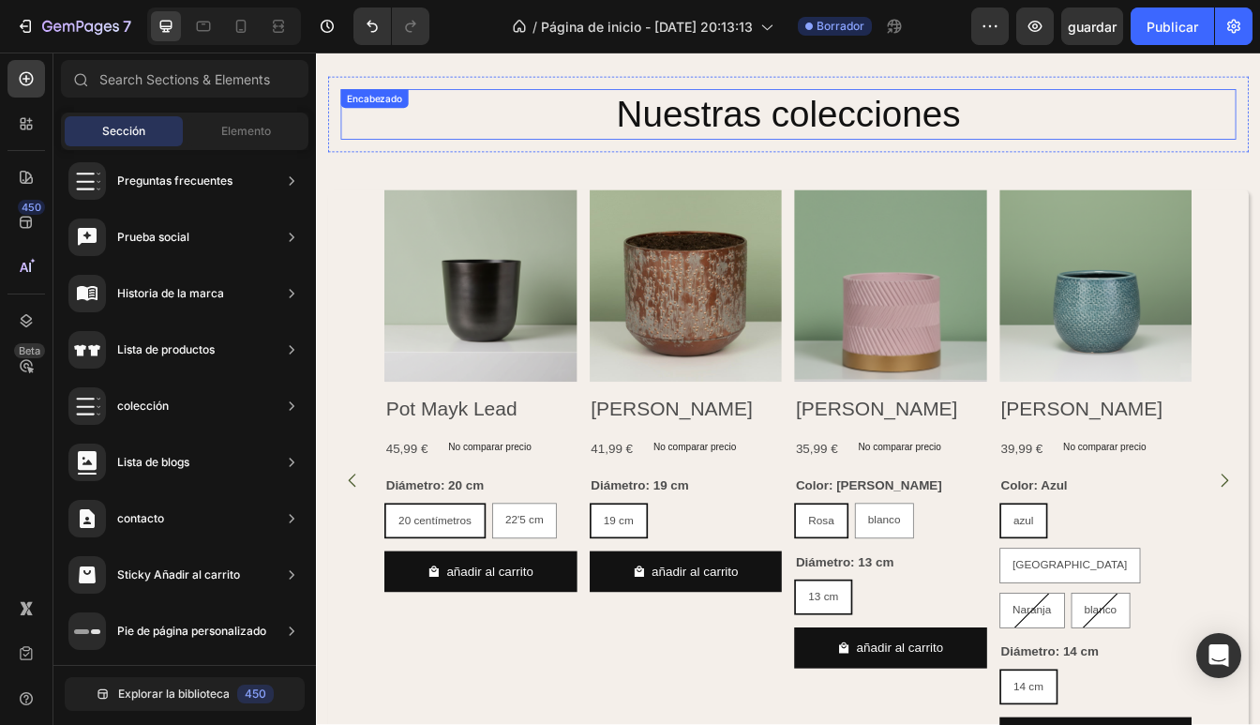
click at [769, 124] on p "Nuestras colecciones" at bounding box center [878, 126] width 1063 height 56
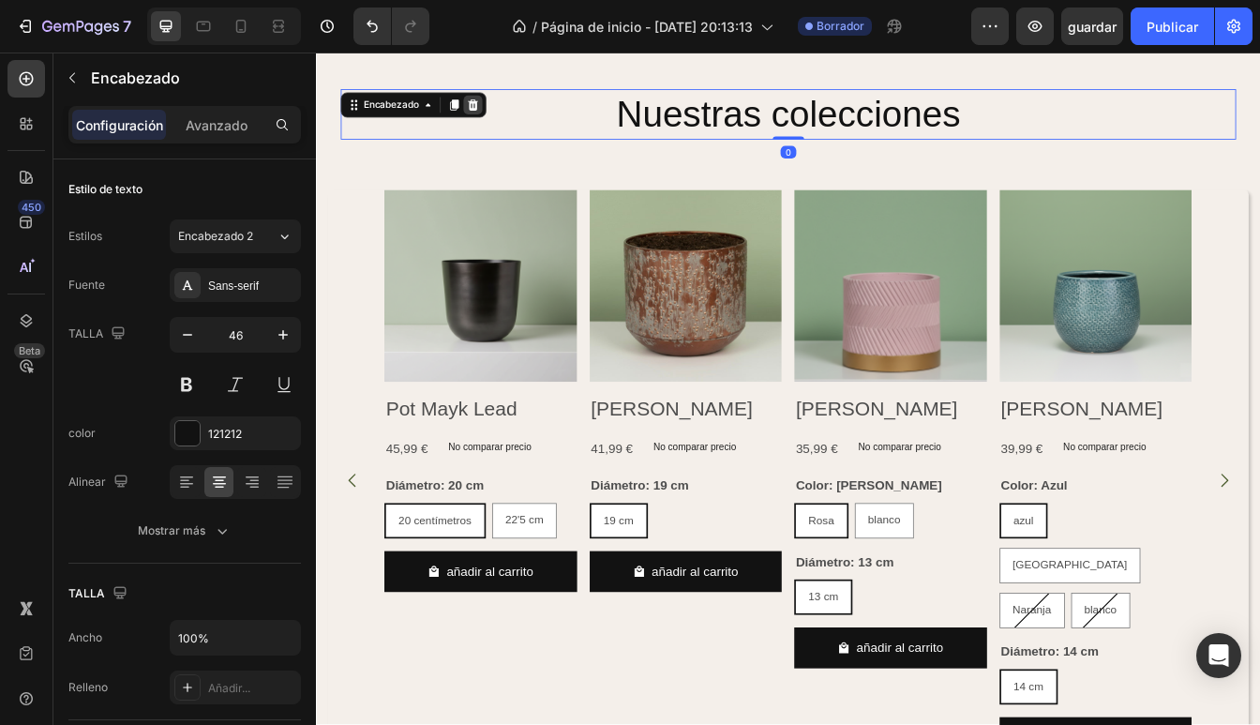
click at [501, 115] on icon at bounding box center [503, 115] width 12 height 13
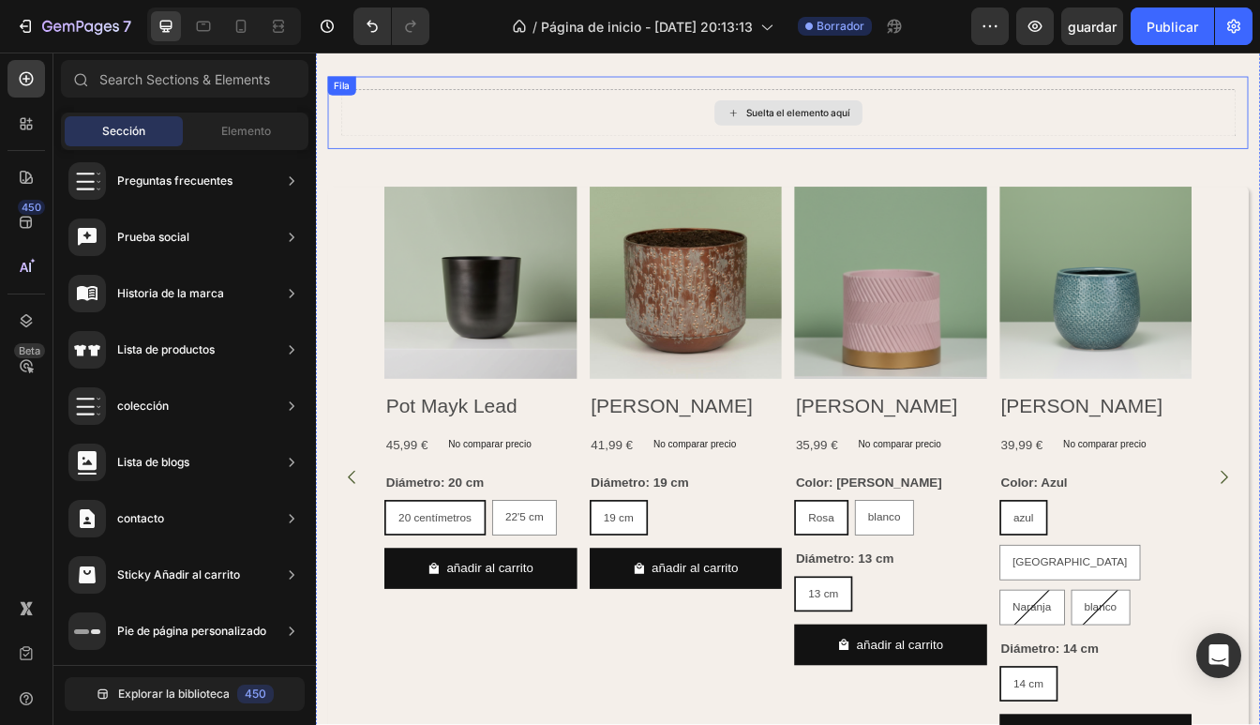
click at [533, 135] on div "Suelta el elemento aquí" at bounding box center [878, 125] width 1067 height 56
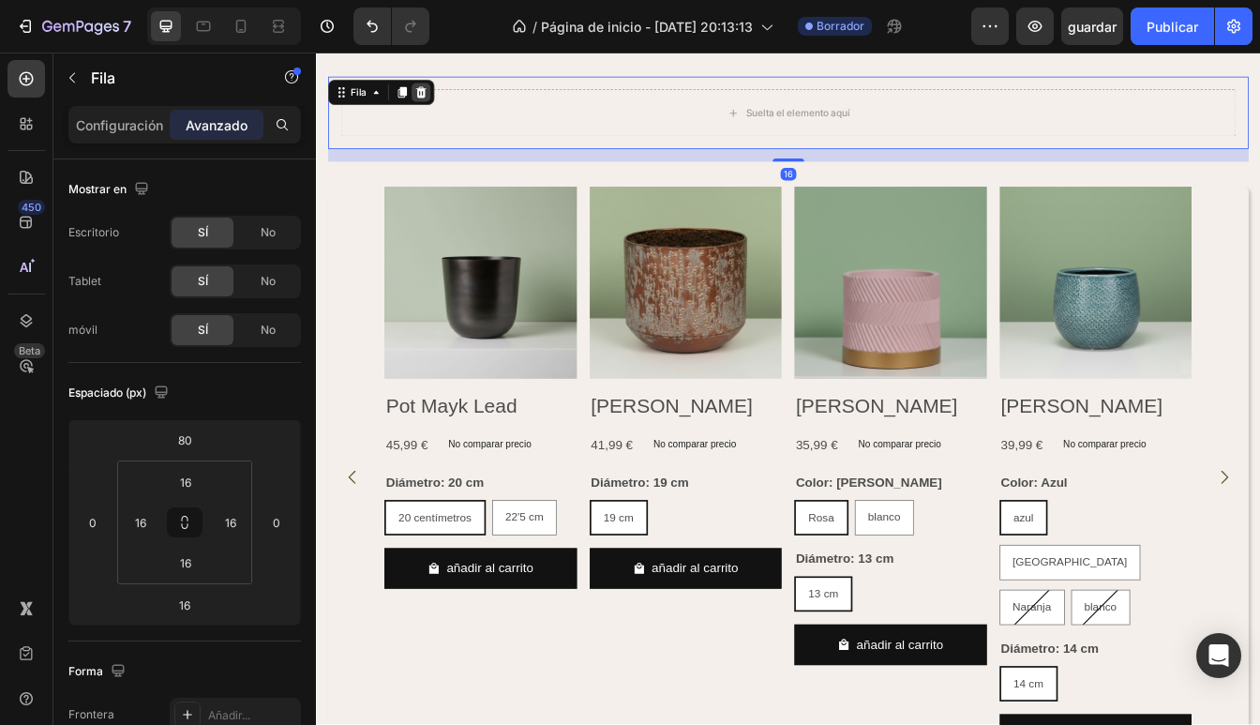
click at [433, 95] on icon at bounding box center [440, 100] width 15 height 15
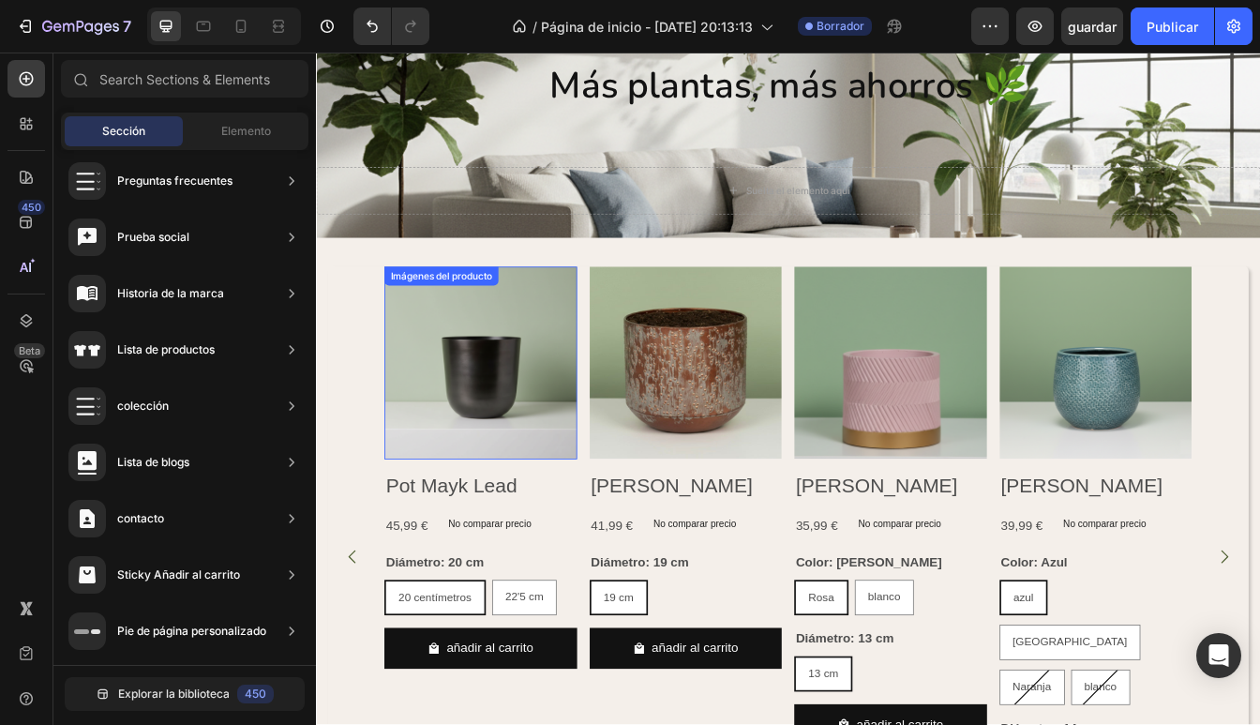
scroll to position [20, 0]
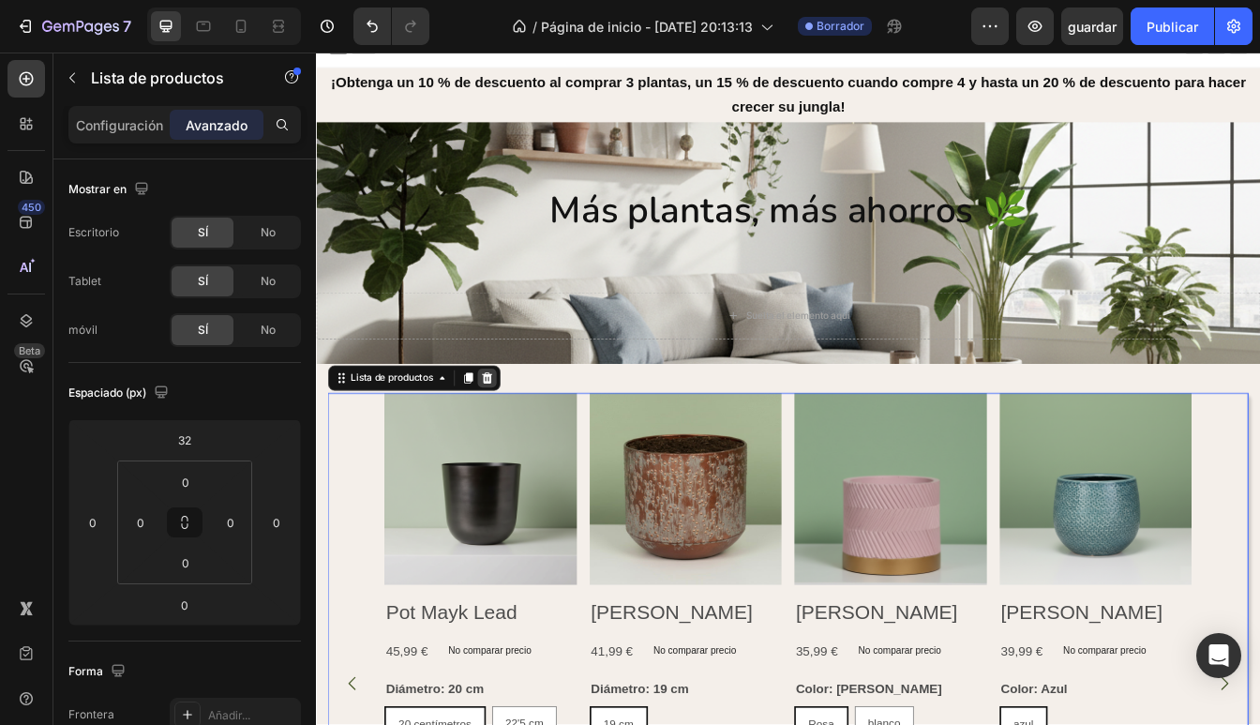
click at [524, 439] on icon at bounding box center [520, 439] width 12 height 13
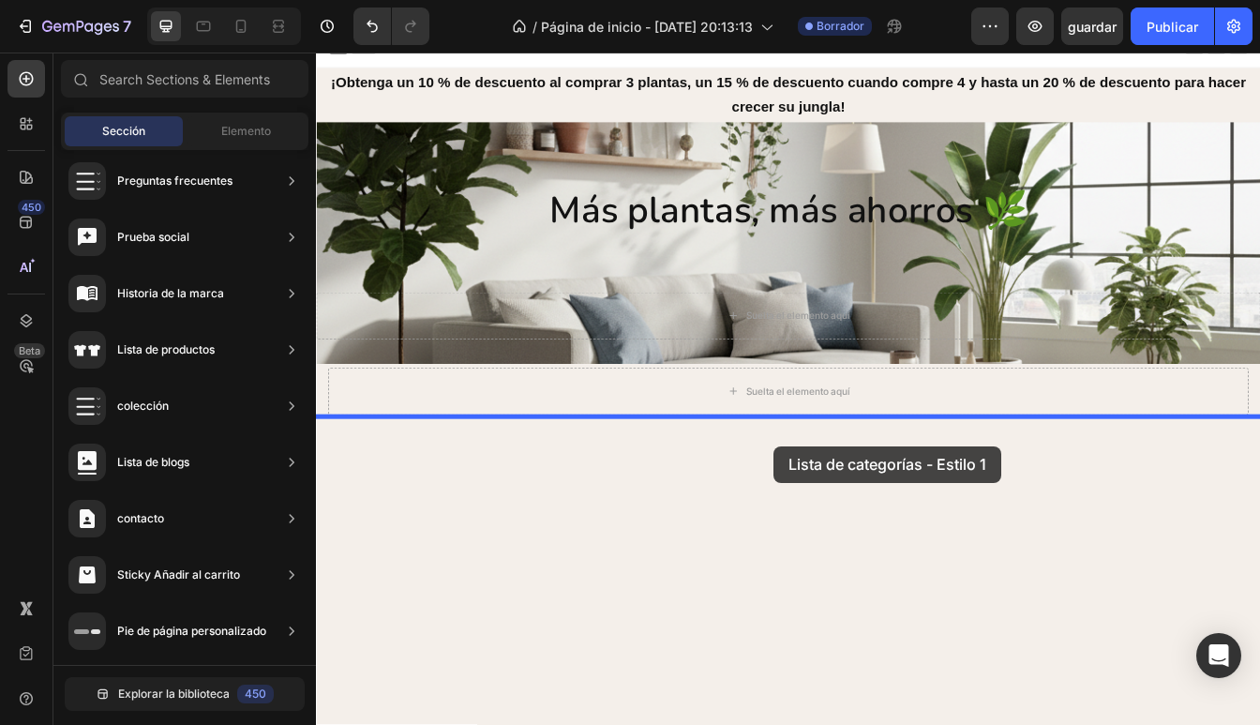
drag, startPoint x: 806, startPoint y: 335, endPoint x: 859, endPoint y: 525, distance: 197.4
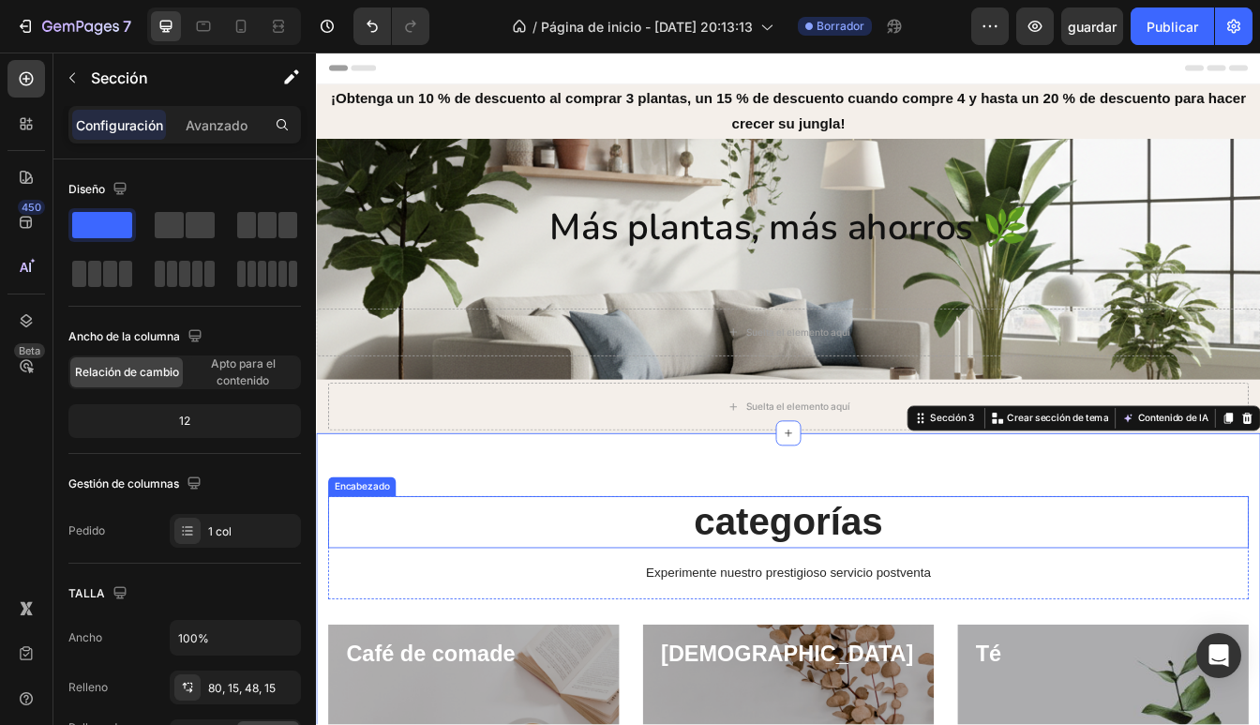
scroll to position [0, 0]
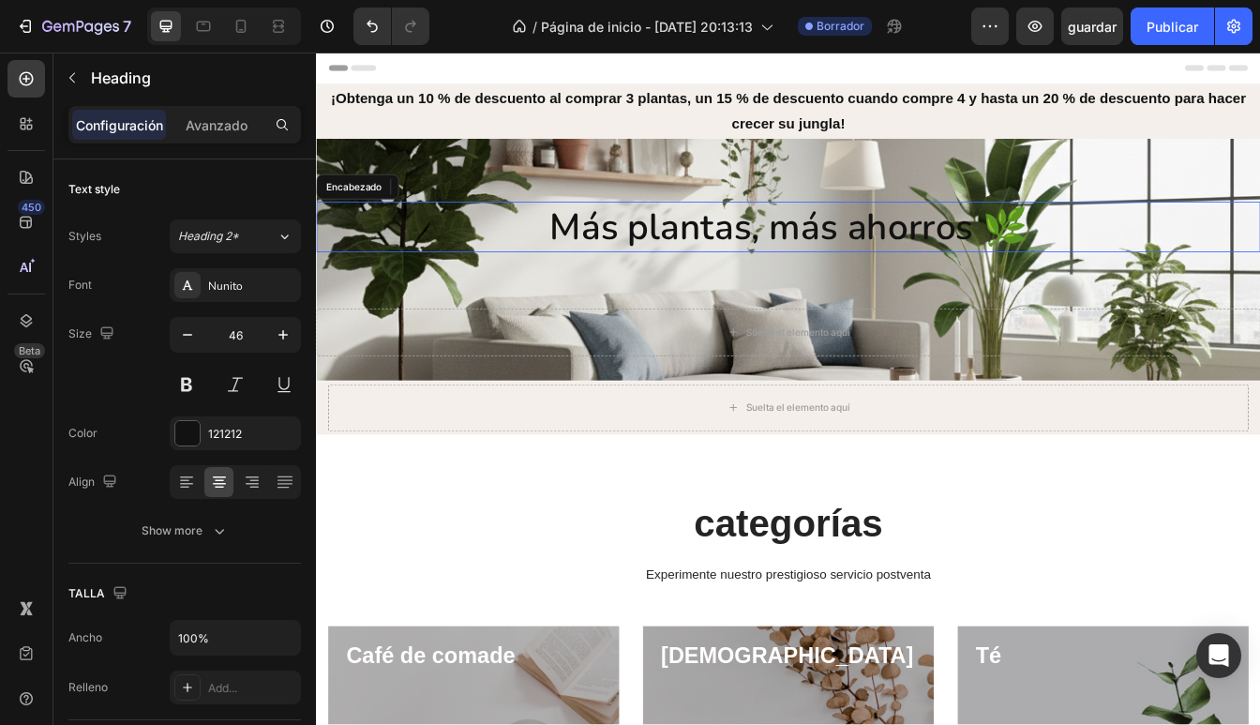
click at [1089, 261] on strong "Más plantas, más ahorros 🌿" at bounding box center [878, 260] width 569 height 59
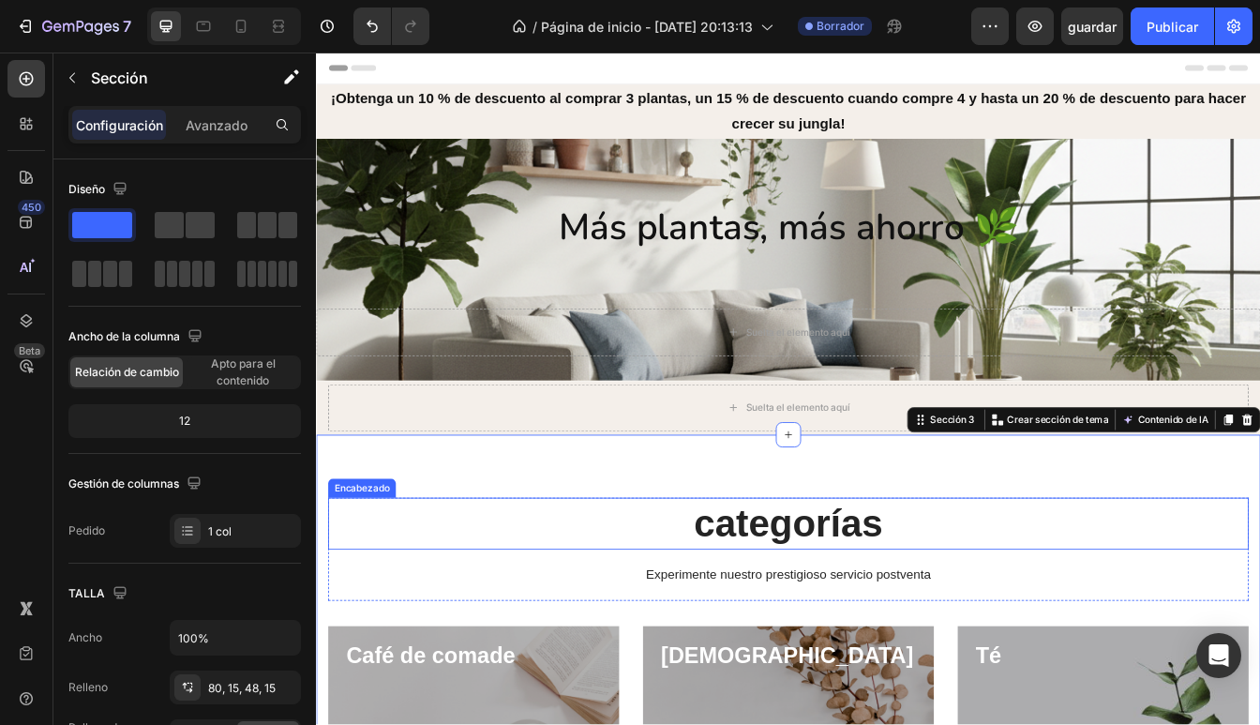
scroll to position [40, 0]
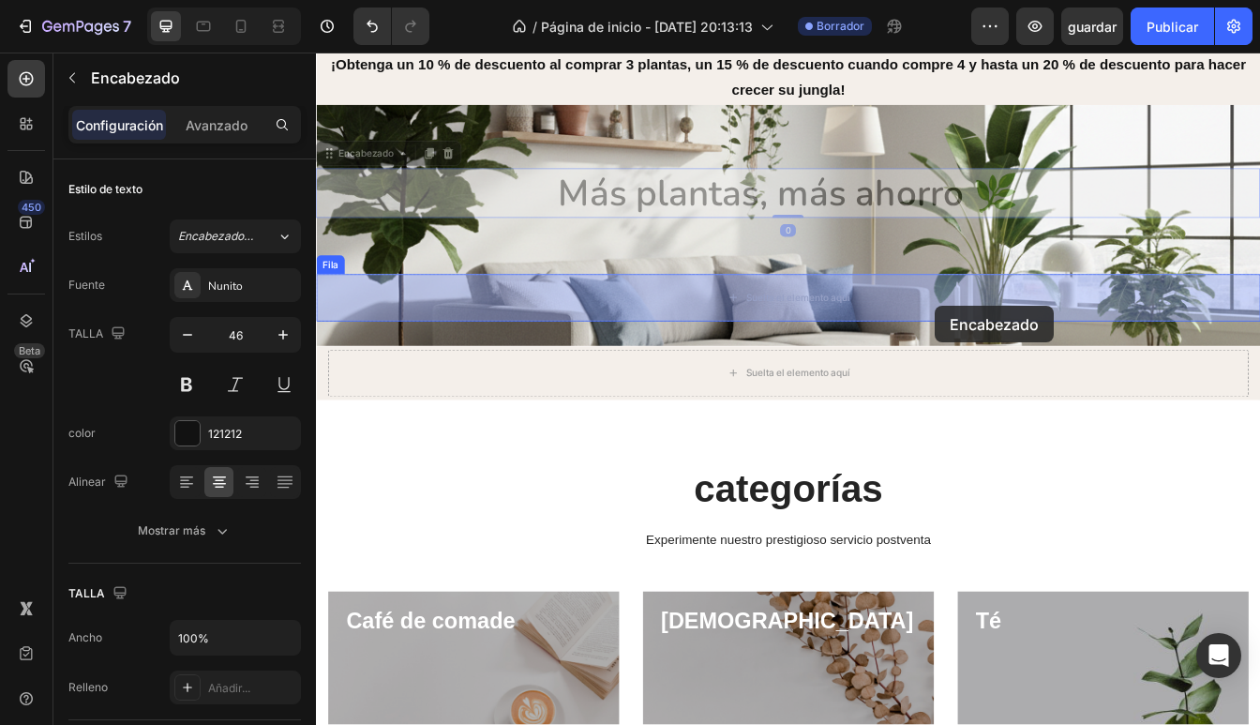
drag, startPoint x: 1034, startPoint y: 217, endPoint x: 1053, endPoint y: 353, distance: 138.2
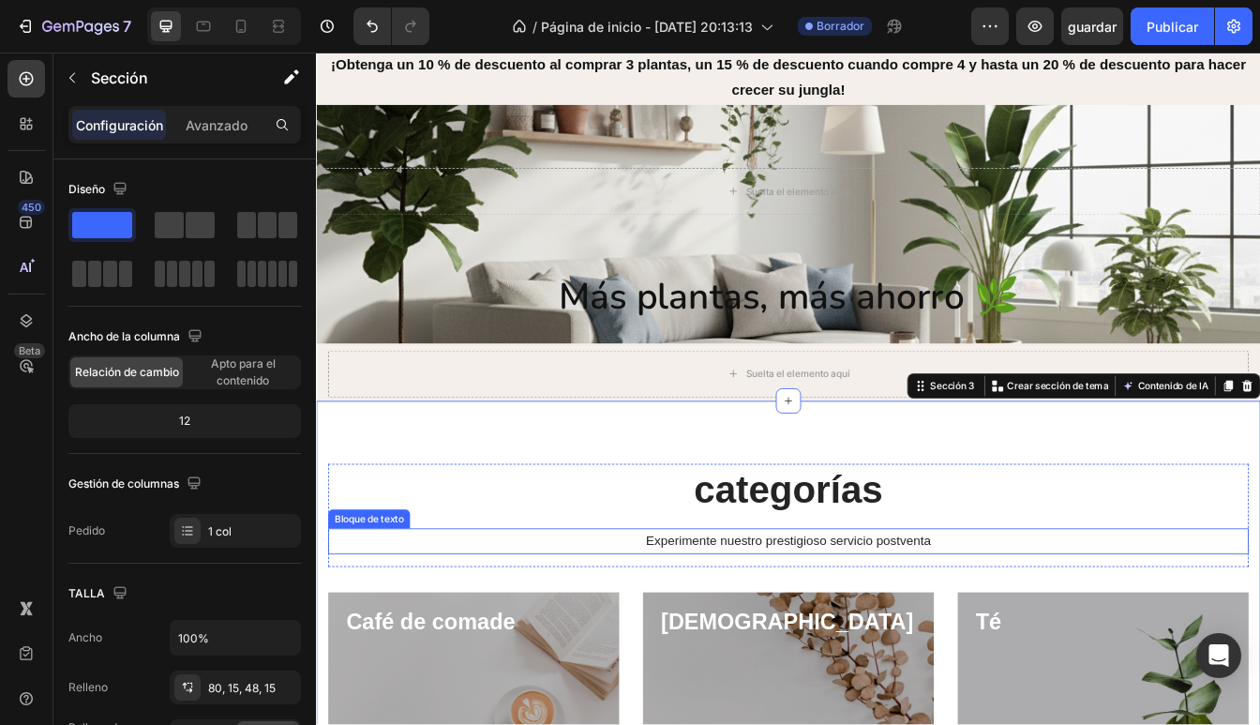
click at [1128, 632] on p "Experimente nuestro prestigioso servicio postventa" at bounding box center [878, 635] width 1093 height 27
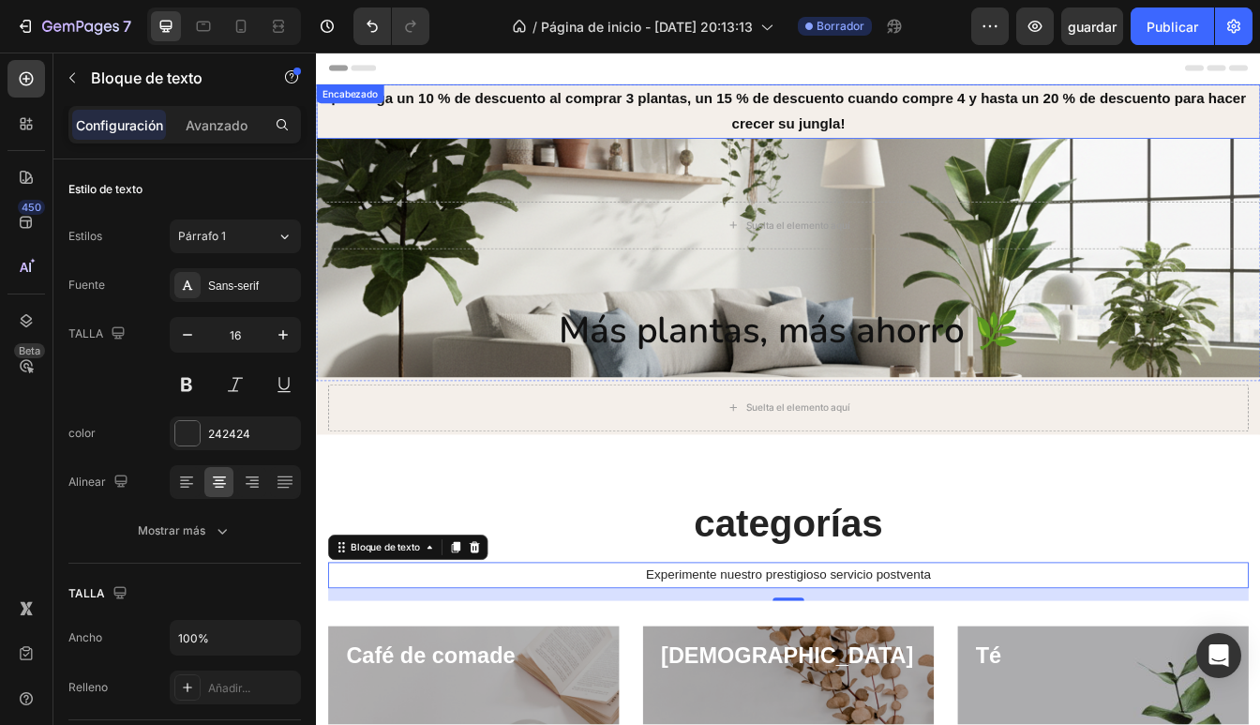
scroll to position [0, 0]
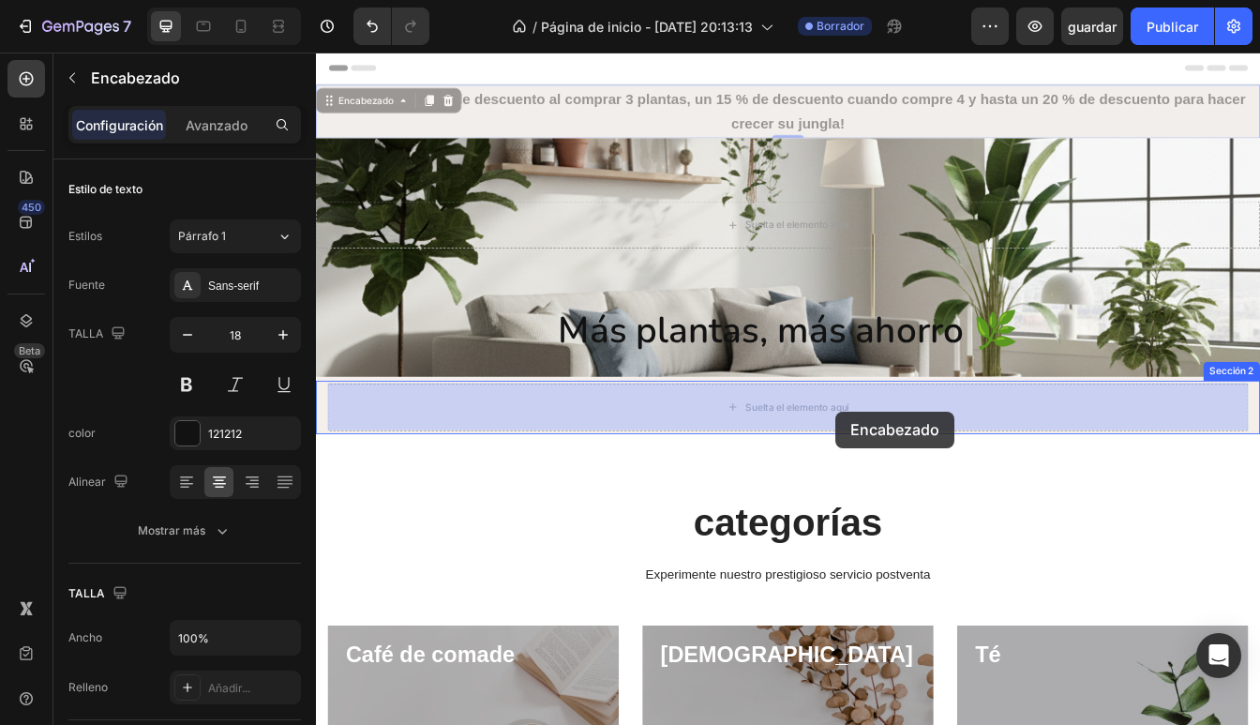
drag, startPoint x: 886, startPoint y: 99, endPoint x: 934, endPoint y: 474, distance: 378.0
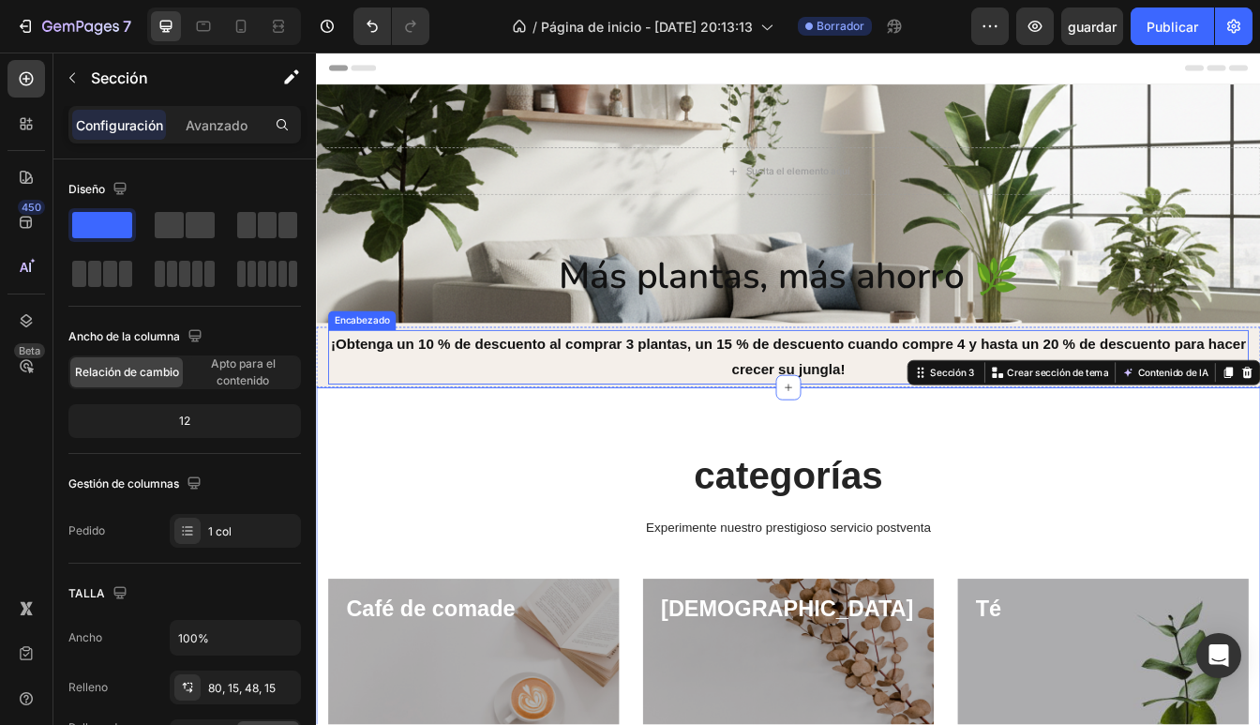
click at [979, 412] on h2 "¡Obtenga un 10 % de descuento al comprar 3 plantas, un 15 % de descuento cuando…" at bounding box center [878, 415] width 1097 height 65
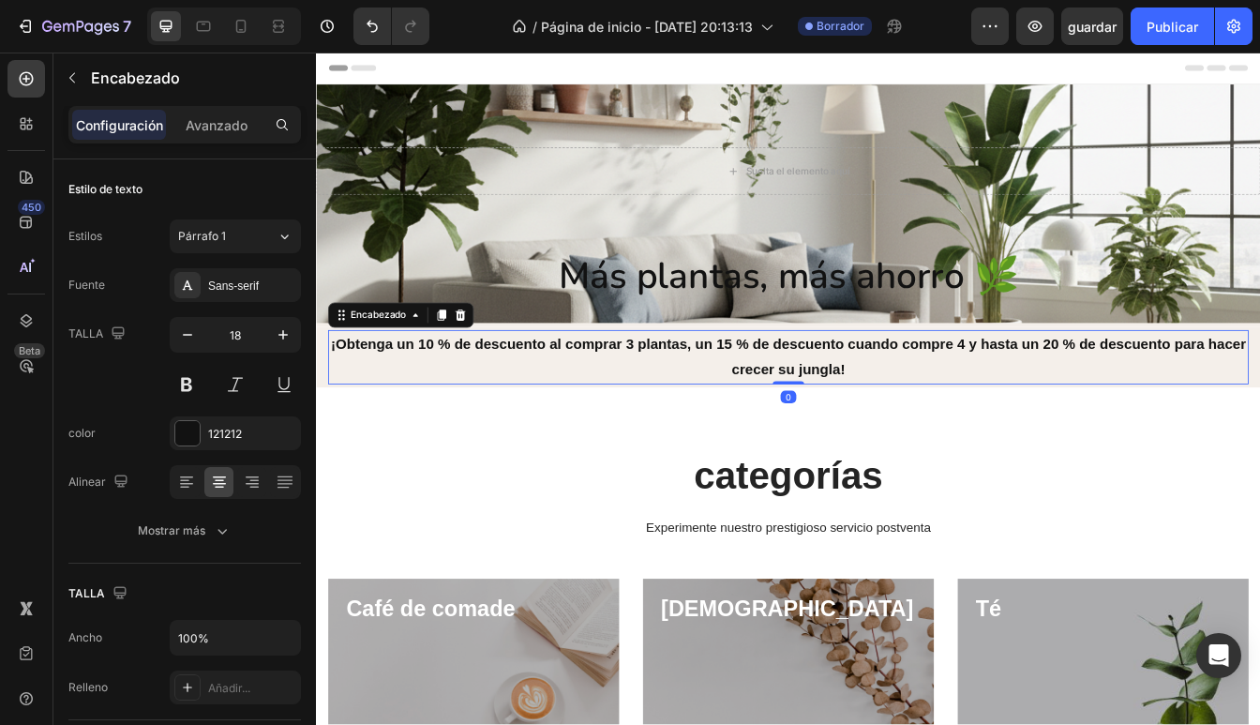
click at [975, 430] on h2 "¡Obtenga un 10 % de descuento al comprar 3 plantas, un 15 % de descuento cuando…" at bounding box center [878, 415] width 1097 height 65
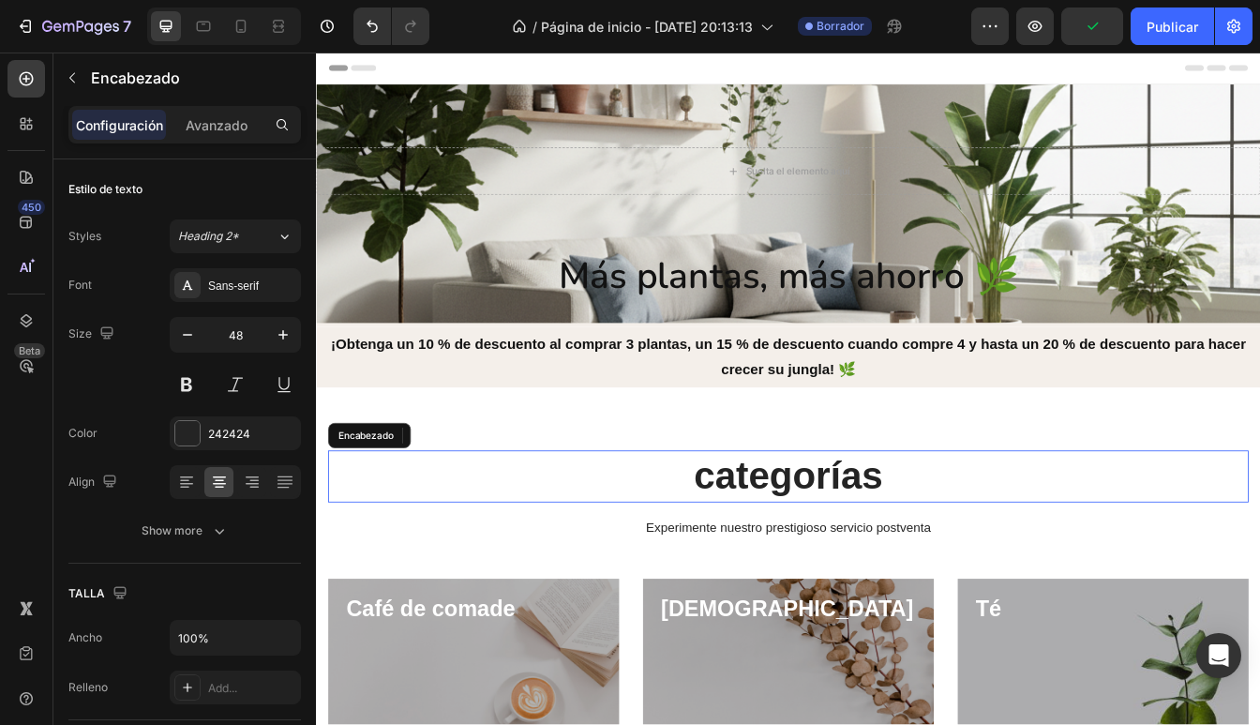
click at [1061, 534] on p "categorías" at bounding box center [878, 558] width 1093 height 58
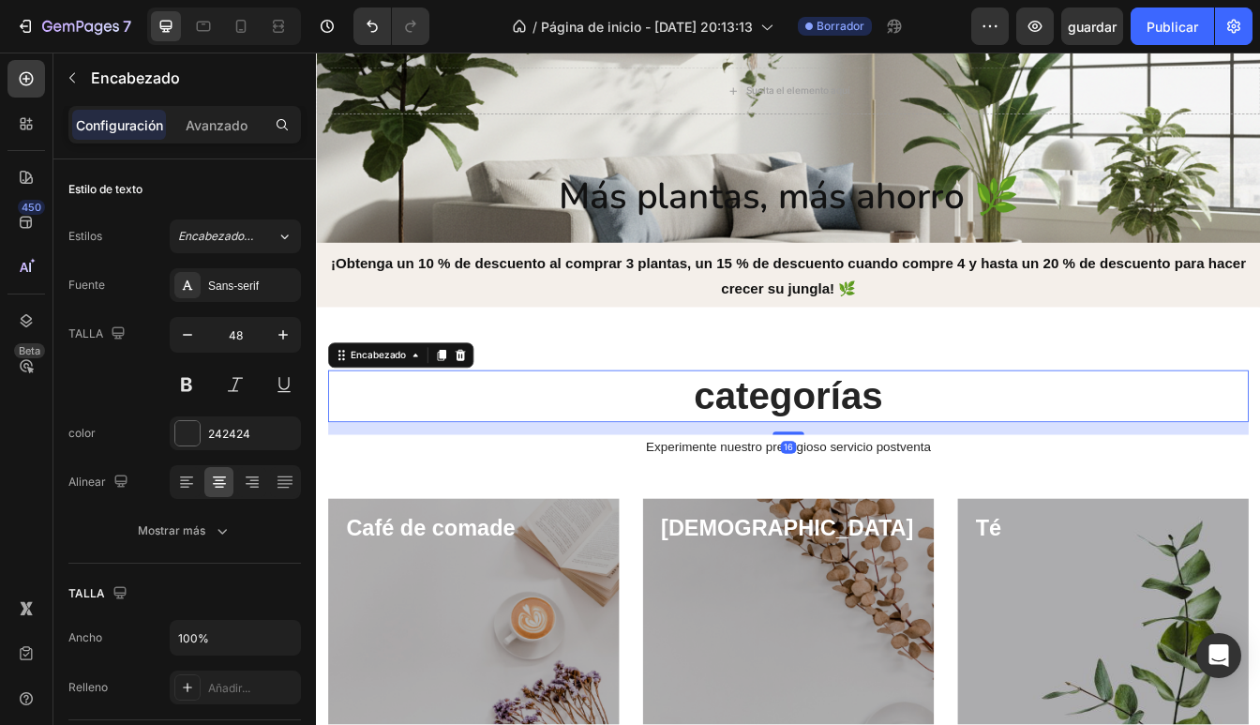
scroll to position [105, 0]
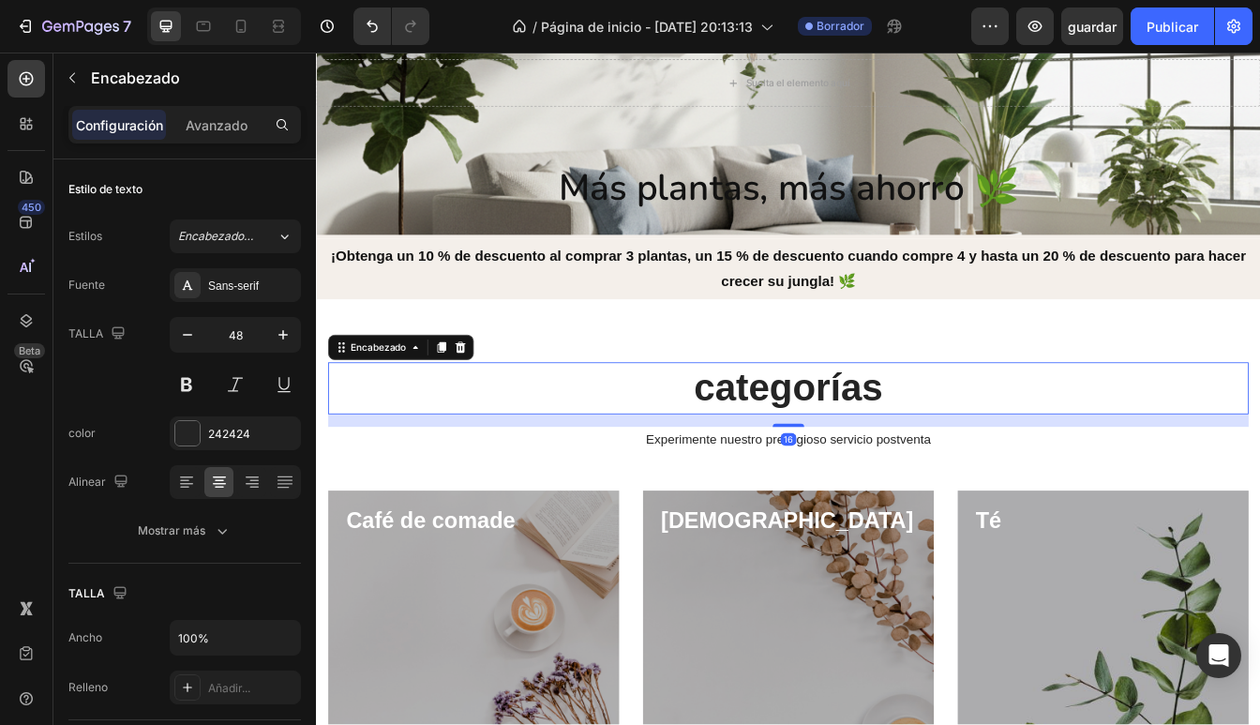
click at [790, 455] on p "categorías" at bounding box center [878, 453] width 1093 height 58
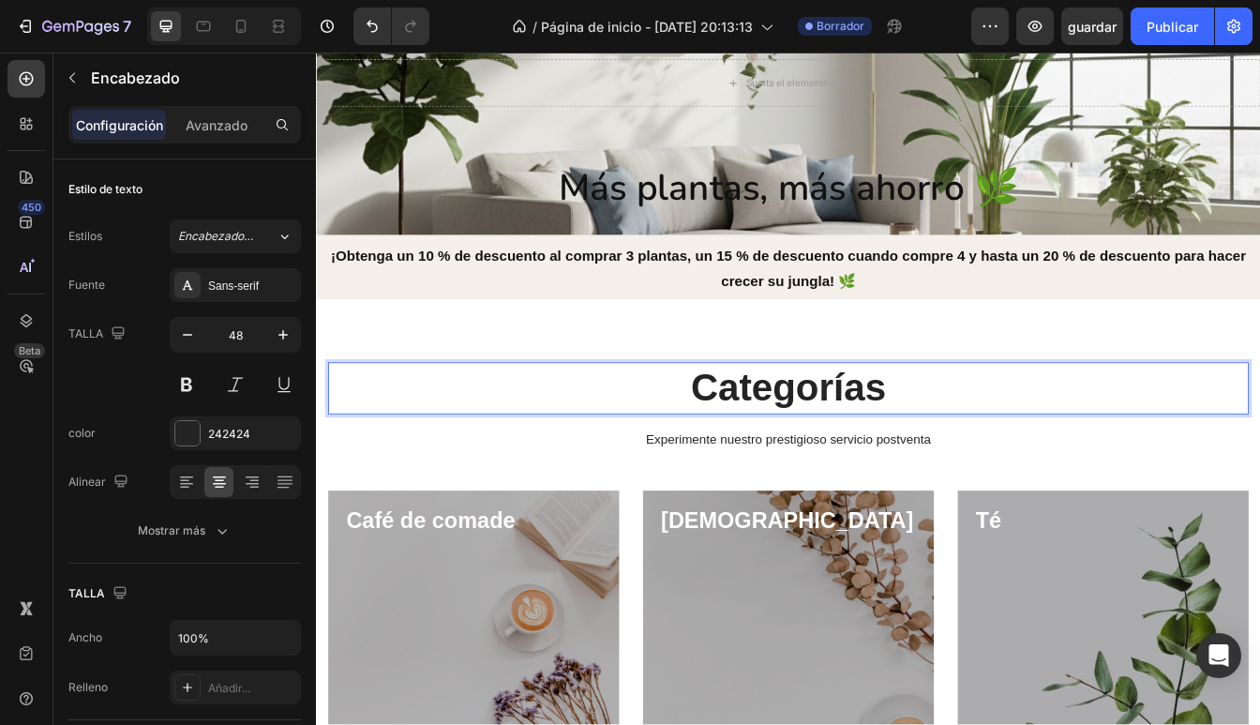
click at [1079, 449] on p "Categorías" at bounding box center [878, 453] width 1093 height 58
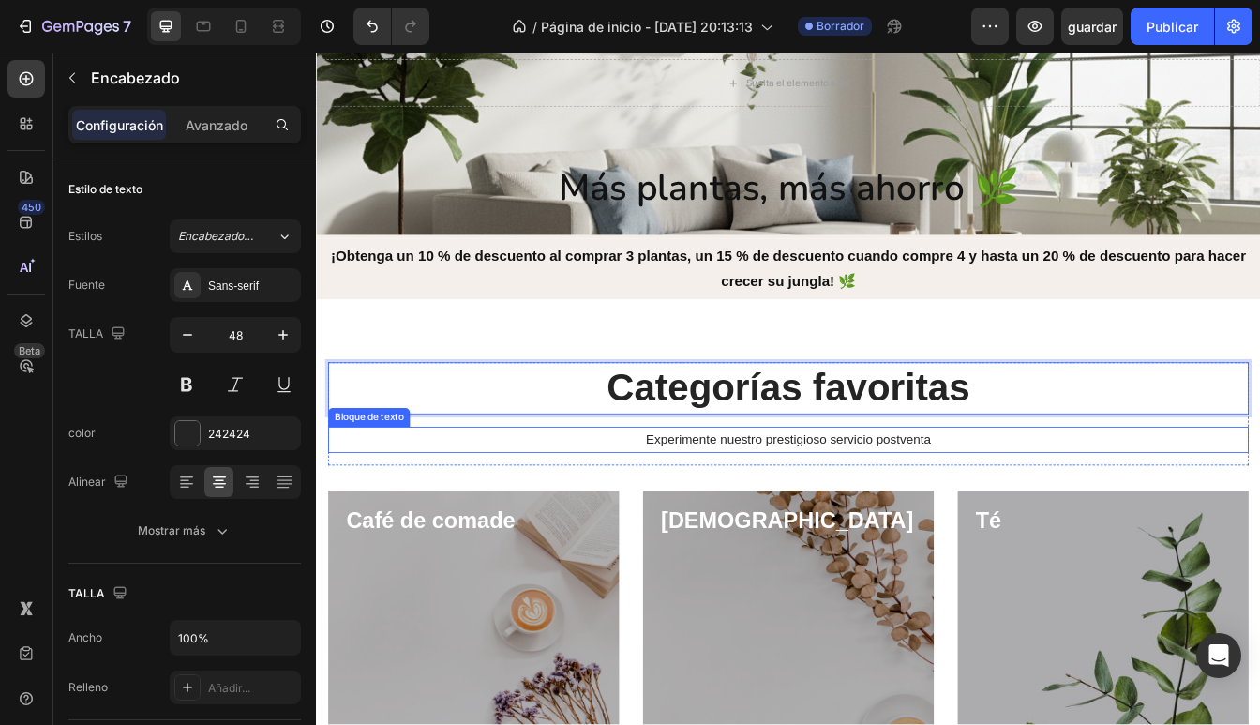
click at [1133, 517] on p "Experimente nuestro prestigioso servicio postventa" at bounding box center [878, 514] width 1093 height 27
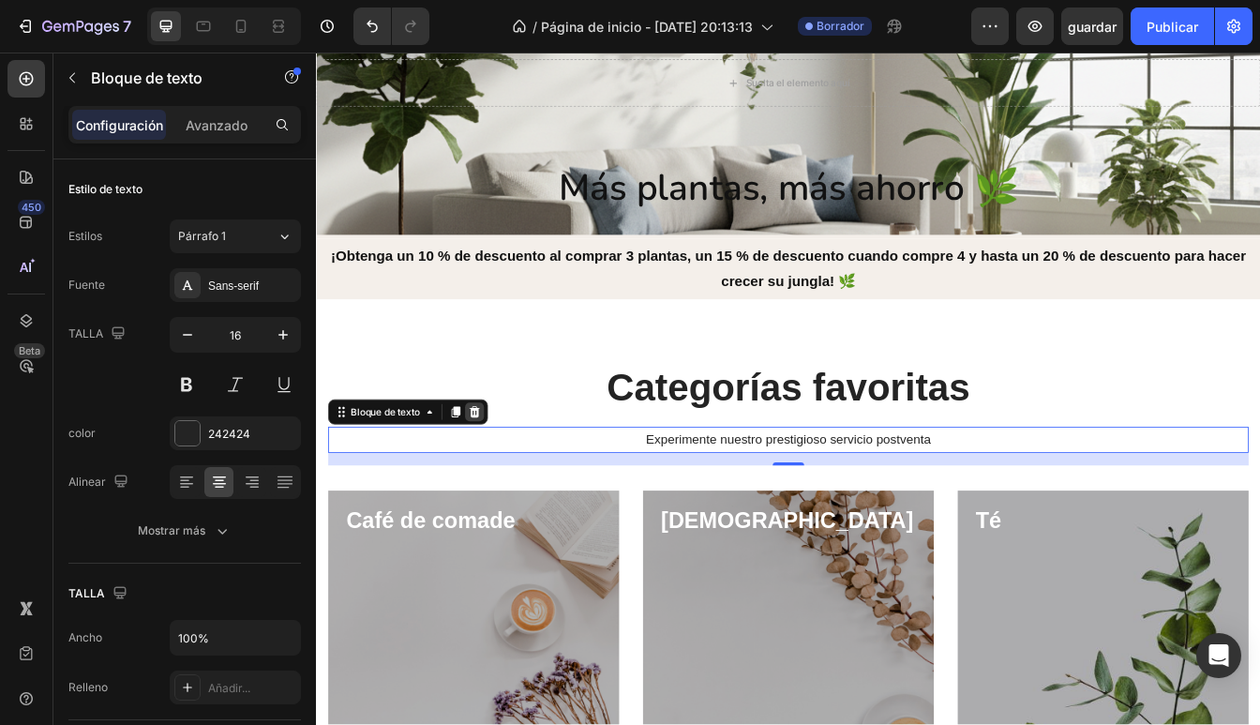
click at [506, 485] on icon at bounding box center [505, 480] width 12 height 13
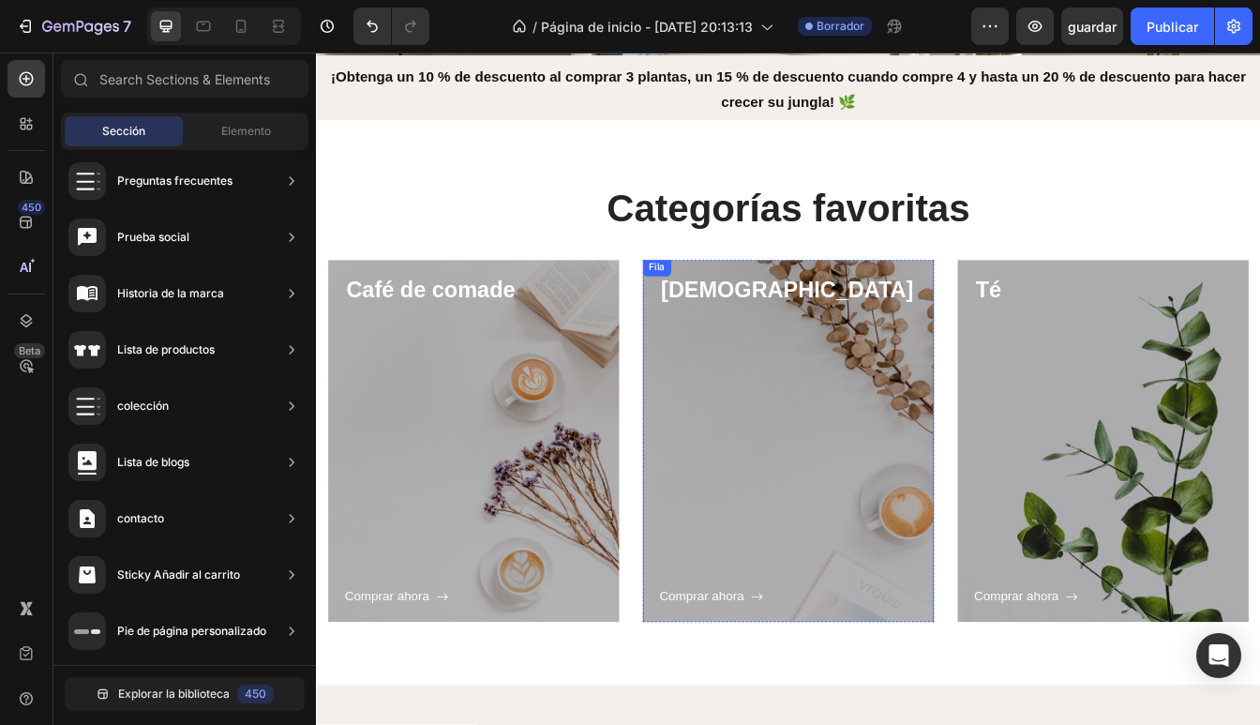
scroll to position [324, 0]
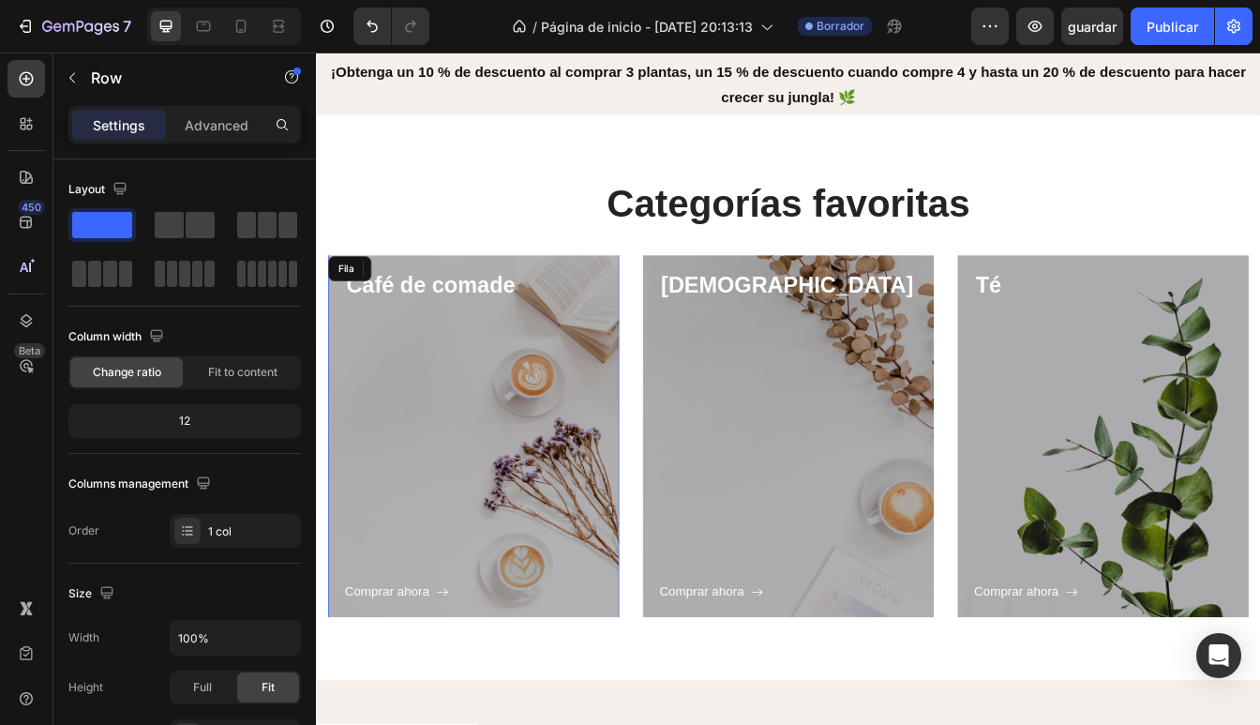
click at [536, 532] on div "Comprar ahora Botón" at bounding box center [503, 529] width 307 height 360
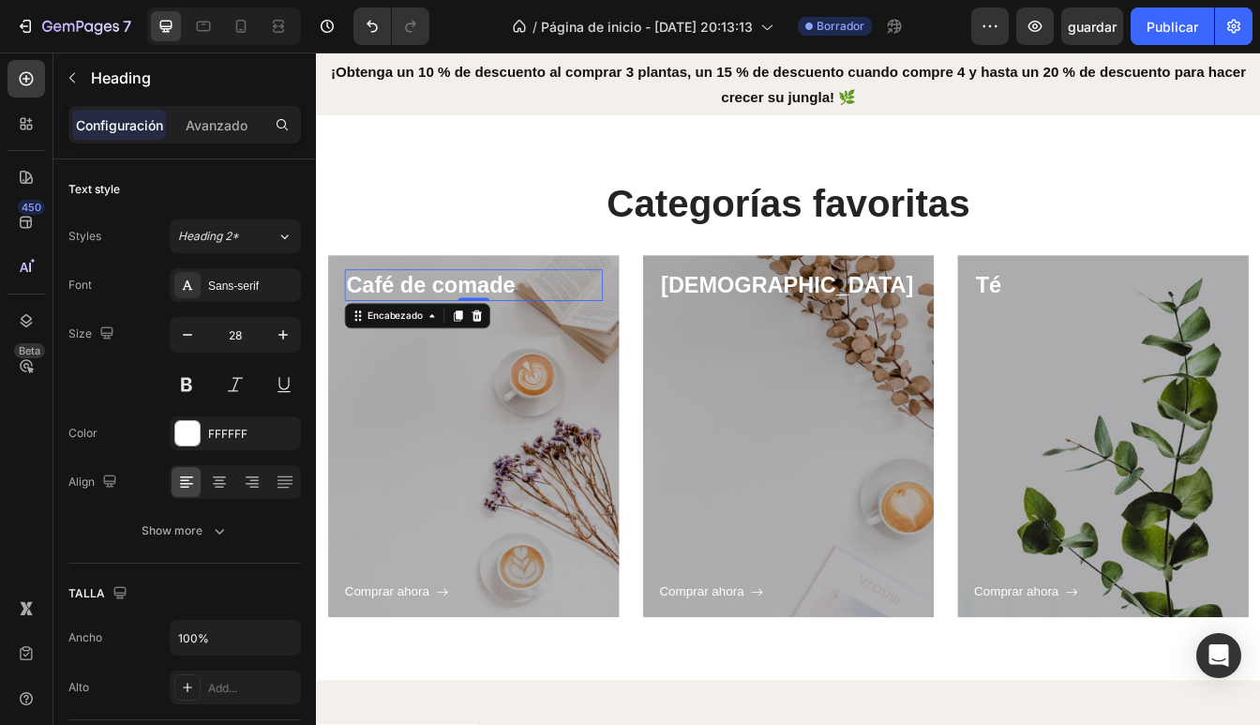
click at [463, 326] on p "Café de comade" at bounding box center [504, 330] width 304 height 34
click at [556, 444] on div "Comprar ahora Botón" at bounding box center [503, 529] width 307 height 360
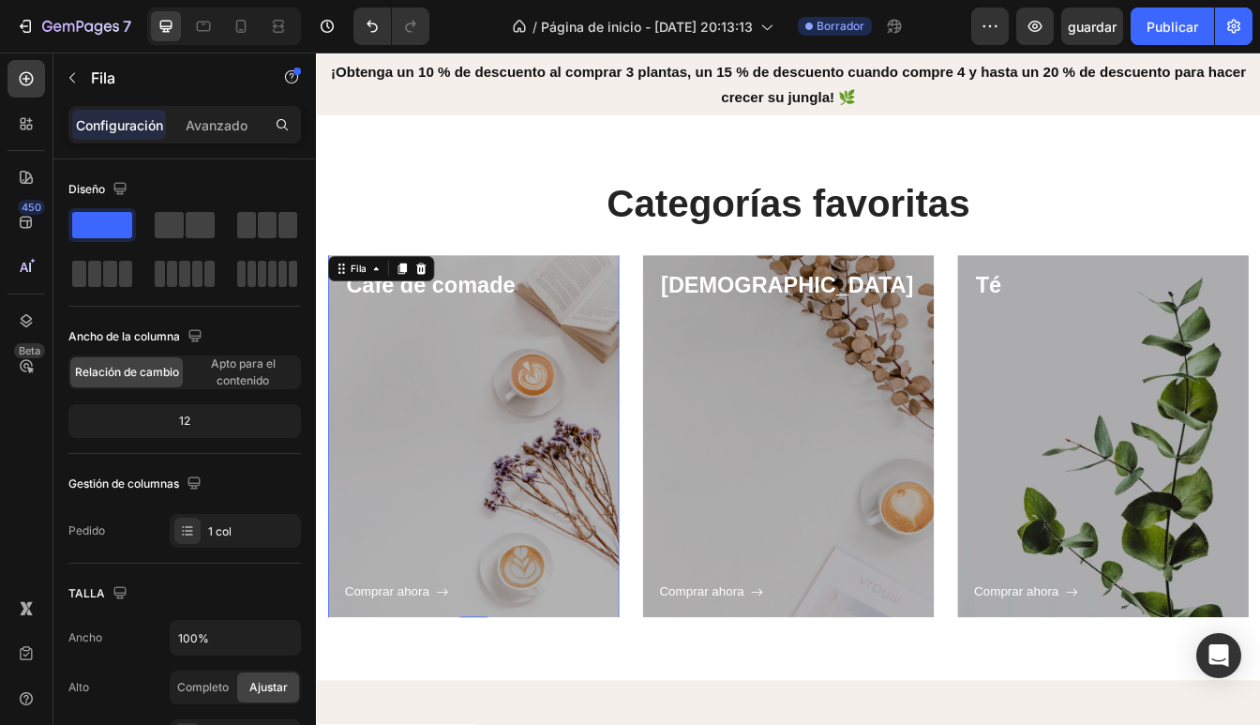
click at [463, 439] on div "Comprar ahora Botón" at bounding box center [503, 529] width 307 height 360
click at [373, 310] on div "Fila" at bounding box center [366, 310] width 26 height 17
click at [501, 554] on div "Comprar ahora Botón" at bounding box center [503, 529] width 307 height 360
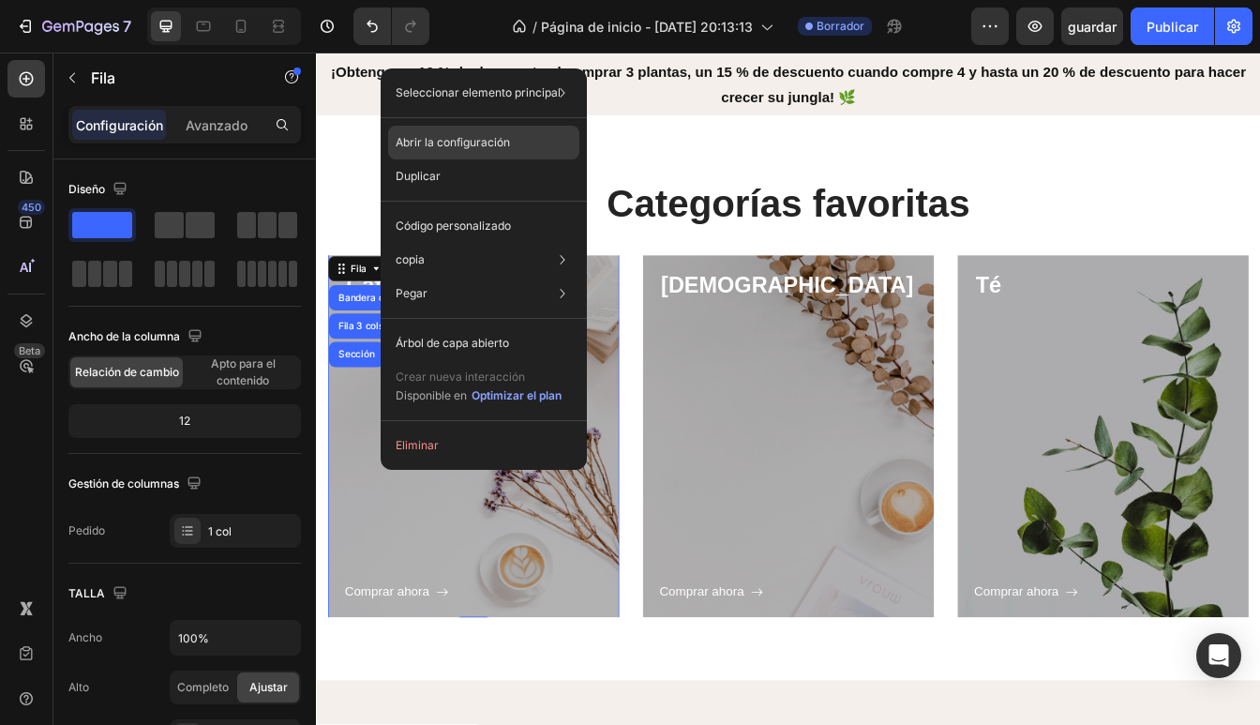
click at [536, 140] on div "Abrir la configuración" at bounding box center [483, 143] width 191 height 34
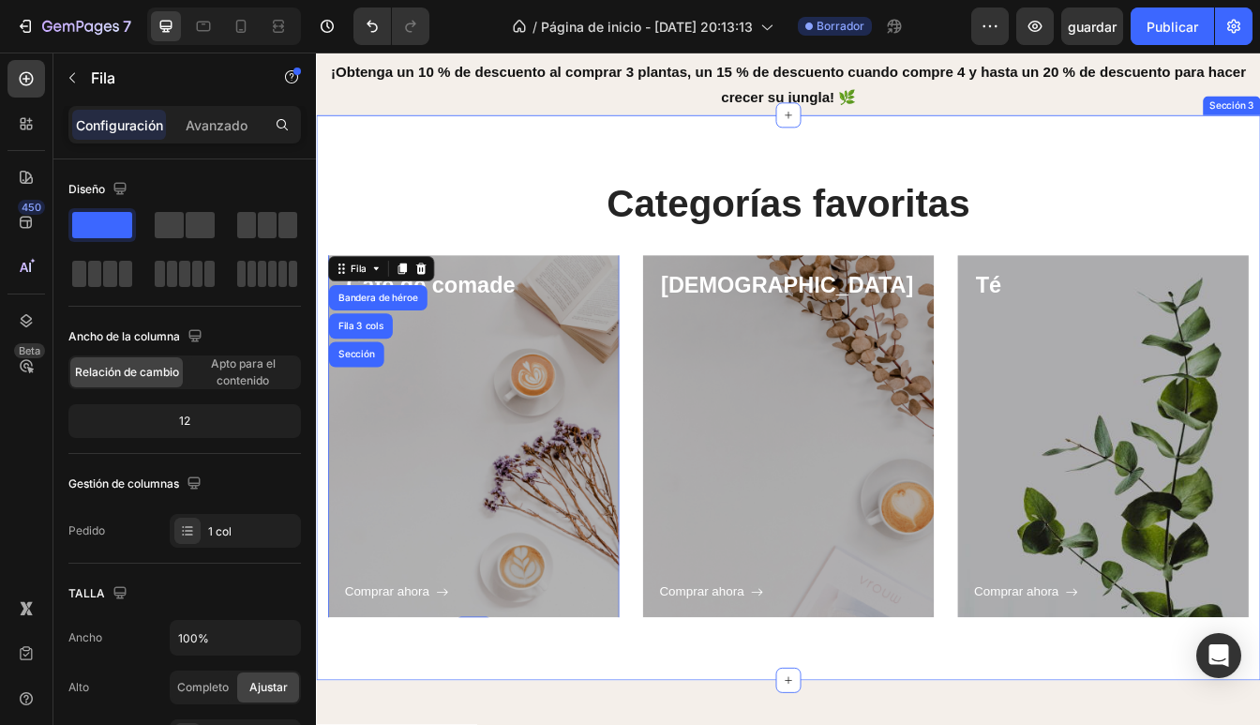
click at [503, 750] on div "Categorías favoritas Encabezado Fila Café de comade Encabezado Comprar ahora Bo…" at bounding box center [878, 463] width 1125 height 673
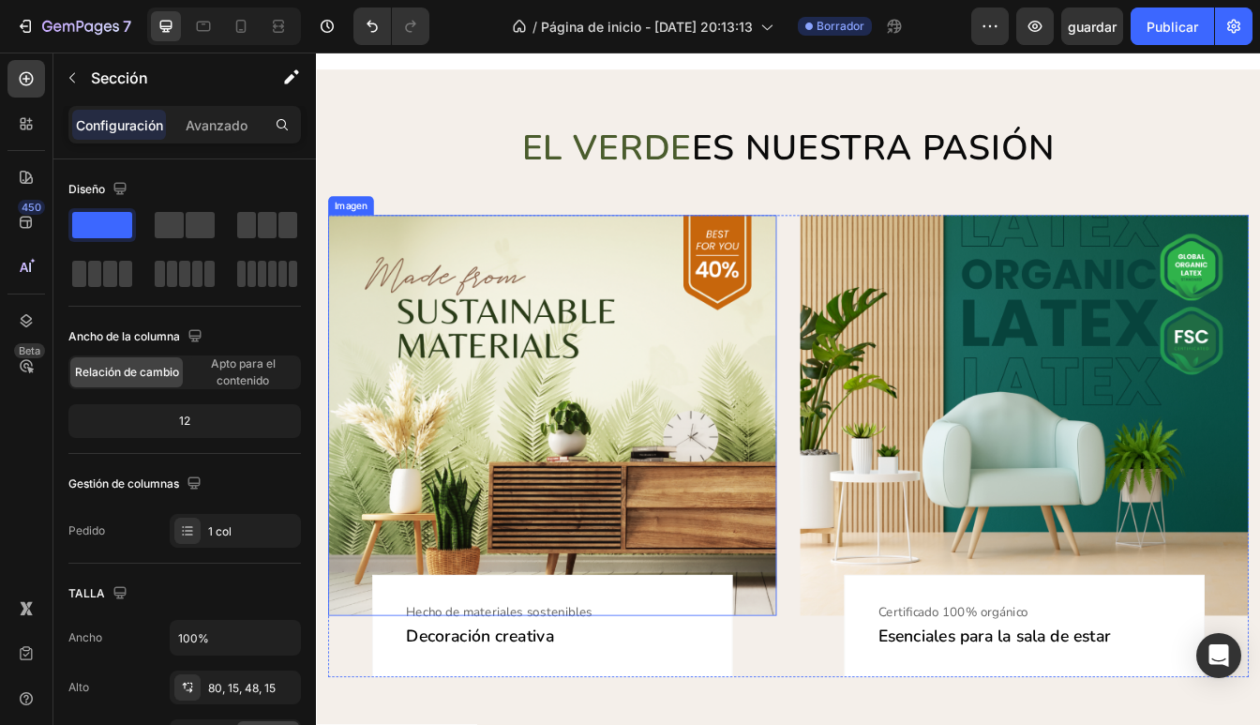
scroll to position [1099, 0]
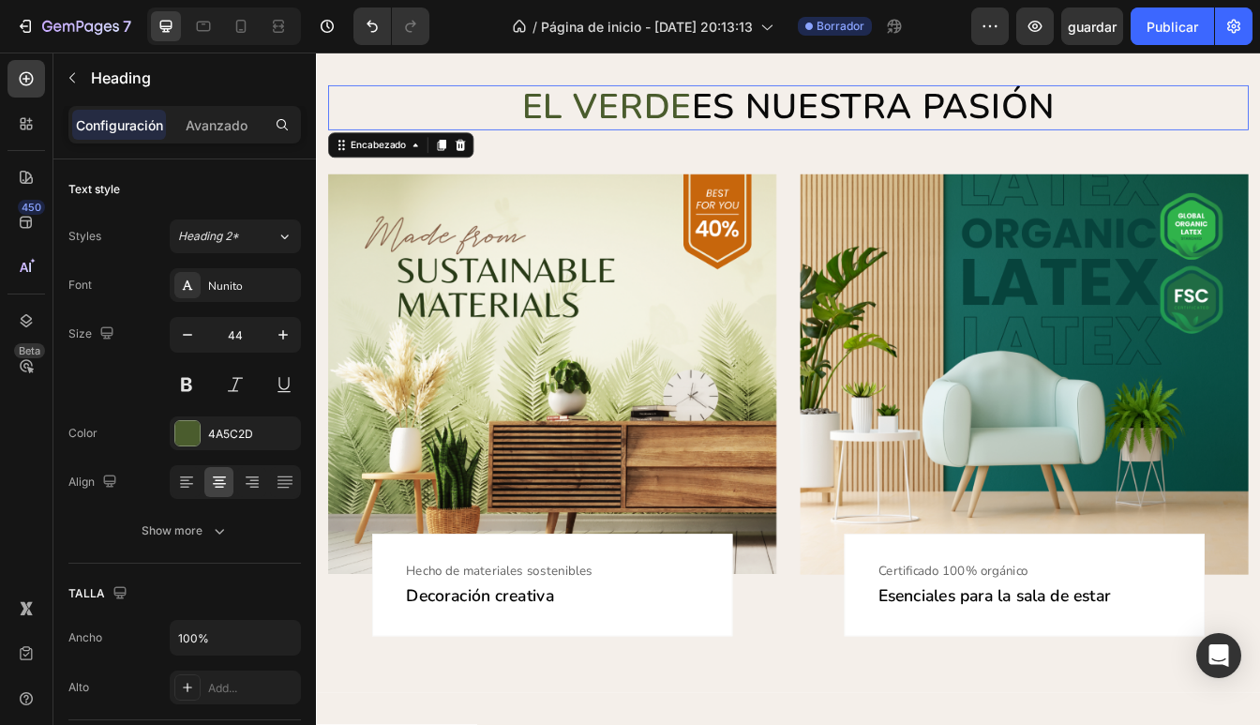
click at [1215, 121] on h2 "EL VERDE ES NUESTRA PASIÓN" at bounding box center [878, 118] width 1097 height 53
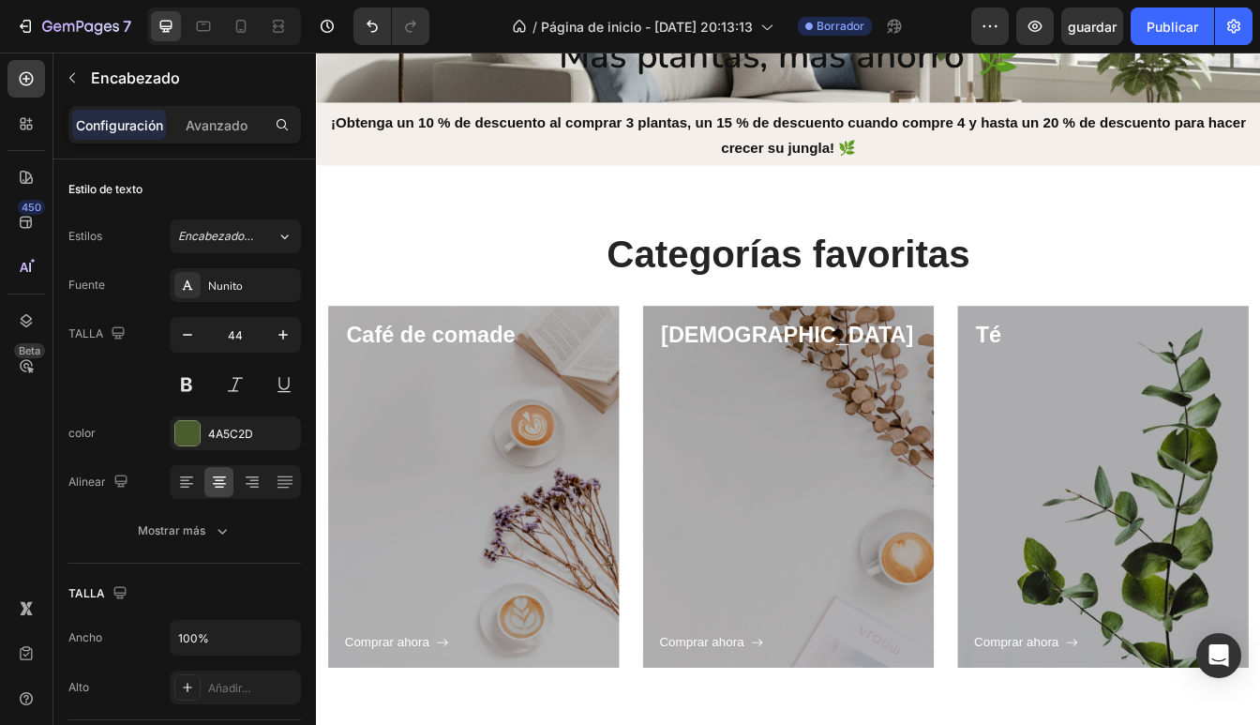
scroll to position [279, 0]
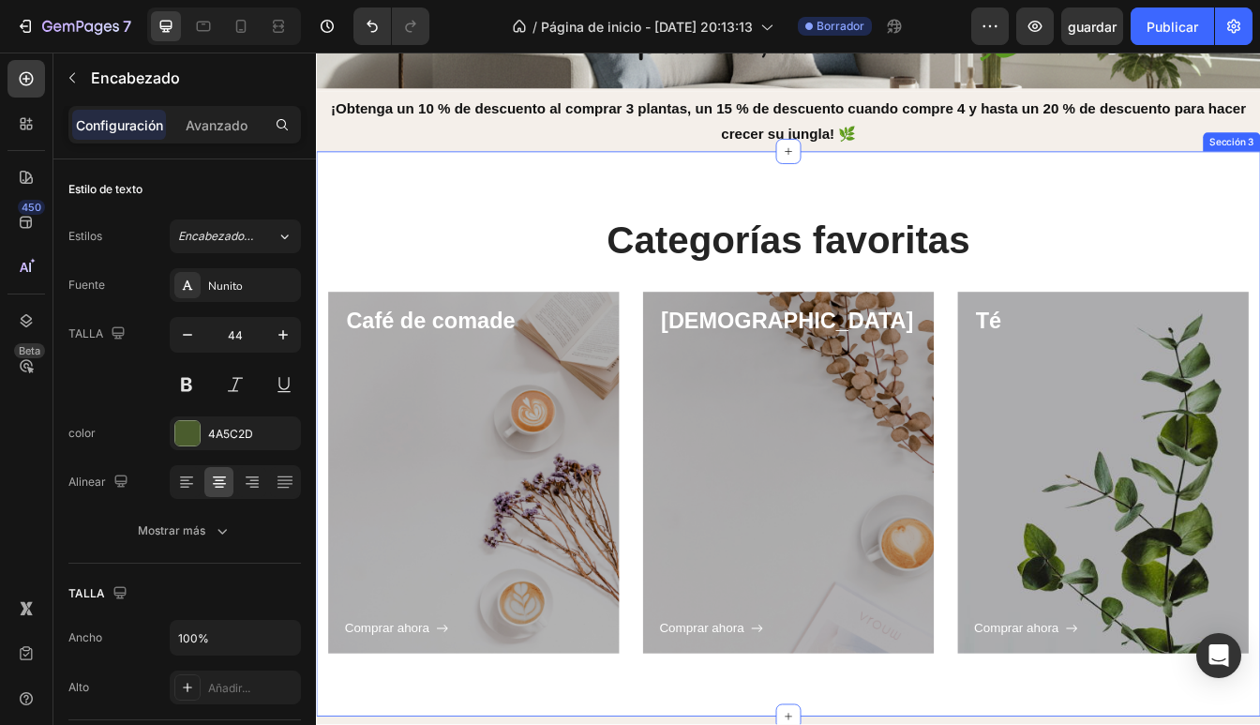
click at [584, 219] on div "Categorías favoritas Encabezado Fila Café de comade Encabezado Comprar ahora Bo…" at bounding box center [878, 507] width 1125 height 673
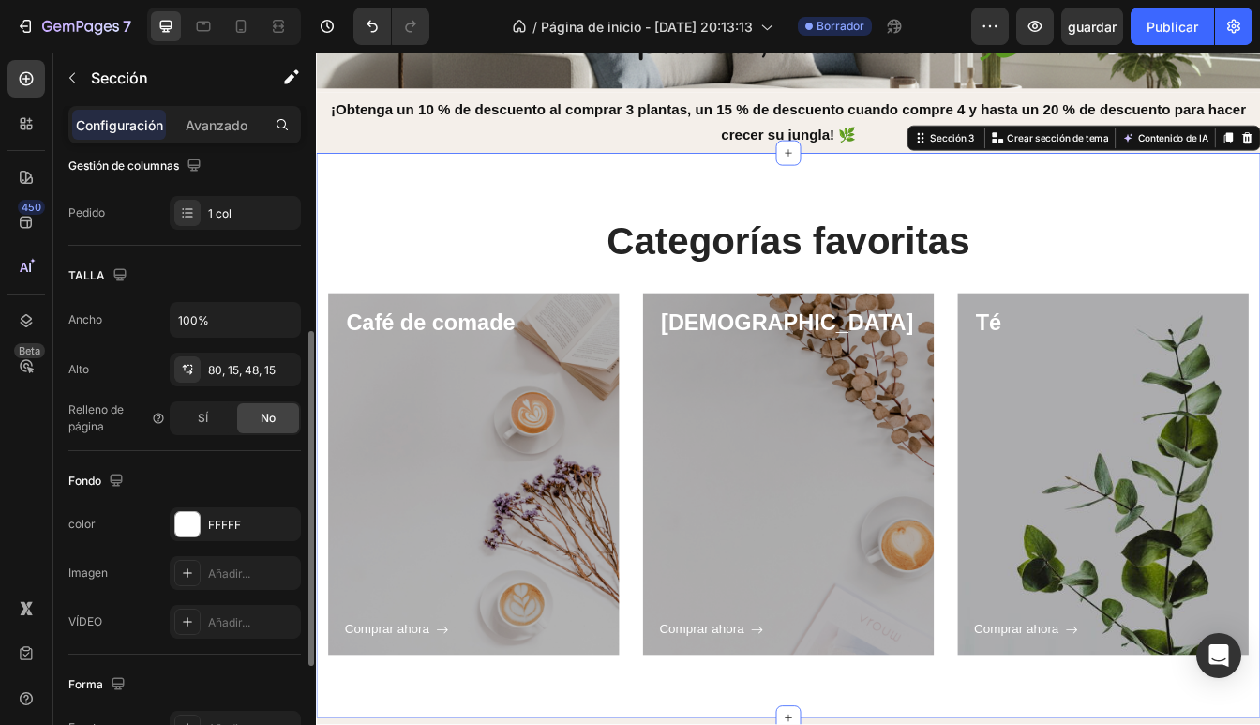
scroll to position [318, 0]
click at [236, 519] on div "FFFFF" at bounding box center [235, 525] width 54 height 17
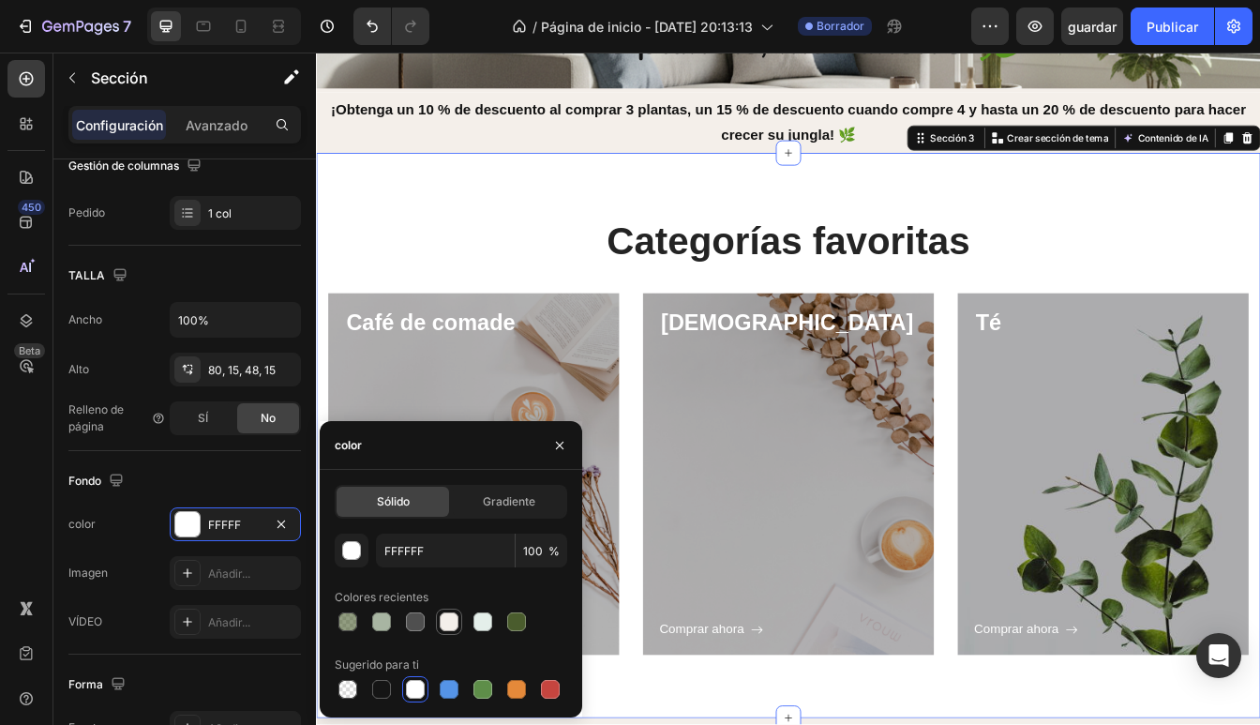
click at [442, 626] on div at bounding box center [449, 621] width 19 height 19
type input "F4EFEA"
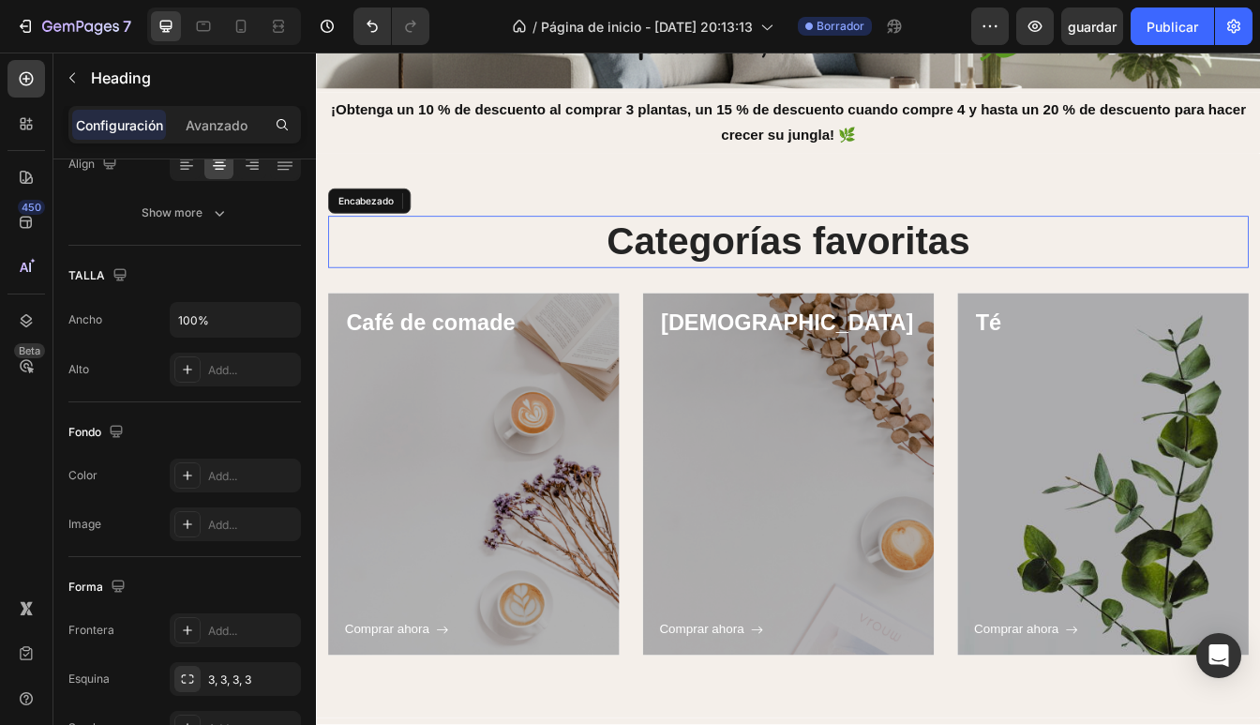
click at [510, 292] on h2 "Categorías favoritas" at bounding box center [878, 278] width 1097 height 62
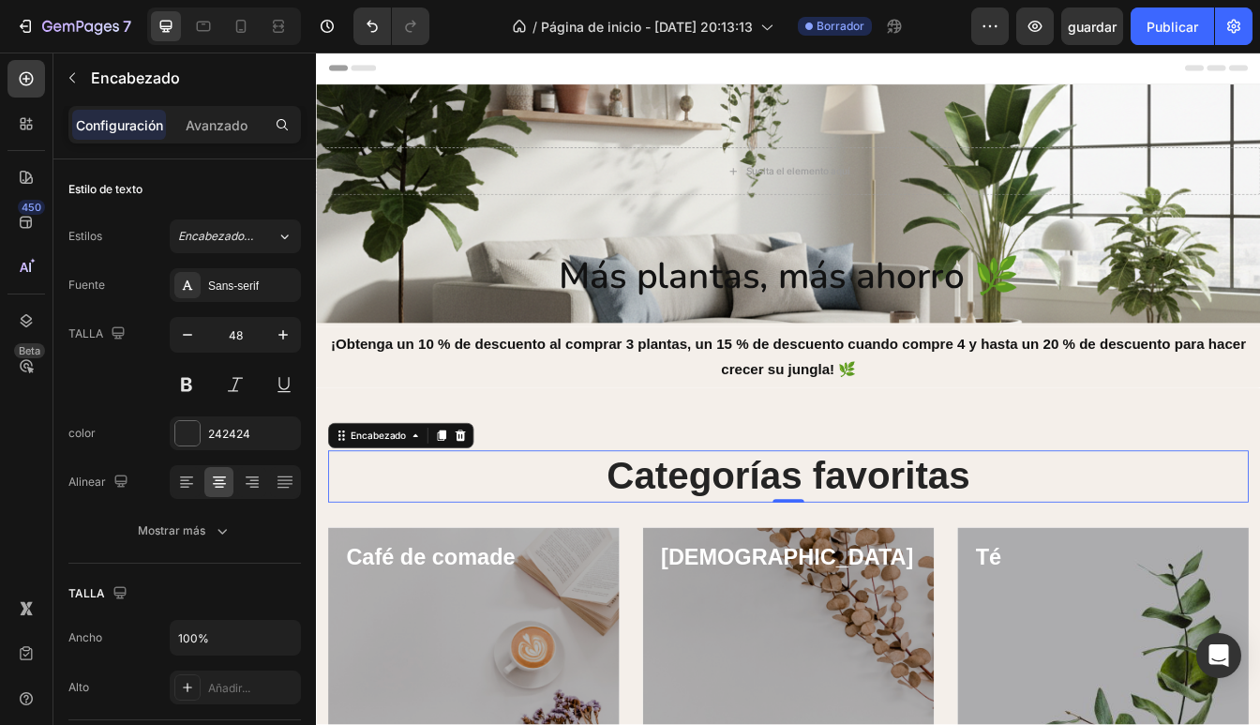
scroll to position [0, 0]
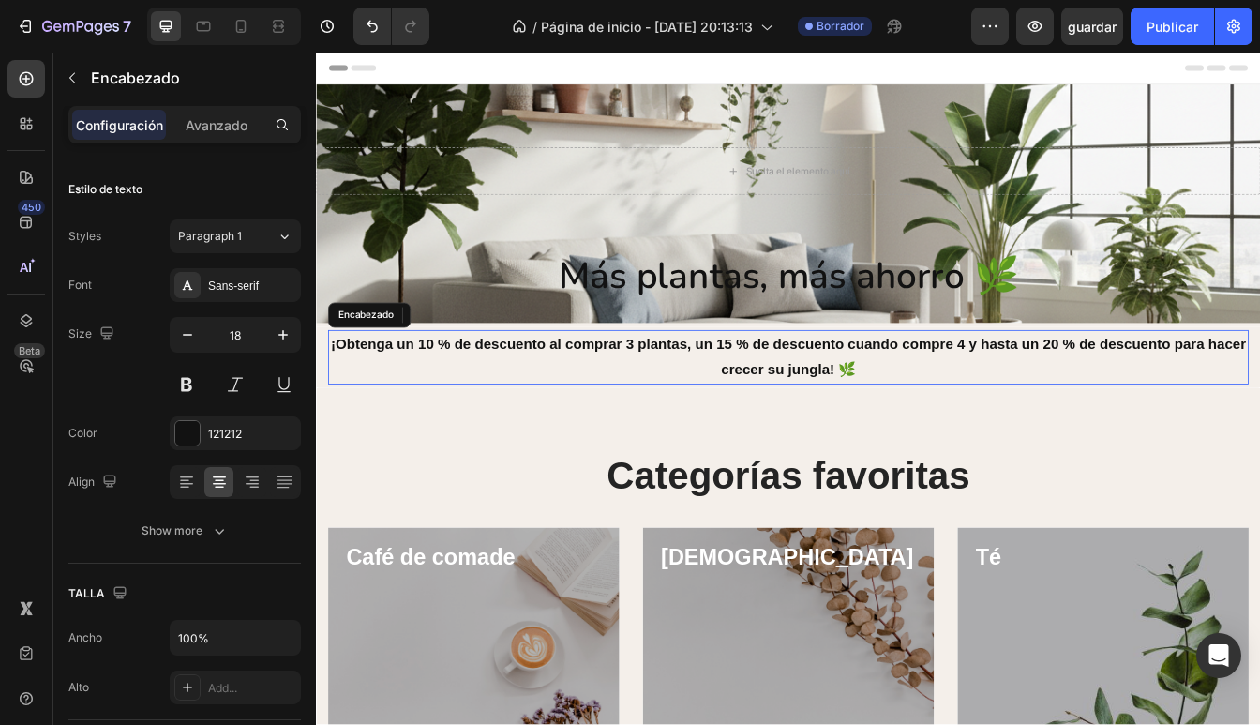
click at [503, 413] on h2 "¡Obtenga un 10 % de descuento al comprar 3 plantas, un 15 % de descuento cuando…" at bounding box center [878, 415] width 1097 height 65
click at [392, 418] on h2 "¡Obtenga un 10 % de descuento al comprar 3 plantas, un 15 % de descuento cuando…" at bounding box center [878, 415] width 1097 height 65
click at [224, 260] on div "Estilos Párrafo 1 Fuente Sans-serif TALLA 18 color 121212 Alinear Mostrar más" at bounding box center [184, 383] width 232 height 328
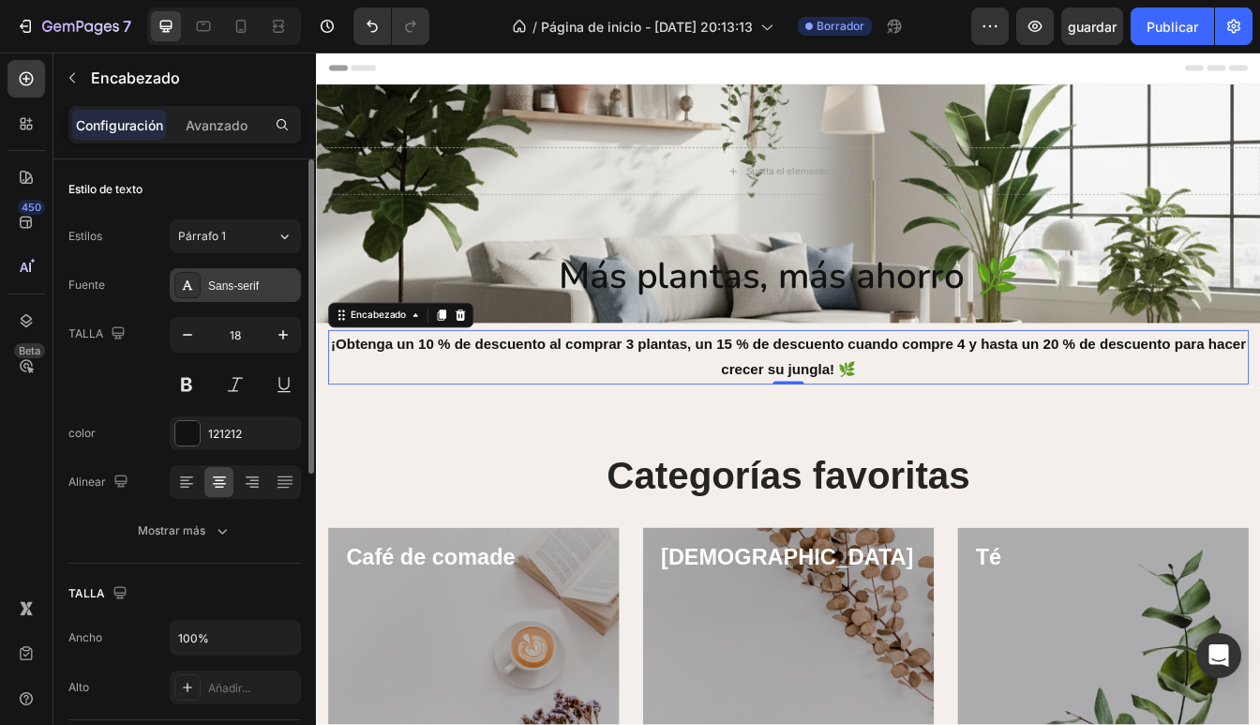
click at [224, 277] on div "Sans-serif" at bounding box center [252, 285] width 88 height 17
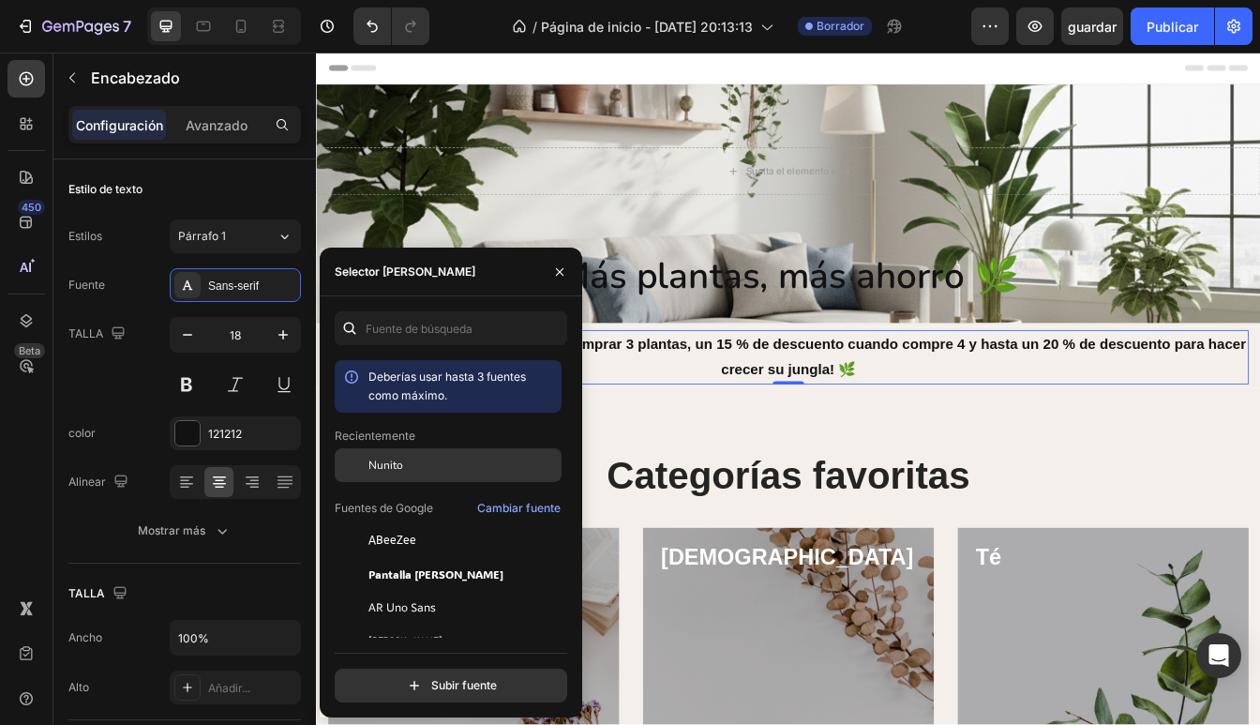
click at [367, 473] on div at bounding box center [352, 465] width 34 height 34
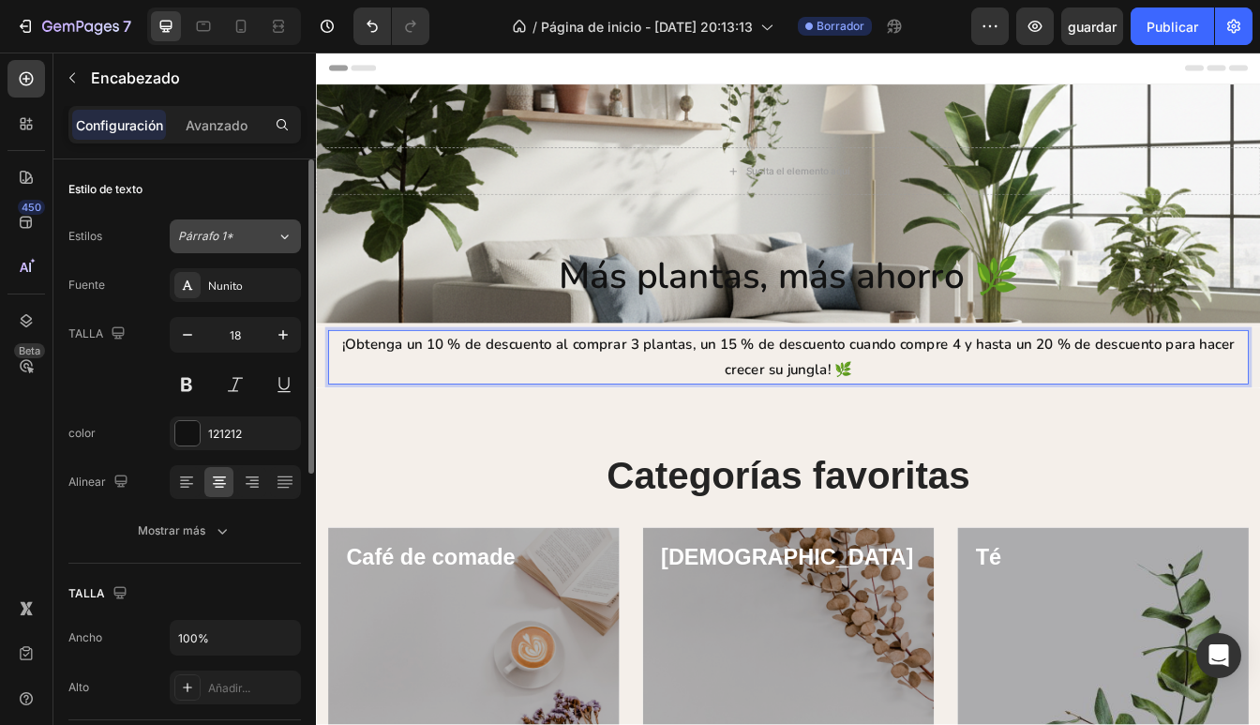
click at [266, 233] on div "Párrafo 1*" at bounding box center [227, 236] width 98 height 17
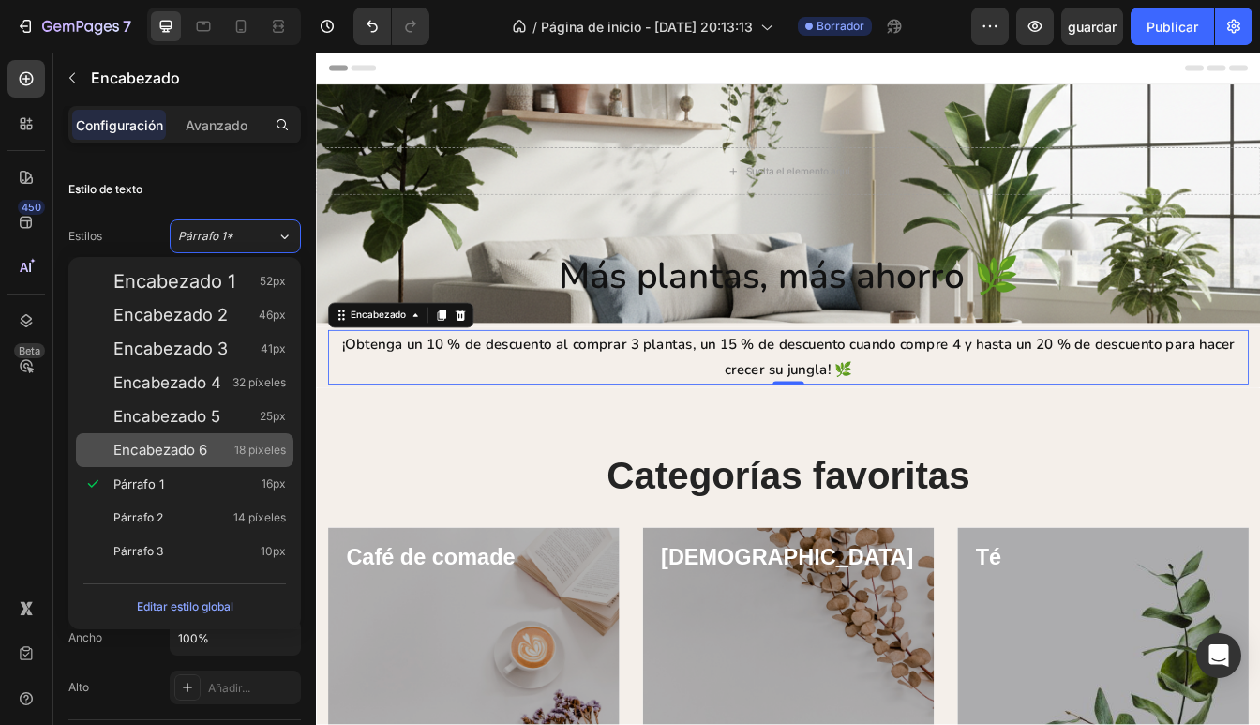
click at [183, 457] on span "Encabezado 6" at bounding box center [160, 450] width 94 height 19
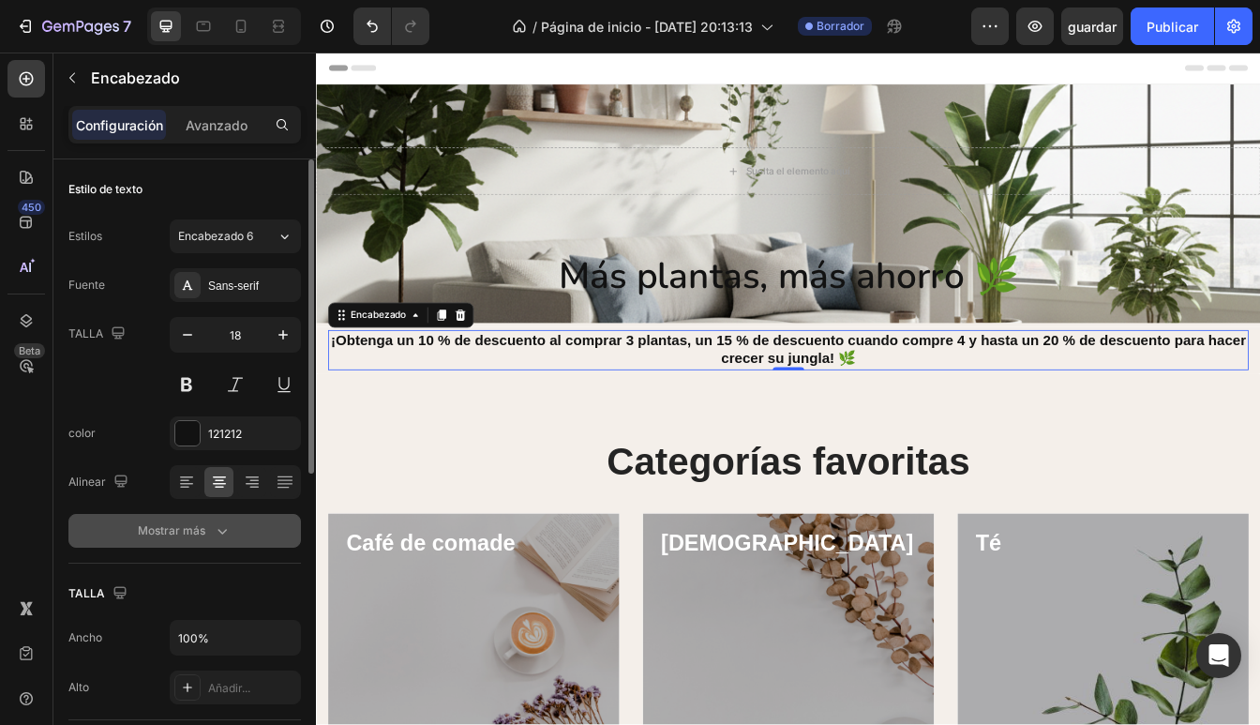
click at [218, 533] on icon "button" at bounding box center [222, 530] width 19 height 19
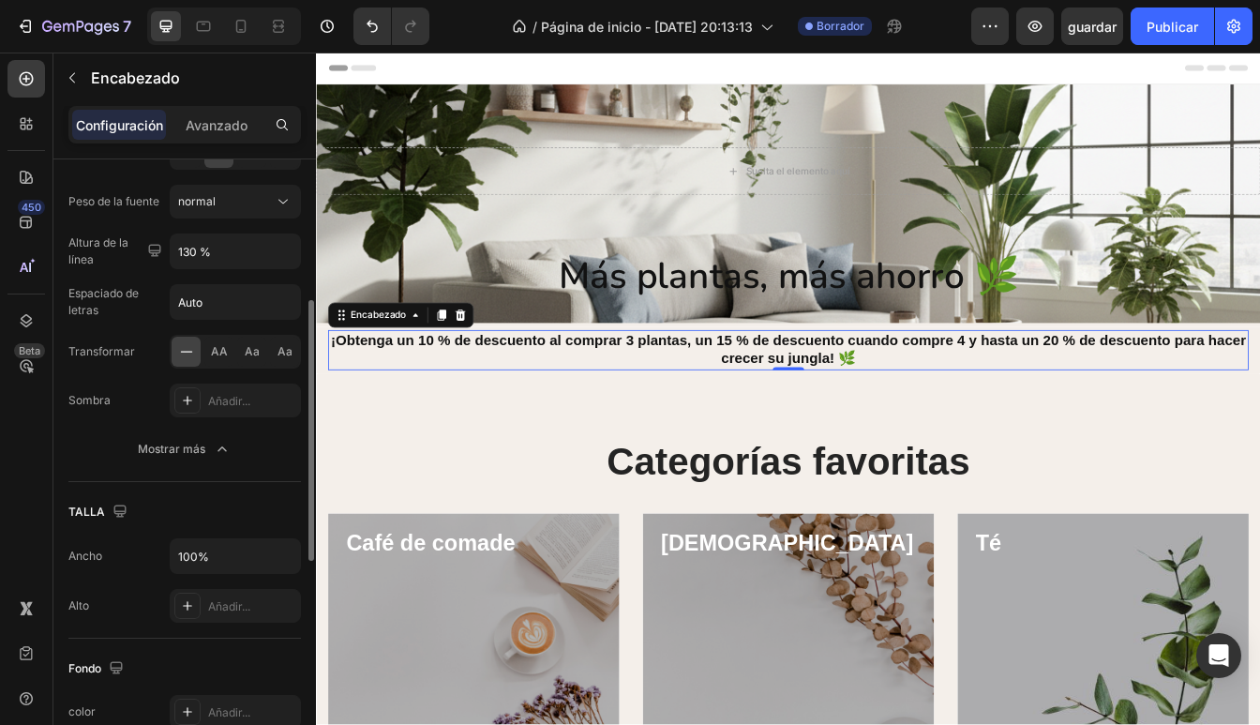
scroll to position [332, 0]
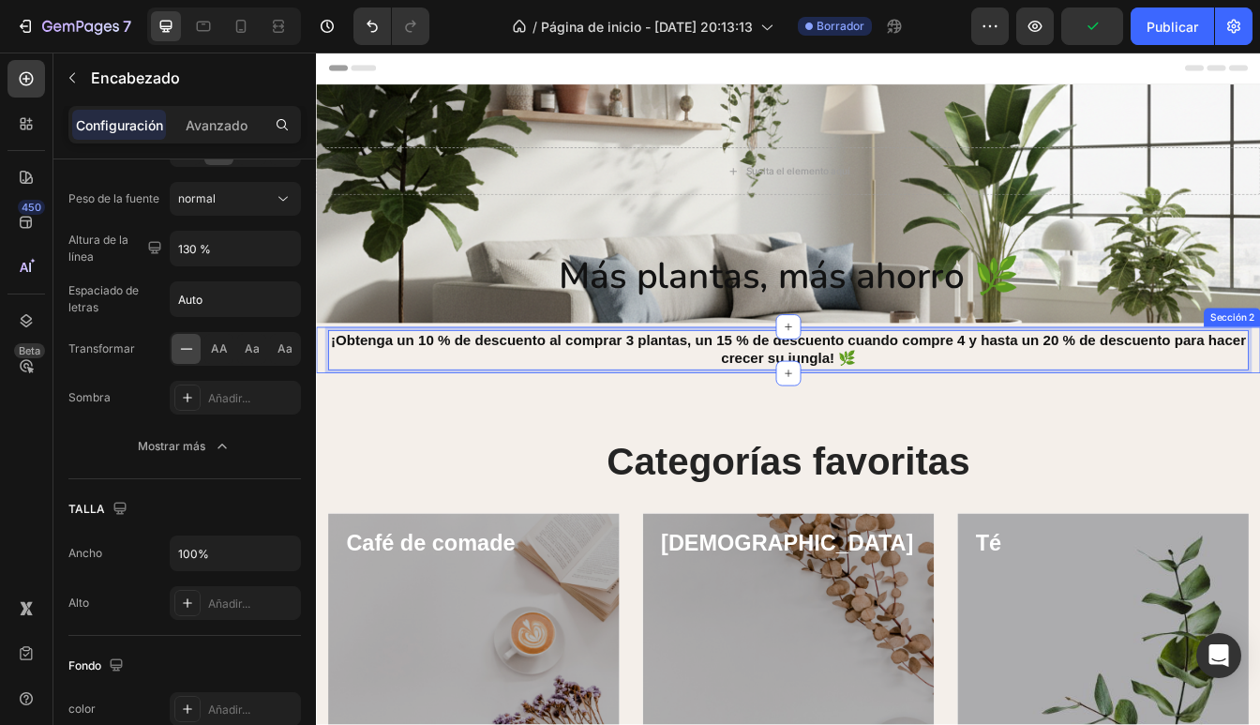
click at [322, 426] on div "¡Obtenga un 10 % de descuento al comprar 3 plantas, un 15 % de descuento cuando…" at bounding box center [878, 407] width 1125 height 55
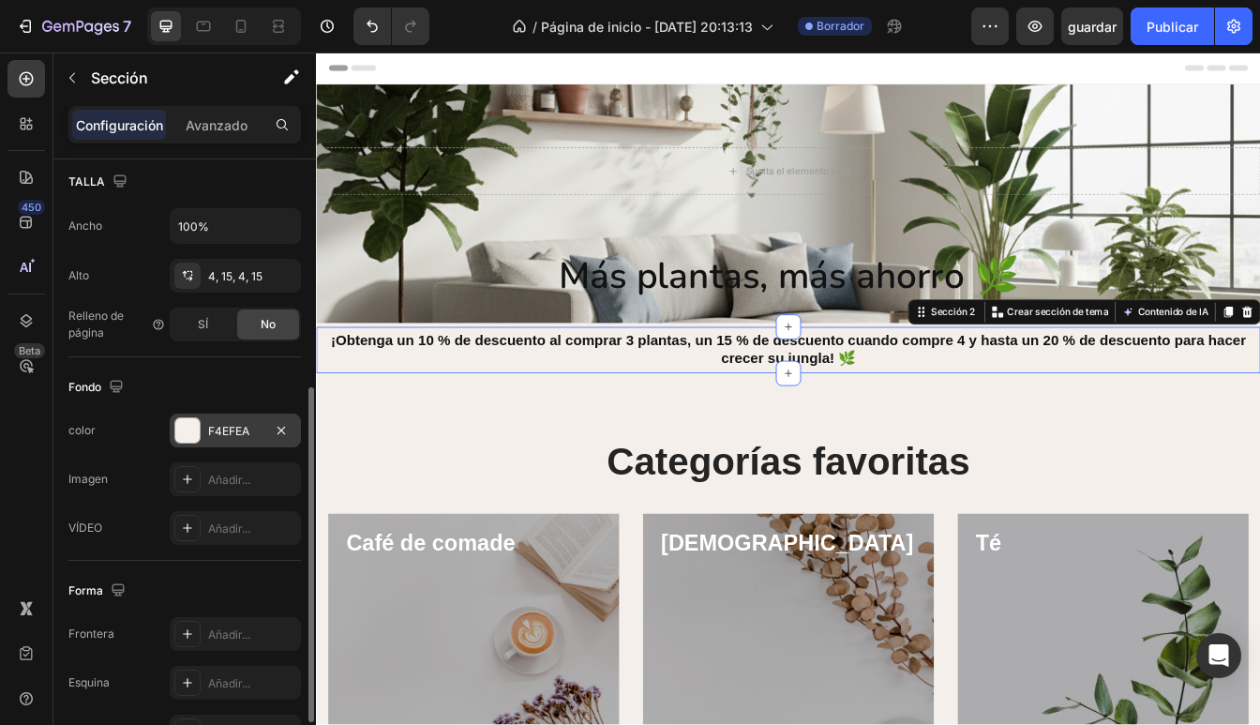
scroll to position [415, 0]
click at [240, 430] on div "F4EFEA" at bounding box center [235, 427] width 54 height 17
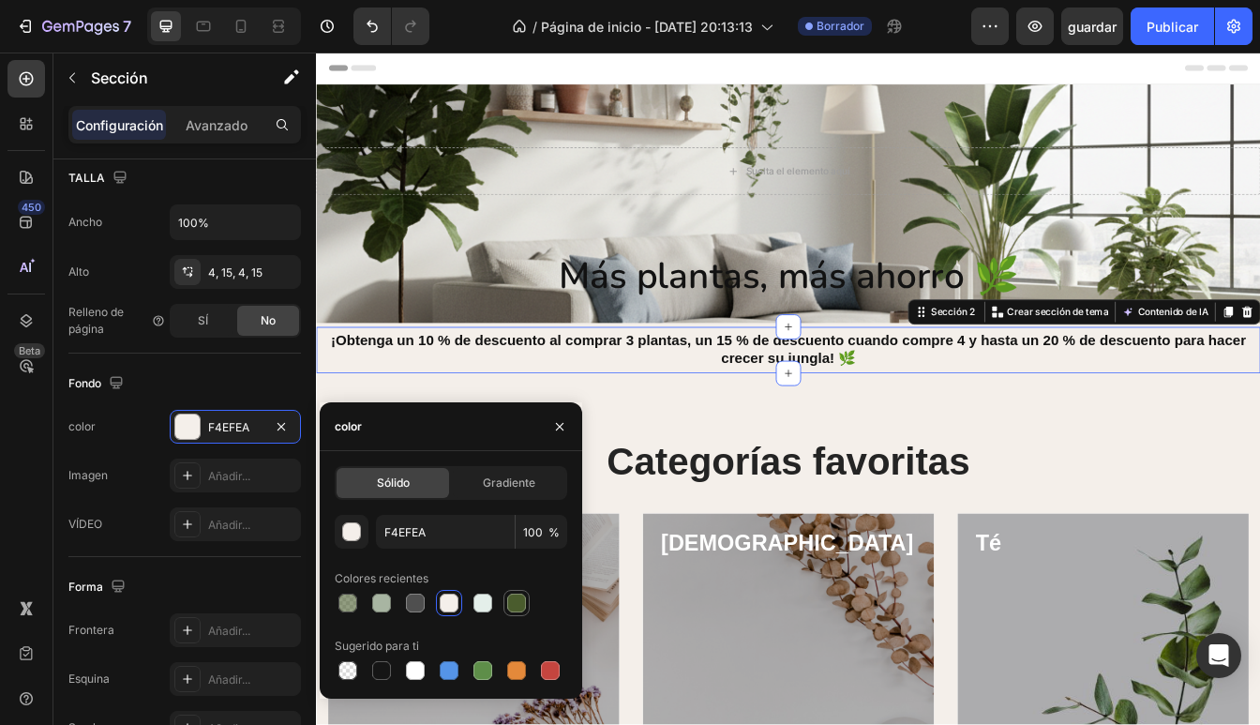
click at [517, 606] on div at bounding box center [516, 602] width 19 height 19
type input "4A5C2D"
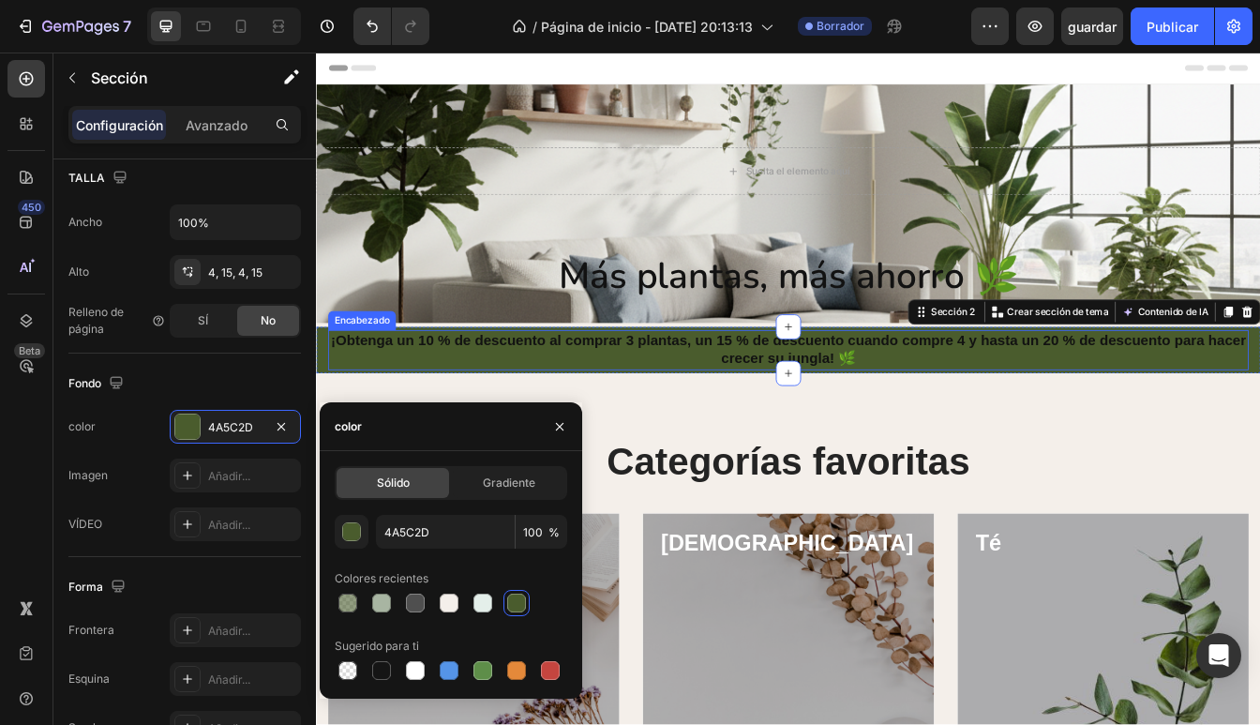
click at [549, 393] on strong "⁠⁠⁠⁠⁠⁠⁠¡Obtenga un 10 % de descuento al comprar 3 plantas, un 15 % de descuento…" at bounding box center [878, 406] width 1090 height 40
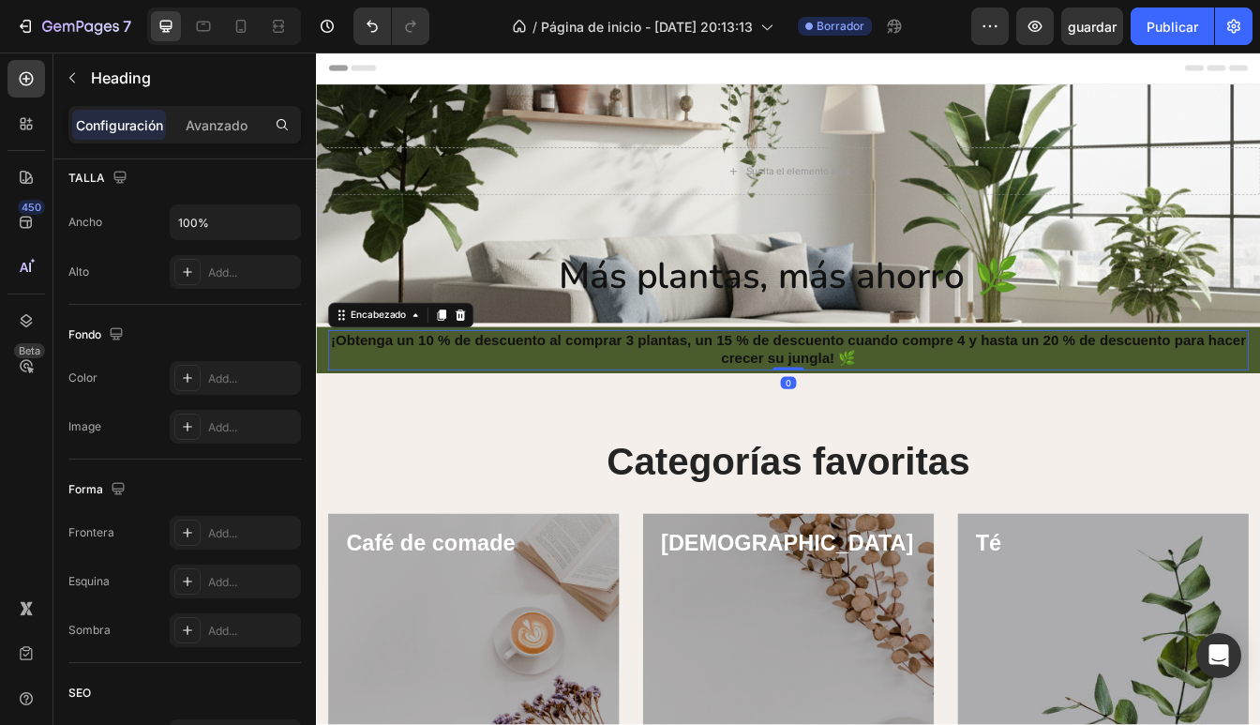
scroll to position [0, 0]
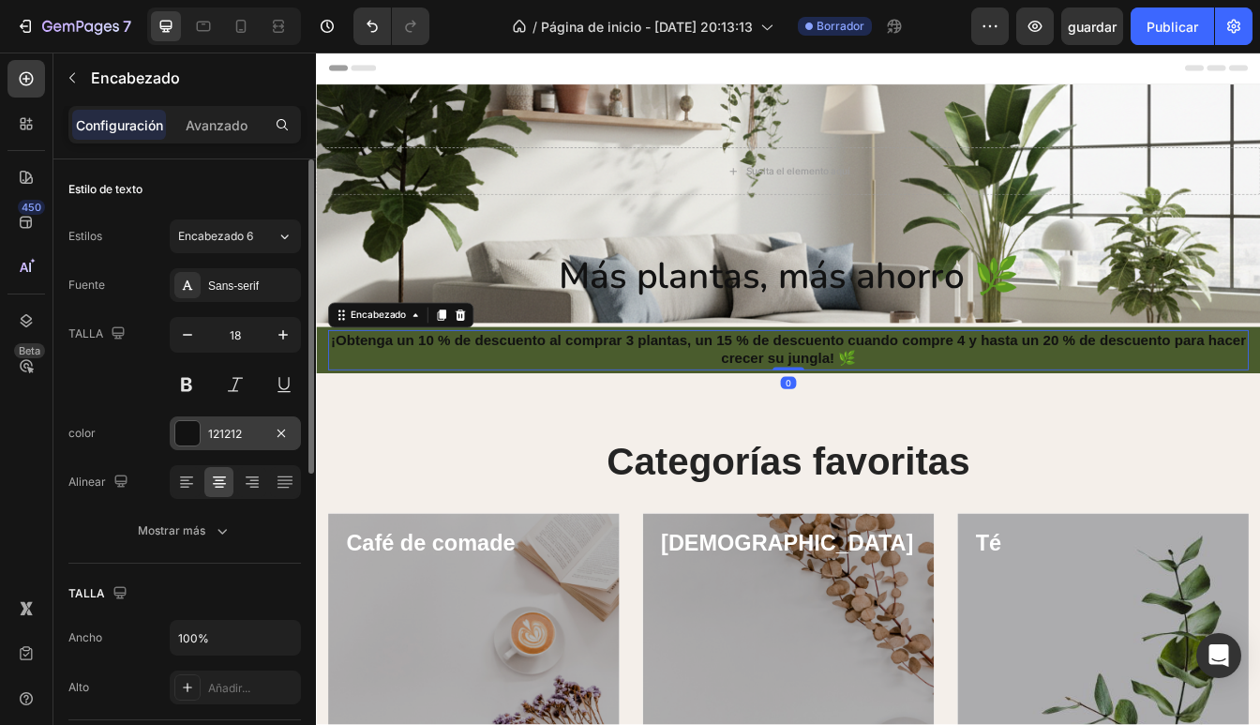
click at [226, 440] on div "121212" at bounding box center [235, 434] width 54 height 17
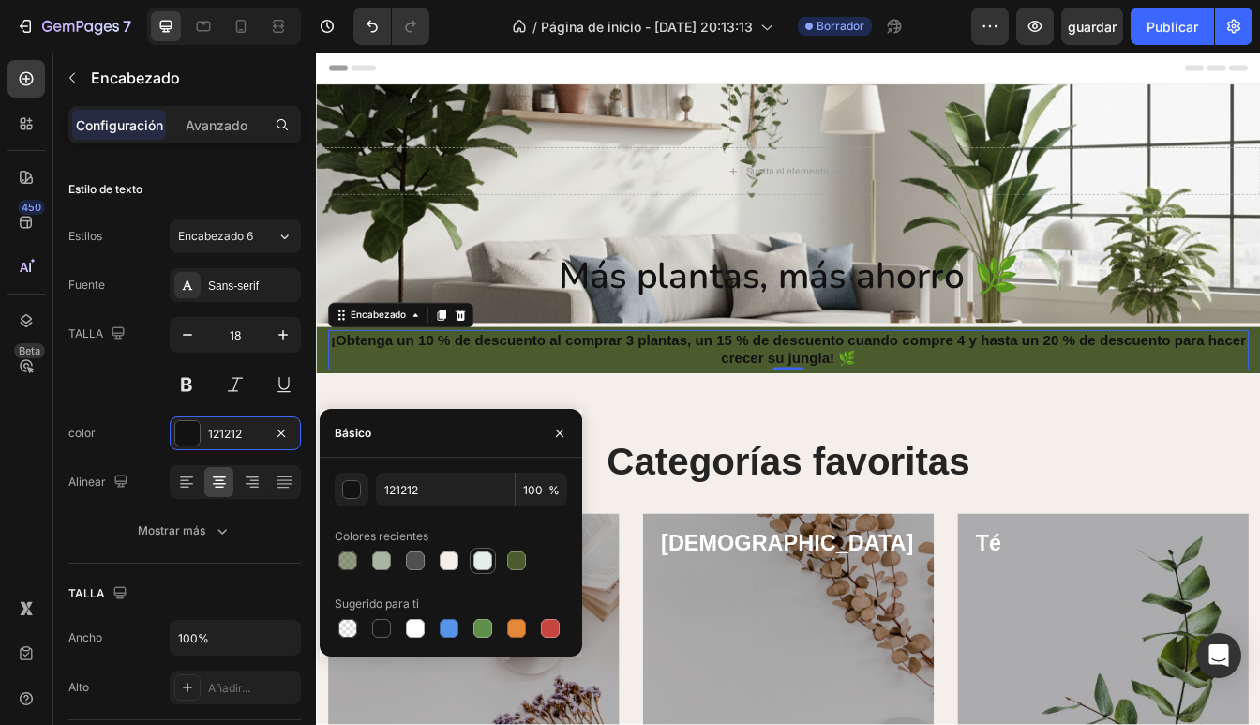
click at [475, 568] on div at bounding box center [482, 560] width 19 height 19
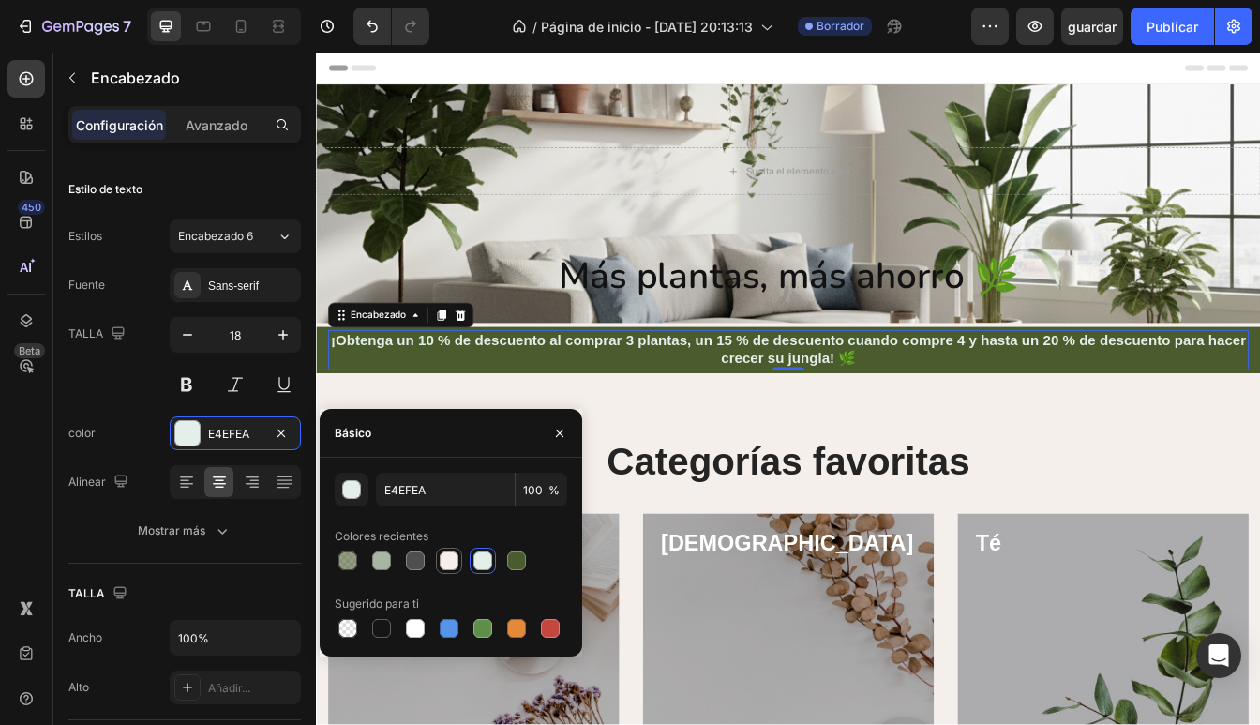
click at [455, 565] on div at bounding box center [449, 560] width 19 height 19
click at [495, 556] on div at bounding box center [483, 560] width 26 height 26
click at [414, 631] on div at bounding box center [415, 628] width 19 height 19
type input "FFFFFF"
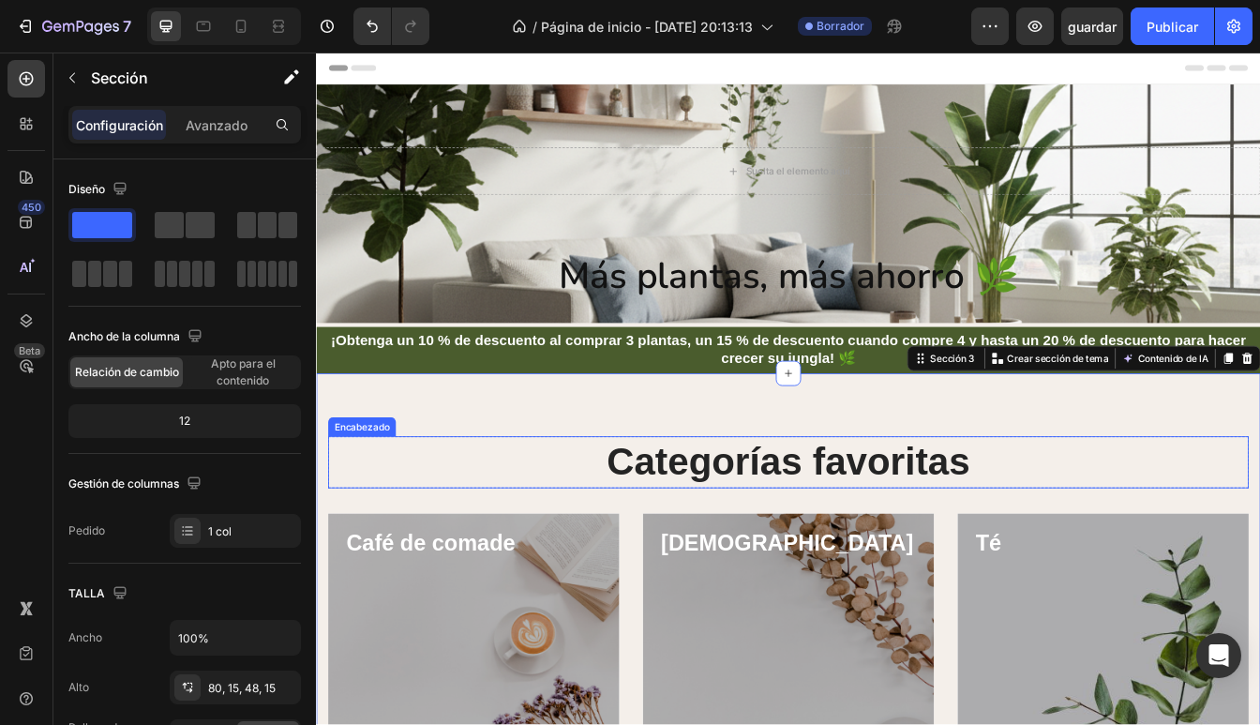
click at [622, 524] on h2 "Categorías favoritas" at bounding box center [878, 541] width 1097 height 62
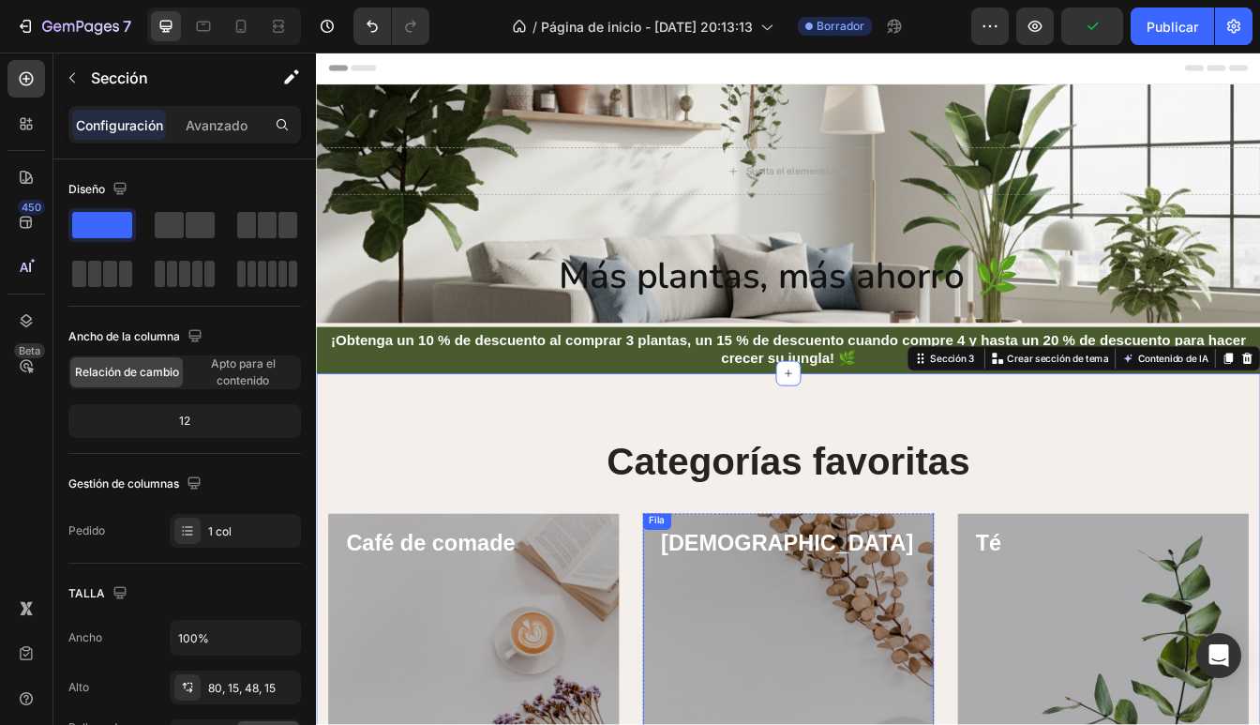
scroll to position [7, 0]
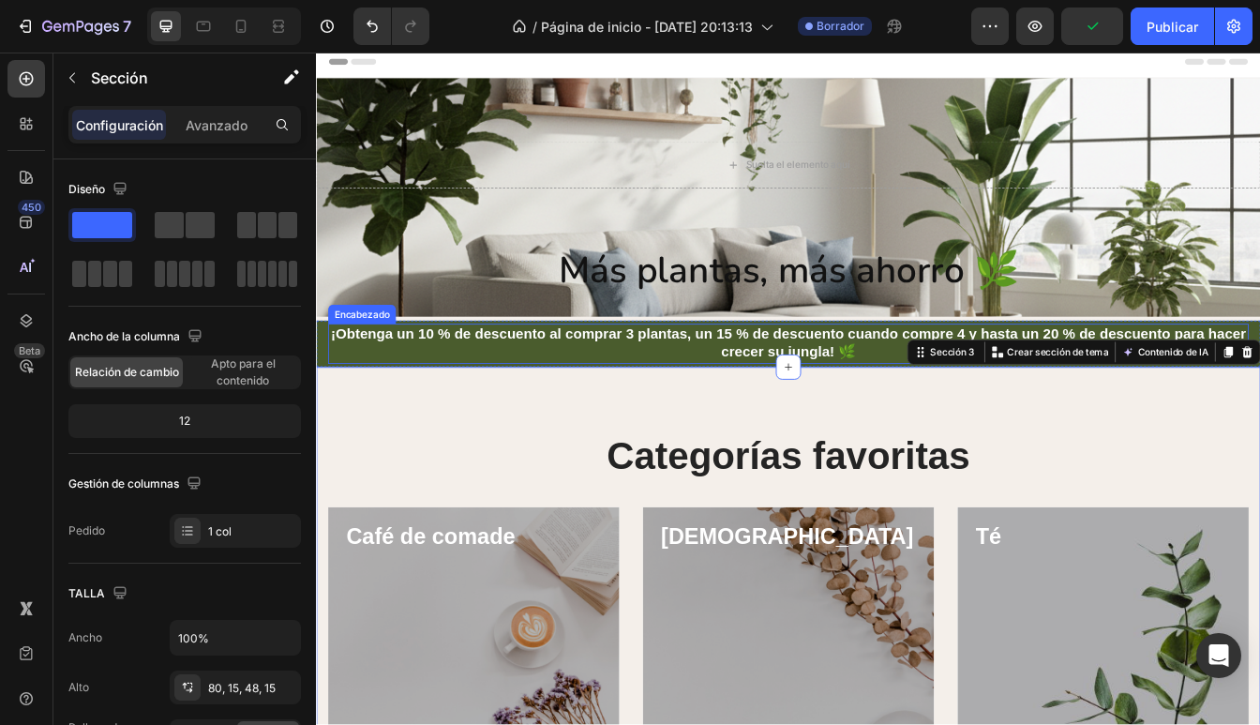
click at [743, 406] on p "⁠⁠⁠⁠⁠⁠⁠¡Obtenga un 10 % de descuento al comprar 3 plantas, un 15 % de descuento…" at bounding box center [878, 400] width 1093 height 44
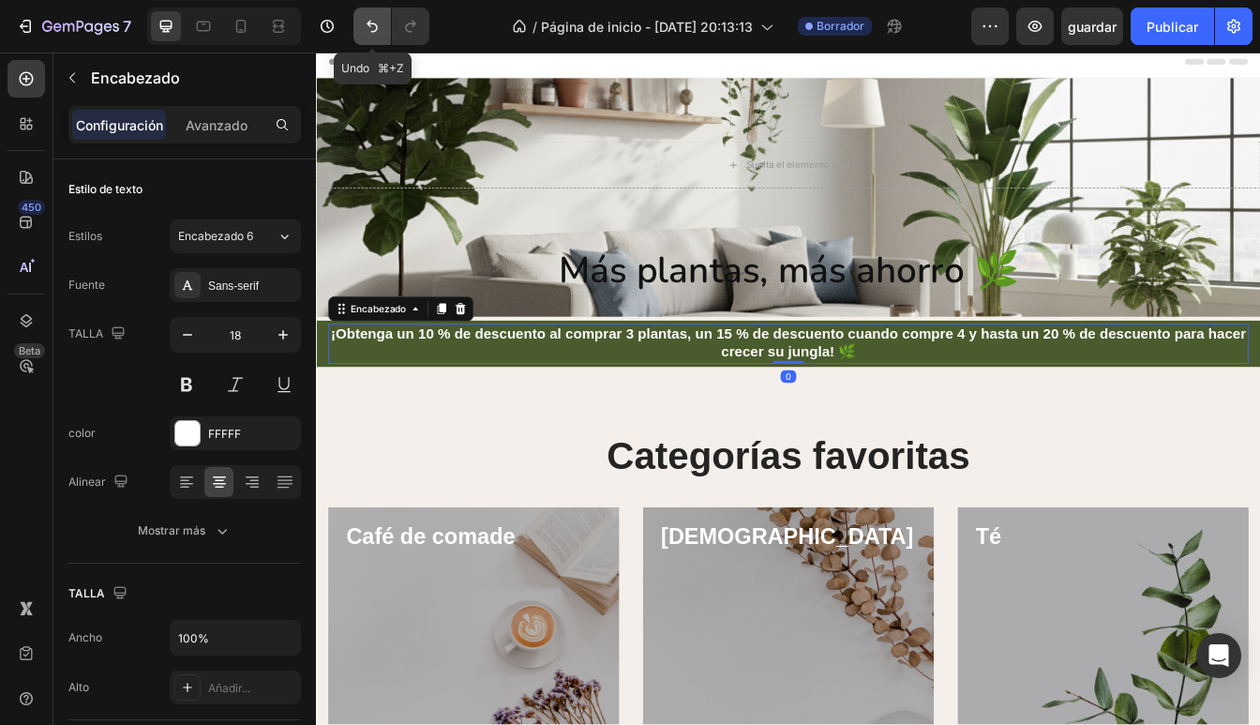
click at [367, 15] on button "Deshacer/Rehacer" at bounding box center [371, 25] width 37 height 37
click at [368, 20] on icon "Deshacer/Rehacer" at bounding box center [372, 26] width 19 height 19
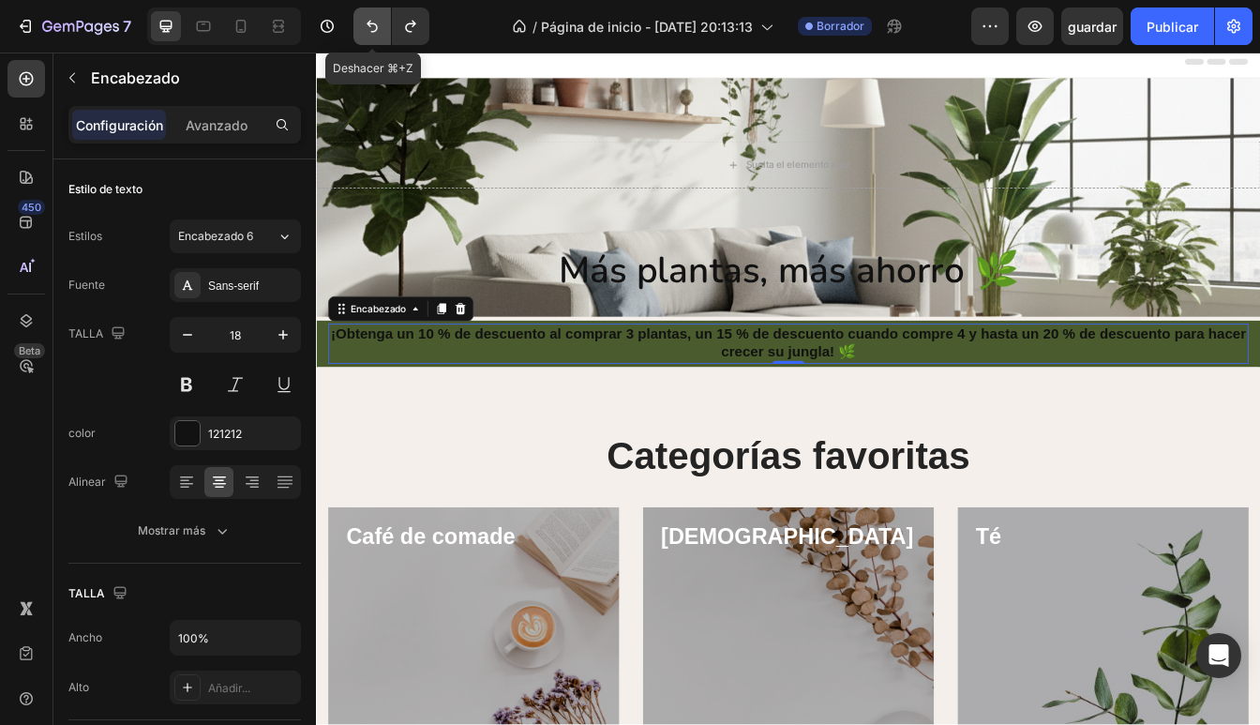
click at [368, 20] on icon "Deshacer/Rehacer" at bounding box center [372, 26] width 19 height 19
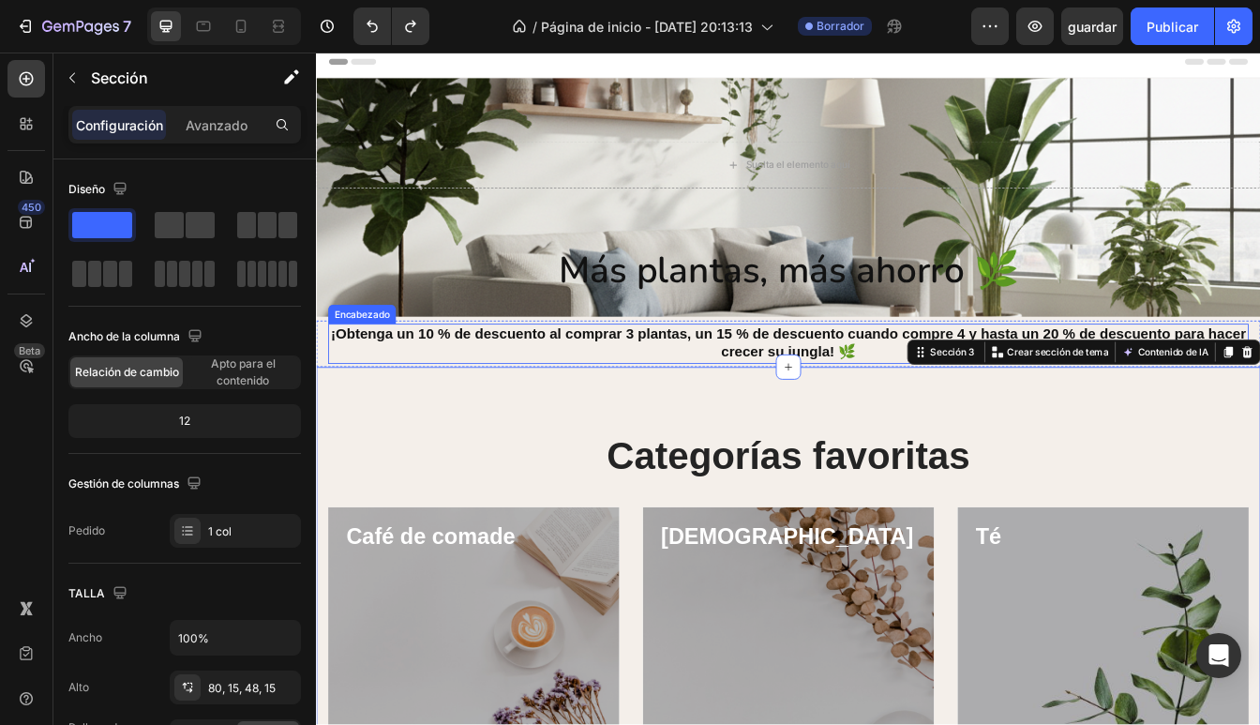
click at [483, 408] on p "⁠⁠⁠⁠⁠⁠⁠¡Obtenga un 10 % de descuento al comprar 3 plantas, un 15 % de descuento…" at bounding box center [878, 400] width 1093 height 44
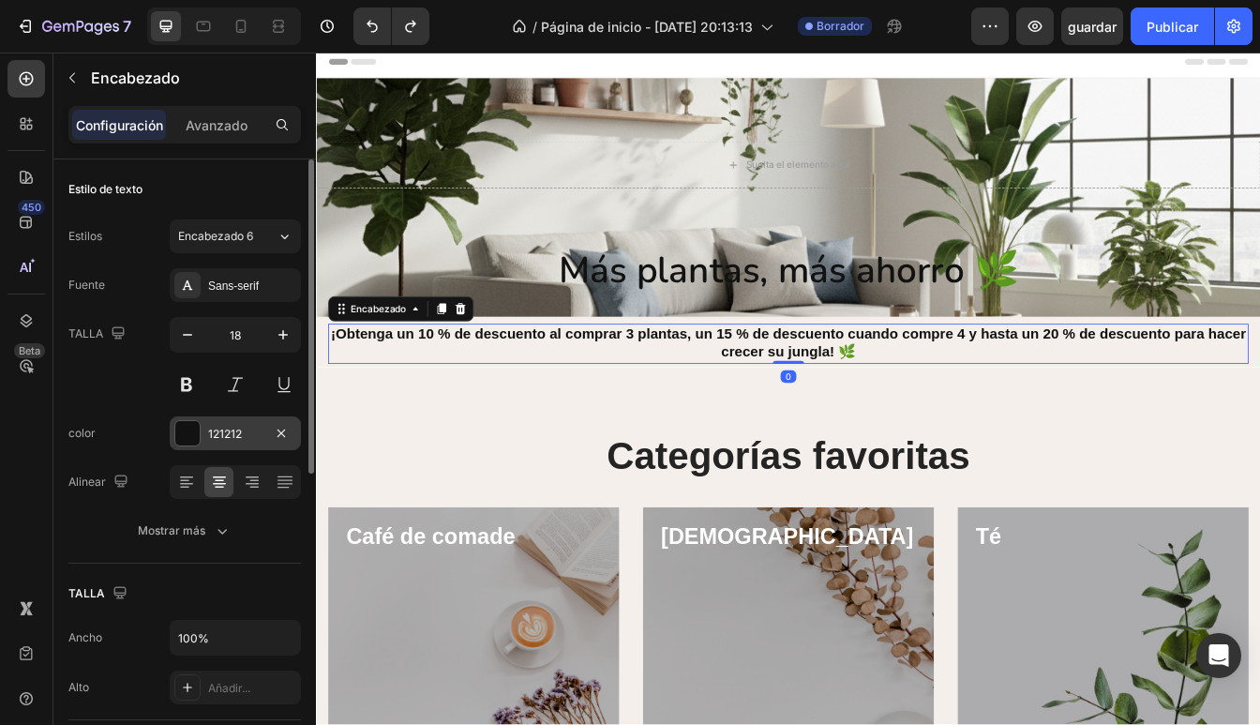
click at [231, 426] on div "121212" at bounding box center [235, 434] width 54 height 17
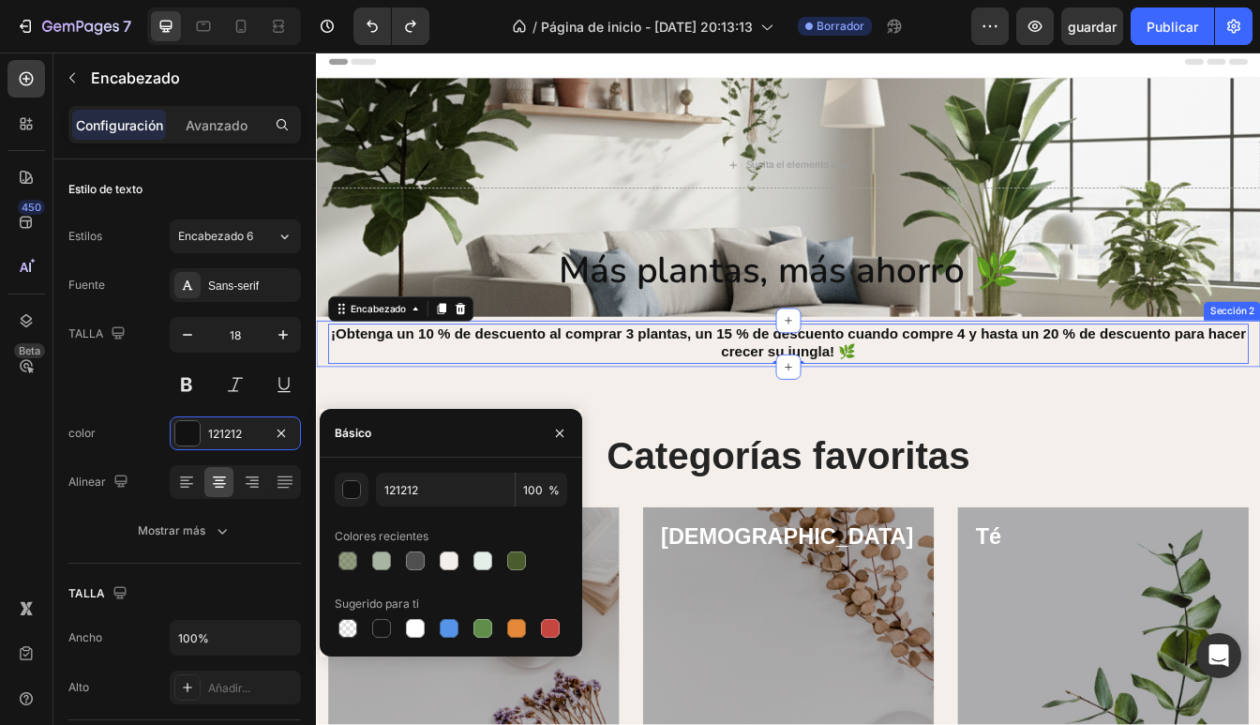
click at [323, 402] on div "⁠⁠⁠⁠⁠⁠⁠¡Obtenga un 10 % de descuento al comprar 3 plantas, un 15 % de descuento…" at bounding box center [878, 399] width 1125 height 55
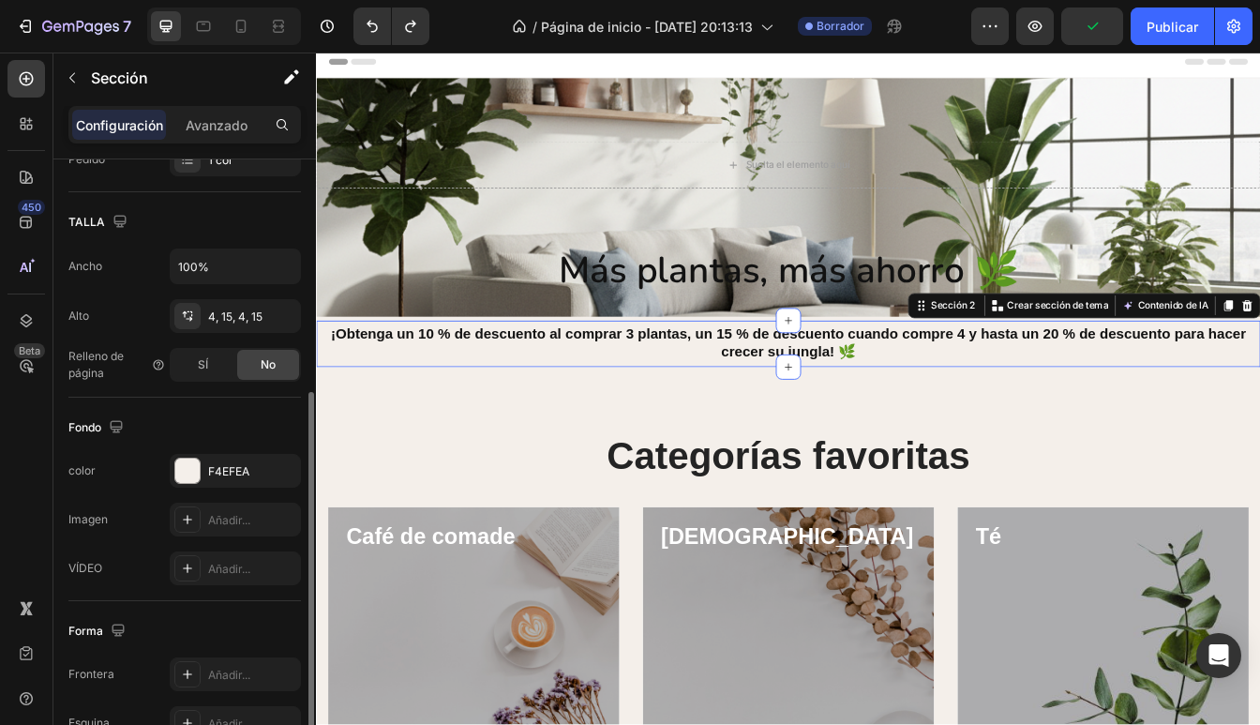
scroll to position [392, 0]
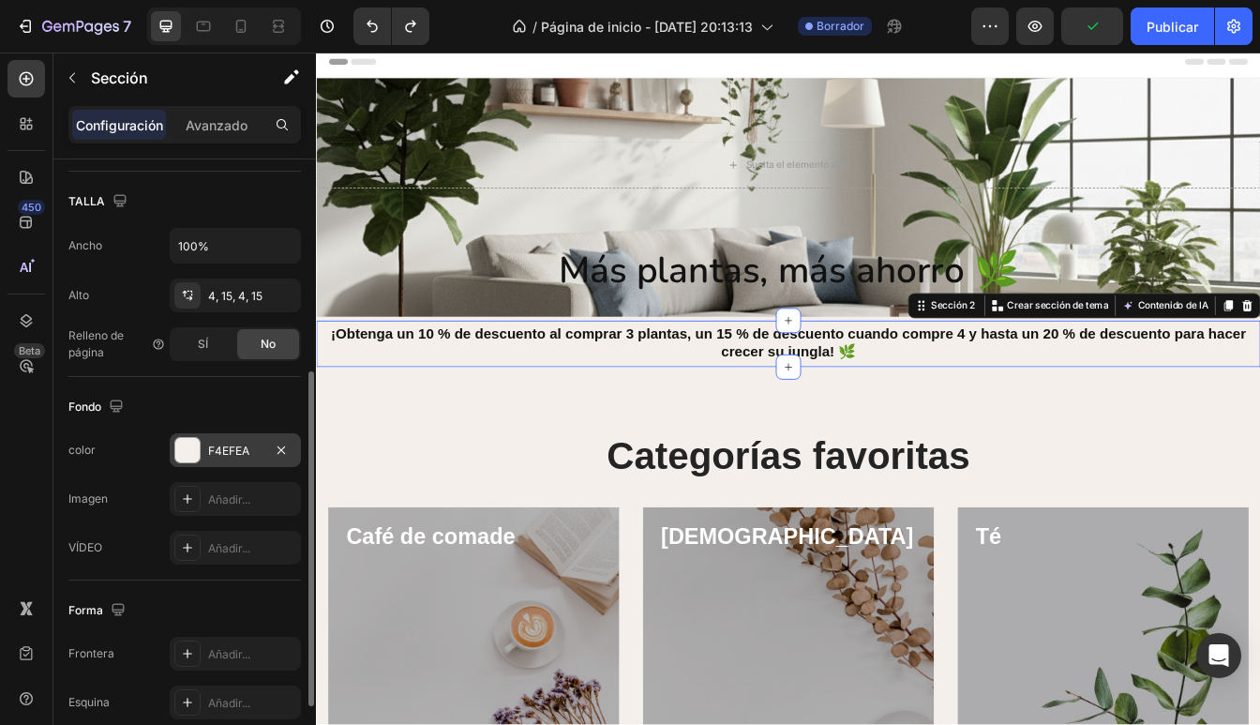
click at [246, 447] on div "F4EFEA" at bounding box center [235, 450] width 54 height 17
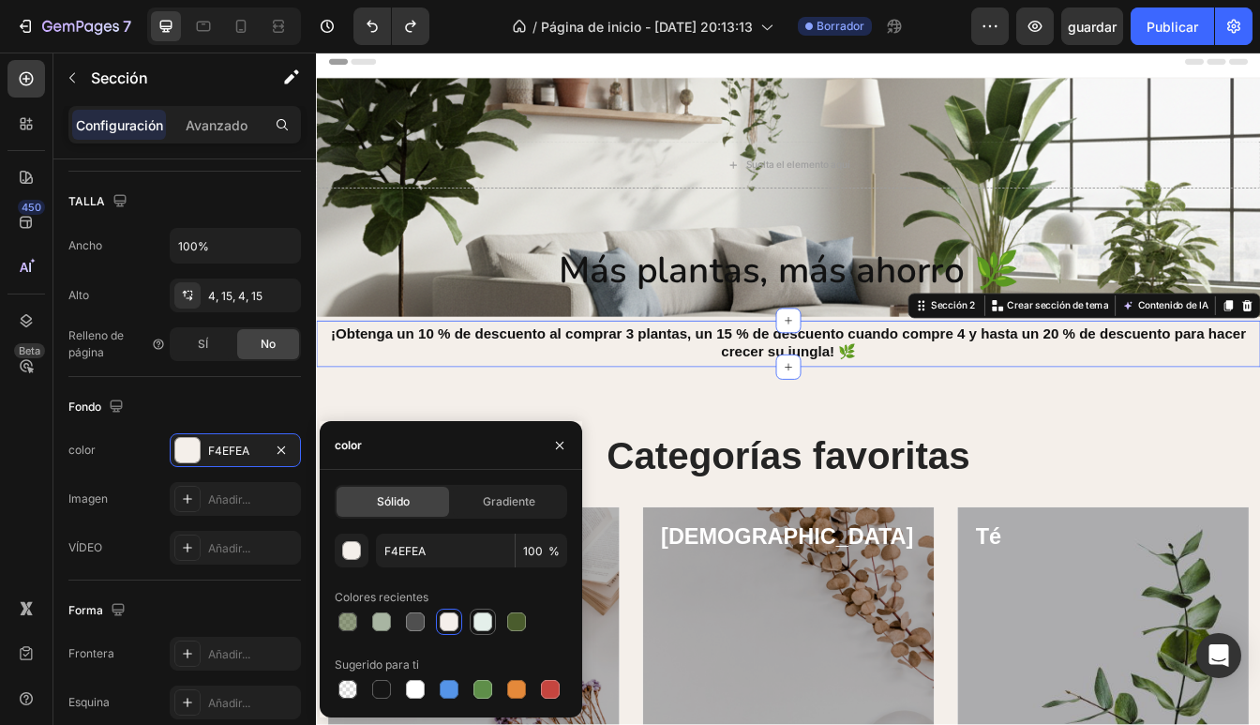
click at [476, 624] on div at bounding box center [482, 621] width 19 height 19
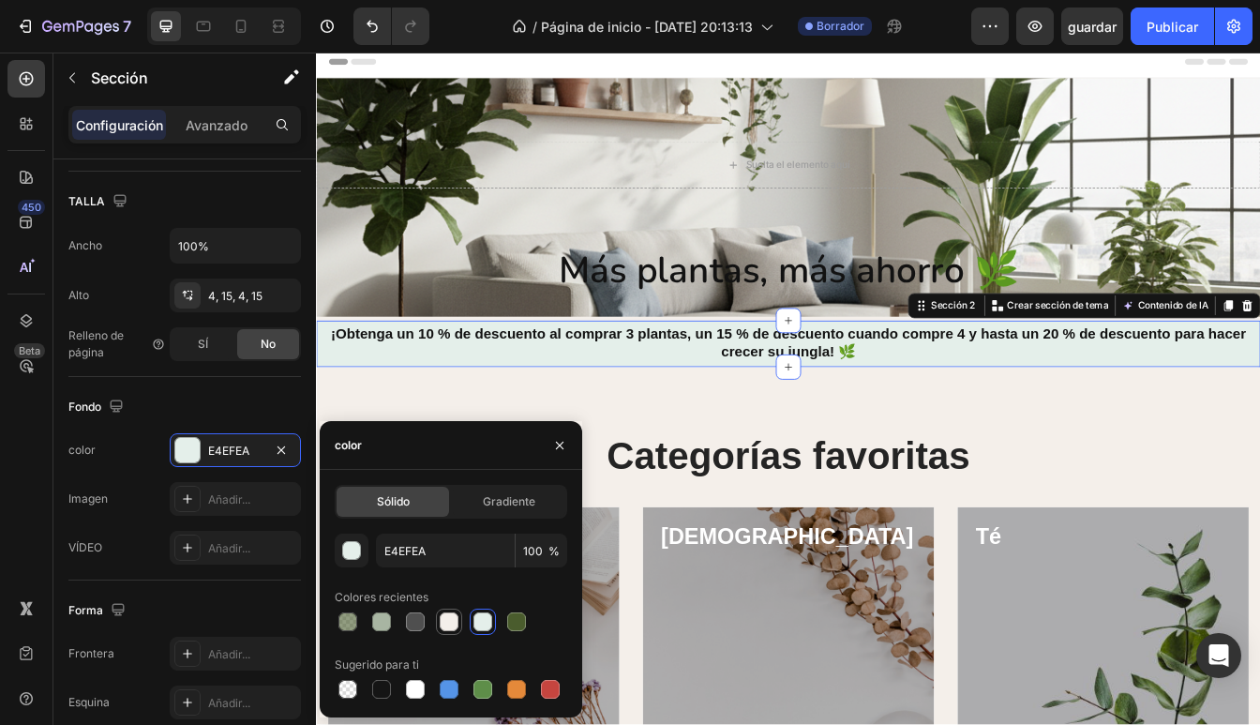
click at [451, 626] on div at bounding box center [449, 621] width 19 height 19
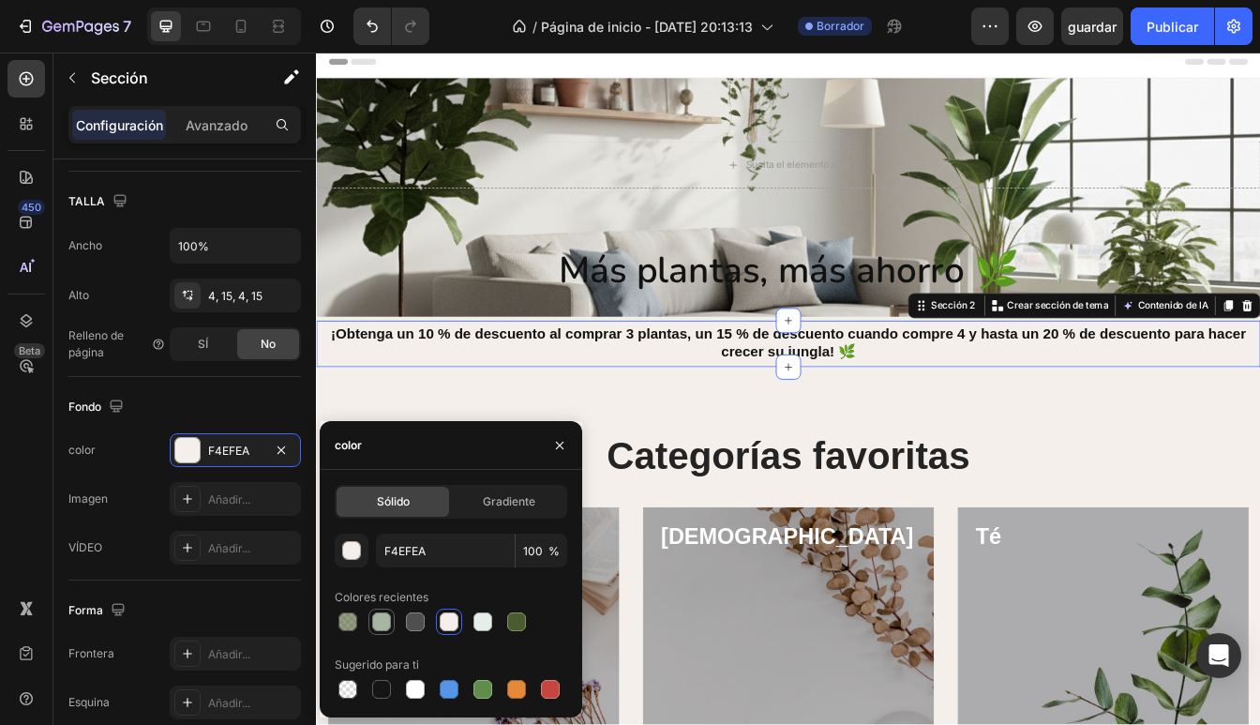
click at [383, 620] on div at bounding box center [381, 621] width 19 height 19
type input "A8B5A2"
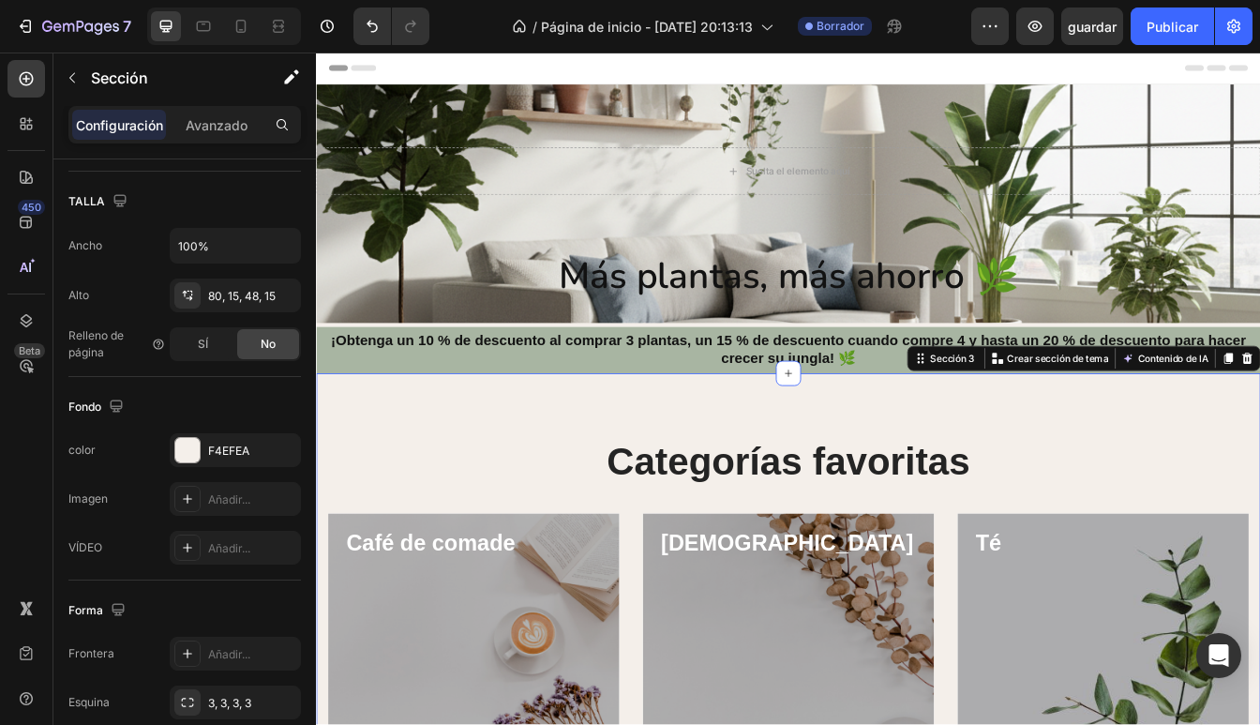
scroll to position [0, 0]
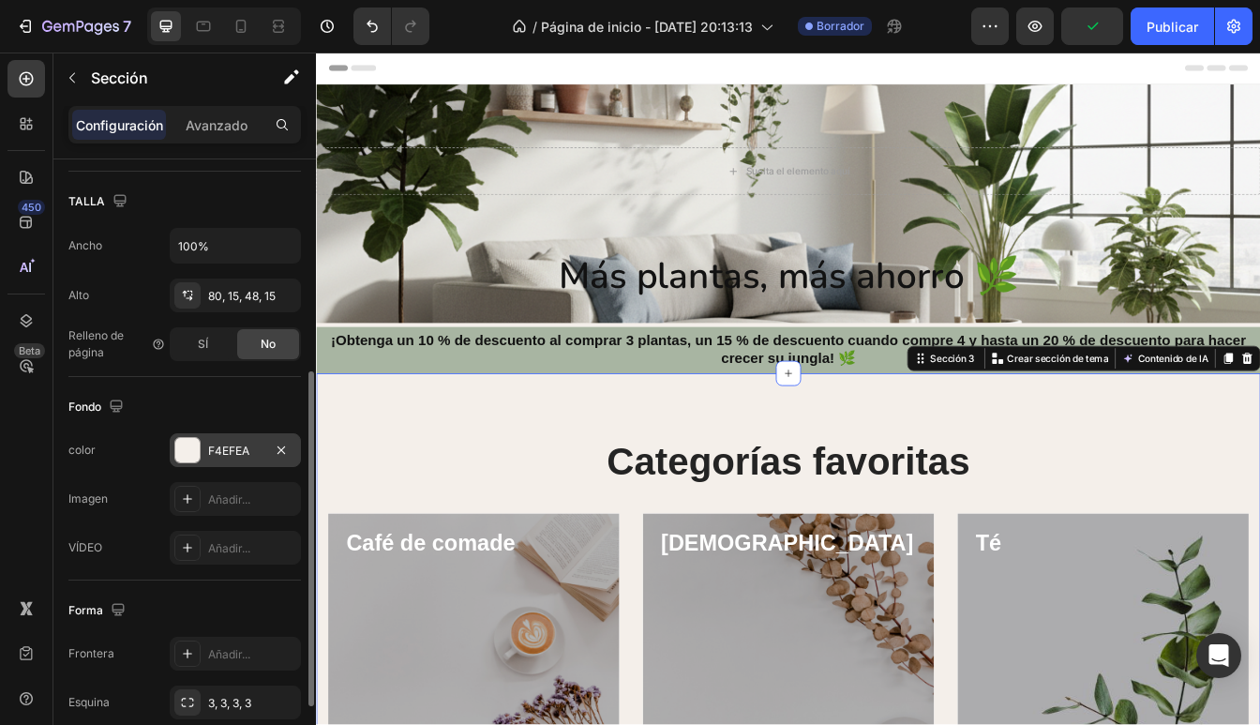
click at [190, 466] on div "F4EFEA" at bounding box center [235, 450] width 131 height 34
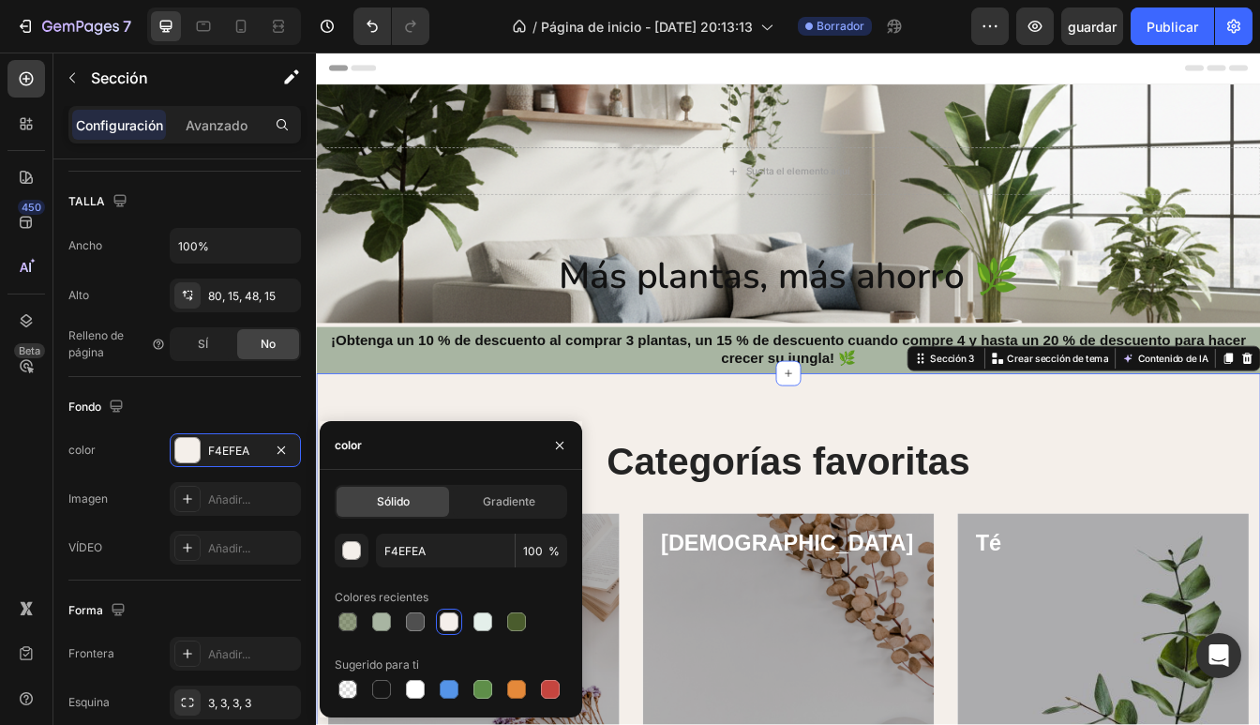
click at [451, 621] on div at bounding box center [449, 621] width 19 height 19
click at [321, 418] on div "⁠⁠⁠⁠⁠⁠⁠¡Obtenga un 10 % de descuento al comprar 3 plantas, un 15 % de descuento…" at bounding box center [878, 407] width 1125 height 55
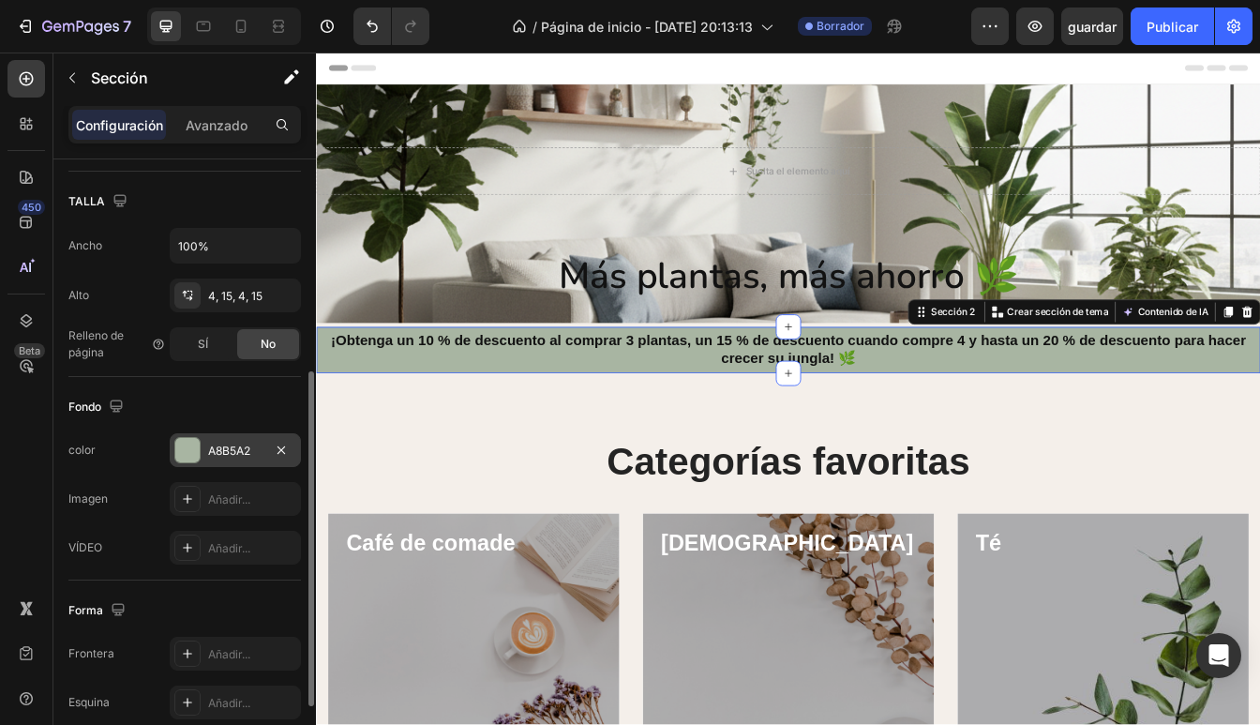
click at [224, 456] on div "A8B5A2" at bounding box center [235, 450] width 54 height 17
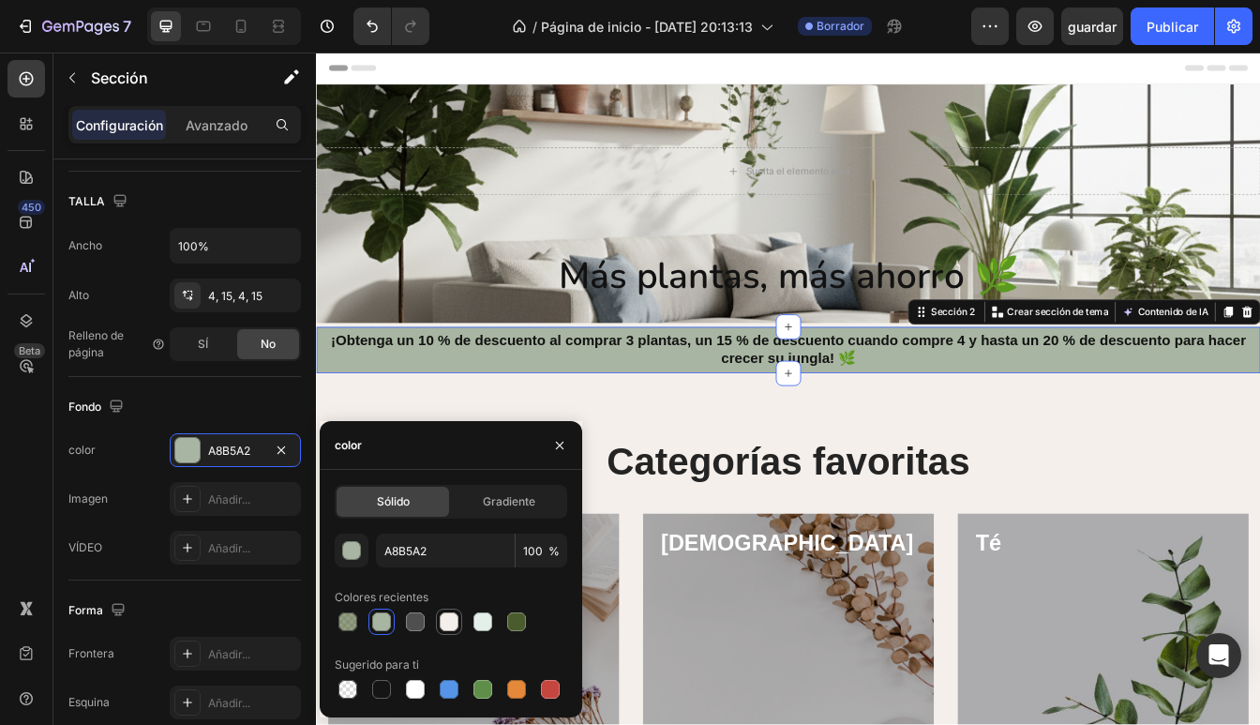
click at [453, 625] on div at bounding box center [449, 621] width 19 height 19
type input "F4EFEA"
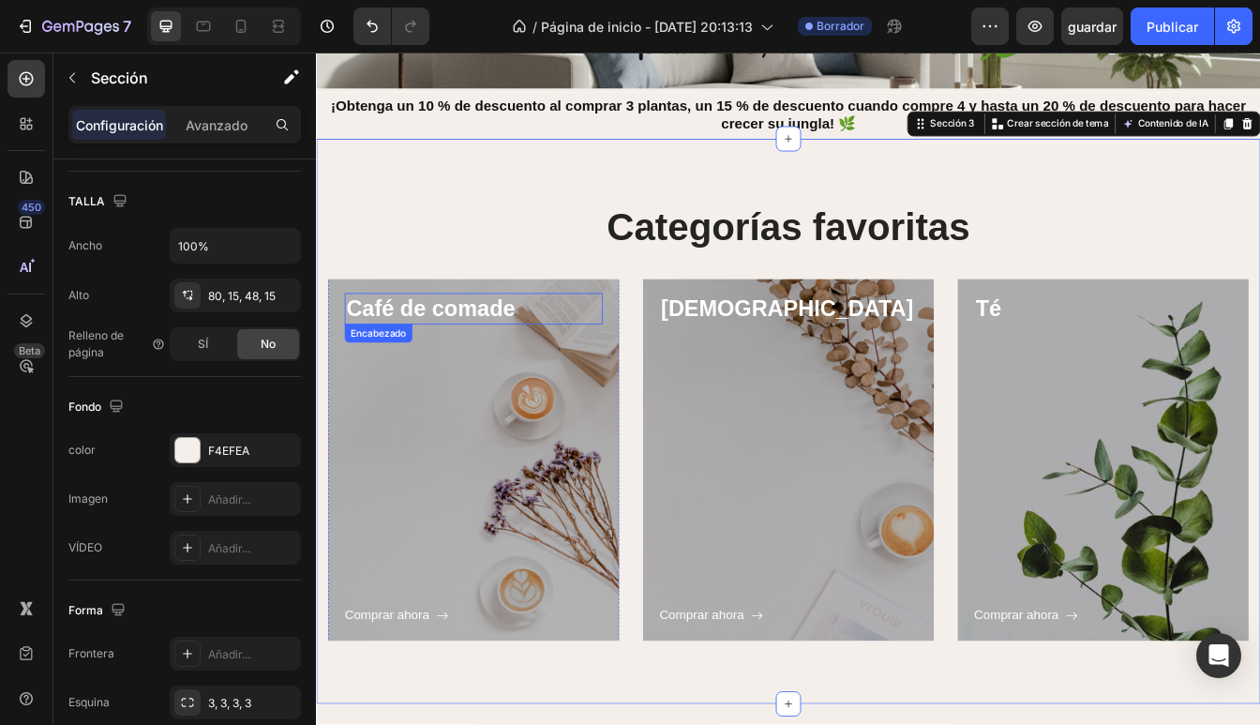
scroll to position [281, 0]
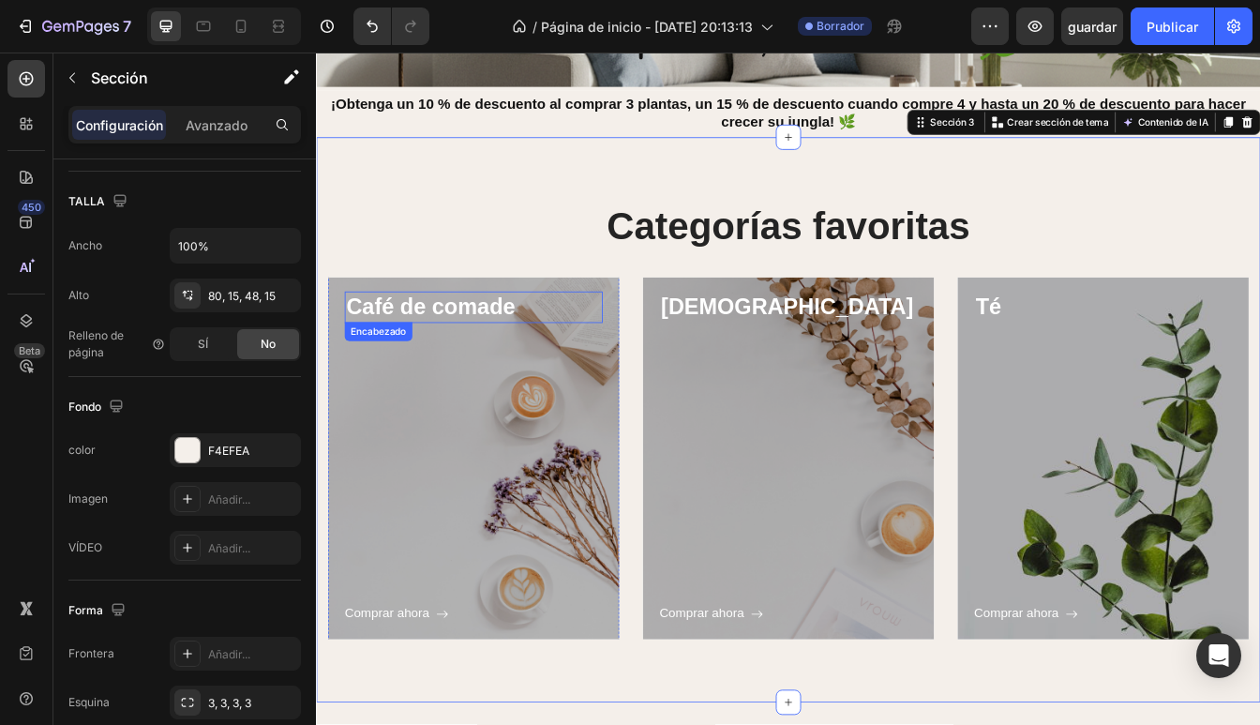
click at [503, 353] on p "Café de comade" at bounding box center [504, 356] width 304 height 34
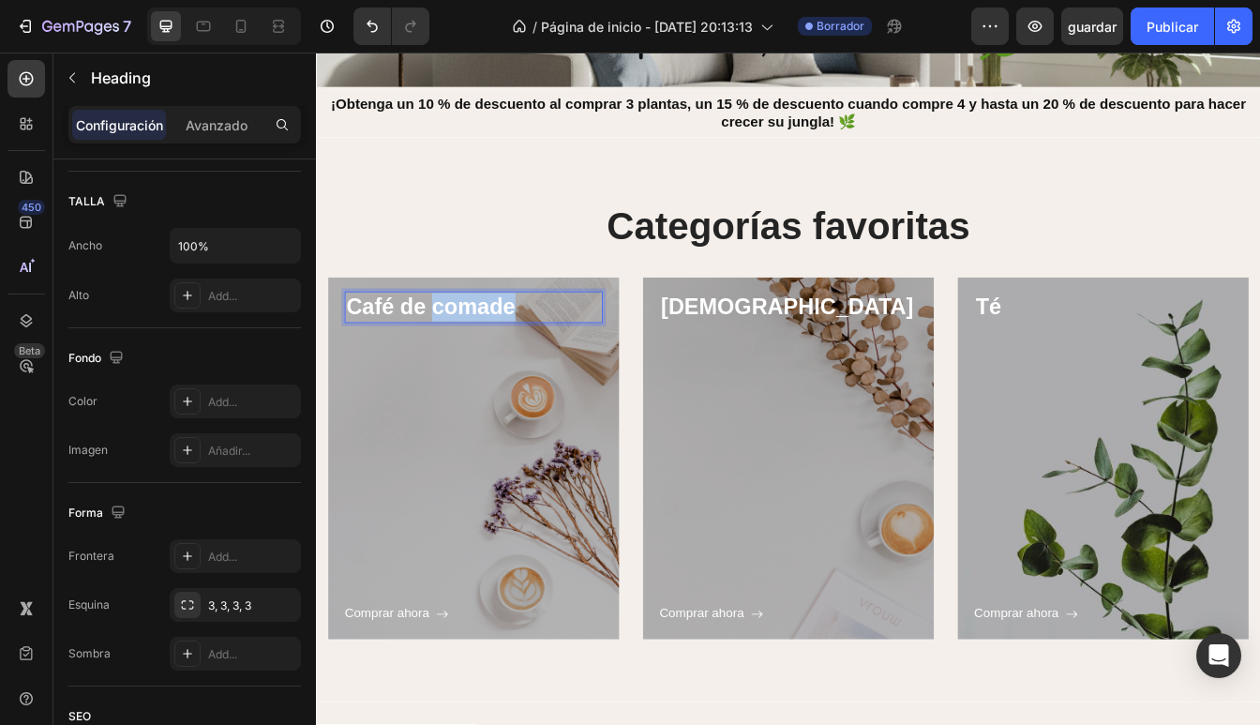
scroll to position [0, 0]
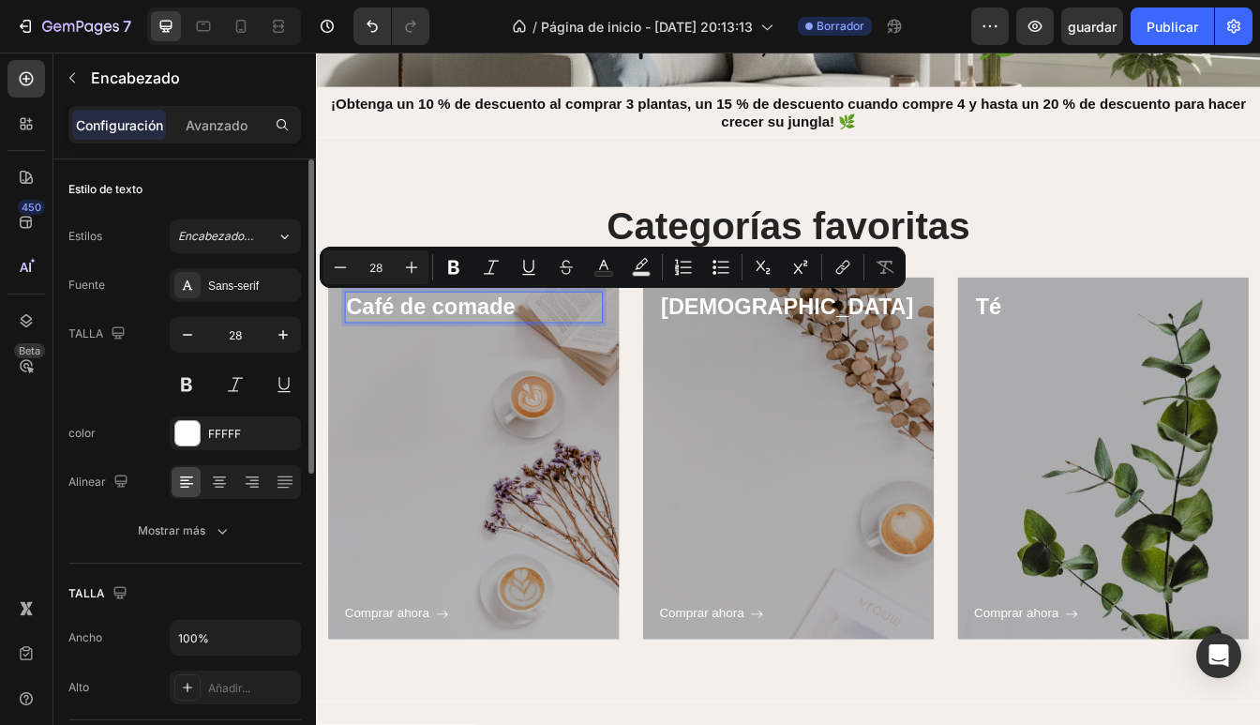
click at [554, 357] on p "Café de comade" at bounding box center [504, 356] width 304 height 34
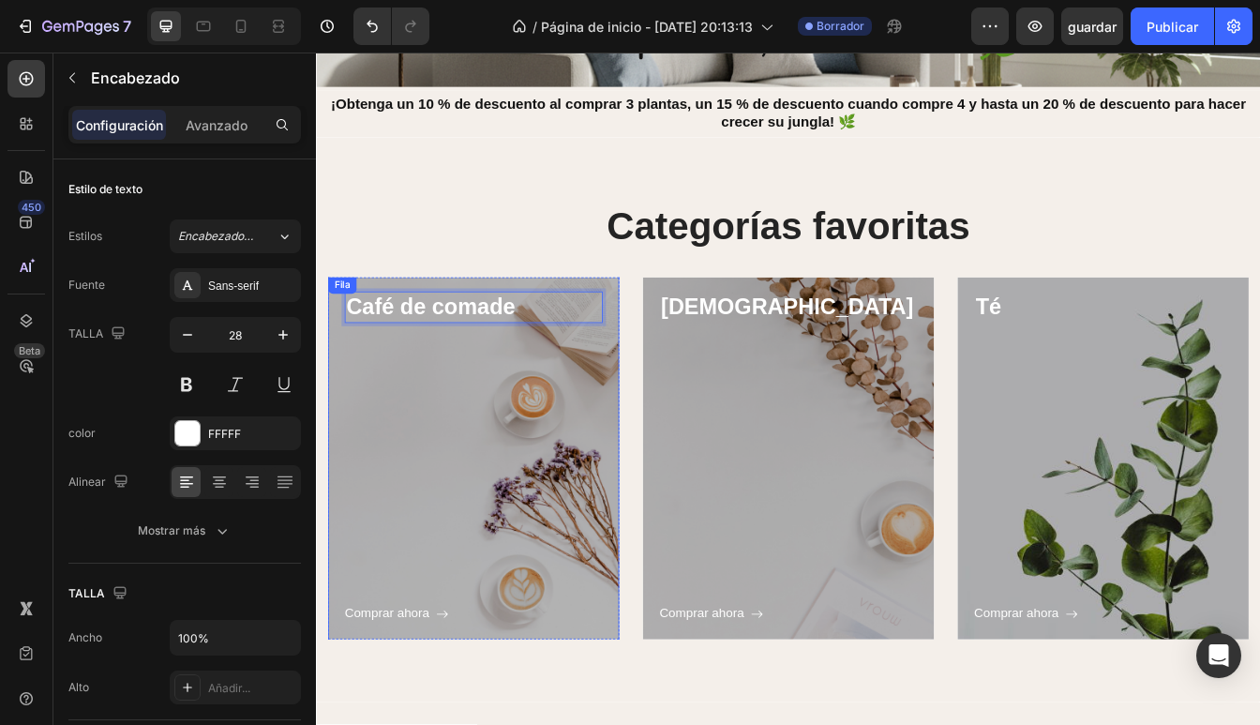
click at [446, 472] on div "Comprar ahora Botón" at bounding box center [503, 555] width 307 height 360
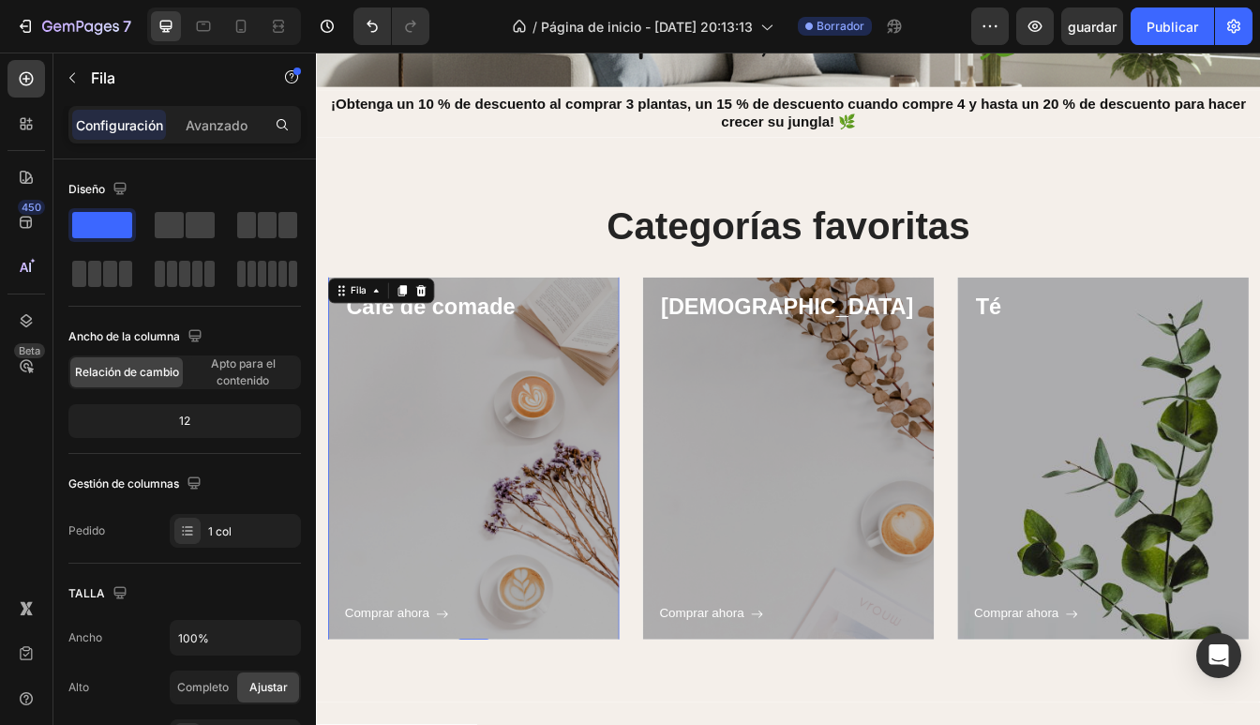
click at [445, 544] on div "Comprar ahora Botón" at bounding box center [503, 555] width 307 height 360
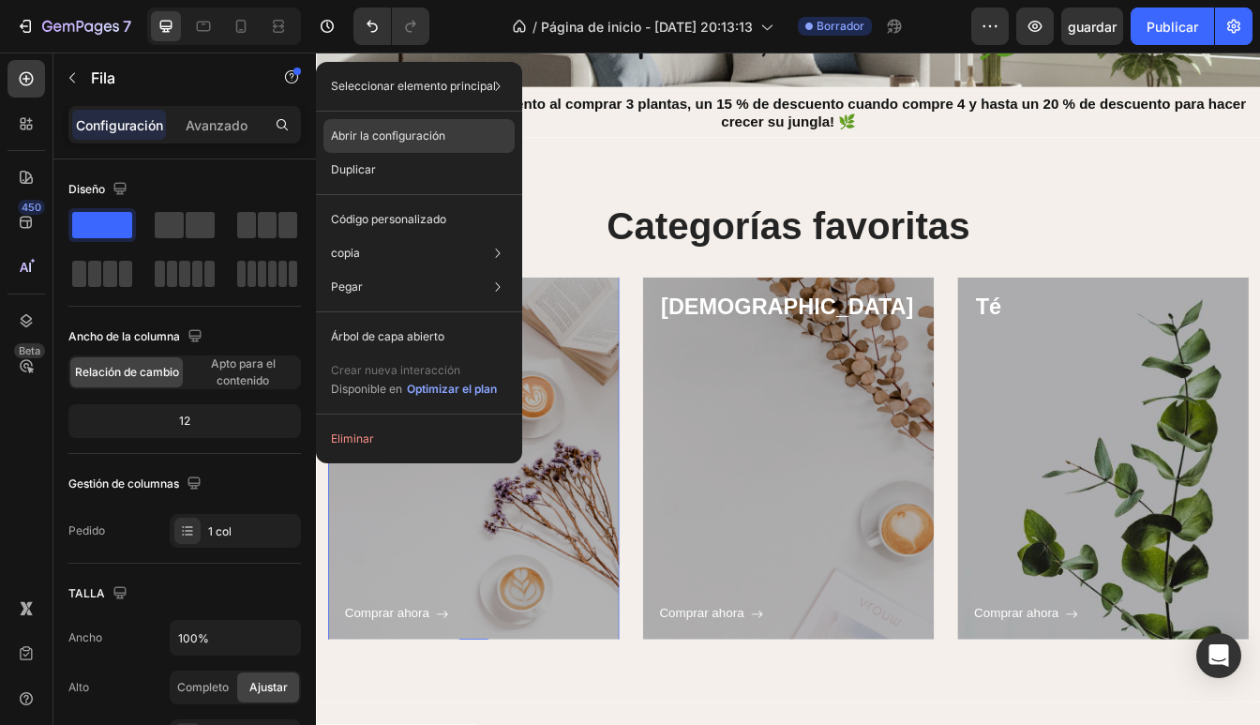
click at [458, 131] on div "Abrir la configuración" at bounding box center [418, 136] width 191 height 34
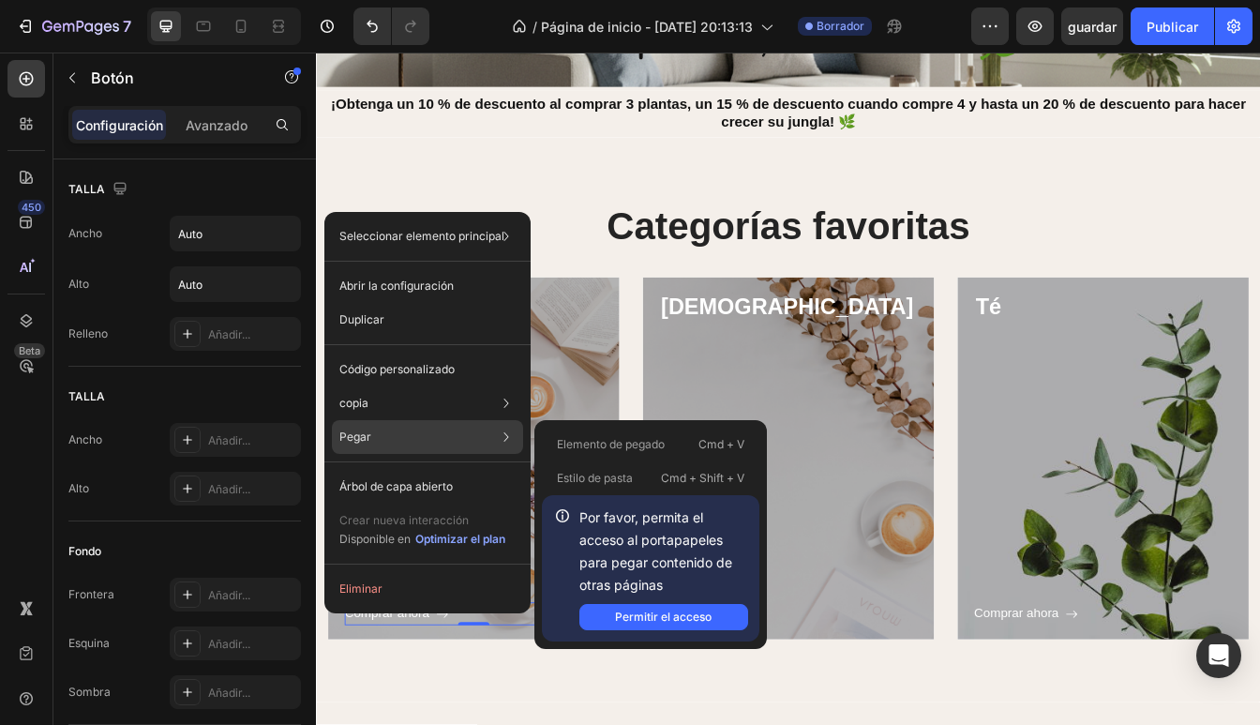
click at [606, 443] on p "Elemento de pegado" at bounding box center [611, 444] width 108 height 17
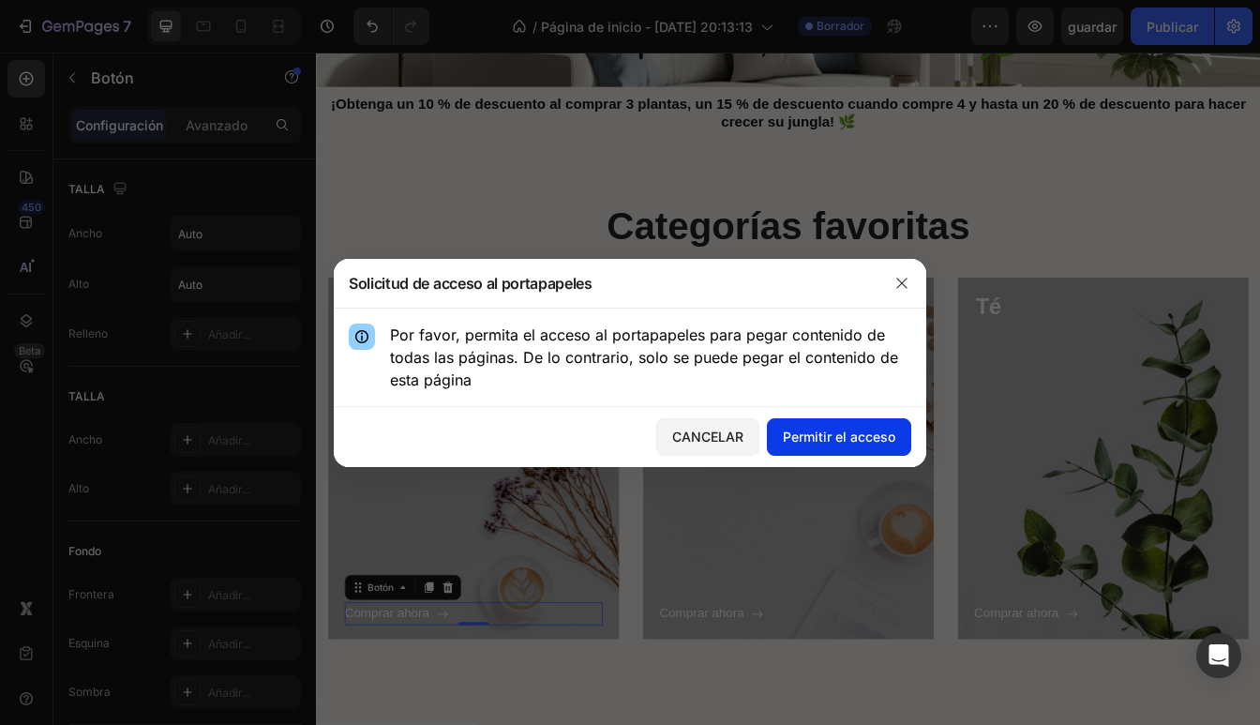
click at [828, 433] on div "Permitir el acceso" at bounding box center [839, 437] width 112 height 20
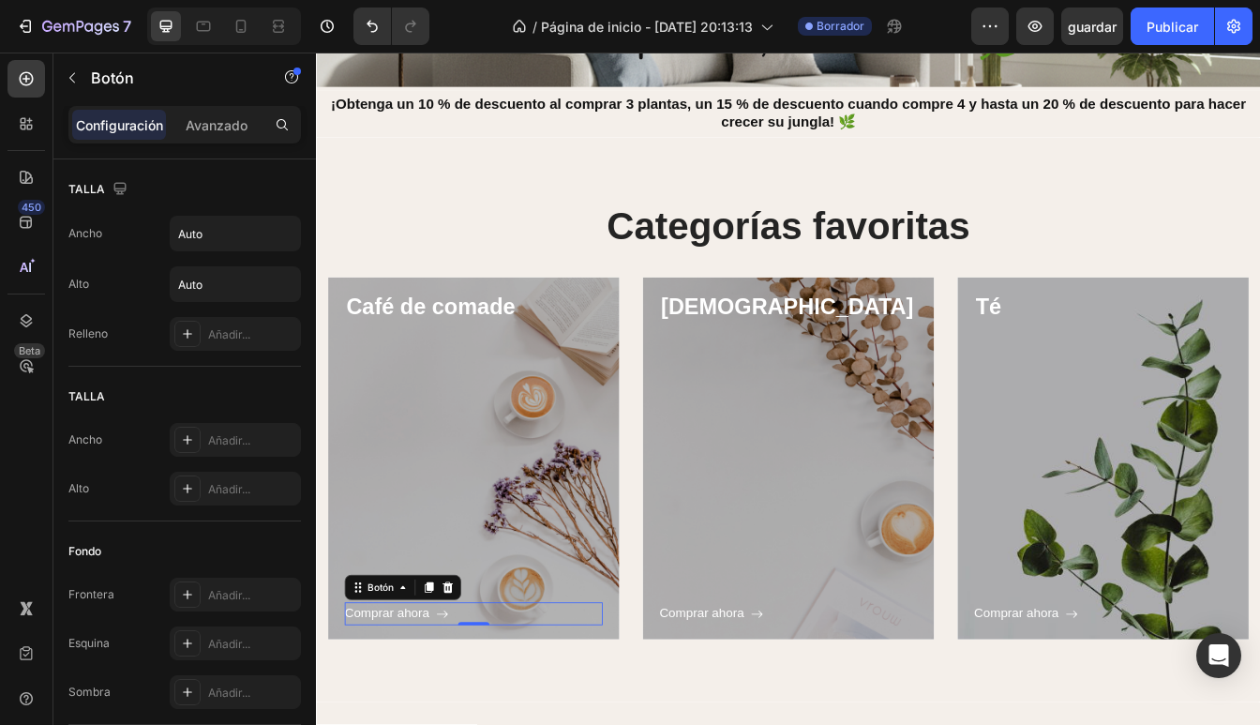
click at [510, 713] on div "Comprar ahora Botón 0" at bounding box center [503, 721] width 307 height 27
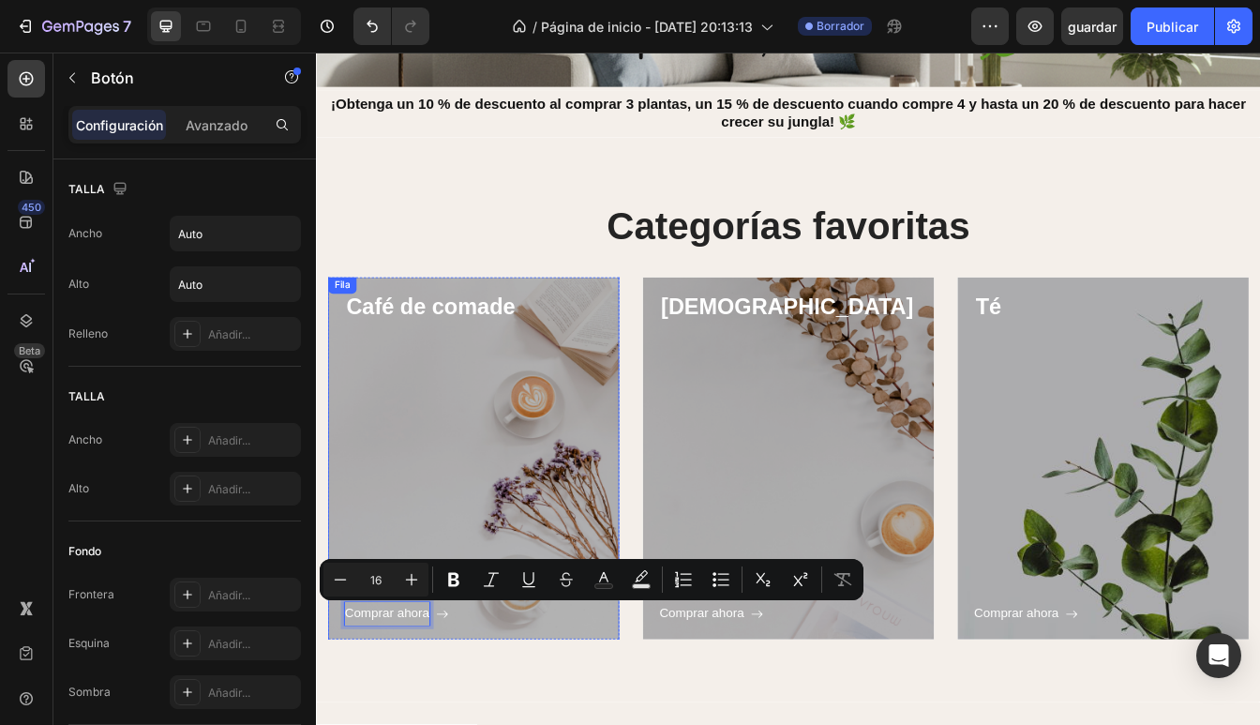
click at [388, 617] on div "Comprar ahora Botón 0" at bounding box center [503, 555] width 307 height 360
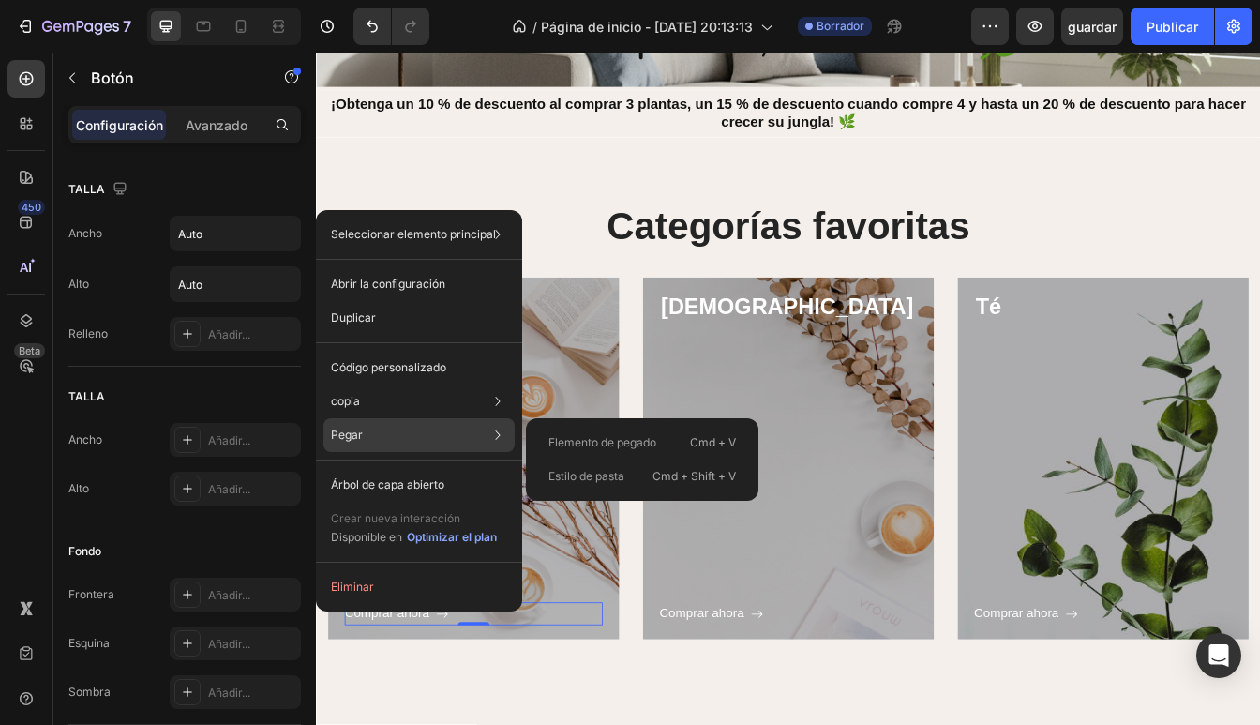
click at [606, 476] on p "Estilo de pasta" at bounding box center [586, 476] width 76 height 17
click at [422, 430] on div "Pegar Elemento de pegado Cmd + V Estilo de pasta Cmd + Shift + V" at bounding box center [418, 434] width 191 height 34
click at [352, 436] on p "Pegar" at bounding box center [347, 434] width 32 height 17
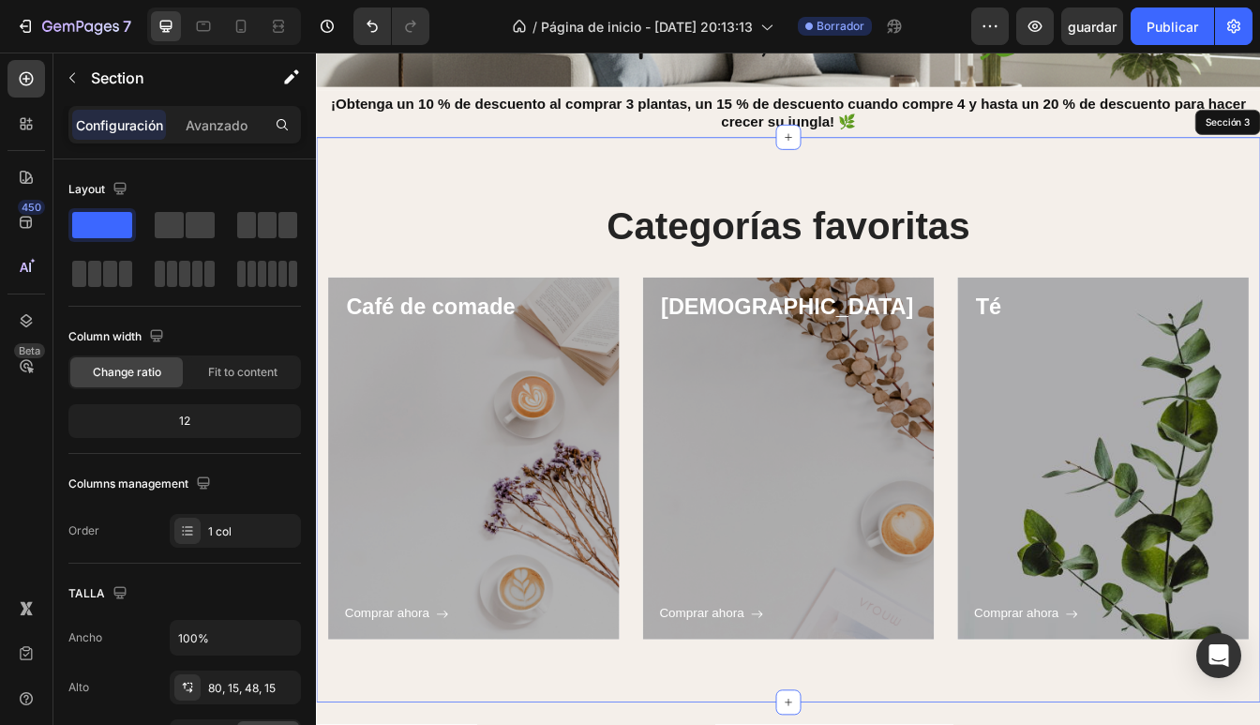
click at [425, 724] on div "Categorías favoritas Encabezado Fila Café de comade Encabezado Comprar ahora Bo…" at bounding box center [878, 490] width 1125 height 673
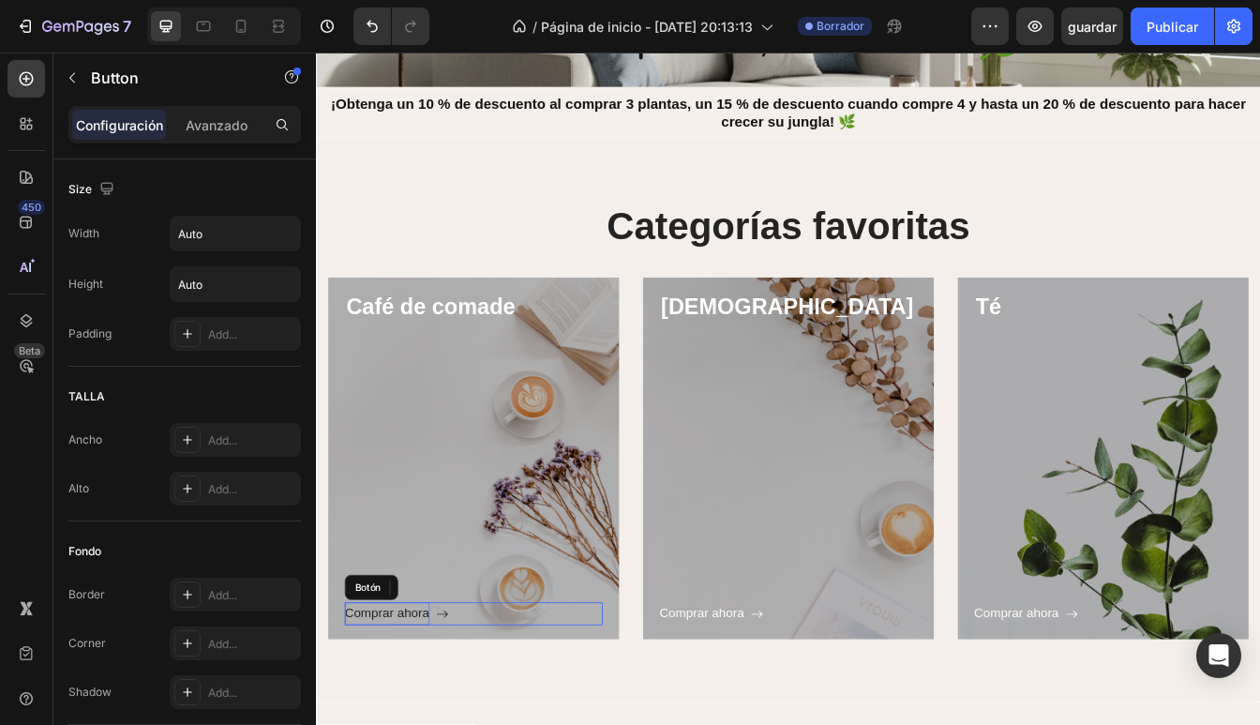
click at [402, 721] on p "Comprar ahora" at bounding box center [400, 721] width 101 height 27
click at [425, 724] on div "Café de comade Encabezado Comprar ahora Botón 0 Fila Bandera de héroe" at bounding box center [503, 544] width 347 height 446
click at [367, 688] on div "Botón" at bounding box center [392, 690] width 76 height 22
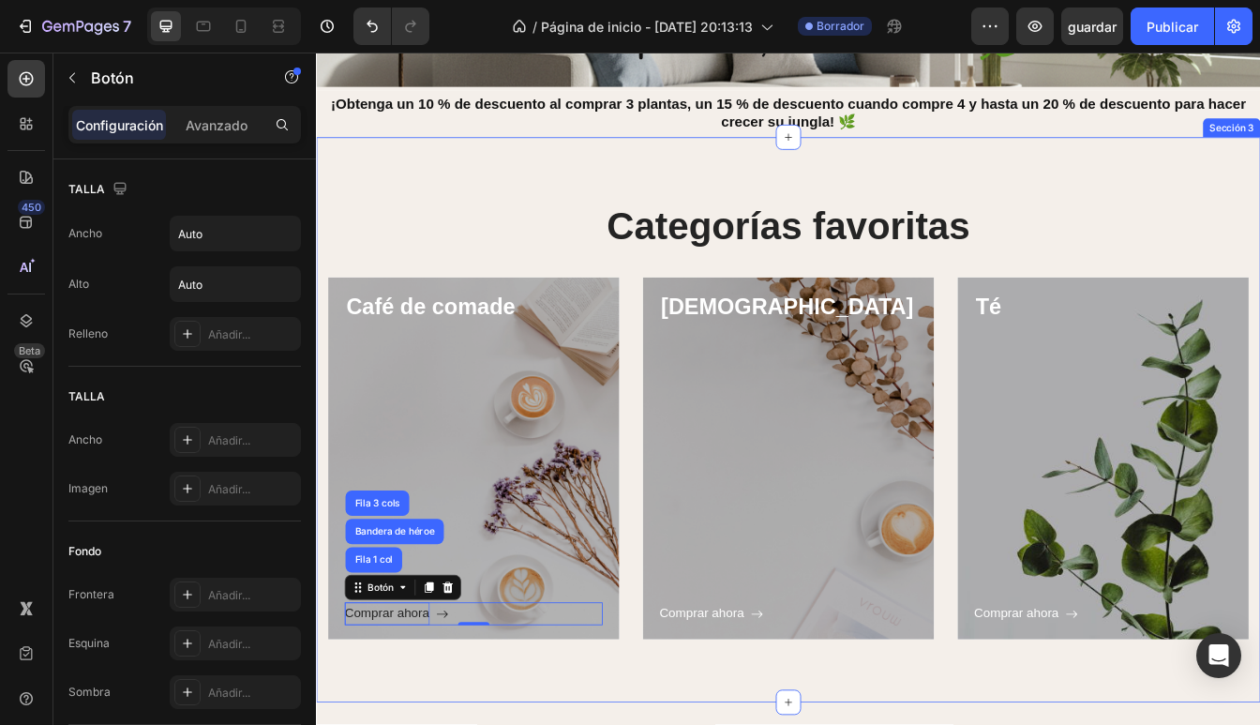
click at [414, 724] on div "Categorías favoritas Encabezado Fila Café de comade Encabezado Comprar ahora Bo…" at bounding box center [878, 490] width 1125 height 673
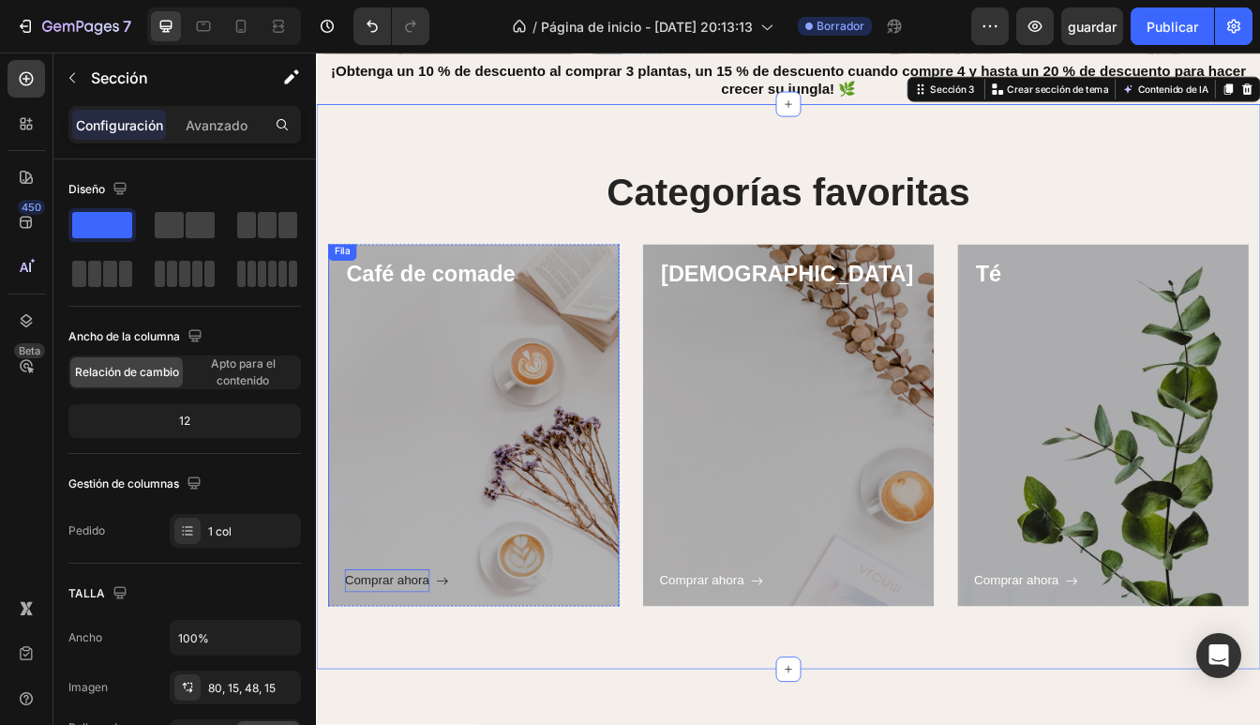
scroll to position [322, 0]
